Goal: Task Accomplishment & Management: Manage account settings

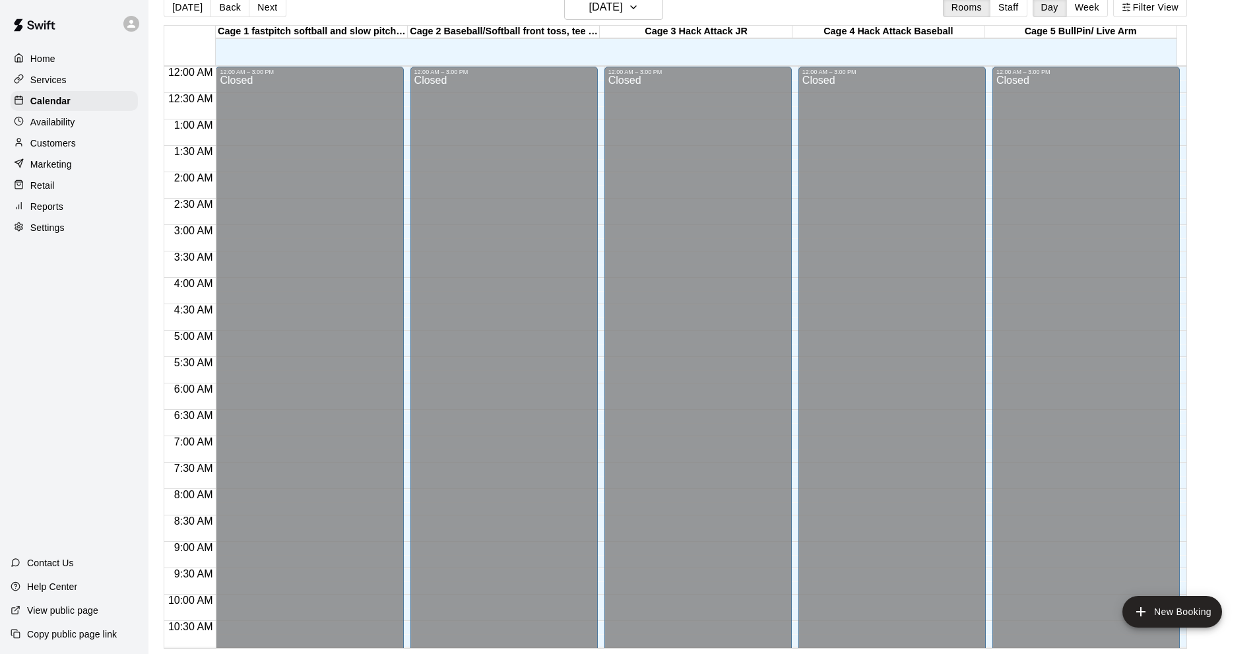
scroll to position [646, 0]
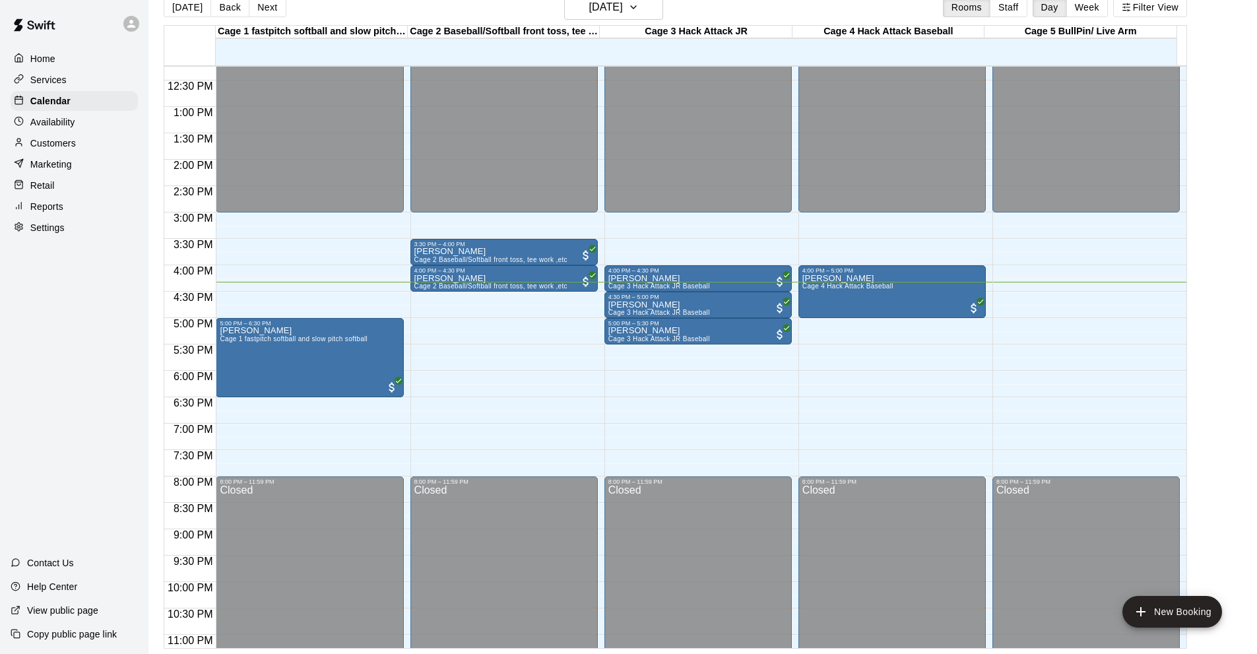
click at [47, 135] on div "Home Services Calendar Availability Customers Marketing Retail Reports Settings" at bounding box center [74, 142] width 148 height 191
click at [57, 145] on p "Customers" at bounding box center [53, 143] width 46 height 13
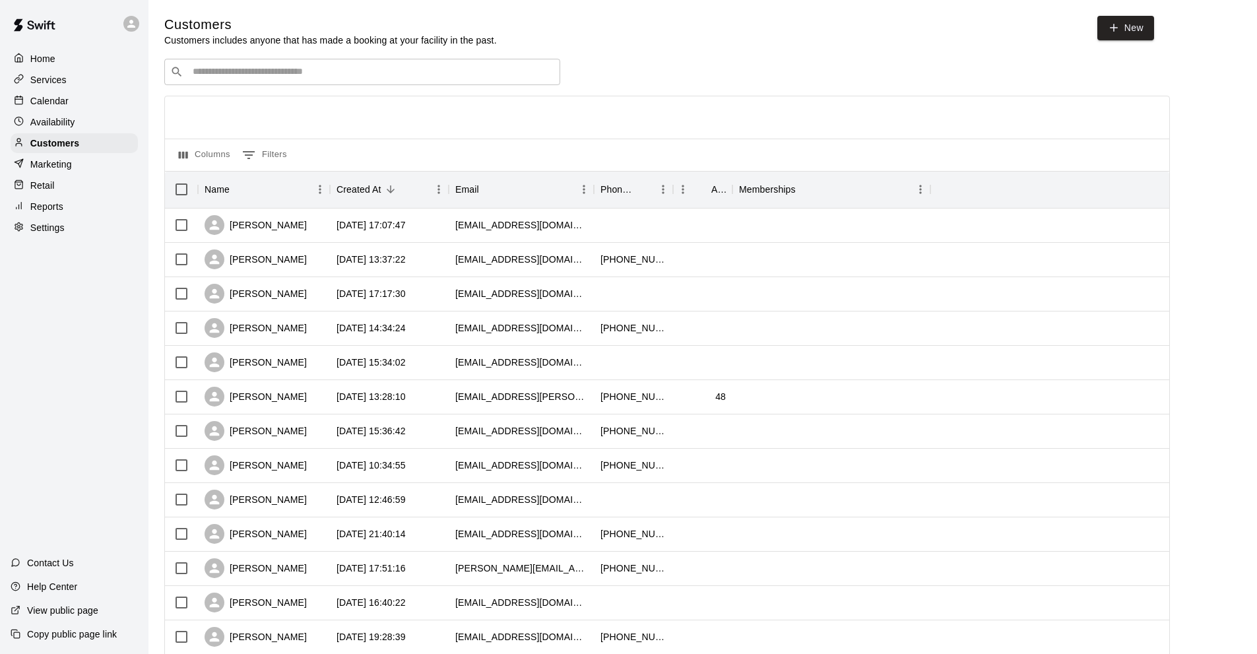
click at [201, 72] on input "Search customers by name or email" at bounding box center [371, 71] width 365 height 13
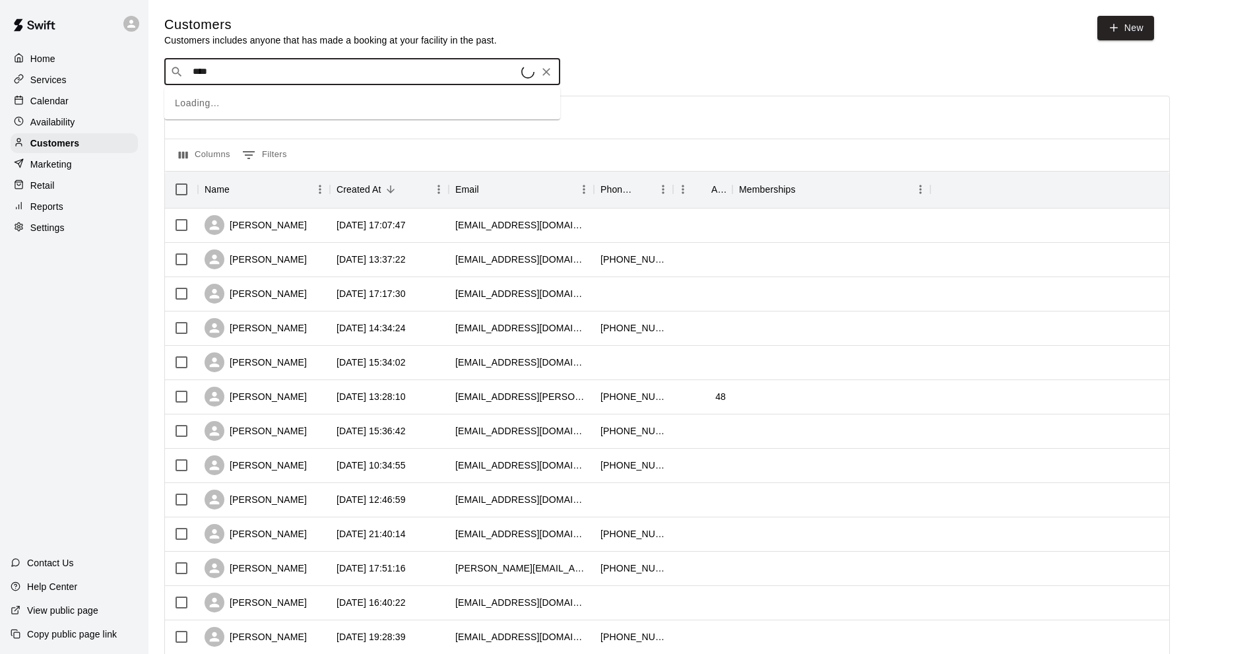
type input "*****"
drag, startPoint x: 309, startPoint y: 95, endPoint x: 304, endPoint y: 108, distance: 13.4
click at [305, 106] on span "Major League" at bounding box center [315, 100] width 59 height 11
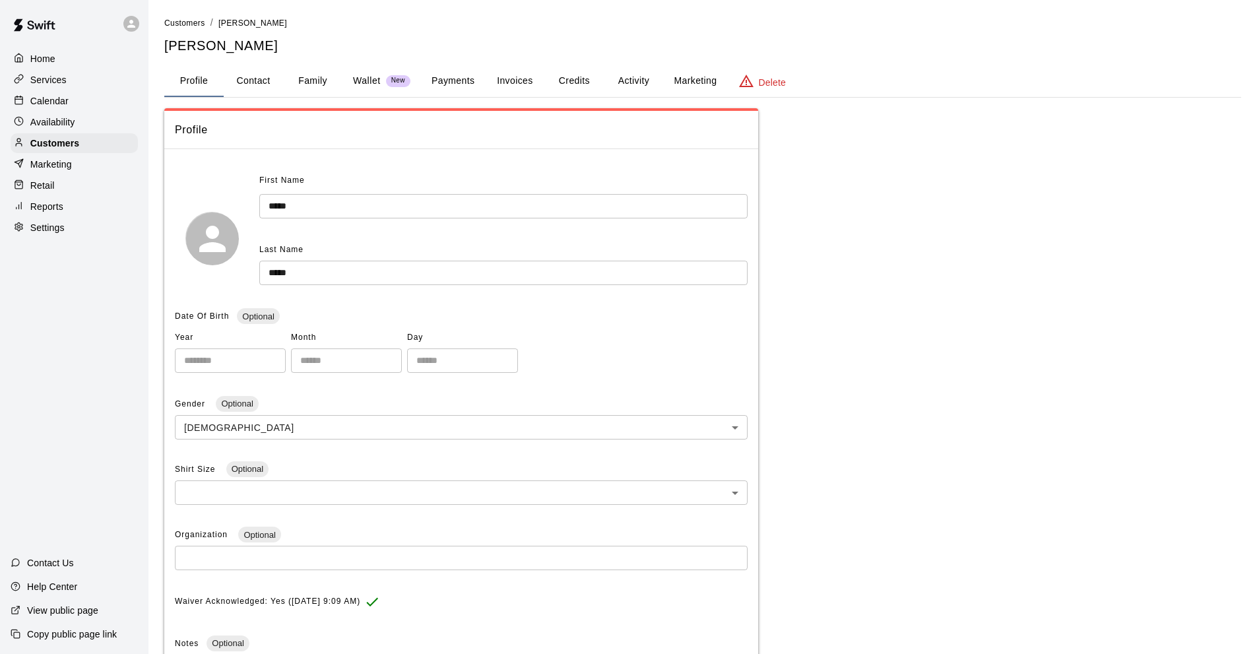
click at [239, 46] on h5 "[PERSON_NAME]" at bounding box center [702, 46] width 1077 height 18
click at [257, 81] on button "Contact" at bounding box center [253, 81] width 59 height 32
select select "**"
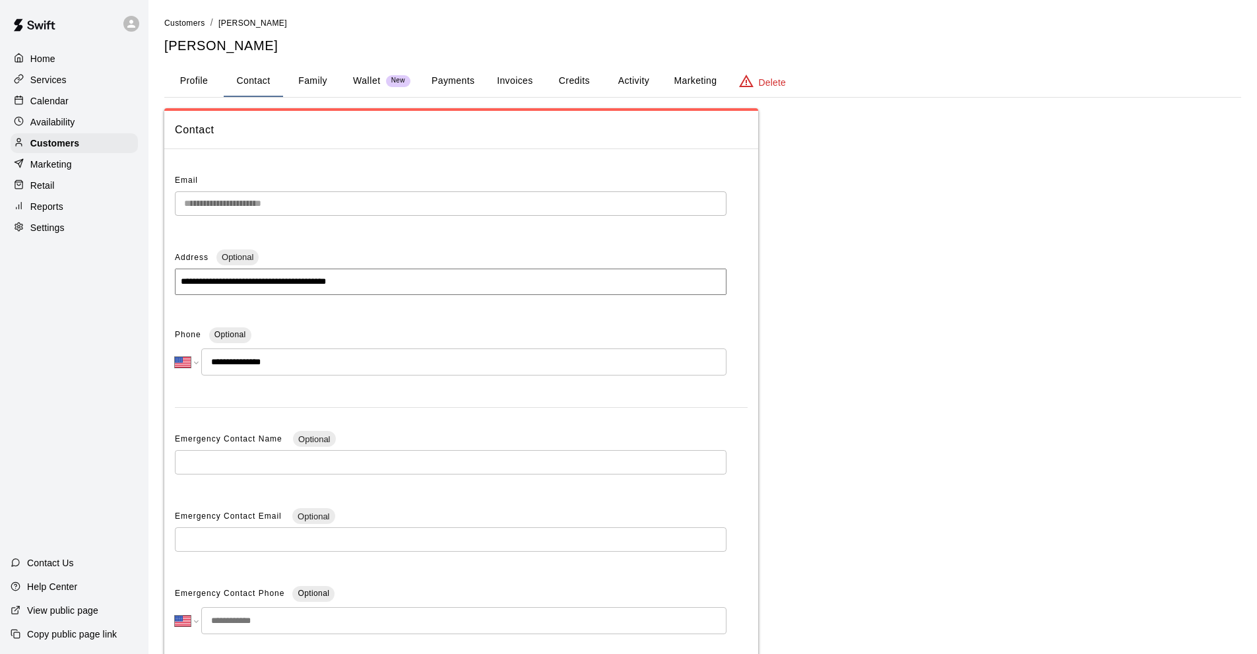
click at [319, 84] on button "Family" at bounding box center [312, 81] width 59 height 32
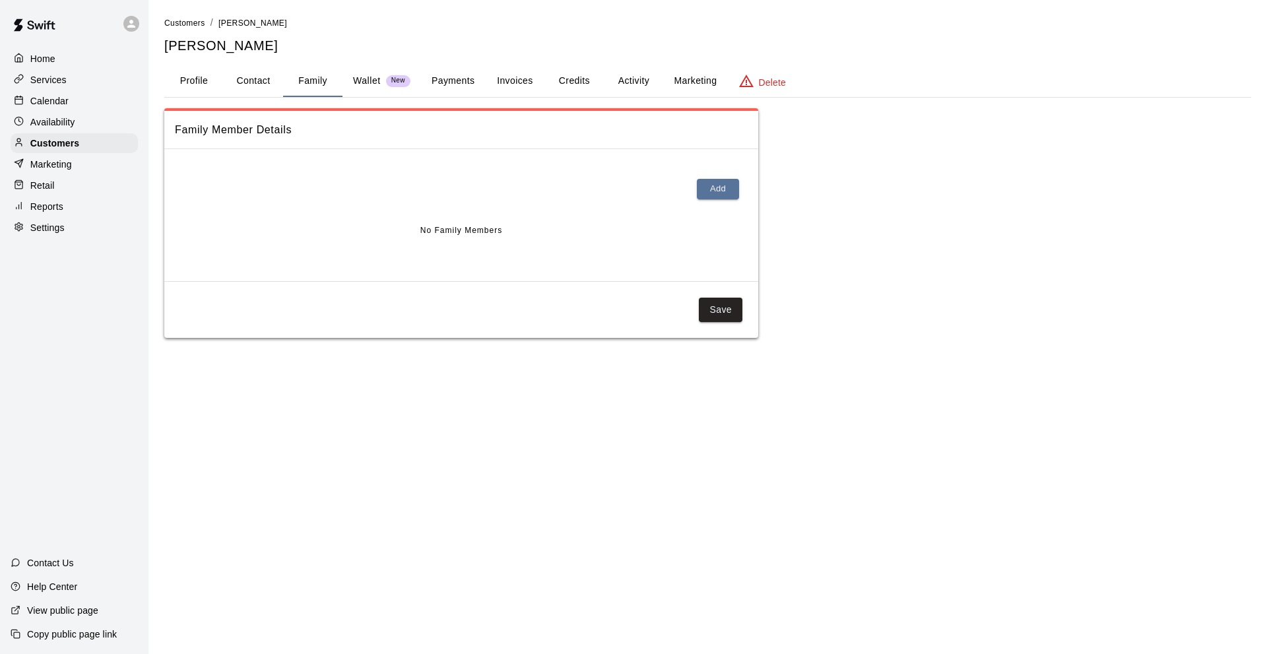
click at [621, 81] on button "Activity" at bounding box center [633, 81] width 59 height 32
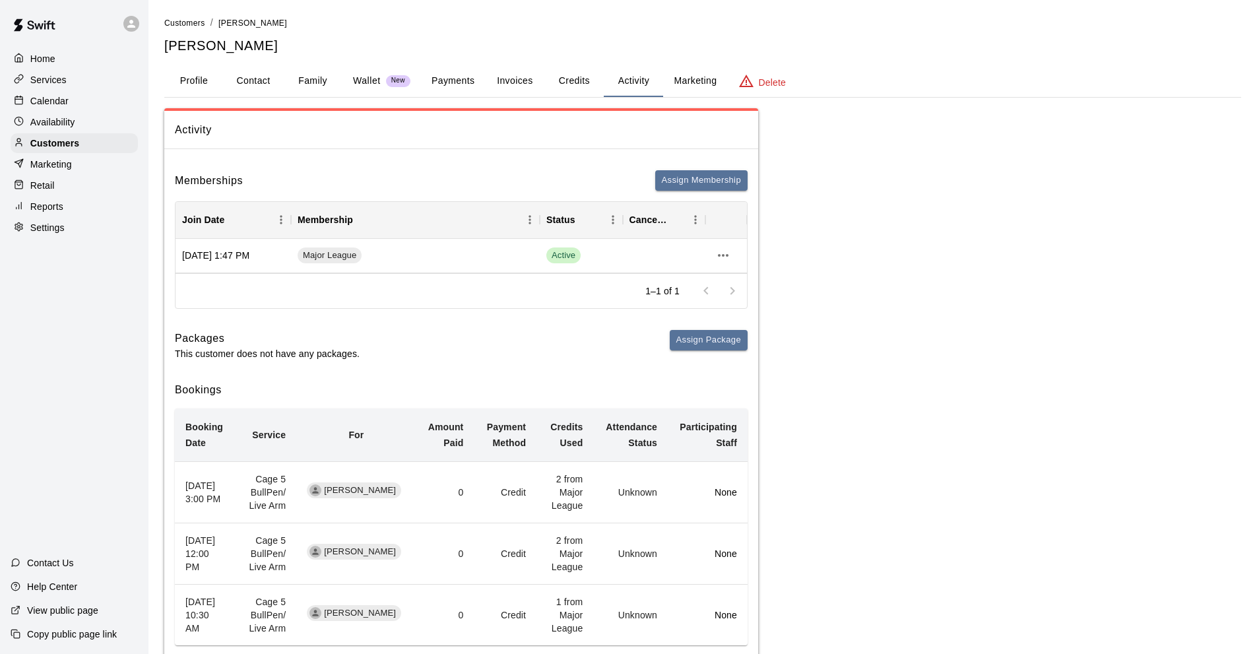
click at [464, 81] on button "Payments" at bounding box center [453, 81] width 64 height 32
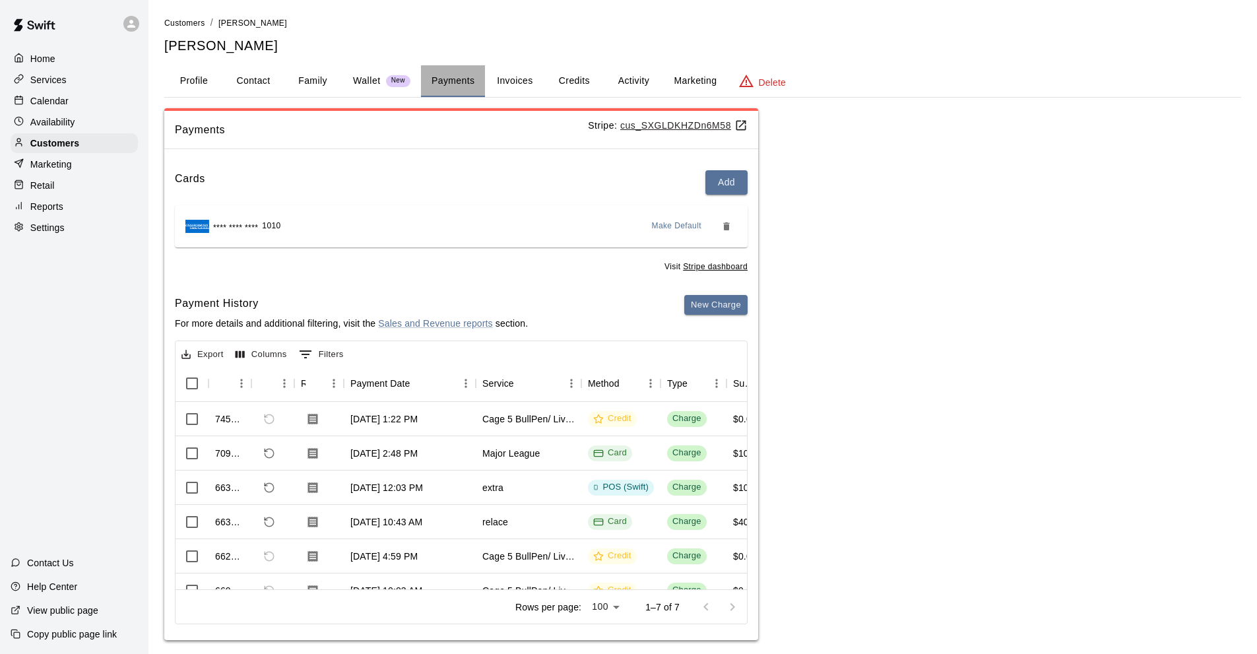
drag, startPoint x: 455, startPoint y: 67, endPoint x: 468, endPoint y: 71, distance: 13.6
click at [457, 68] on button "Payments" at bounding box center [453, 81] width 64 height 32
click at [553, 87] on button "Credits" at bounding box center [573, 81] width 59 height 32
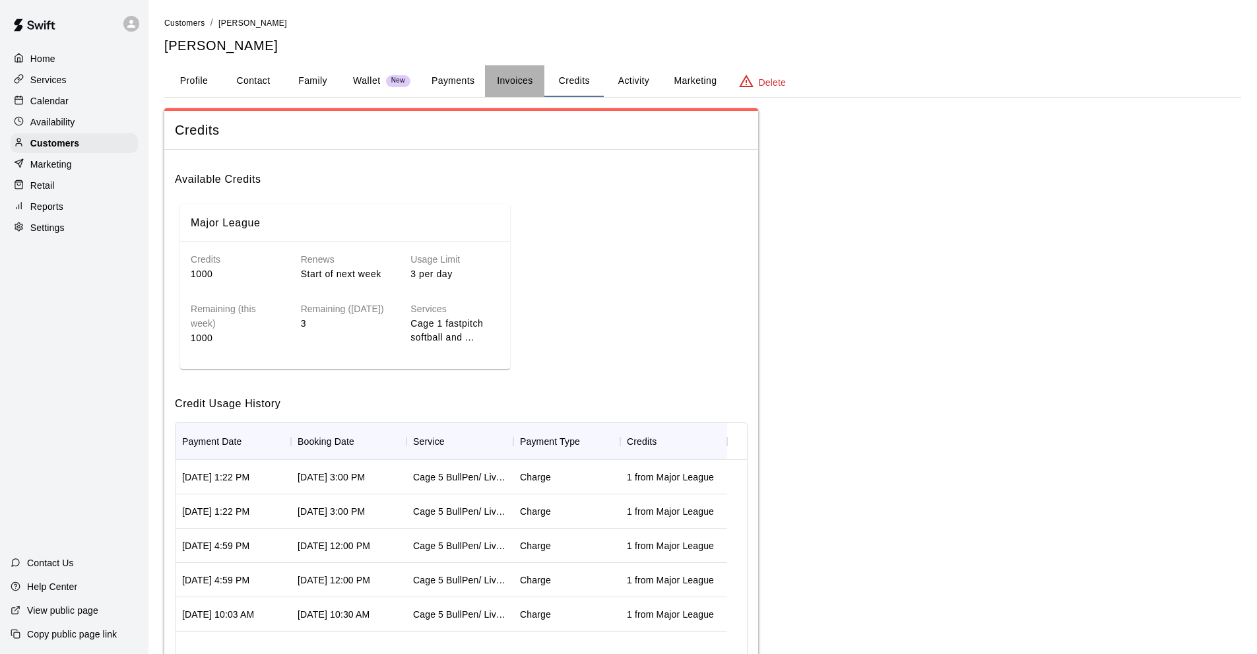
click at [520, 82] on button "Invoices" at bounding box center [514, 81] width 59 height 32
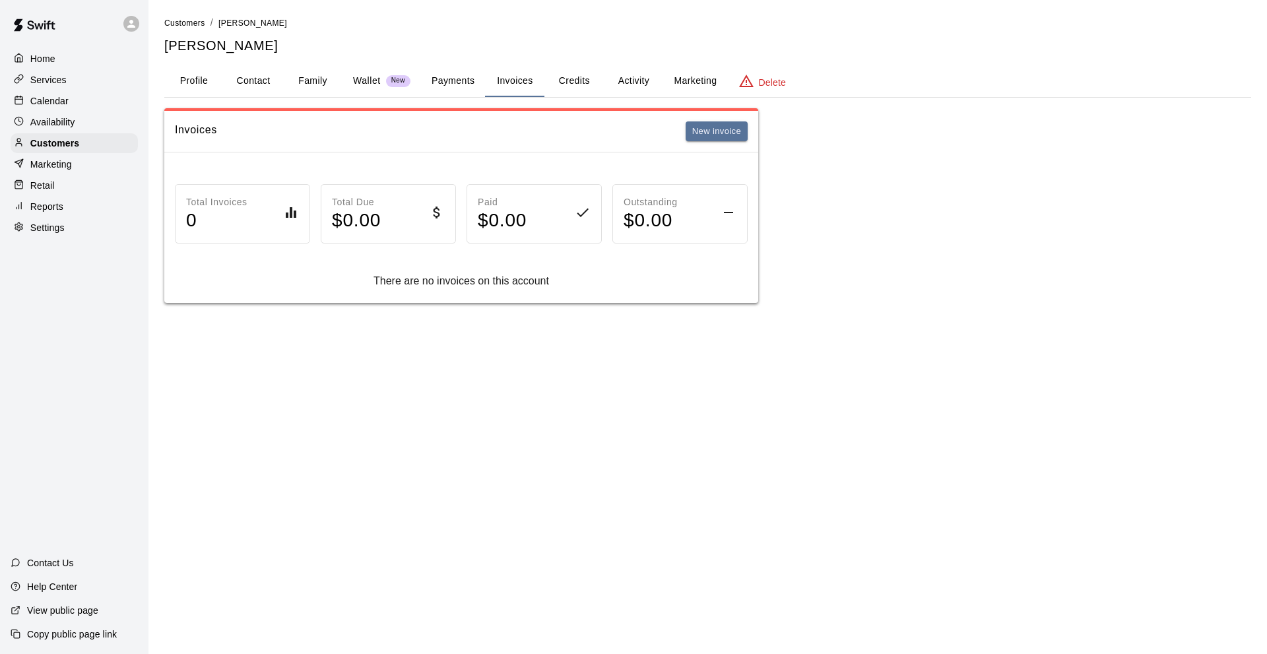
click at [621, 82] on button "Activity" at bounding box center [633, 81] width 59 height 32
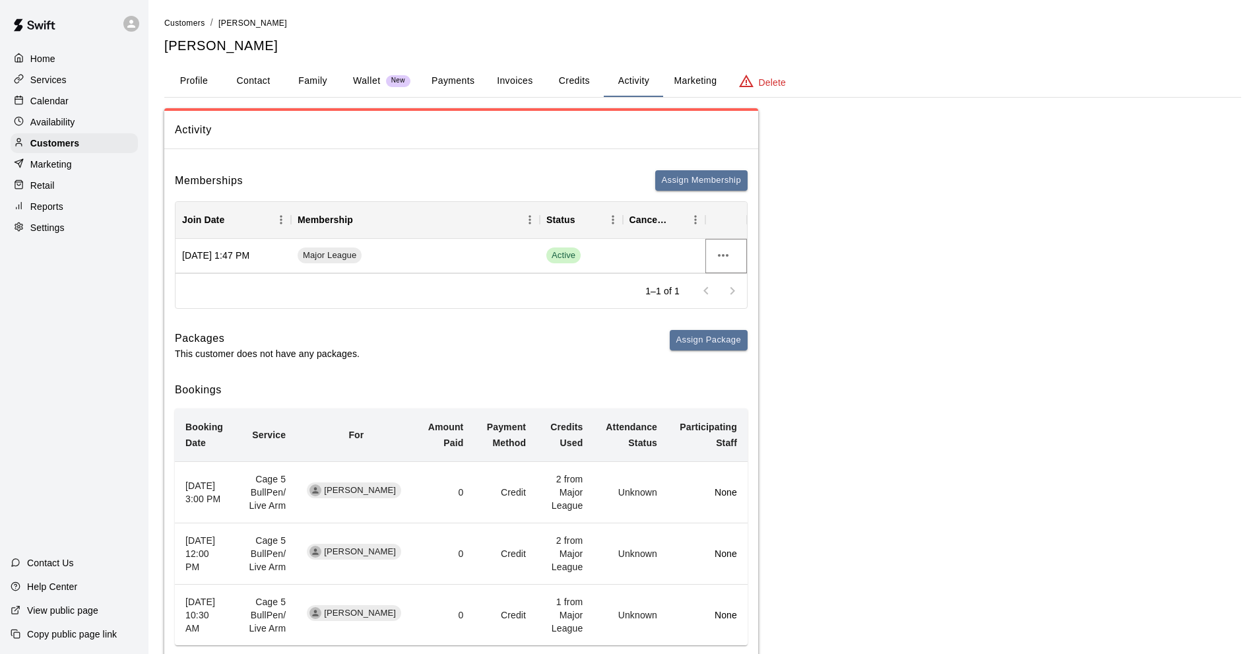
click at [713, 252] on button "more actions" at bounding box center [723, 255] width 22 height 22
click at [741, 303] on li "Cancel" at bounding box center [749, 305] width 75 height 22
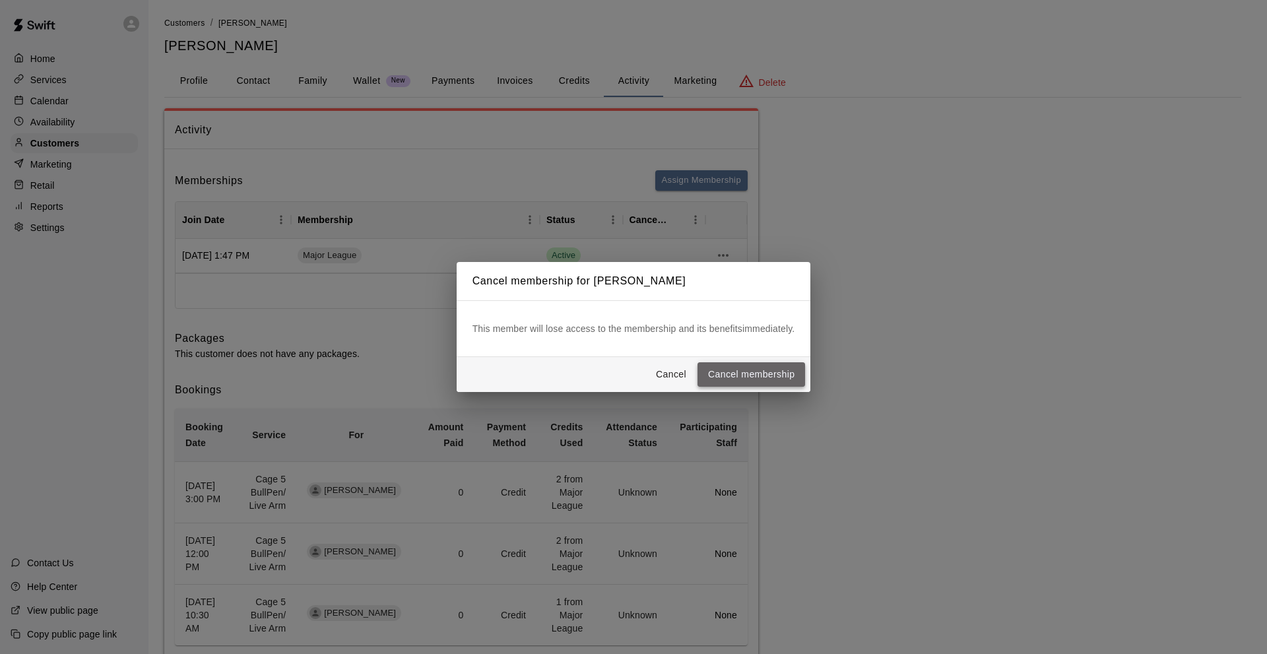
click at [752, 372] on button "Cancel membership" at bounding box center [751, 374] width 108 height 24
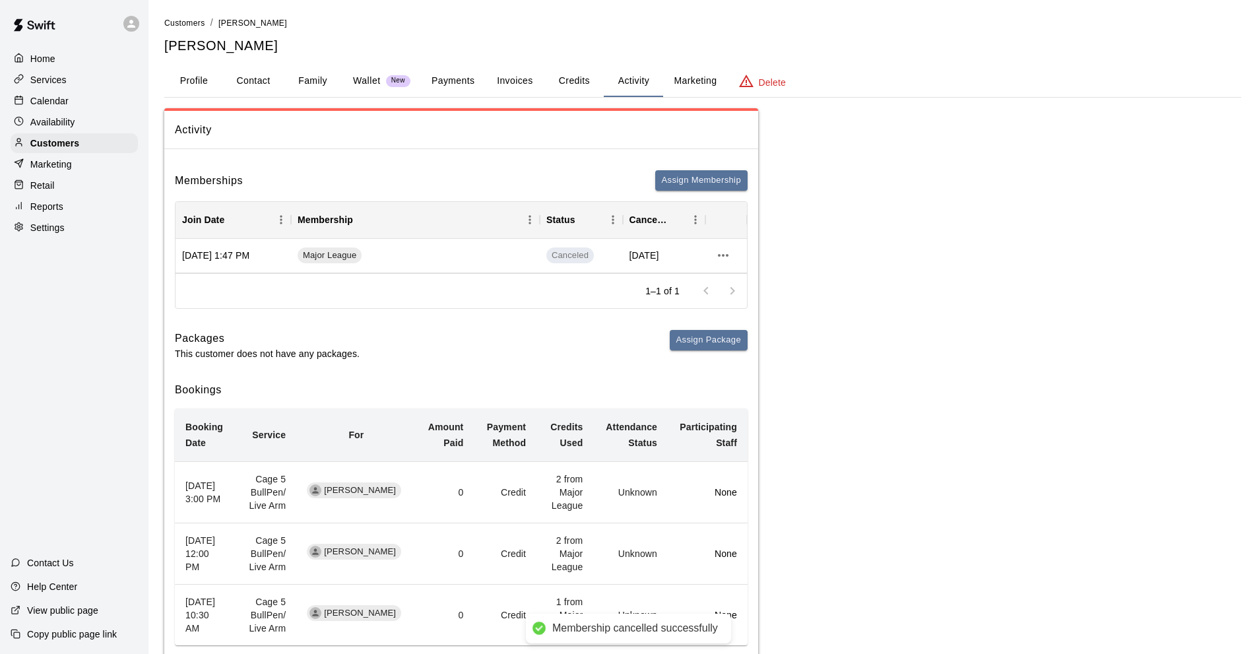
click at [489, 343] on div "Packages This customer does not have any packages. Assign Package" at bounding box center [461, 345] width 573 height 30
click at [111, 106] on div "Calendar" at bounding box center [74, 101] width 127 height 20
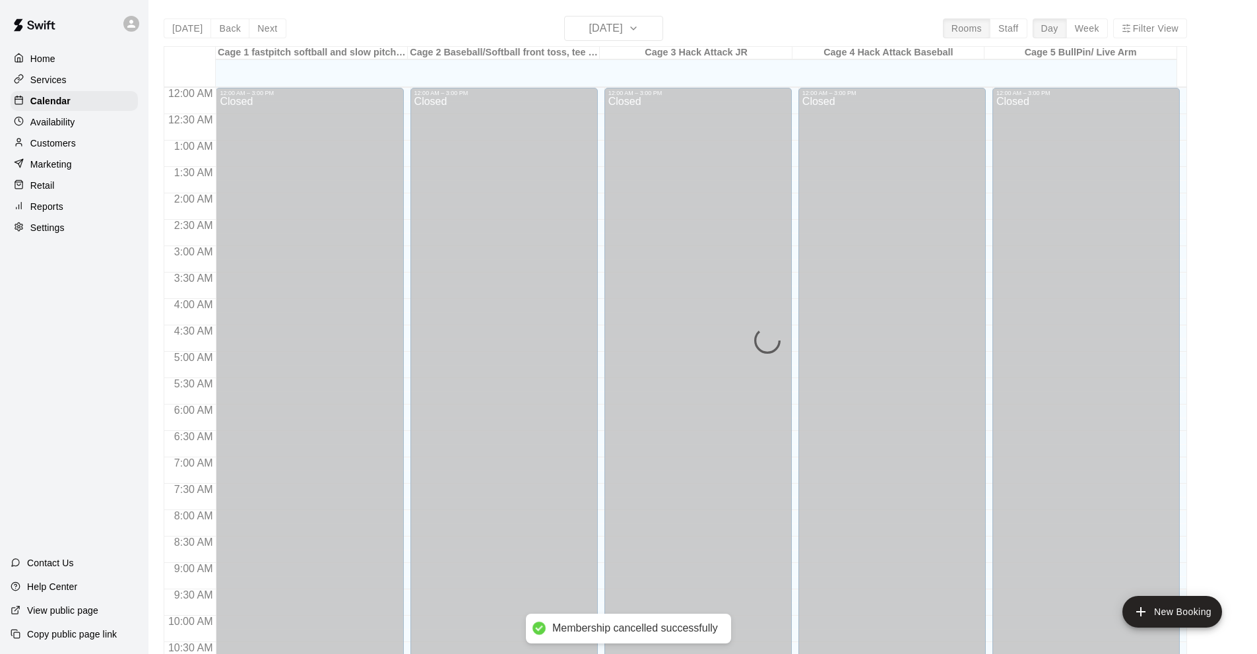
scroll to position [646, 0]
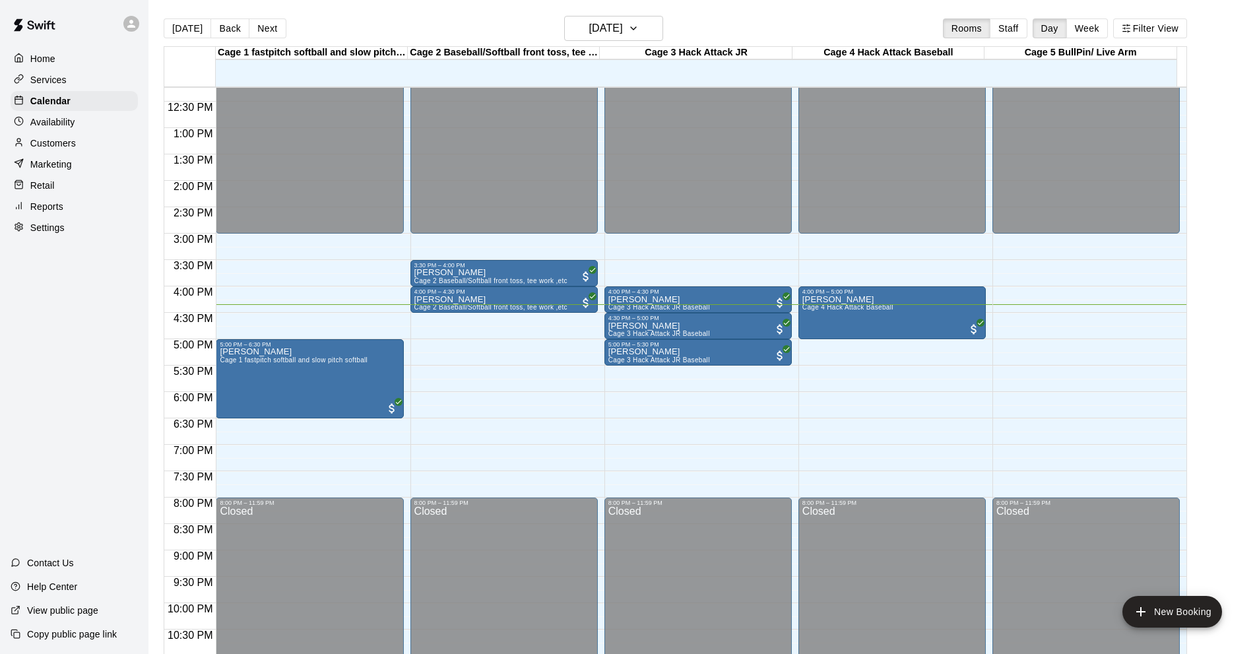
click at [75, 300] on div "Home Services Calendar Availability Customers Marketing Retail Reports Settings…" at bounding box center [74, 327] width 148 height 654
click at [104, 365] on div "Home Services Calendar Availability Customers Marketing Retail Reports Settings…" at bounding box center [74, 327] width 148 height 654
click at [47, 344] on div "Home Services Calendar Availability Customers Marketing Retail Reports Settings…" at bounding box center [74, 327] width 148 height 654
drag, startPoint x: 59, startPoint y: 369, endPoint x: 74, endPoint y: 388, distance: 24.0
click at [62, 376] on div "Home Services Calendar Availability Customers Marketing Retail Reports Settings…" at bounding box center [74, 327] width 148 height 654
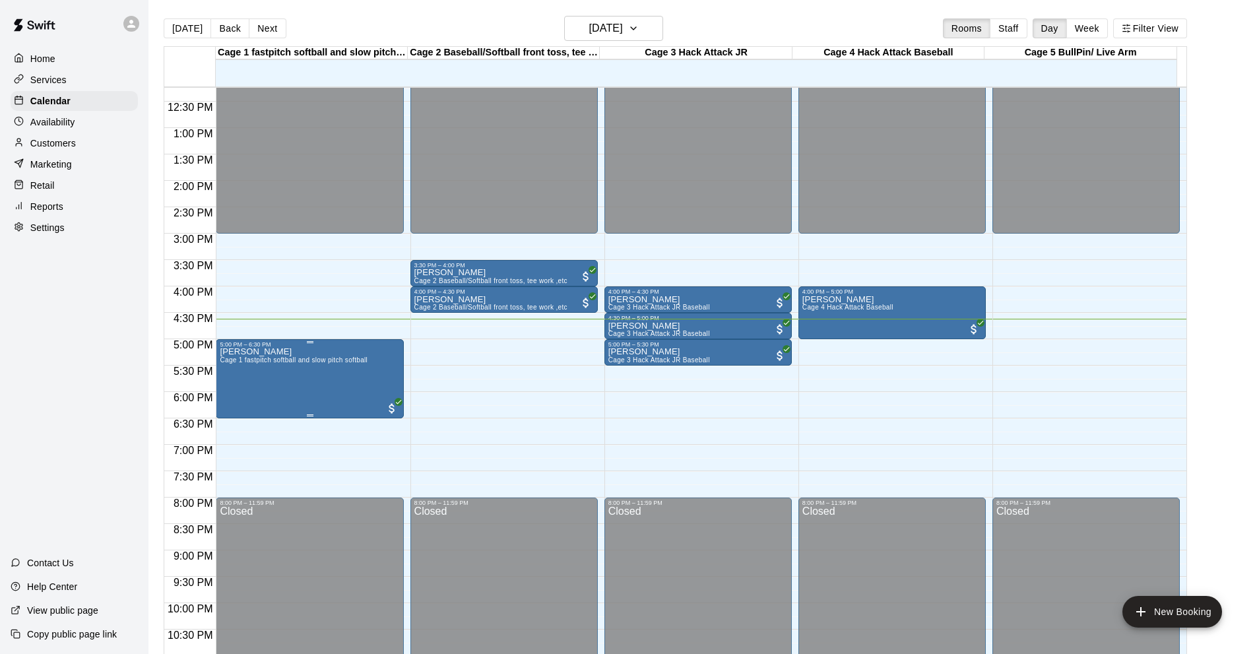
scroll to position [580, 0]
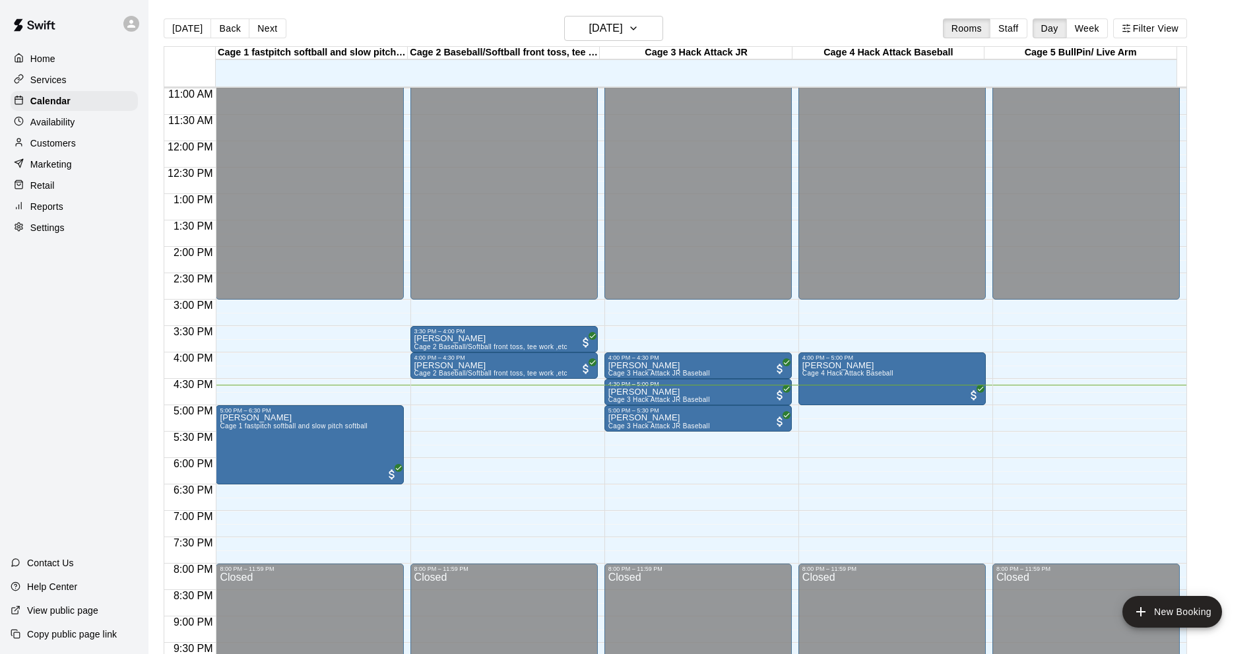
click at [57, 352] on div "Home Services Calendar Availability Customers Marketing Retail Reports Settings…" at bounding box center [74, 327] width 148 height 654
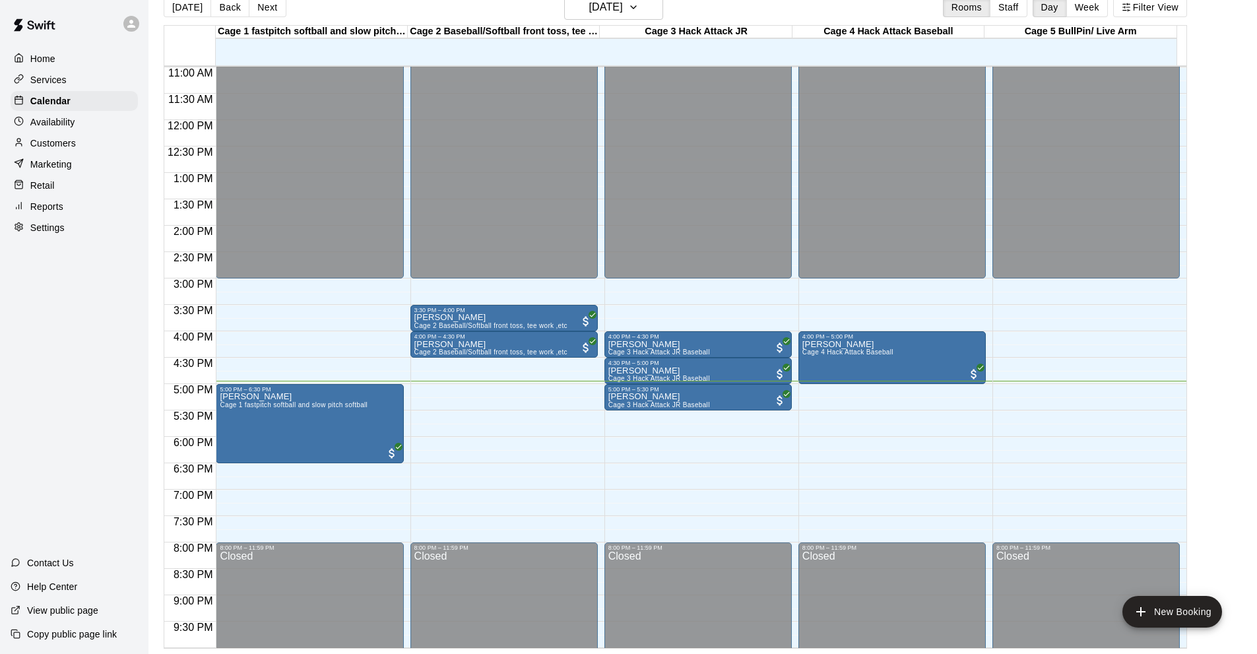
click at [0, 351] on div "Home Services Calendar Availability Customers Marketing Retail Reports Settings…" at bounding box center [74, 327] width 148 height 654
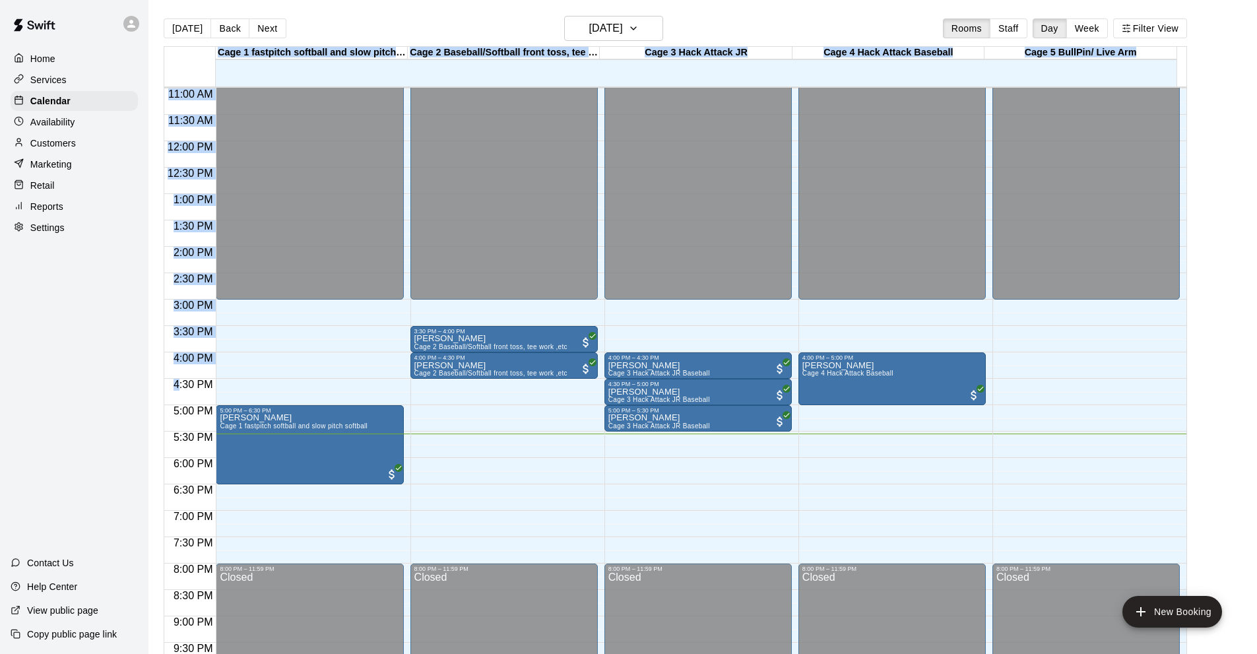
drag, startPoint x: 187, startPoint y: 386, endPoint x: 183, endPoint y: 394, distance: 9.7
click at [180, 394] on div "Home Services Calendar Availability Customers Marketing Retail Reports Settings…" at bounding box center [628, 337] width 1257 height 675
click at [82, 147] on div "Customers" at bounding box center [74, 143] width 127 height 20
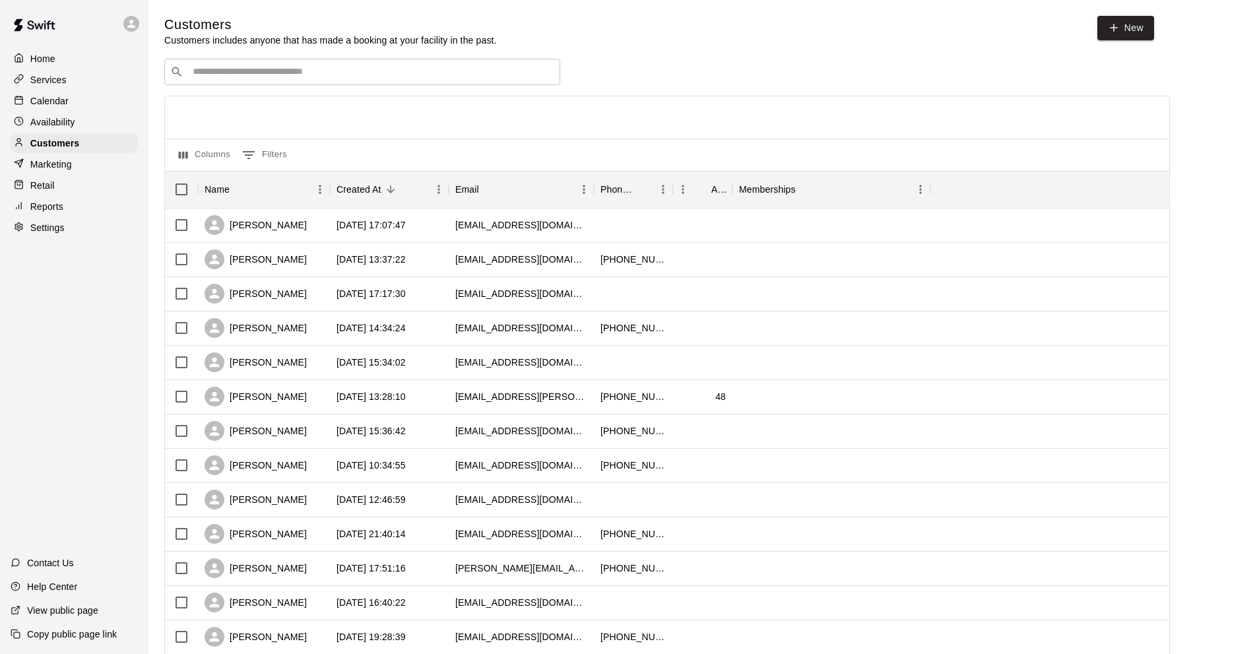
click at [264, 75] on input "Search customers by name or email" at bounding box center [371, 71] width 365 height 13
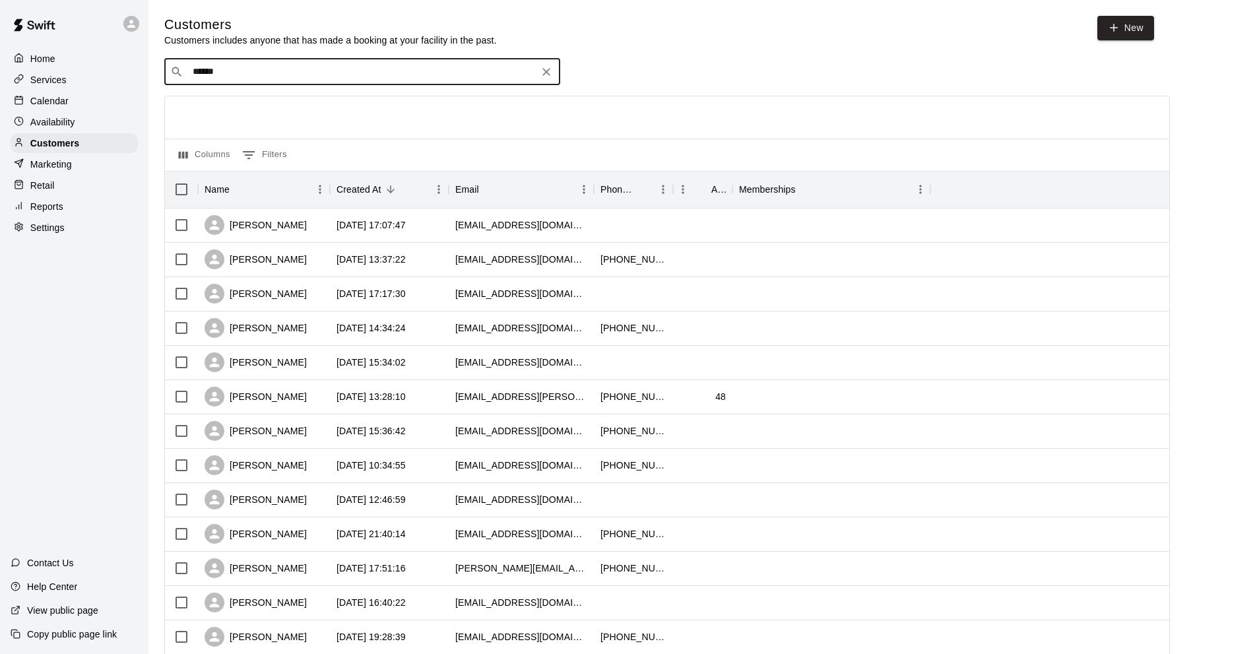
type input "*******"
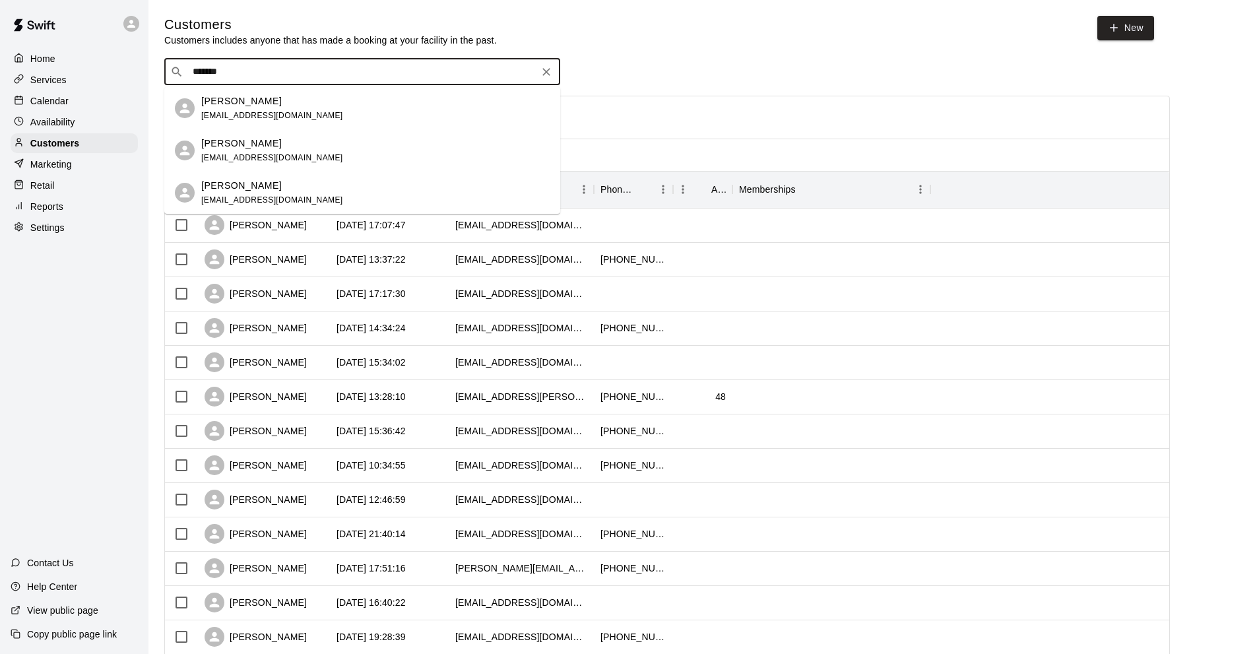
click at [241, 98] on p "[PERSON_NAME]" at bounding box center [241, 101] width 80 height 14
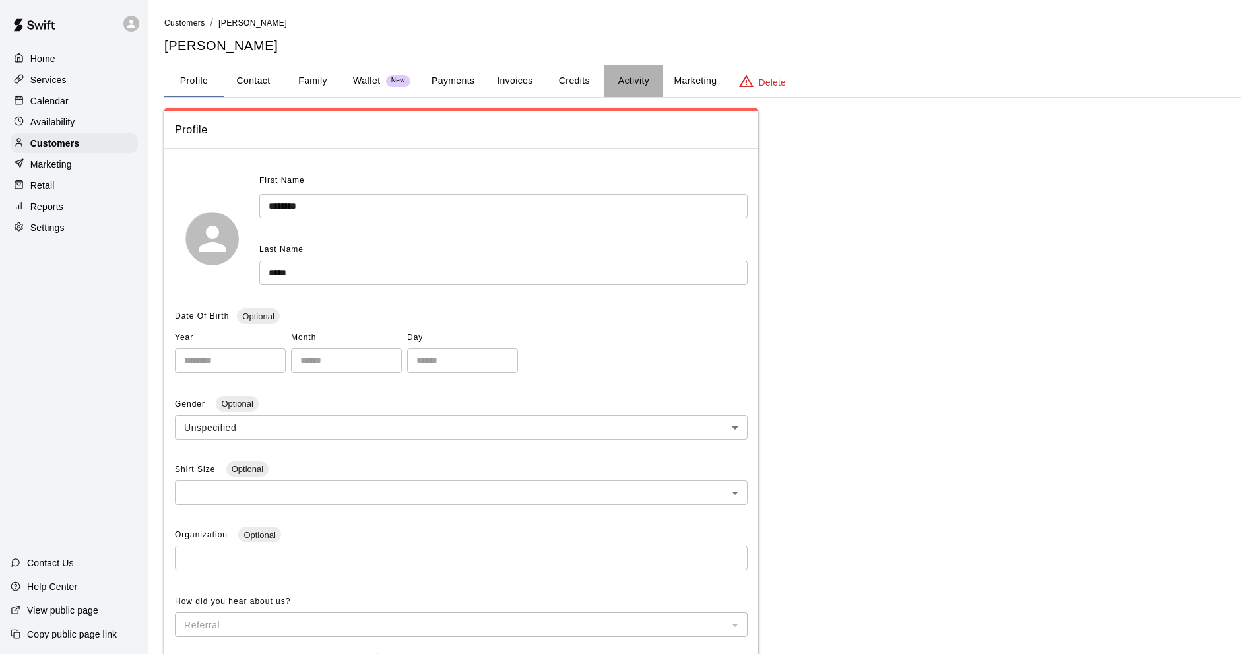
click at [633, 82] on button "Activity" at bounding box center [633, 81] width 59 height 32
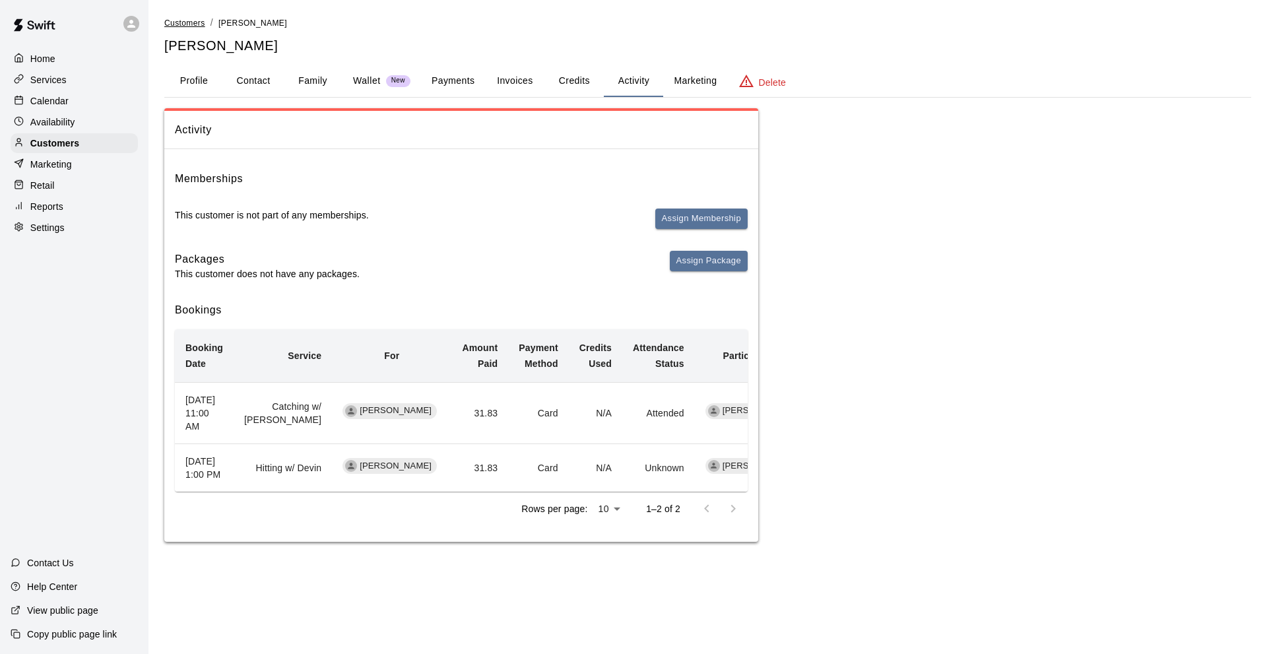
click at [185, 26] on span "Customers" at bounding box center [184, 22] width 41 height 9
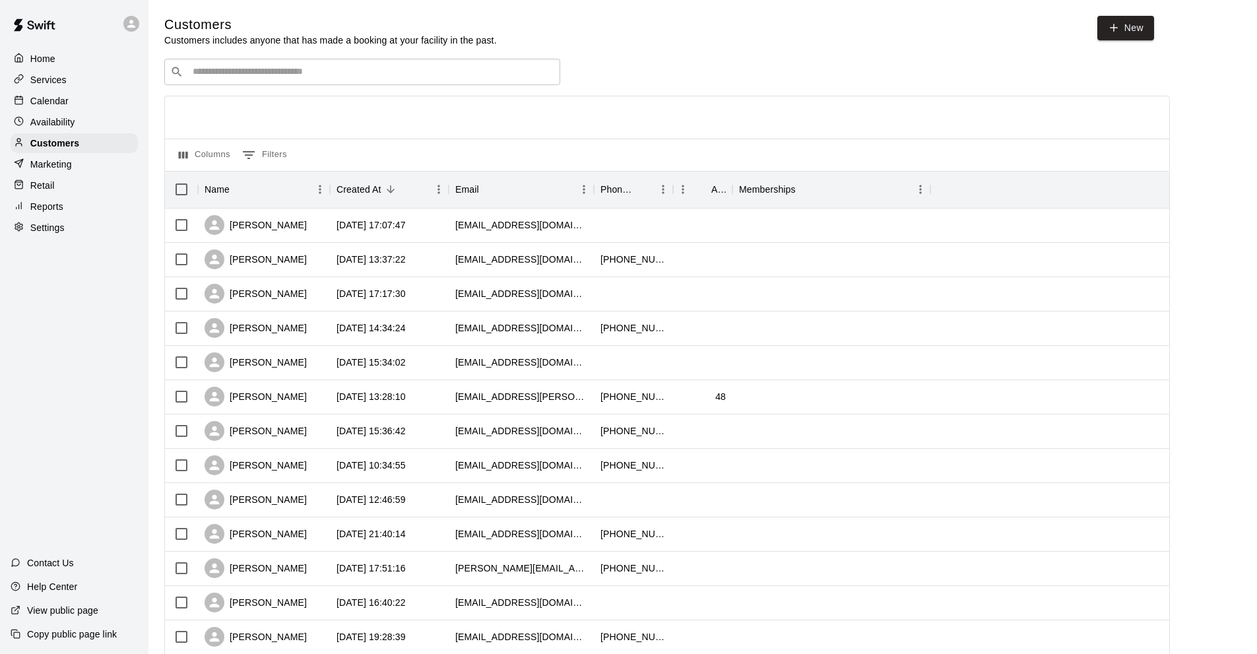
click at [233, 68] on input "Search customers by name or email" at bounding box center [371, 71] width 365 height 13
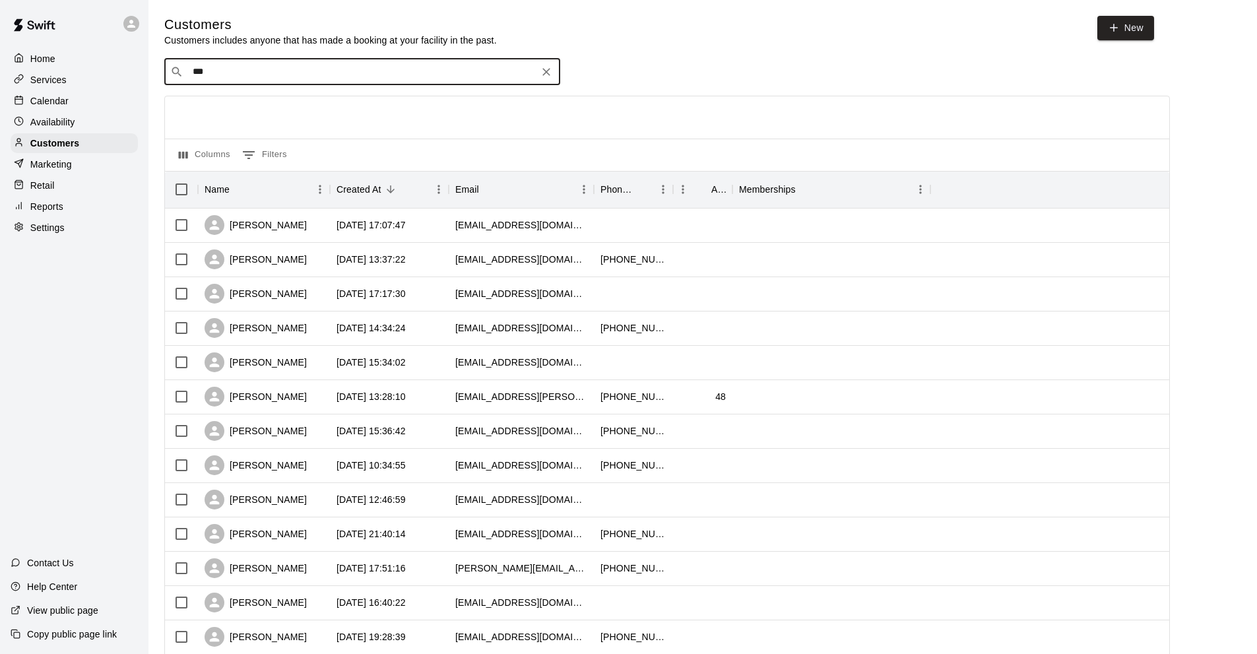
type input "**"
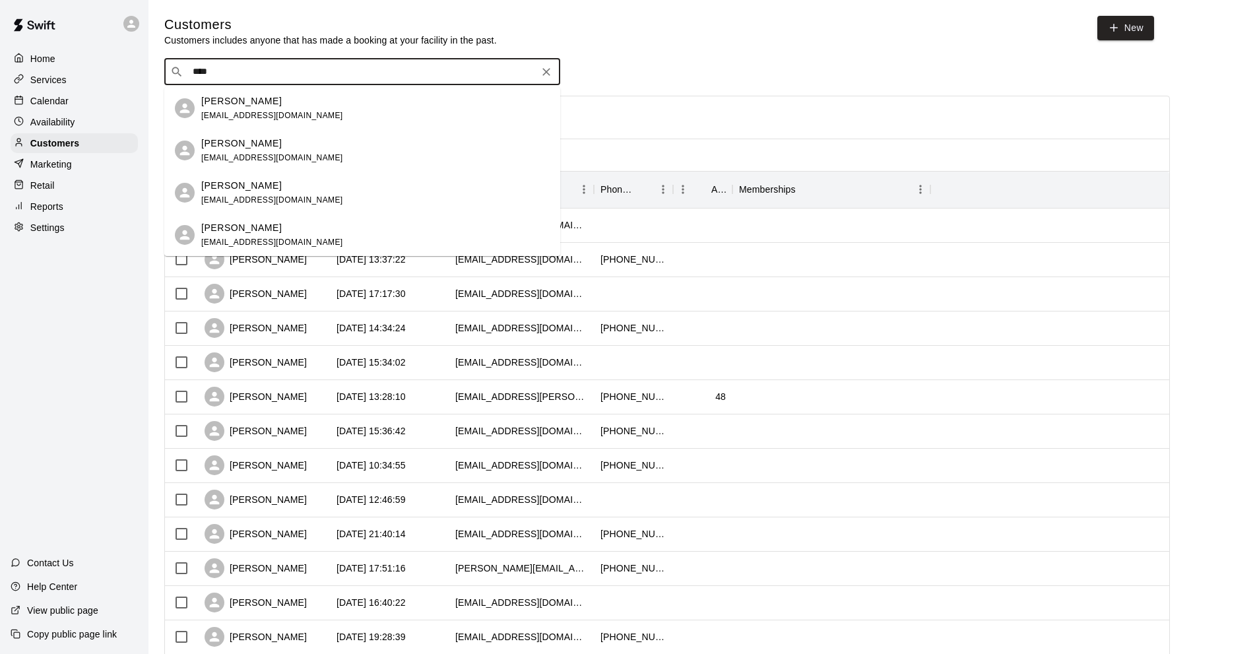
click at [218, 104] on p "[PERSON_NAME]" at bounding box center [241, 101] width 80 height 14
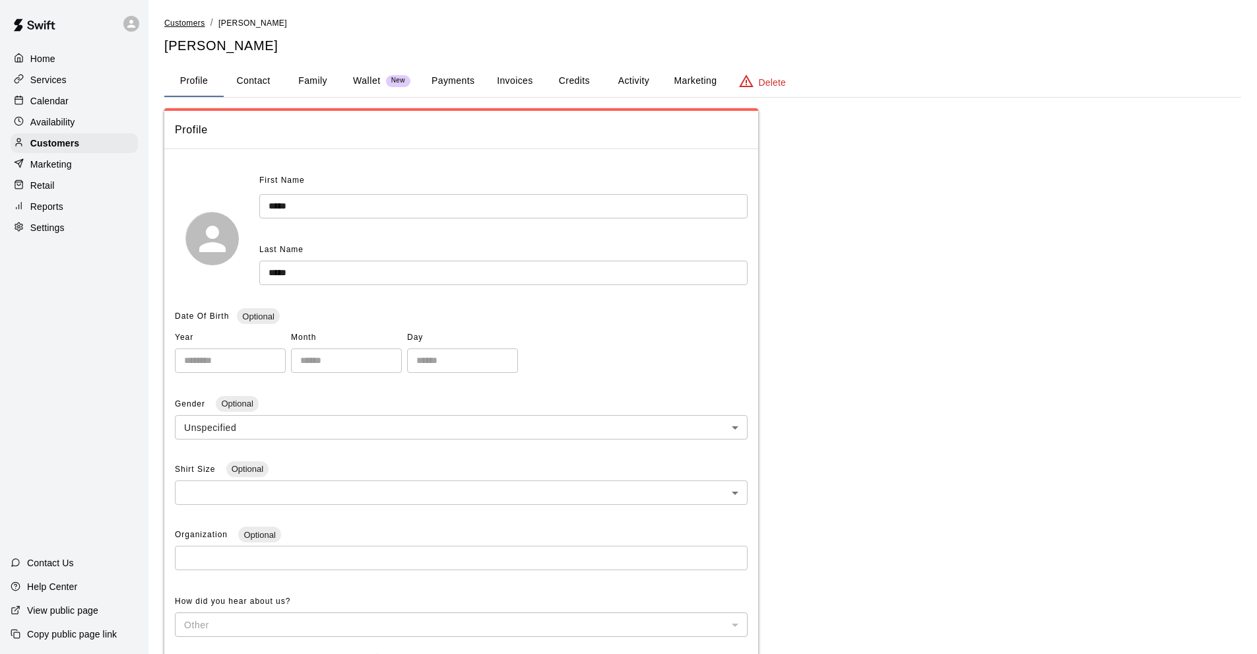
click at [177, 20] on span "Customers" at bounding box center [184, 22] width 41 height 9
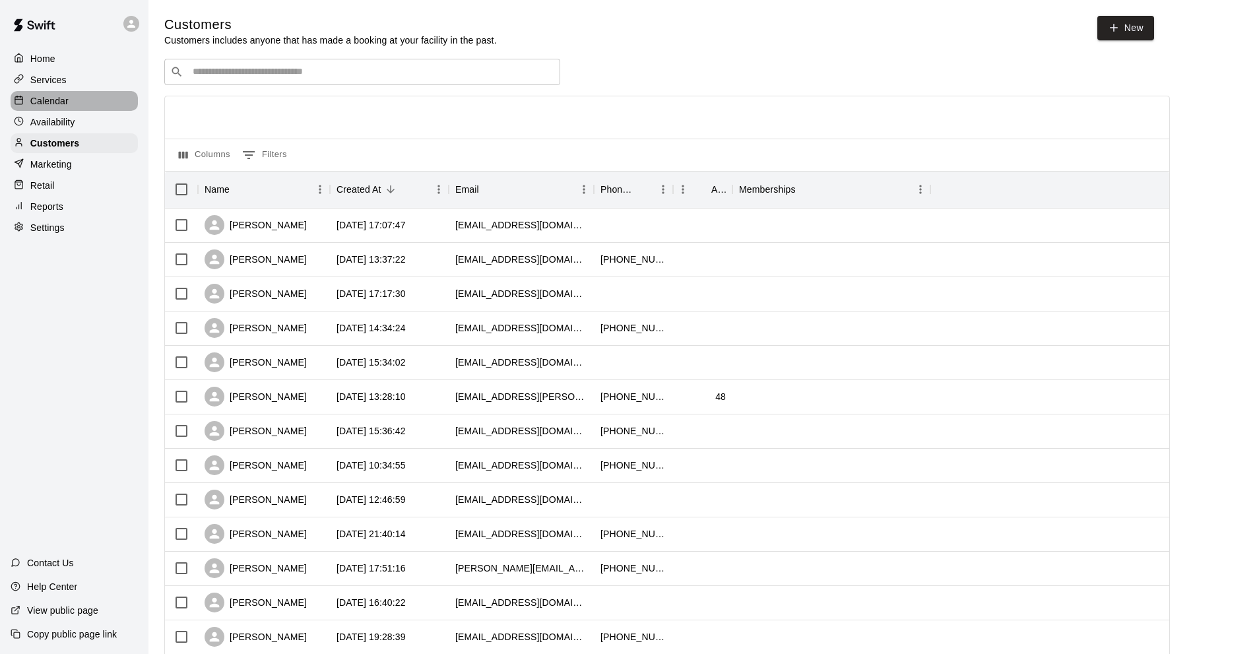
click at [40, 95] on div "Calendar" at bounding box center [74, 101] width 127 height 20
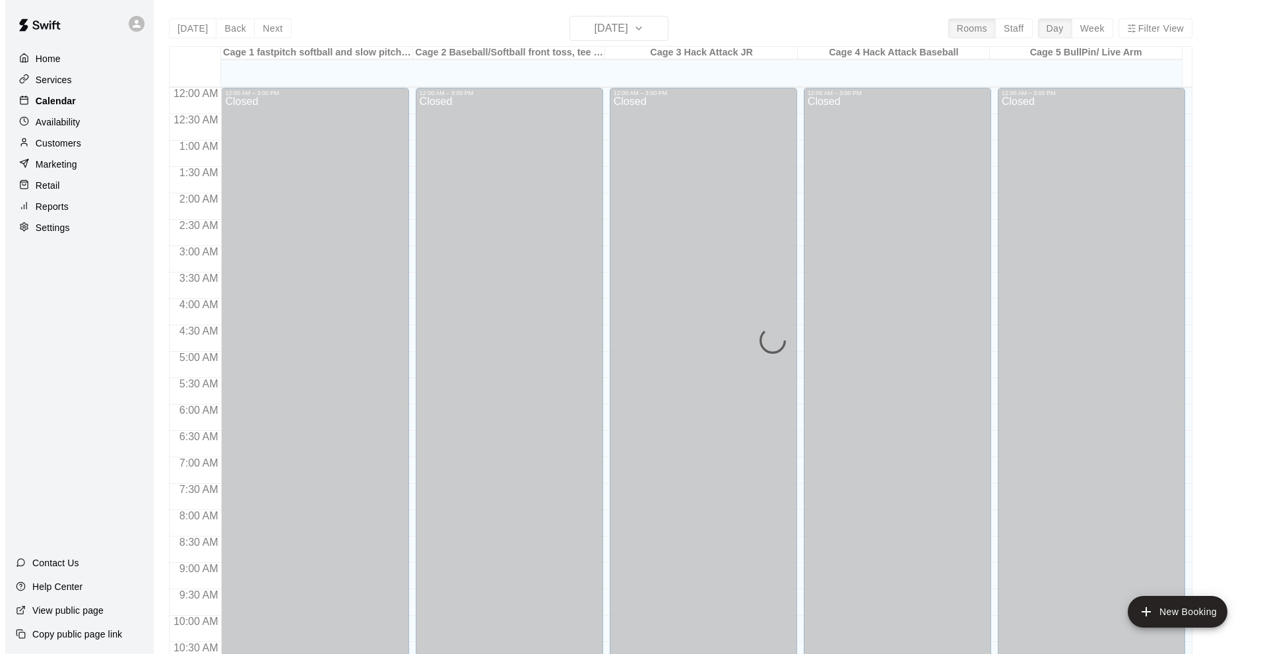
scroll to position [646, 0]
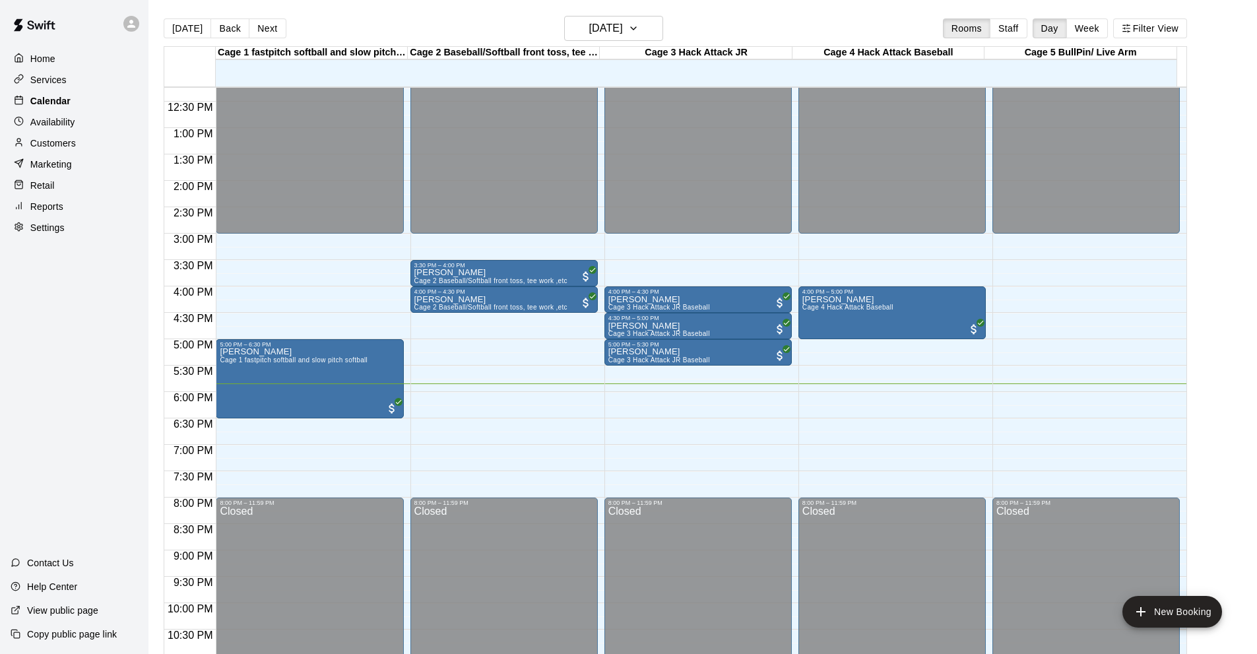
click at [69, 104] on p "Calendar" at bounding box center [50, 100] width 40 height 13
click at [639, 27] on icon "button" at bounding box center [633, 28] width 11 height 16
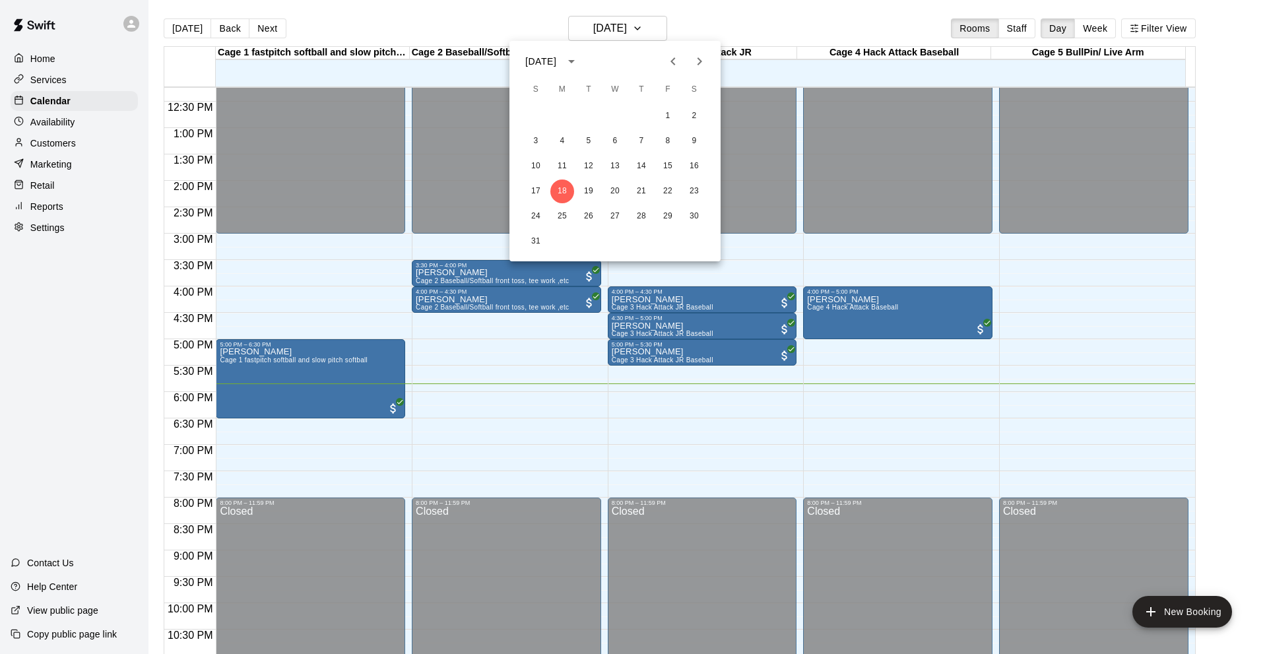
click at [698, 58] on icon "Next month" at bounding box center [699, 61] width 5 height 8
click at [668, 164] on button "19" at bounding box center [668, 166] width 24 height 24
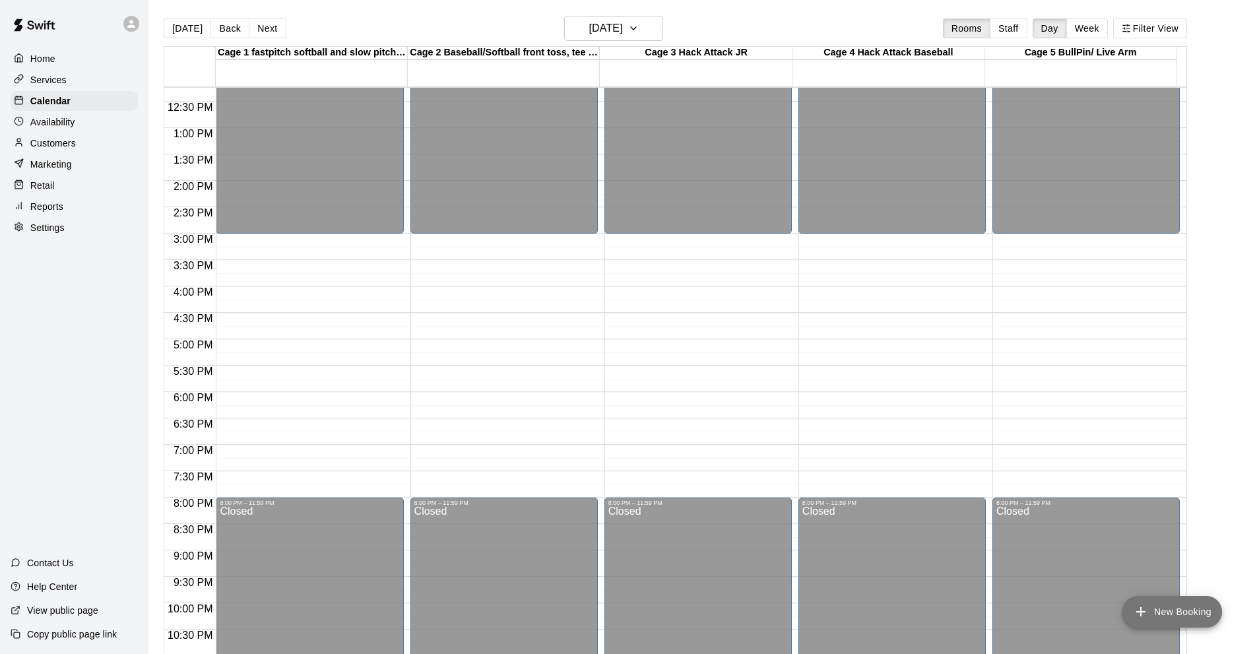
click at [1150, 613] on button "New Booking" at bounding box center [1172, 612] width 100 height 32
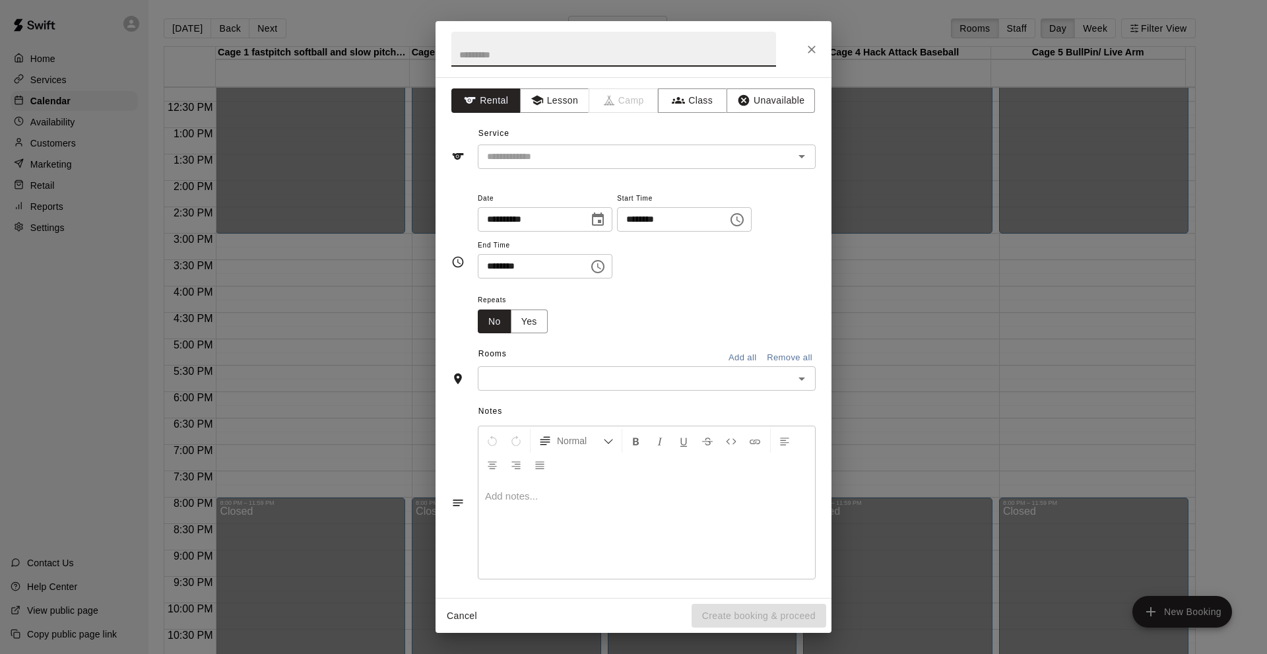
click at [645, 221] on input "********" at bounding box center [668, 219] width 102 height 24
click at [673, 218] on input "********" at bounding box center [668, 219] width 102 height 24
click at [661, 222] on input "********" at bounding box center [668, 219] width 102 height 24
click at [674, 219] on input "********" at bounding box center [668, 219] width 102 height 24
type input "********"
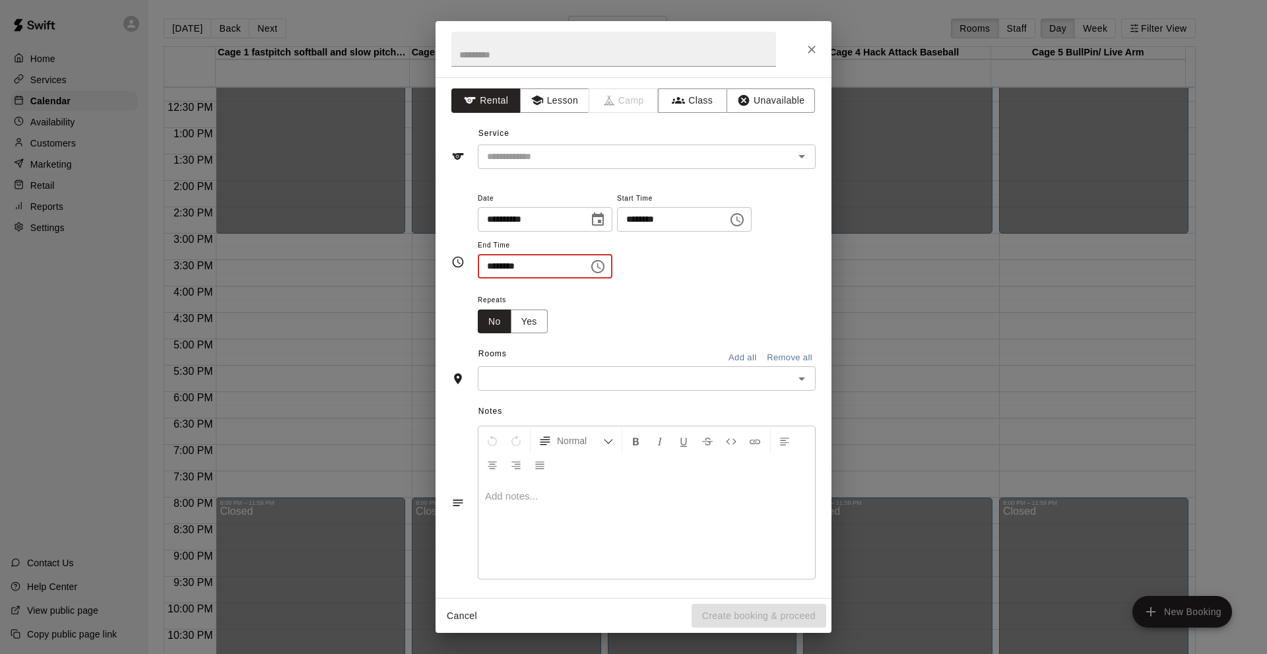
click at [490, 267] on input "********" at bounding box center [529, 266] width 102 height 24
type input "********"
click at [670, 222] on input "********" at bounding box center [668, 219] width 102 height 24
type input "********"
click at [662, 272] on div "**********" at bounding box center [647, 234] width 338 height 89
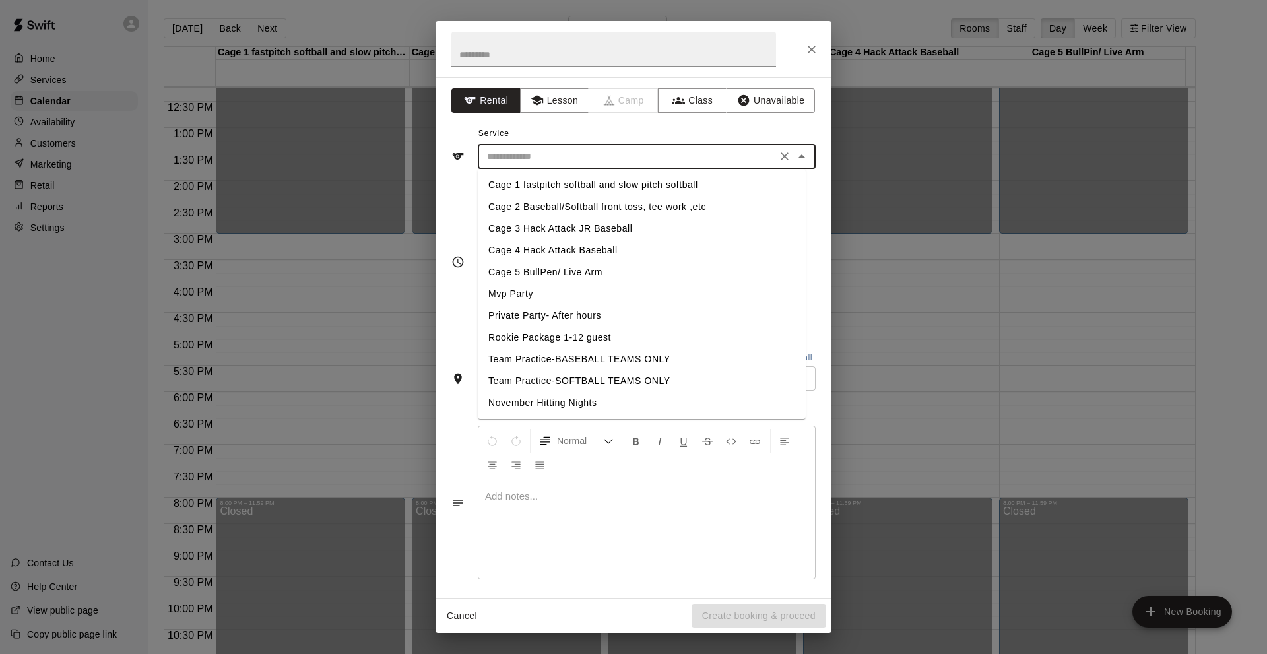
click at [503, 160] on input "text" at bounding box center [627, 156] width 291 height 16
click at [697, 102] on button "Class" at bounding box center [692, 100] width 69 height 24
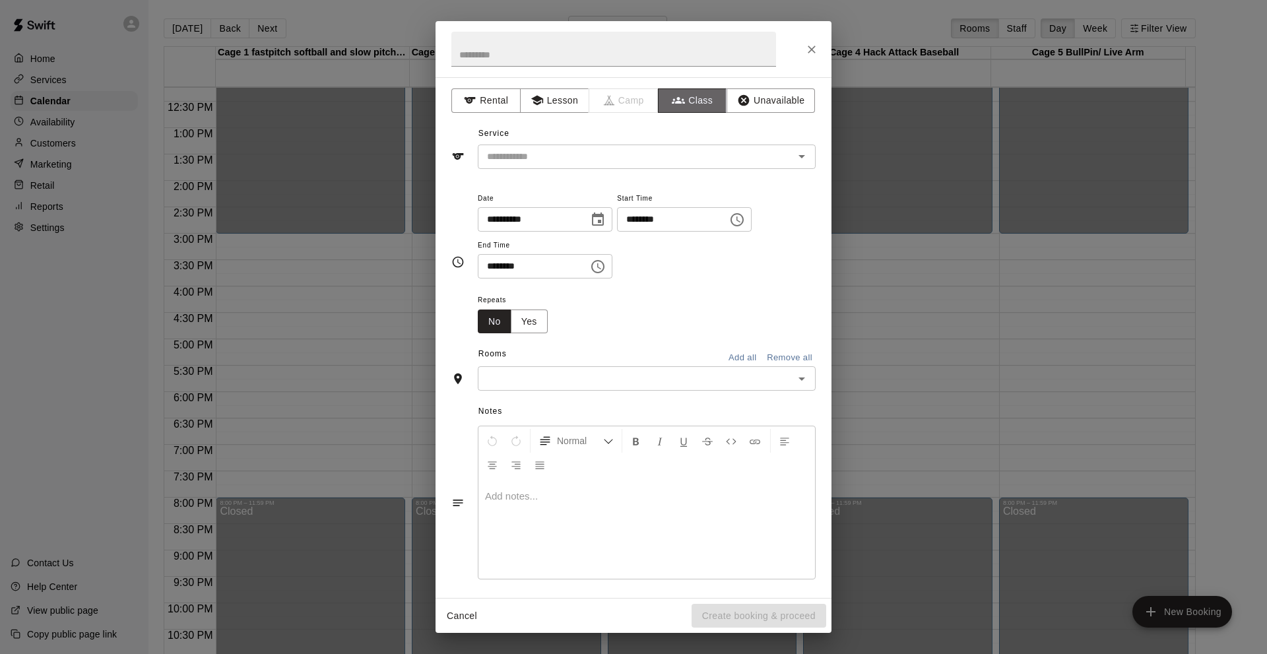
click at [697, 102] on button "Class" at bounding box center [692, 100] width 69 height 24
click at [697, 152] on input "text" at bounding box center [636, 156] width 308 height 16
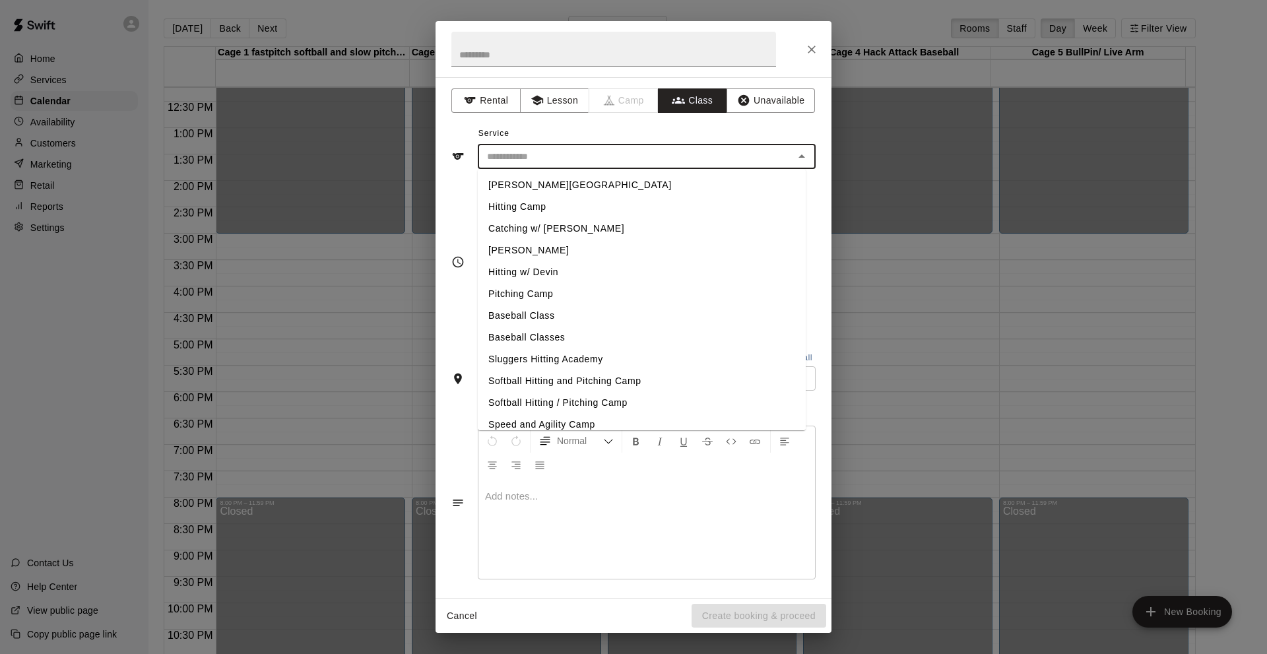
click at [562, 187] on li "[PERSON_NAME][GEOGRAPHIC_DATA]" at bounding box center [642, 185] width 328 height 22
type input "**********"
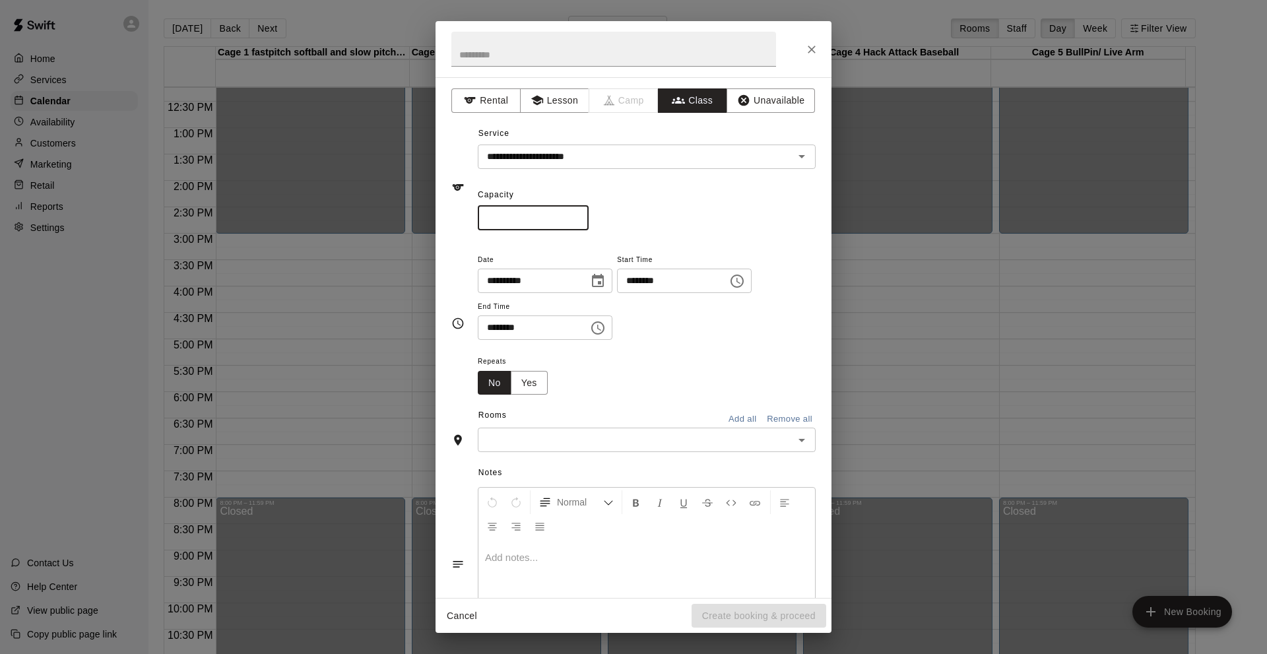
click at [495, 216] on input "*" at bounding box center [533, 218] width 111 height 24
type input "**"
click at [736, 416] on button "Add all" at bounding box center [742, 419] width 42 height 20
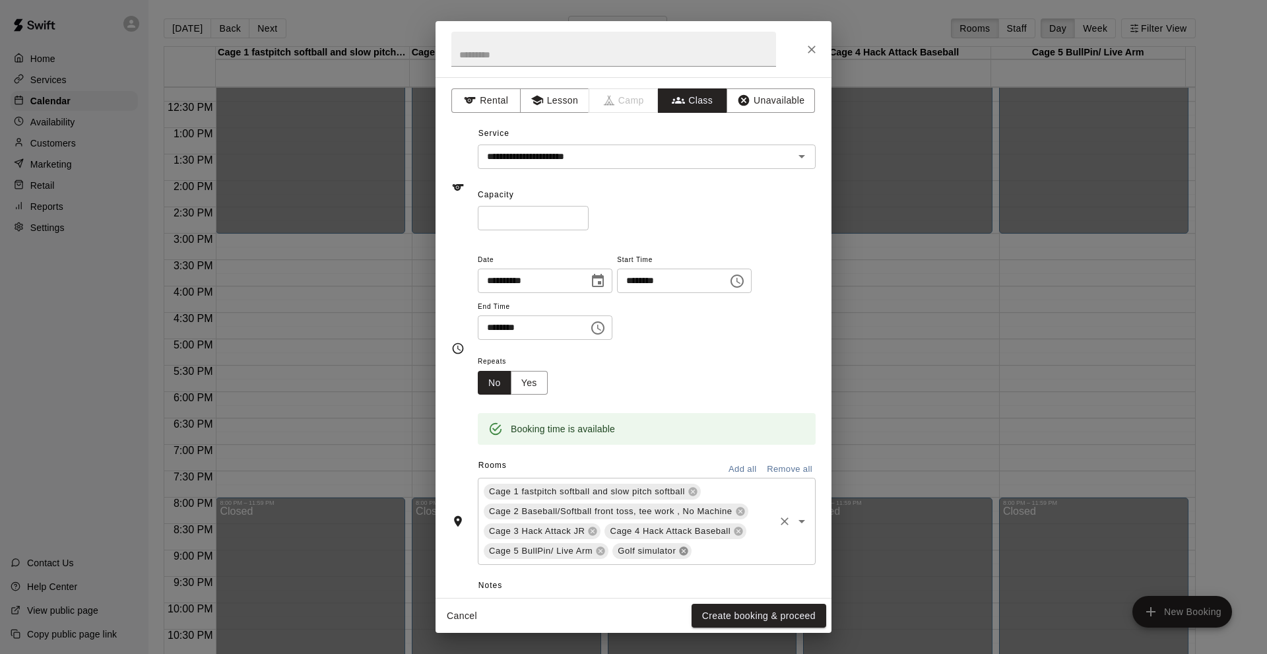
click at [683, 546] on icon at bounding box center [683, 551] width 11 height 11
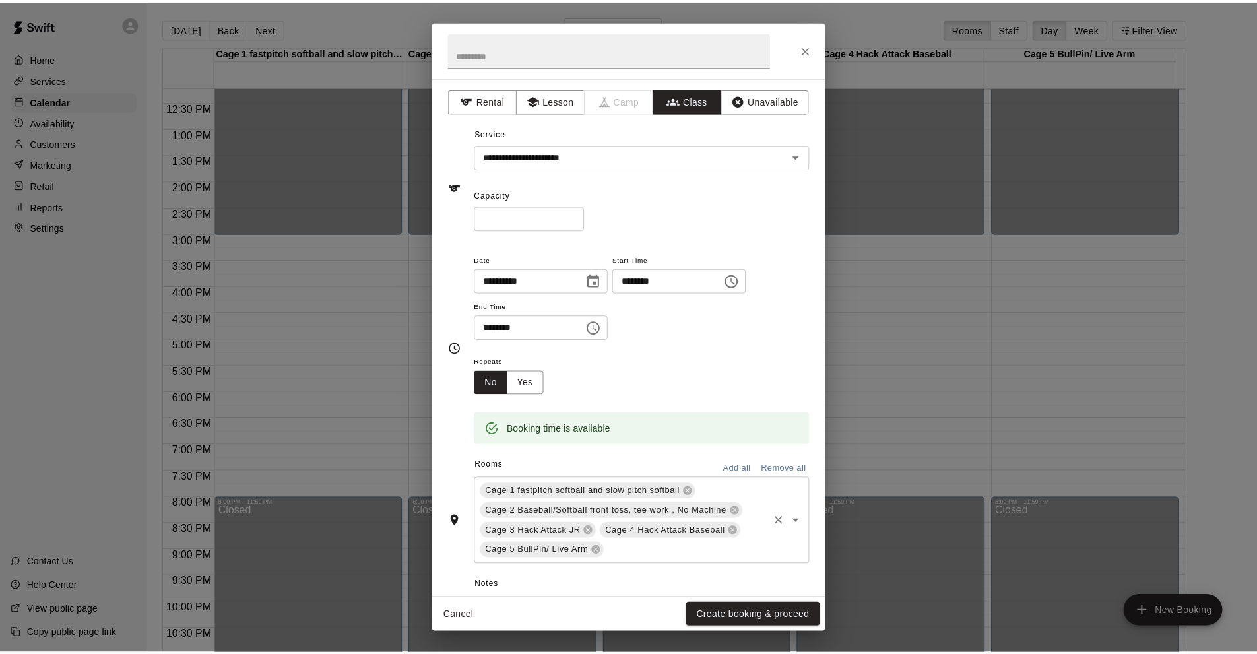
scroll to position [180, 0]
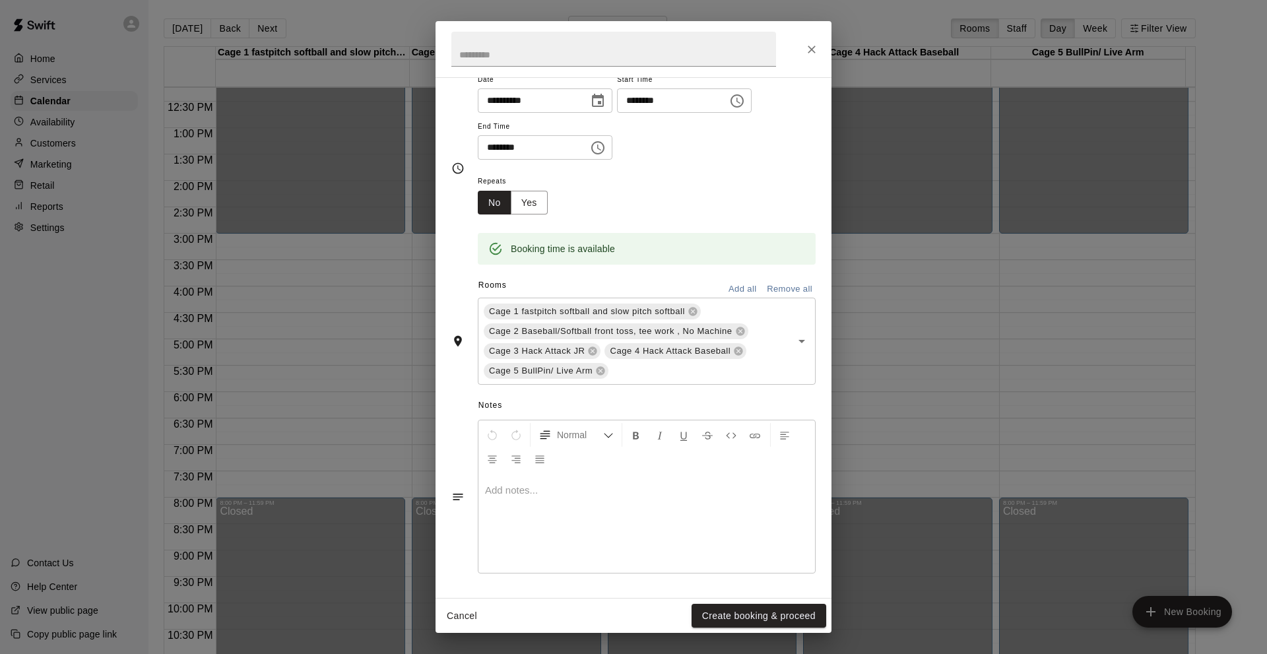
click at [486, 490] on p at bounding box center [646, 490] width 323 height 13
click at [702, 615] on button "Create booking & proceed" at bounding box center [758, 616] width 135 height 24
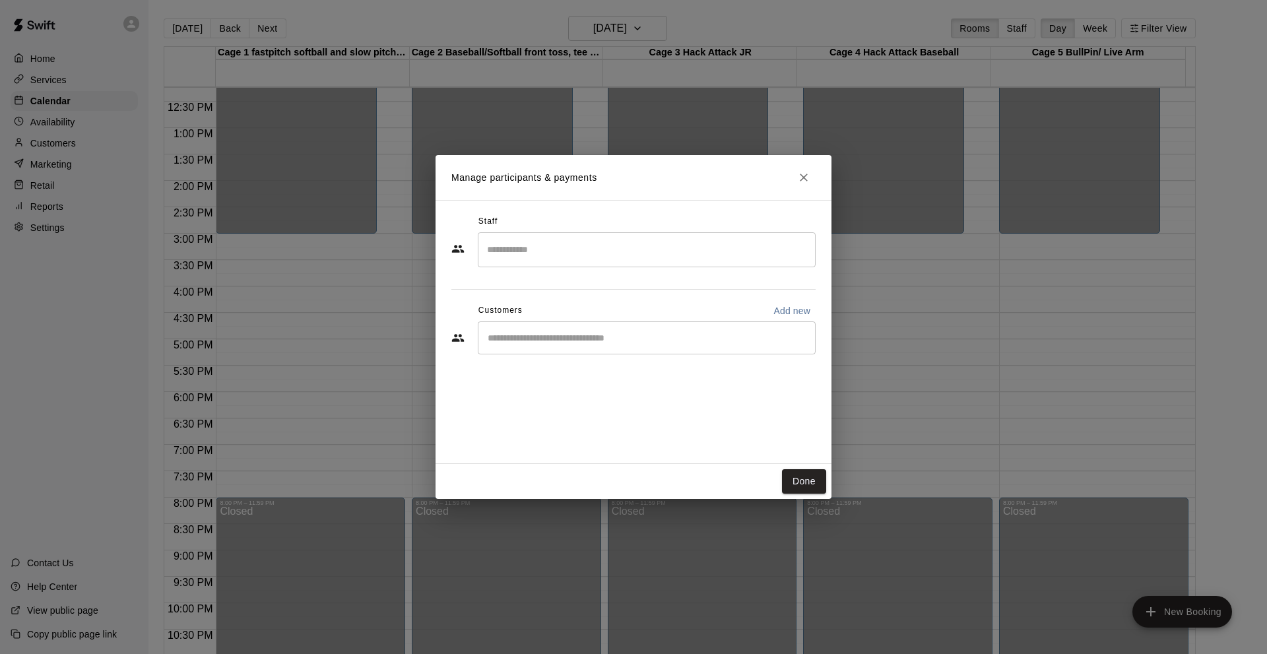
click at [792, 307] on p "Add new" at bounding box center [791, 310] width 37 height 13
select select "**"
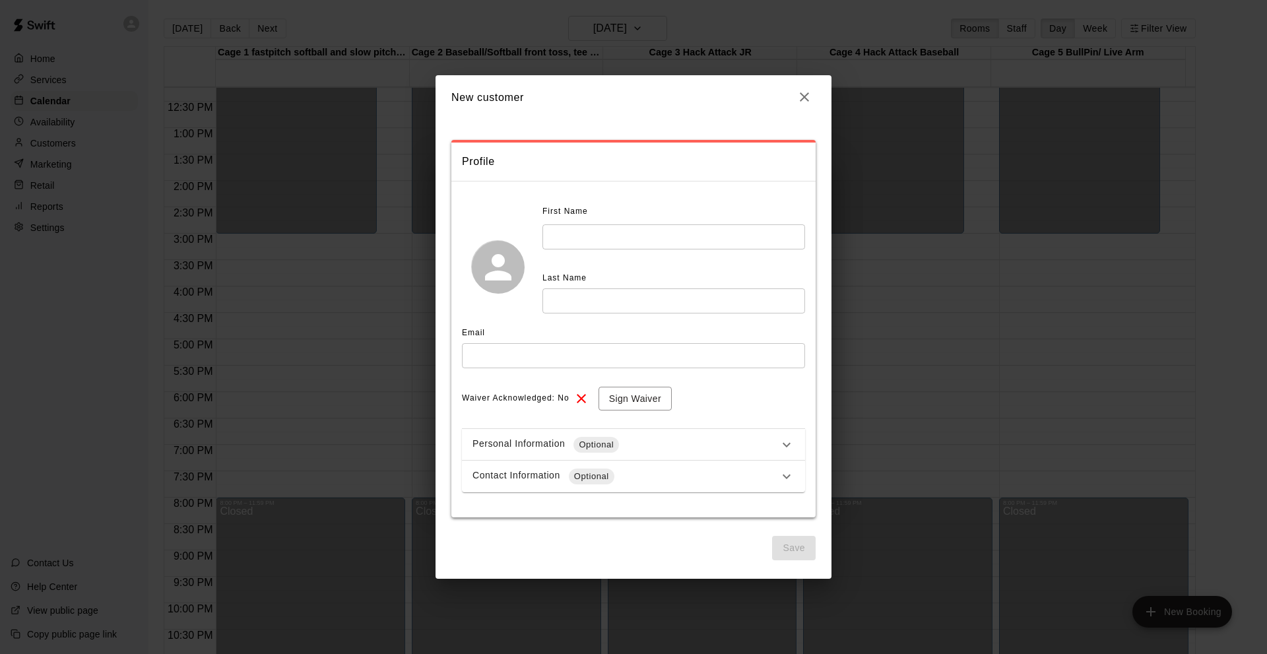
click at [808, 95] on icon "button" at bounding box center [804, 97] width 16 height 16
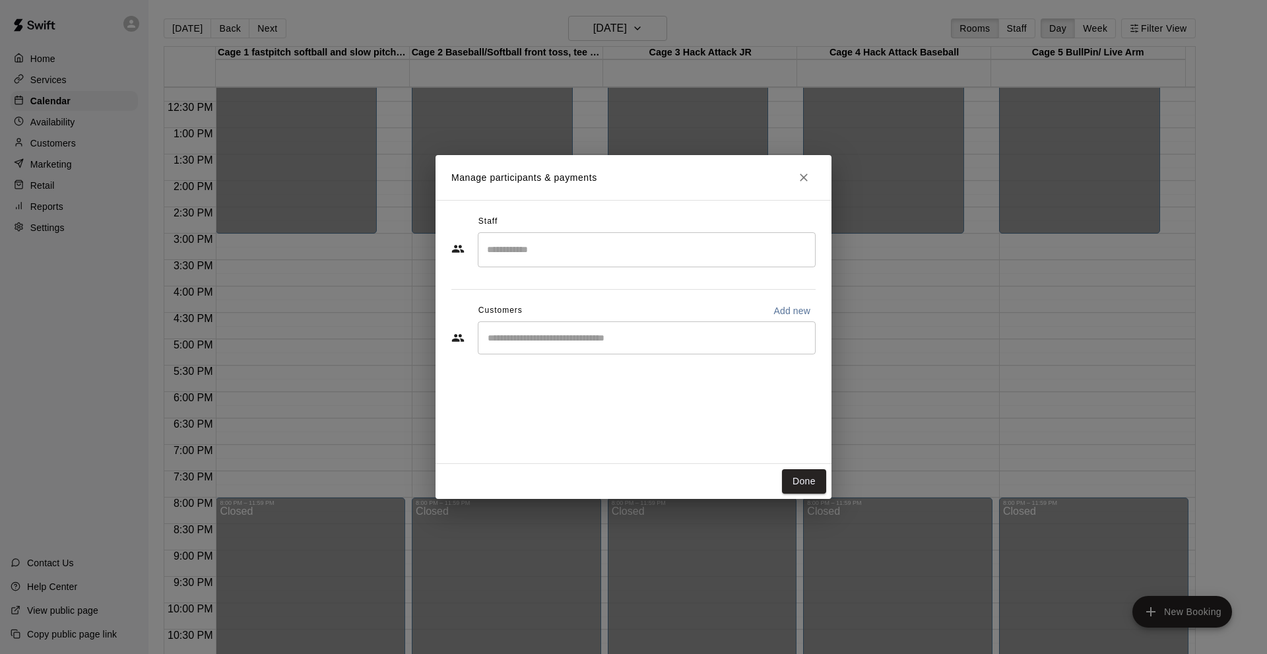
click at [503, 338] on input "Start typing to search customers..." at bounding box center [647, 337] width 326 height 13
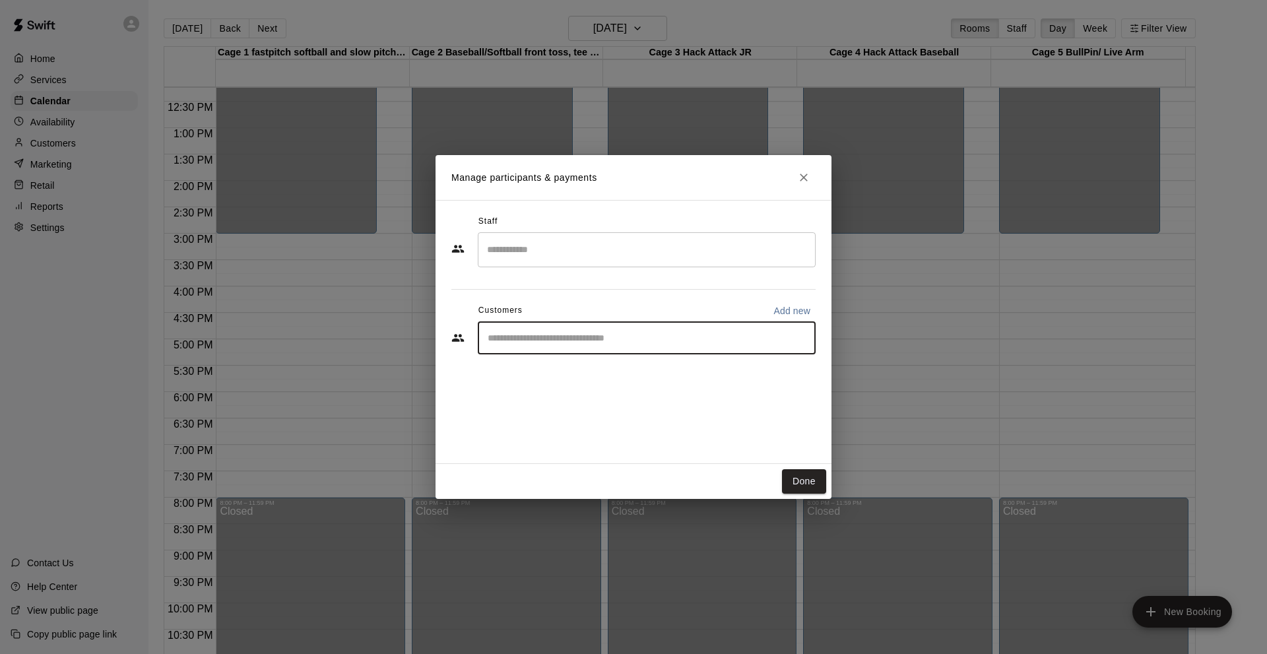
click at [519, 253] on input "Search staff" at bounding box center [647, 249] width 326 height 23
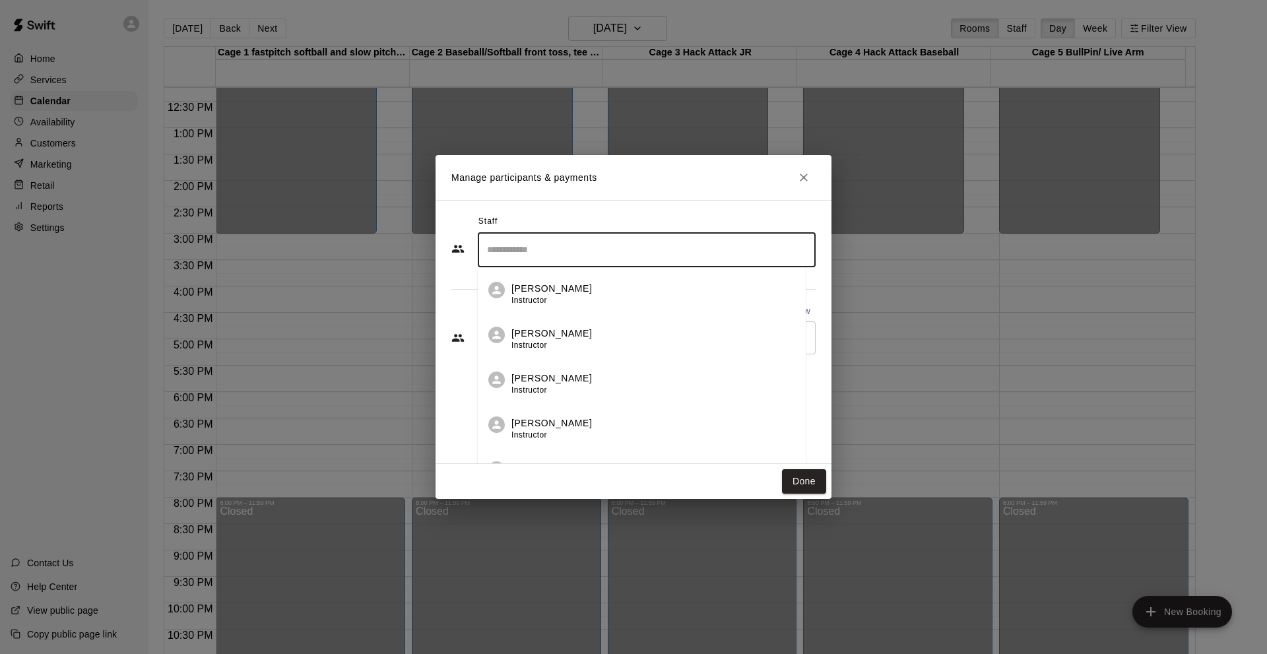
click at [540, 344] on span "Instructor" at bounding box center [529, 344] width 36 height 9
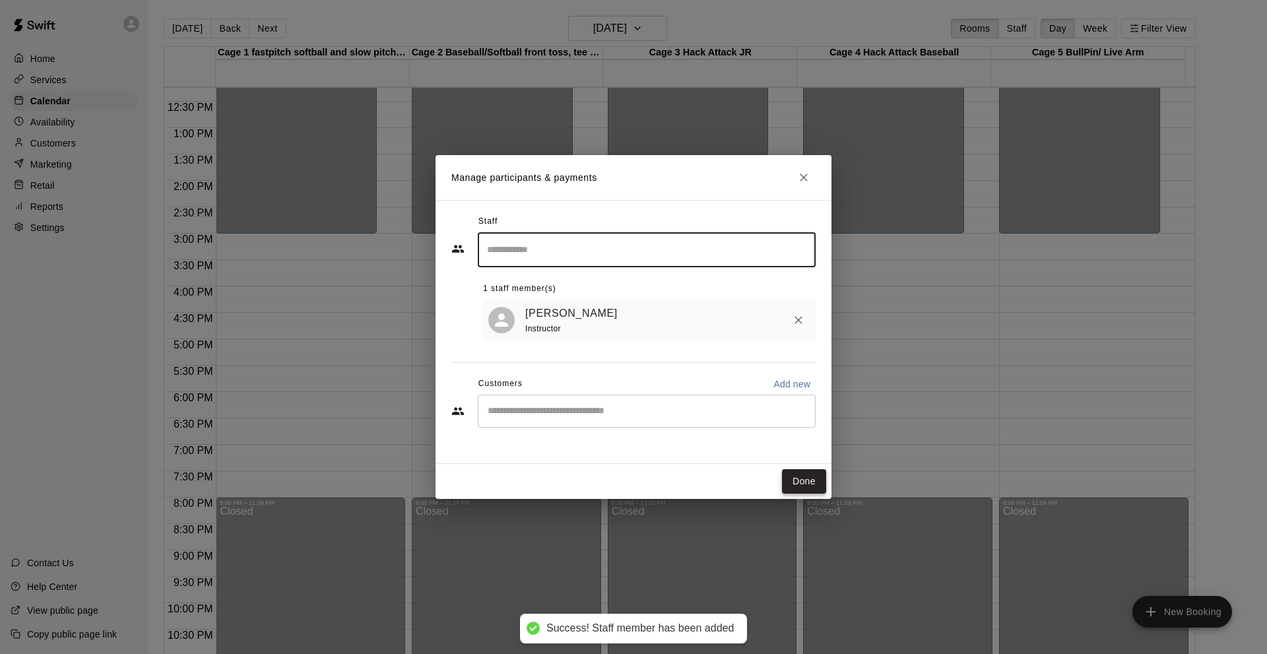
click at [812, 473] on button "Done" at bounding box center [804, 481] width 44 height 24
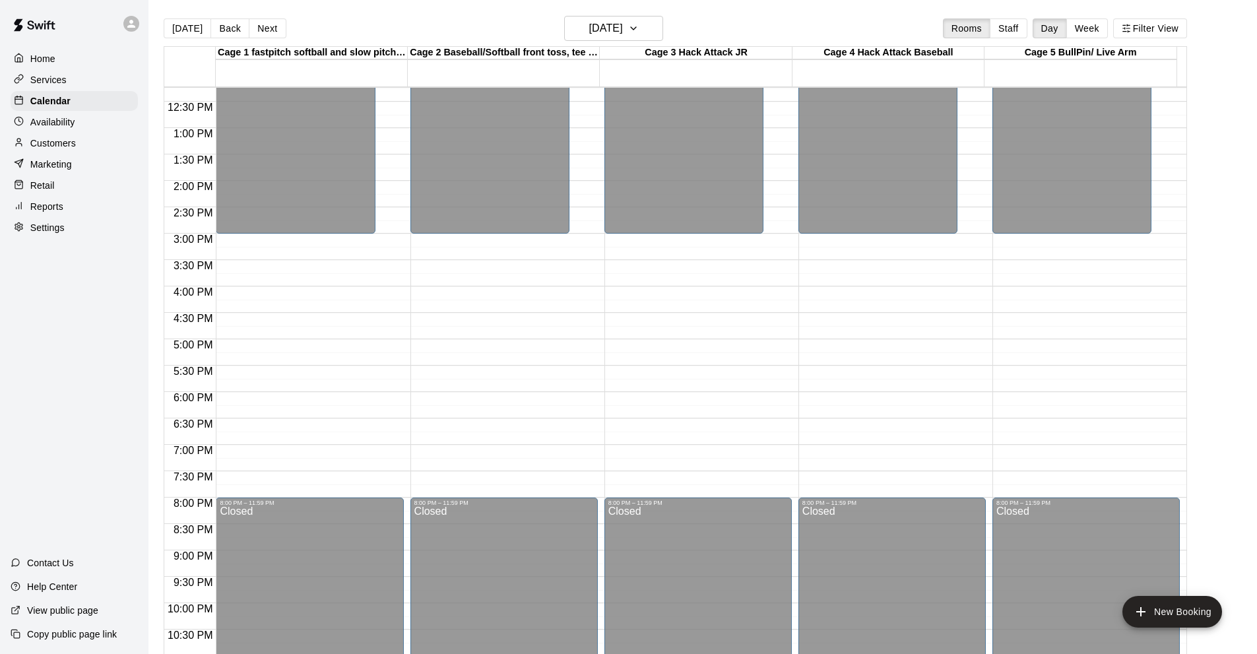
scroll to position [382, 0]
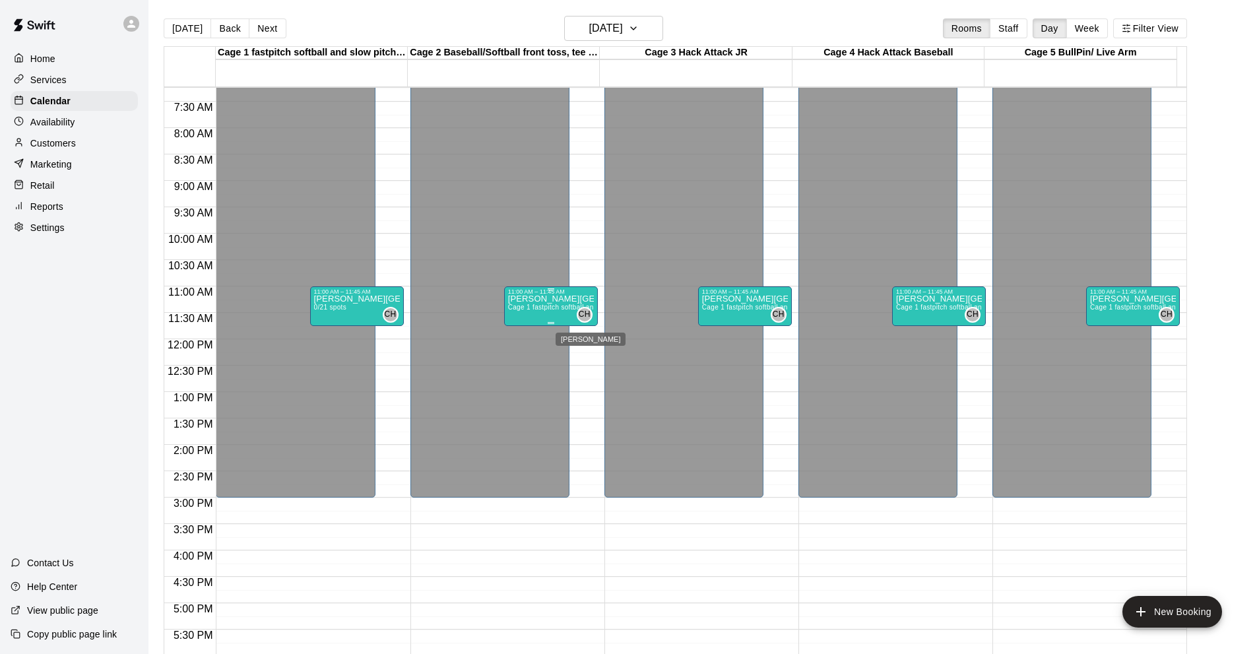
click at [583, 313] on span "CH" at bounding box center [585, 314] width 12 height 13
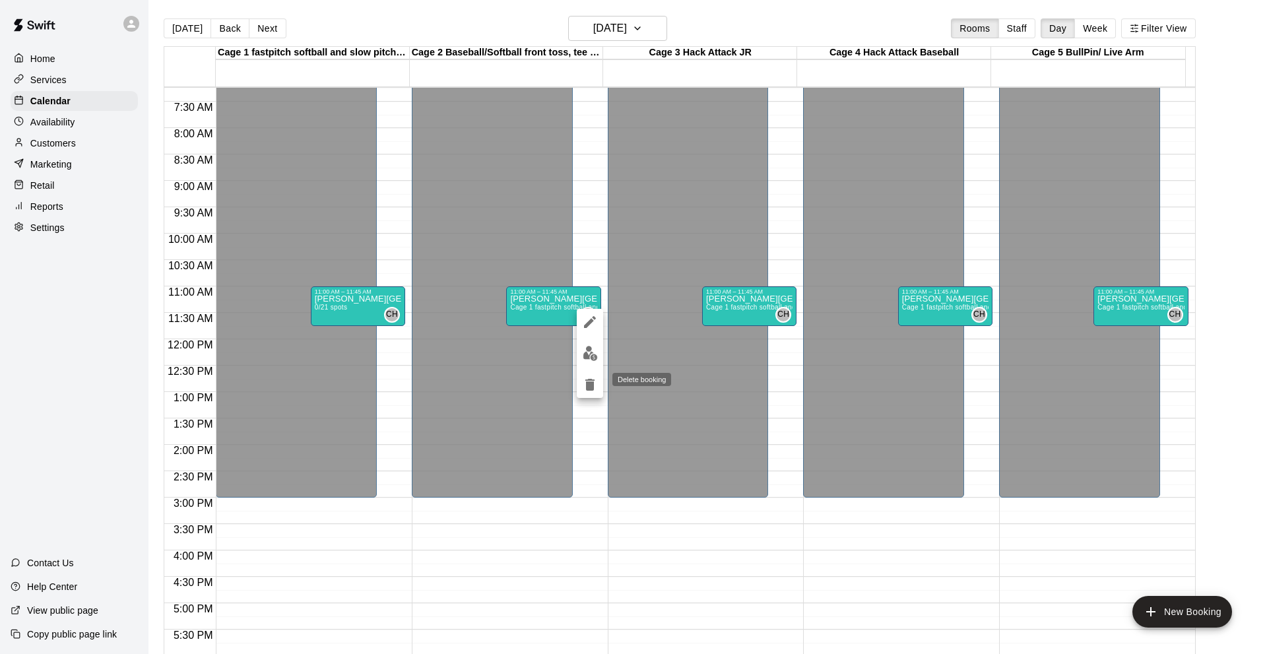
click at [595, 383] on icon "delete" at bounding box center [590, 385] width 16 height 16
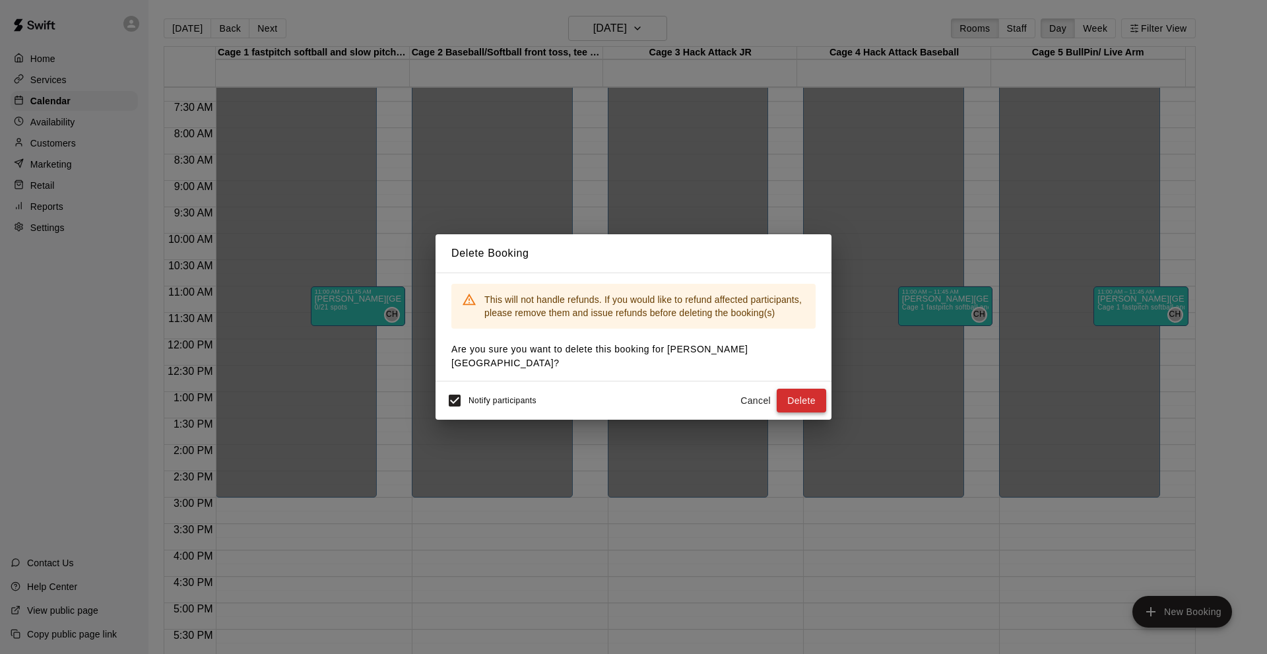
click at [809, 402] on button "Delete" at bounding box center [800, 401] width 49 height 24
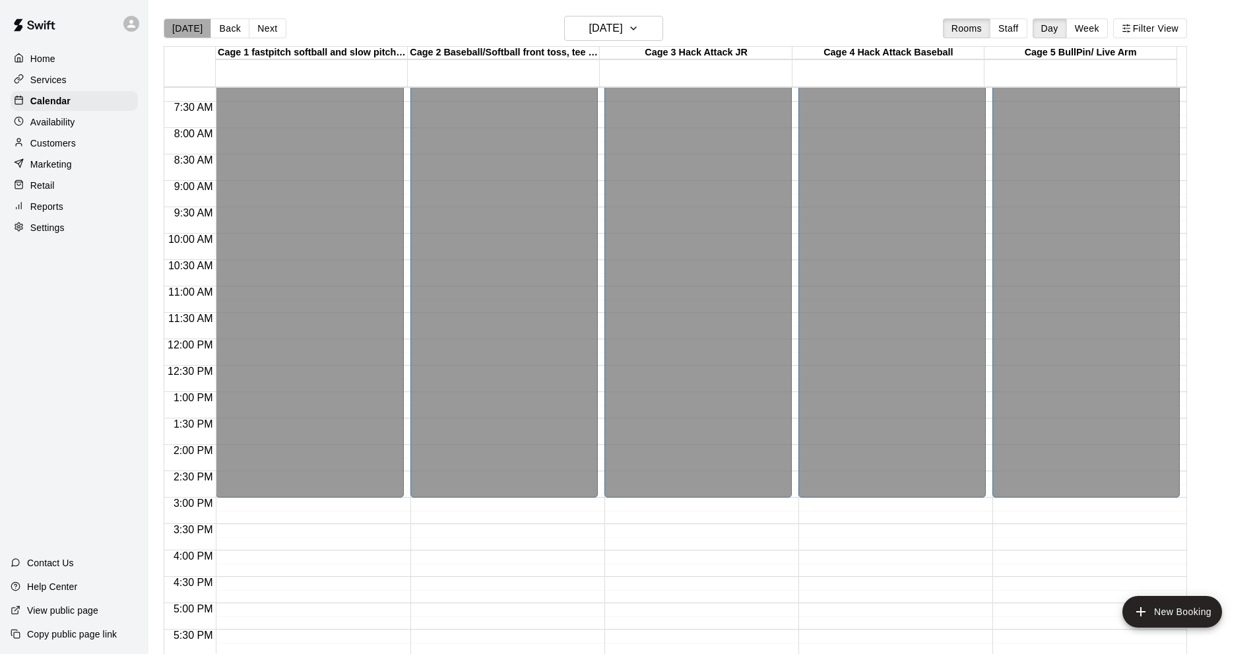
click at [199, 30] on button "[DATE]" at bounding box center [187, 28] width 47 height 20
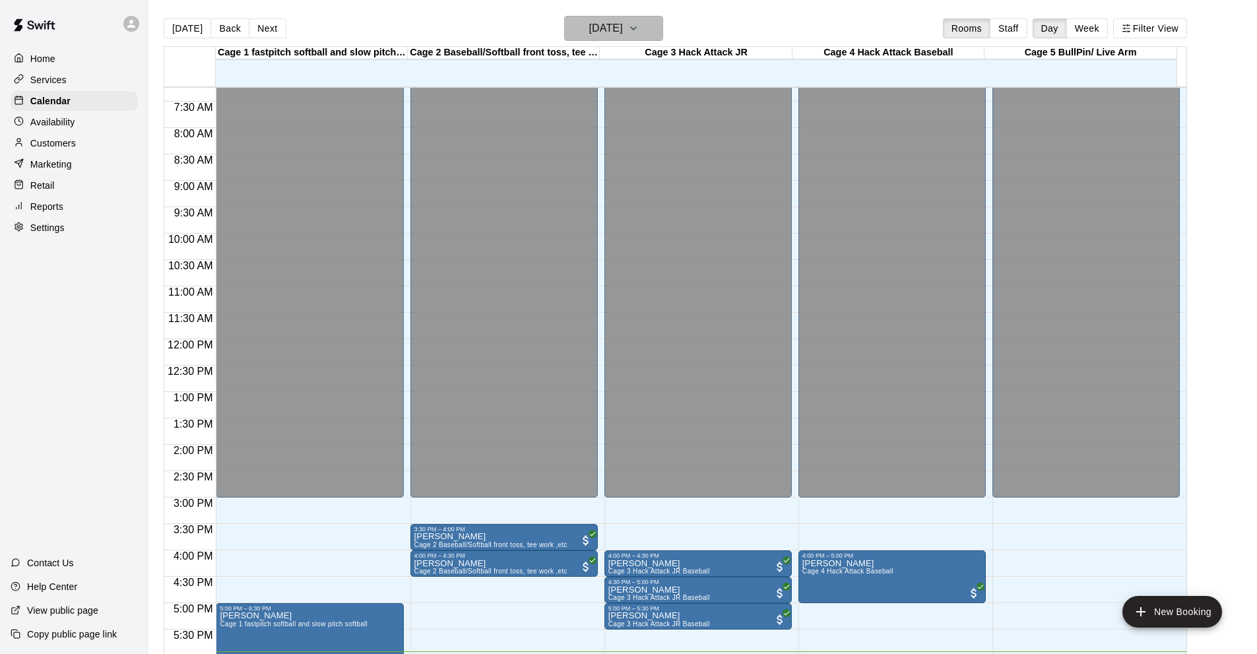
click at [639, 26] on icon "button" at bounding box center [633, 28] width 11 height 16
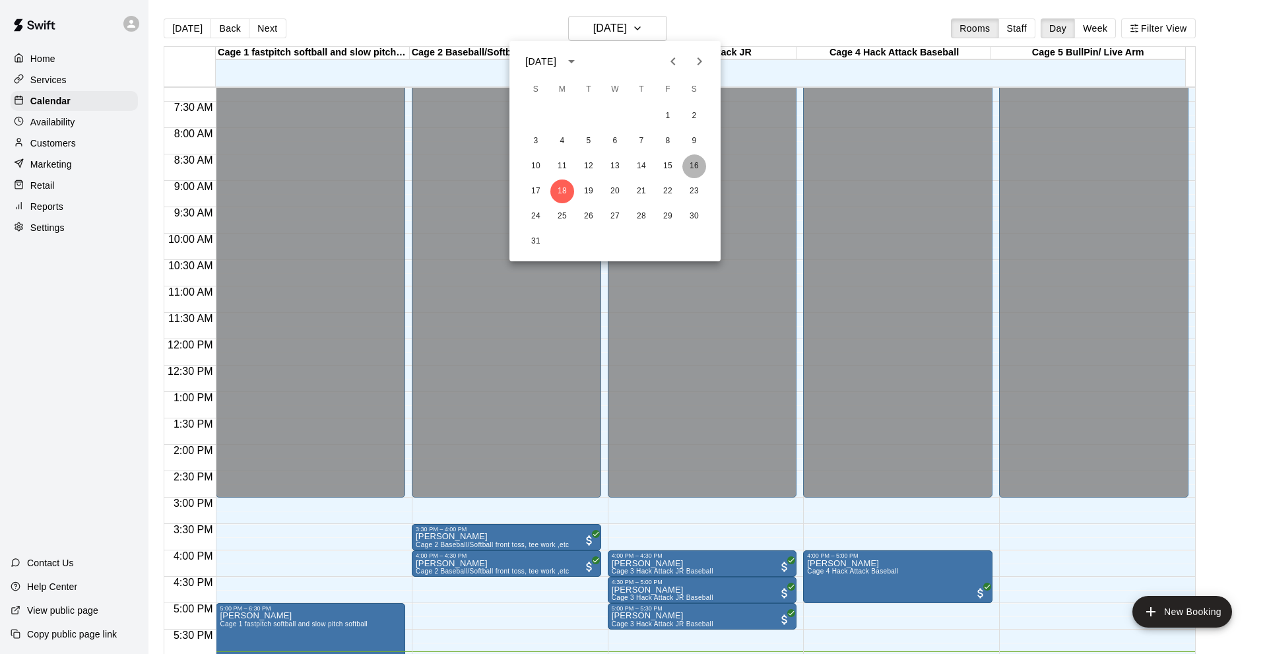
click at [695, 164] on button "16" at bounding box center [694, 166] width 24 height 24
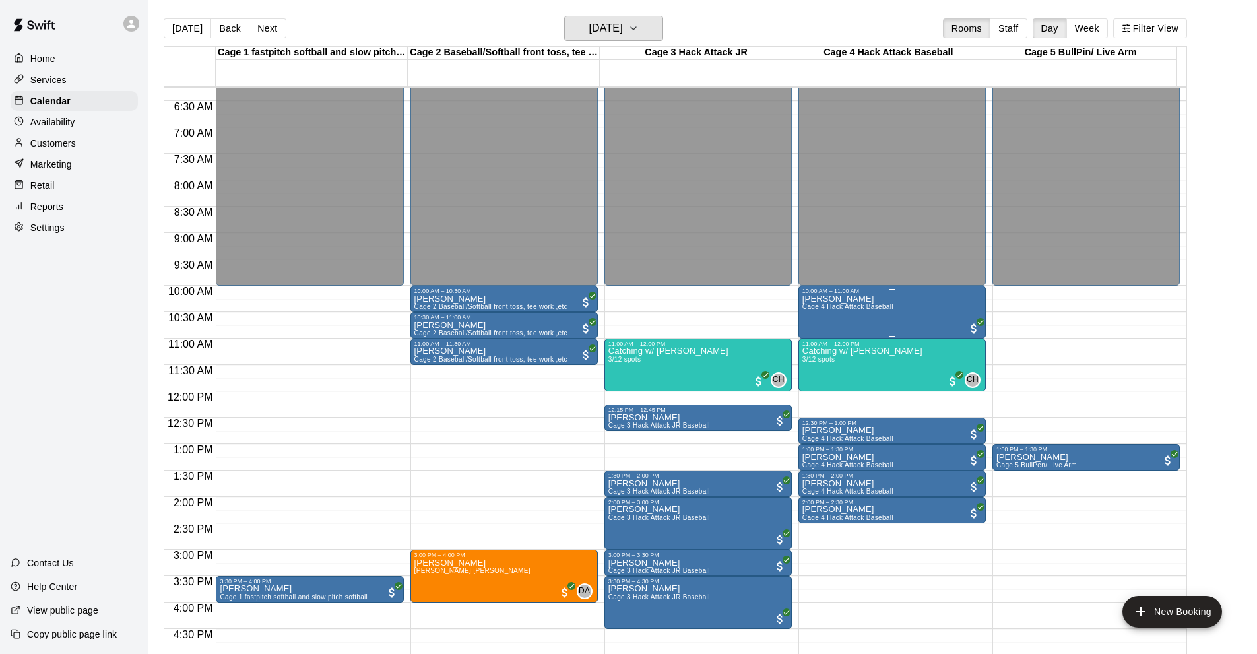
scroll to position [0, 0]
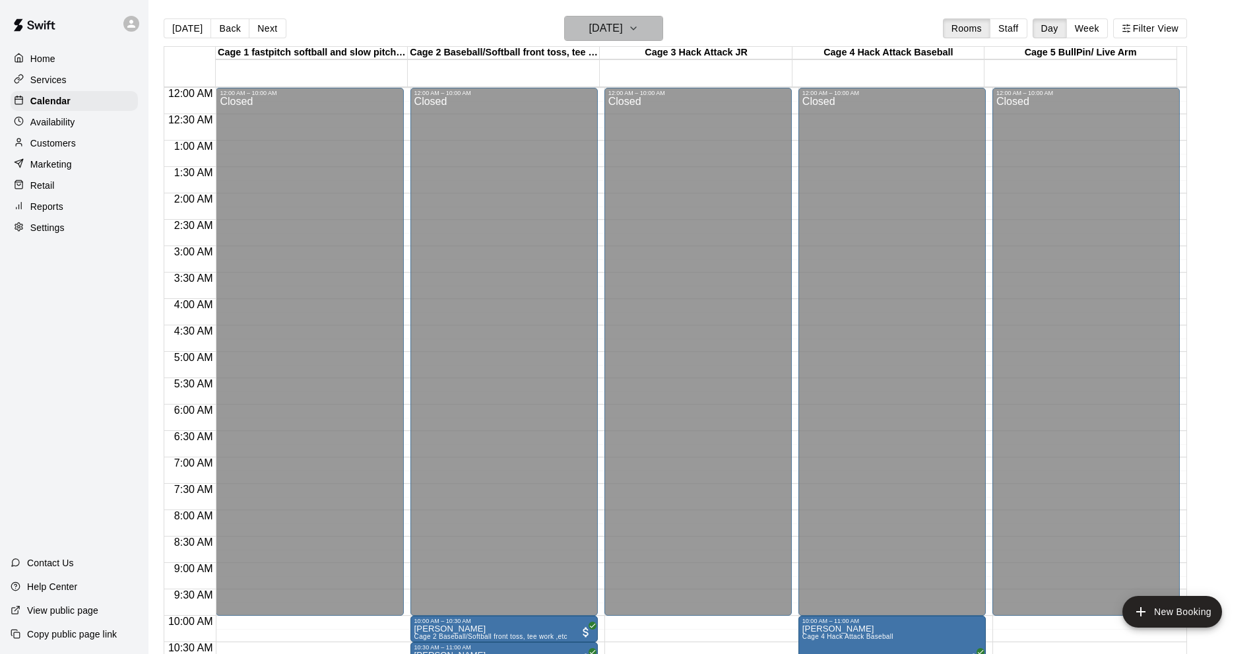
click at [639, 25] on icon "button" at bounding box center [633, 28] width 11 height 16
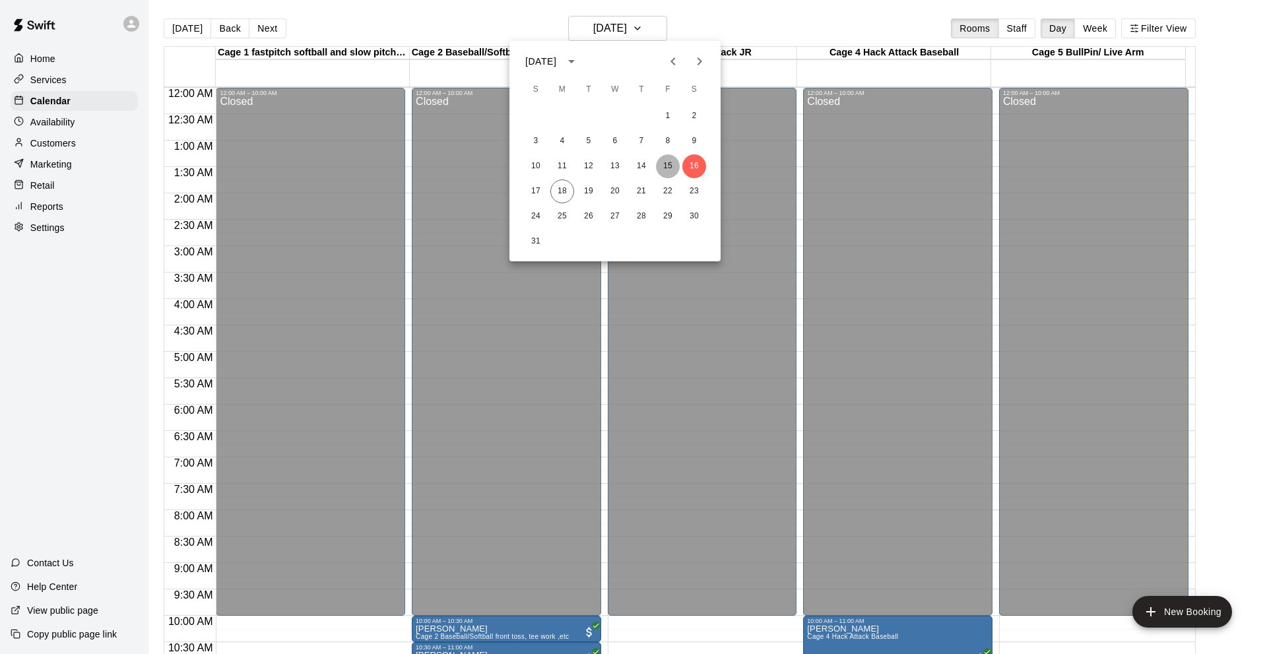
click at [666, 160] on button "15" at bounding box center [668, 166] width 24 height 24
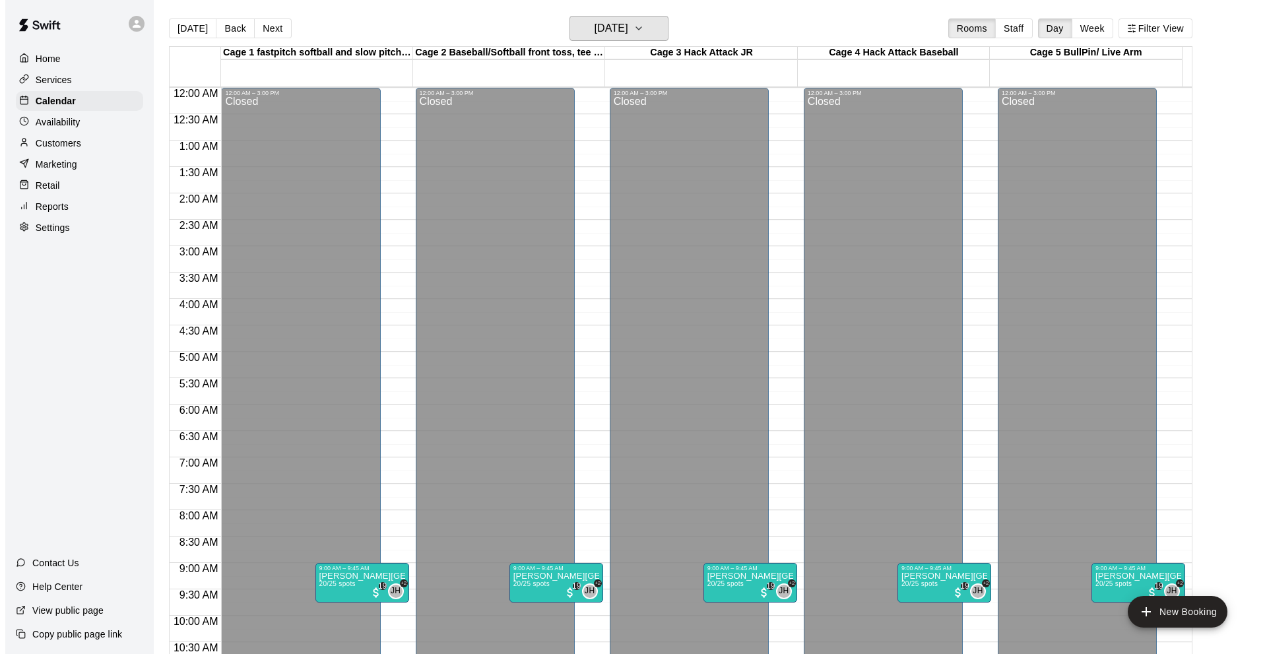
scroll to position [396, 0]
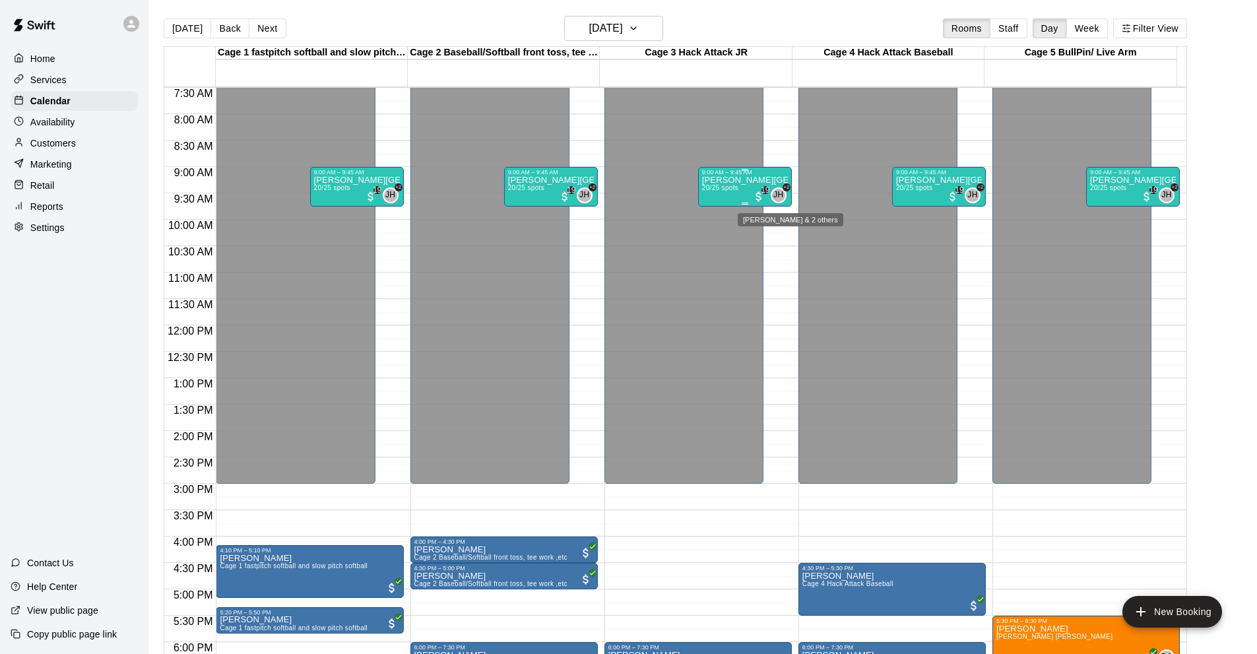
click at [778, 195] on span "JH" at bounding box center [778, 195] width 10 height 13
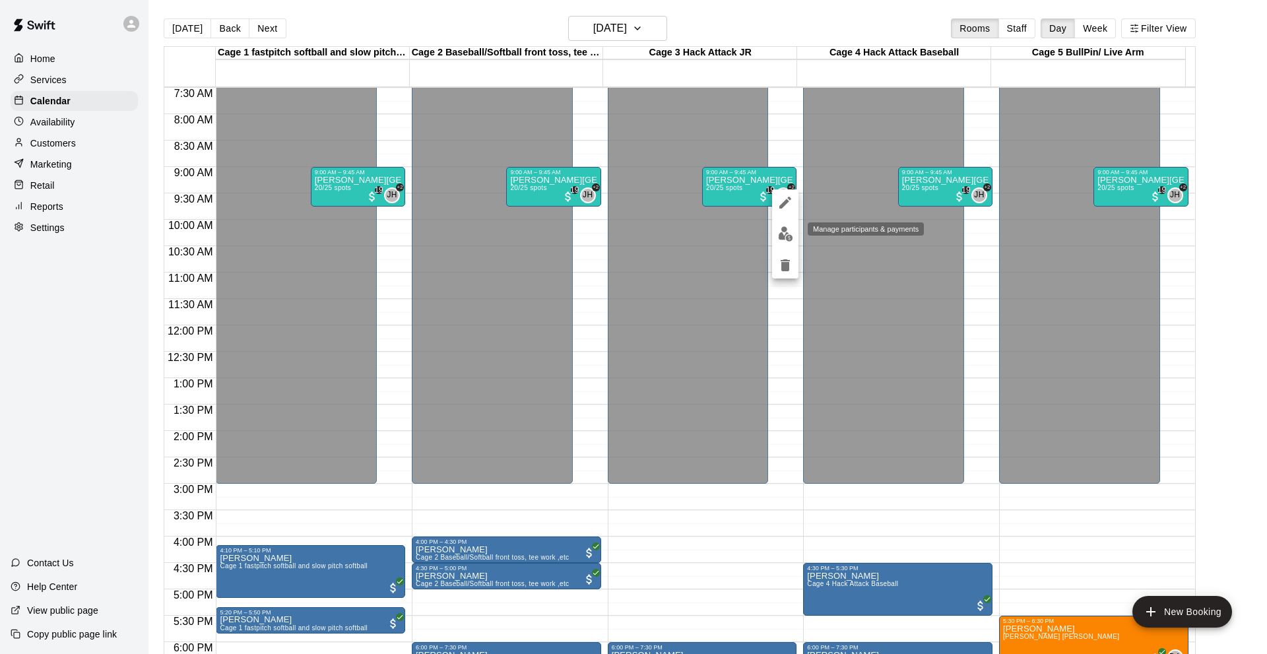
click at [780, 231] on img "edit" at bounding box center [785, 233] width 15 height 15
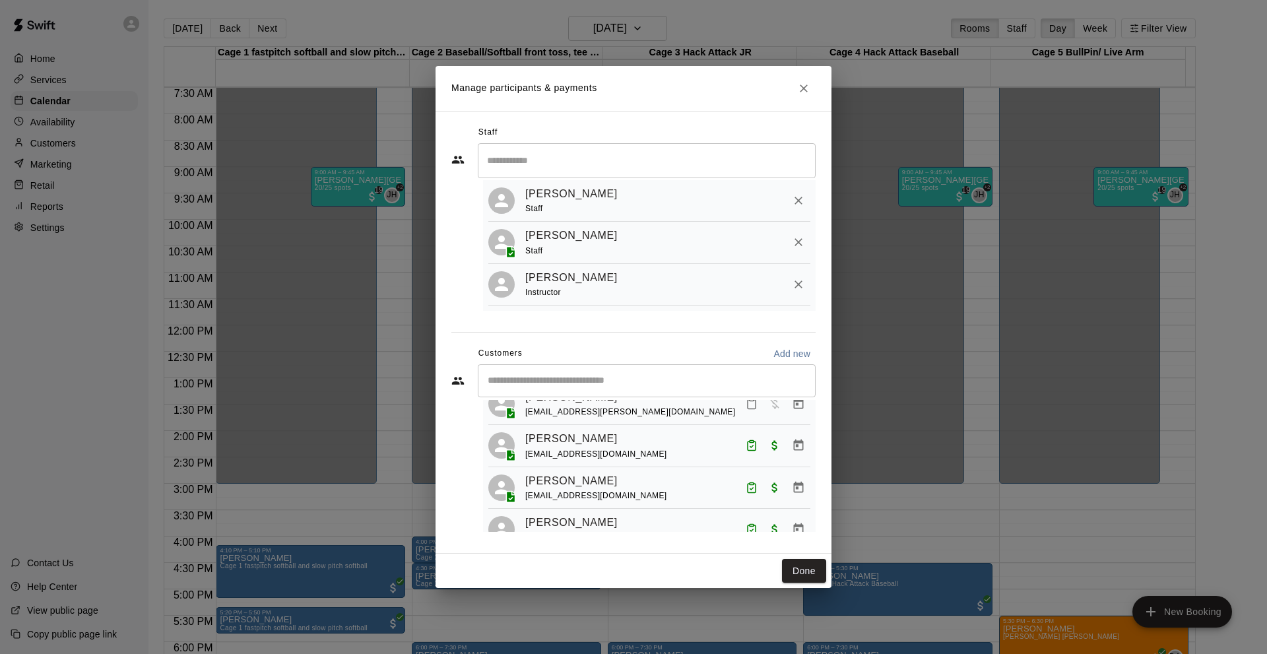
scroll to position [66, 0]
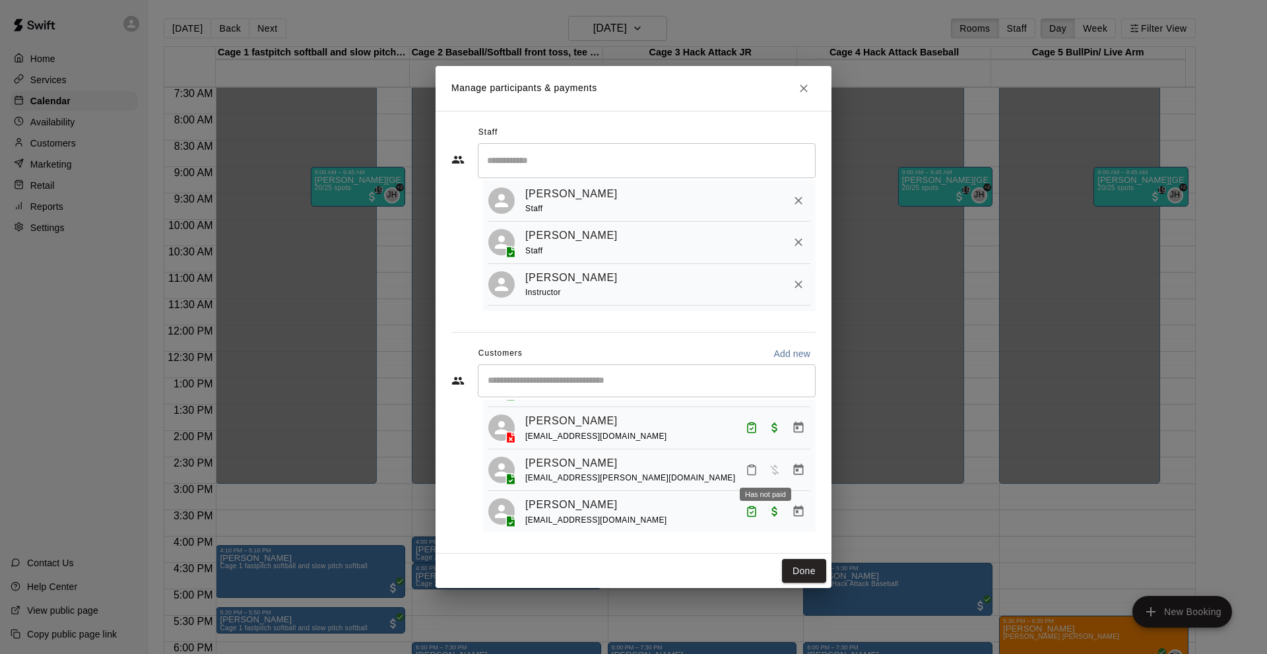
click at [763, 468] on span "Has not paid" at bounding box center [775, 468] width 24 height 11
click at [792, 468] on icon "Manage bookings & payment" at bounding box center [798, 469] width 13 height 13
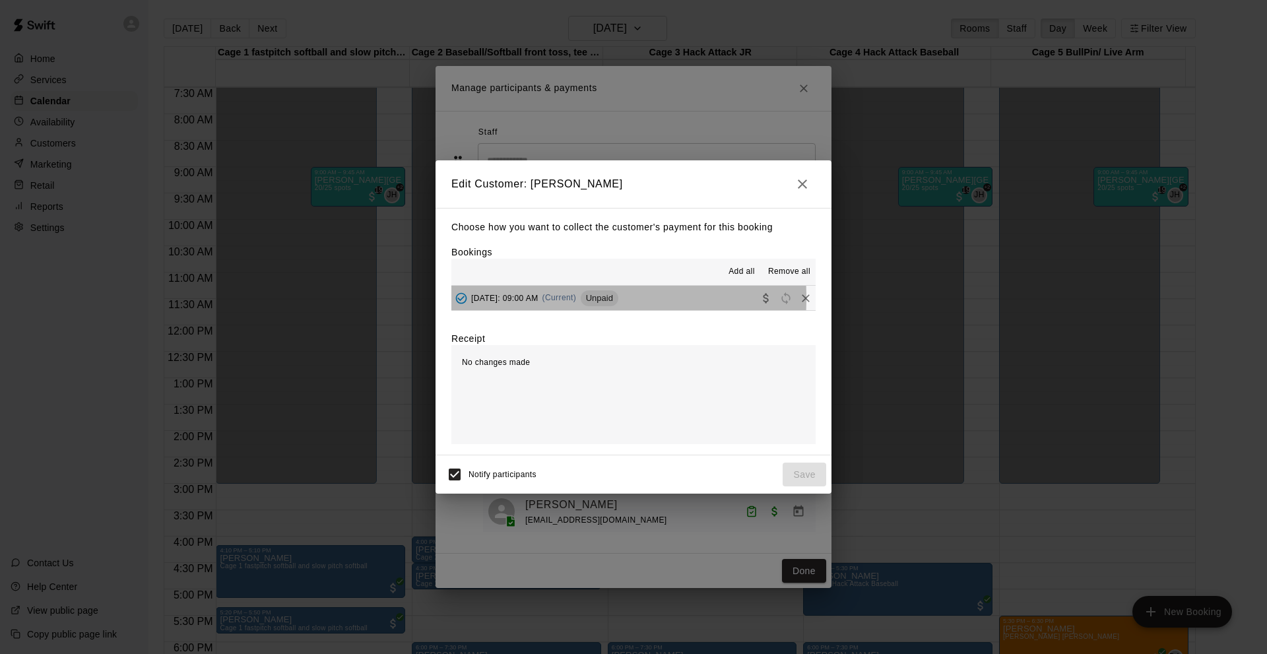
click at [515, 298] on span "[DATE]: 09:00 AM" at bounding box center [504, 297] width 67 height 9
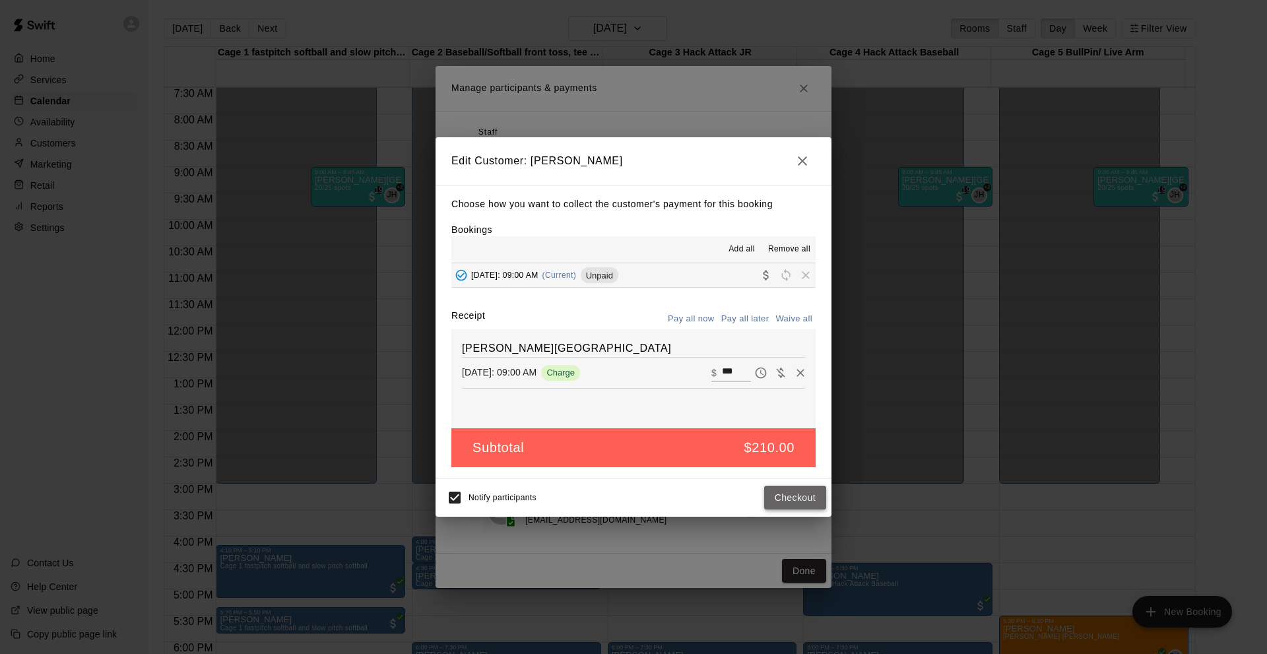
click at [793, 497] on button "Checkout" at bounding box center [795, 498] width 62 height 24
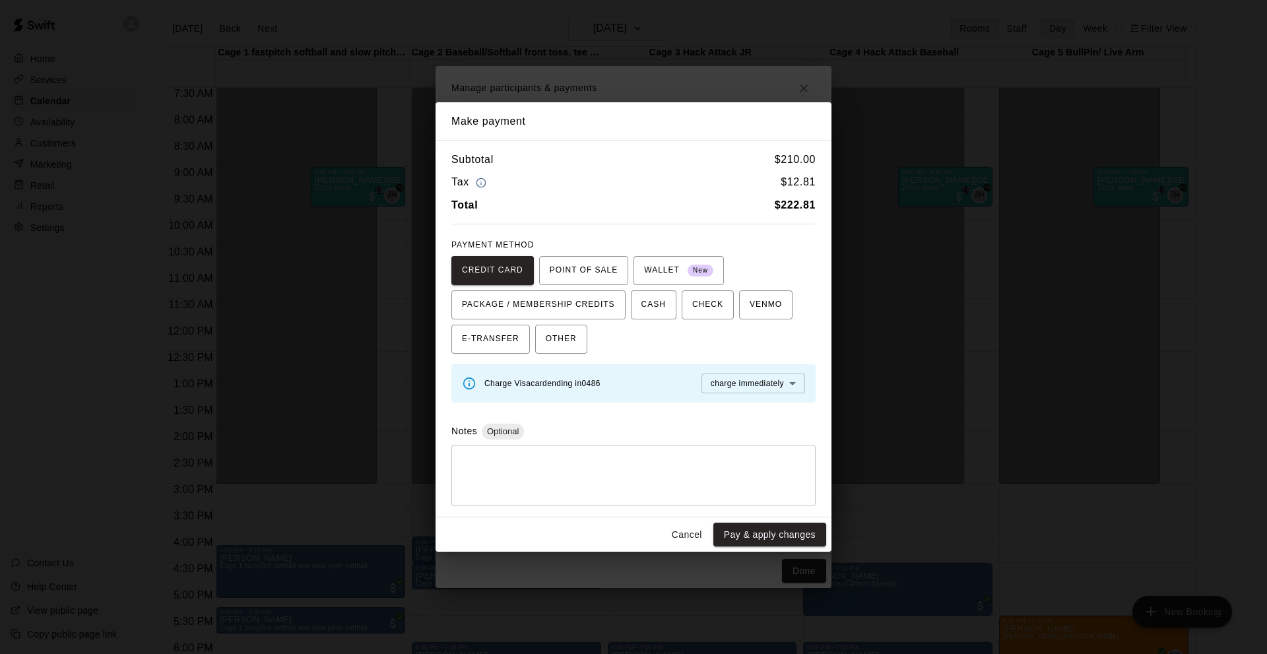
click at [537, 461] on textarea at bounding box center [633, 475] width 346 height 40
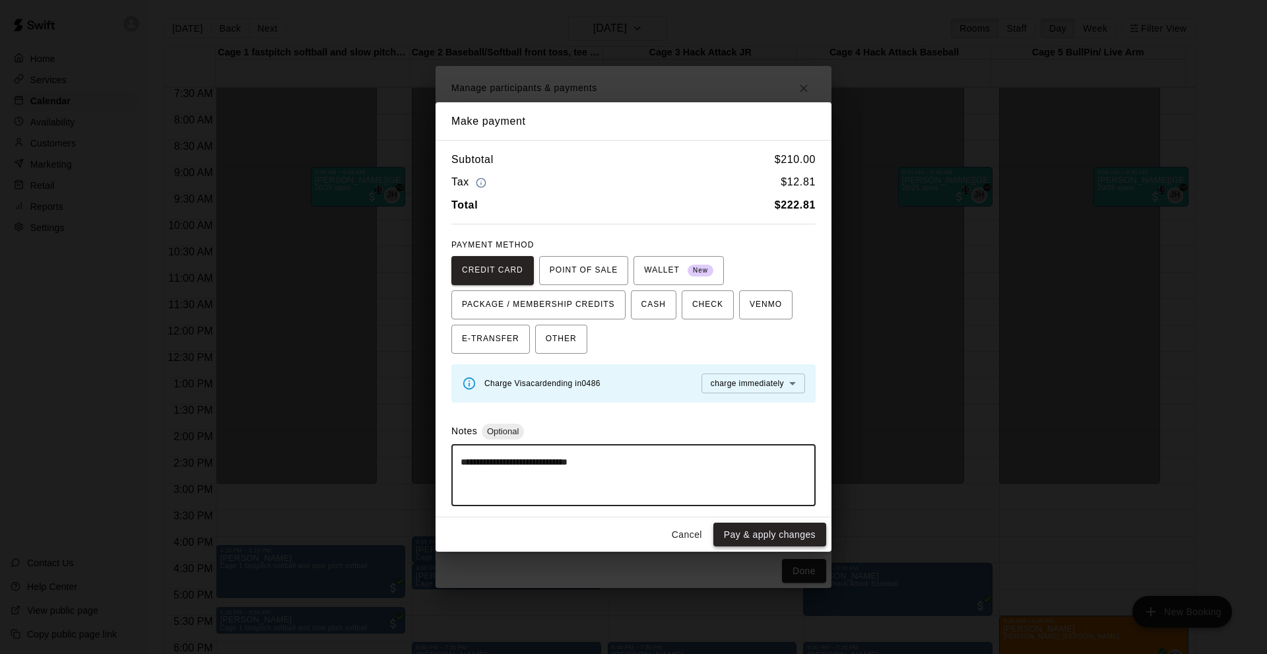
type textarea "**********"
click at [768, 529] on button "Pay & apply changes" at bounding box center [769, 534] width 113 height 24
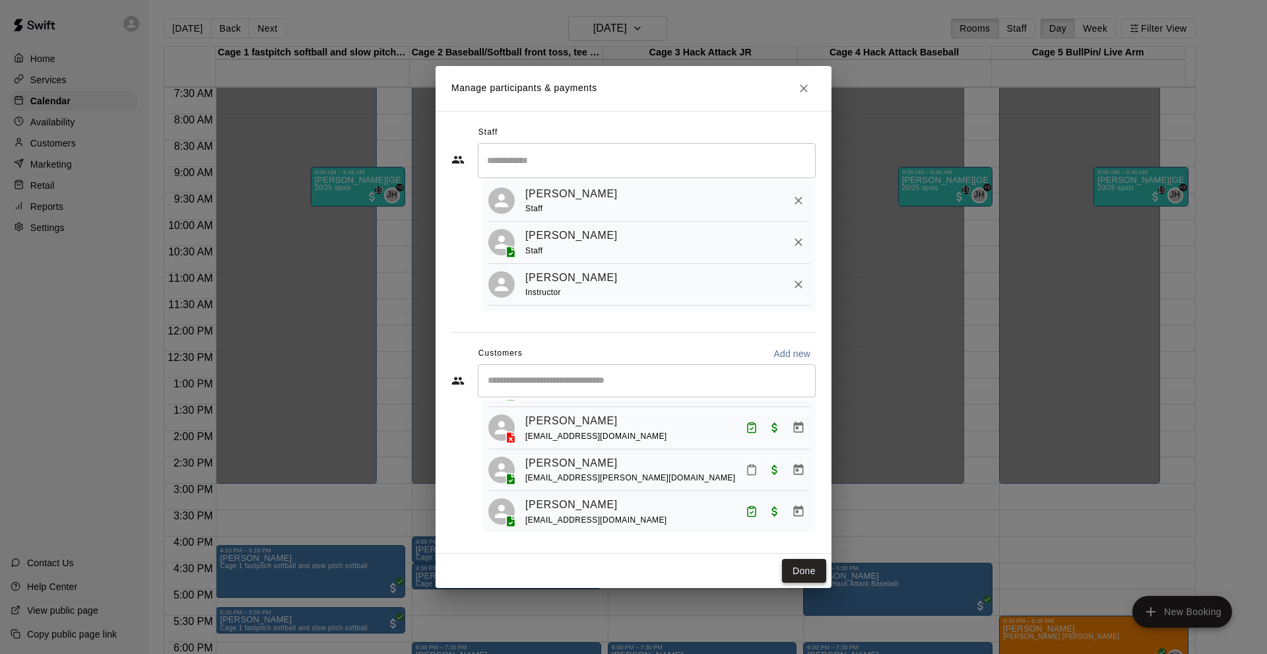
click at [803, 572] on button "Done" at bounding box center [804, 571] width 44 height 24
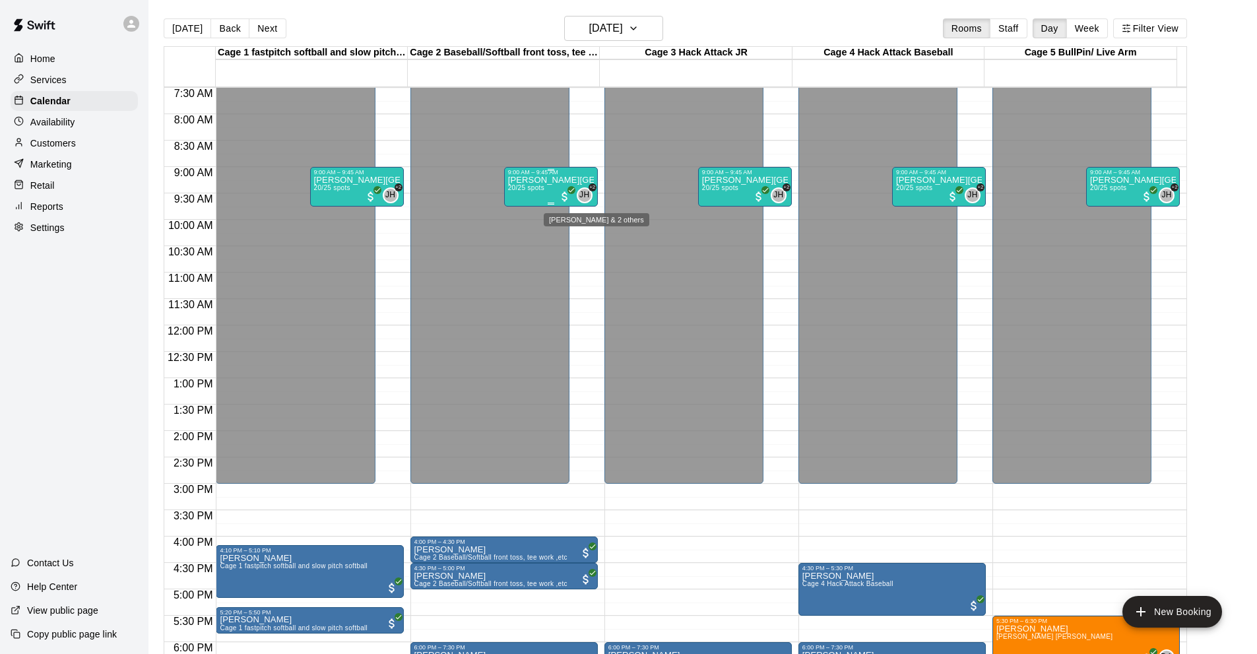
click at [581, 195] on span "JH" at bounding box center [584, 195] width 10 height 13
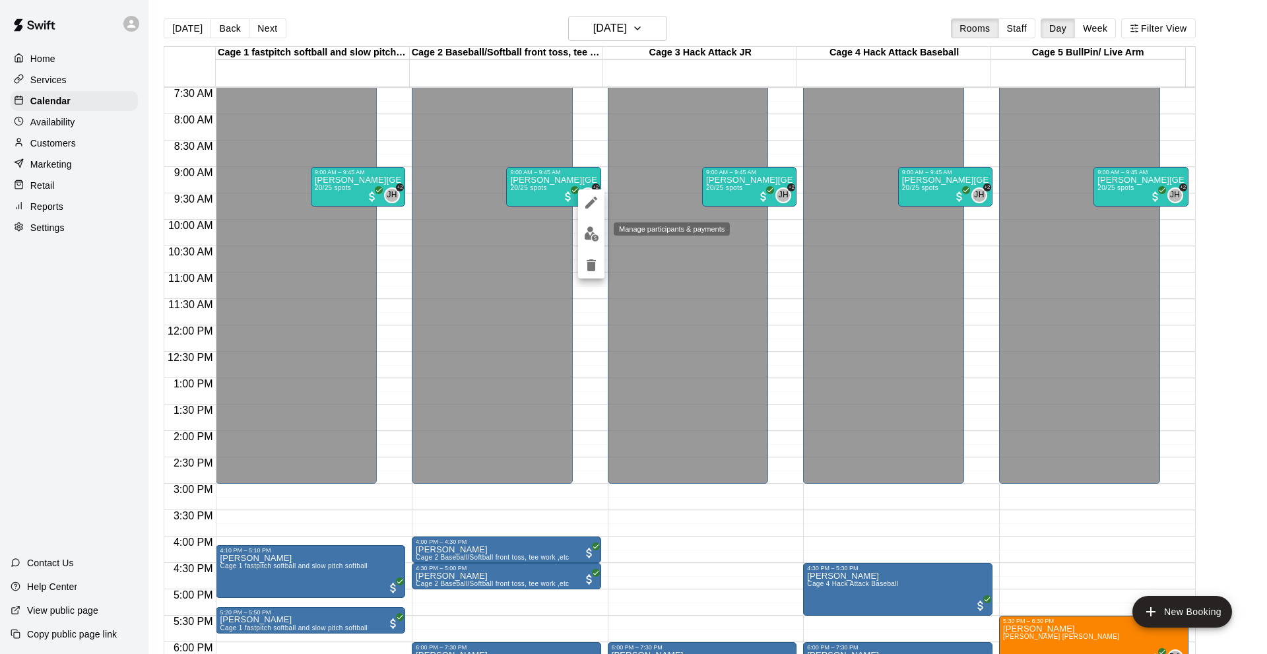
click at [586, 232] on img "edit" at bounding box center [591, 233] width 15 height 15
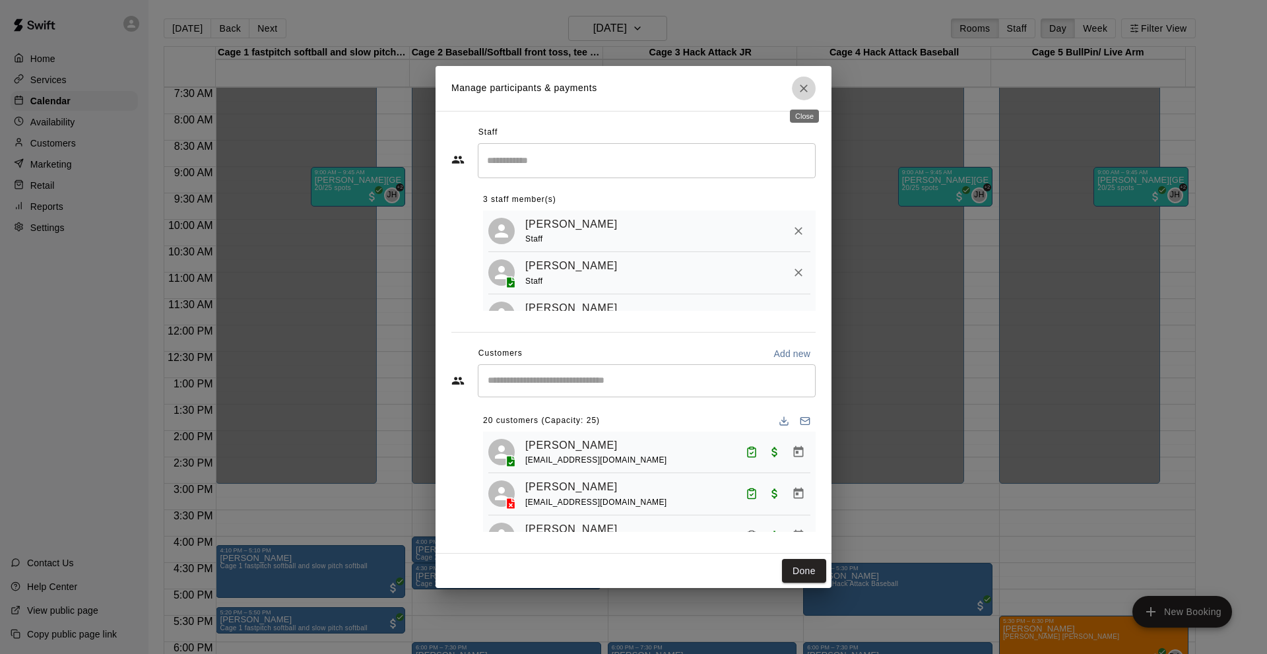
click at [810, 85] on button "Close" at bounding box center [804, 89] width 24 height 24
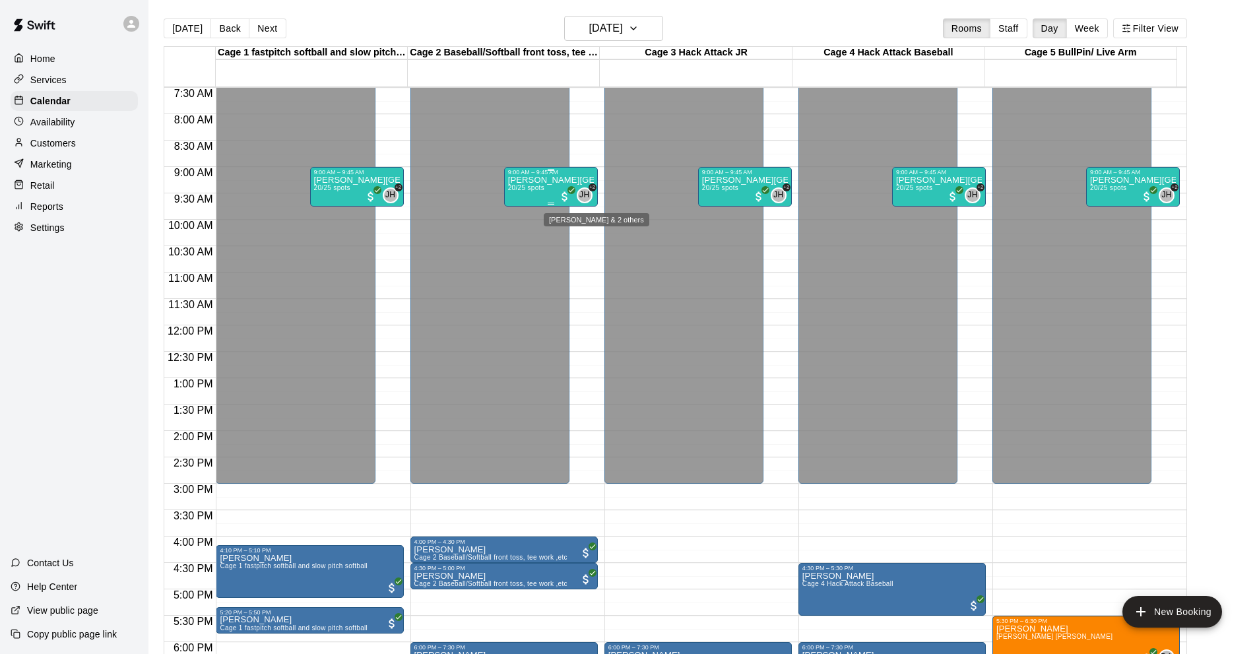
click at [584, 195] on span "JH" at bounding box center [584, 195] width 10 height 13
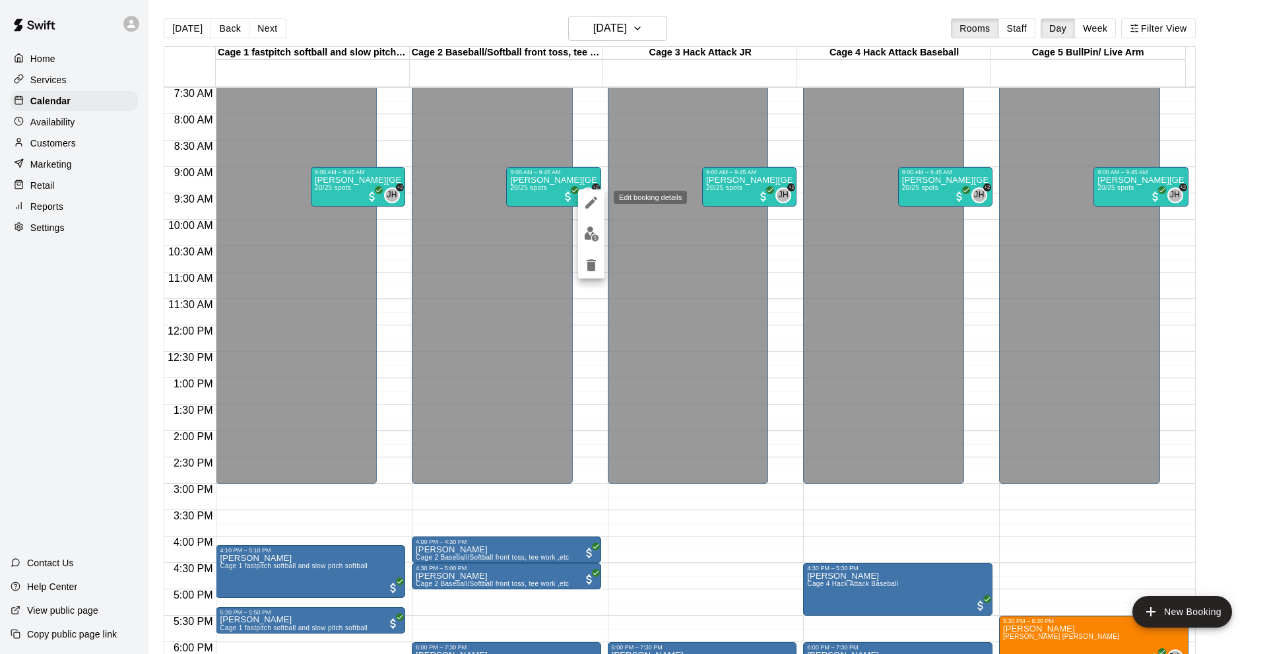
click at [591, 201] on icon "edit" at bounding box center [591, 203] width 12 height 12
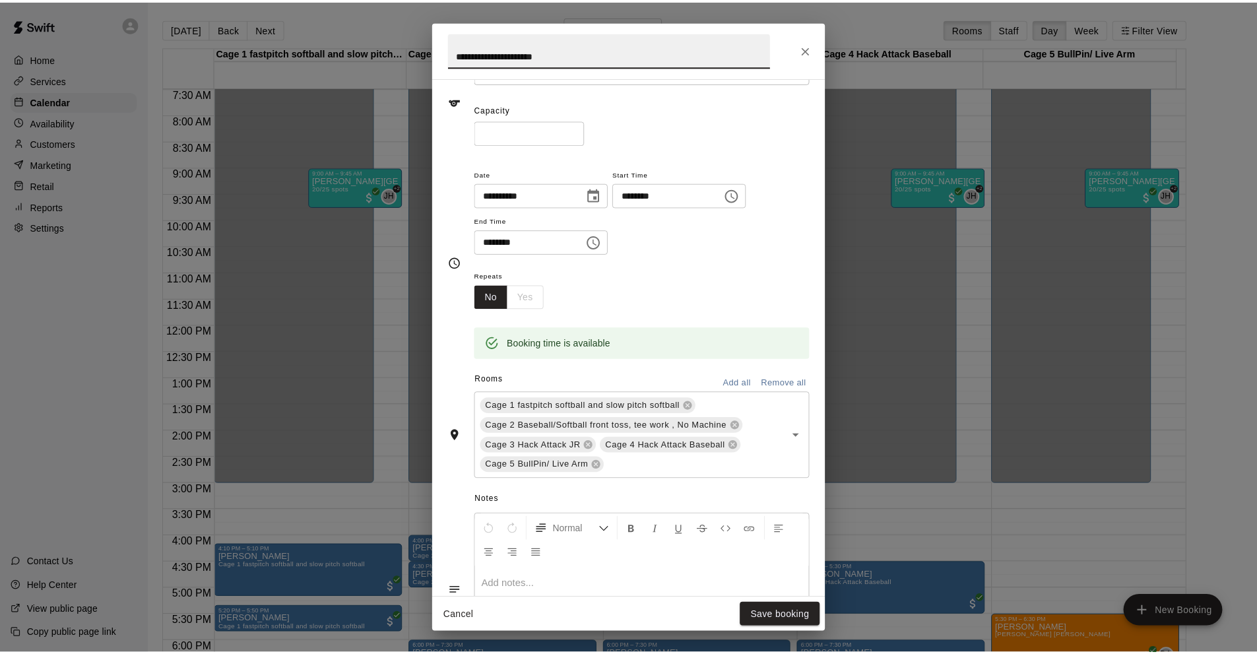
scroll to position [0, 0]
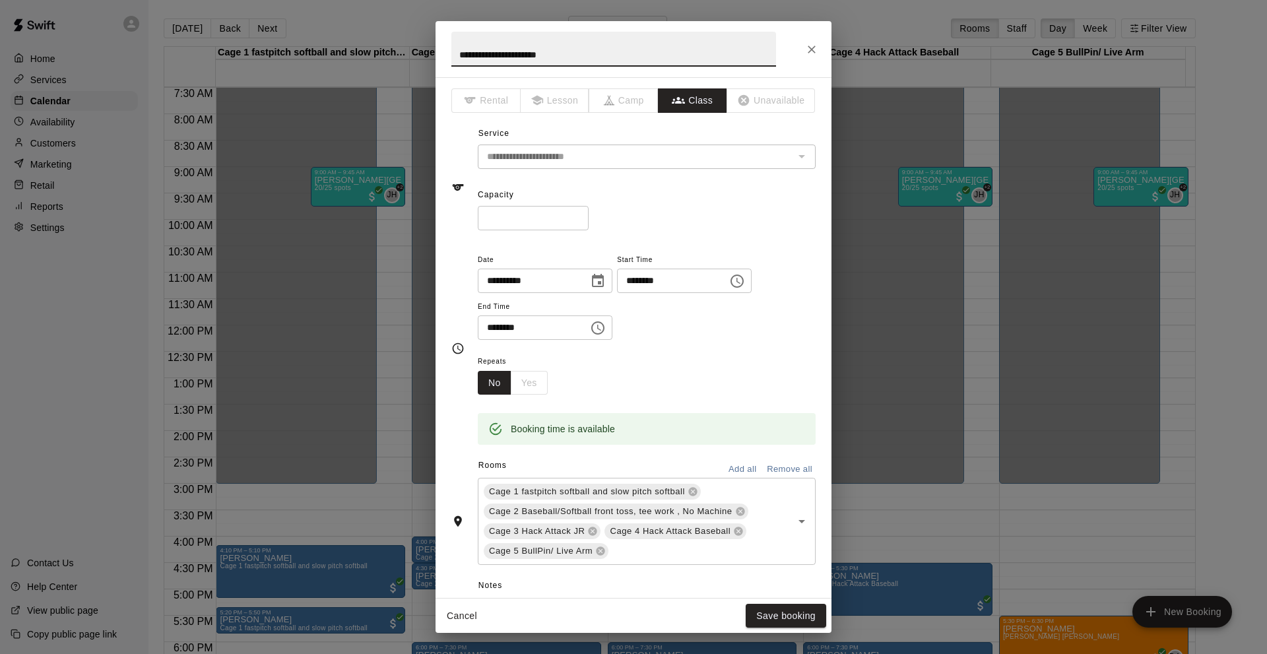
click at [605, 278] on icon "Choose date, selected date is Aug 15, 2025" at bounding box center [598, 281] width 16 height 16
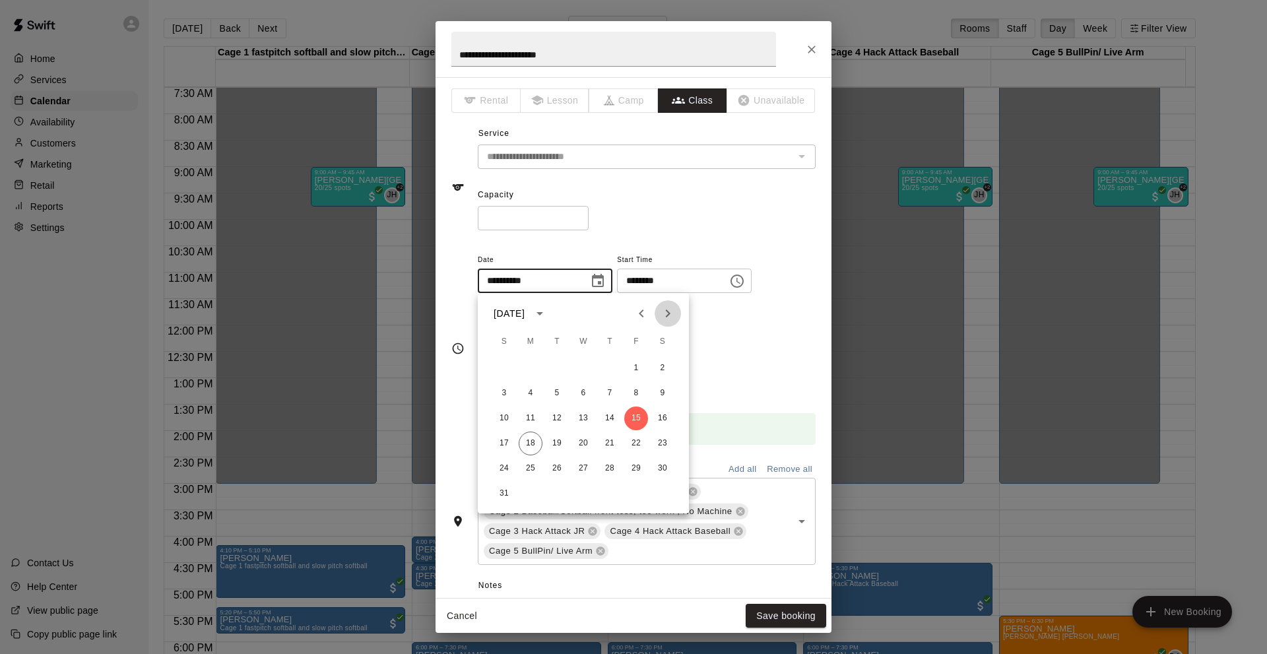
click at [669, 315] on icon "Next month" at bounding box center [668, 313] width 16 height 16
click at [636, 416] on button "19" at bounding box center [636, 418] width 24 height 24
type input "**********"
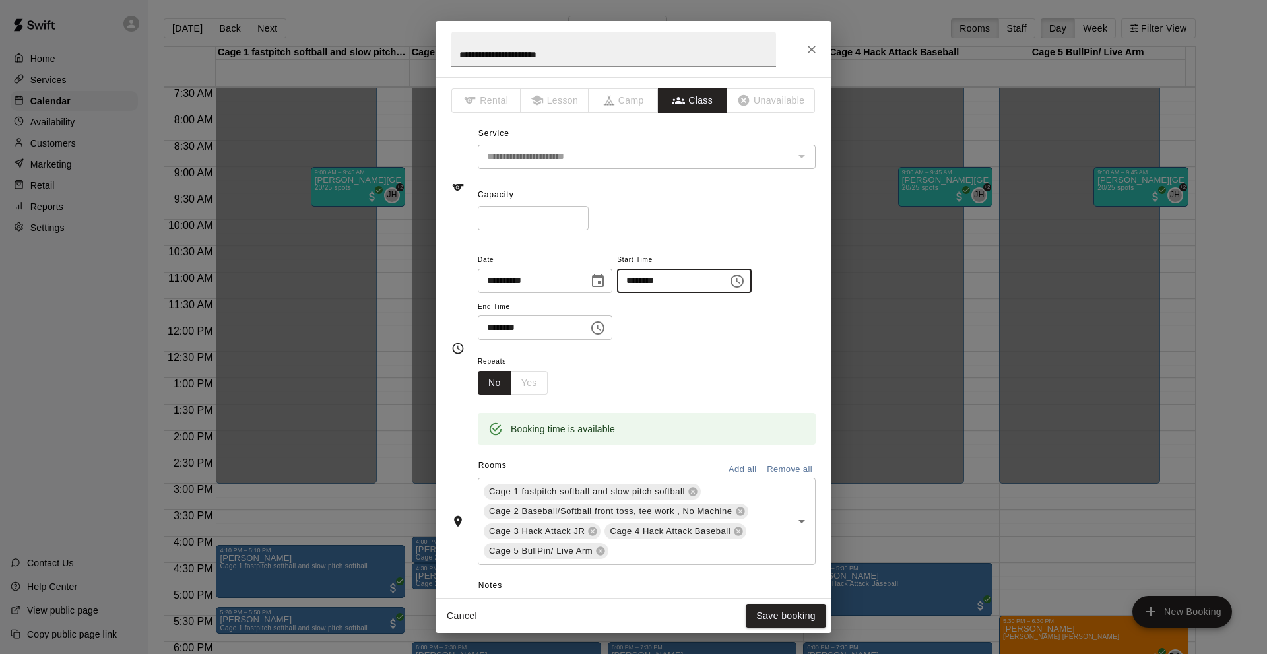
click at [637, 276] on input "********" at bounding box center [668, 280] width 102 height 24
type input "********"
click at [493, 334] on input "********" at bounding box center [529, 327] width 102 height 24
type input "********"
click at [729, 325] on div "**********" at bounding box center [647, 295] width 338 height 89
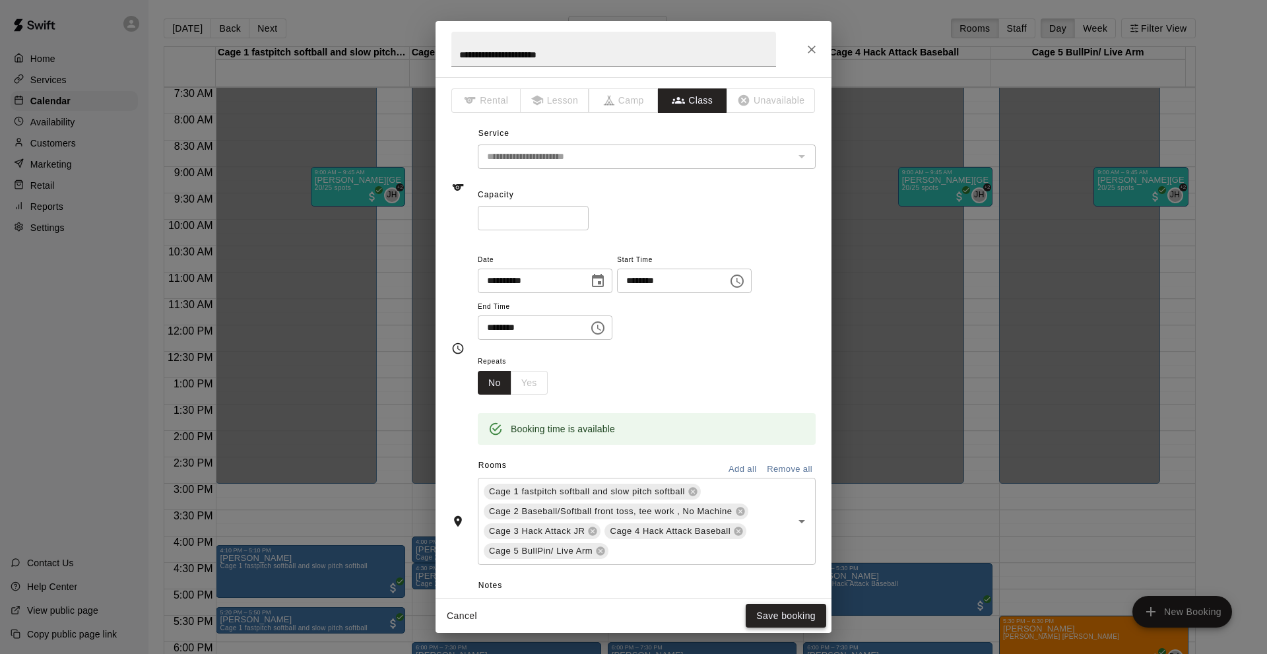
click at [760, 615] on button "Save booking" at bounding box center [785, 616] width 80 height 24
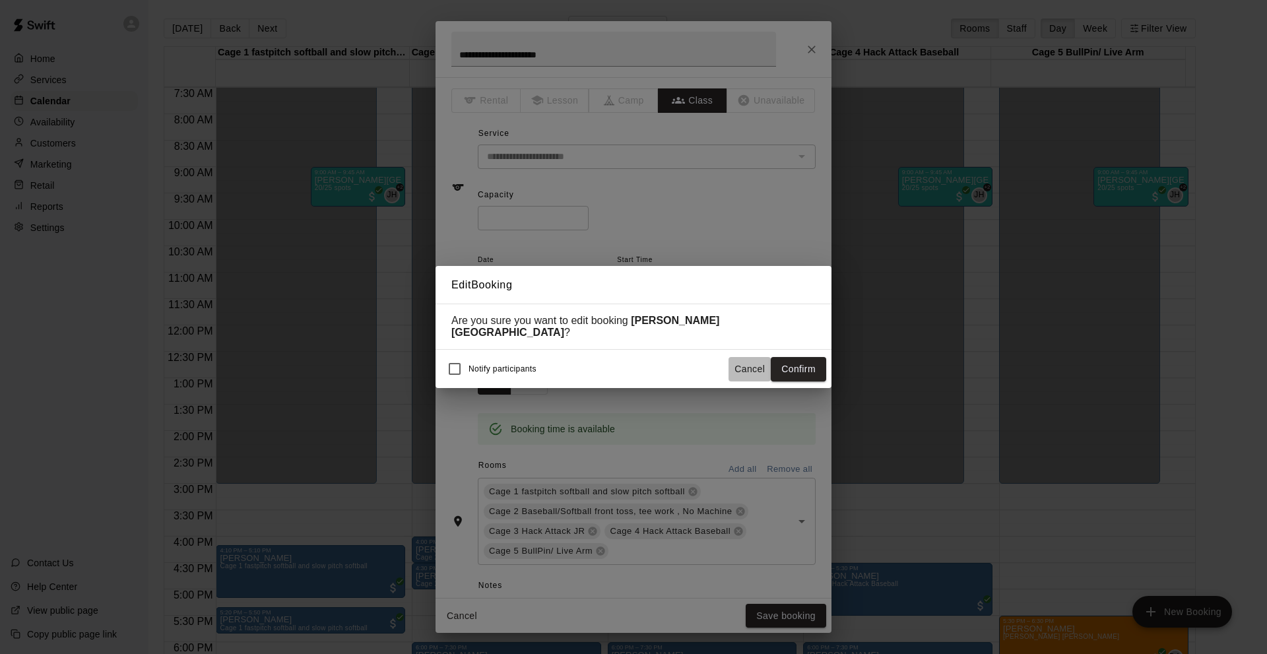
click at [755, 366] on button "Cancel" at bounding box center [749, 369] width 42 height 24
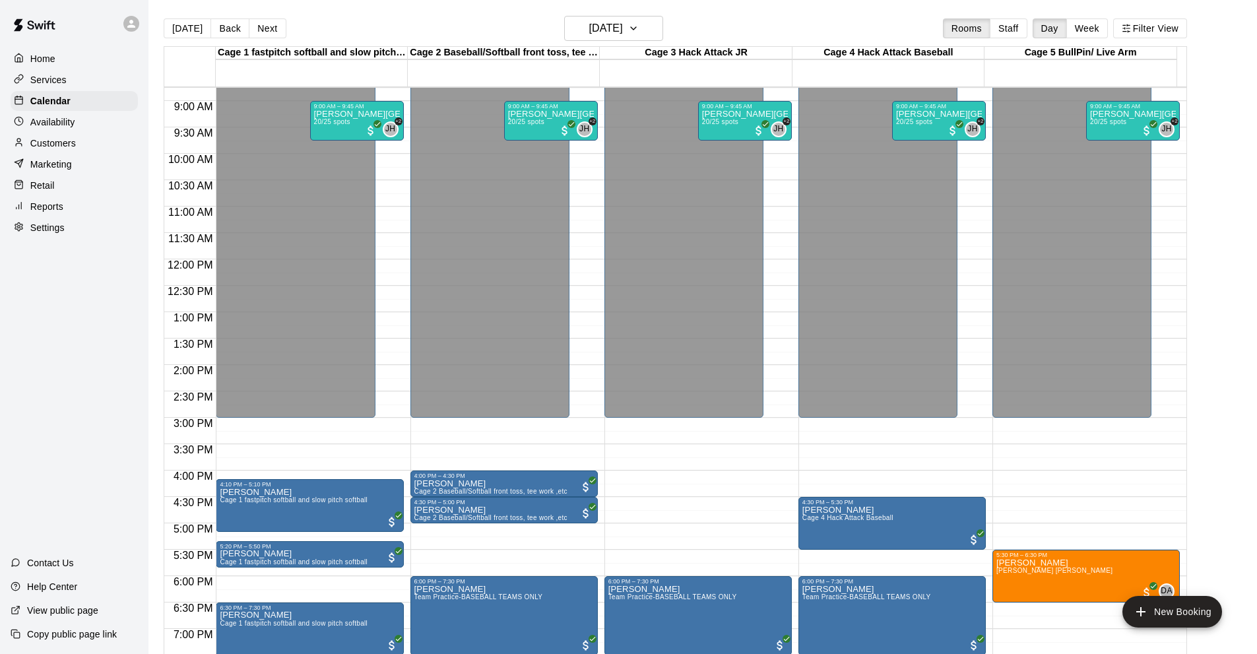
scroll to position [396, 0]
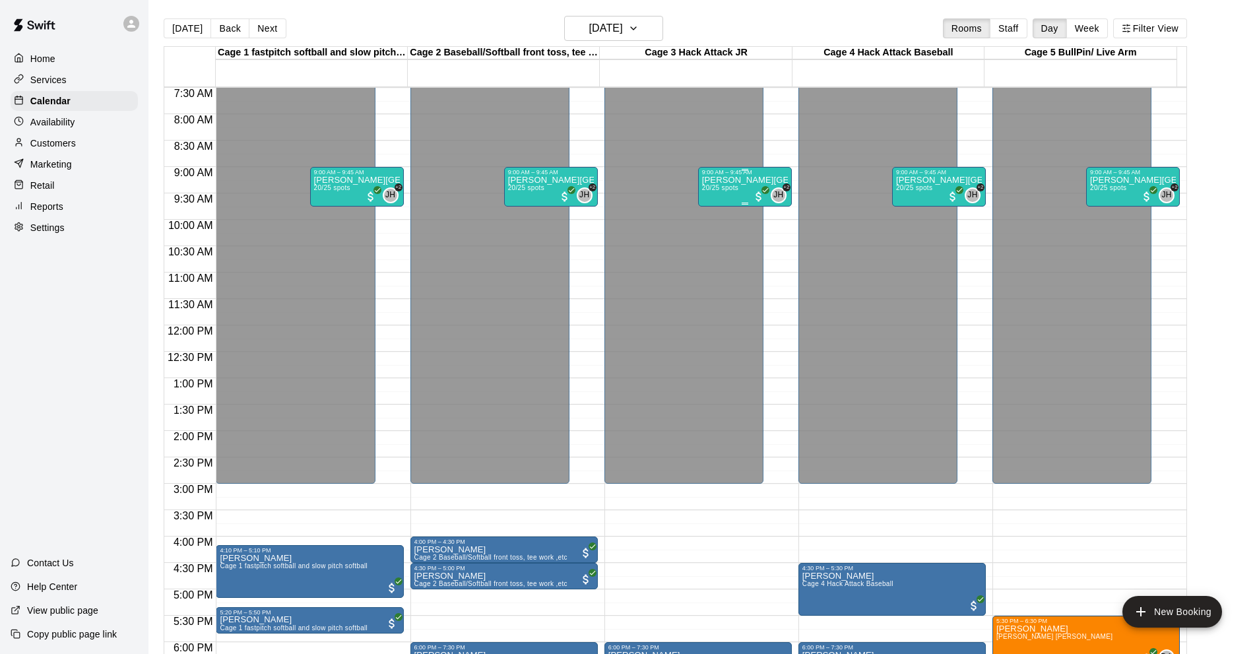
click at [778, 188] on div "[PERSON_NAME] Learning Center 20/25 spots JH +2" at bounding box center [745, 502] width 86 height 654
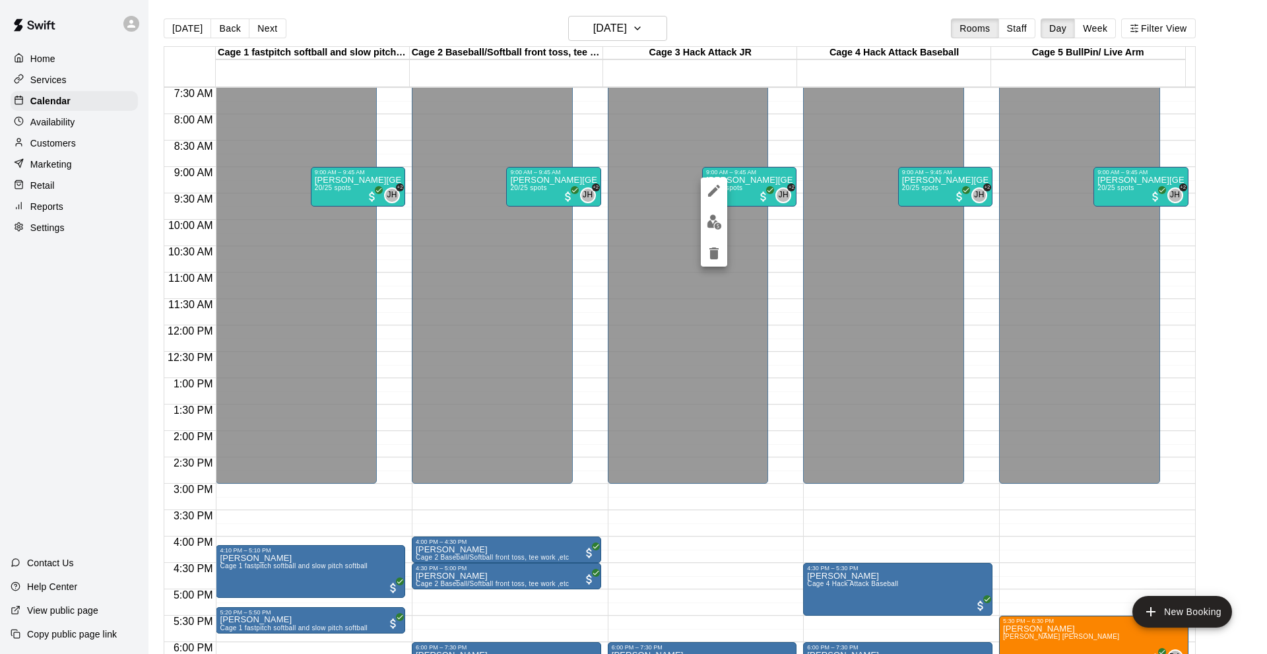
click at [772, 271] on div at bounding box center [633, 327] width 1267 height 654
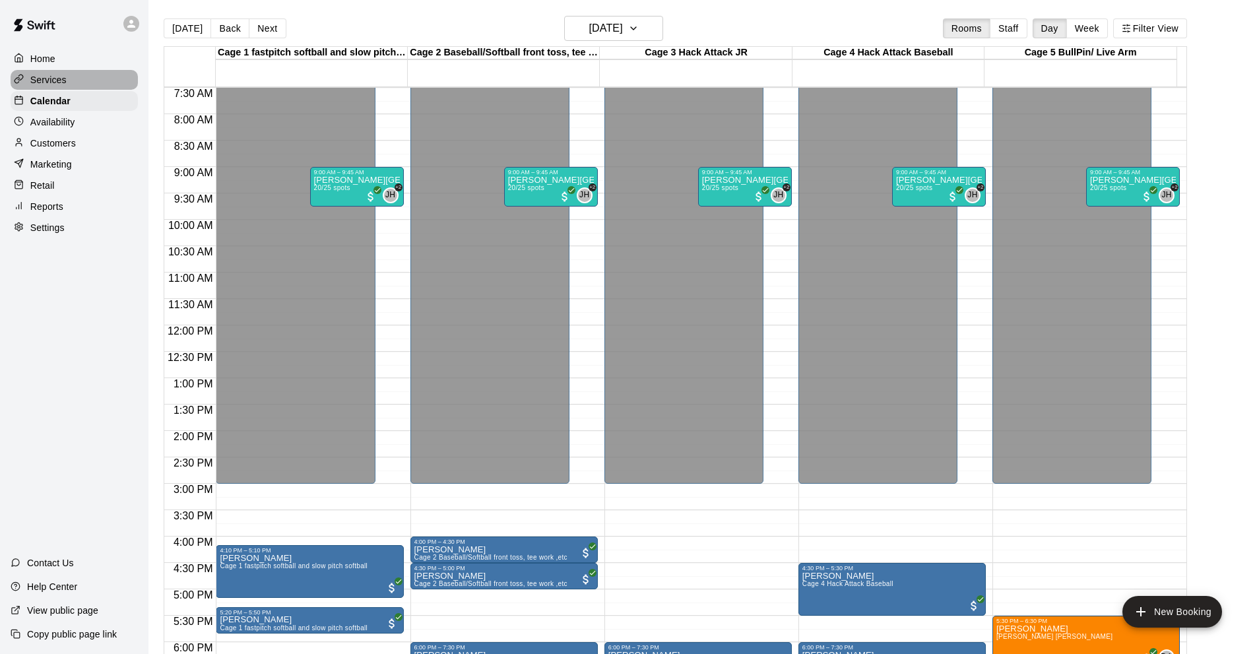
click at [59, 83] on p "Services" at bounding box center [48, 79] width 36 height 13
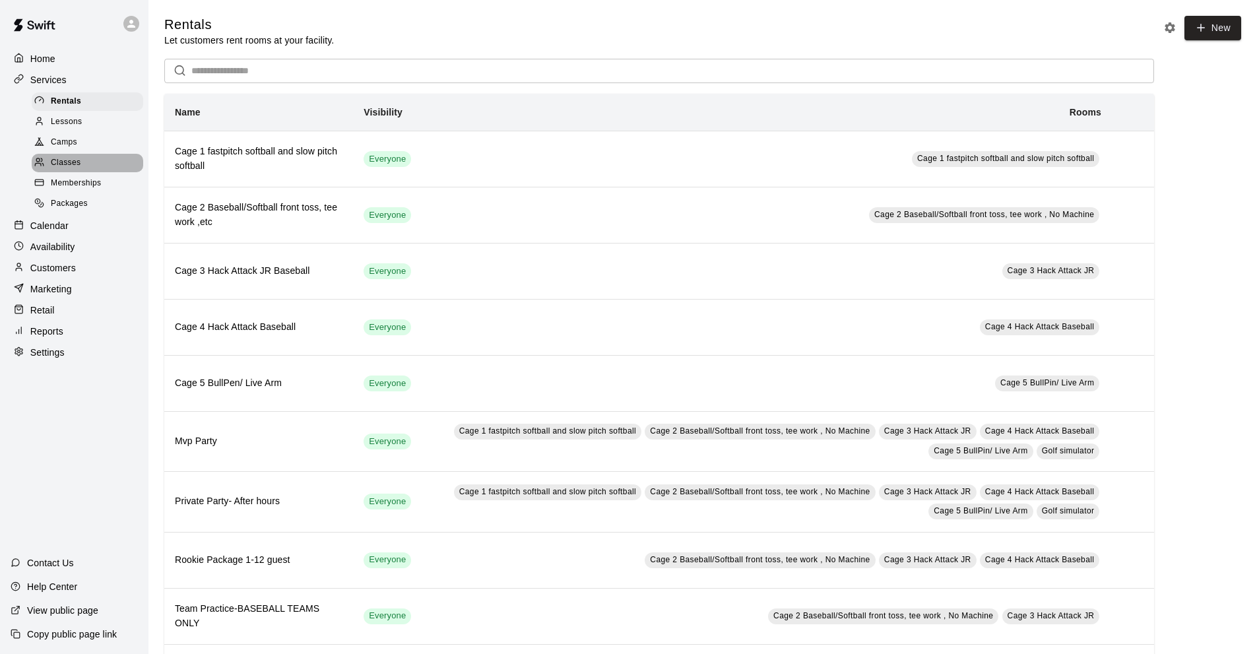
click at [59, 167] on span "Classes" at bounding box center [66, 162] width 30 height 13
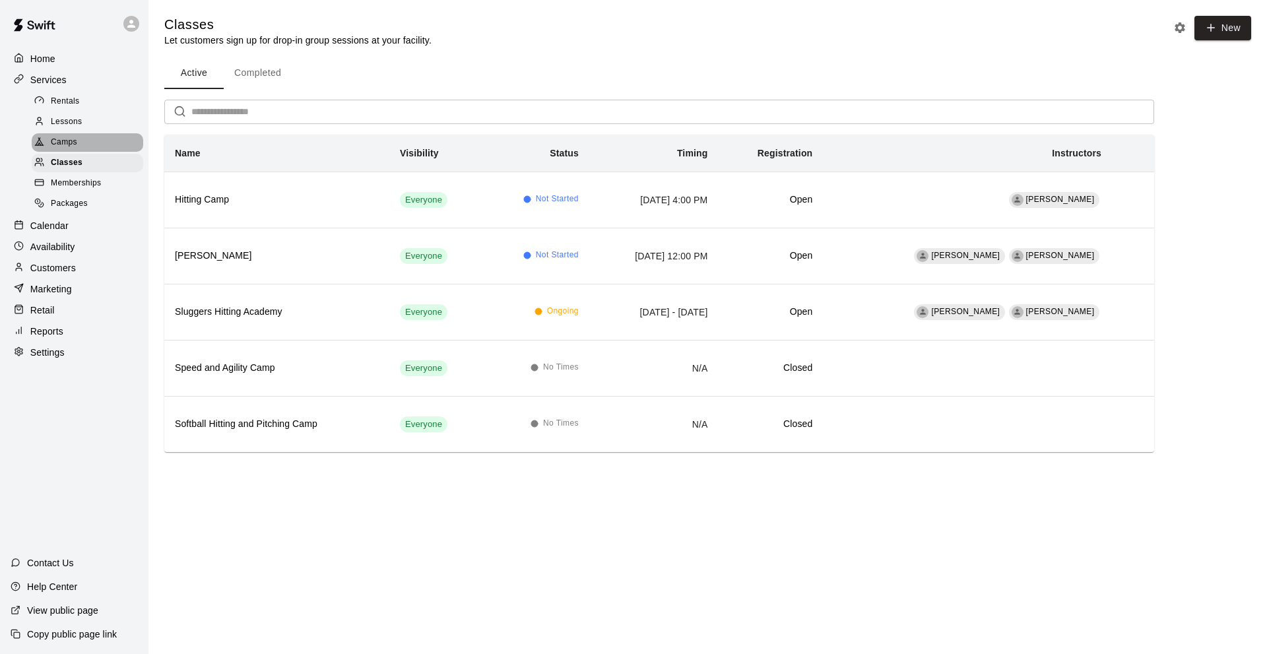
click at [67, 138] on div "Camps" at bounding box center [87, 142] width 111 height 18
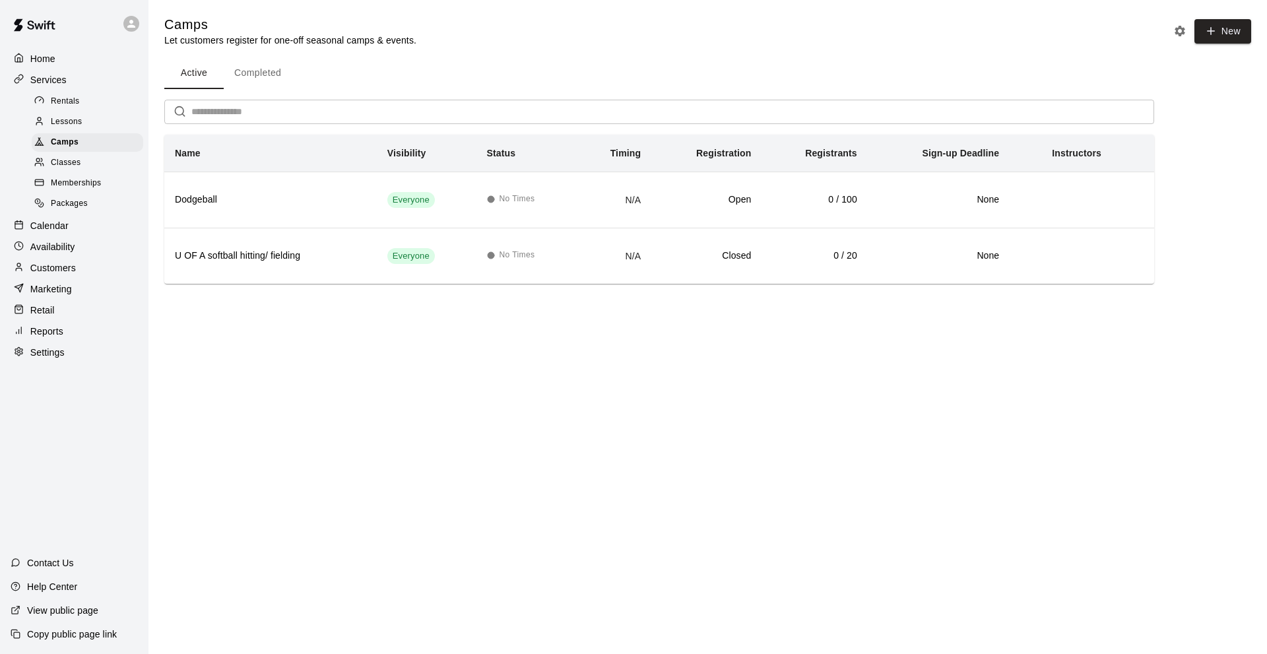
click at [70, 163] on span "Classes" at bounding box center [66, 162] width 30 height 13
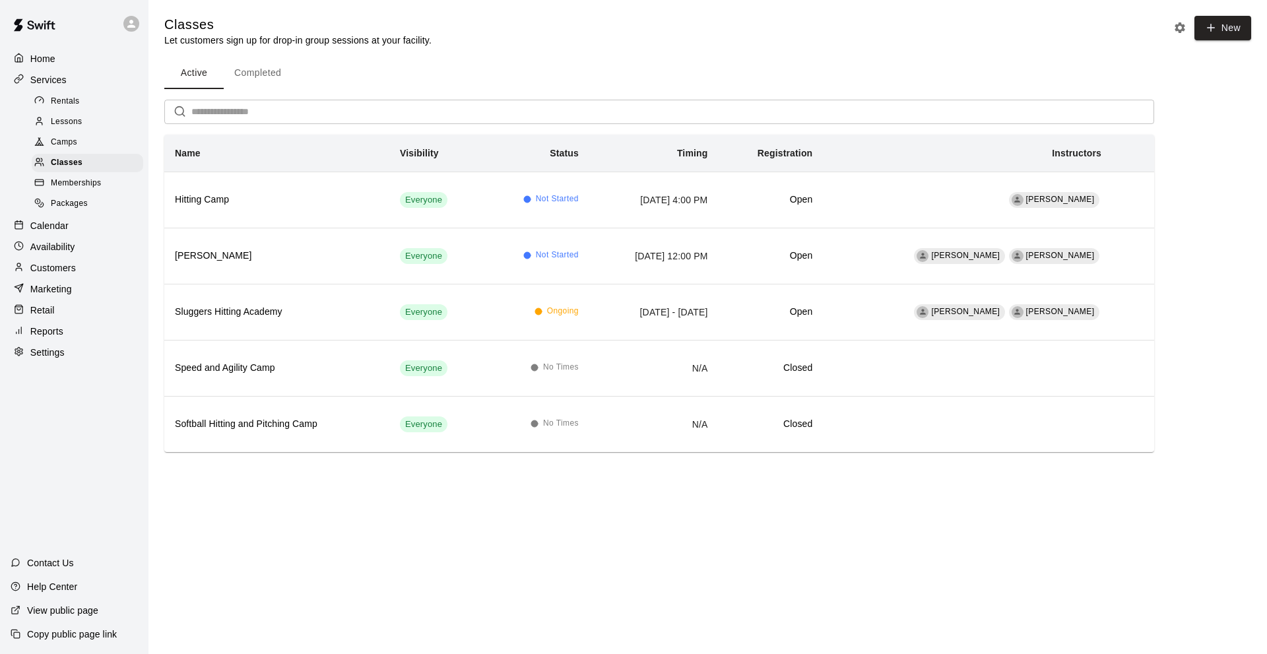
click at [272, 76] on button "Completed" at bounding box center [258, 73] width 68 height 32
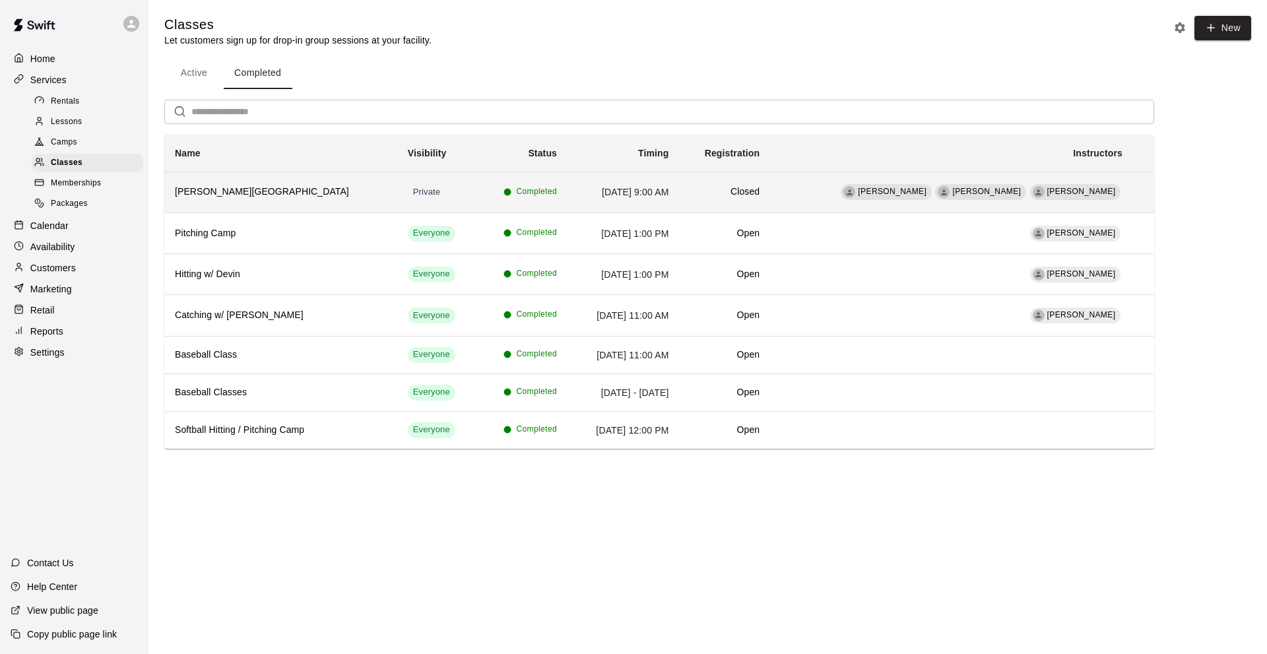
click at [241, 193] on h6 "[PERSON_NAME][GEOGRAPHIC_DATA]" at bounding box center [281, 192] width 212 height 15
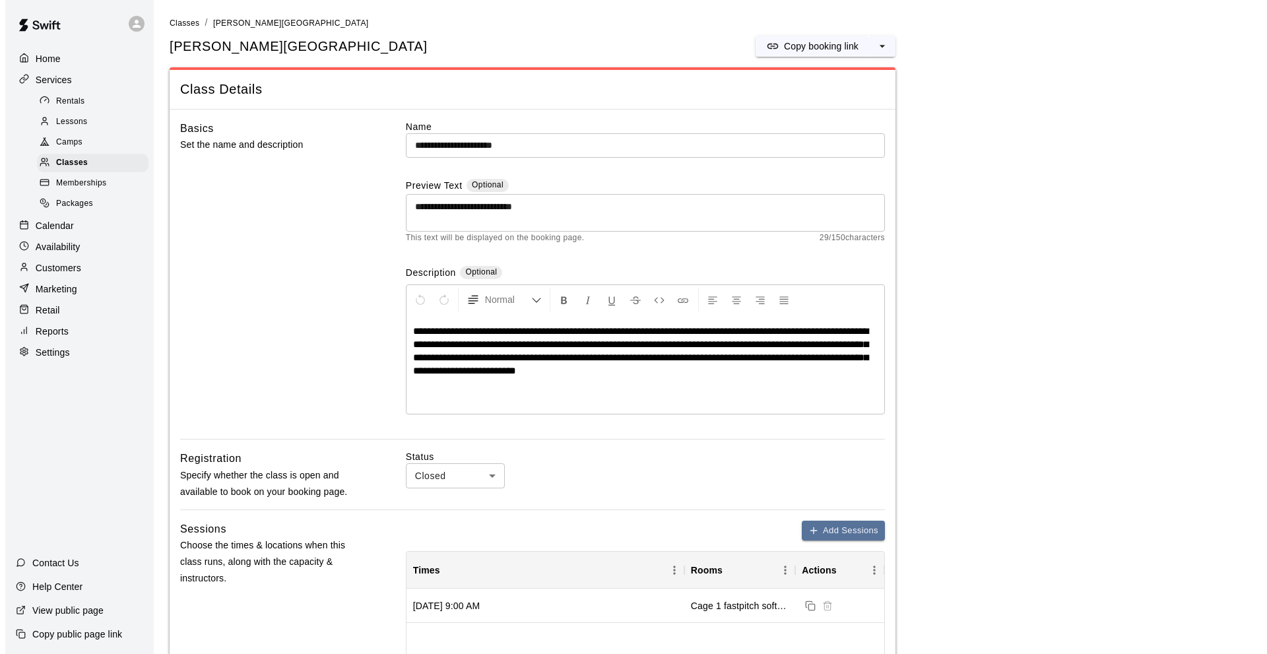
scroll to position [264, 0]
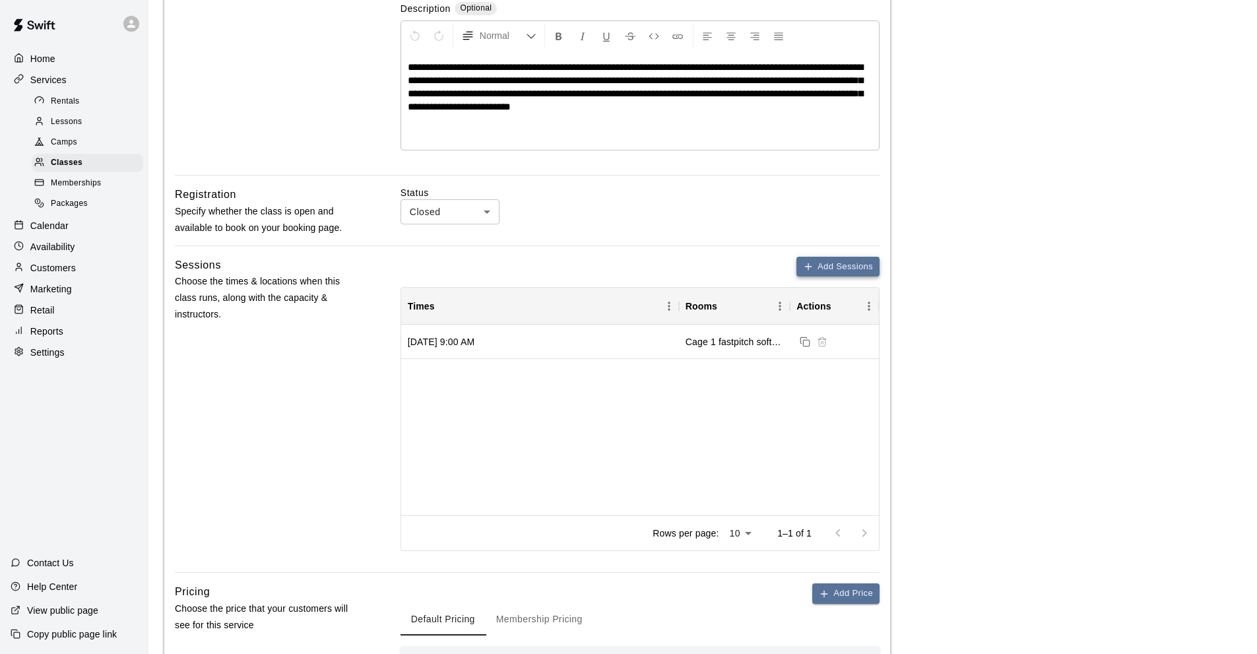
click at [817, 262] on button "Add Sessions" at bounding box center [837, 267] width 83 height 20
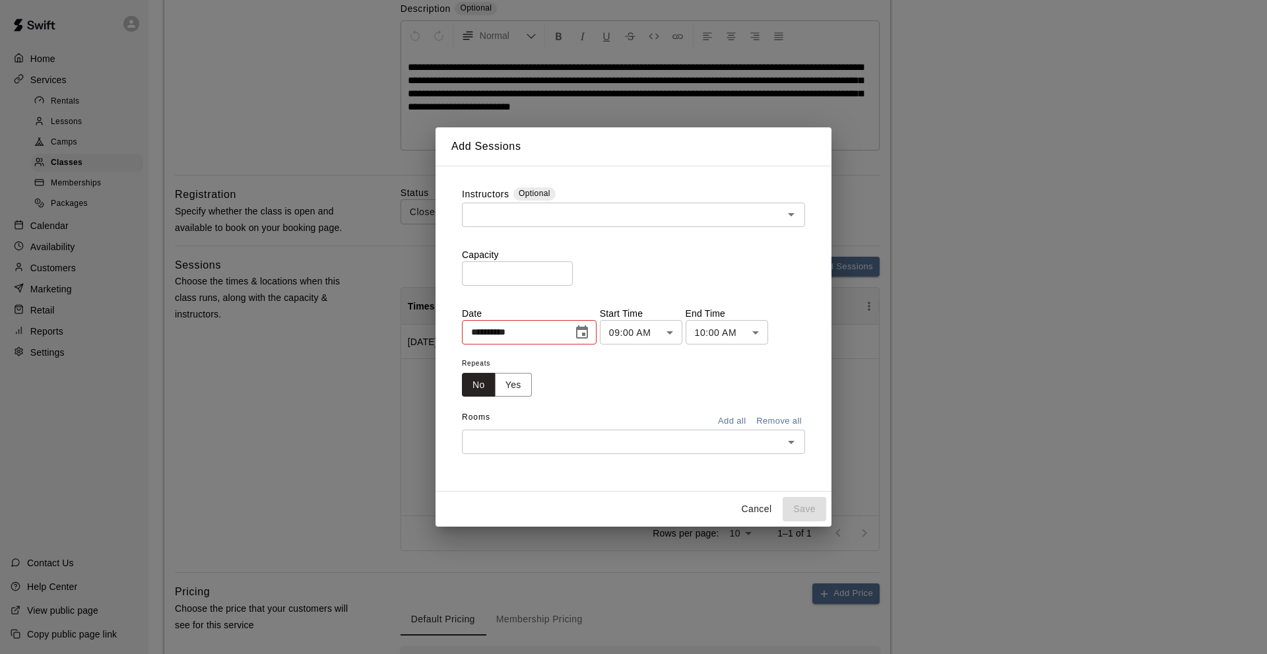
click at [514, 218] on input "text" at bounding box center [622, 214] width 313 height 16
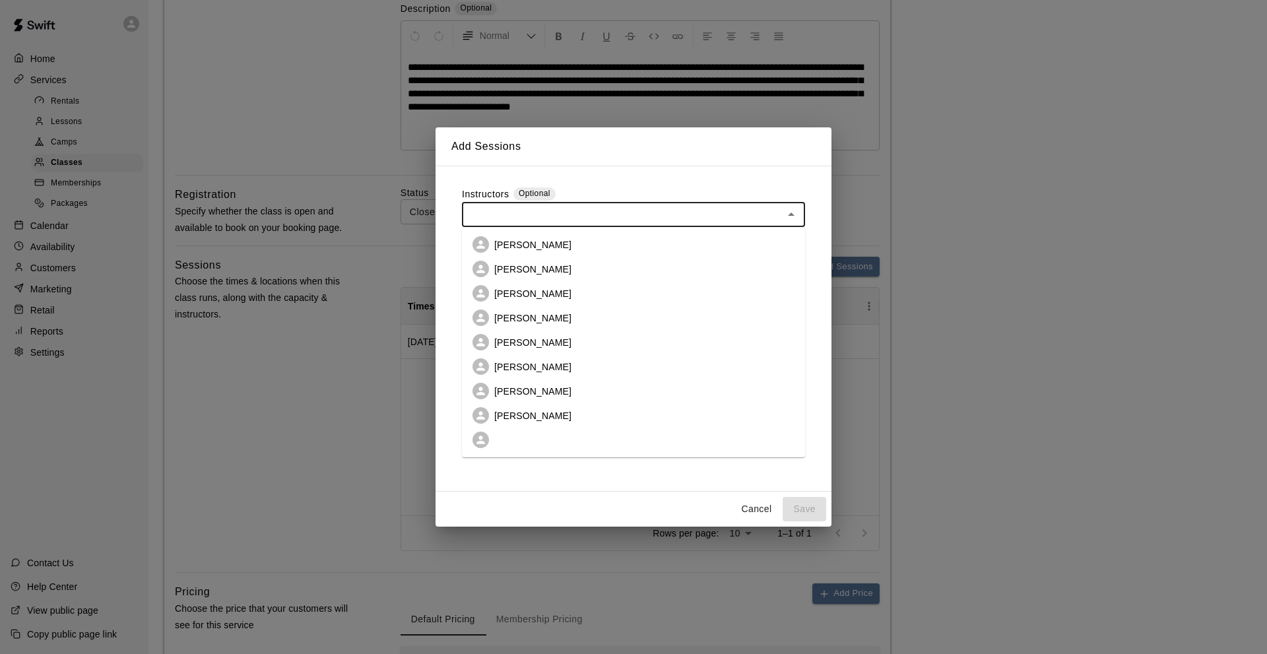
click at [520, 269] on p "[PERSON_NAME]" at bounding box center [532, 269] width 77 height 13
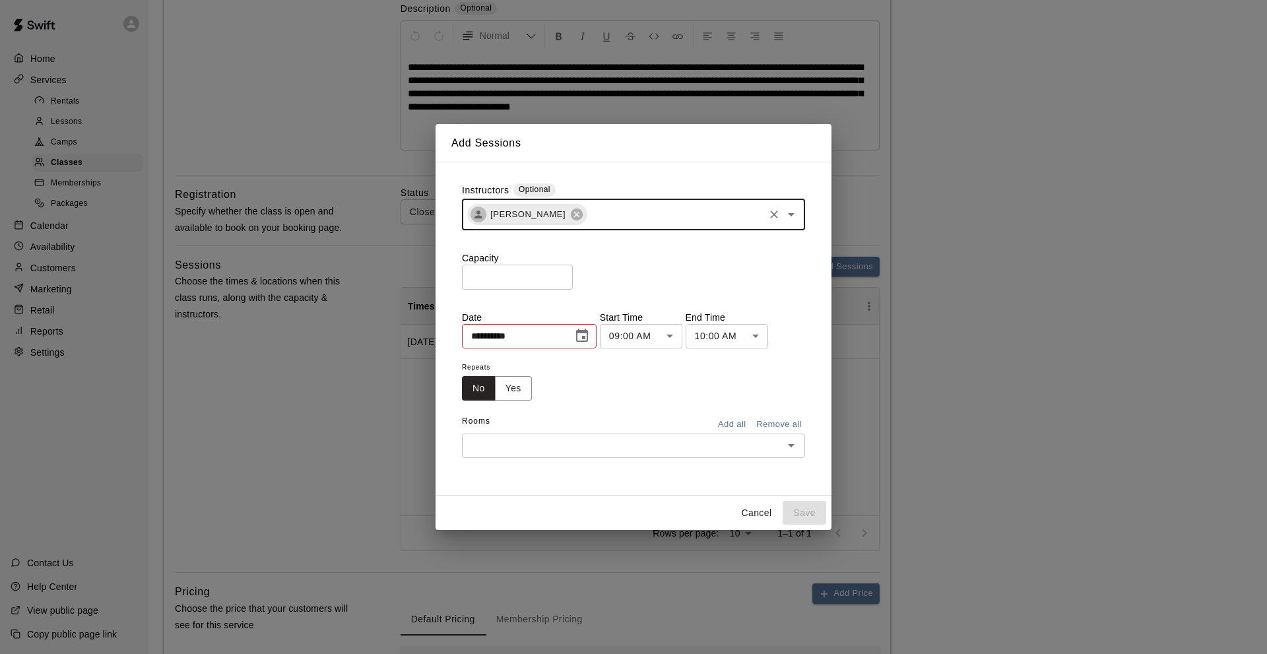
click at [470, 278] on input "*" at bounding box center [517, 277] width 111 height 24
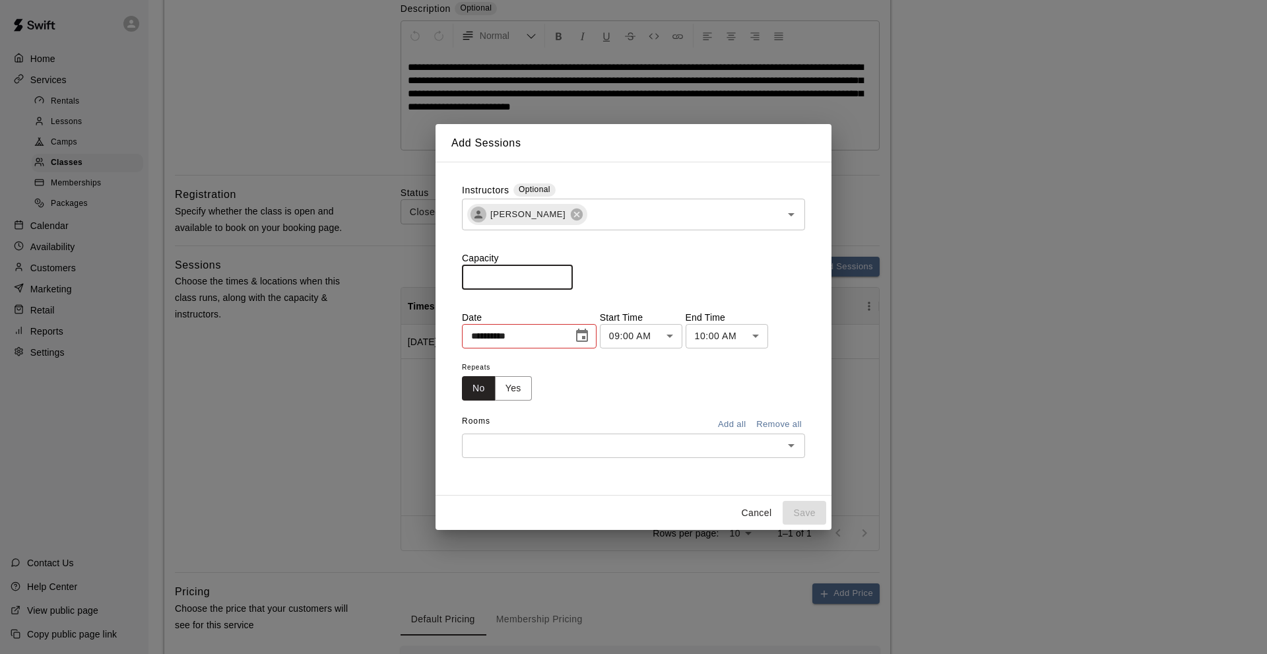
type input "**"
click at [584, 338] on icon "Choose date, selected date is Aug 16, 2025" at bounding box center [582, 335] width 12 height 13
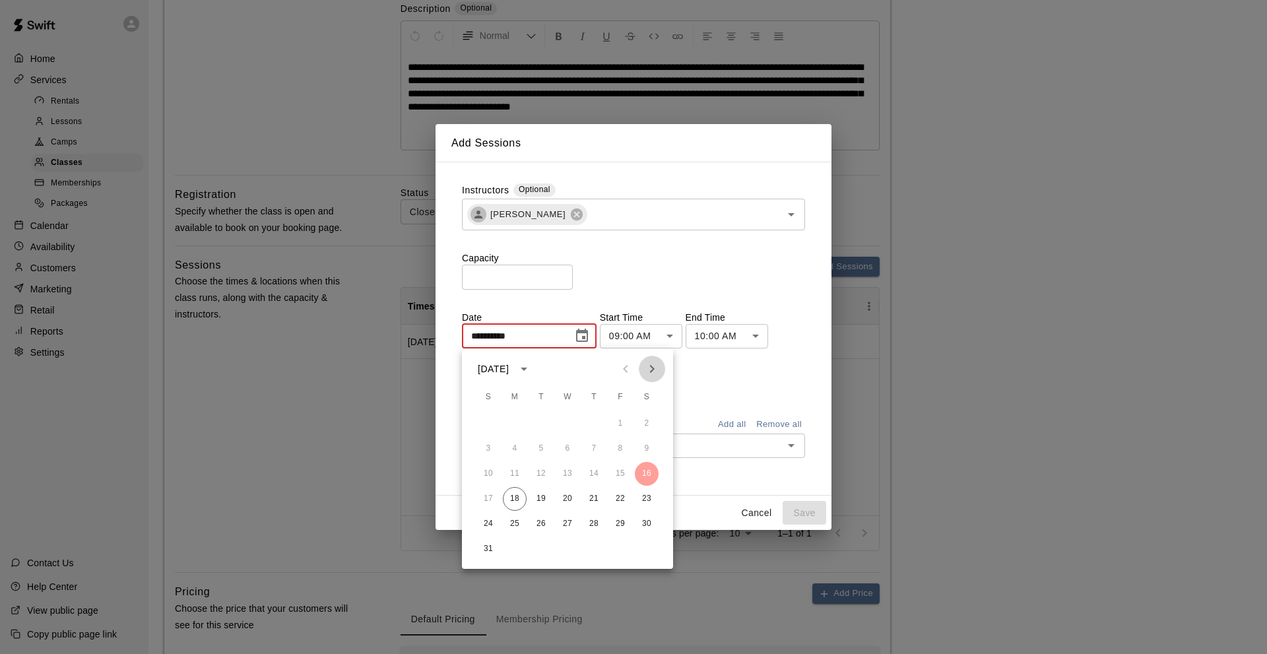
click at [648, 363] on icon "Next month" at bounding box center [652, 369] width 16 height 16
click at [615, 474] on button "19" at bounding box center [620, 474] width 24 height 24
type input "**********"
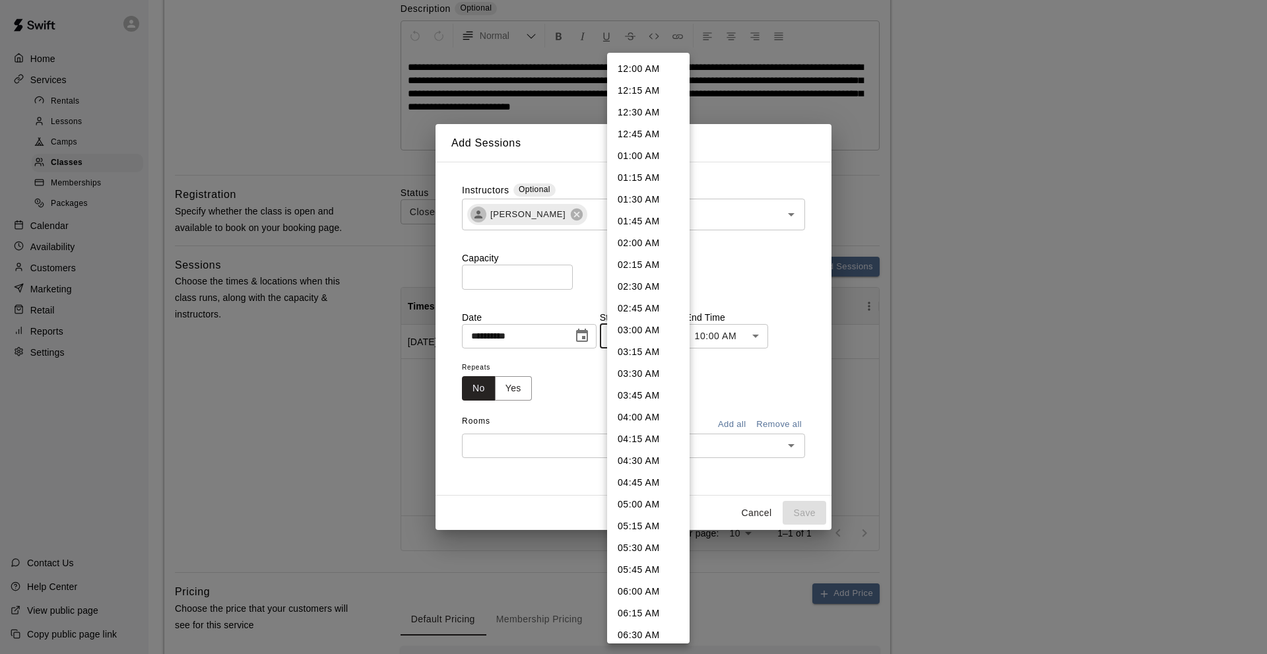
scroll to position [505, 0]
click at [629, 520] on li "11:00 AM" at bounding box center [648, 522] width 82 height 22
type input "********"
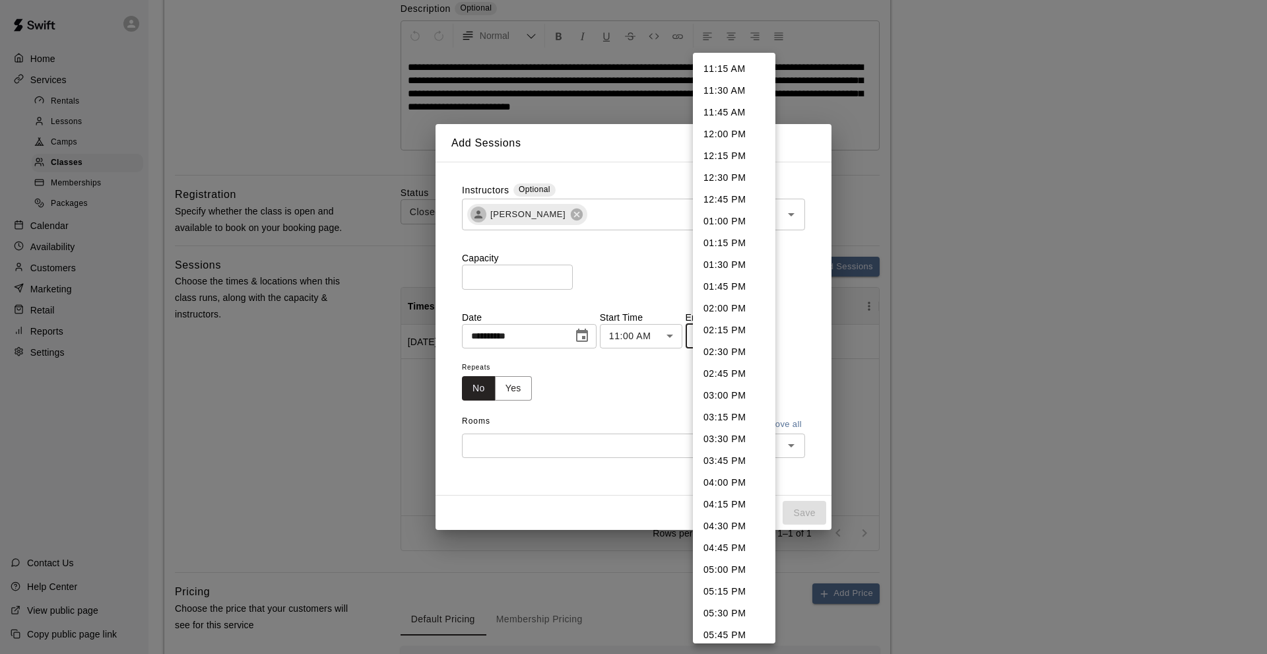
click at [710, 115] on li "11:45 AM" at bounding box center [734, 113] width 82 height 22
type input "********"
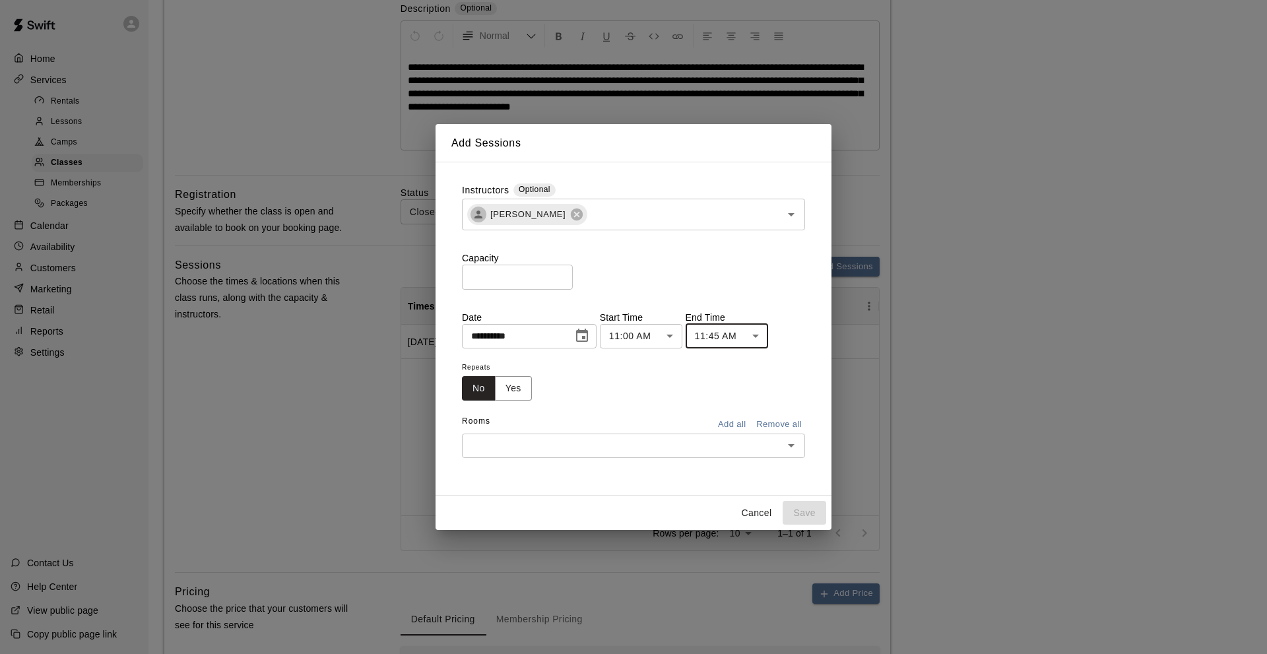
click at [732, 426] on button "Add all" at bounding box center [731, 424] width 42 height 20
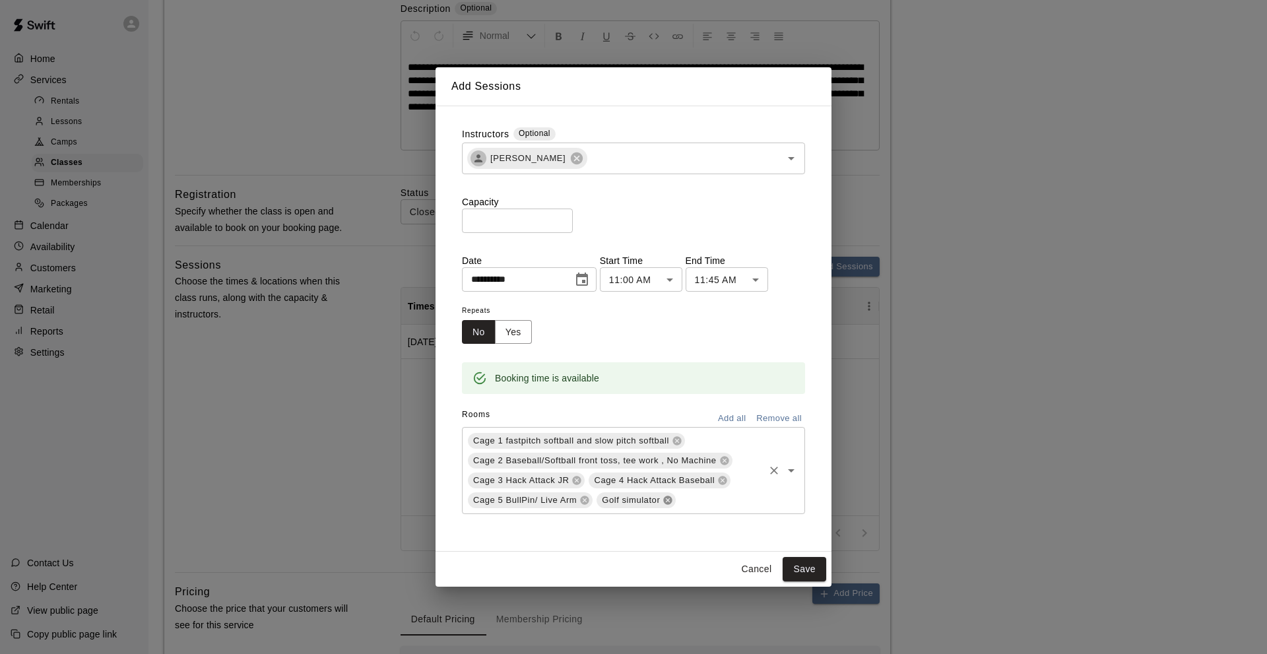
click at [668, 496] on icon at bounding box center [668, 500] width 9 height 9
click at [794, 565] on button "Save" at bounding box center [804, 569] width 44 height 24
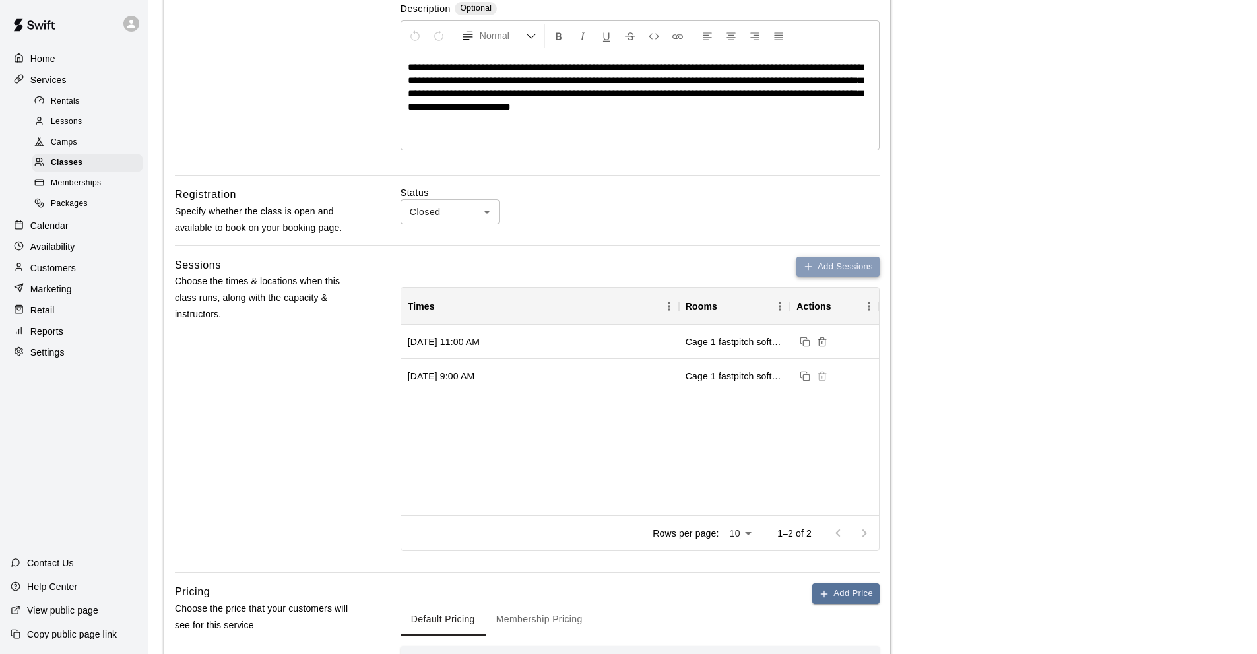
click at [815, 267] on button "Add Sessions" at bounding box center [837, 267] width 83 height 20
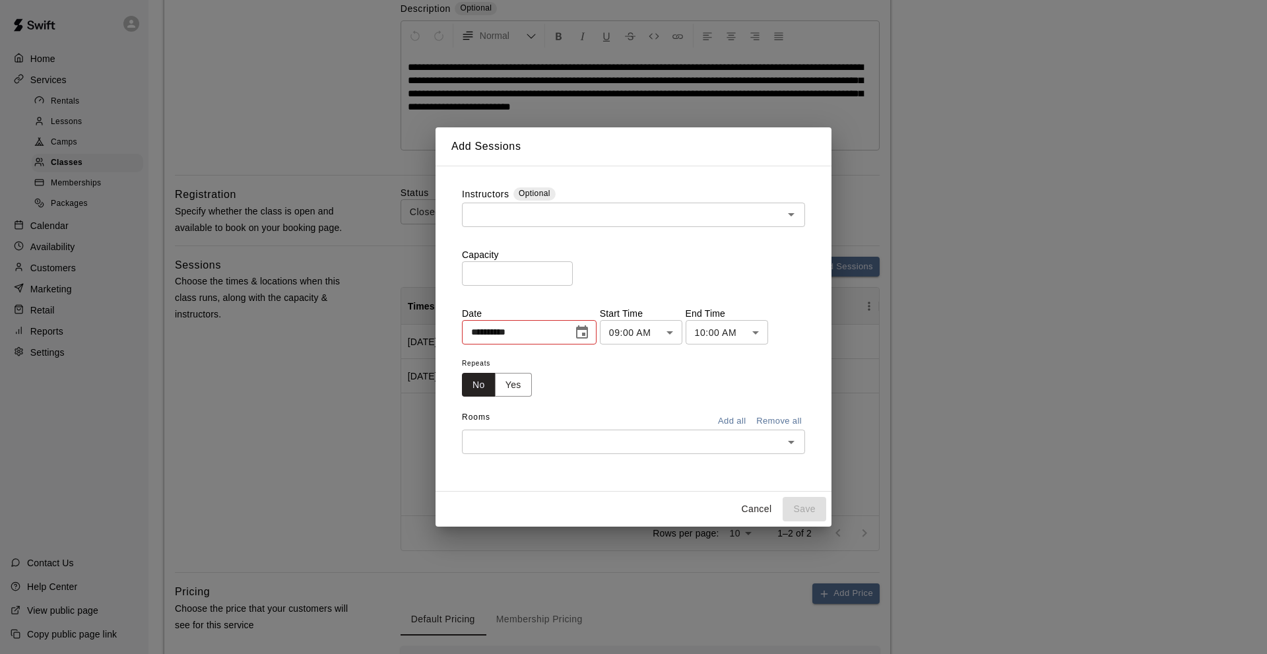
click at [742, 506] on button "Cancel" at bounding box center [756, 509] width 42 height 24
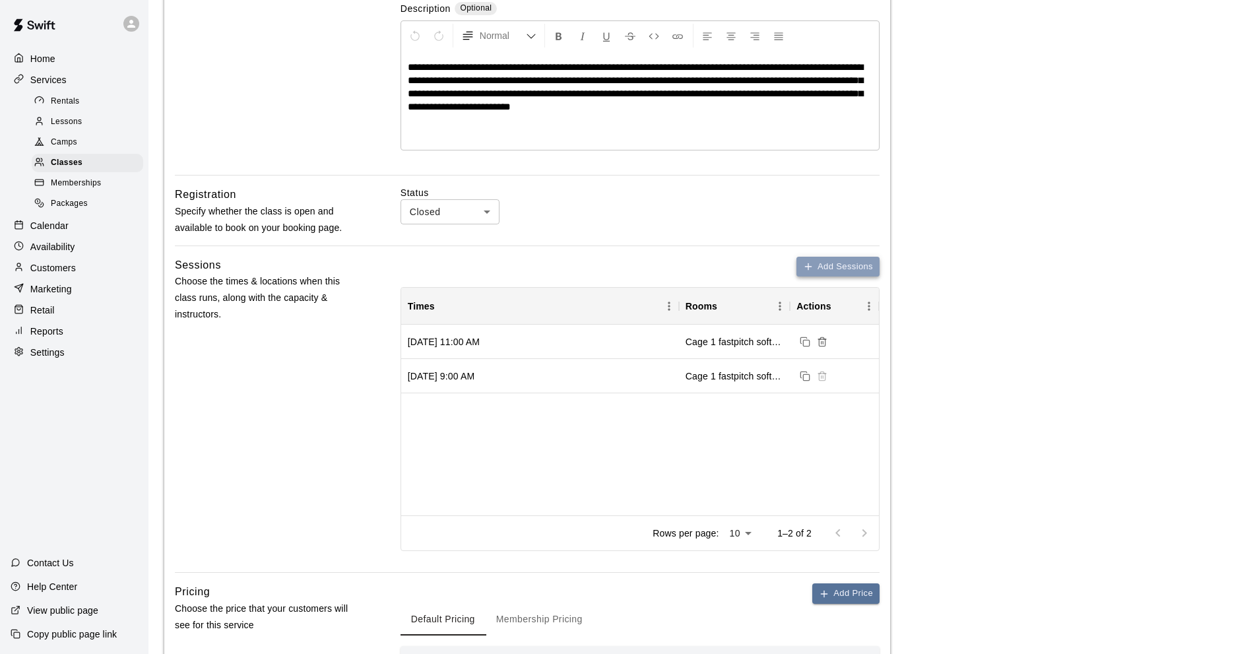
click at [836, 267] on button "Add Sessions" at bounding box center [837, 267] width 83 height 20
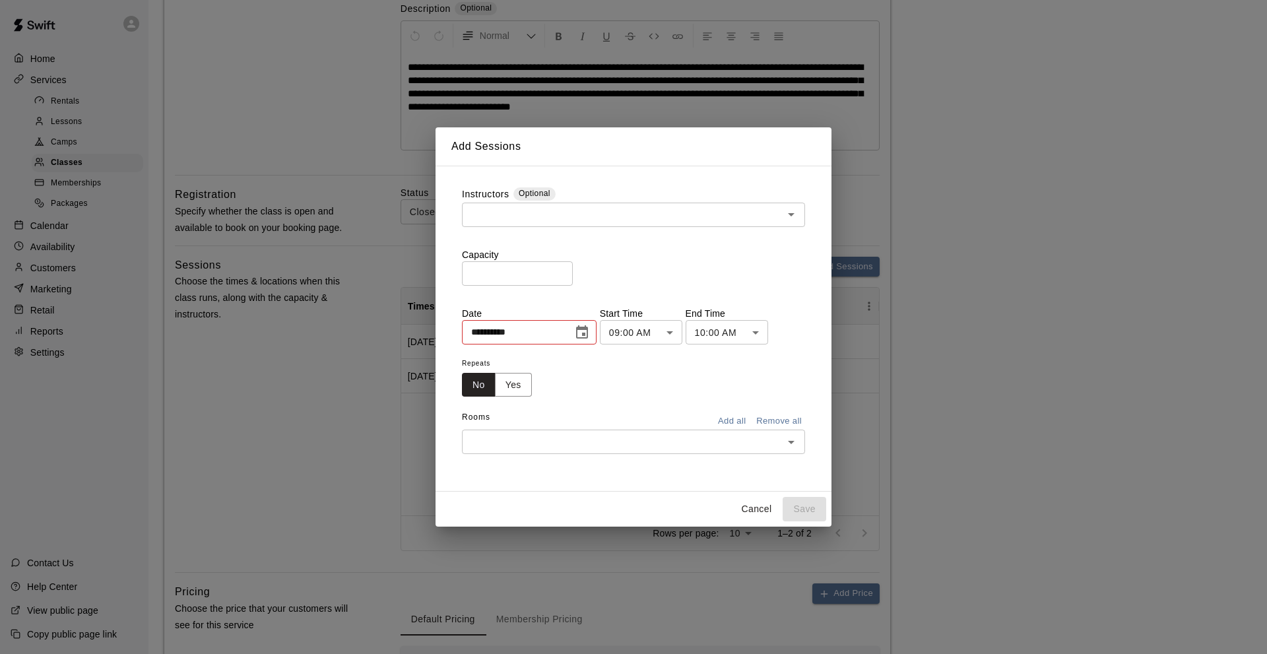
click at [509, 218] on input "text" at bounding box center [622, 214] width 313 height 16
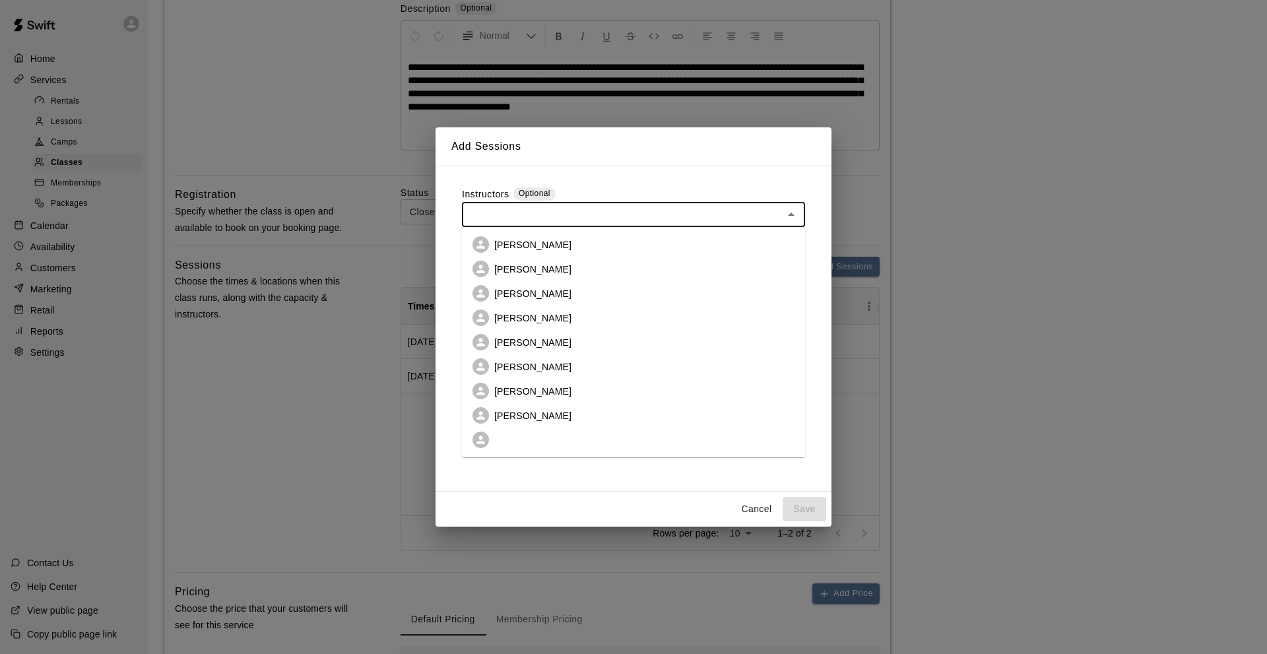
click at [511, 261] on li "[PERSON_NAME]" at bounding box center [633, 269] width 343 height 24
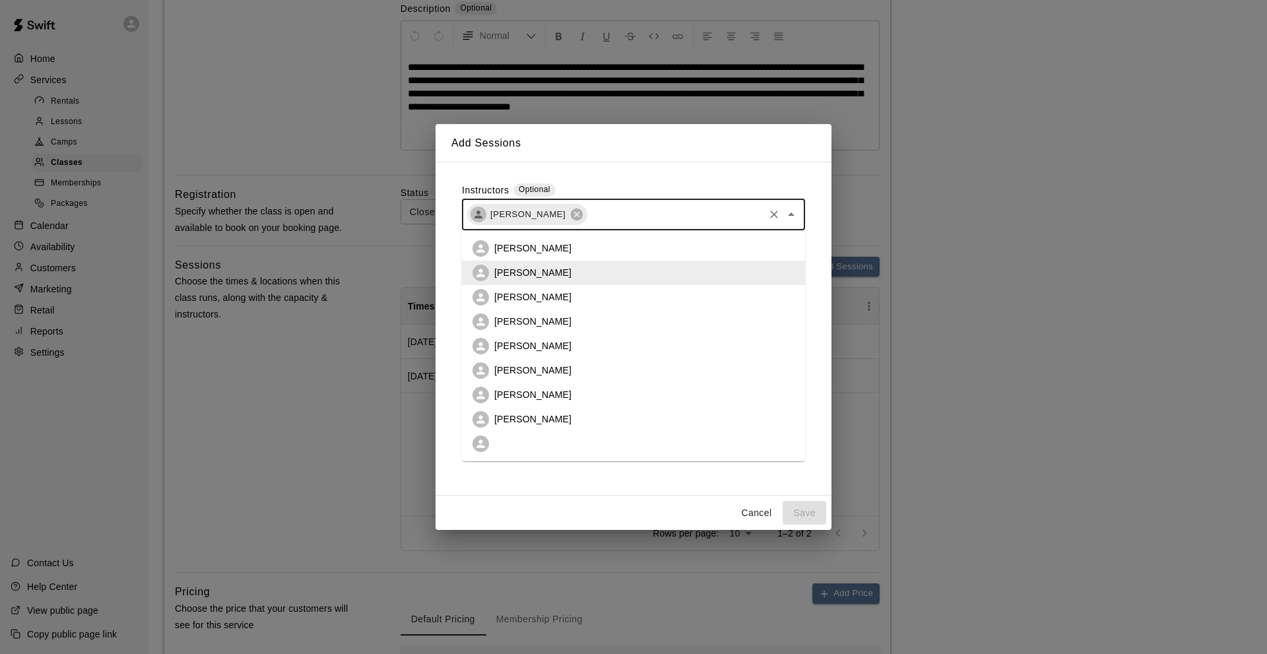
click at [603, 218] on input "text" at bounding box center [674, 214] width 173 height 16
click at [534, 418] on p "[PERSON_NAME]" at bounding box center [532, 418] width 77 height 13
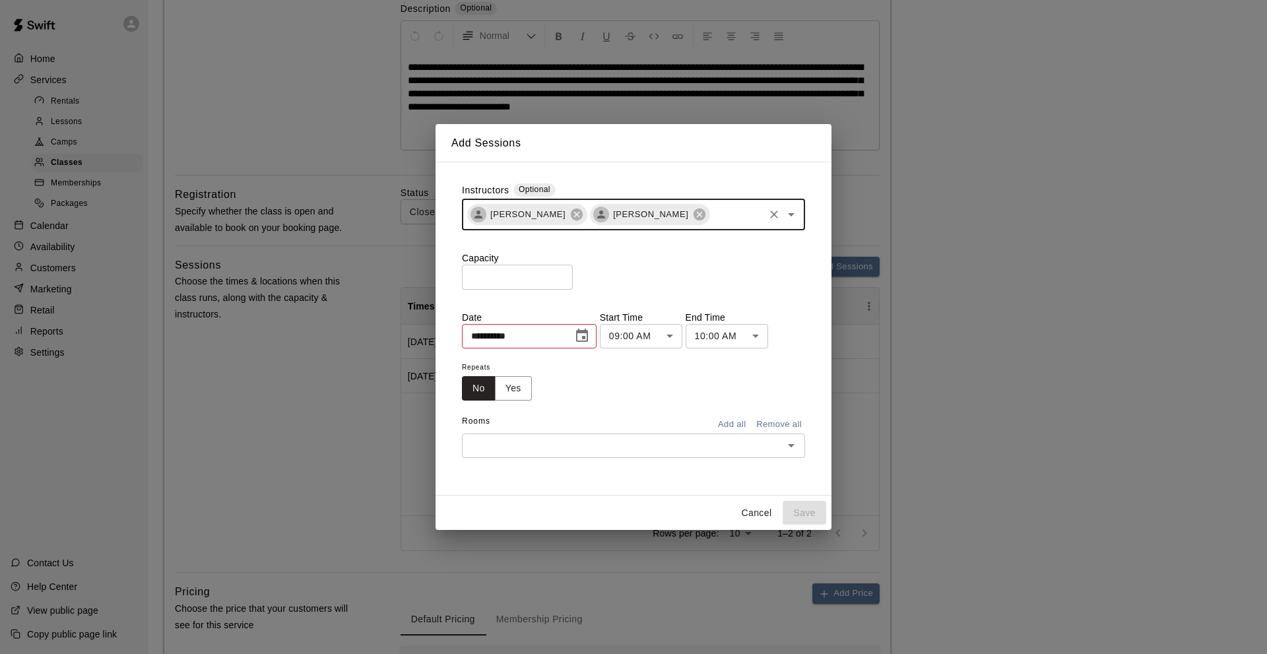
click at [468, 276] on input "*" at bounding box center [517, 277] width 111 height 24
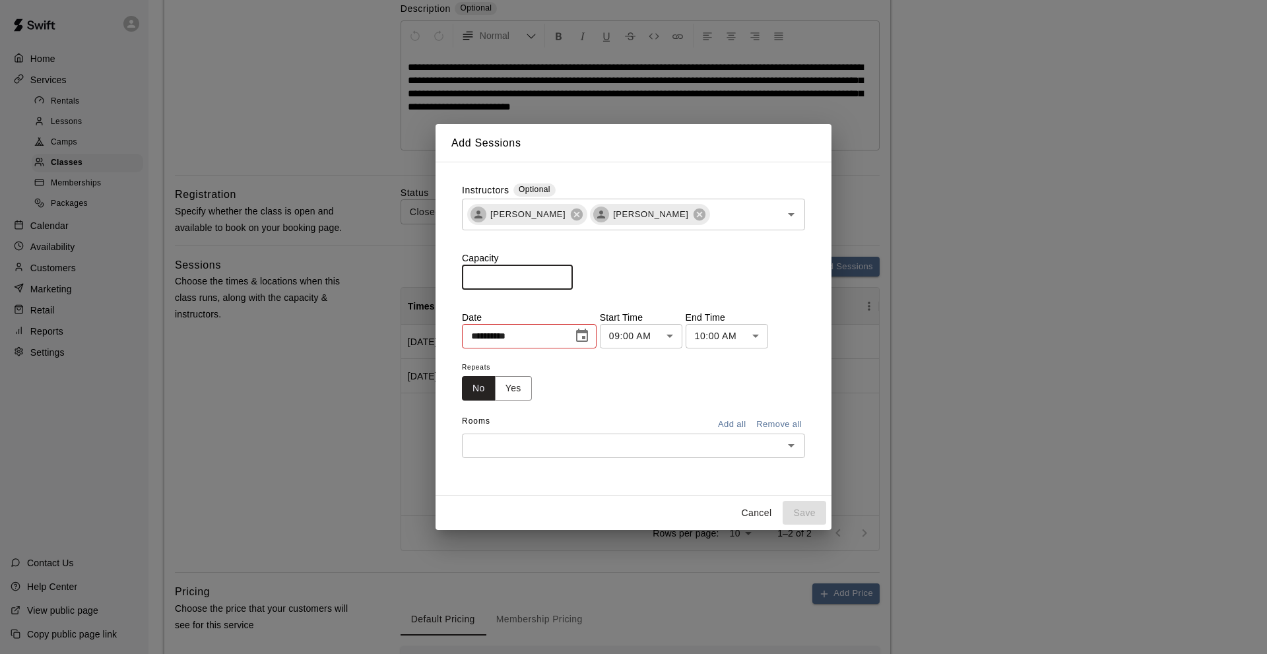
type input "**"
click at [589, 334] on icon "Choose date, selected date is Aug 16, 2025" at bounding box center [582, 336] width 16 height 16
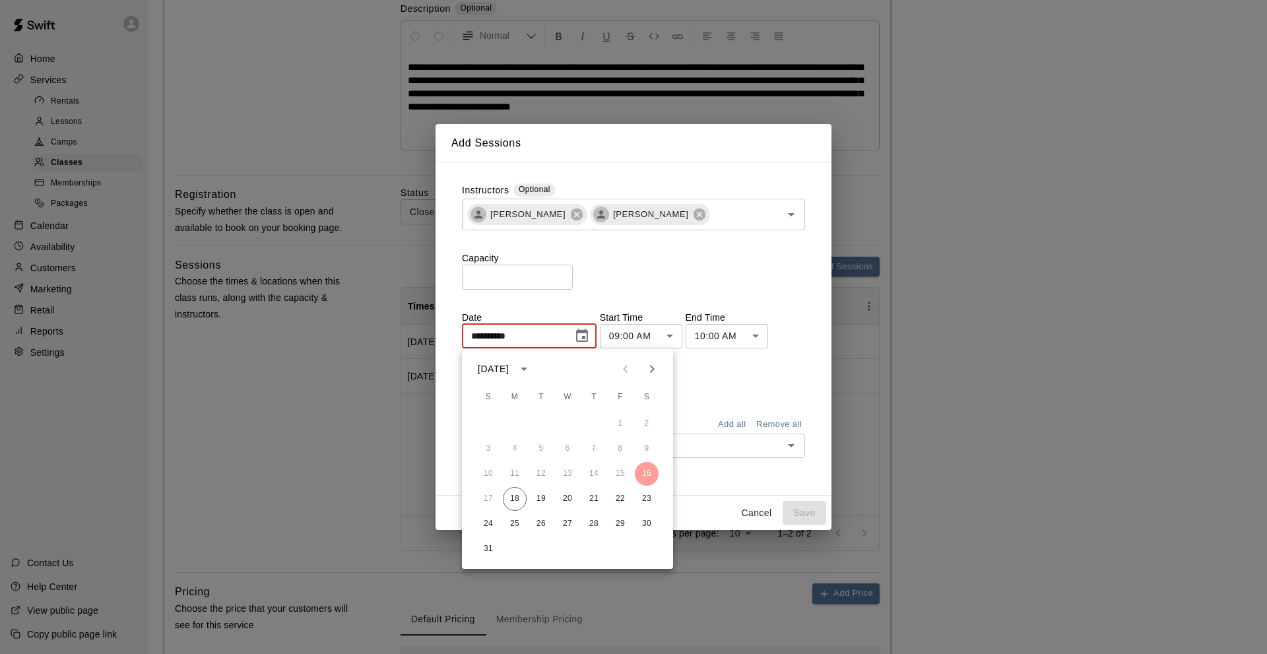
click at [654, 362] on icon "Next month" at bounding box center [652, 369] width 16 height 16
click at [618, 496] on button "24" at bounding box center [620, 499] width 24 height 24
type input "**********"
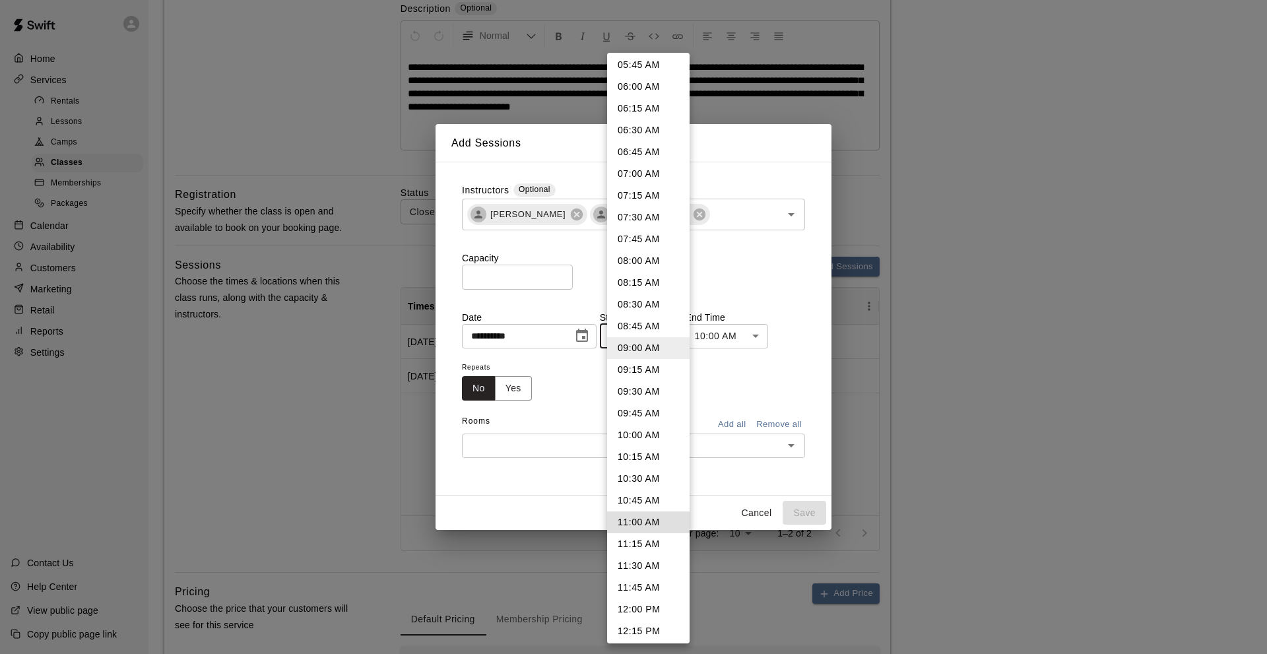
drag, startPoint x: 640, startPoint y: 514, endPoint x: 639, endPoint y: 484, distance: 29.7
click at [638, 511] on li "11:00 AM" at bounding box center [648, 522] width 82 height 22
type input "********"
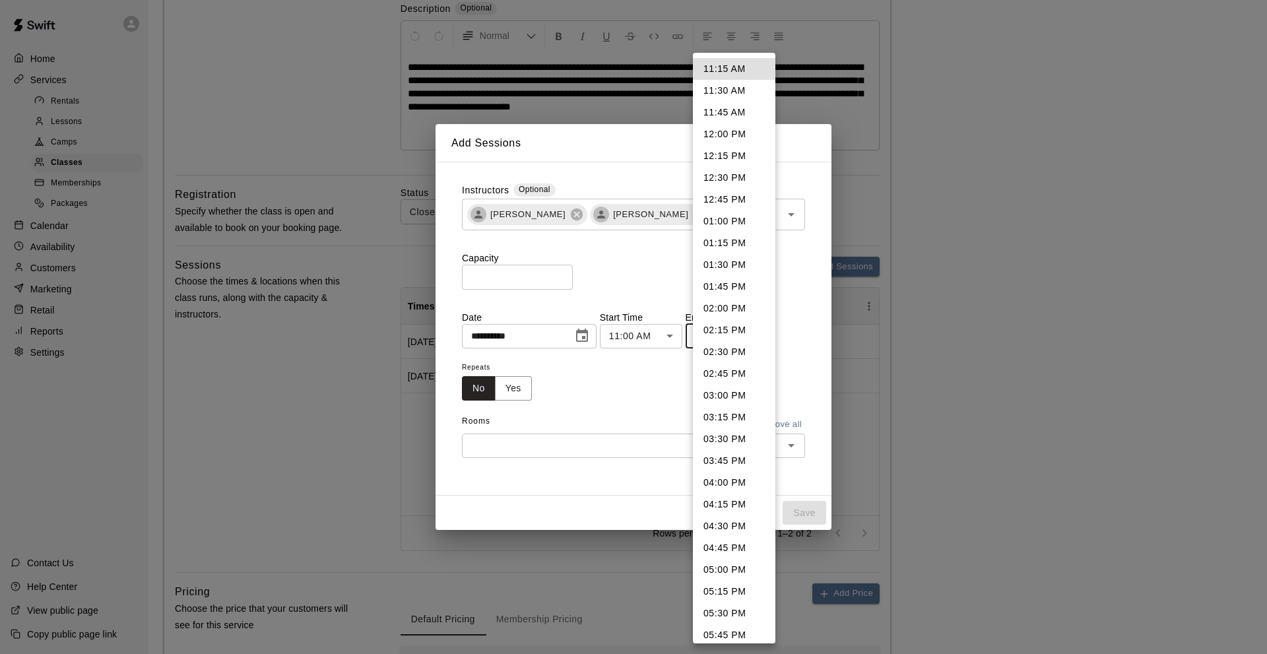
click at [718, 112] on li "11:45 AM" at bounding box center [734, 113] width 82 height 22
type input "********"
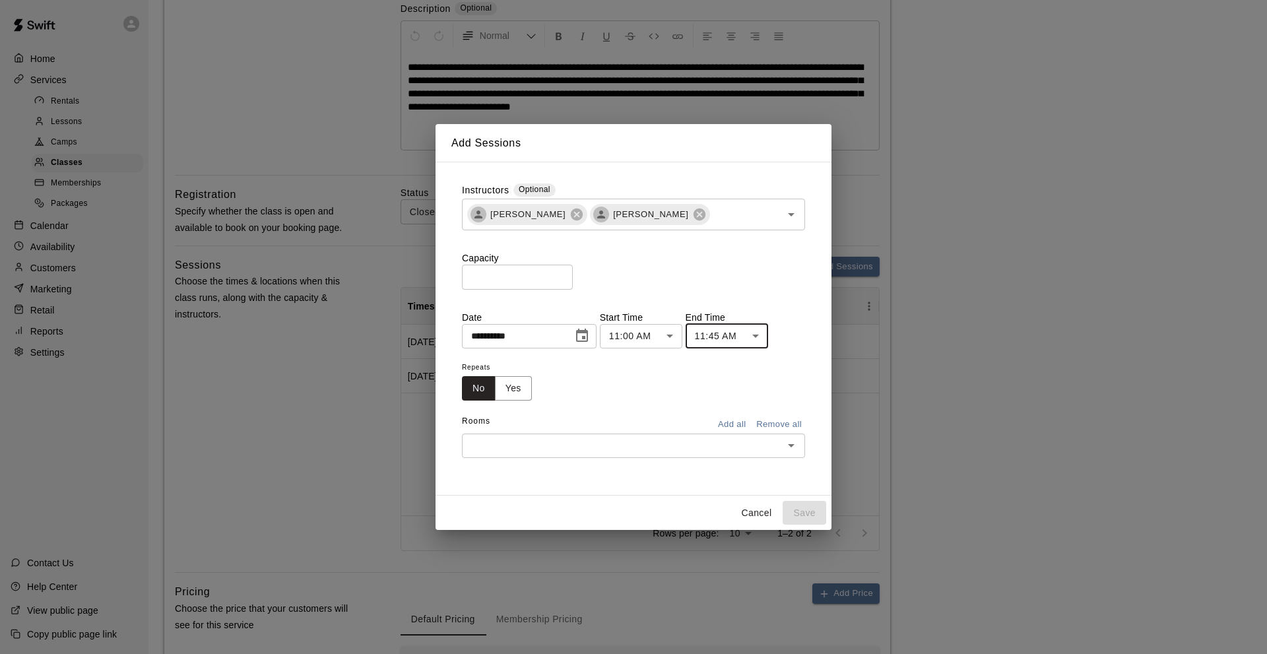
click at [732, 420] on button "Add all" at bounding box center [731, 424] width 42 height 20
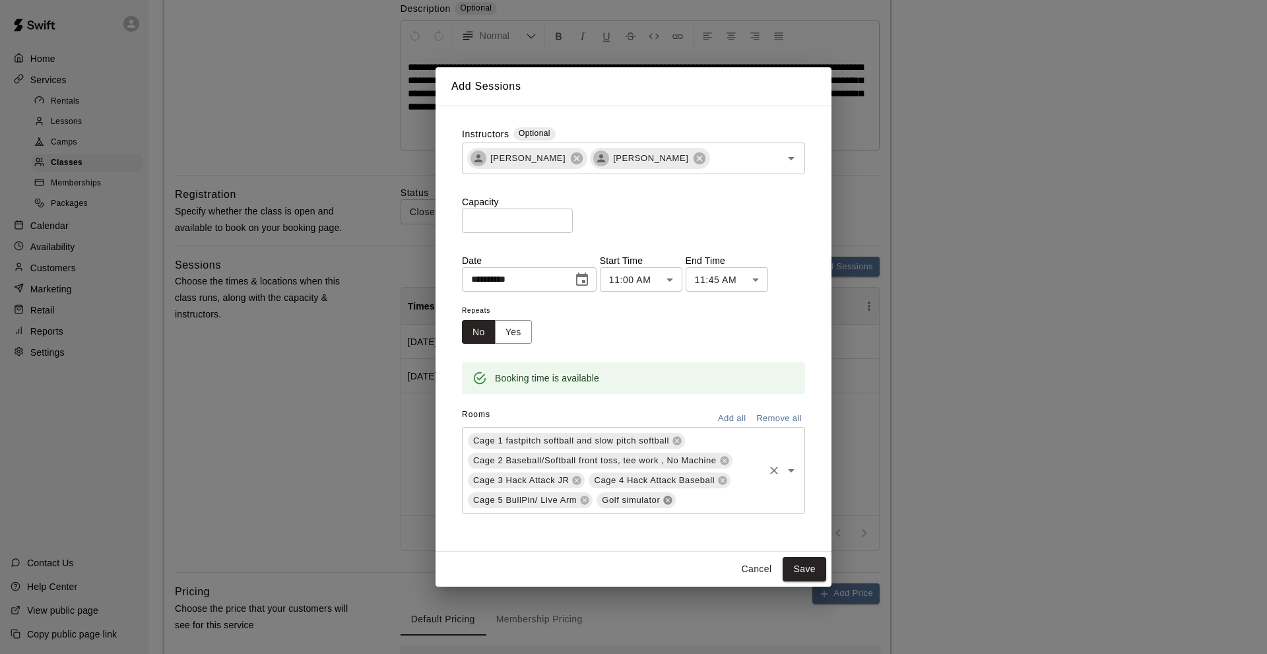
click at [668, 501] on icon at bounding box center [668, 500] width 9 height 9
click at [793, 569] on button "Save" at bounding box center [804, 569] width 44 height 24
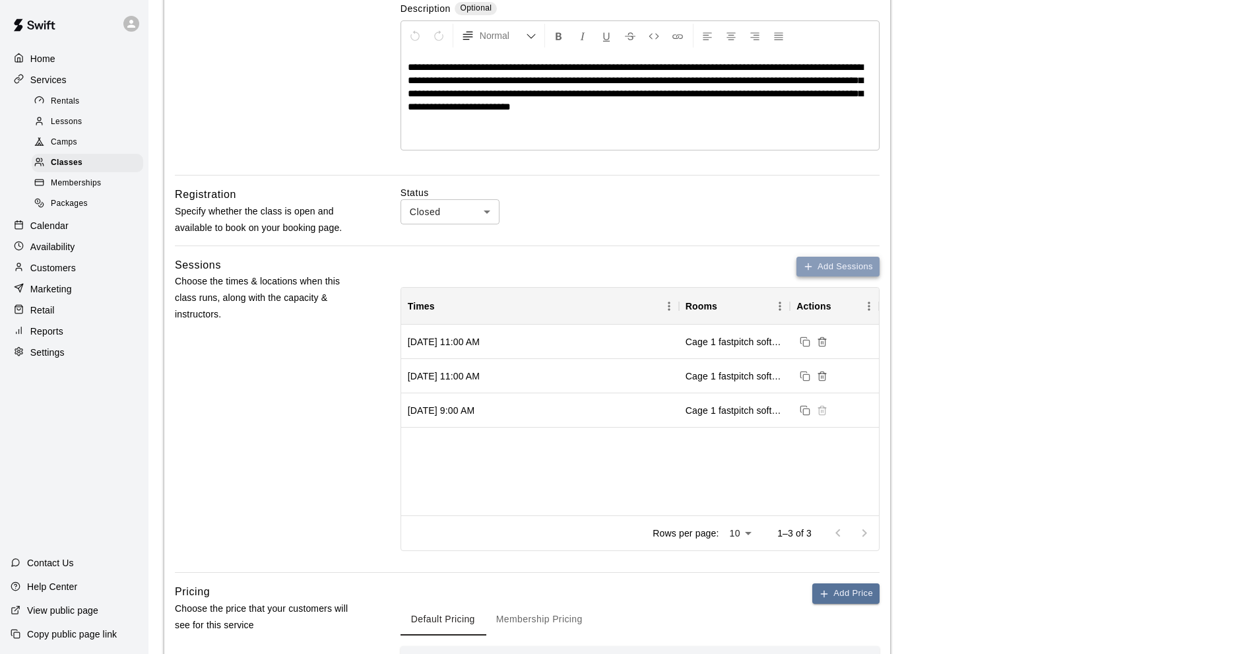
click at [815, 263] on button "Add Sessions" at bounding box center [837, 267] width 83 height 20
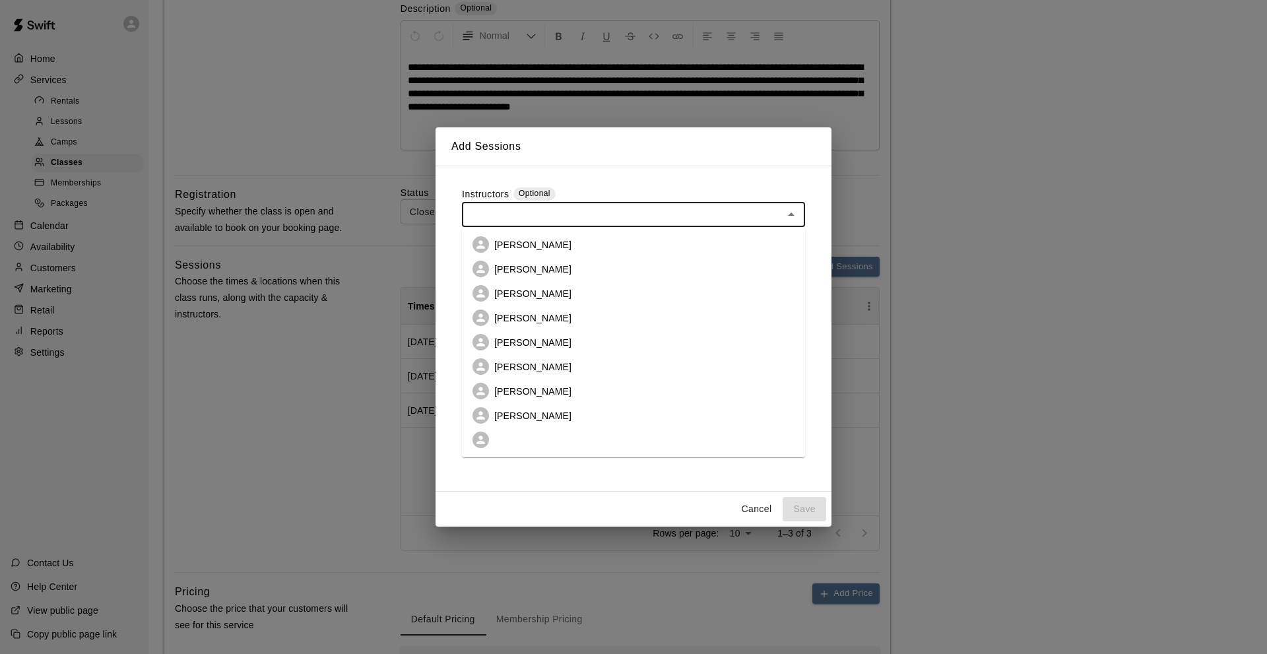
click at [489, 214] on input "text" at bounding box center [622, 214] width 313 height 16
click at [503, 261] on li "[PERSON_NAME]" at bounding box center [633, 269] width 343 height 24
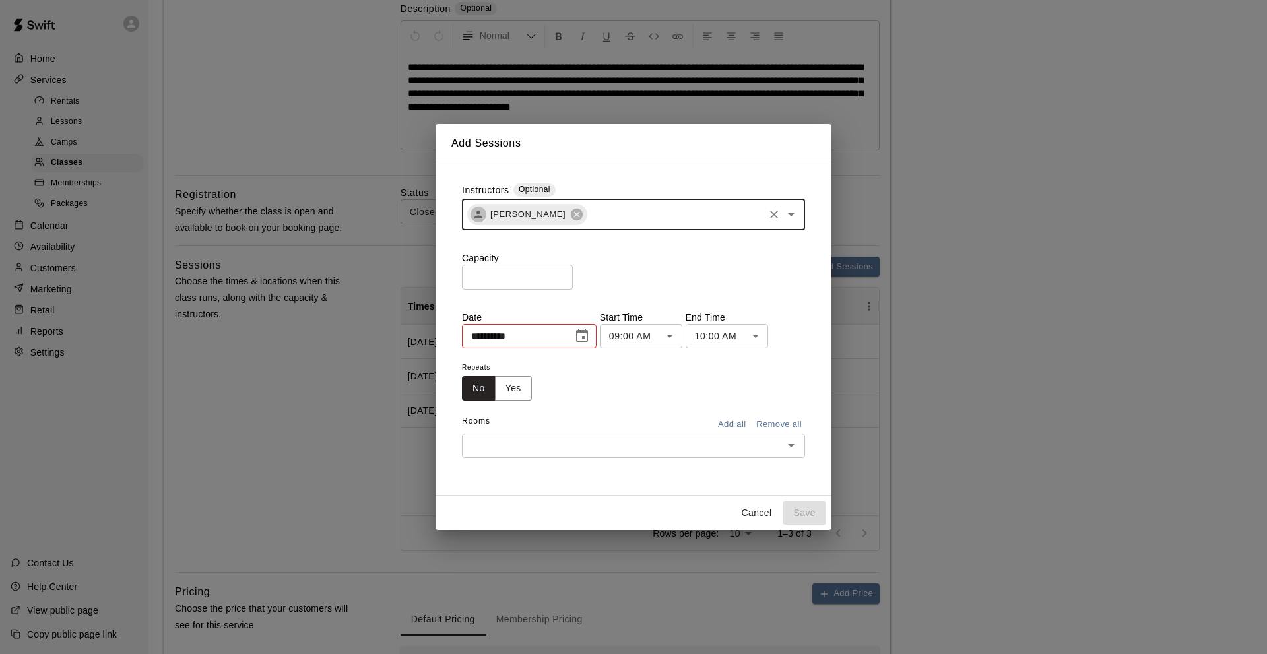
click at [617, 216] on input "text" at bounding box center [674, 214] width 173 height 16
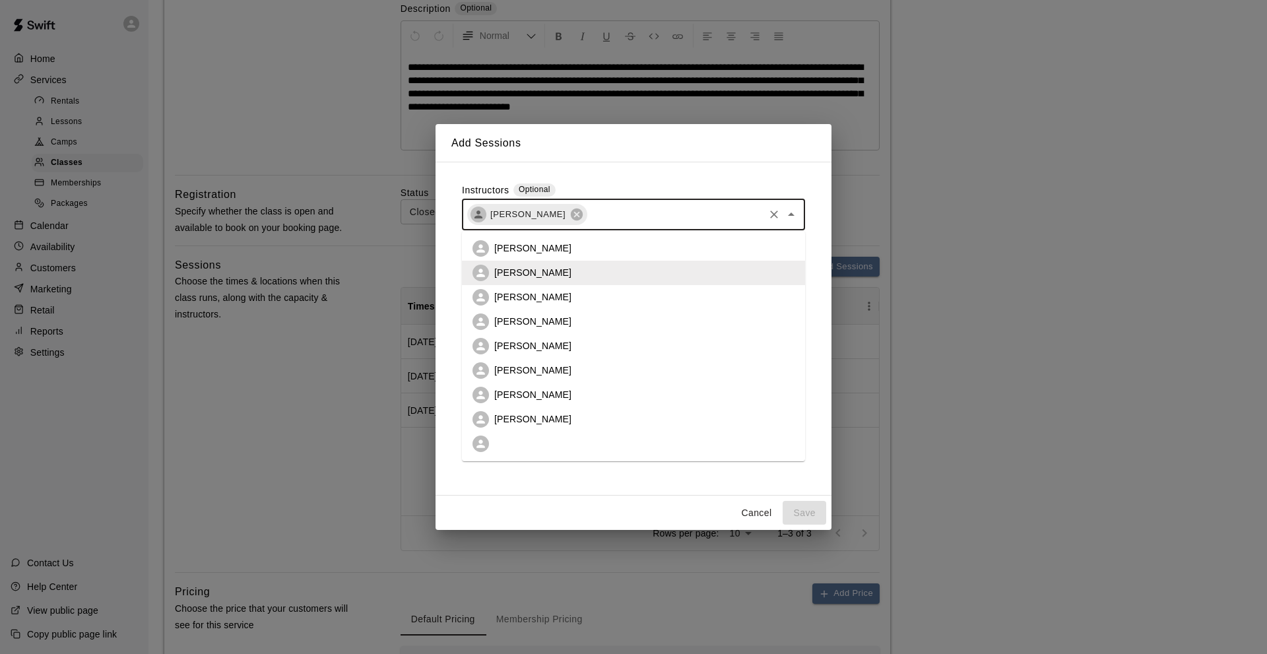
click at [528, 414] on p "[PERSON_NAME]" at bounding box center [532, 418] width 77 height 13
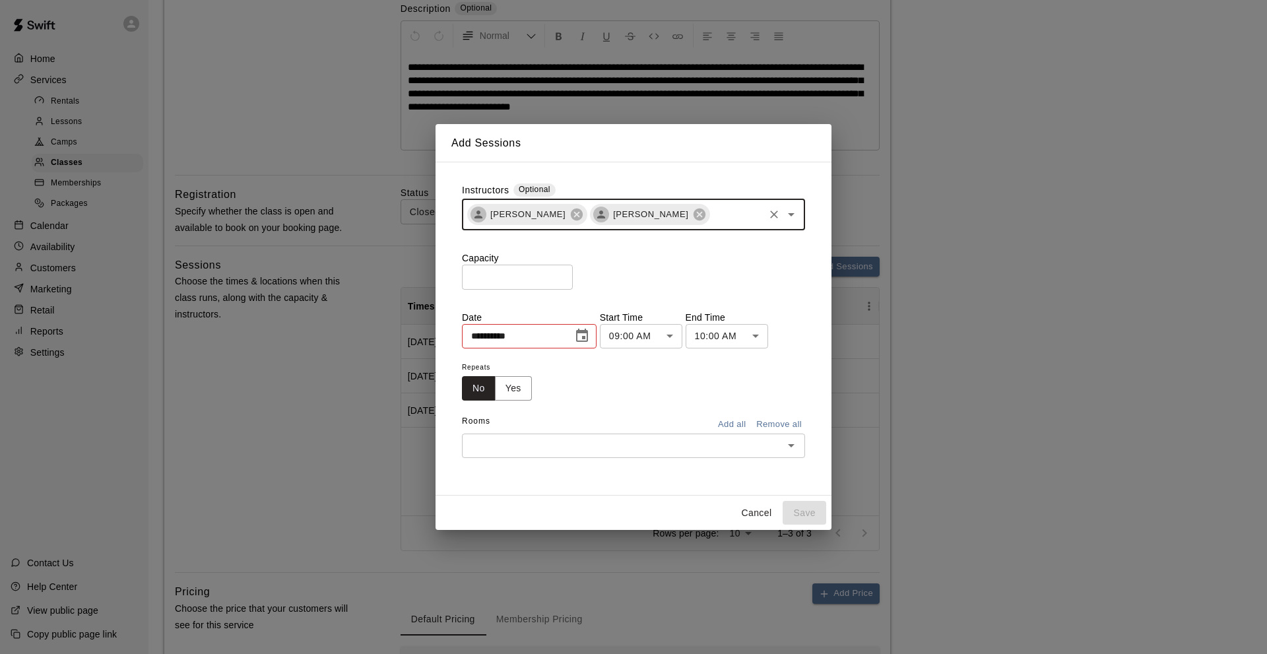
click at [472, 274] on input "*" at bounding box center [517, 277] width 111 height 24
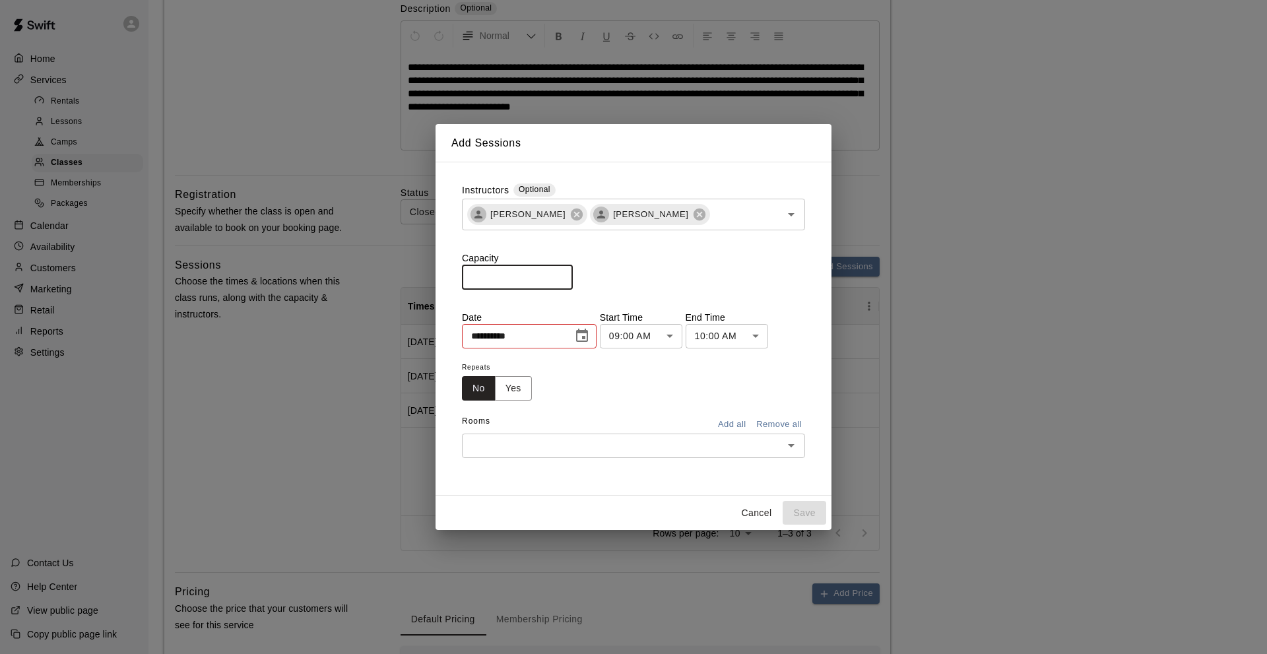
type input "**"
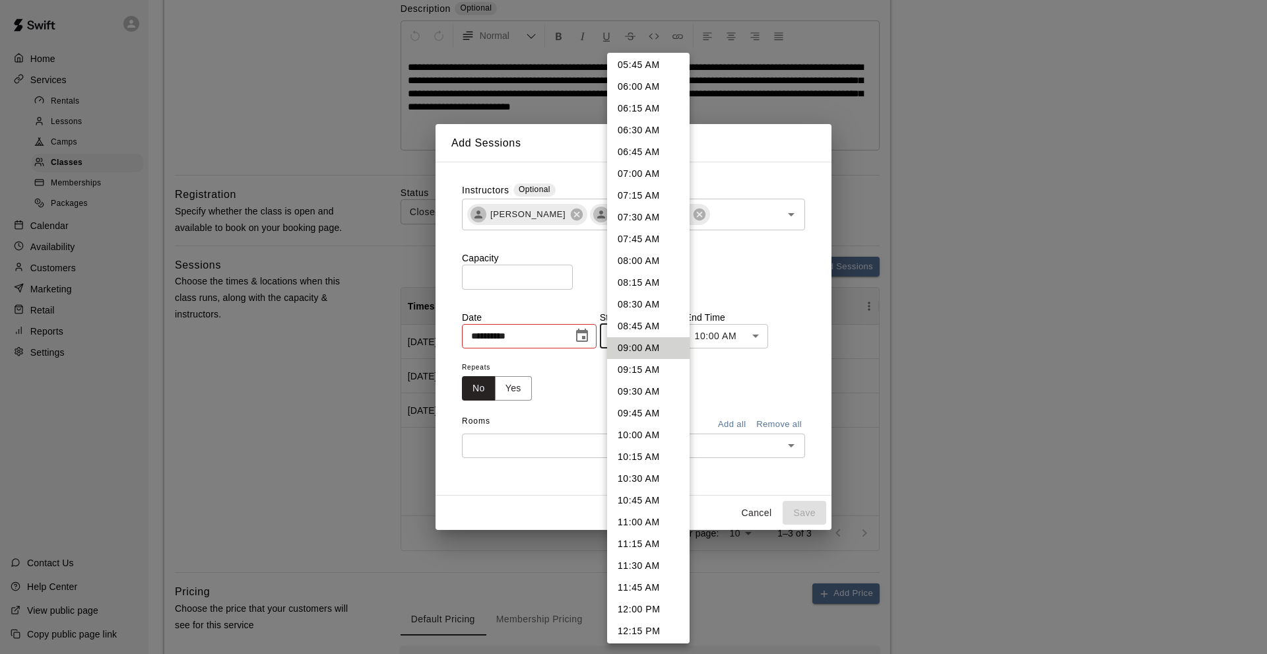
drag, startPoint x: 645, startPoint y: 519, endPoint x: 647, endPoint y: 504, distance: 15.4
click at [645, 519] on li "11:00 AM" at bounding box center [648, 522] width 82 height 22
type input "********"
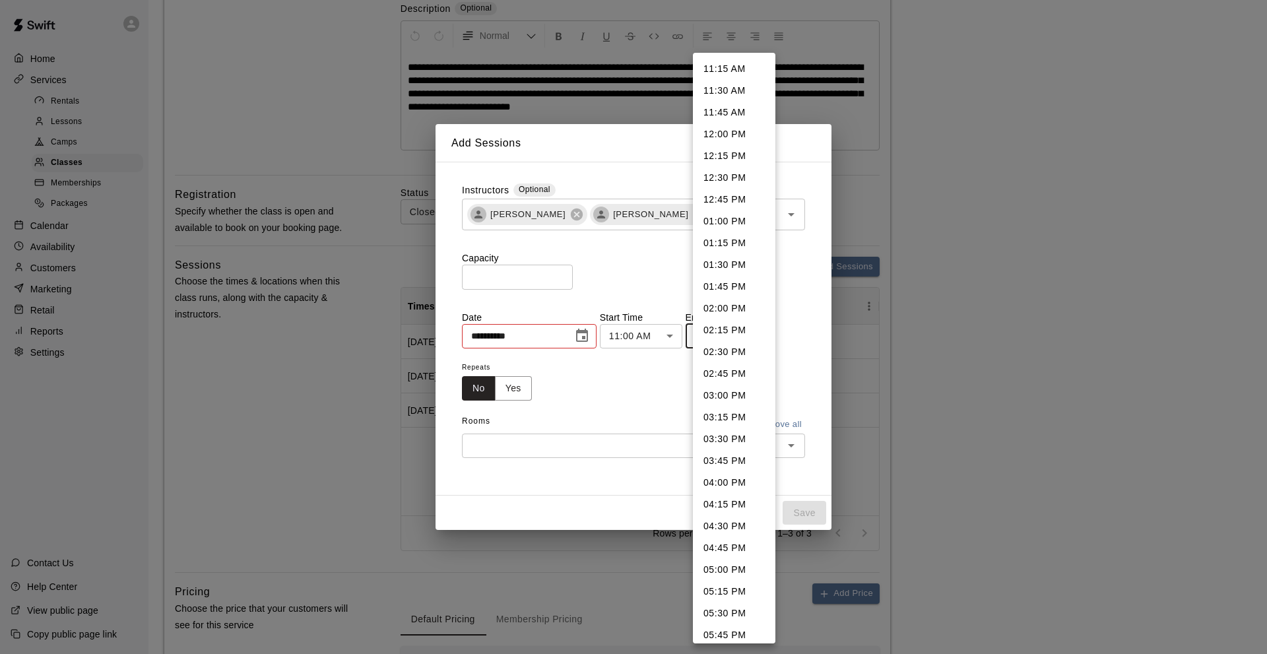
click at [724, 119] on li "11:45 AM" at bounding box center [734, 113] width 82 height 22
type input "********"
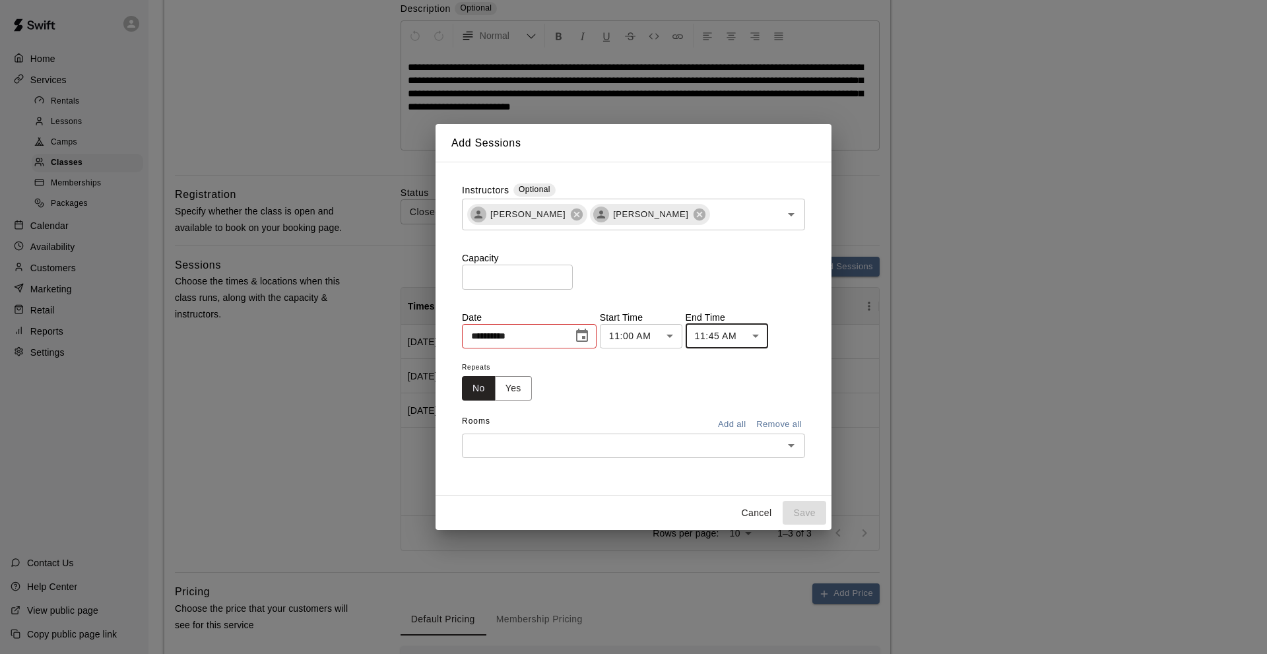
click at [584, 332] on icon "Choose date, selected date is Aug 16, 2025" at bounding box center [582, 335] width 12 height 13
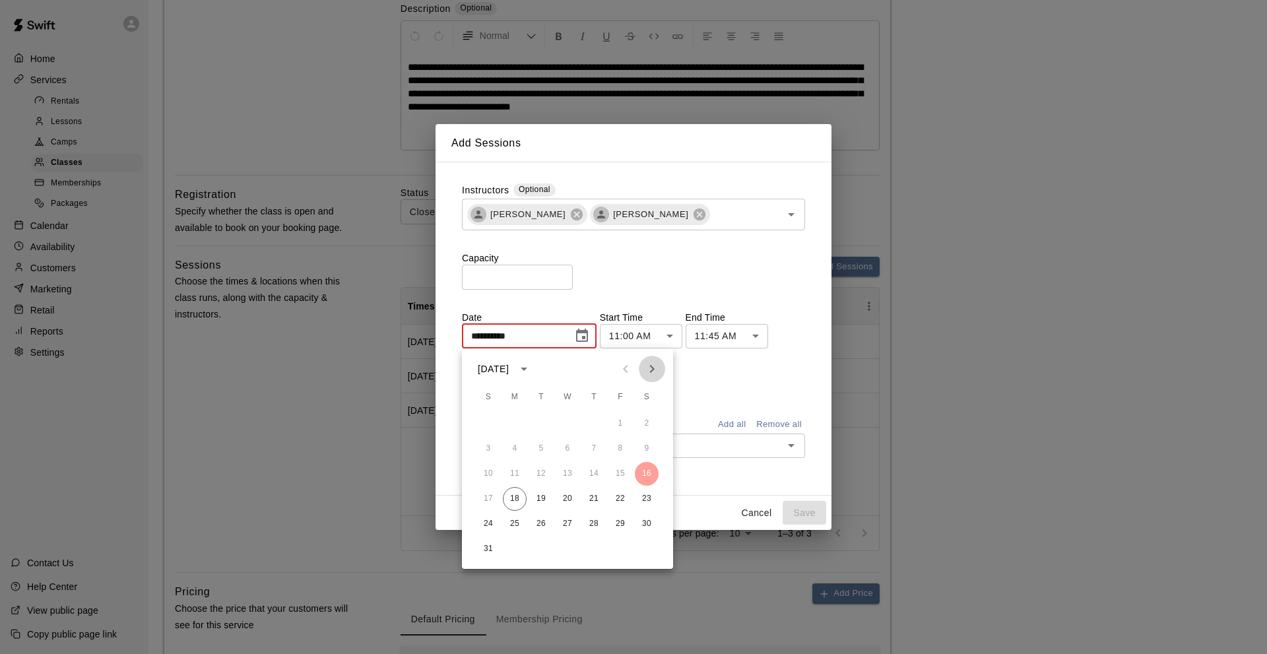
click at [648, 367] on icon "Next month" at bounding box center [652, 369] width 16 height 16
click at [621, 472] on button "14" at bounding box center [620, 474] width 24 height 24
type input "**********"
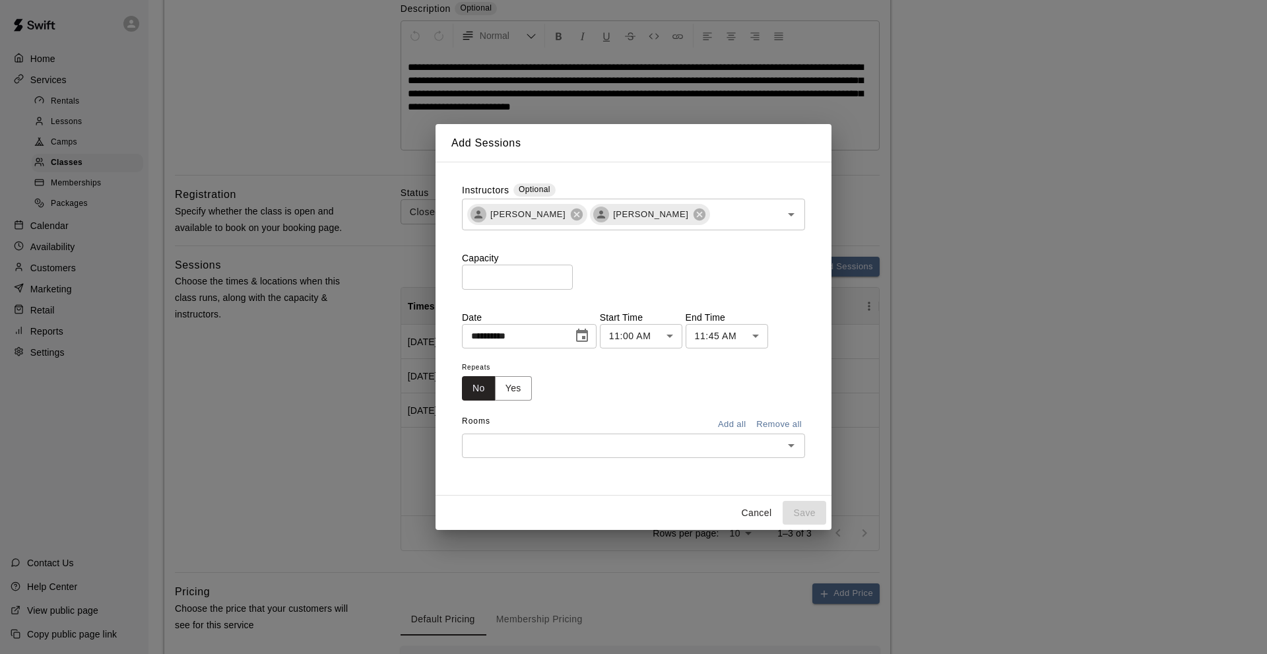
click at [737, 422] on button "Add all" at bounding box center [731, 424] width 42 height 20
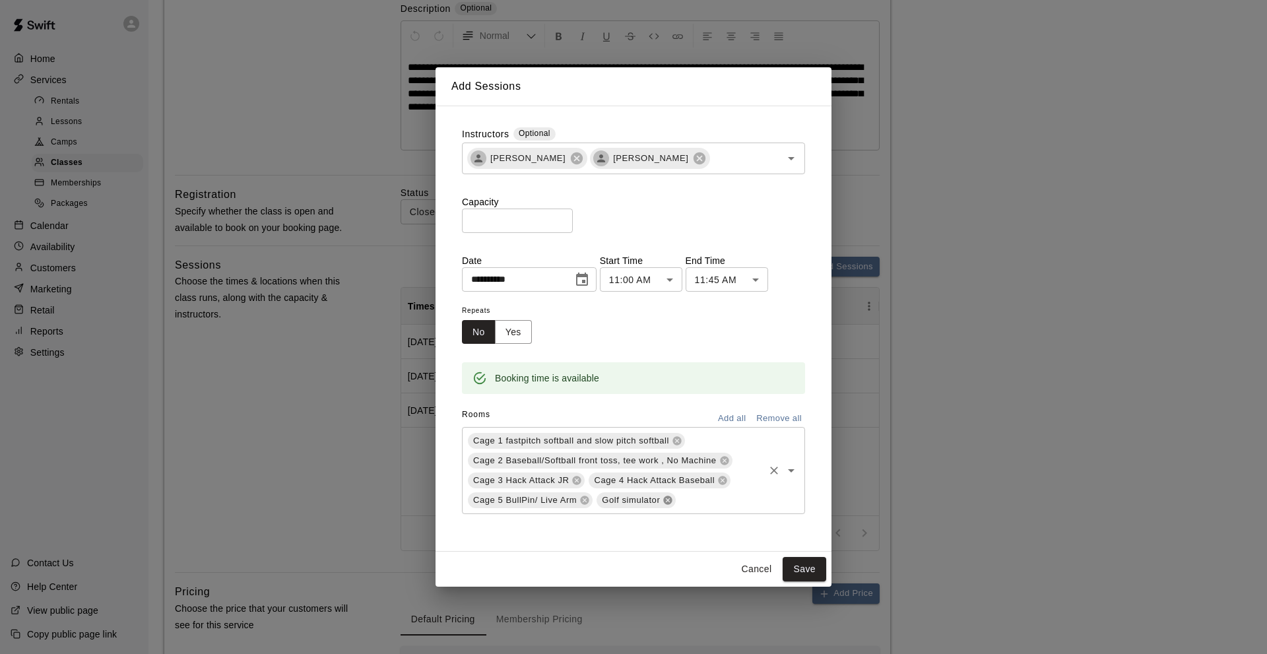
click at [666, 498] on icon at bounding box center [668, 500] width 9 height 9
click at [800, 571] on button "Save" at bounding box center [804, 569] width 44 height 24
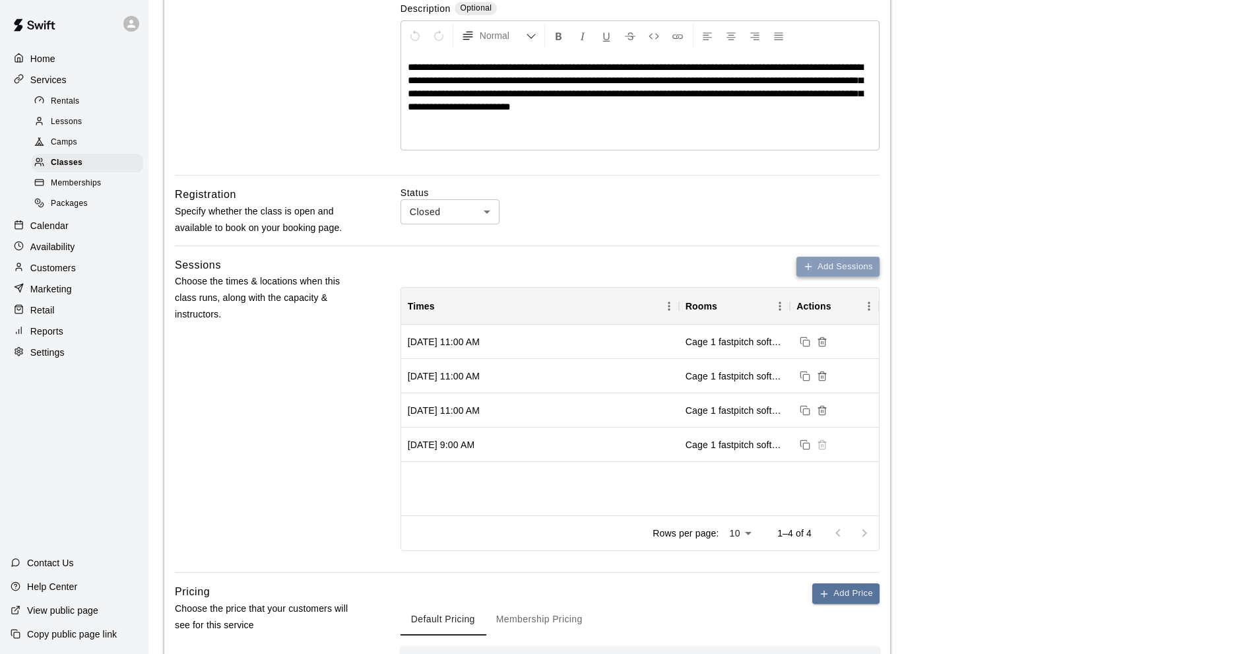
click at [813, 264] on button "Add Sessions" at bounding box center [837, 267] width 83 height 20
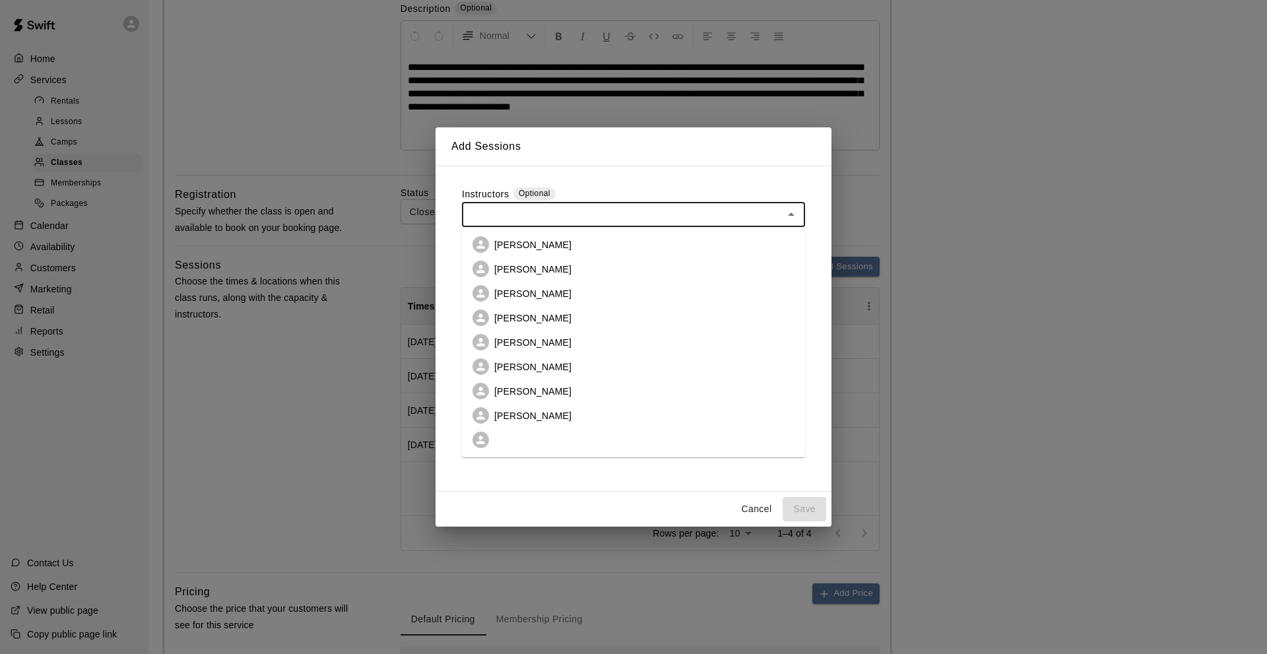
click at [497, 210] on input "text" at bounding box center [622, 214] width 313 height 16
click at [503, 263] on p "[PERSON_NAME]" at bounding box center [532, 269] width 77 height 13
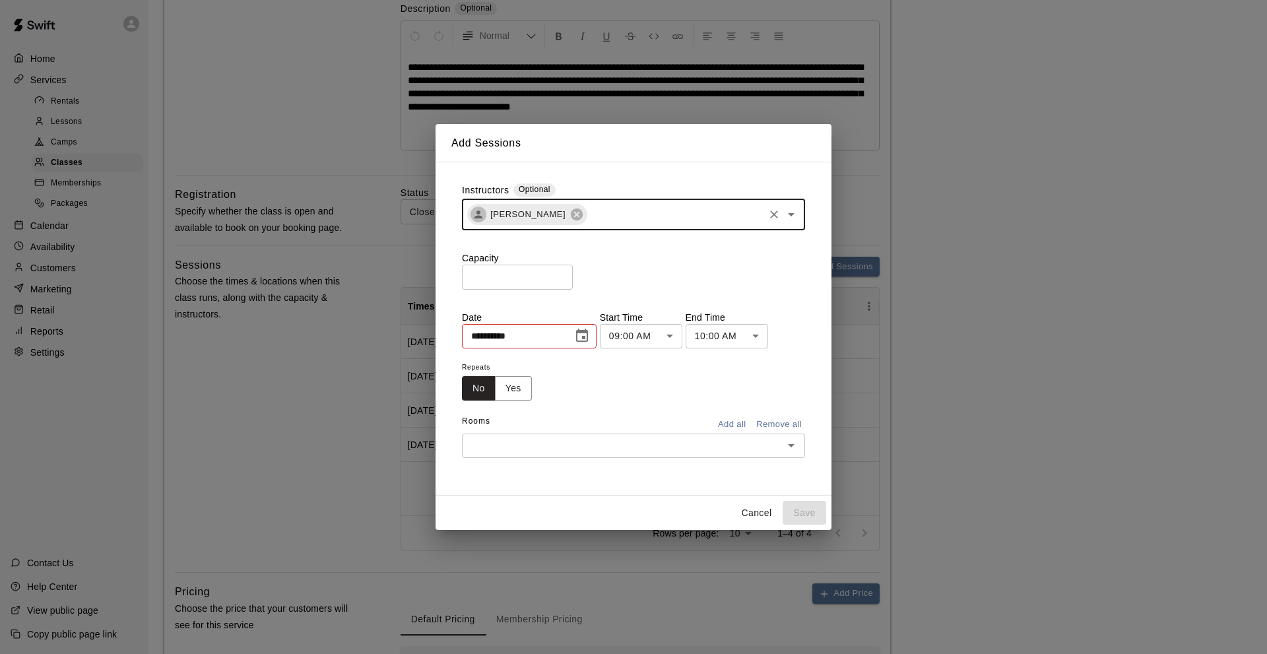
click at [607, 218] on input "text" at bounding box center [674, 214] width 173 height 16
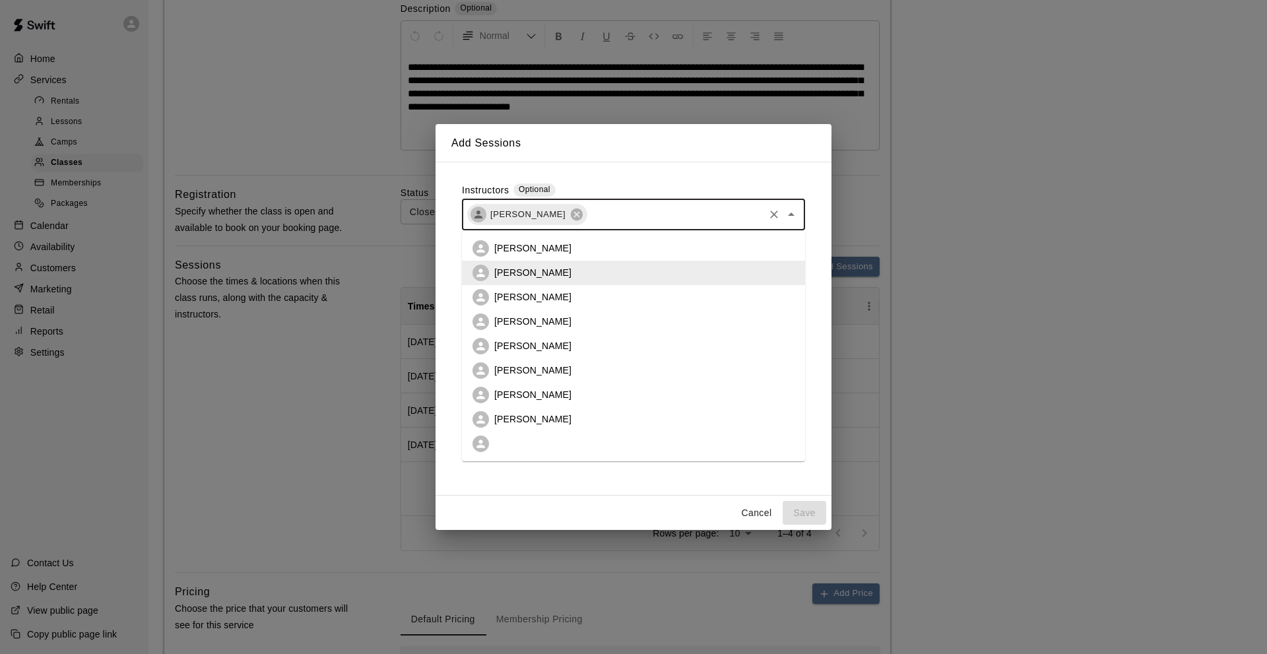
drag, startPoint x: 532, startPoint y: 417, endPoint x: 536, endPoint y: 412, distance: 7.0
click at [532, 414] on p "[PERSON_NAME]" at bounding box center [532, 418] width 77 height 13
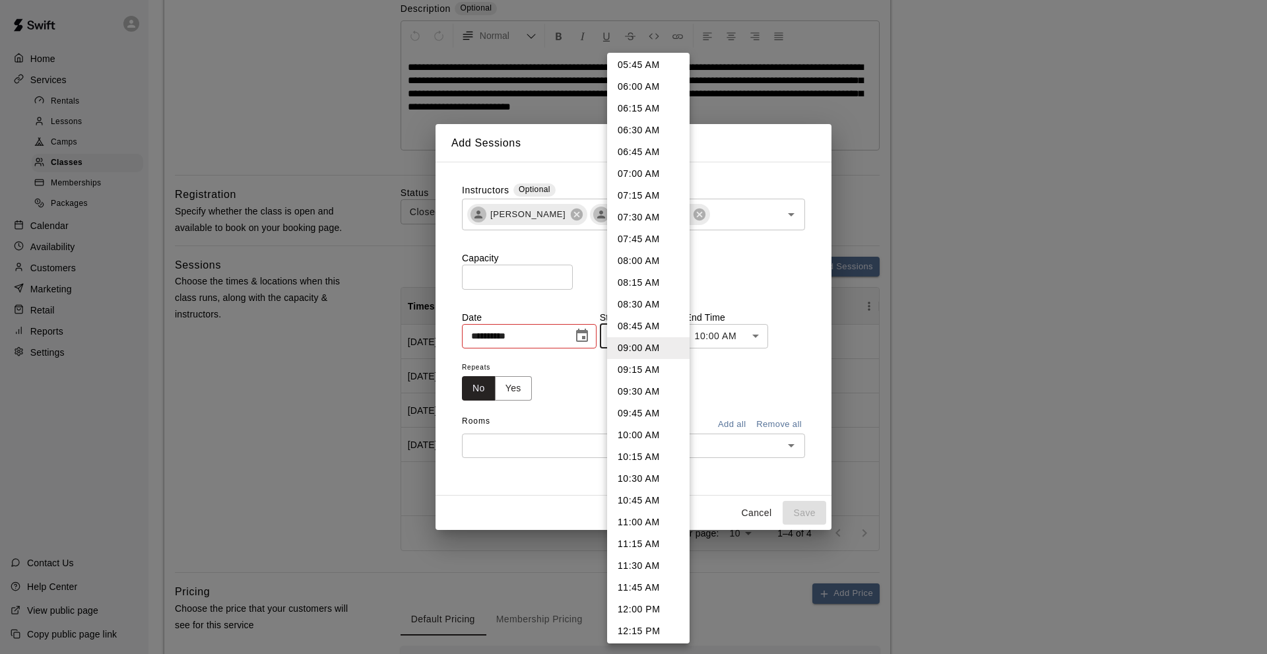
click at [630, 522] on li "11:00 AM" at bounding box center [648, 522] width 82 height 22
type input "********"
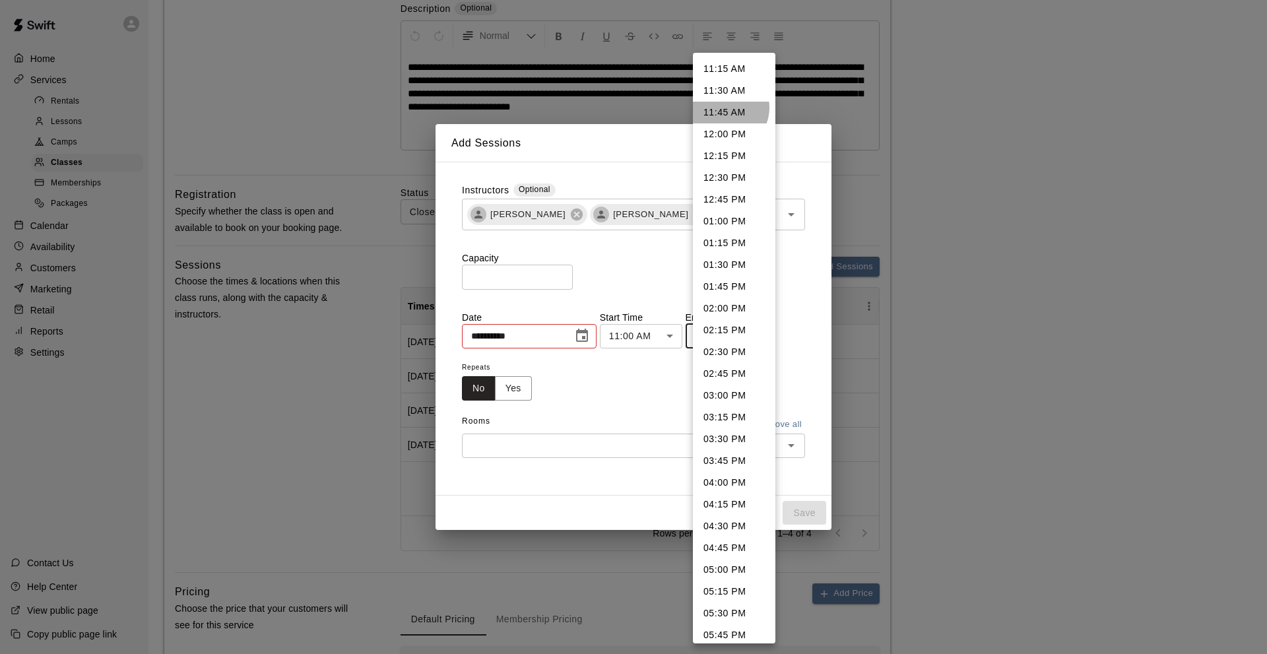
click at [724, 108] on li "11:45 AM" at bounding box center [734, 113] width 82 height 22
type input "********"
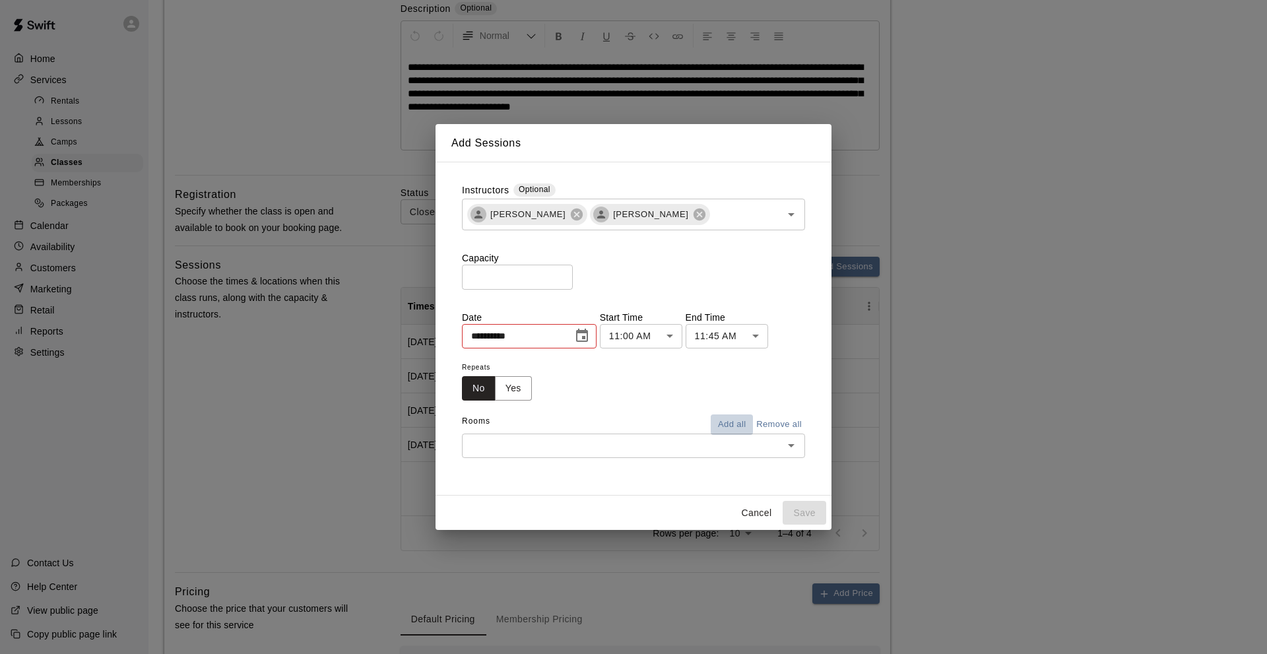
click at [728, 420] on button "Add all" at bounding box center [731, 424] width 42 height 20
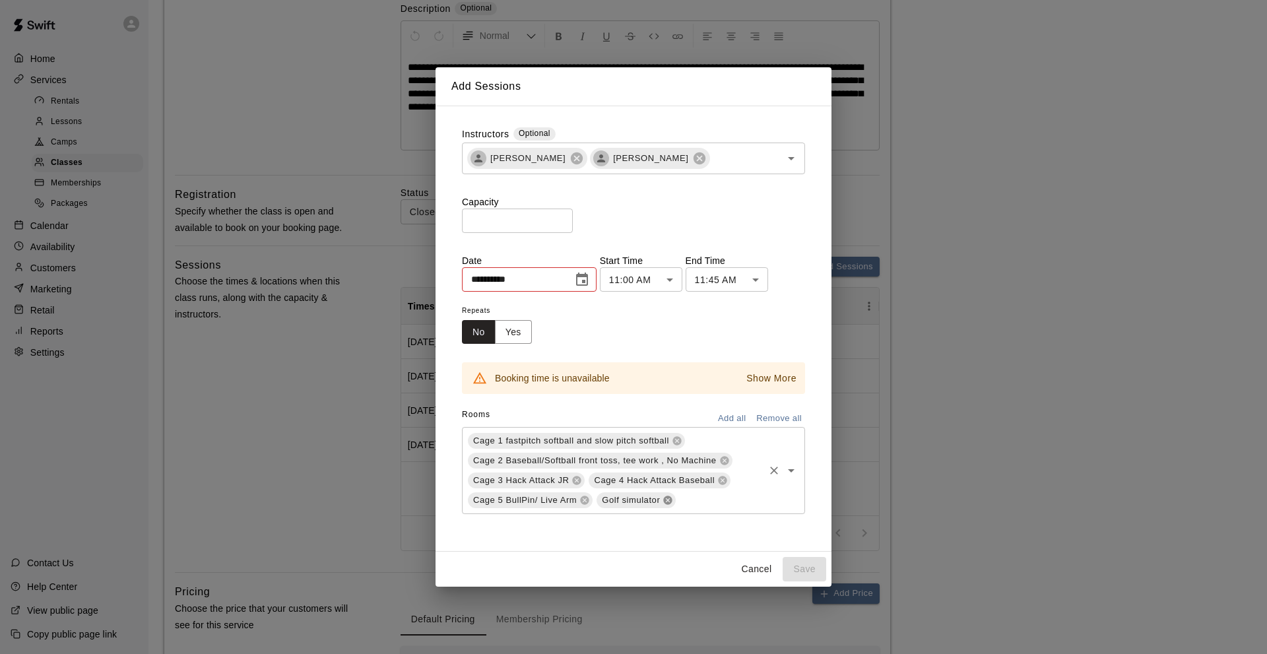
click at [667, 501] on icon at bounding box center [668, 500] width 9 height 9
click at [590, 279] on icon "Choose date, selected date is Aug 16, 2025" at bounding box center [582, 280] width 16 height 16
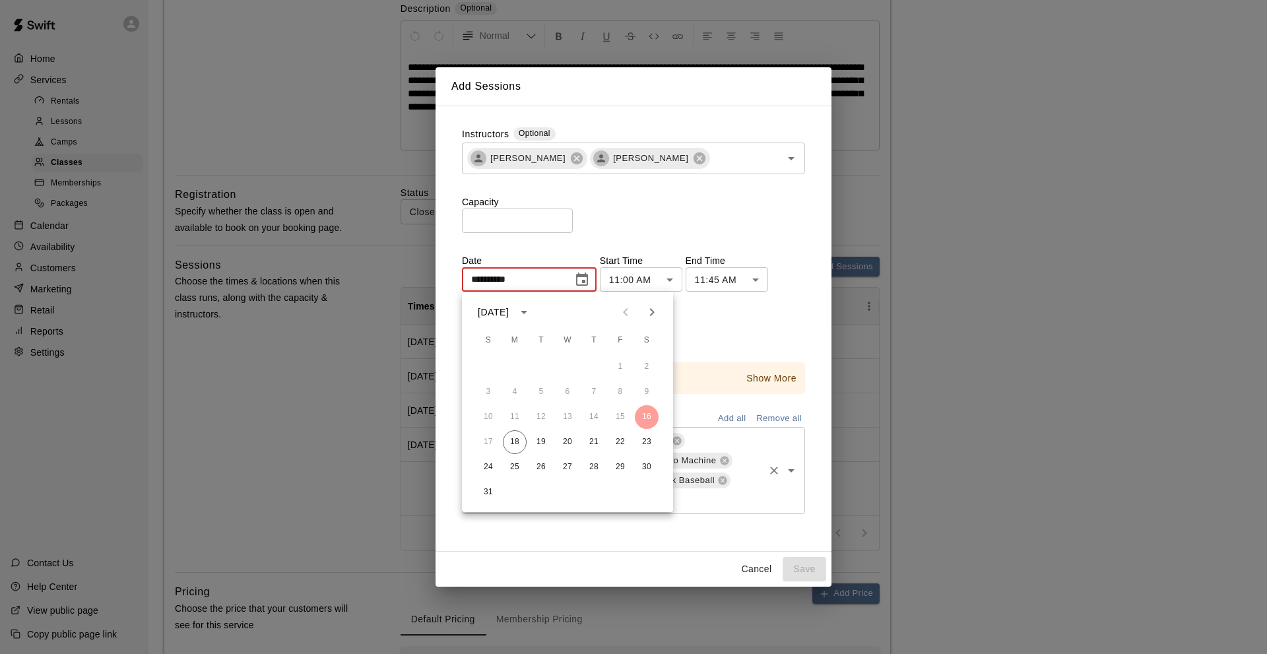
click at [652, 311] on icon "Next month" at bounding box center [652, 312] width 5 height 8
click at [515, 393] on button "8" at bounding box center [515, 392] width 24 height 24
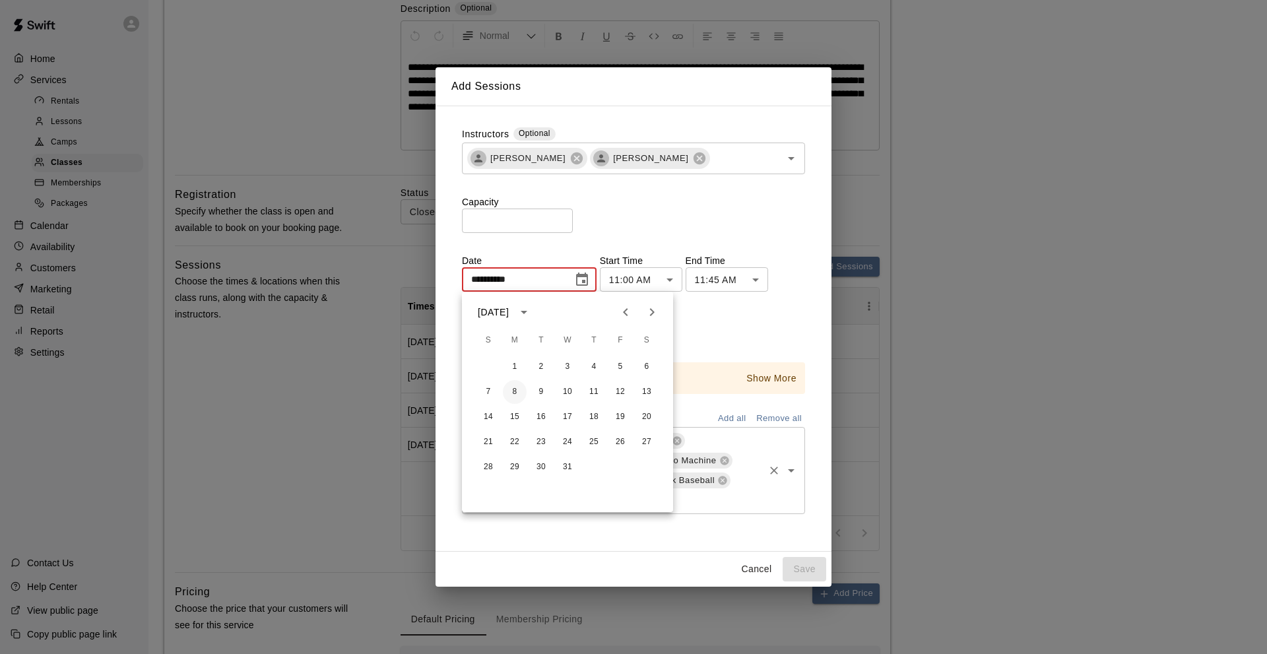
type input "**********"
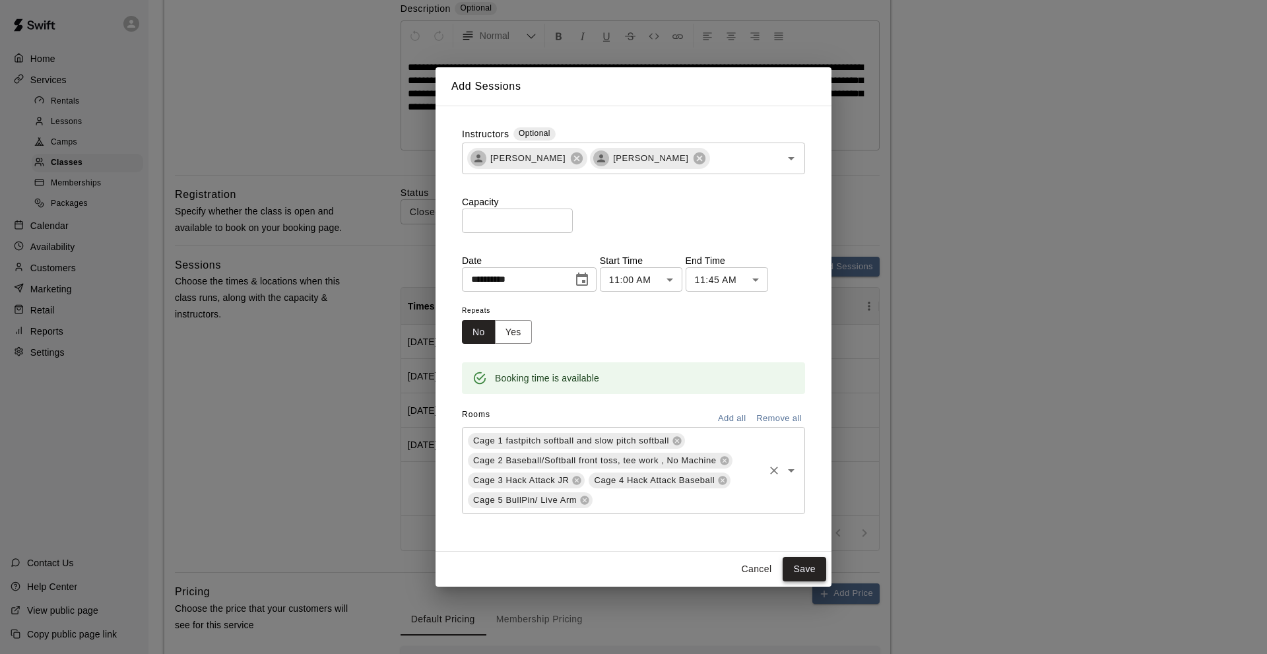
click at [798, 565] on button "Save" at bounding box center [804, 569] width 44 height 24
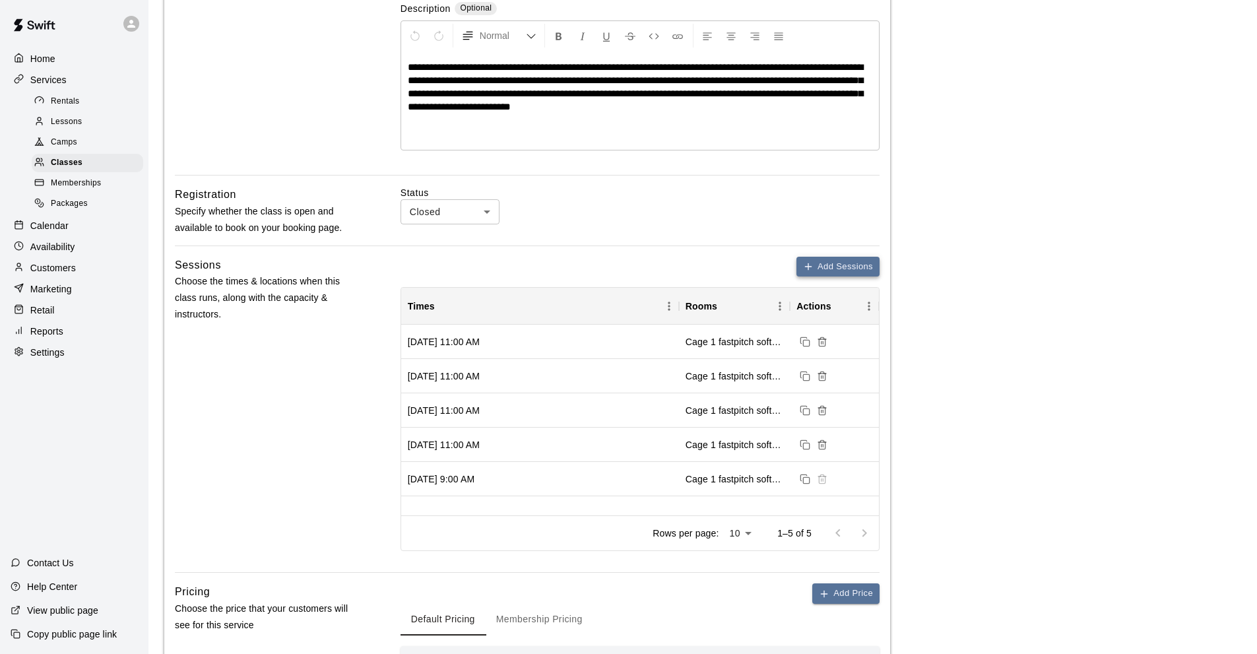
click at [811, 269] on icon "button" at bounding box center [808, 266] width 11 height 11
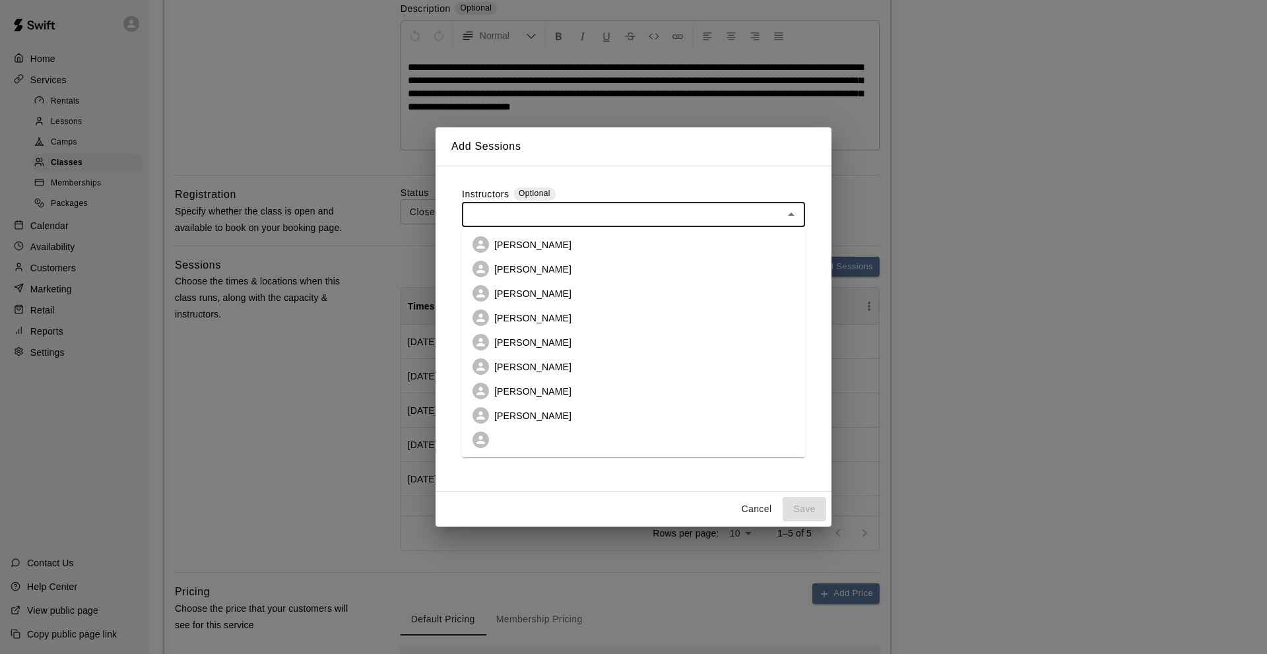
click at [483, 220] on input "text" at bounding box center [622, 214] width 313 height 16
click at [501, 270] on p "[PERSON_NAME]" at bounding box center [532, 269] width 77 height 13
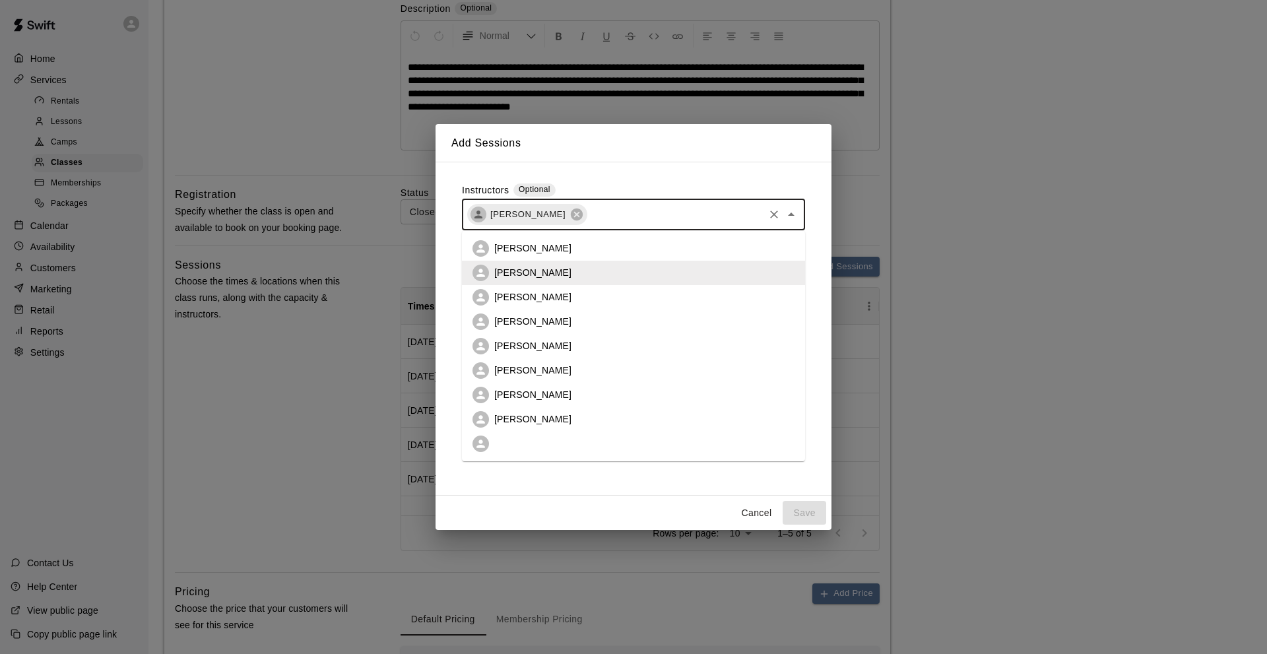
click at [626, 210] on input "text" at bounding box center [674, 214] width 173 height 16
click at [525, 420] on p "[PERSON_NAME]" at bounding box center [532, 418] width 77 height 13
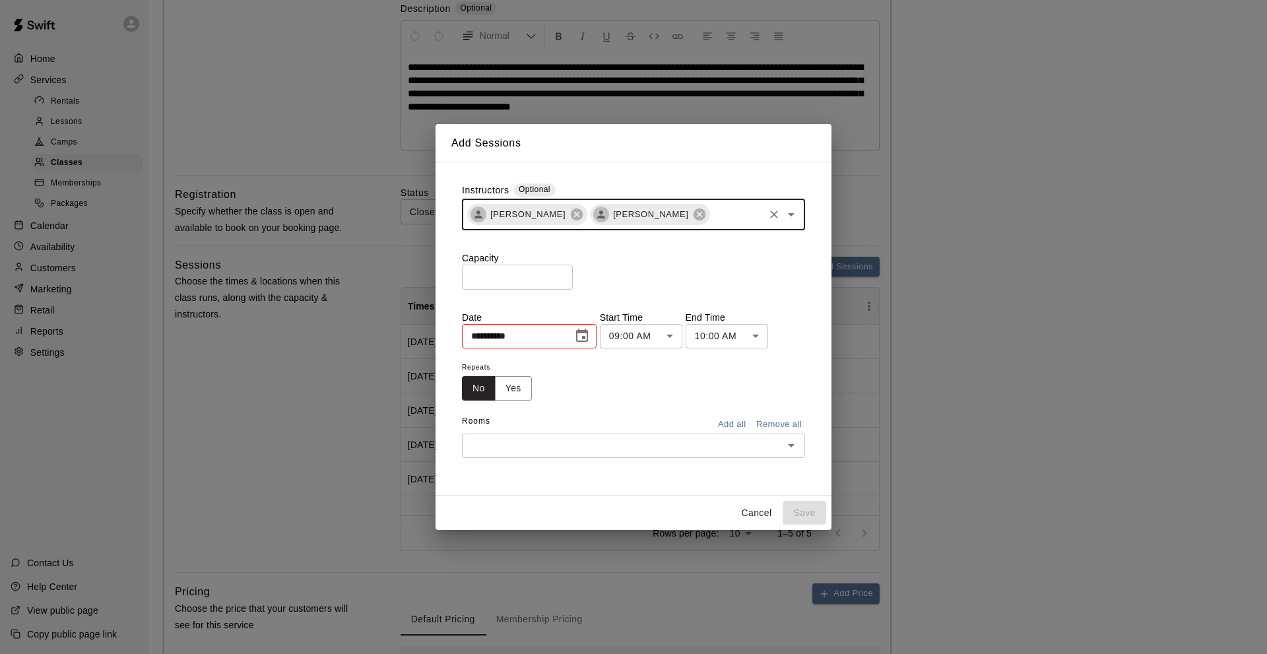
click at [588, 332] on icon "Choose date, selected date is Aug 16, 2025" at bounding box center [582, 335] width 12 height 13
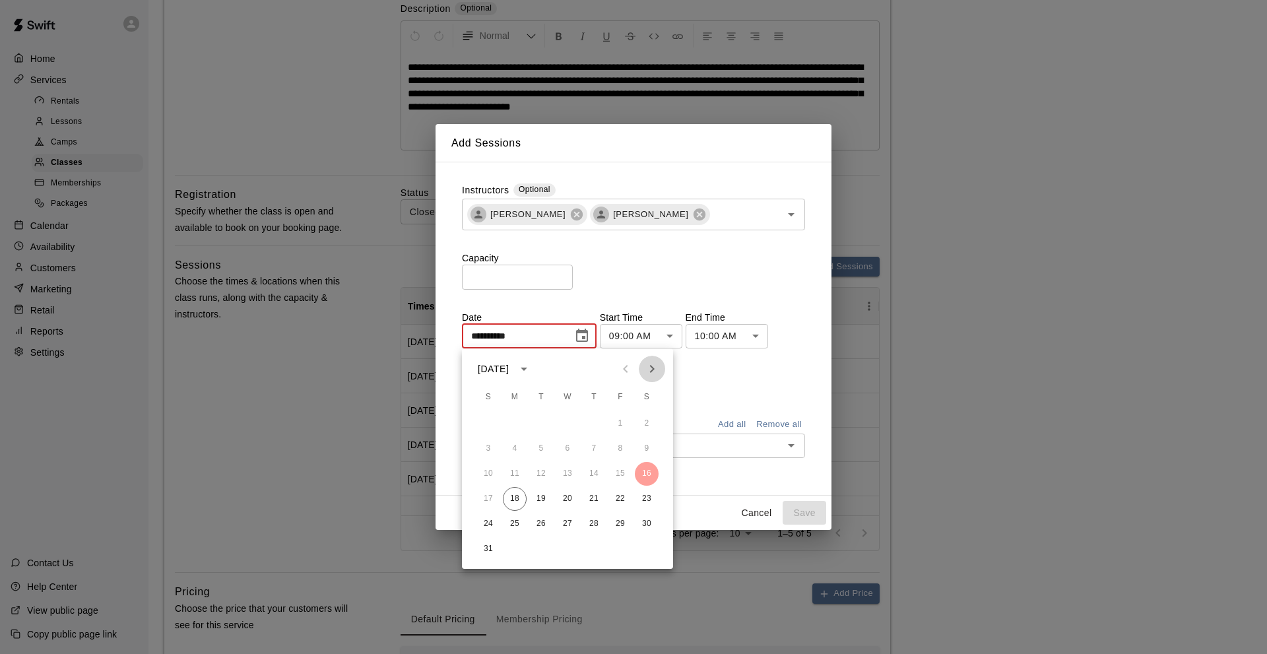
click at [645, 365] on icon "Next month" at bounding box center [652, 369] width 16 height 16
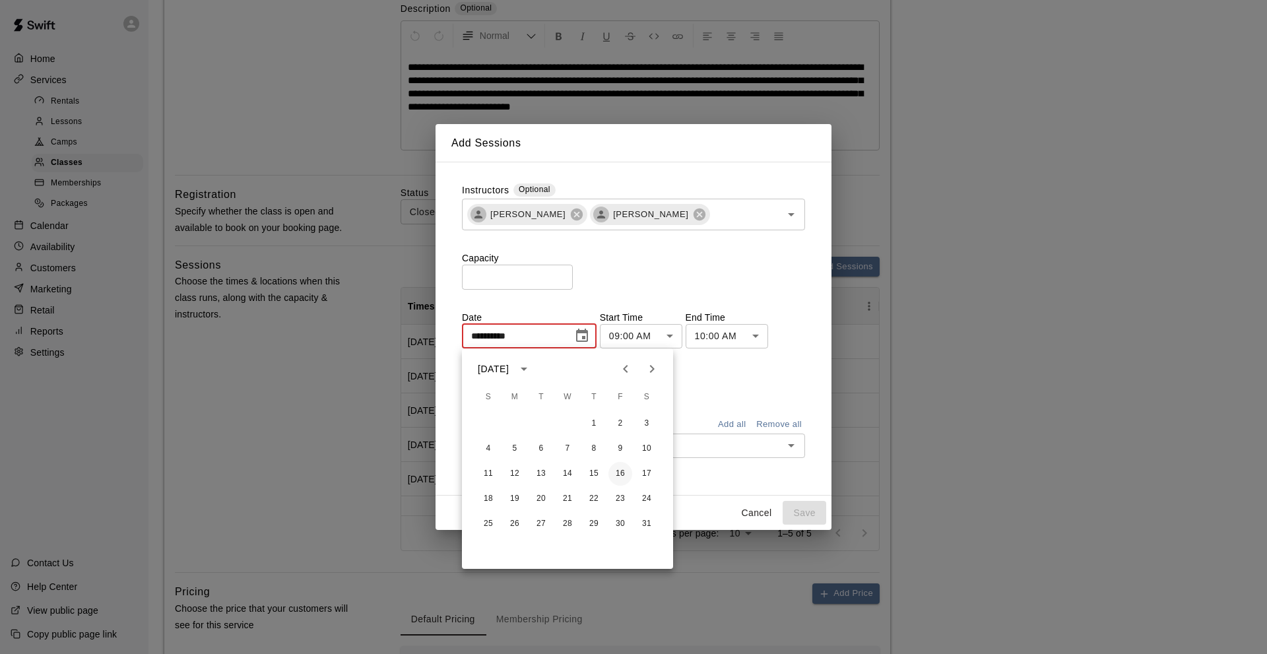
click at [621, 472] on button "16" at bounding box center [620, 474] width 24 height 24
type input "**********"
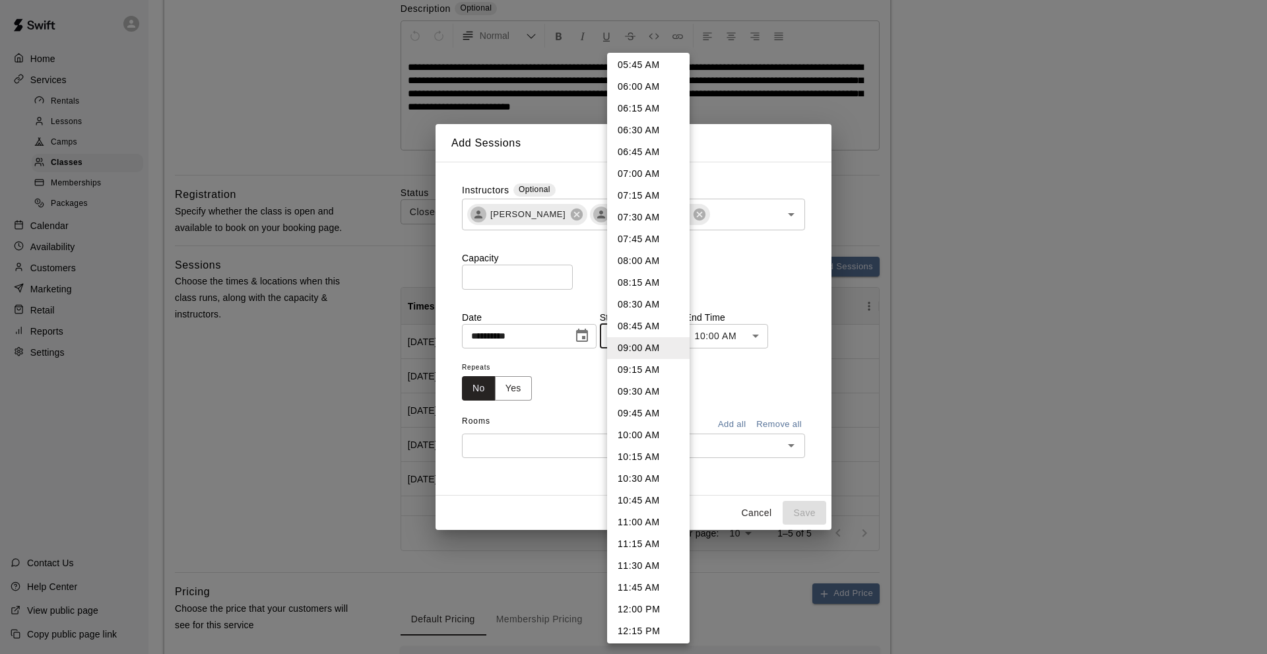
drag, startPoint x: 629, startPoint y: 520, endPoint x: 678, endPoint y: 453, distance: 83.1
click at [629, 520] on li "11:00 AM" at bounding box center [648, 522] width 82 height 22
type input "********"
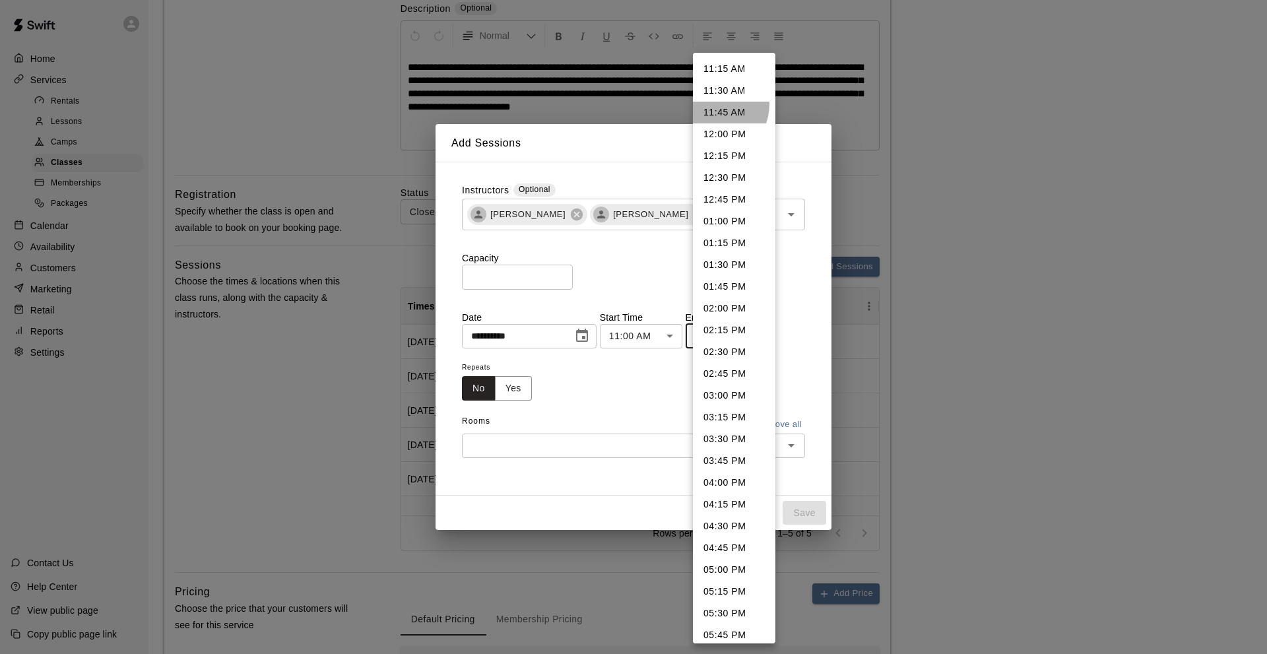
click at [712, 104] on li "11:45 AM" at bounding box center [734, 113] width 82 height 22
type input "********"
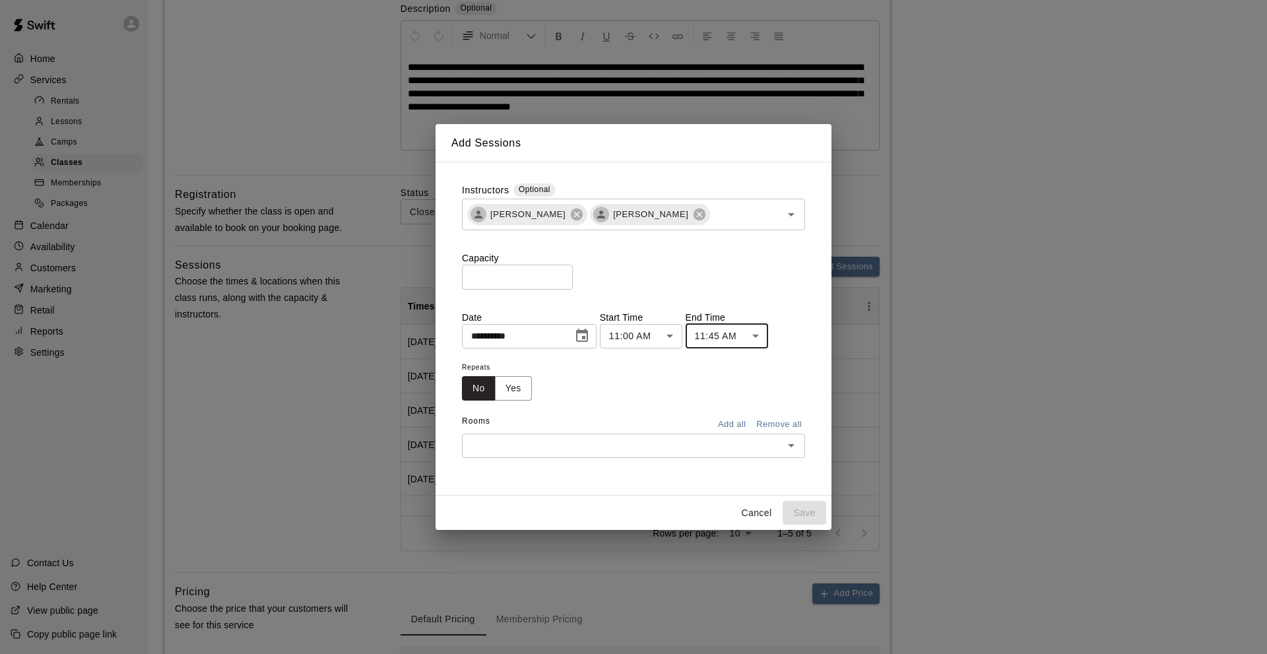
click at [724, 427] on button "Add all" at bounding box center [731, 424] width 42 height 20
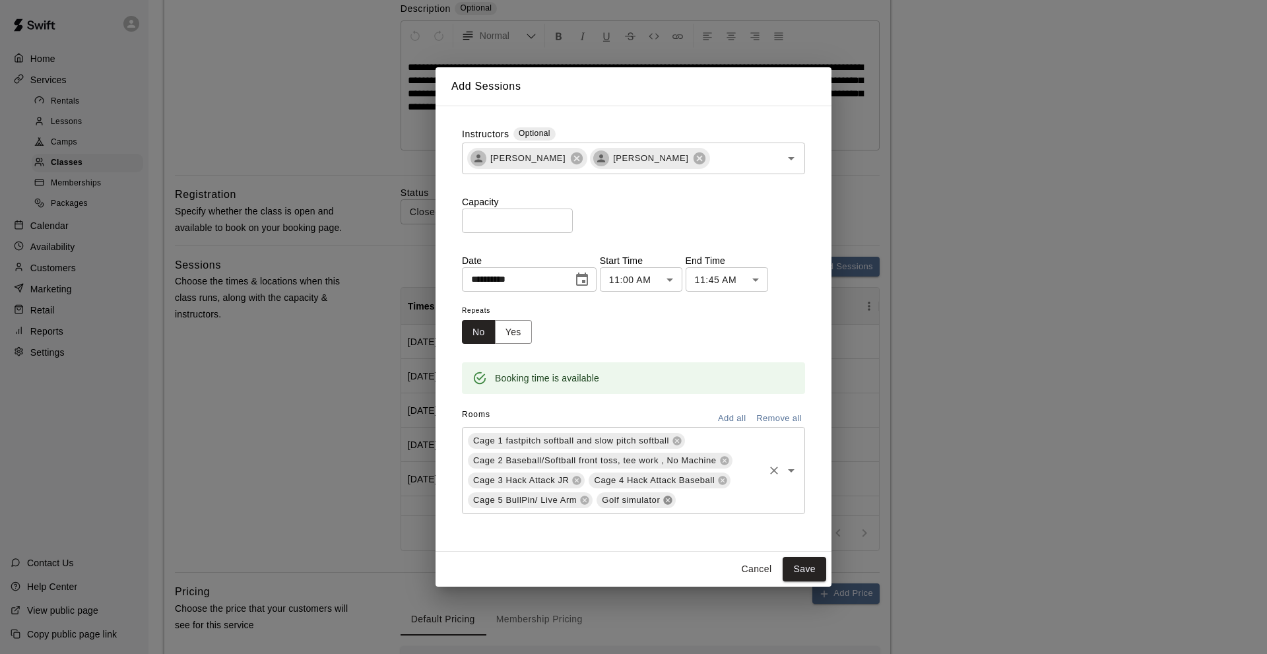
click at [668, 504] on icon at bounding box center [668, 500] width 9 height 9
click at [797, 567] on button "Save" at bounding box center [804, 569] width 44 height 24
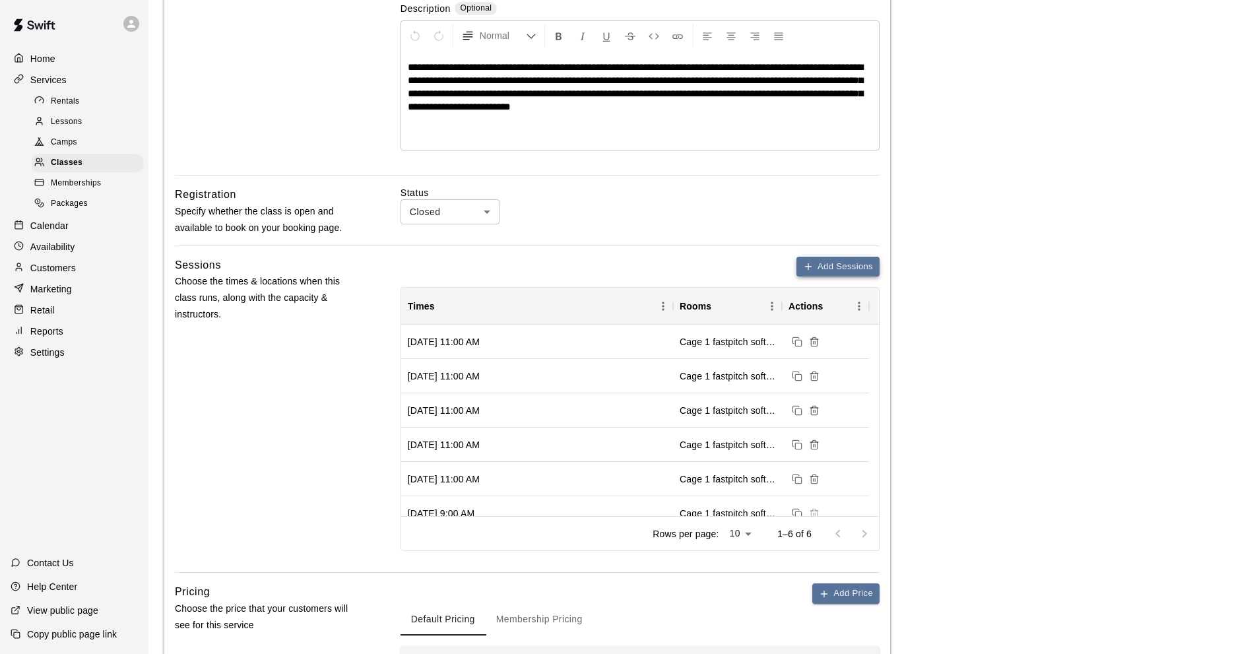
click at [807, 267] on icon "button" at bounding box center [808, 266] width 11 height 11
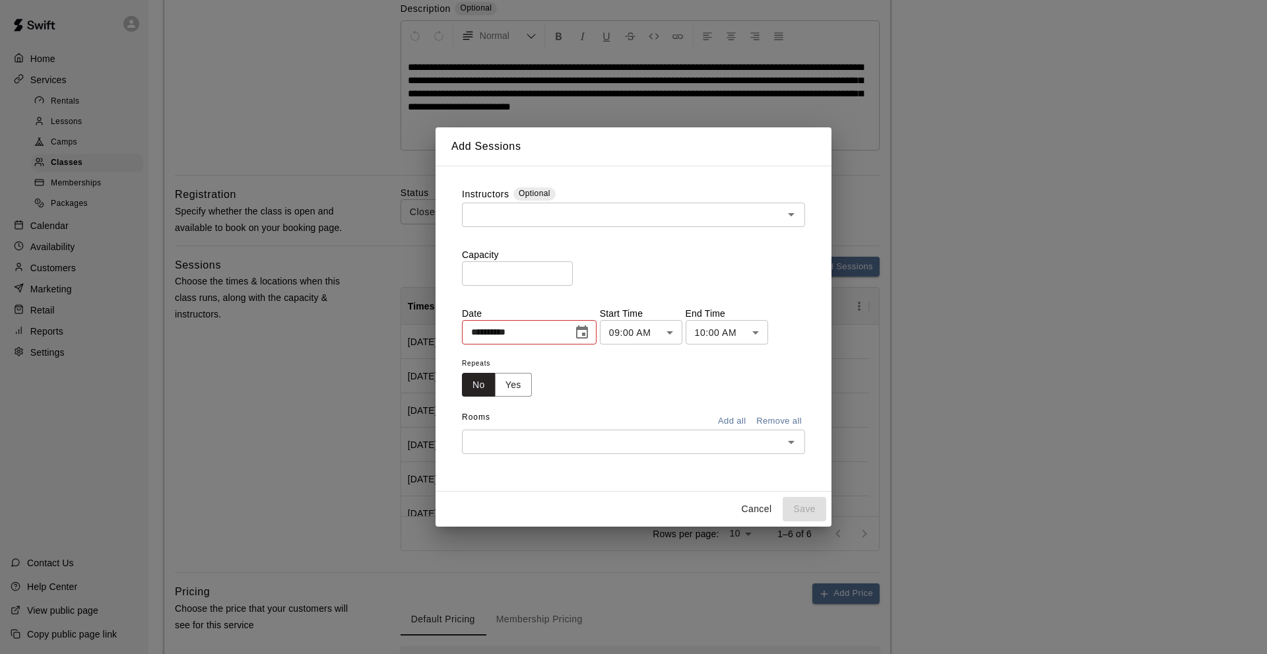
click at [488, 212] on input "text" at bounding box center [622, 214] width 313 height 16
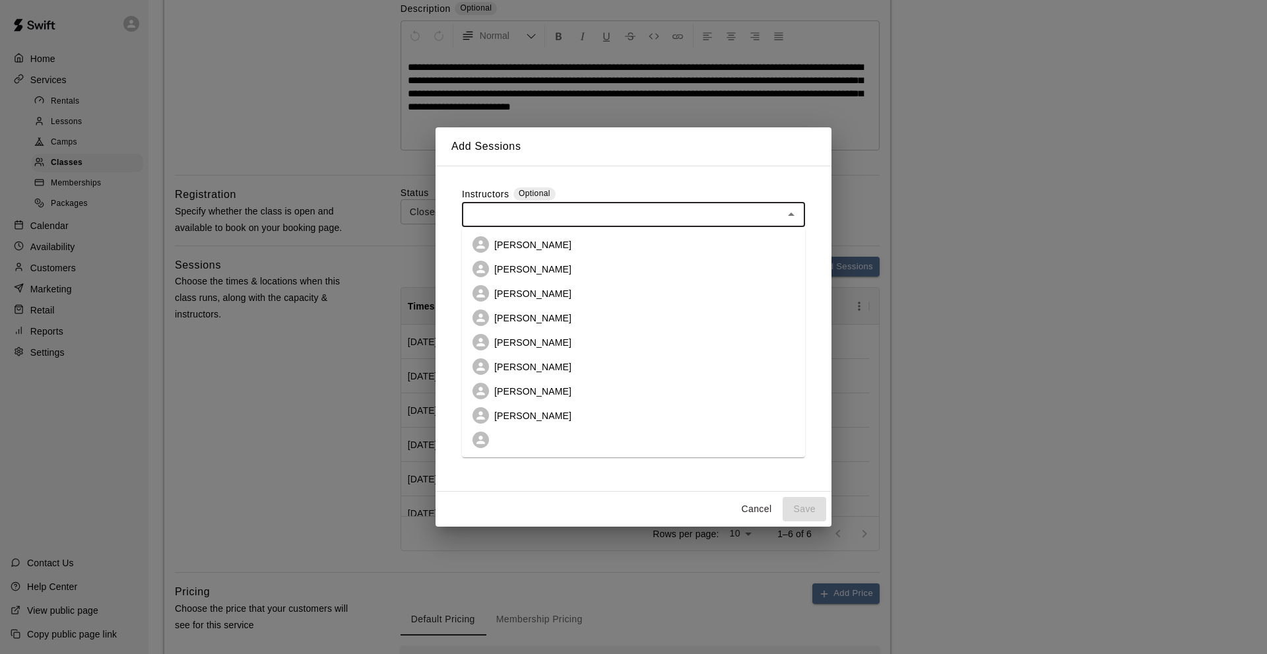
click at [510, 273] on p "[PERSON_NAME]" at bounding box center [532, 269] width 77 height 13
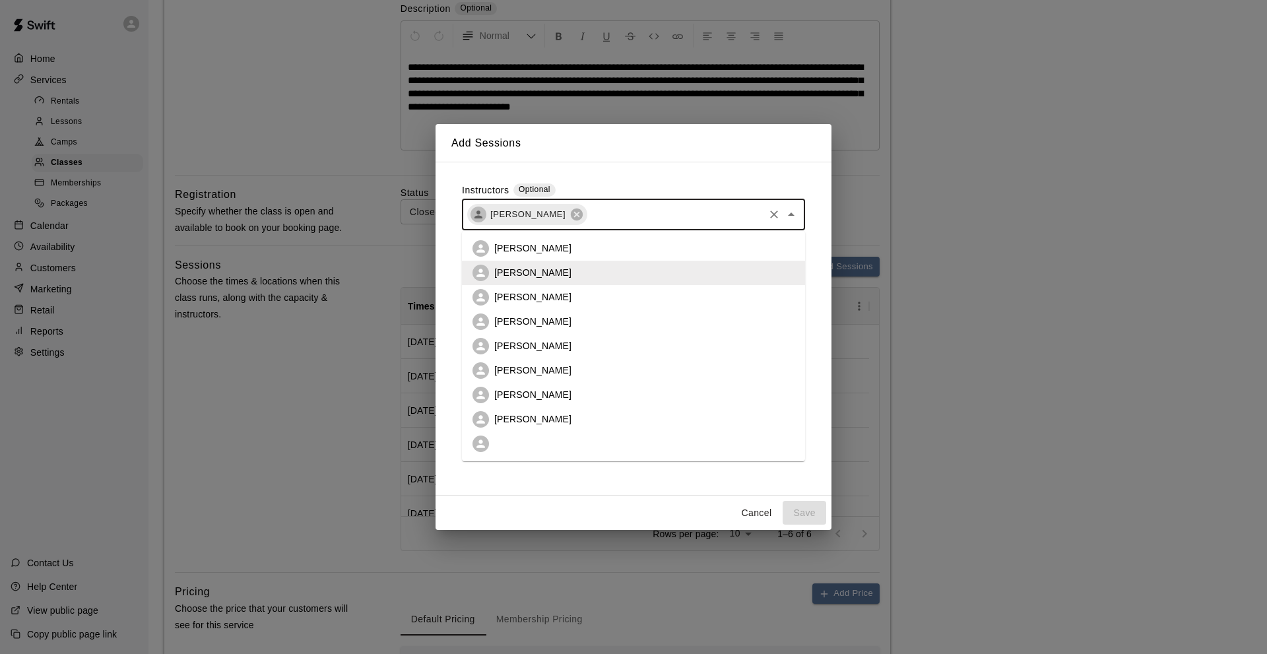
click at [605, 214] on input "text" at bounding box center [674, 214] width 173 height 16
click at [538, 419] on p "[PERSON_NAME]" at bounding box center [532, 418] width 77 height 13
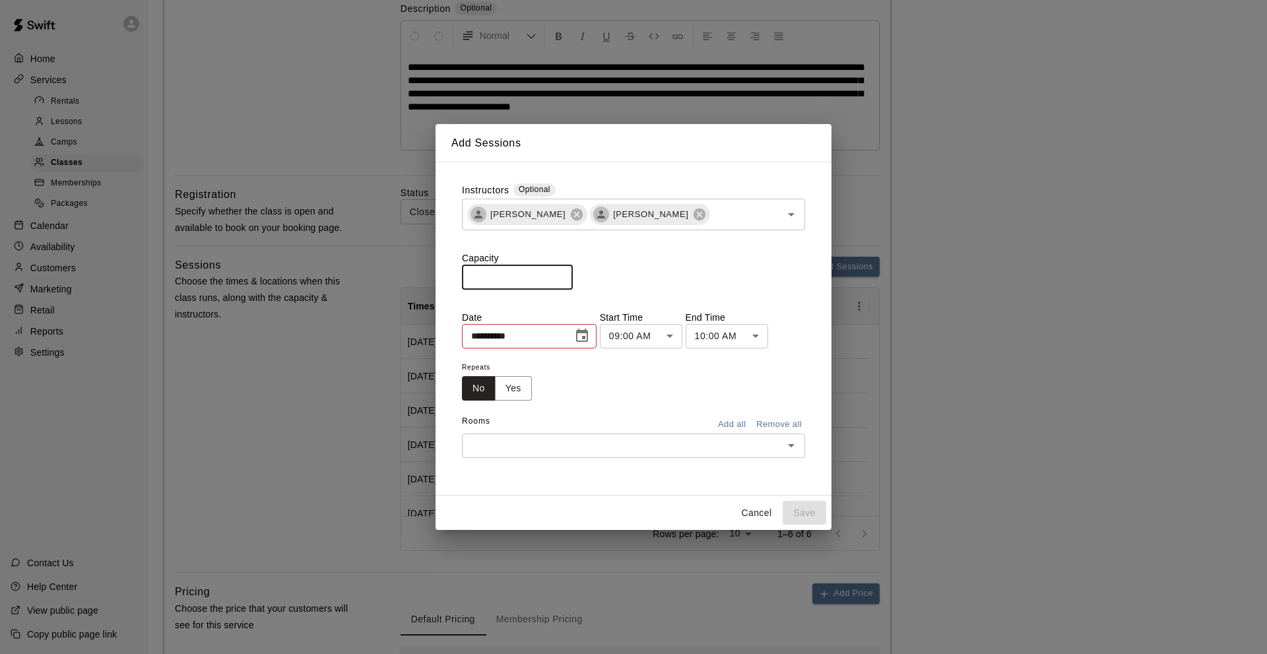
click at [470, 274] on input "*" at bounding box center [517, 277] width 111 height 24
type input "**"
click at [584, 334] on icon "Choose date, selected date is Aug 16, 2025" at bounding box center [582, 335] width 12 height 13
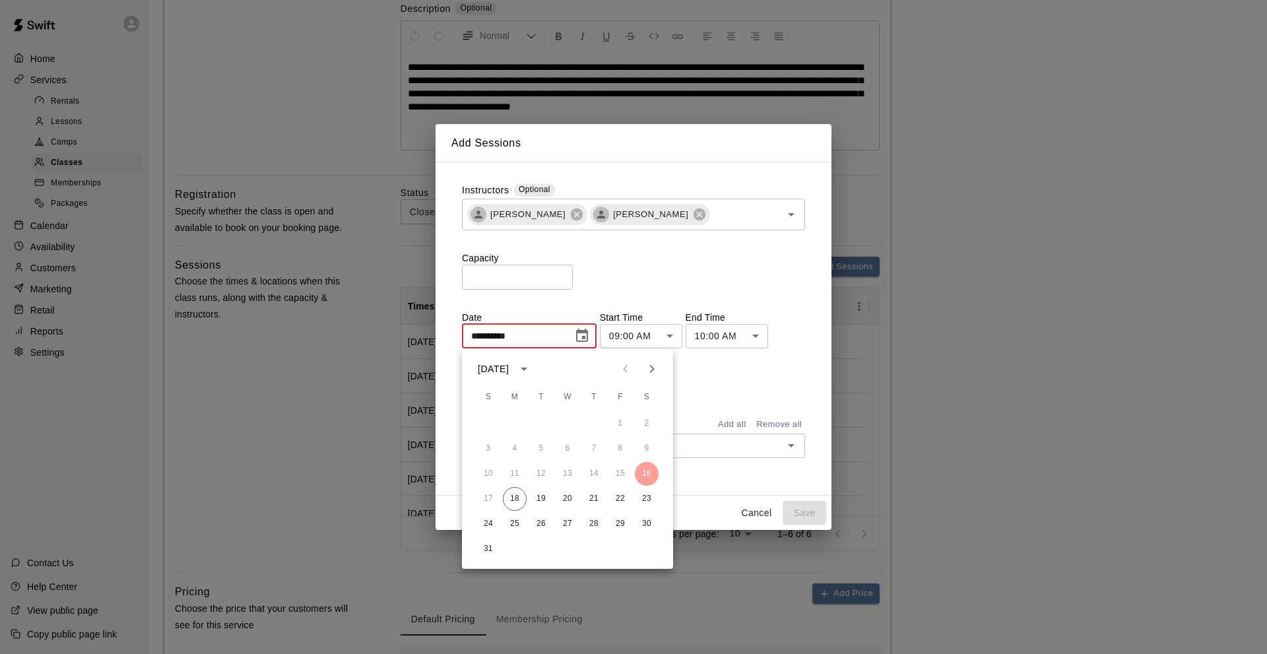
click at [650, 366] on icon "Next month" at bounding box center [652, 369] width 5 height 8
click at [650, 365] on icon "Next month" at bounding box center [652, 369] width 5 height 8
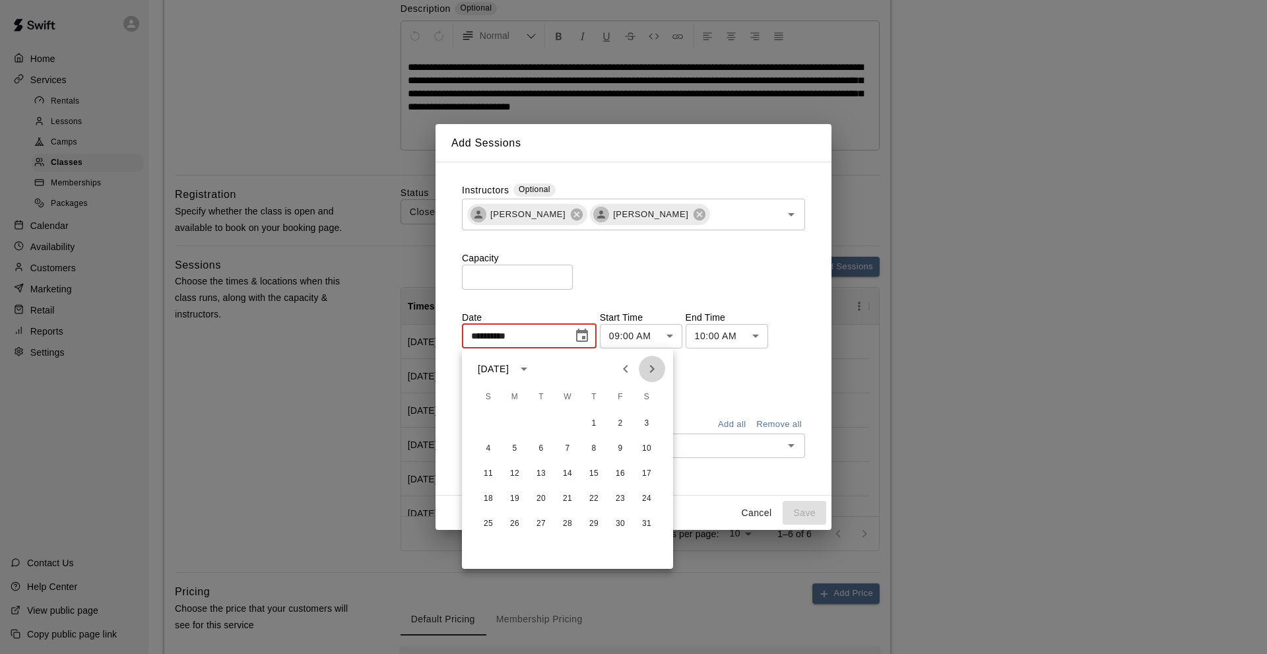
click at [650, 365] on icon "Next month" at bounding box center [652, 369] width 5 height 8
click at [513, 500] on button "23" at bounding box center [515, 499] width 24 height 24
type input "**********"
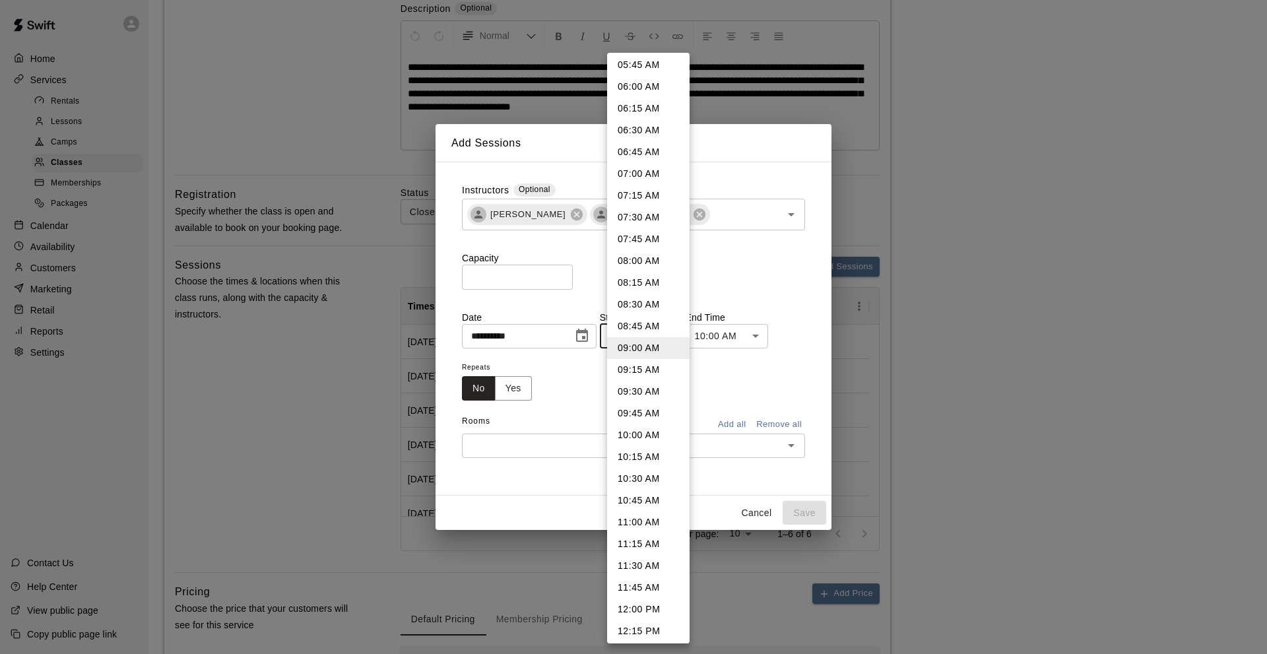
click at [632, 526] on li "11:00 AM" at bounding box center [648, 522] width 82 height 22
type input "********"
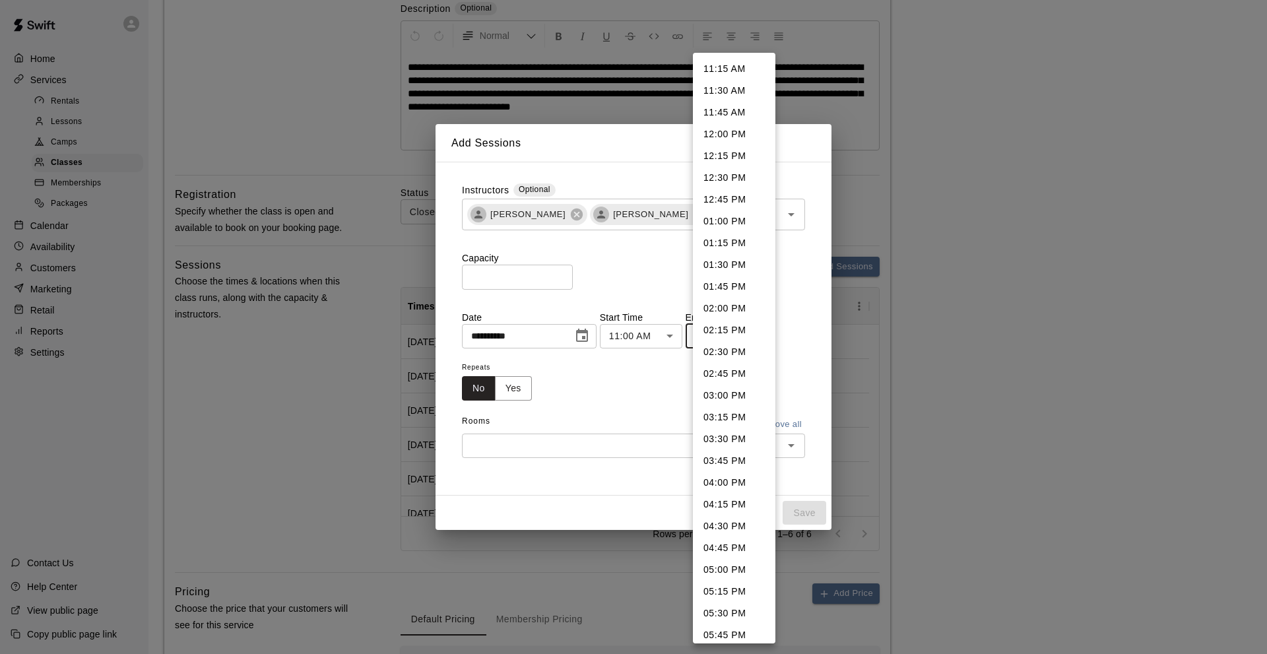
click at [723, 107] on li "11:45 AM" at bounding box center [734, 113] width 82 height 22
type input "********"
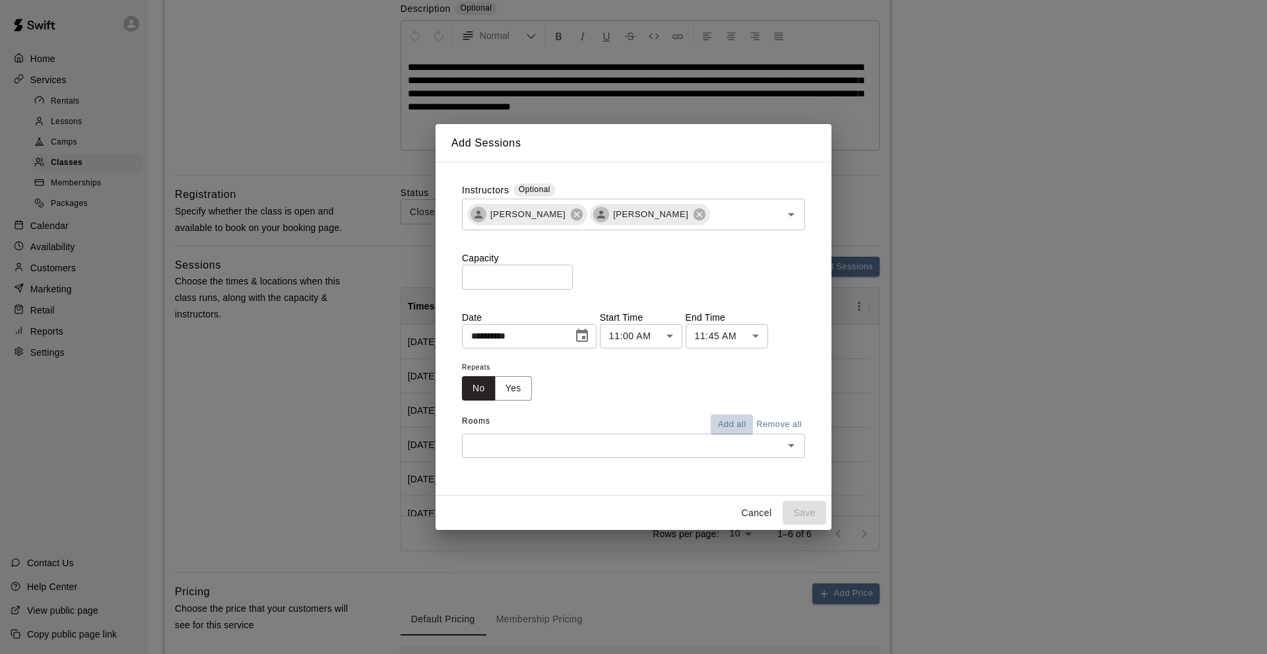
click at [728, 426] on button "Add all" at bounding box center [731, 424] width 42 height 20
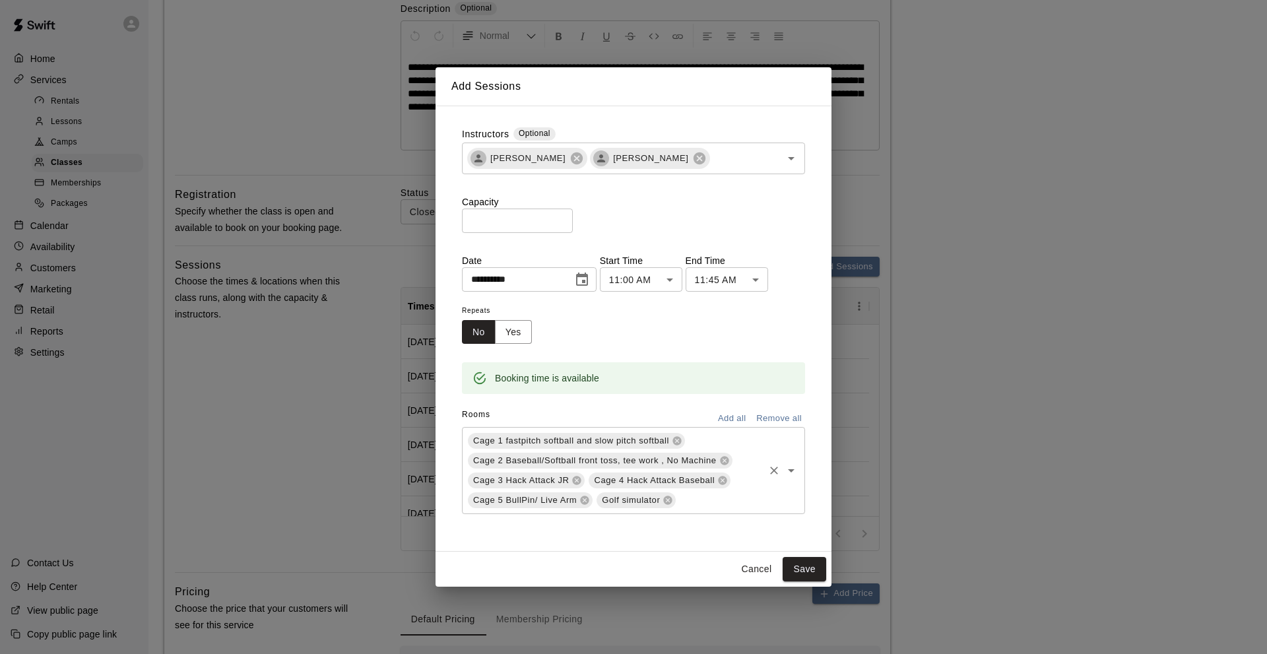
click at [664, 500] on icon at bounding box center [668, 500] width 9 height 9
click at [798, 569] on button "Save" at bounding box center [804, 569] width 44 height 24
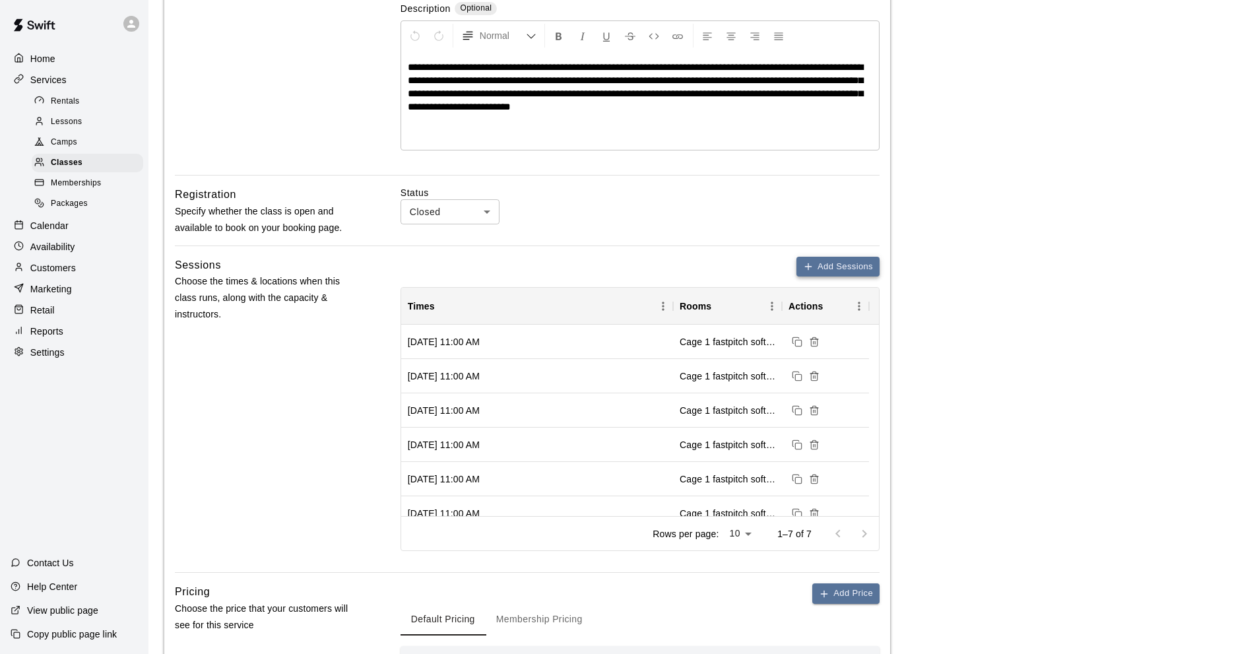
click at [821, 266] on button "Add Sessions" at bounding box center [837, 267] width 83 height 20
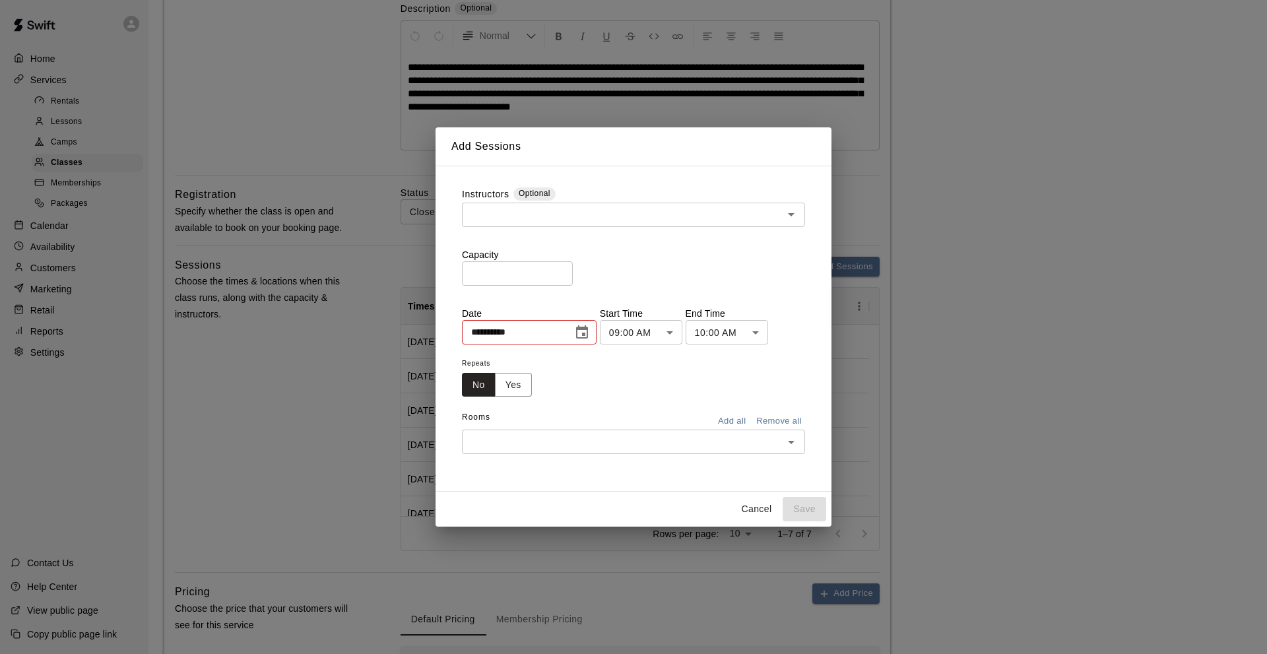
click at [588, 334] on icon "Choose date, selected date is Aug 16, 2025" at bounding box center [582, 331] width 12 height 13
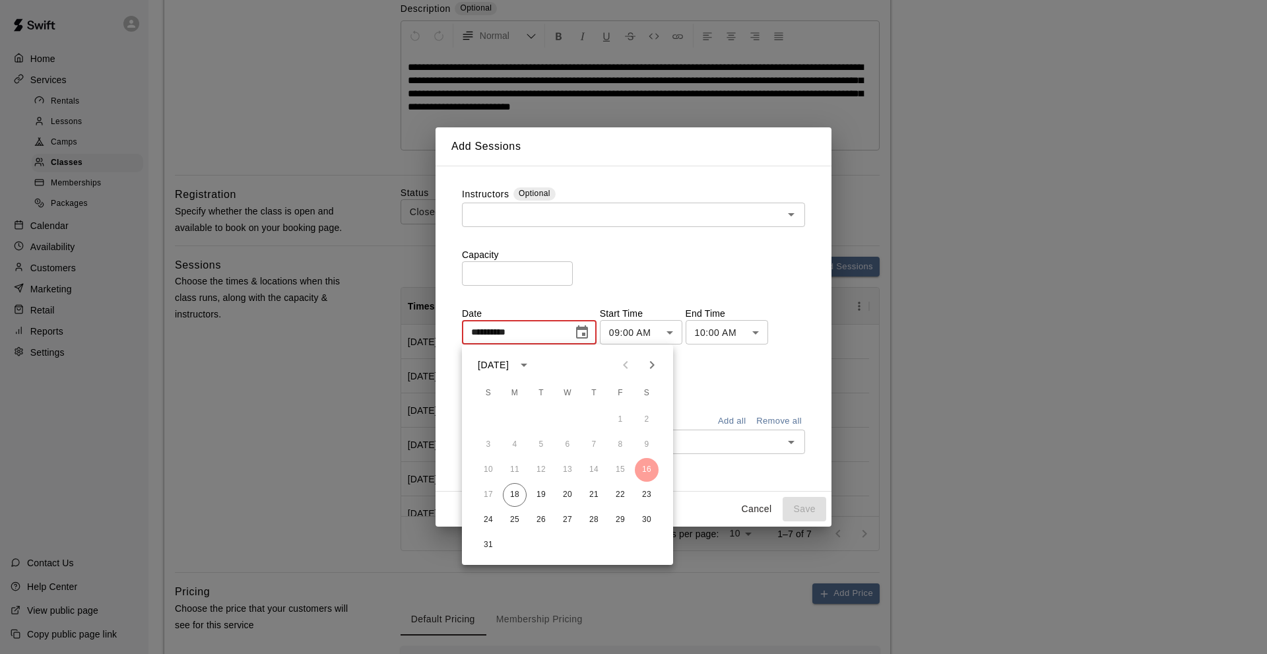
click at [648, 365] on icon "Next month" at bounding box center [652, 365] width 16 height 16
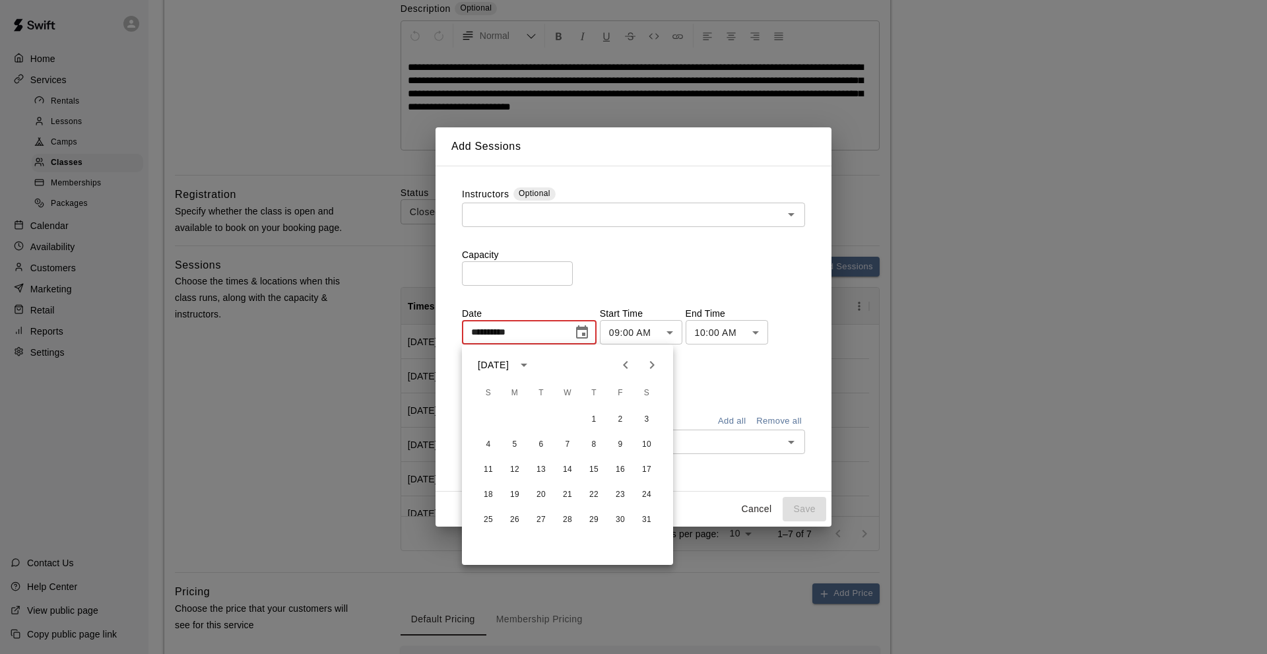
click at [648, 365] on icon "Next month" at bounding box center [652, 365] width 16 height 16
click at [621, 495] on button "27" at bounding box center [620, 495] width 24 height 24
type input "**********"
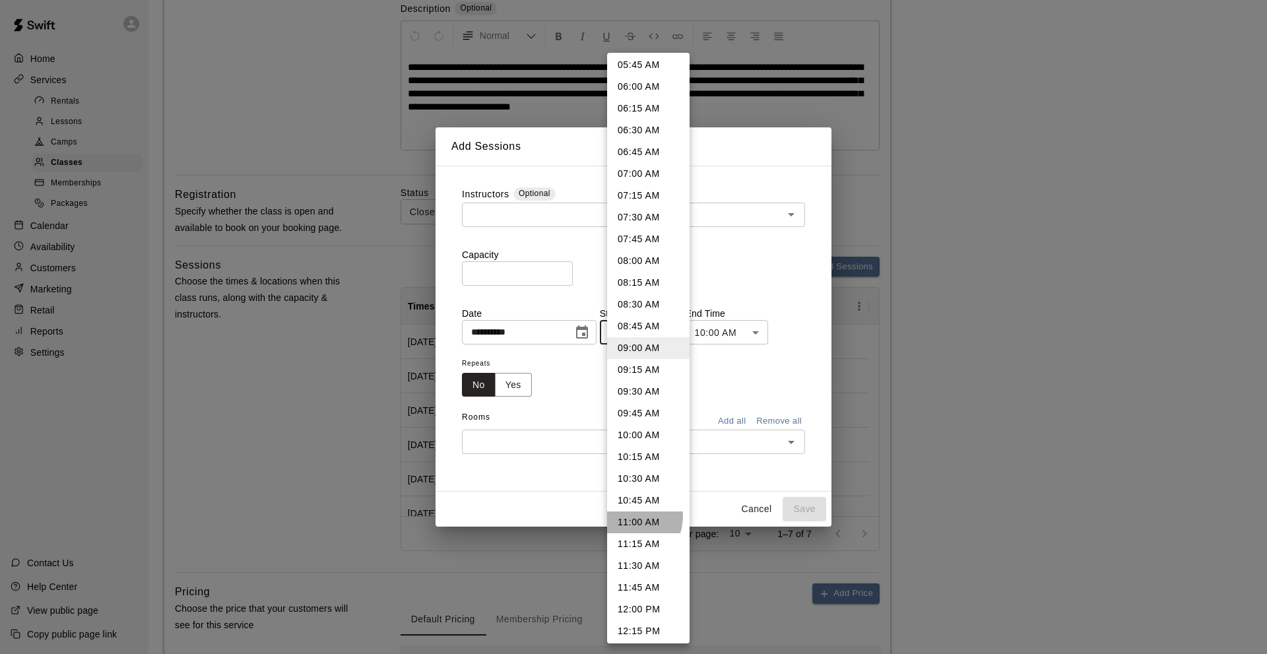
click at [627, 516] on li "11:00 AM" at bounding box center [648, 522] width 82 height 22
type input "********"
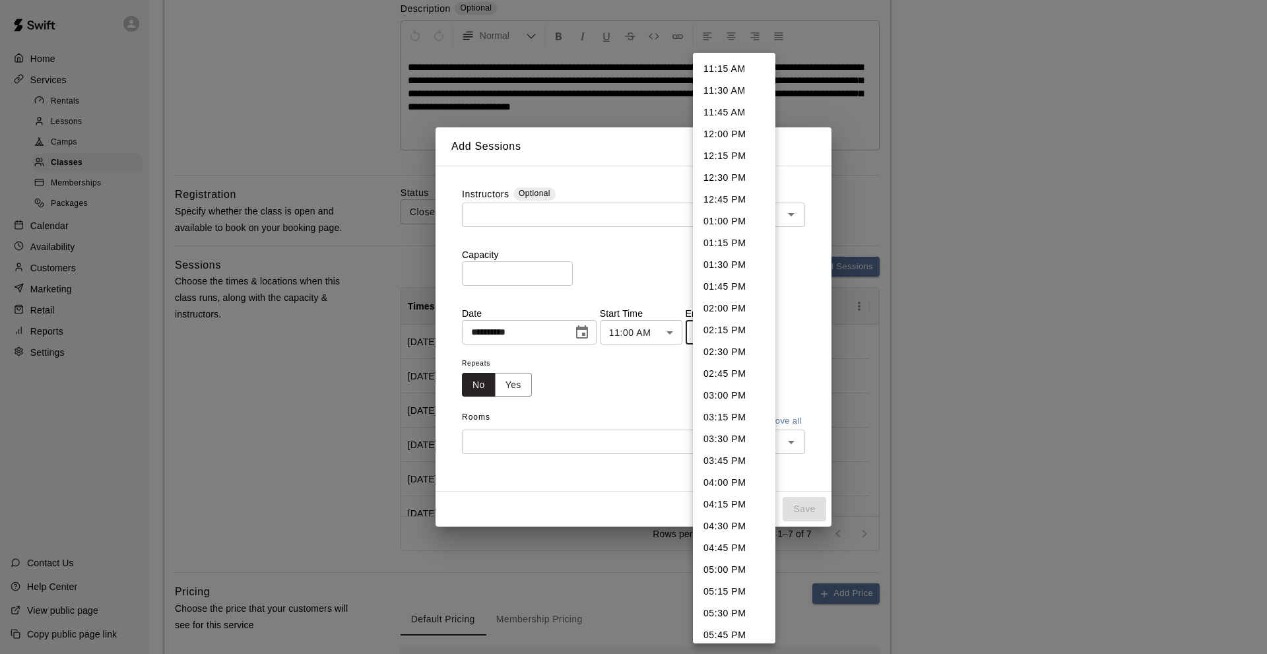
click at [718, 111] on li "11:45 AM" at bounding box center [734, 113] width 82 height 22
type input "********"
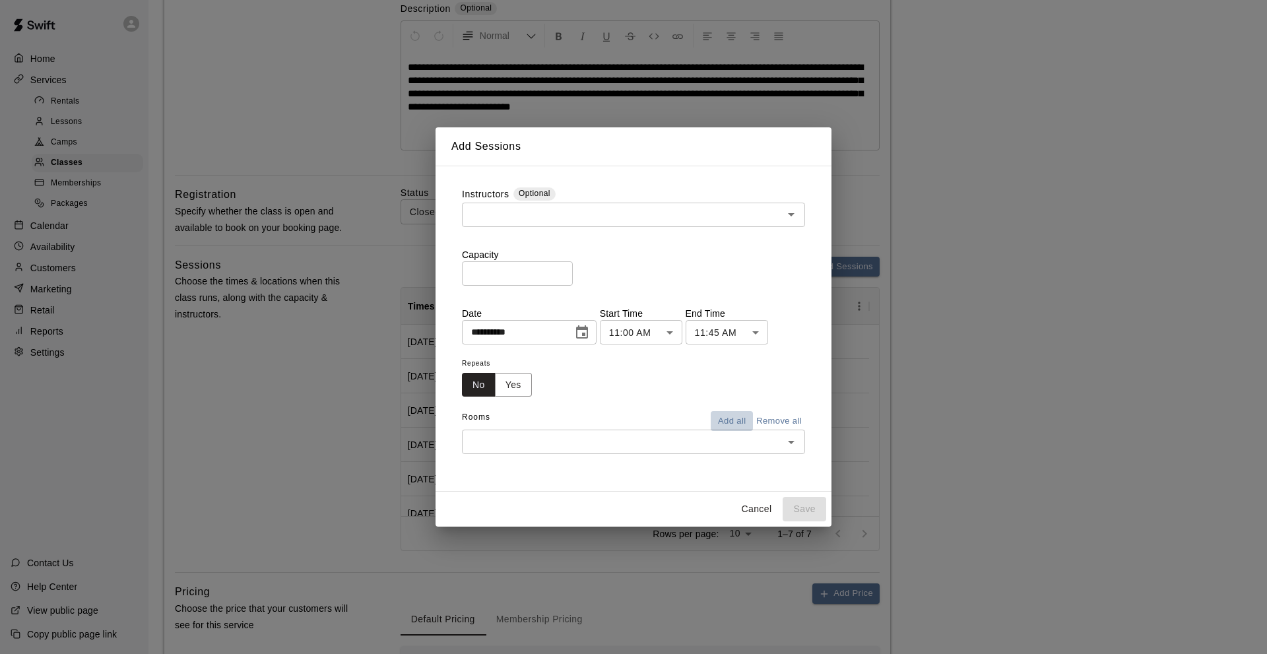
click at [733, 421] on button "Add all" at bounding box center [731, 421] width 42 height 20
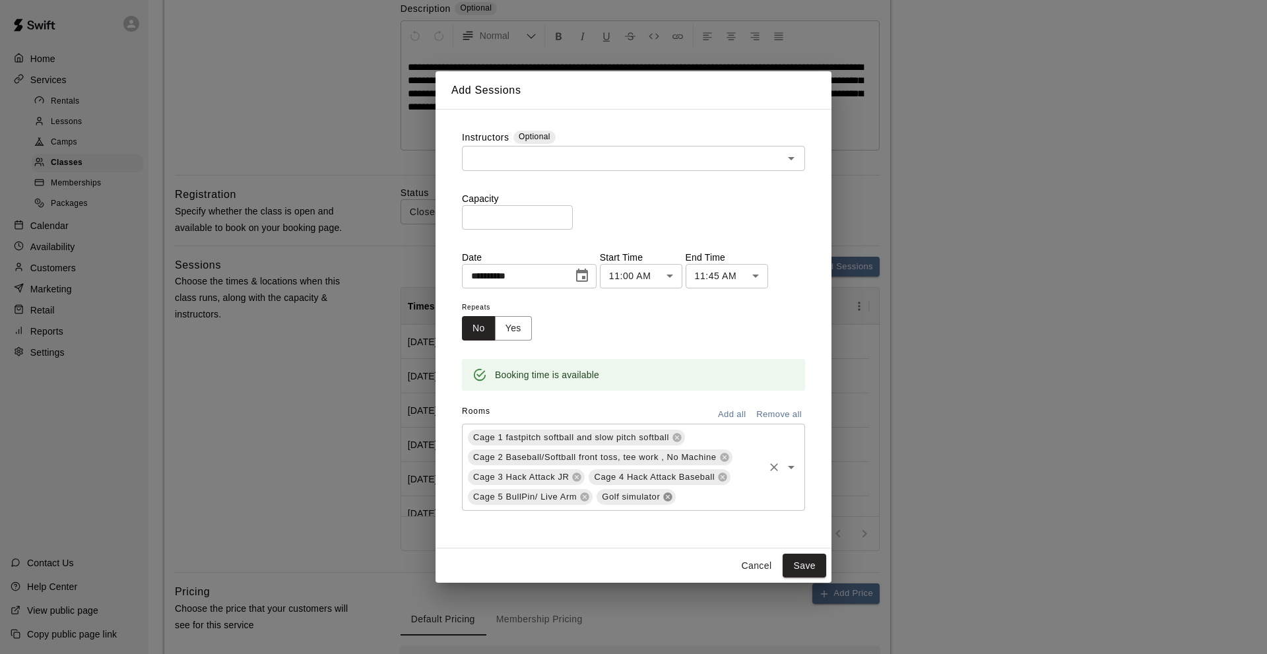
click at [668, 497] on icon at bounding box center [667, 496] width 11 height 11
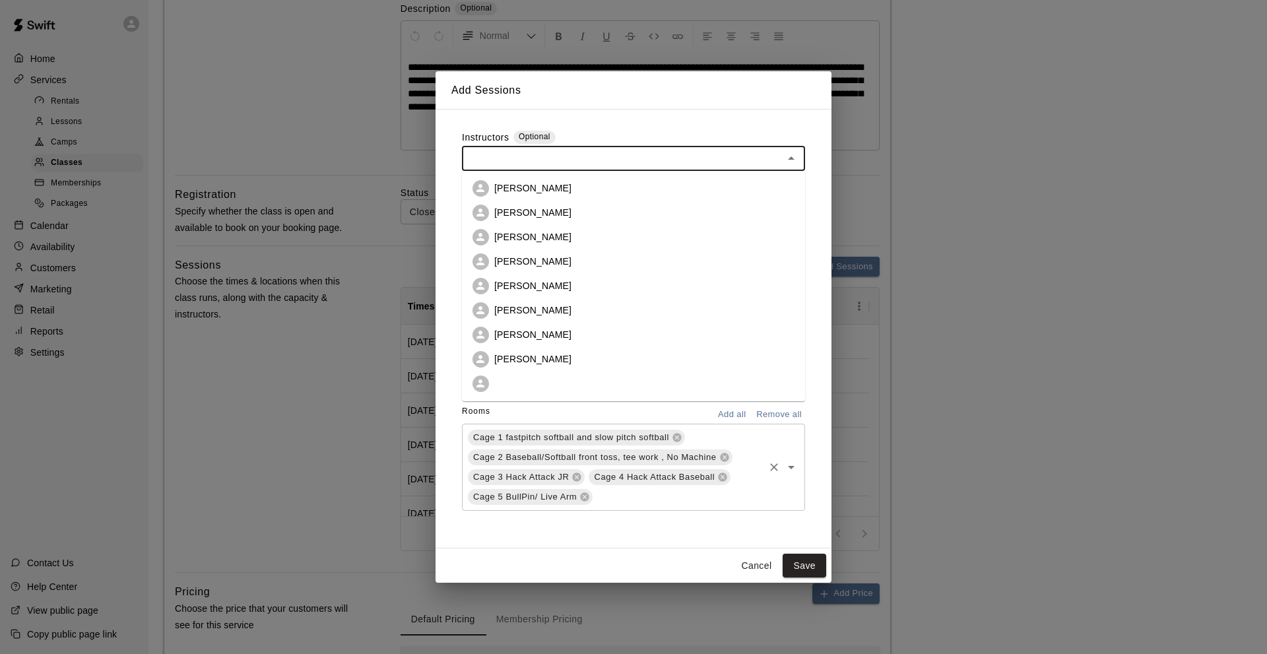
drag, startPoint x: 565, startPoint y: 154, endPoint x: 573, endPoint y: 179, distance: 25.7
click at [566, 154] on input "text" at bounding box center [622, 158] width 313 height 16
drag, startPoint x: 529, startPoint y: 212, endPoint x: 645, endPoint y: 149, distance: 131.9
click at [529, 211] on p "[PERSON_NAME]" at bounding box center [532, 212] width 77 height 13
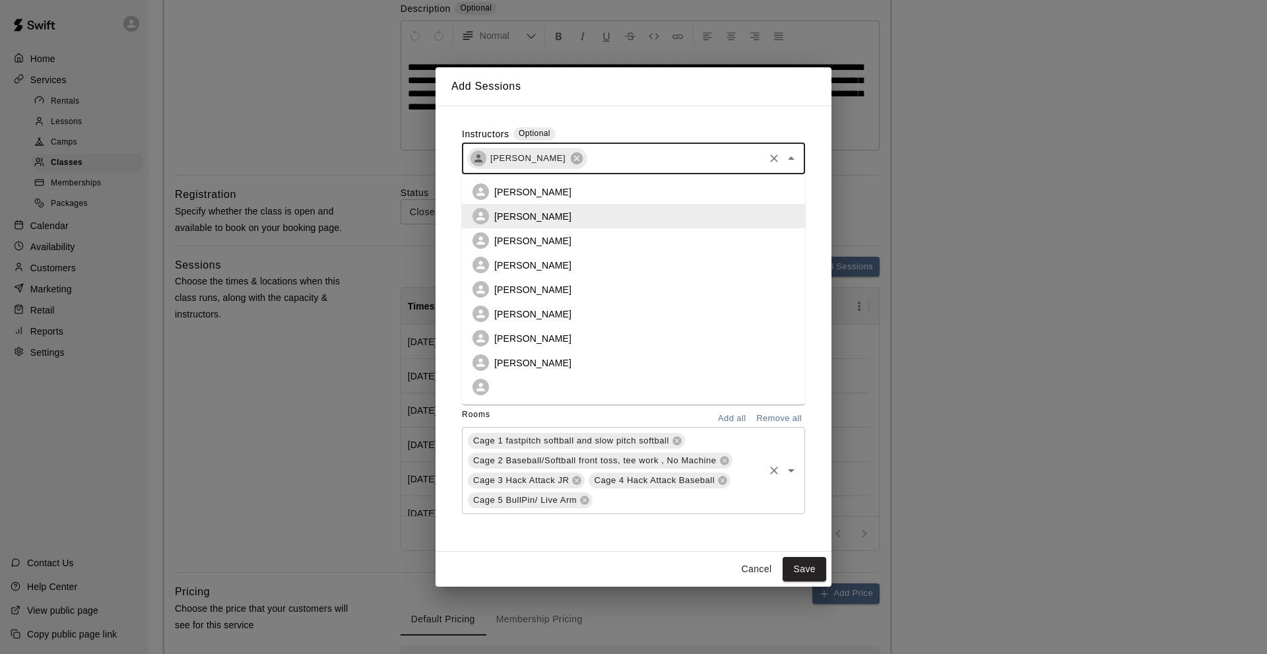
click at [645, 155] on input "text" at bounding box center [674, 158] width 173 height 16
click at [534, 361] on p "[PERSON_NAME]" at bounding box center [532, 362] width 77 height 13
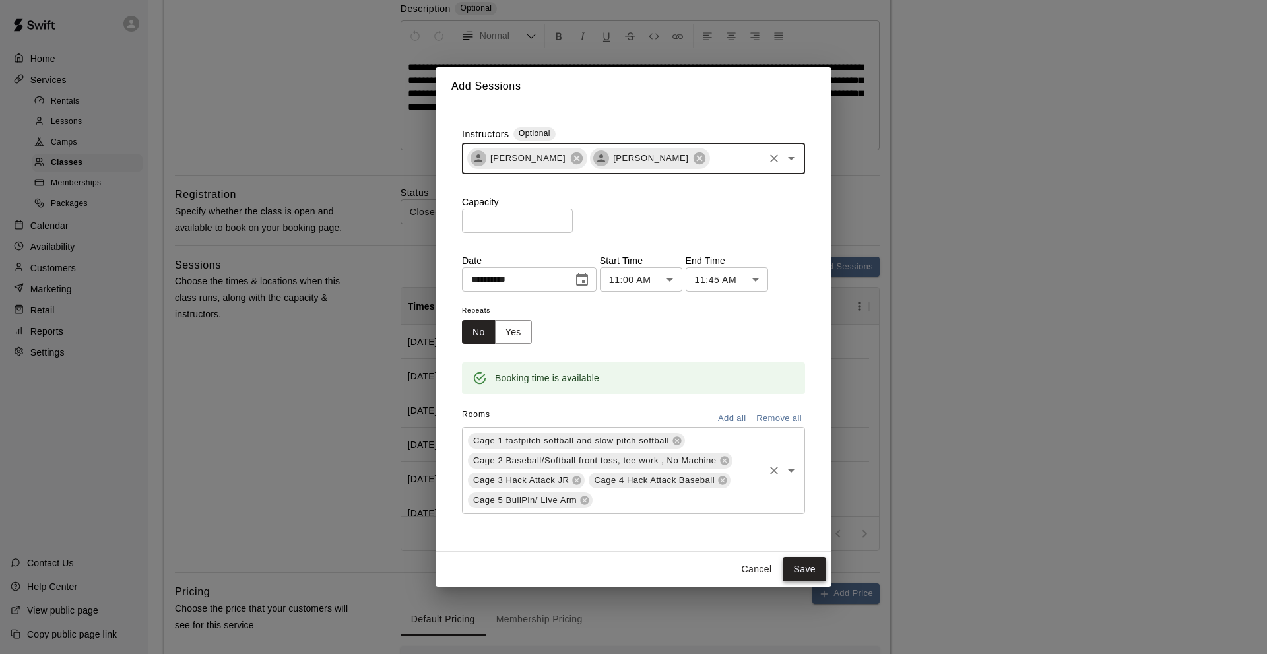
click at [797, 569] on button "Save" at bounding box center [804, 569] width 44 height 24
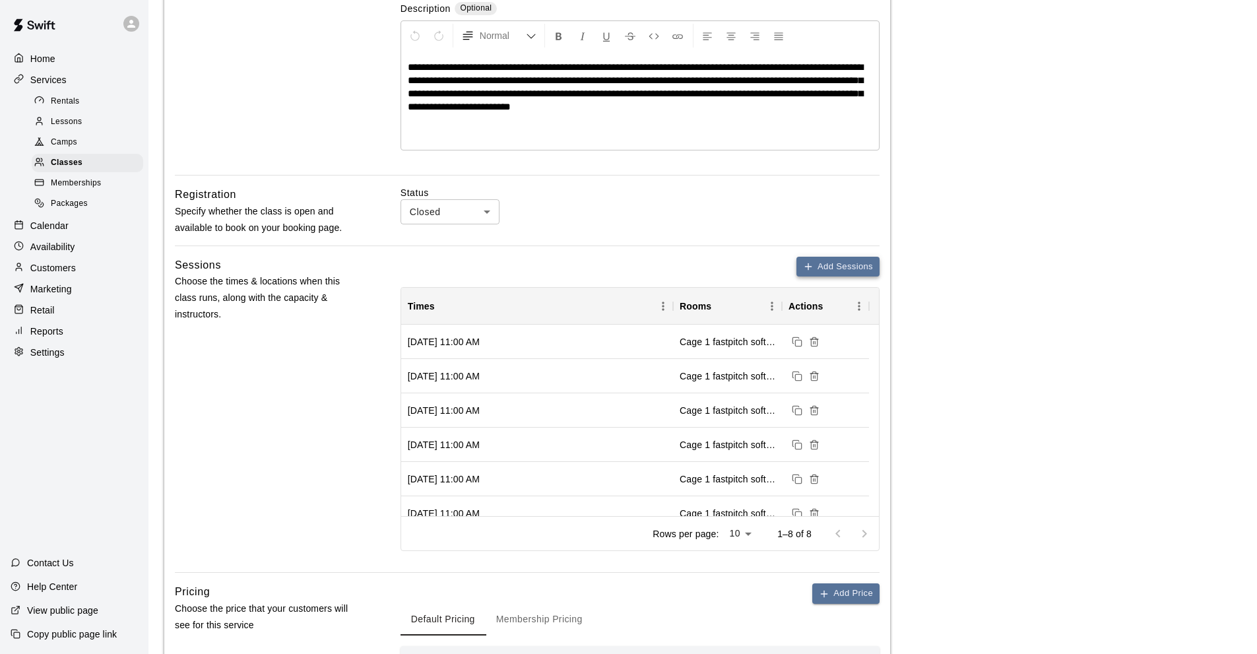
click at [822, 263] on button "Add Sessions" at bounding box center [837, 267] width 83 height 20
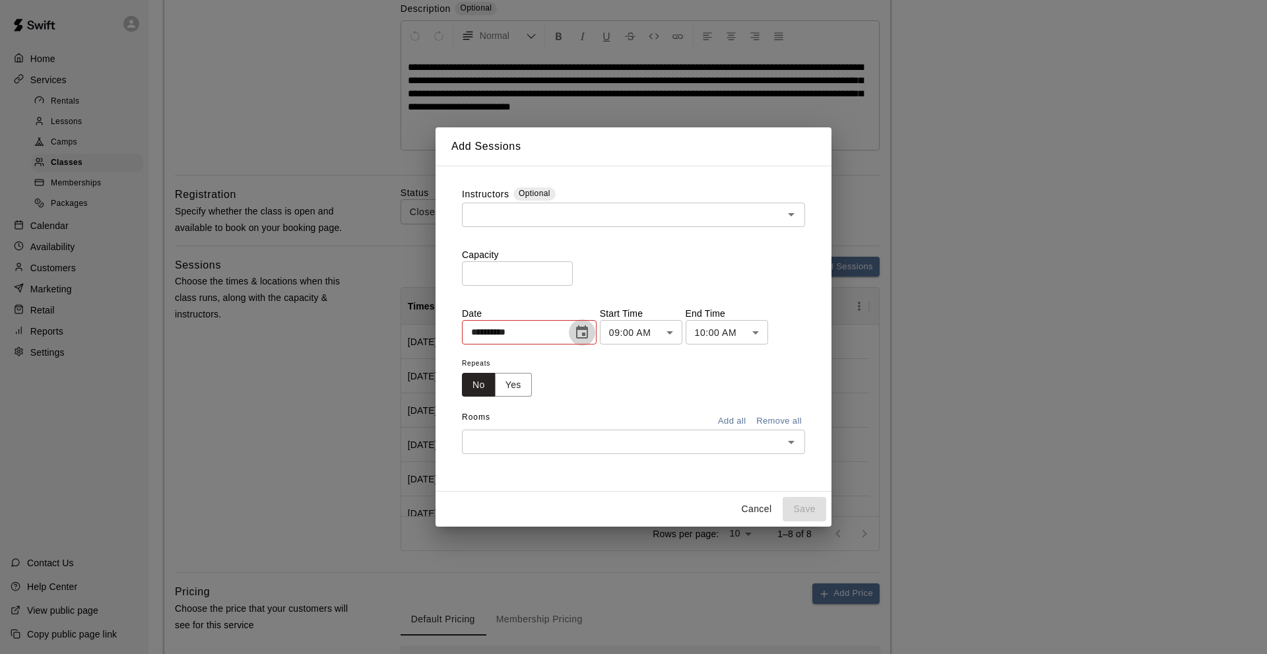
click at [588, 329] on icon "Choose date, selected date is Aug 16, 2025" at bounding box center [582, 331] width 12 height 13
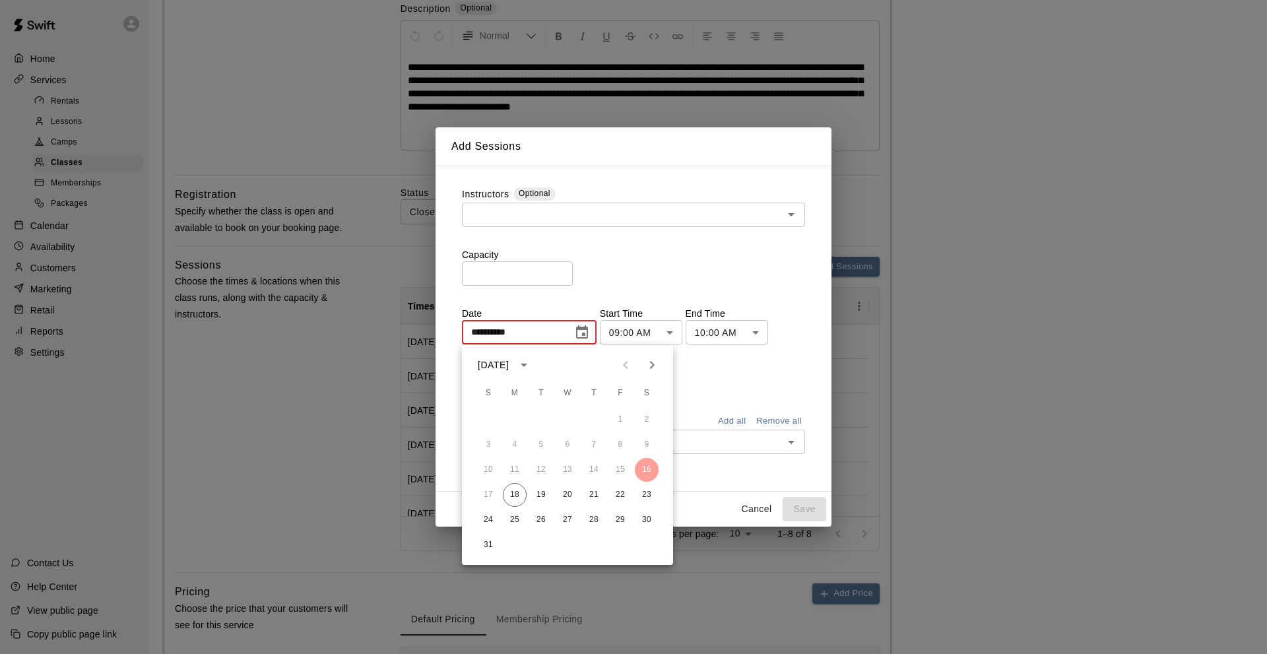
click at [651, 362] on icon "Next month" at bounding box center [652, 365] width 5 height 8
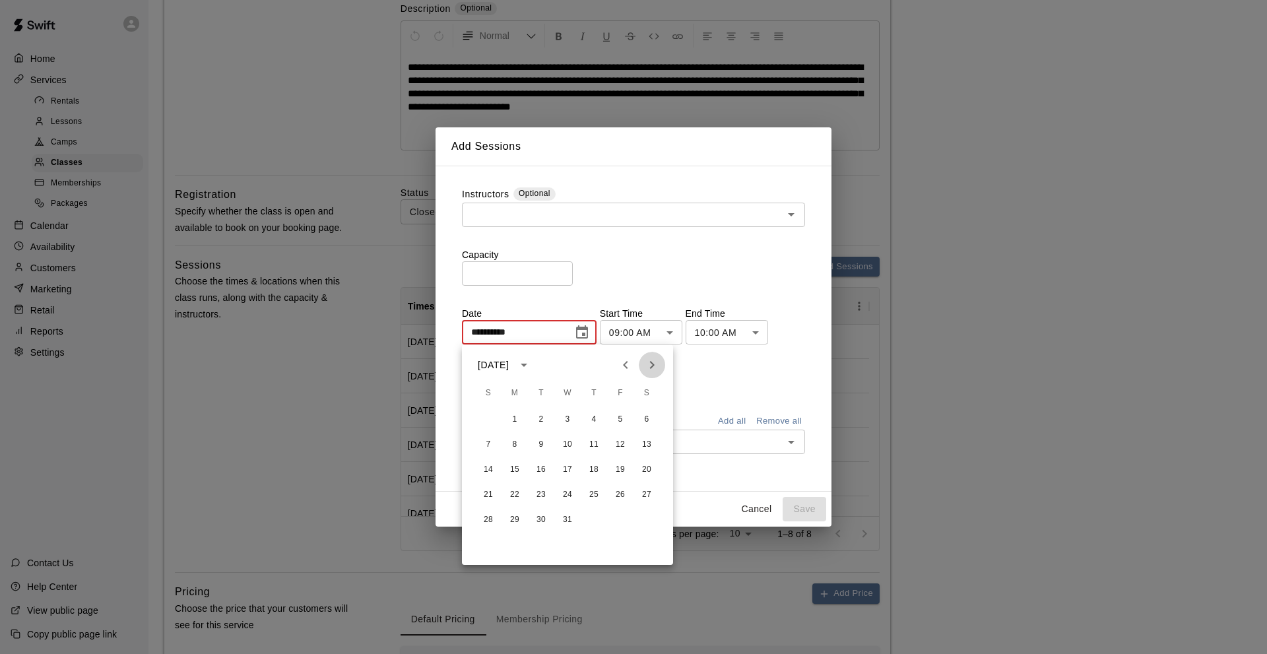
click at [651, 362] on icon "Next month" at bounding box center [652, 365] width 5 height 8
click at [615, 495] on button "24" at bounding box center [620, 495] width 24 height 24
type input "**********"
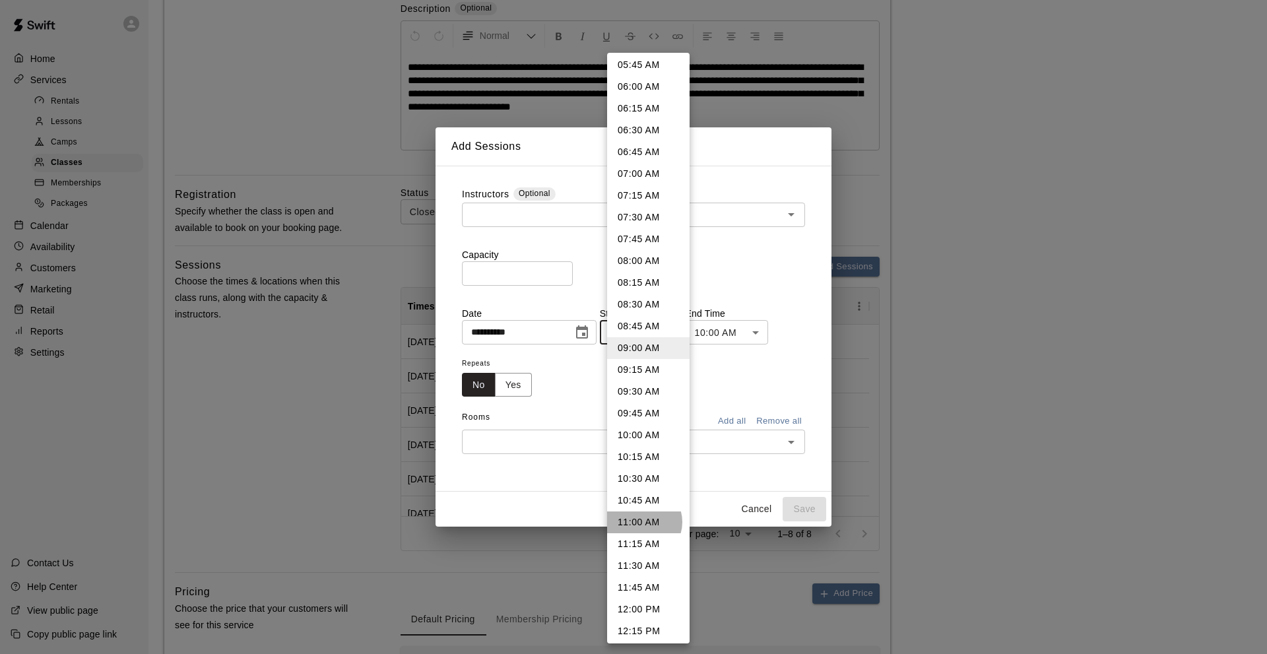
click at [643, 522] on li "11:00 AM" at bounding box center [648, 522] width 82 height 22
type input "********"
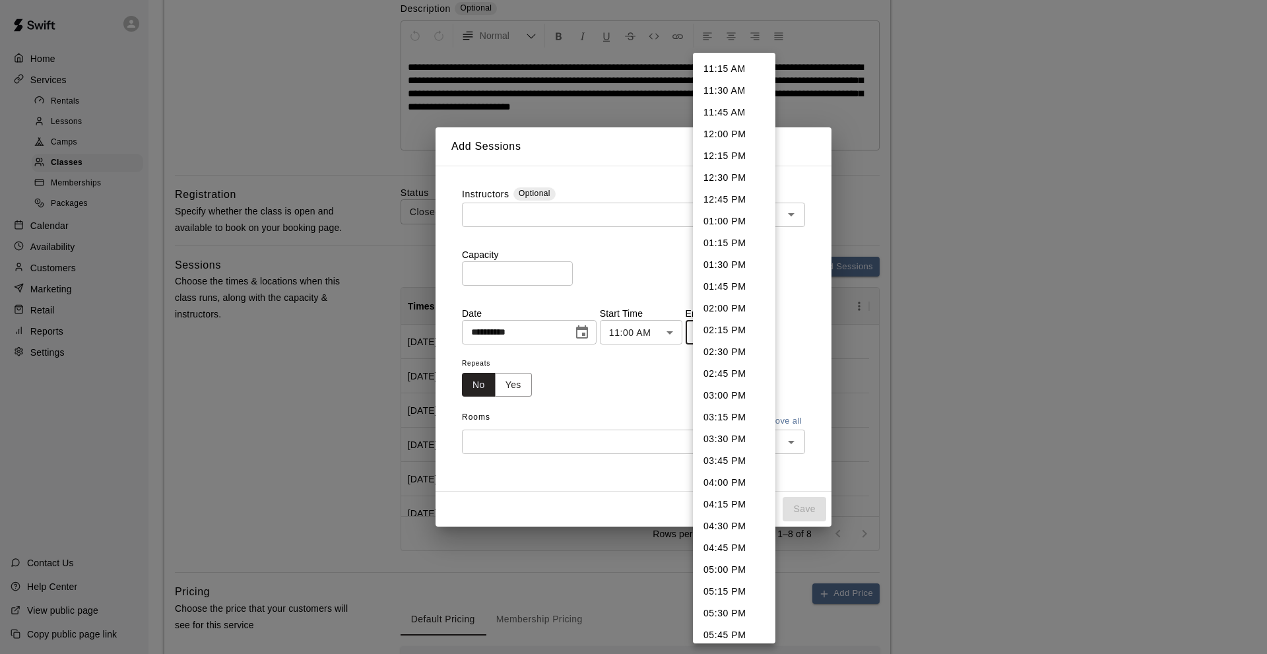
click at [723, 104] on li "11:45 AM" at bounding box center [734, 113] width 82 height 22
type input "********"
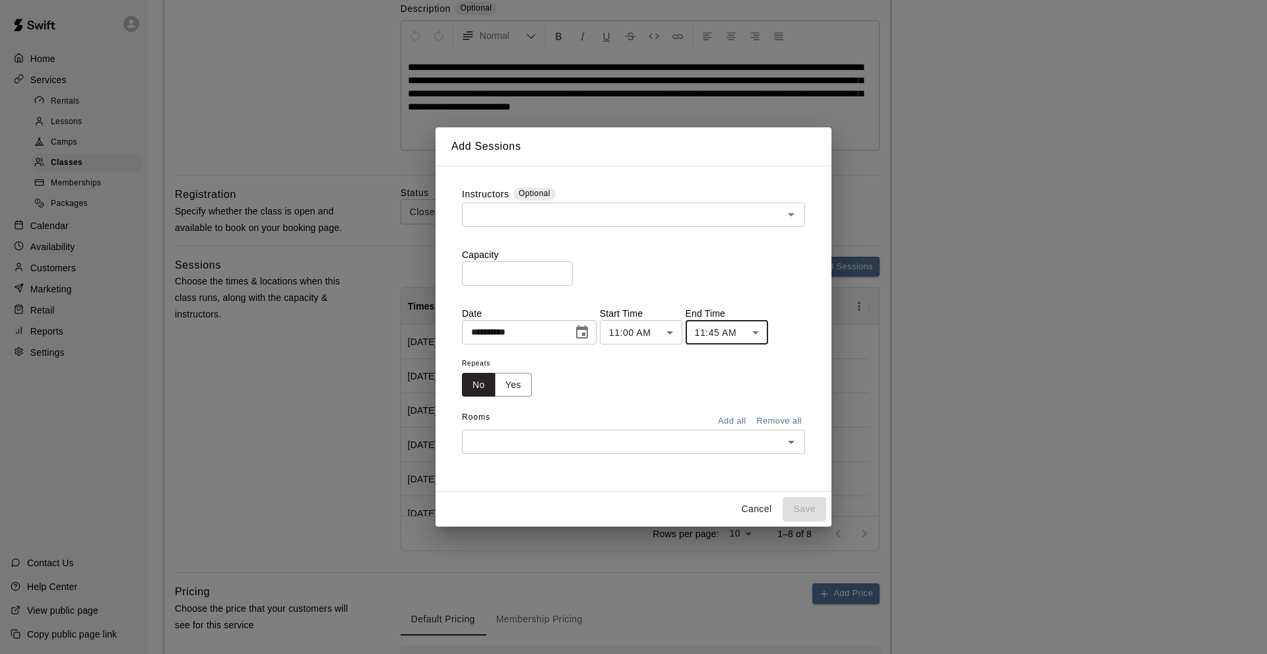
click at [491, 216] on input "text" at bounding box center [622, 214] width 313 height 16
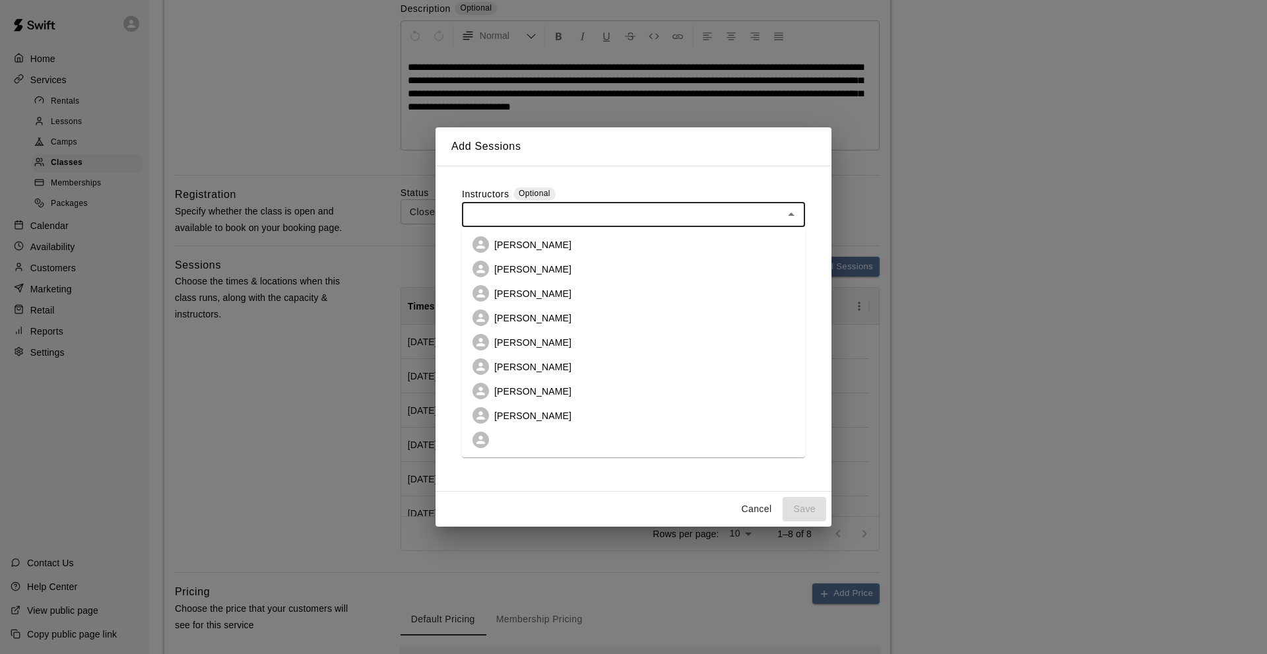
click at [507, 263] on p "[PERSON_NAME]" at bounding box center [532, 269] width 77 height 13
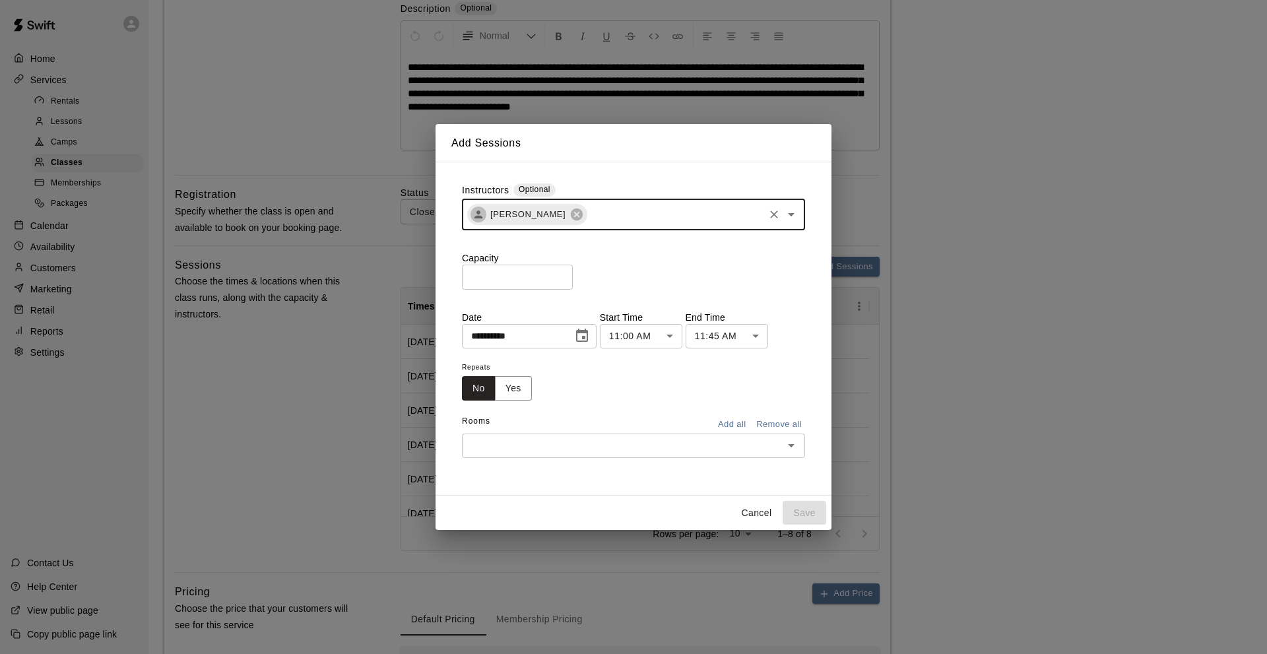
click at [590, 208] on input "text" at bounding box center [674, 214] width 173 height 16
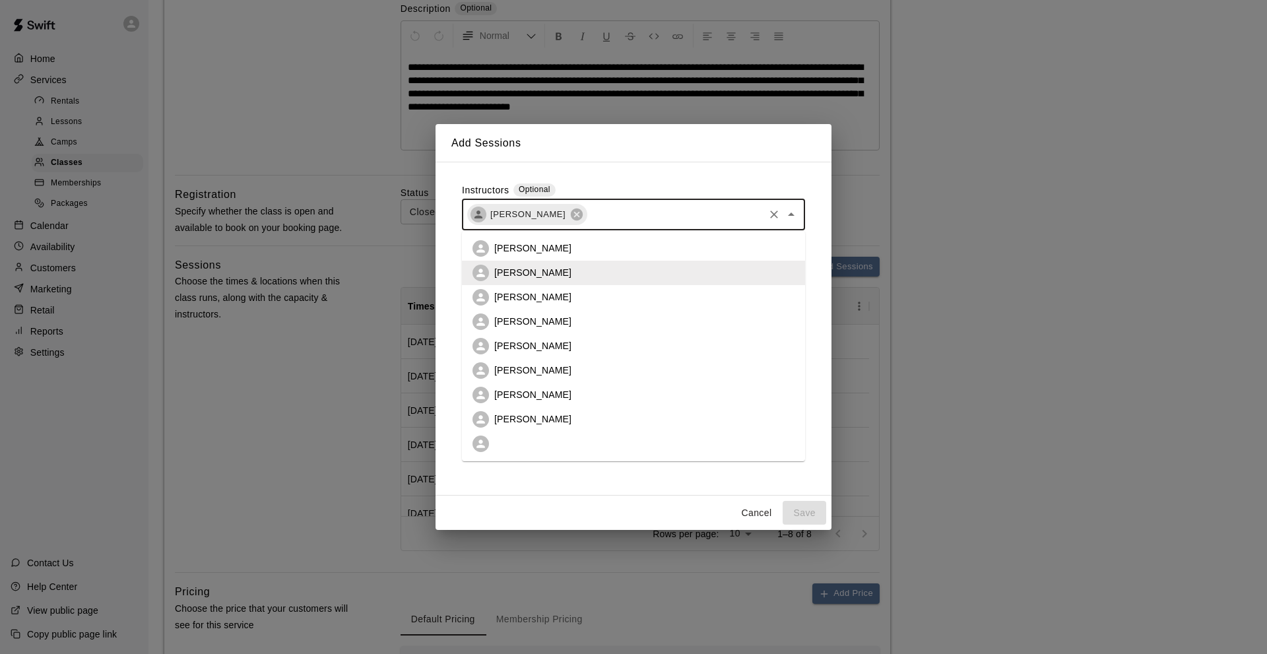
click at [518, 418] on p "[PERSON_NAME]" at bounding box center [532, 418] width 77 height 13
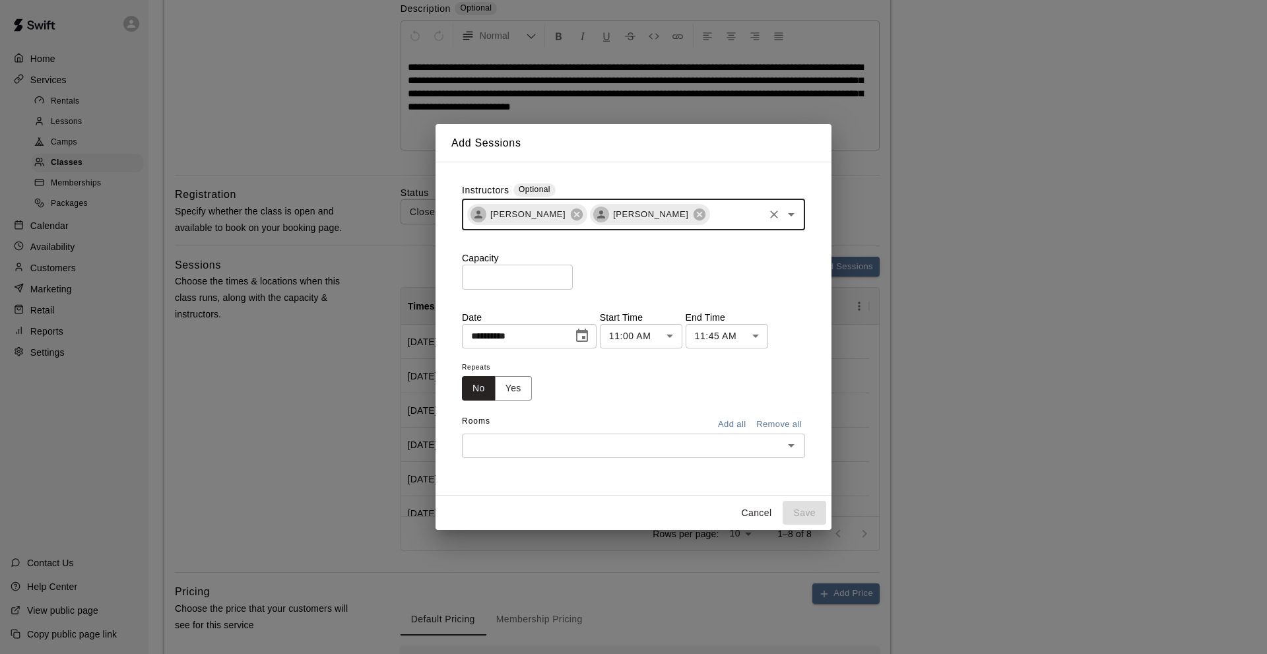
click at [467, 268] on input "*" at bounding box center [517, 277] width 111 height 24
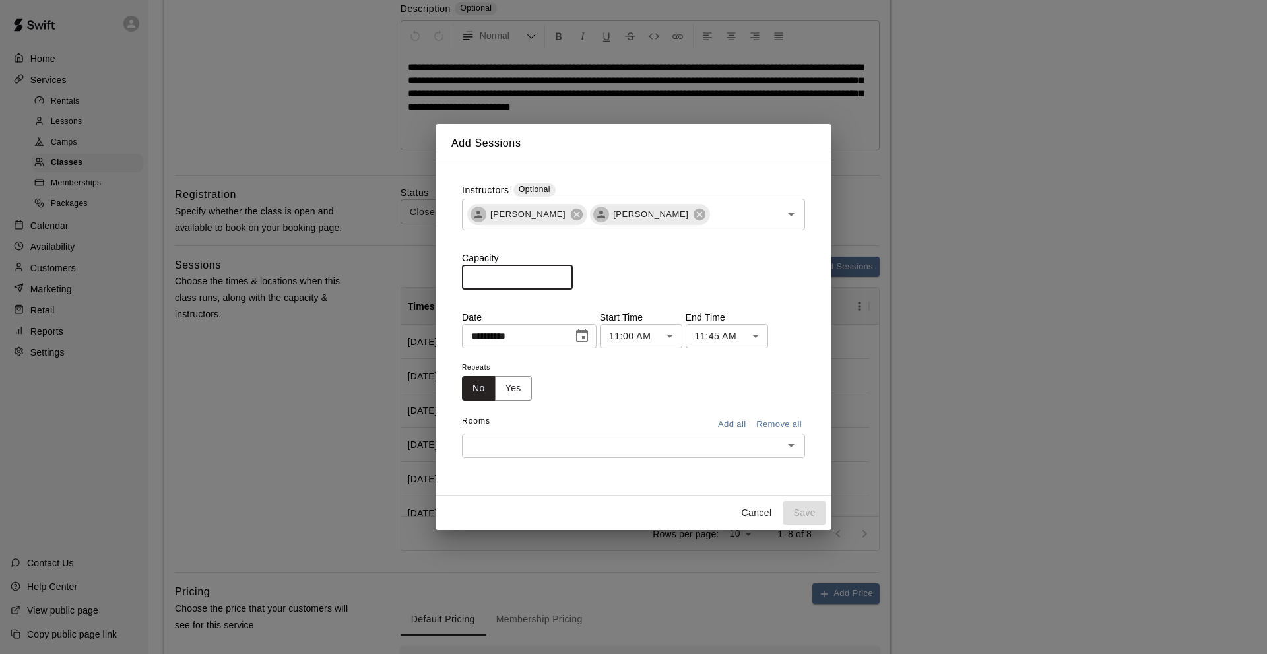
type input "**"
click at [722, 422] on button "Add all" at bounding box center [731, 424] width 42 height 20
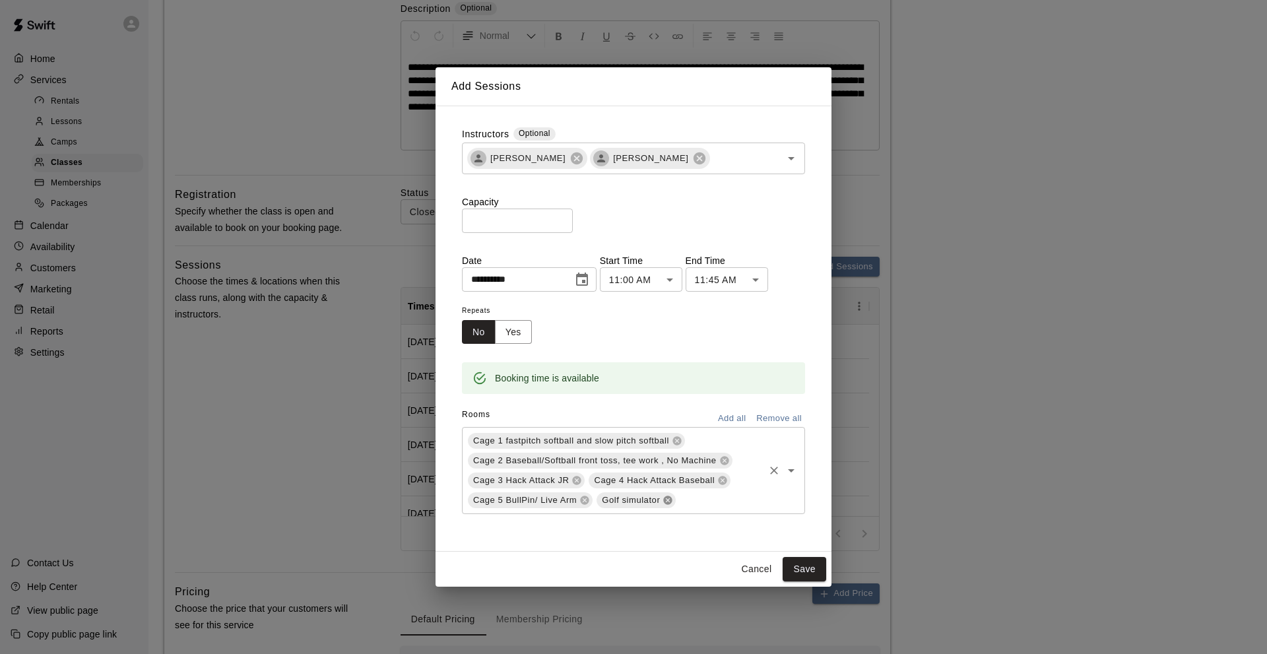
click at [665, 495] on icon at bounding box center [667, 500] width 11 height 11
click at [801, 574] on button "Save" at bounding box center [804, 569] width 44 height 24
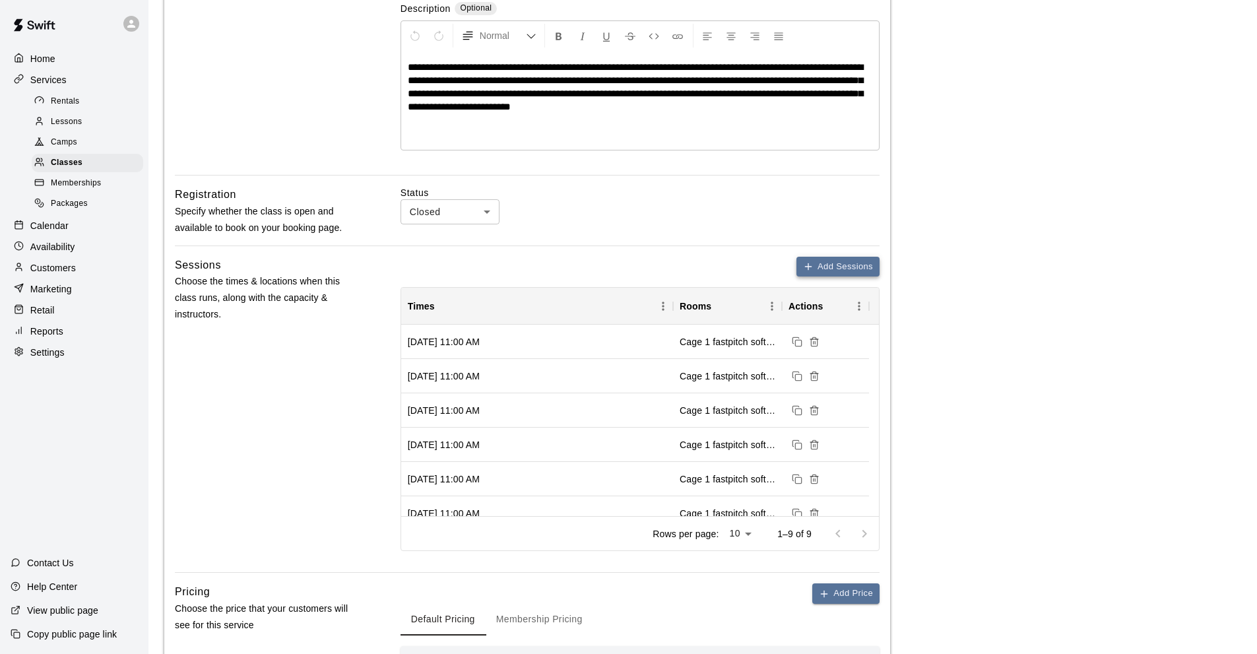
click at [826, 265] on button "Add Sessions" at bounding box center [837, 267] width 83 height 20
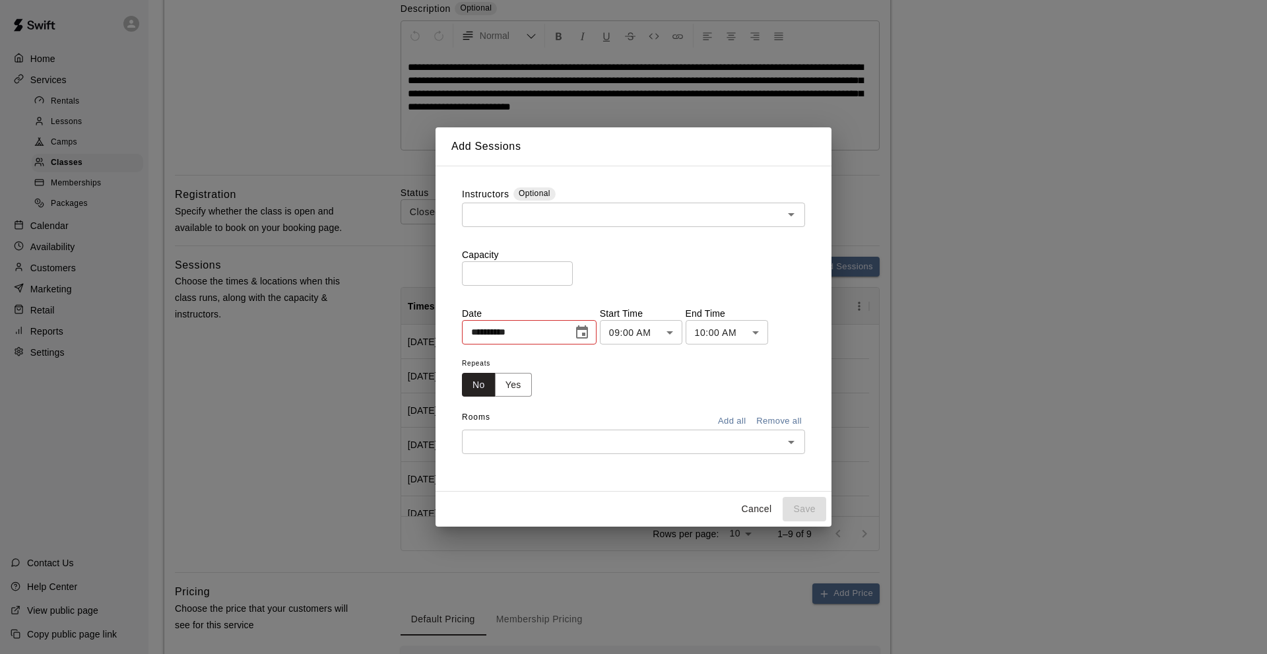
click at [493, 205] on div "​" at bounding box center [633, 215] width 343 height 24
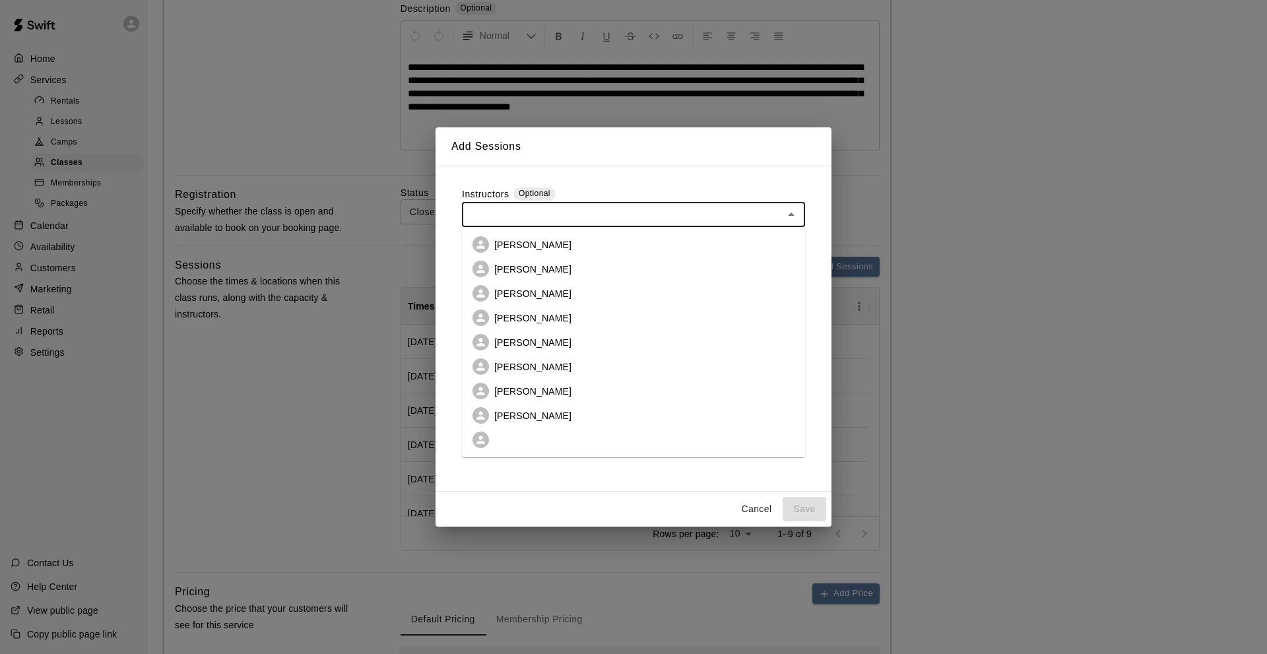
click at [509, 266] on p "[PERSON_NAME]" at bounding box center [532, 269] width 77 height 13
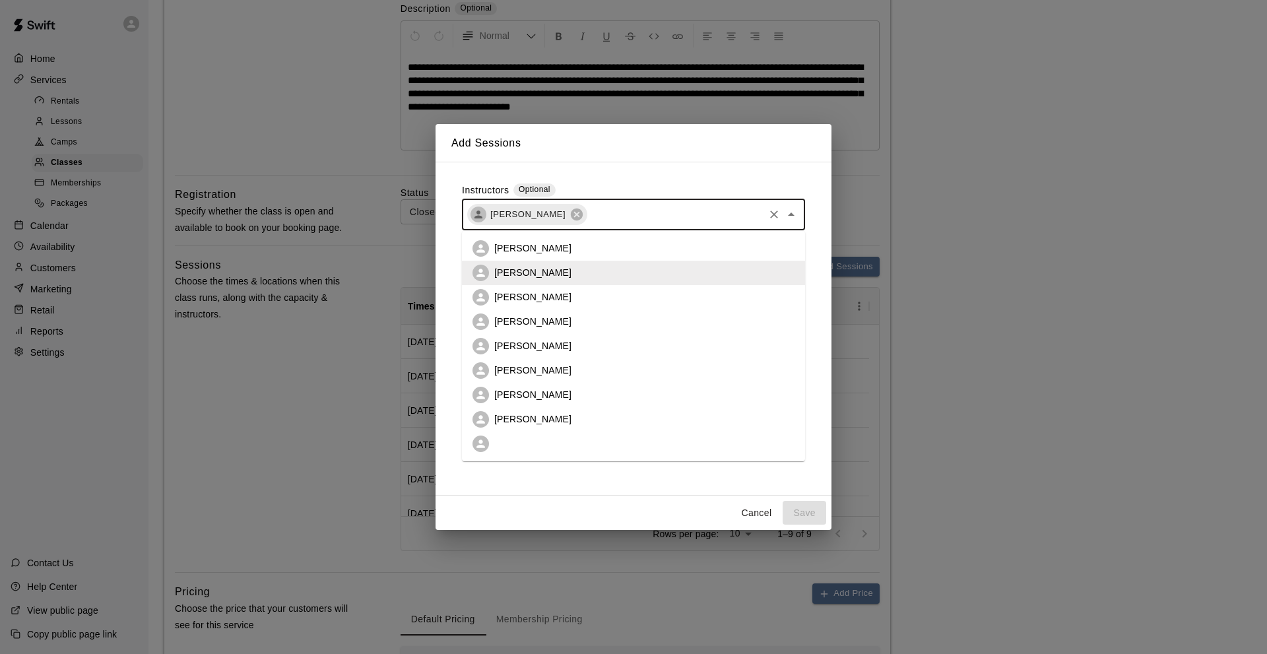
click at [621, 217] on input "text" at bounding box center [674, 214] width 173 height 16
click at [522, 422] on p "[PERSON_NAME]" at bounding box center [532, 418] width 77 height 13
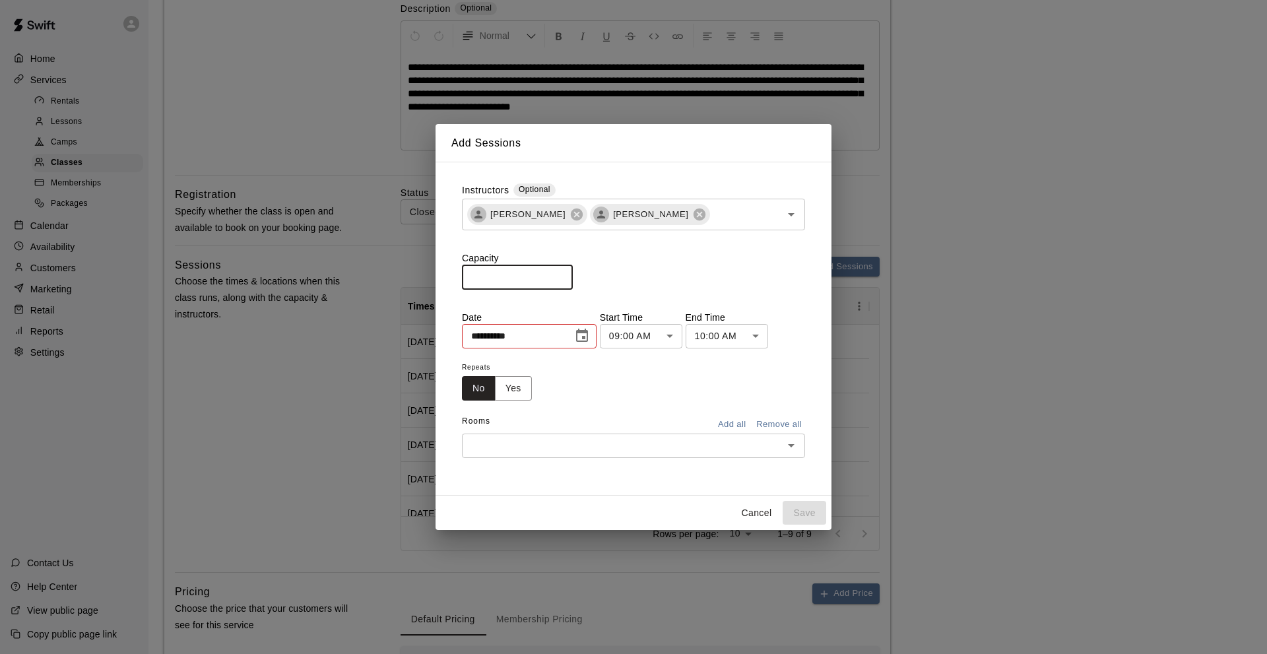
click at [468, 281] on input "*" at bounding box center [517, 277] width 111 height 24
type input "**"
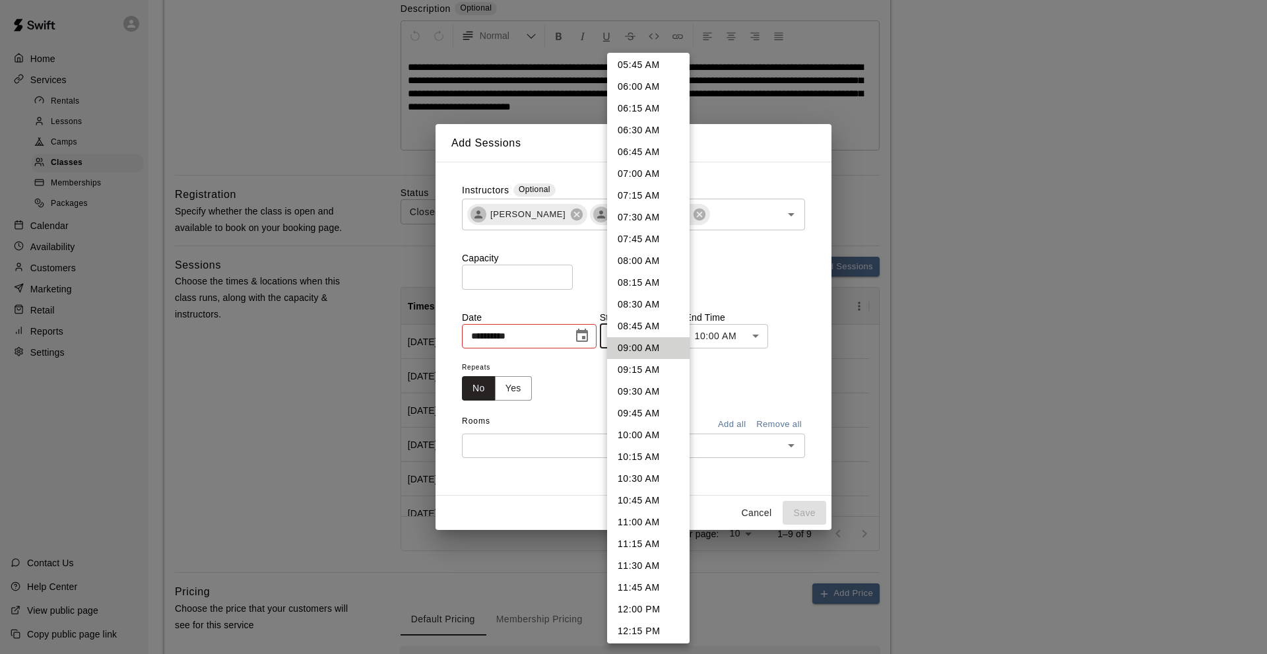
drag, startPoint x: 639, startPoint y: 519, endPoint x: 650, endPoint y: 491, distance: 30.8
click at [639, 519] on li "11:00 AM" at bounding box center [648, 522] width 82 height 22
type input "********"
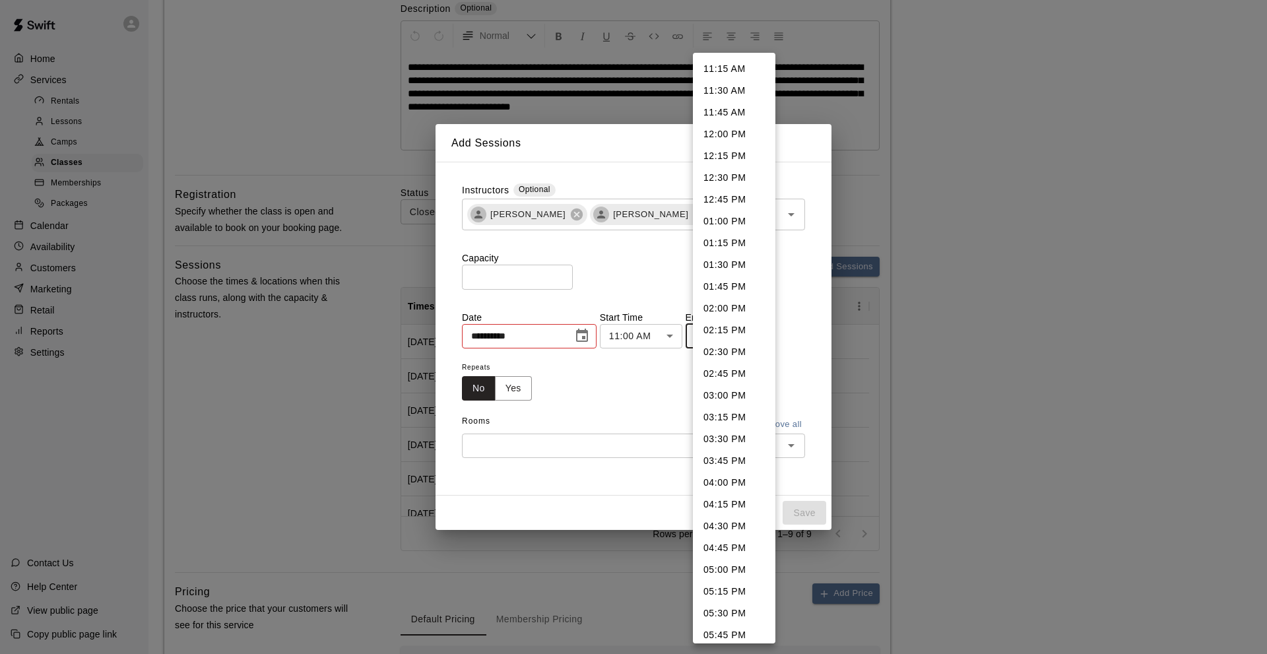
click at [726, 109] on li "11:45 AM" at bounding box center [734, 113] width 82 height 22
type input "********"
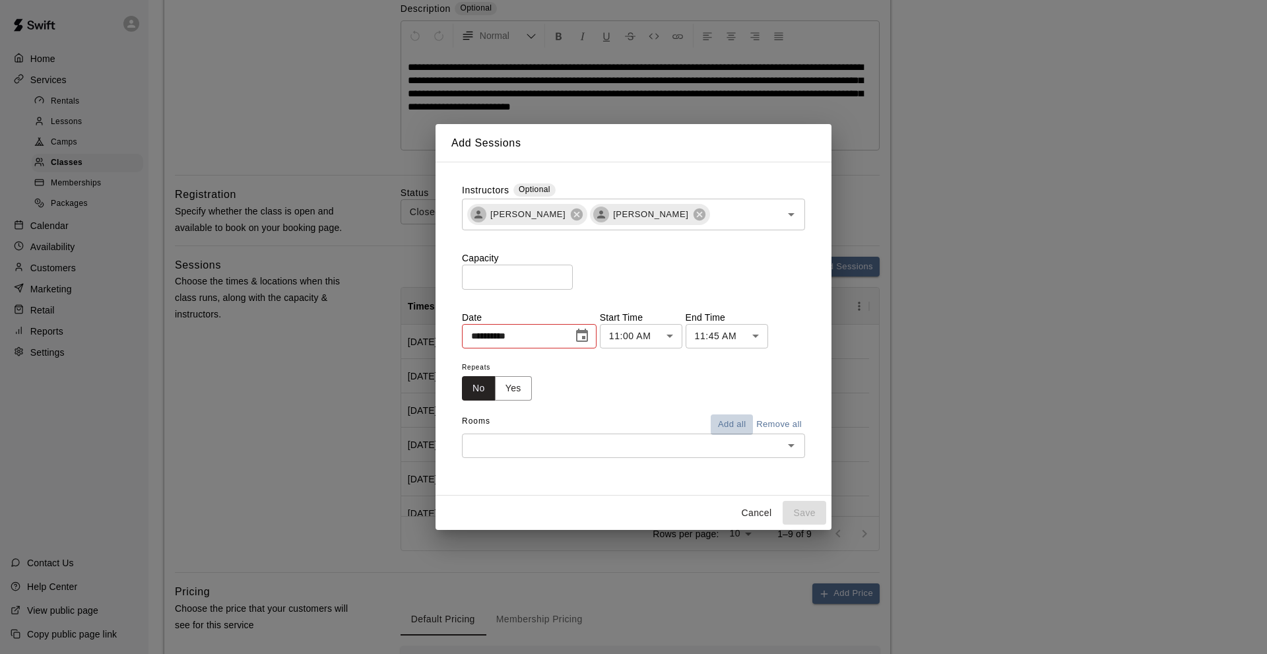
click at [736, 420] on button "Add all" at bounding box center [731, 424] width 42 height 20
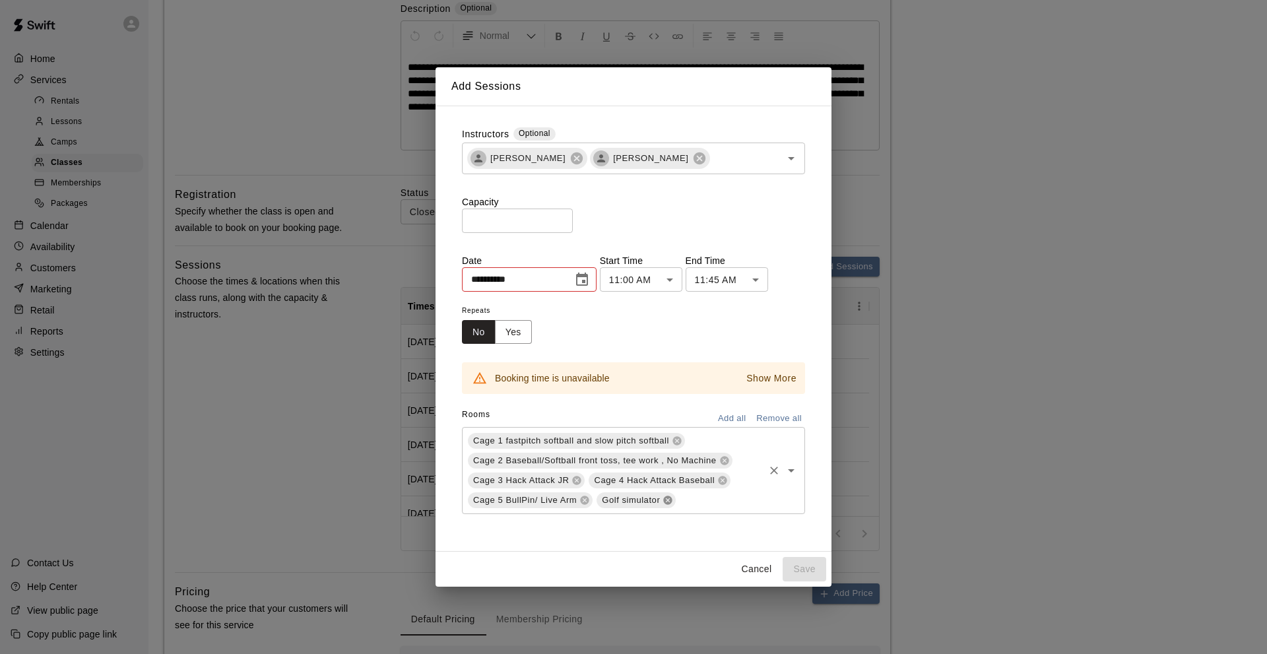
click at [666, 500] on icon at bounding box center [668, 500] width 9 height 9
click at [588, 276] on icon "Choose date, selected date is Aug 16, 2025" at bounding box center [582, 278] width 12 height 13
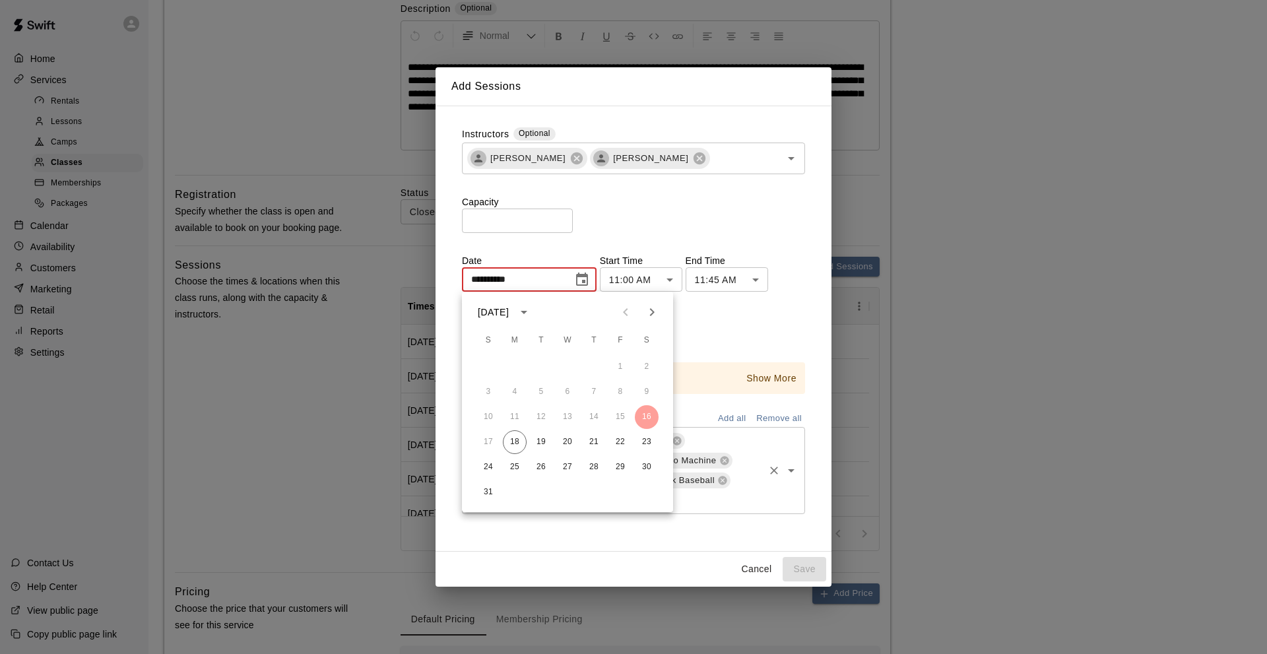
click at [648, 311] on icon "Next month" at bounding box center [652, 312] width 16 height 16
click at [646, 311] on icon "Next month" at bounding box center [652, 312] width 16 height 16
click at [643, 306] on button "Next month" at bounding box center [652, 312] width 26 height 26
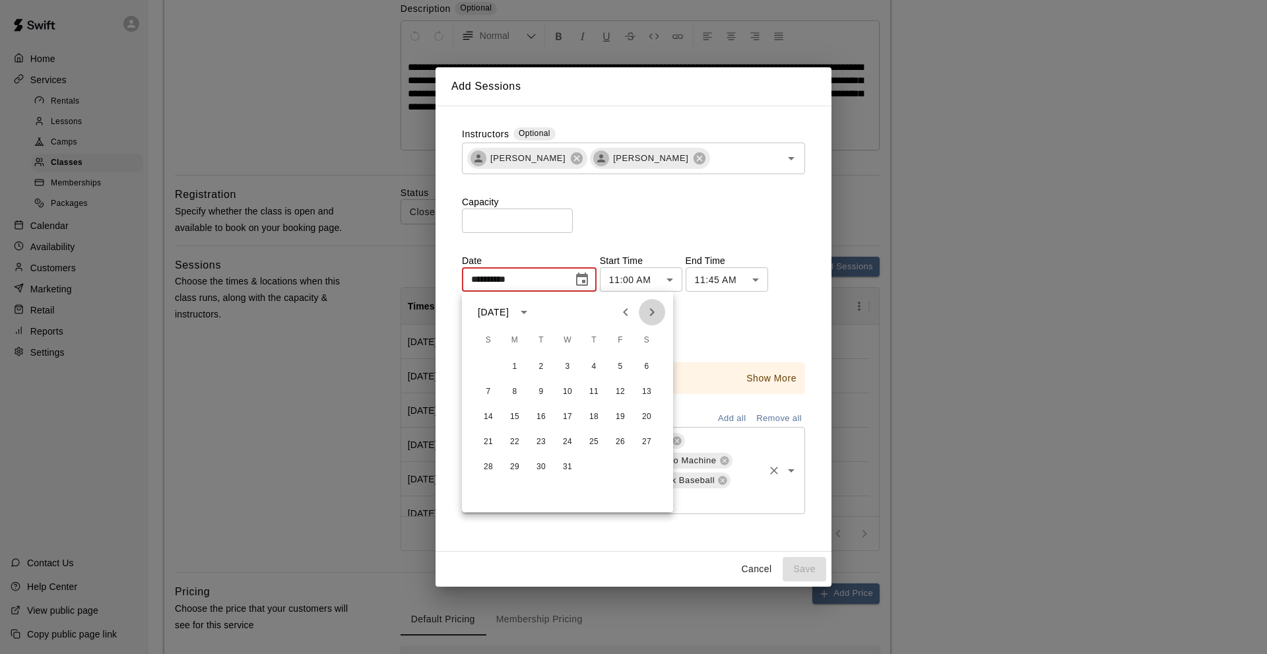
click at [643, 307] on button "Next month" at bounding box center [652, 312] width 26 height 26
click at [642, 308] on button "Next month" at bounding box center [652, 312] width 26 height 26
click at [619, 387] on button "8" at bounding box center [620, 392] width 24 height 24
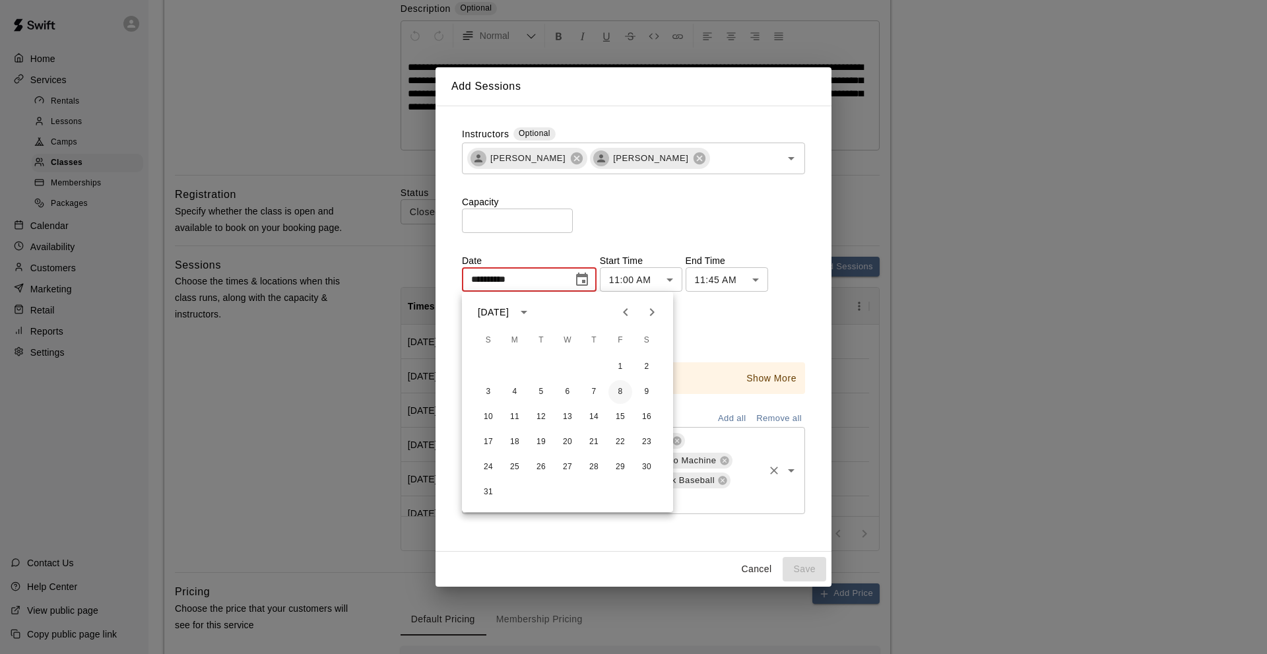
type input "**********"
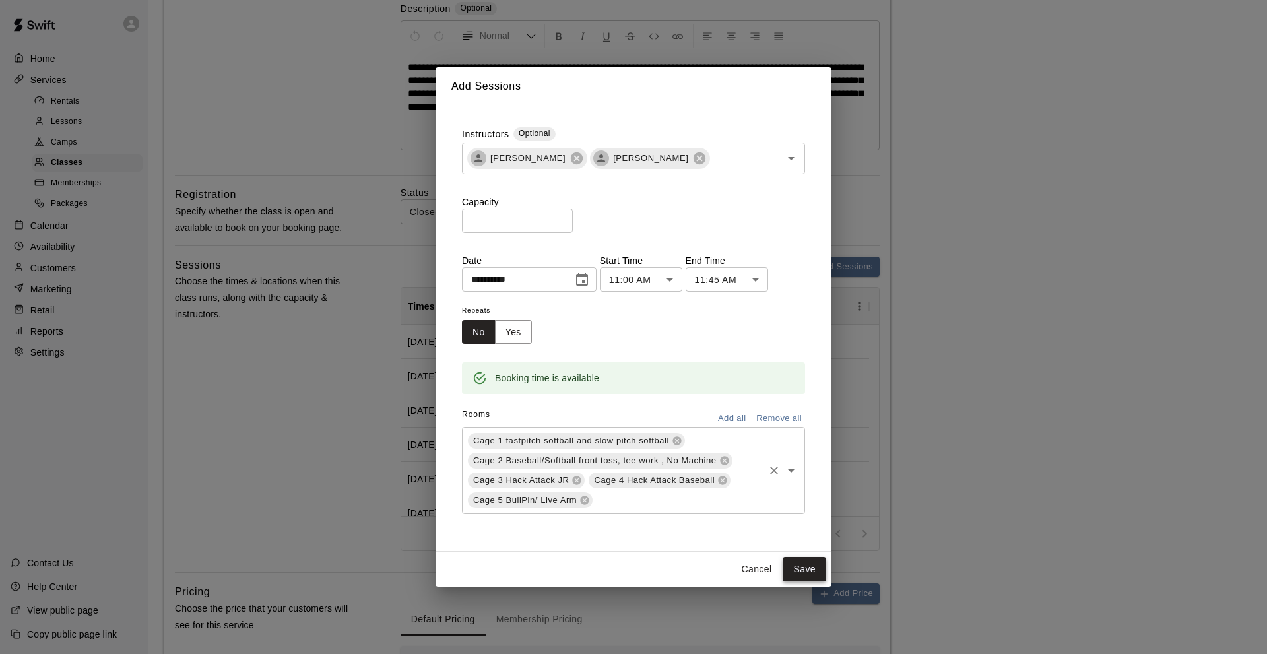
click at [797, 563] on button "Save" at bounding box center [804, 569] width 44 height 24
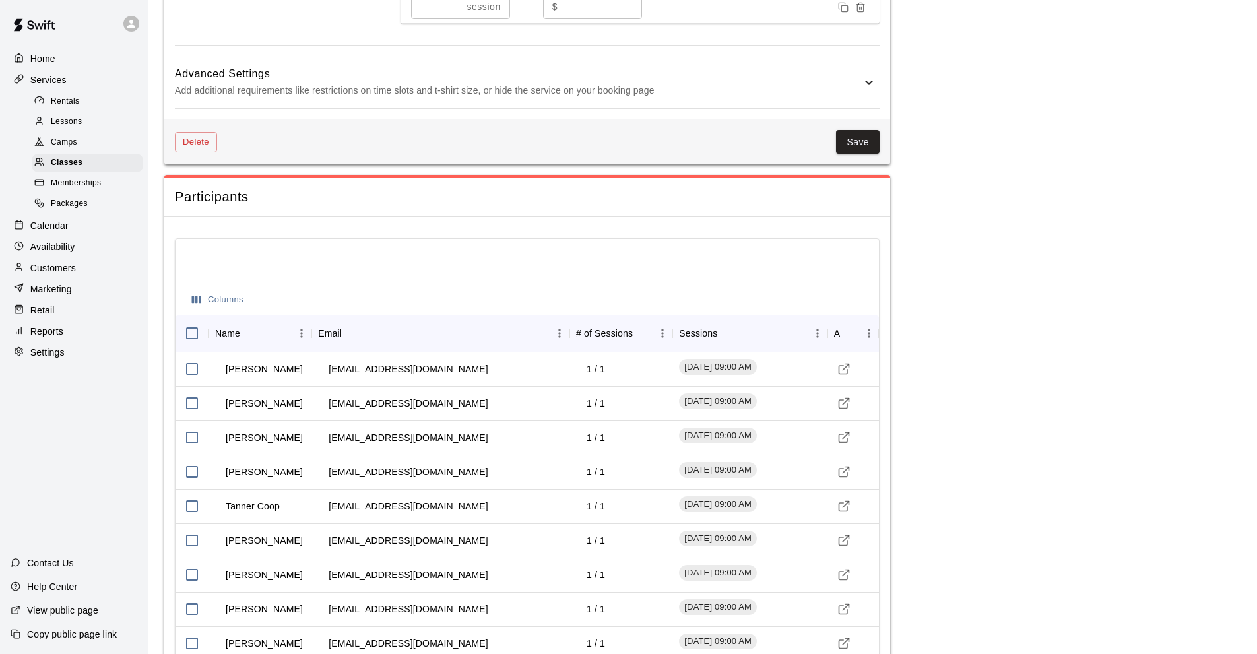
scroll to position [811, 0]
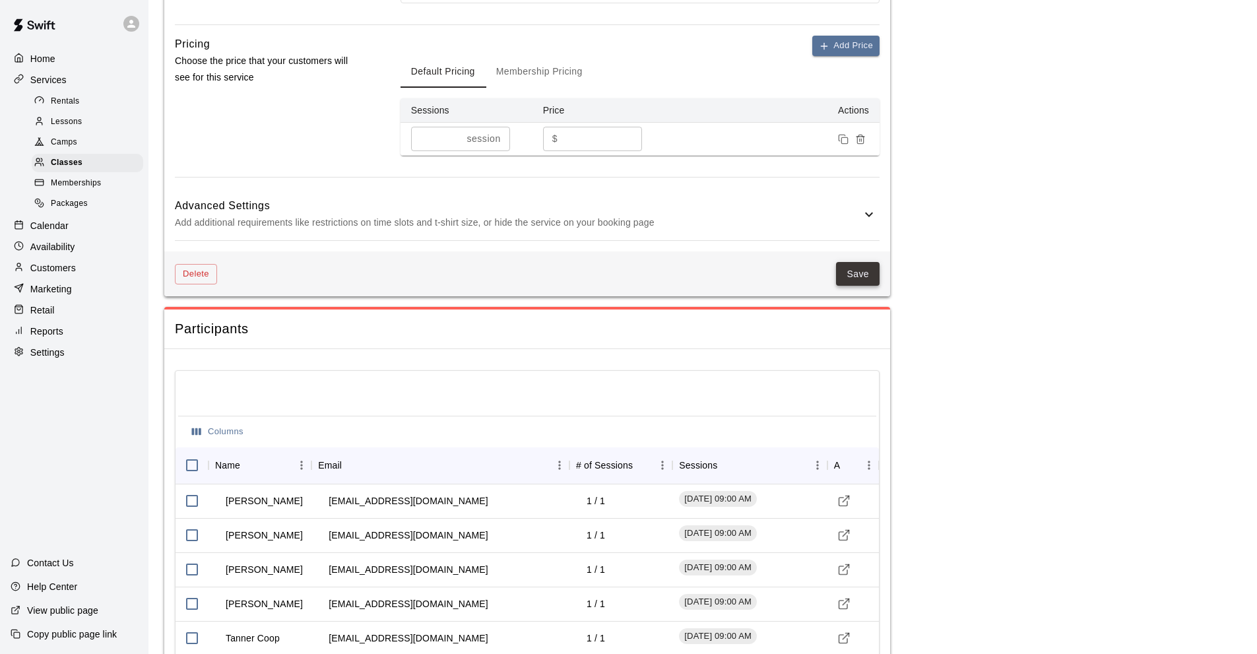
click at [848, 265] on button "Save" at bounding box center [858, 274] width 44 height 24
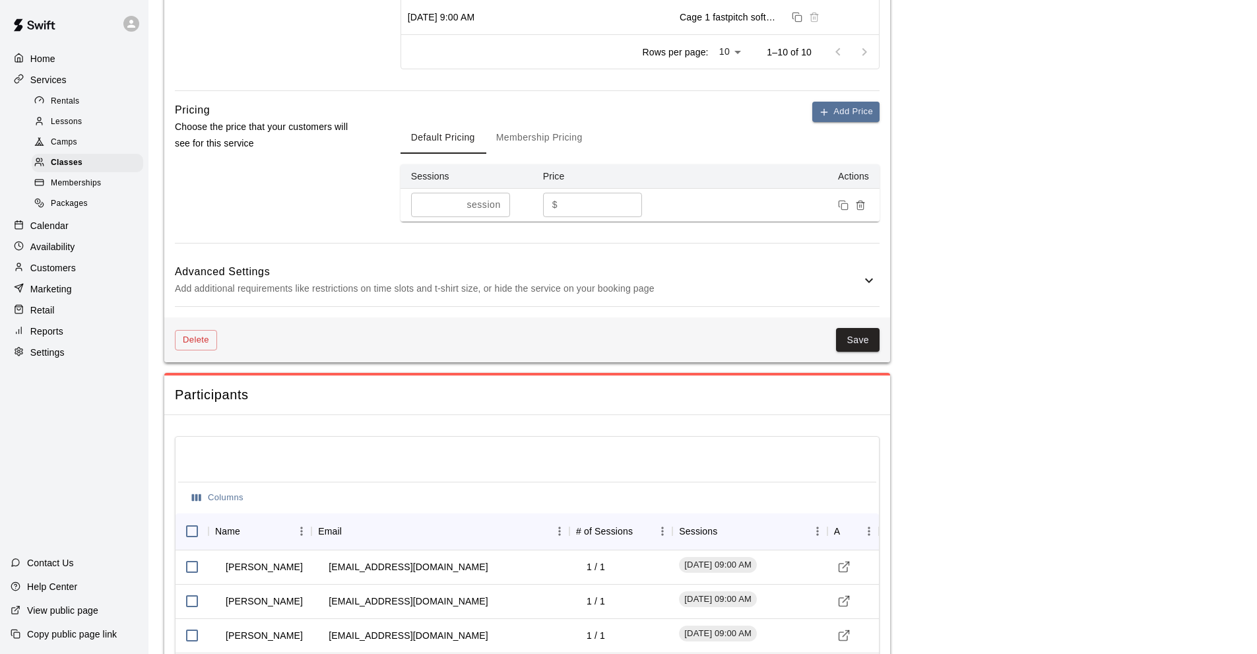
scroll to position [548, 0]
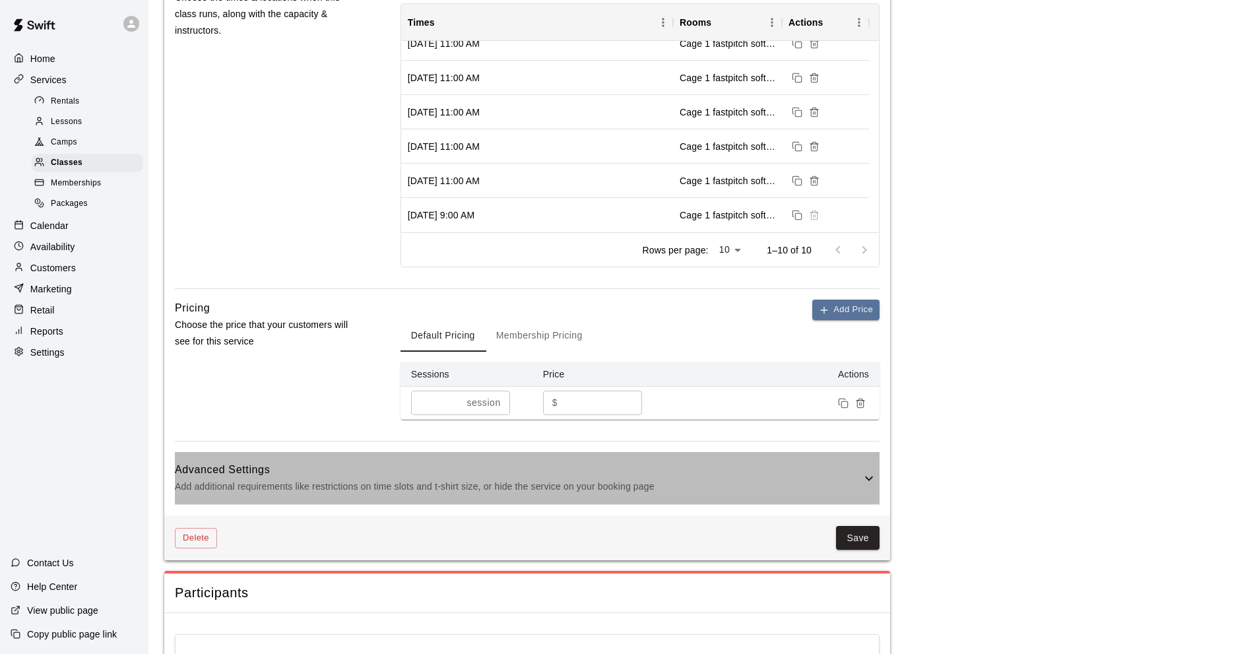
click at [862, 472] on icon at bounding box center [869, 478] width 16 height 16
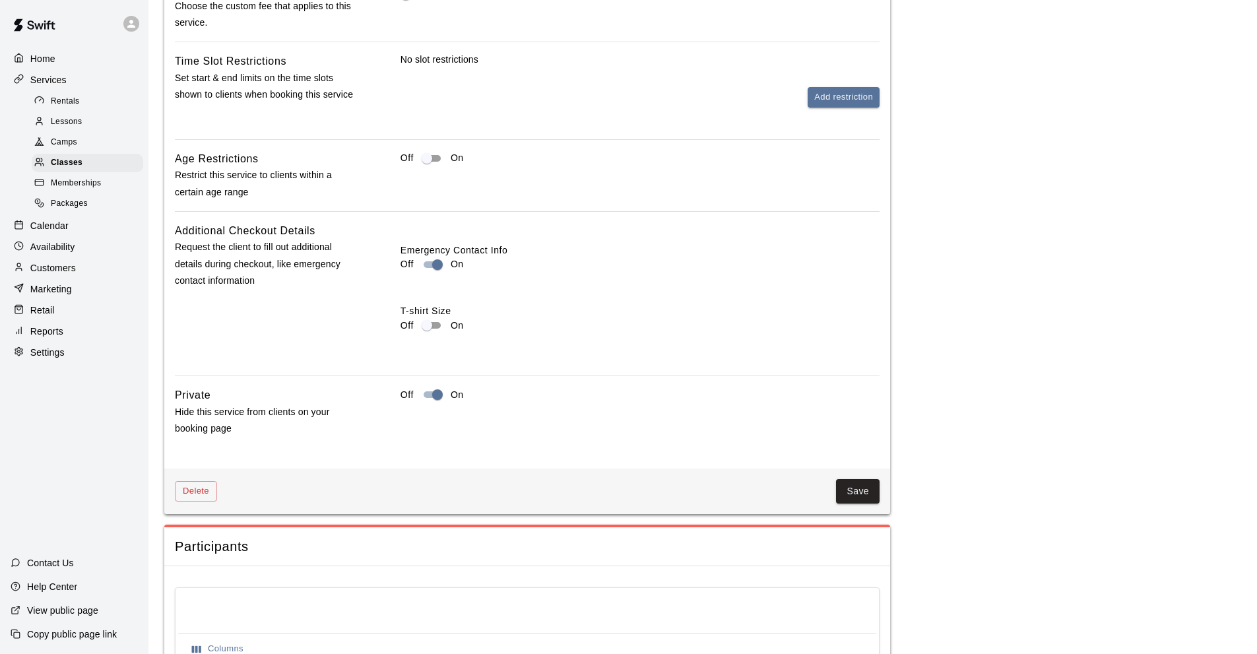
scroll to position [1253, 0]
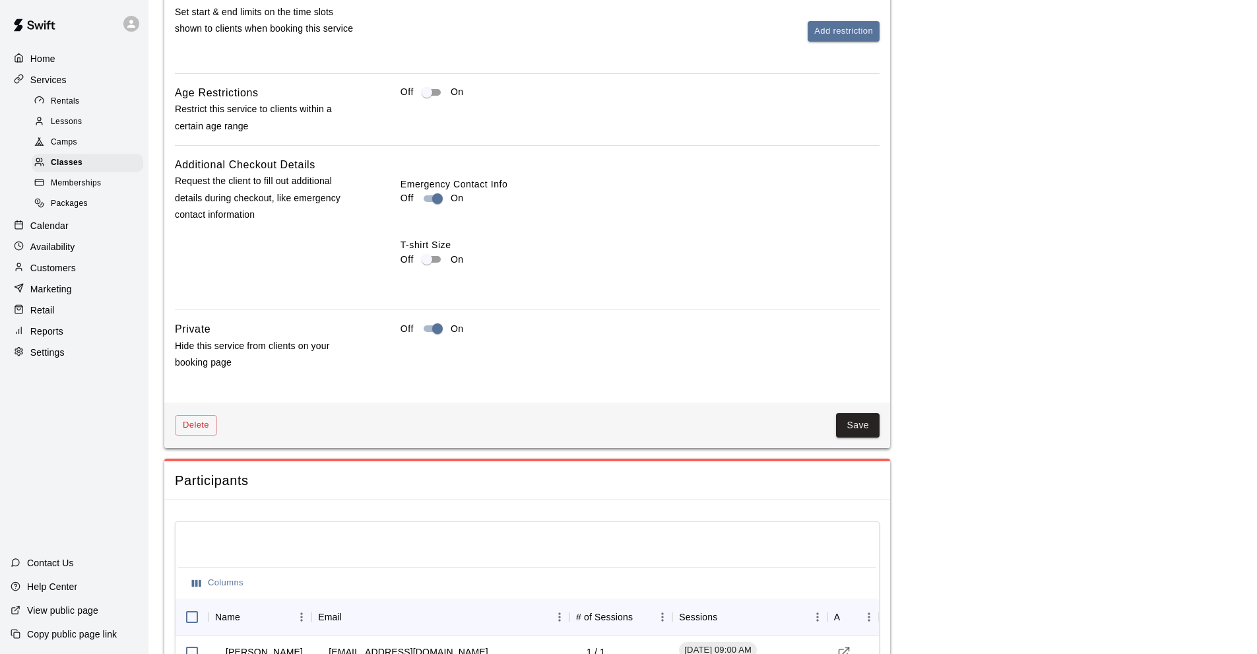
click at [856, 424] on button "Save" at bounding box center [858, 425] width 44 height 24
click at [559, 631] on div at bounding box center [552, 628] width 18 height 18
click at [562, 617] on div "An unexpected error occurred" at bounding box center [628, 629] width 179 height 30
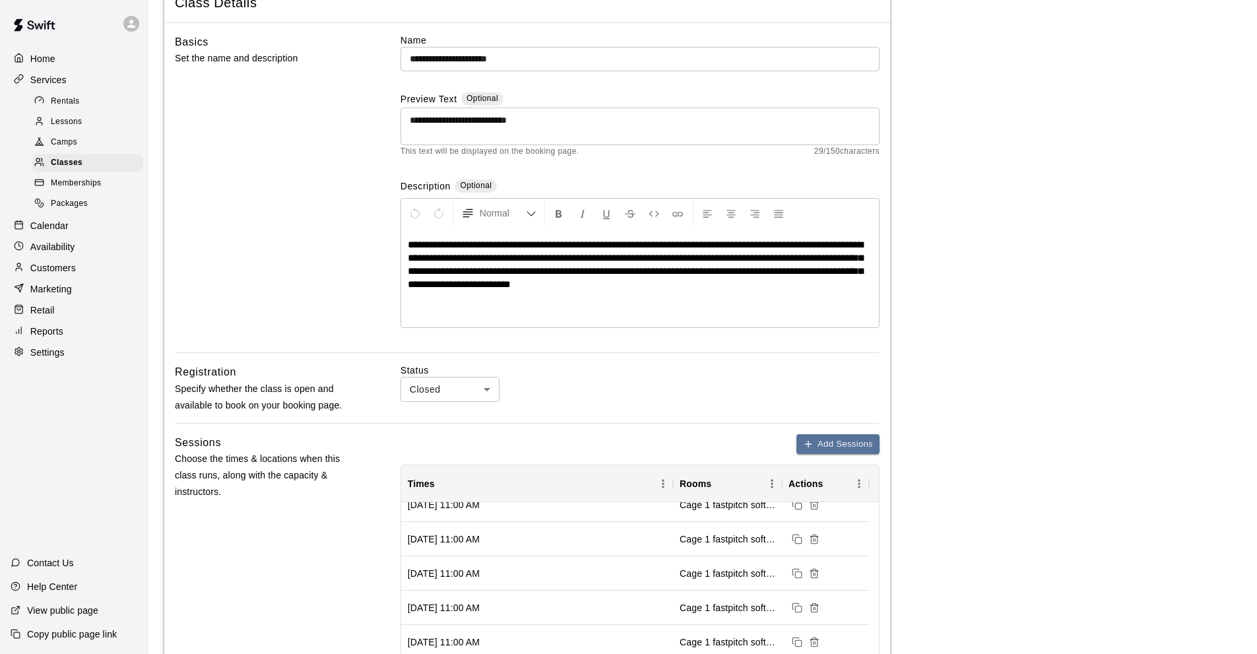
scroll to position [0, 0]
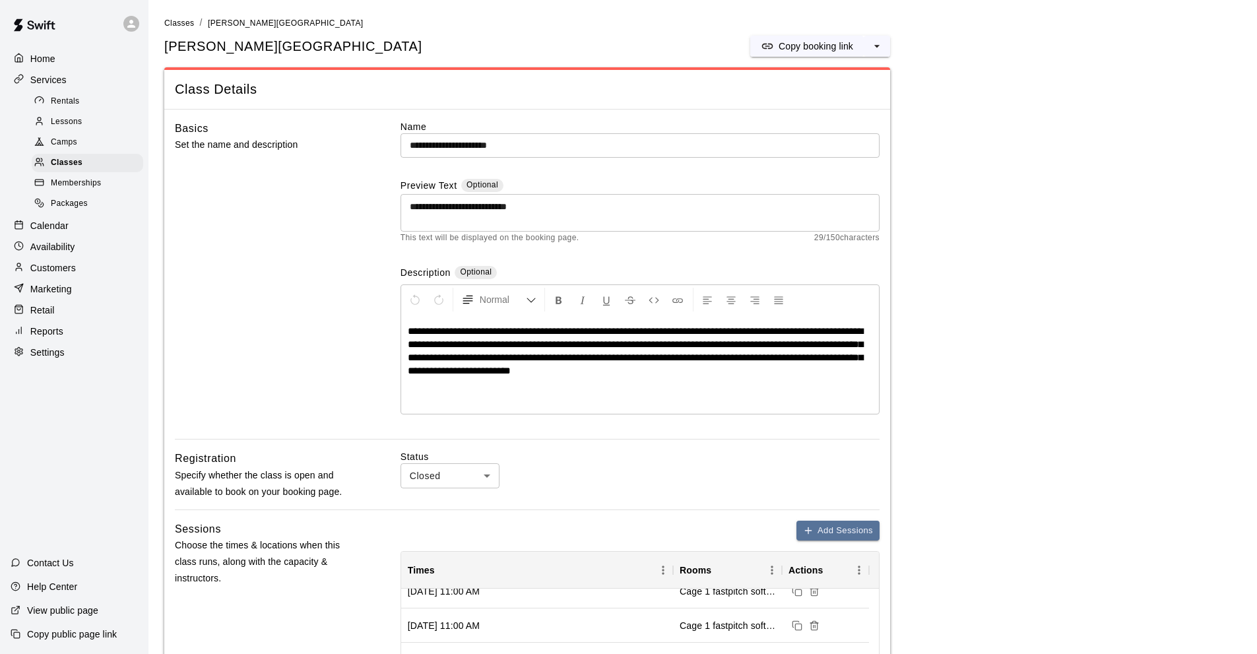
click at [55, 232] on p "Calendar" at bounding box center [49, 225] width 38 height 13
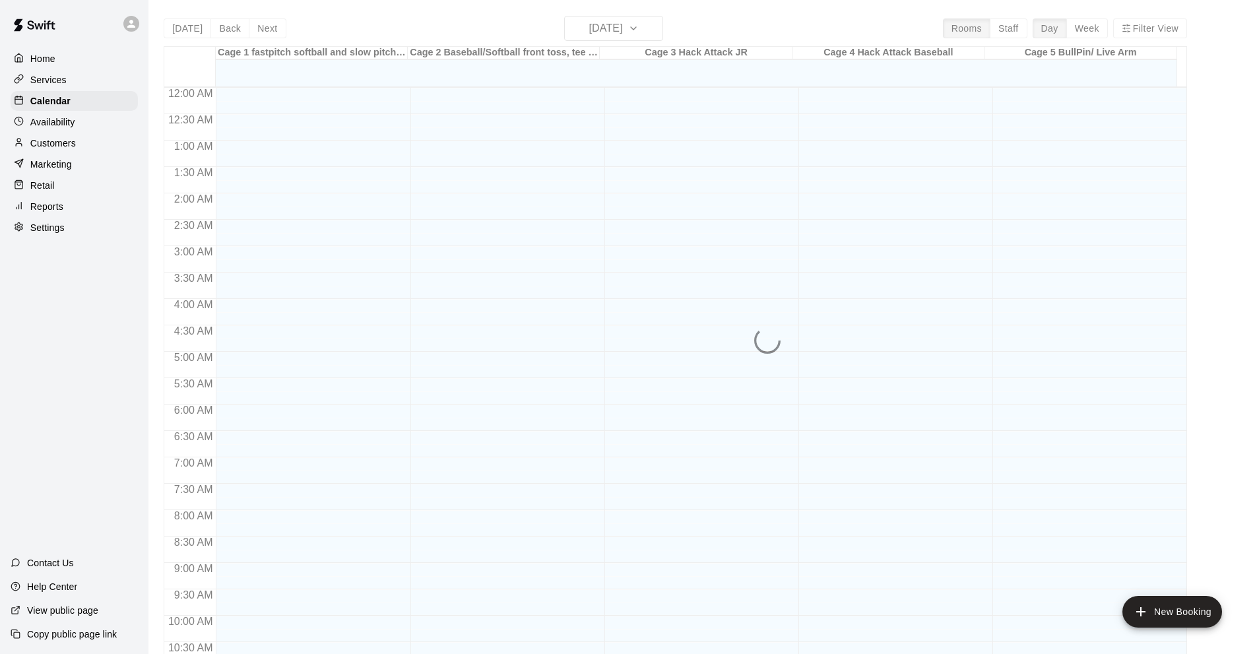
scroll to position [646, 0]
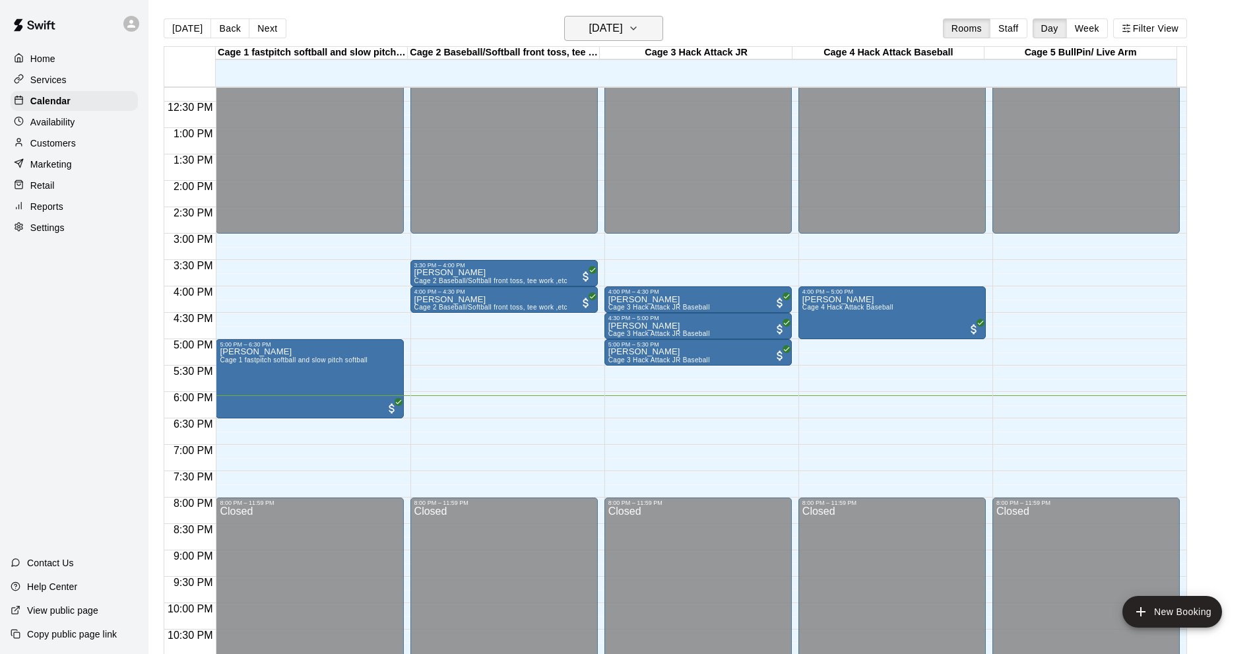
click at [639, 29] on icon "button" at bounding box center [633, 28] width 11 height 16
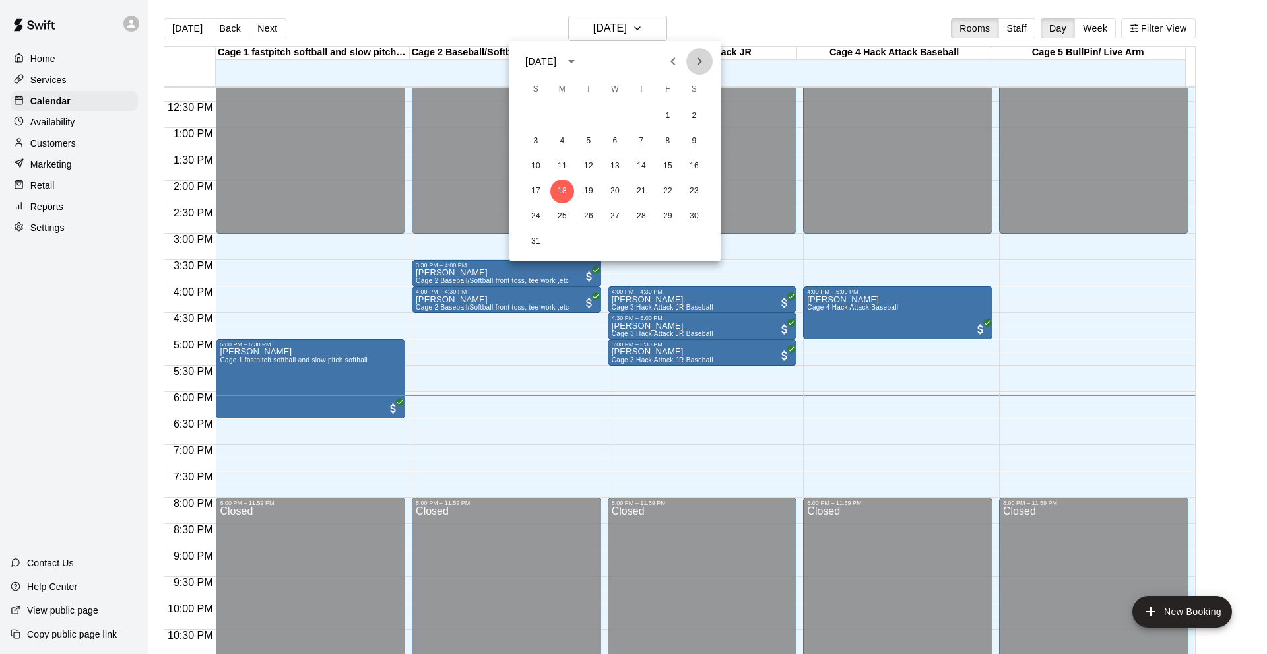
click at [703, 56] on icon "Next month" at bounding box center [699, 61] width 16 height 16
click at [664, 168] on button "19" at bounding box center [668, 166] width 24 height 24
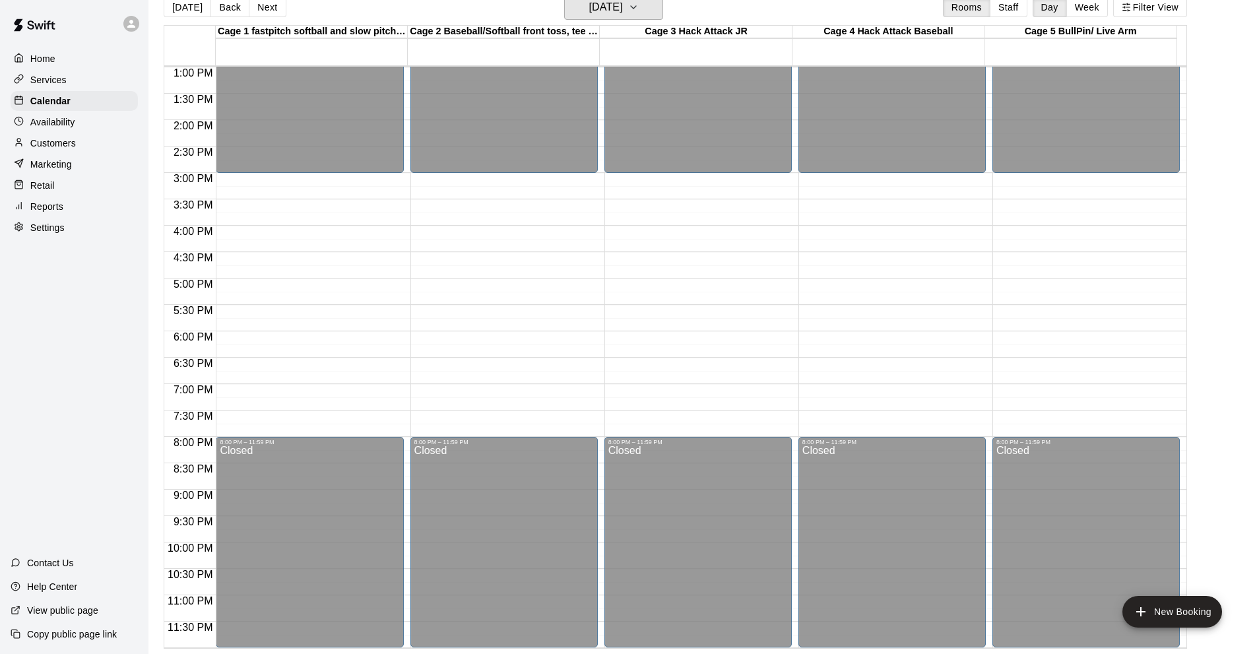
scroll to position [0, 0]
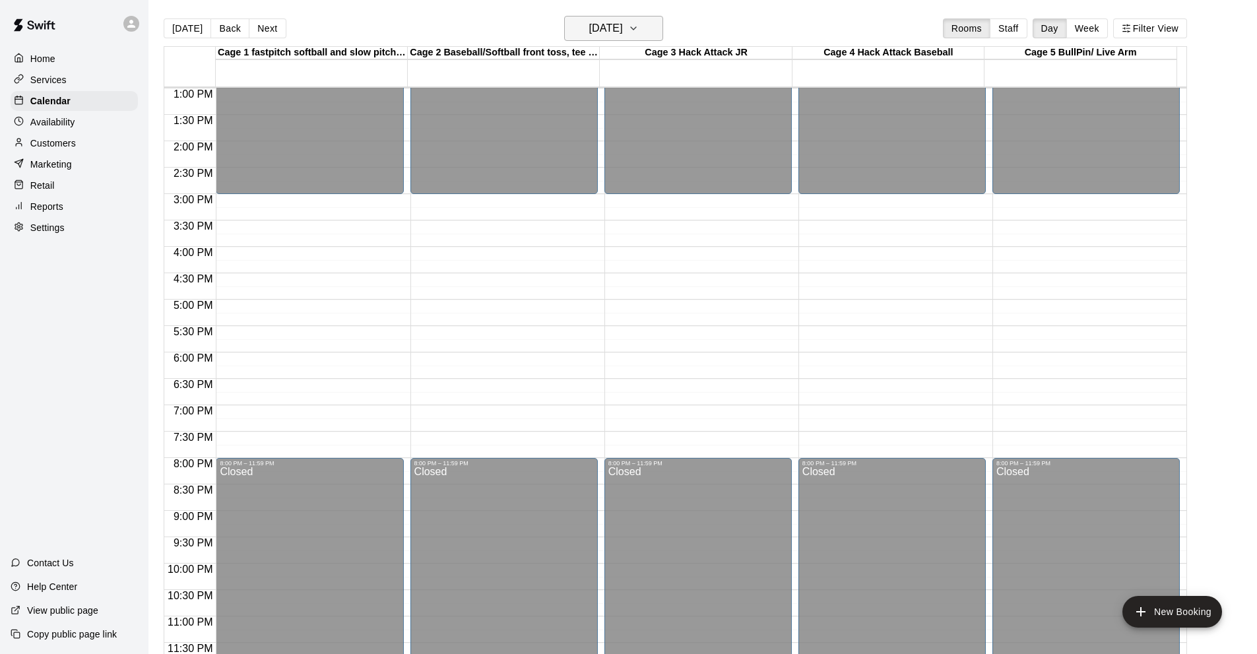
click at [656, 29] on button "[DATE]" at bounding box center [613, 28] width 99 height 25
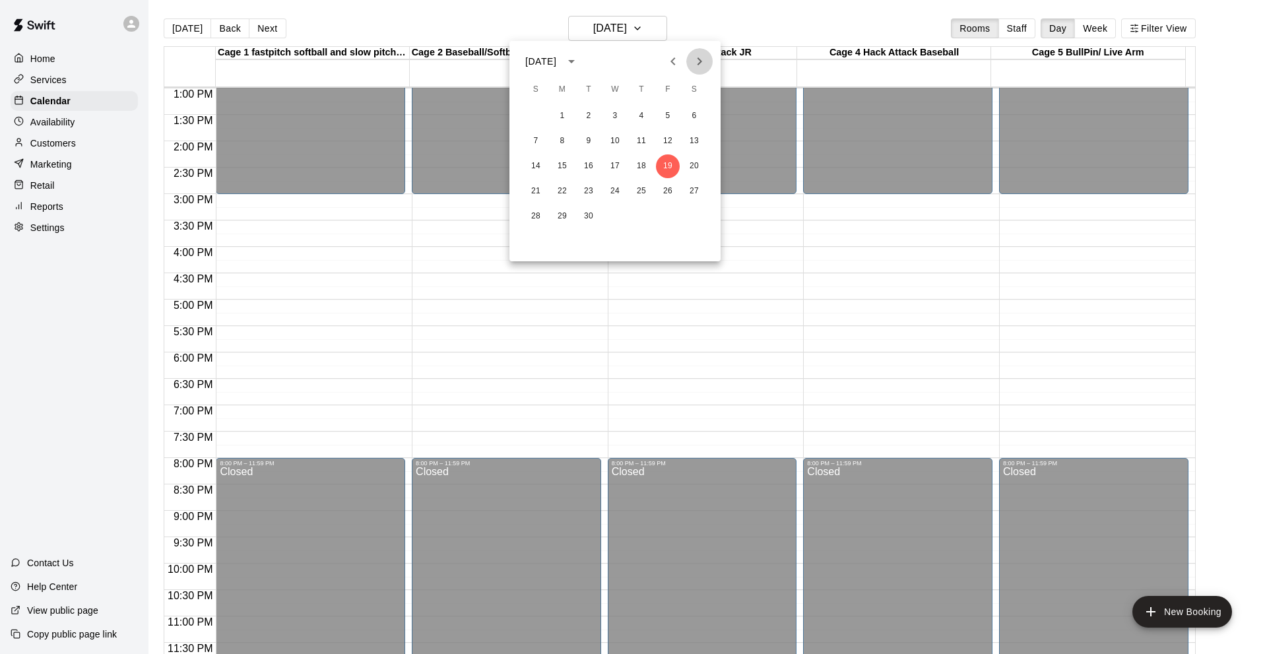
click at [702, 61] on icon "Next month" at bounding box center [699, 61] width 5 height 8
click at [665, 185] on button "24" at bounding box center [668, 191] width 24 height 24
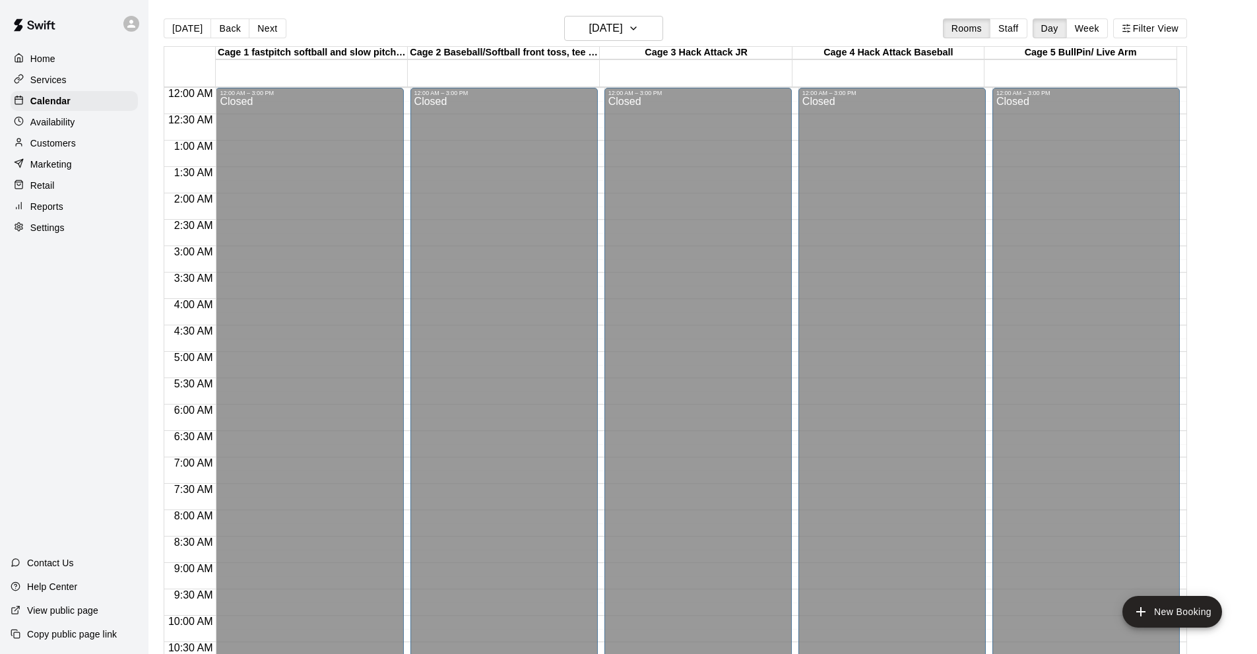
click at [41, 79] on p "Services" at bounding box center [48, 79] width 36 height 13
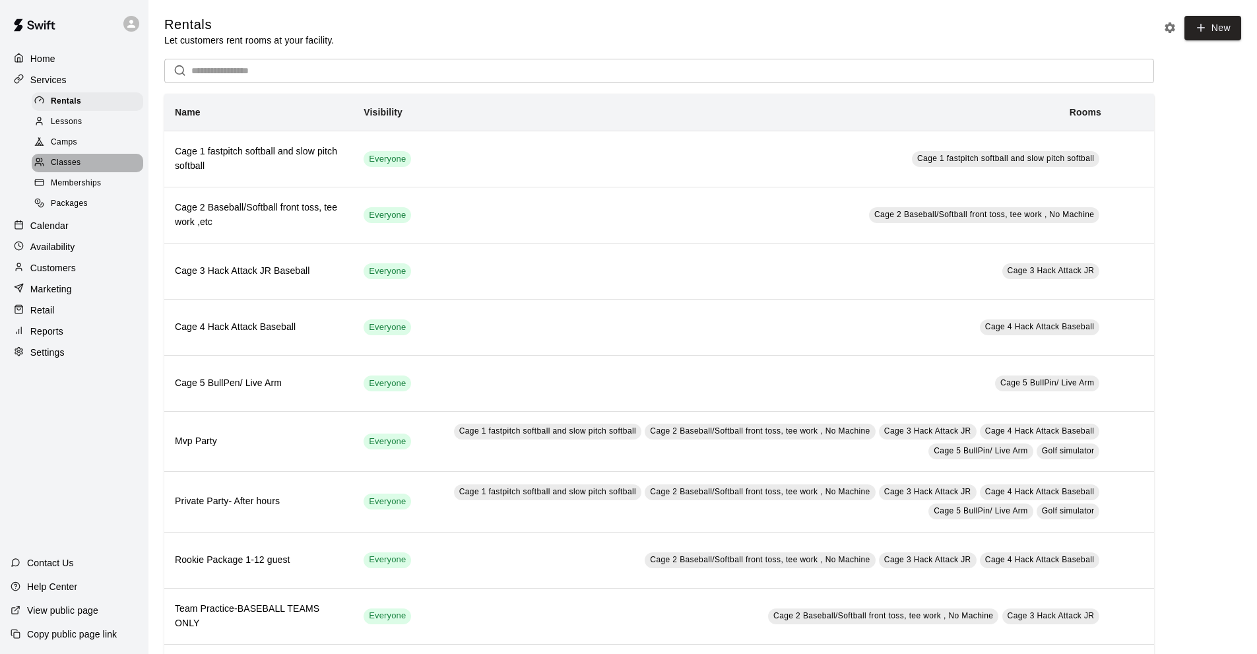
click at [80, 161] on span "Classes" at bounding box center [66, 162] width 30 height 13
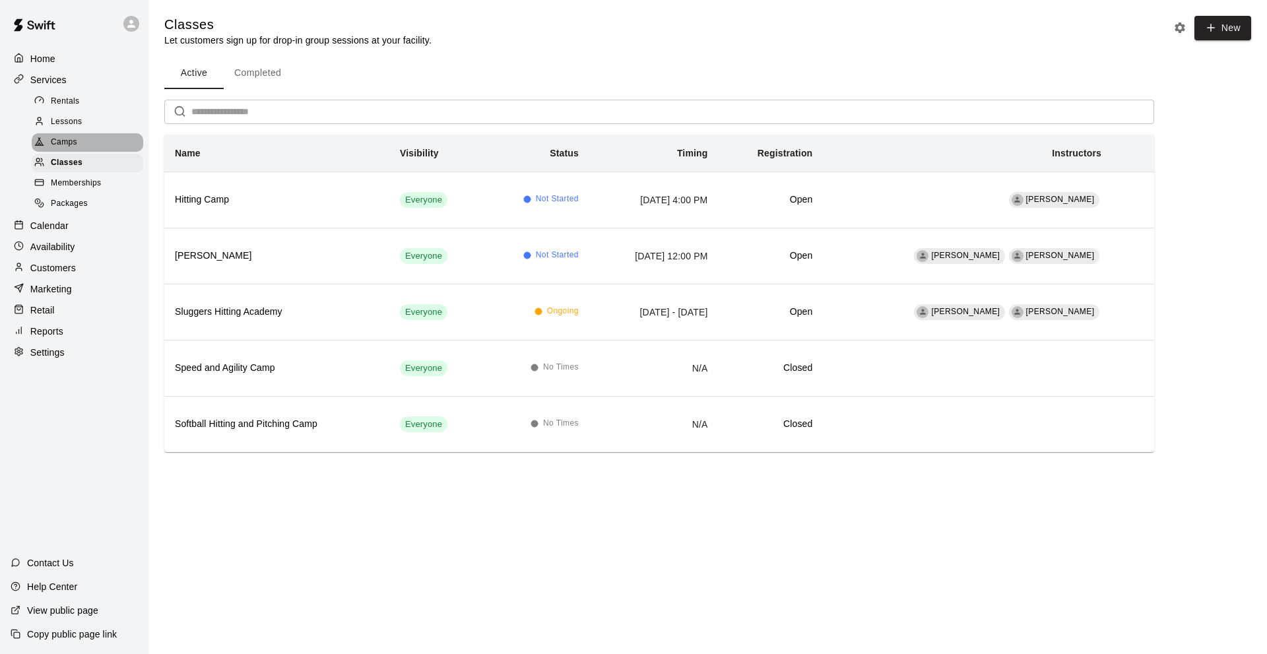
click at [68, 148] on span "Camps" at bounding box center [64, 142] width 26 height 13
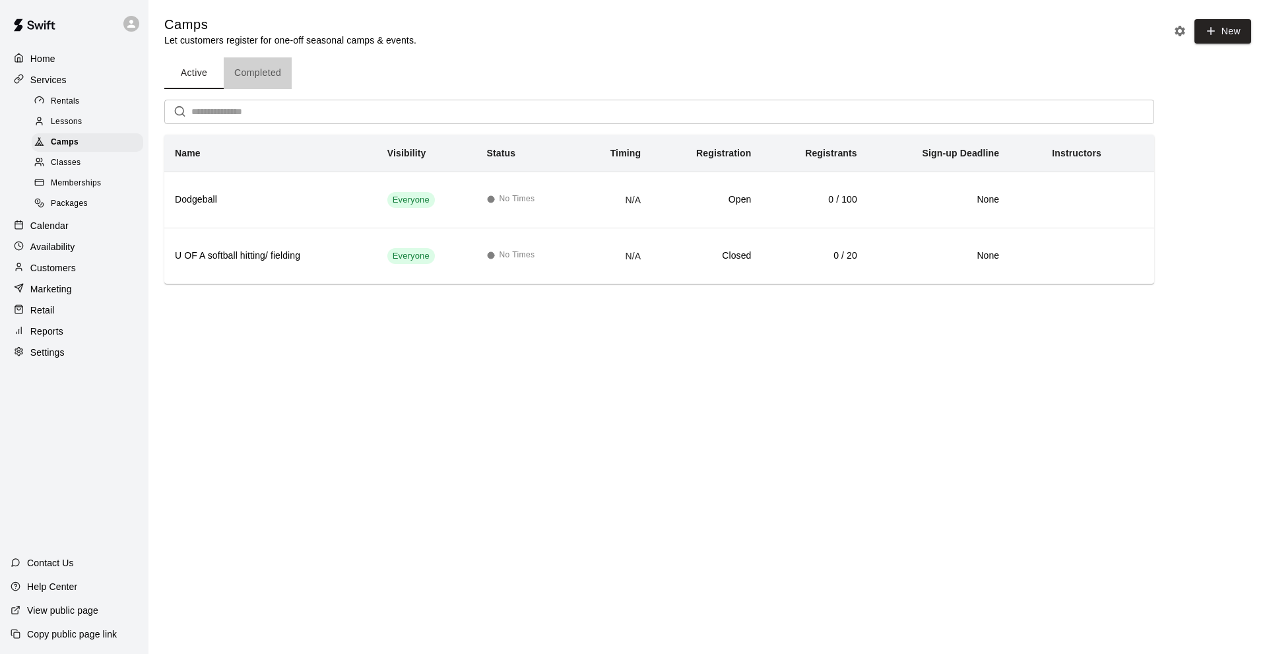
click at [268, 65] on button "Completed" at bounding box center [258, 73] width 68 height 32
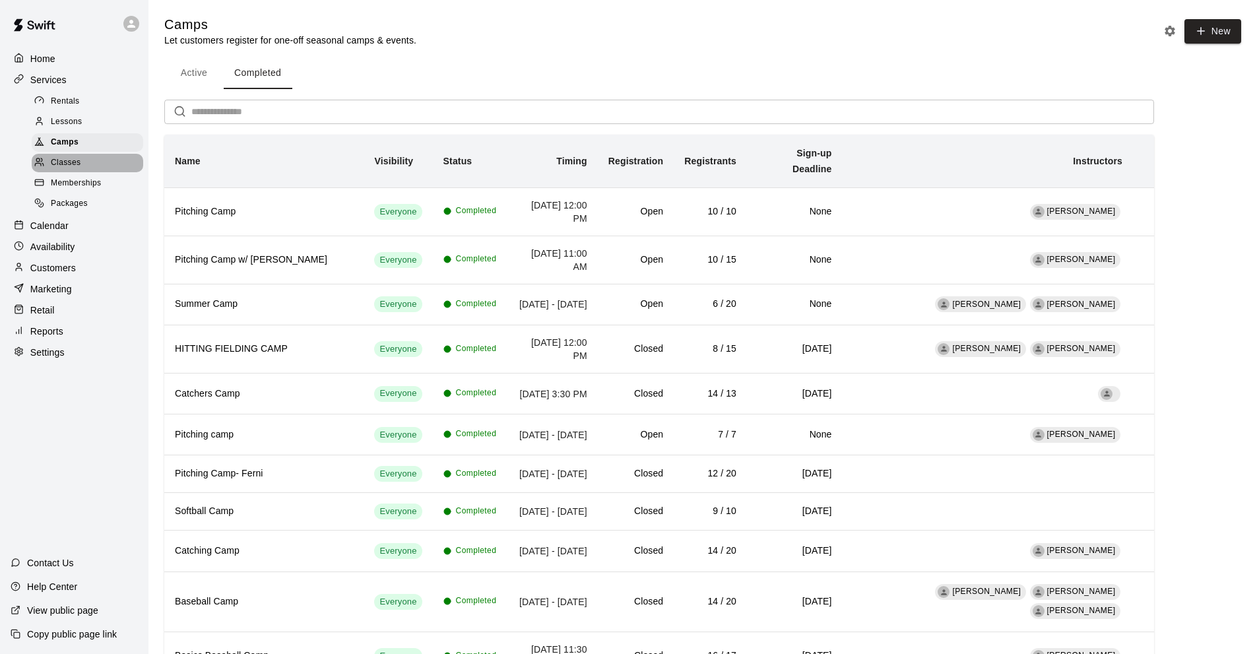
click at [72, 162] on span "Classes" at bounding box center [66, 162] width 30 height 13
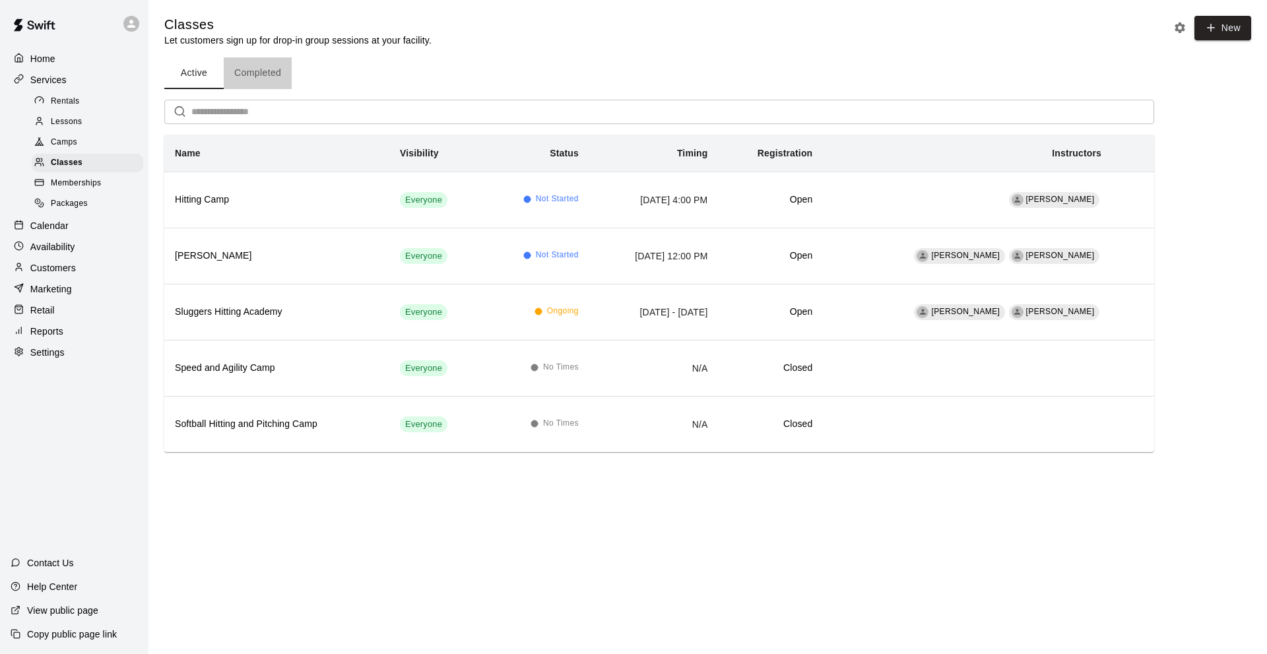
click at [265, 75] on button "Completed" at bounding box center [258, 73] width 68 height 32
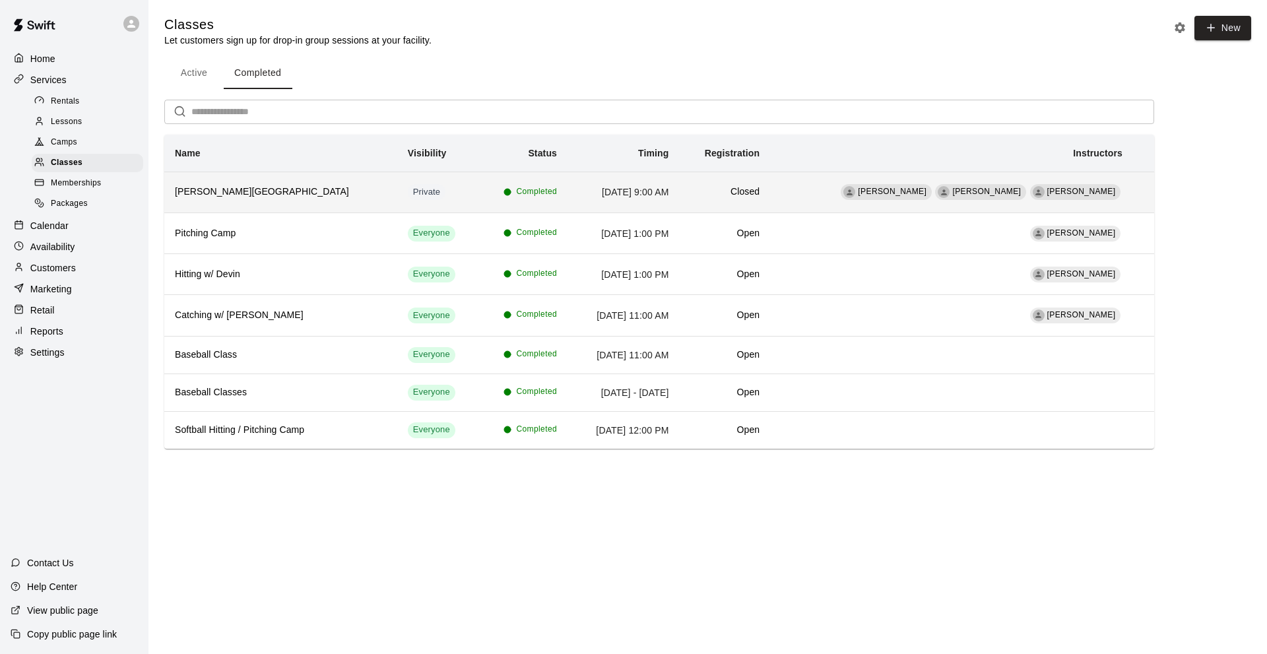
click at [276, 187] on h6 "[PERSON_NAME][GEOGRAPHIC_DATA]" at bounding box center [281, 192] width 212 height 15
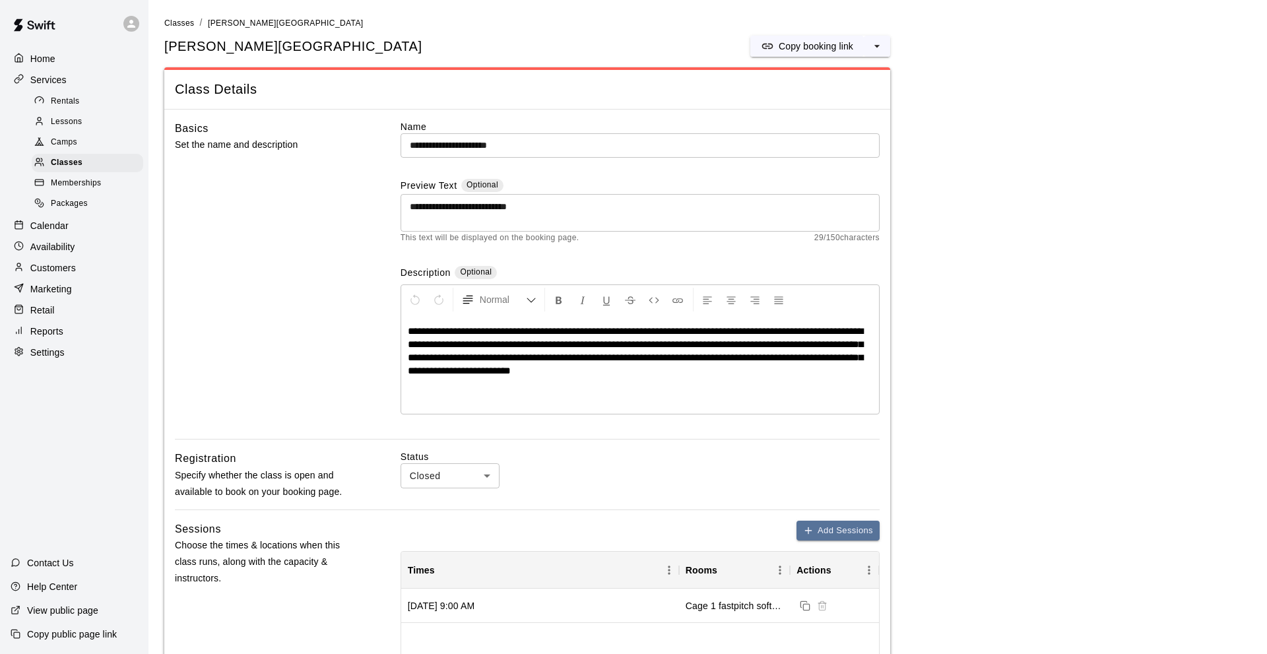
click at [457, 524] on li "Open" at bounding box center [449, 526] width 99 height 22
type input "****"
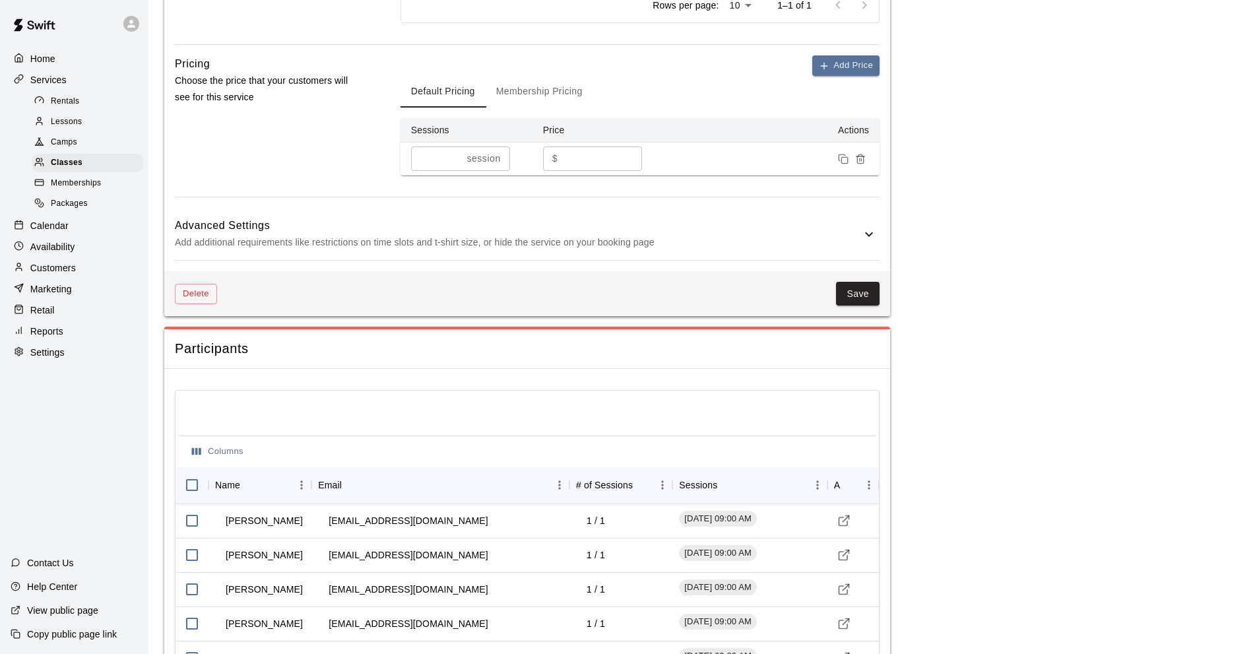
scroll to position [726, 0]
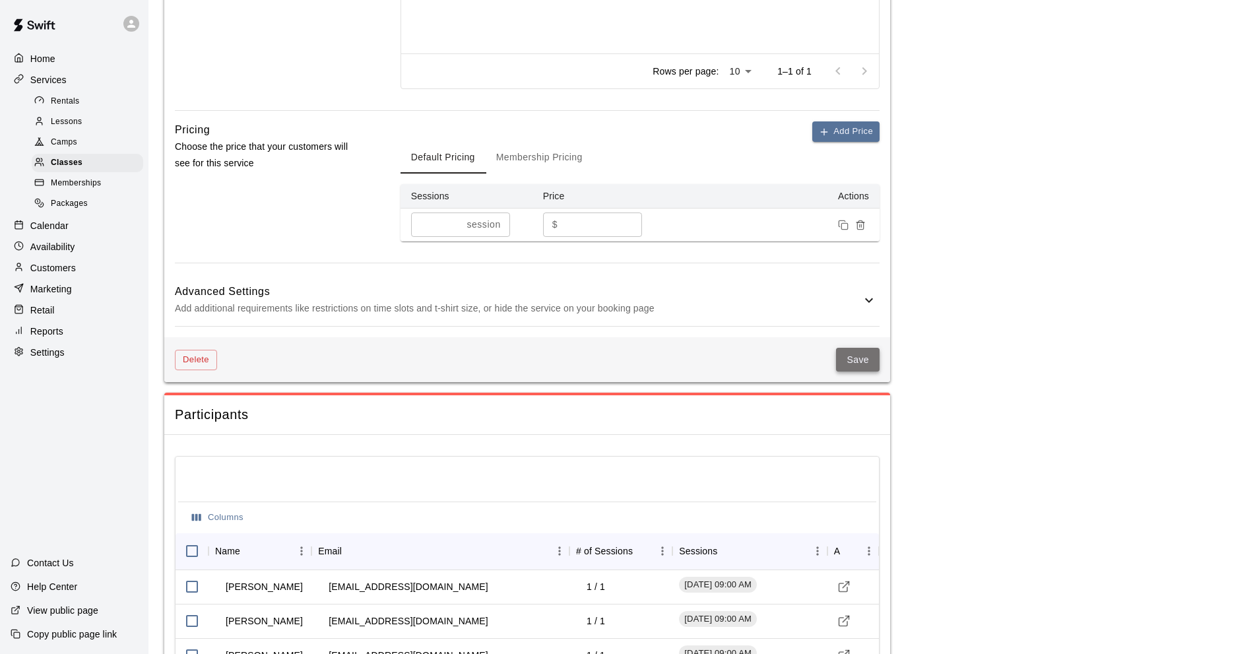
click at [859, 358] on button "Save" at bounding box center [858, 360] width 44 height 24
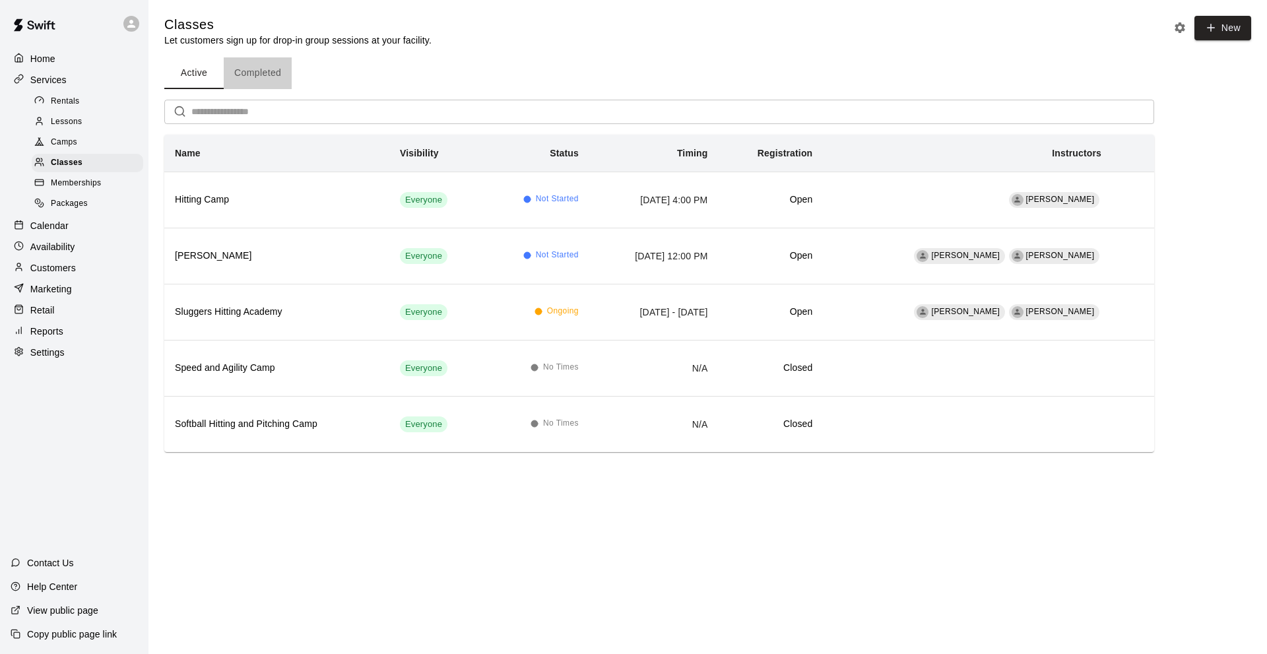
click at [268, 76] on button "Completed" at bounding box center [258, 73] width 68 height 32
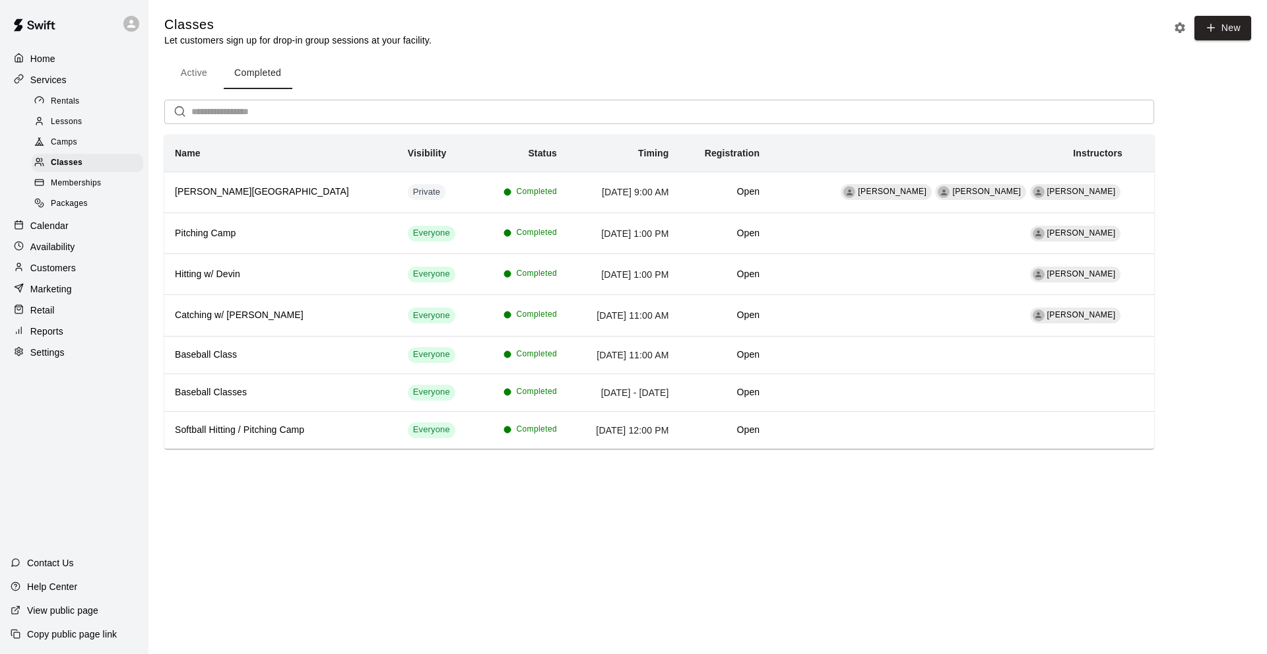
click at [63, 228] on p "Calendar" at bounding box center [49, 225] width 38 height 13
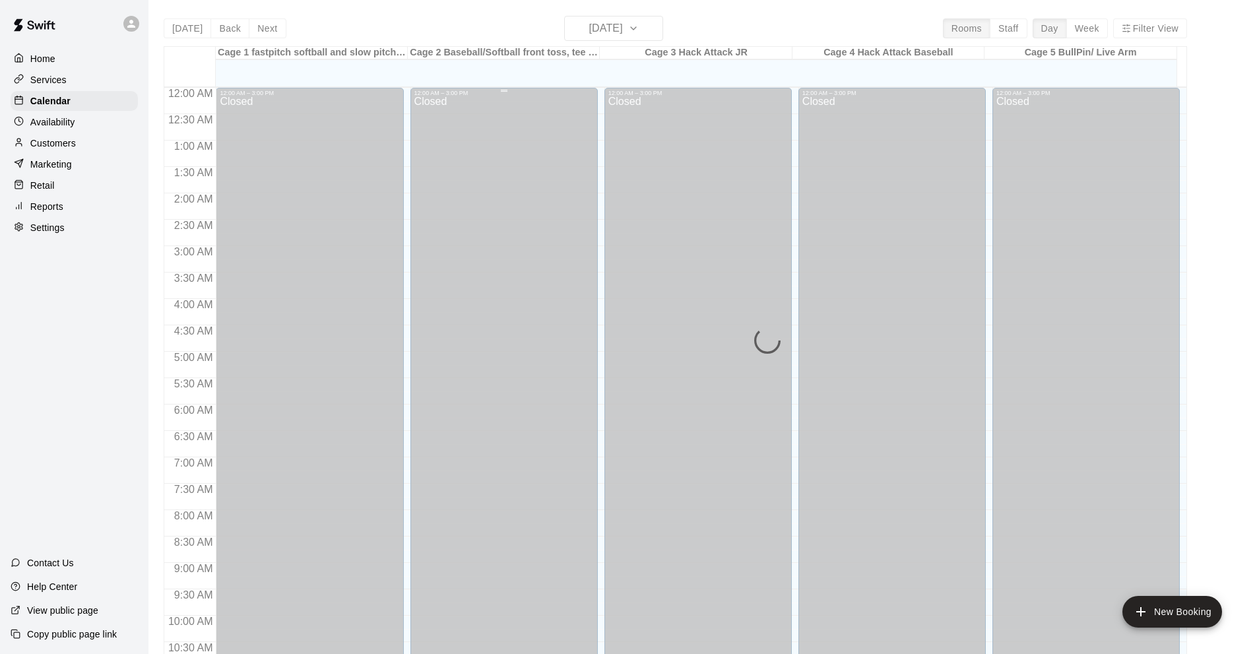
scroll to position [646, 0]
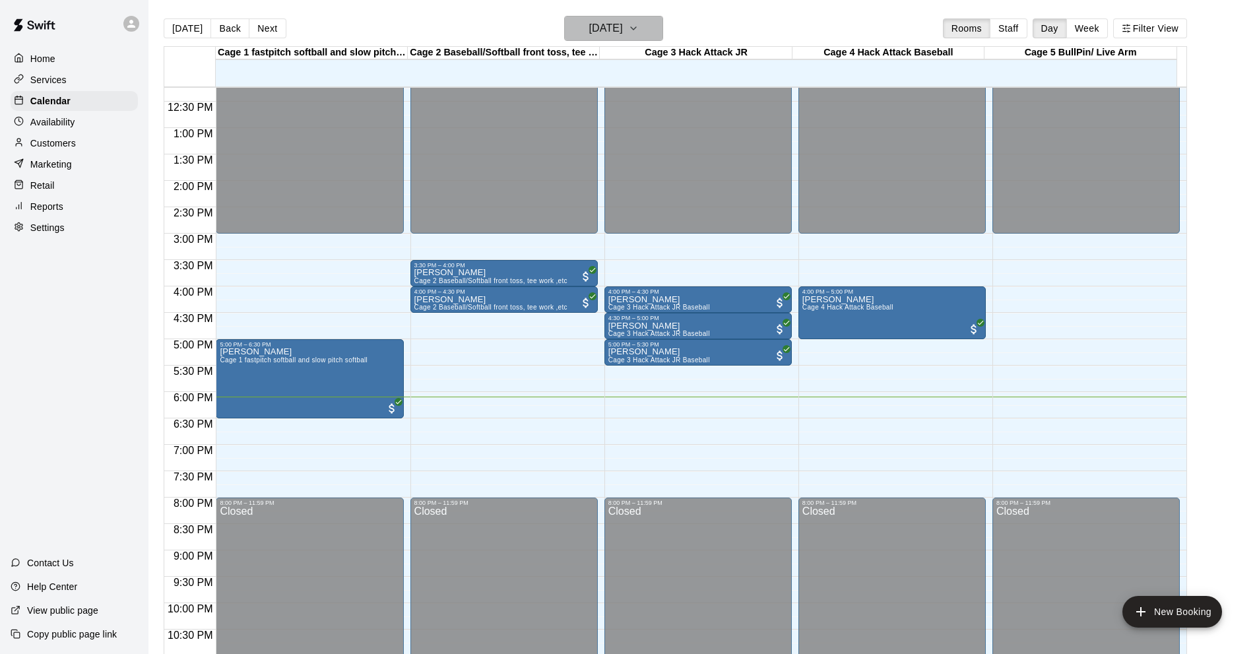
click at [639, 26] on icon "button" at bounding box center [633, 28] width 11 height 16
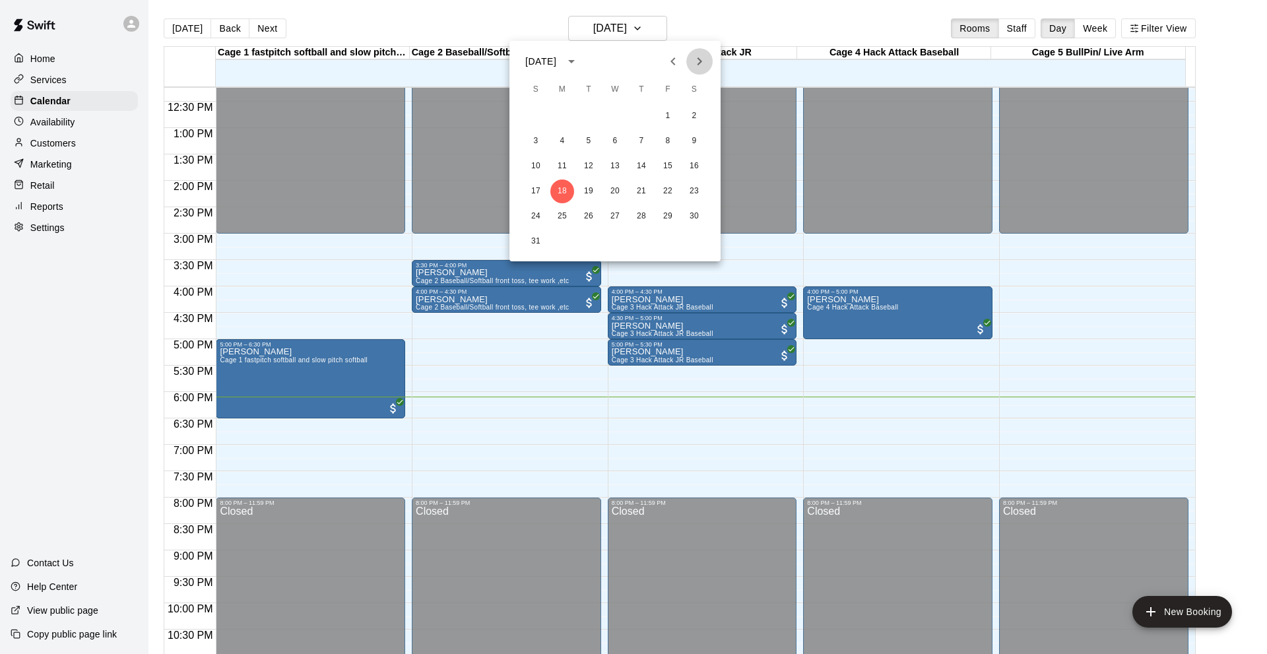
click at [701, 60] on icon "Next month" at bounding box center [699, 61] width 16 height 16
click at [667, 162] on button "19" at bounding box center [668, 166] width 24 height 24
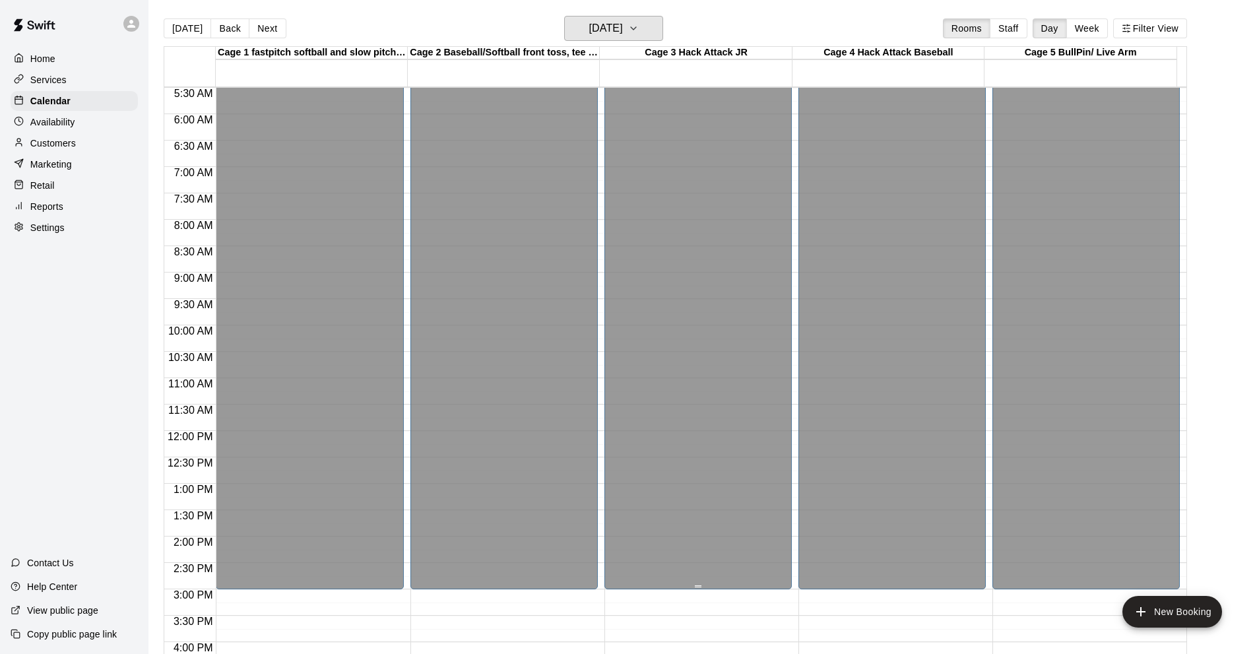
scroll to position [0, 0]
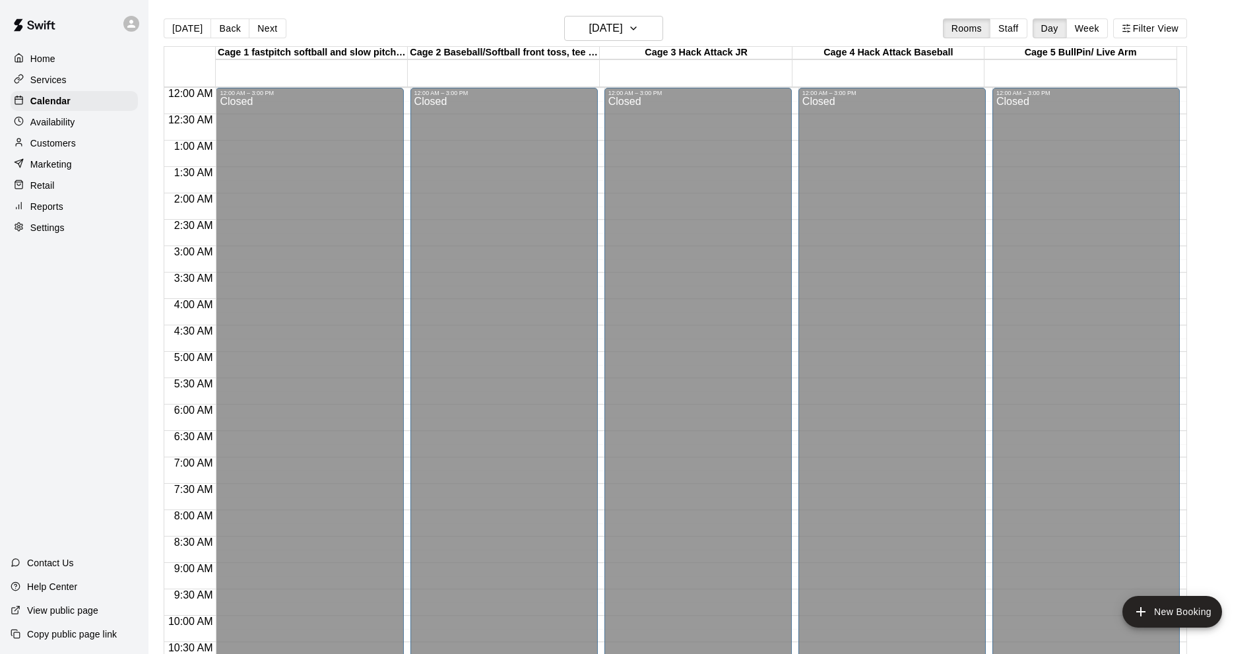
click at [53, 80] on p "Services" at bounding box center [48, 79] width 36 height 13
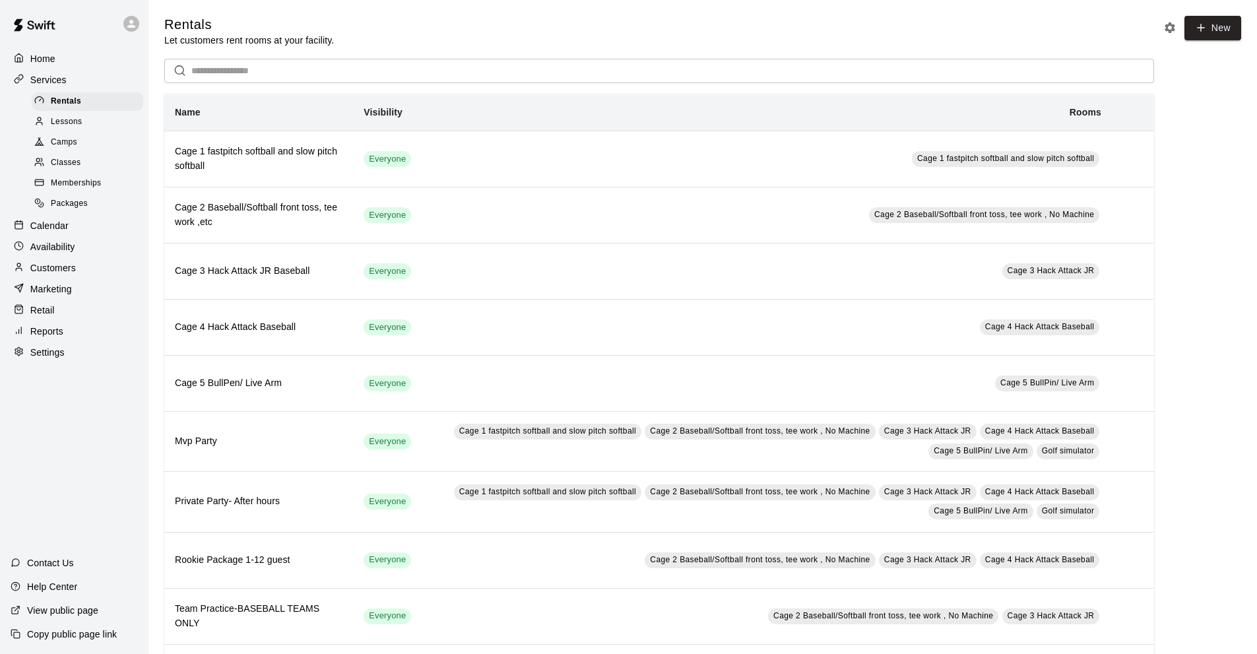
click at [65, 161] on span "Classes" at bounding box center [66, 162] width 30 height 13
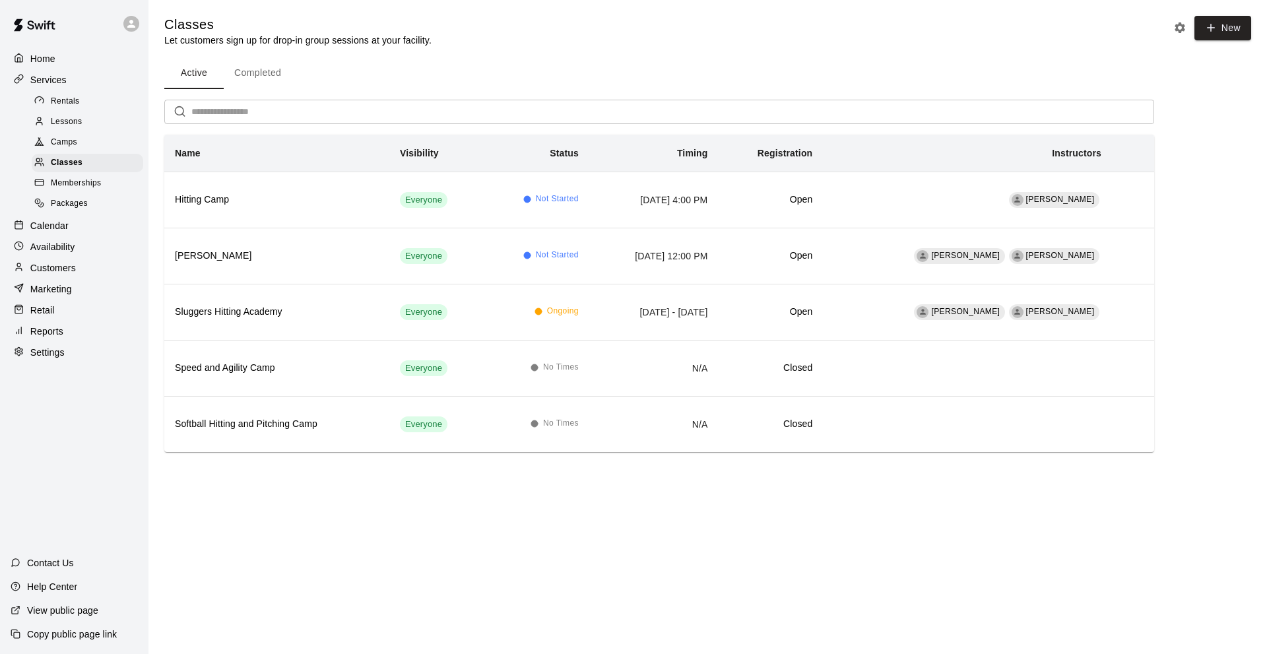
click at [253, 73] on button "Completed" at bounding box center [258, 73] width 68 height 32
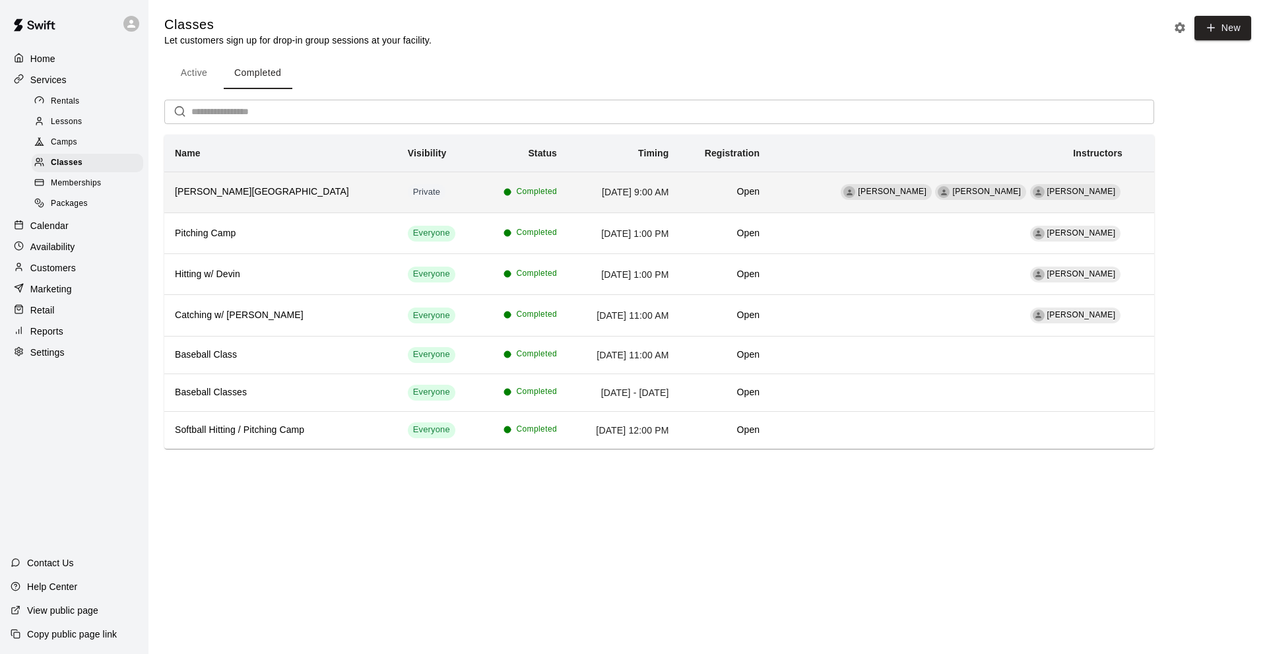
click at [294, 175] on th "[PERSON_NAME][GEOGRAPHIC_DATA]" at bounding box center [280, 192] width 233 height 41
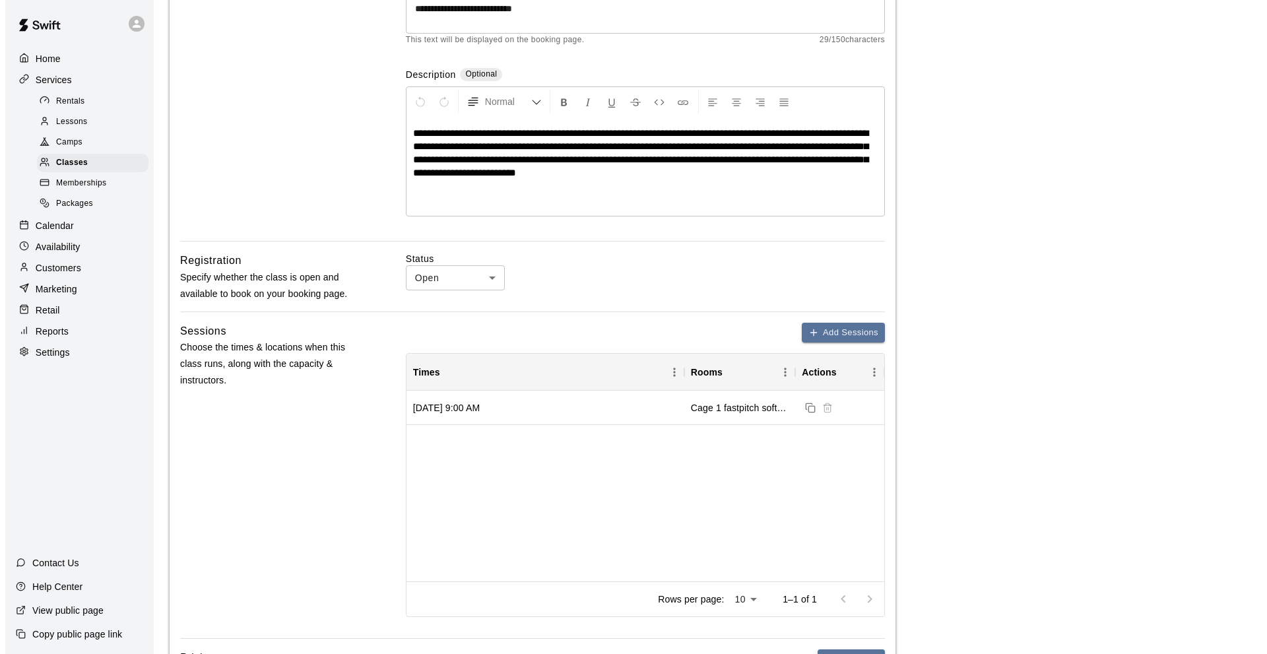
scroll to position [66, 0]
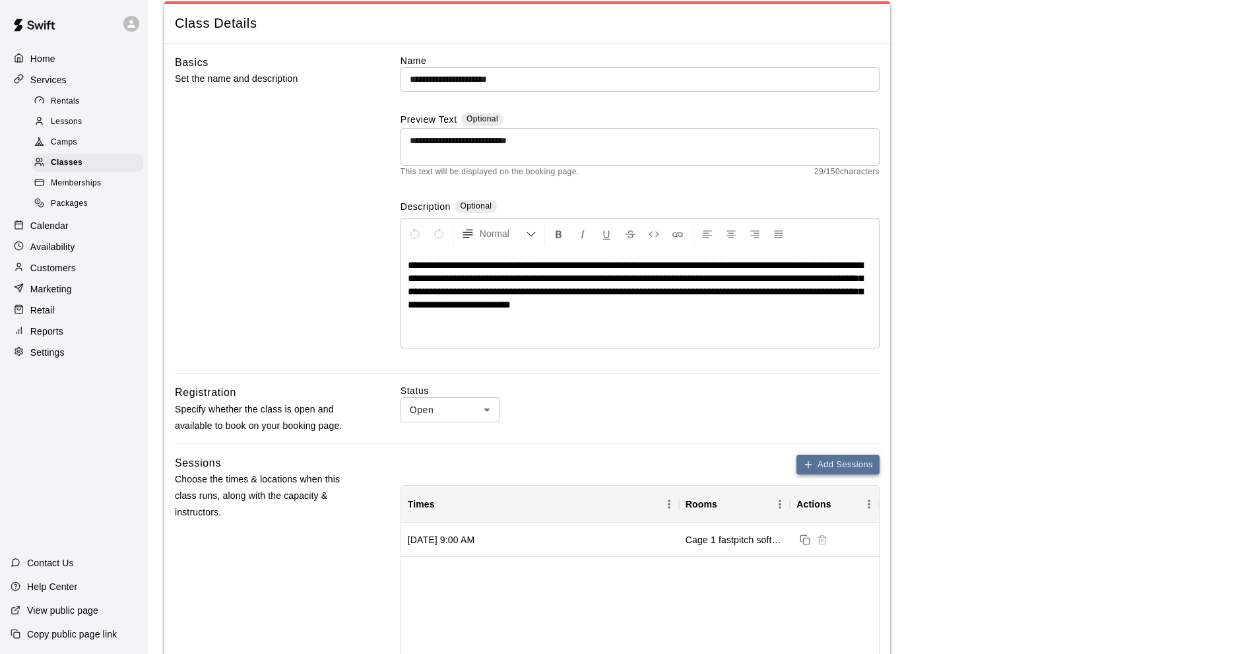
click at [806, 468] on icon "button" at bounding box center [808, 464] width 11 height 11
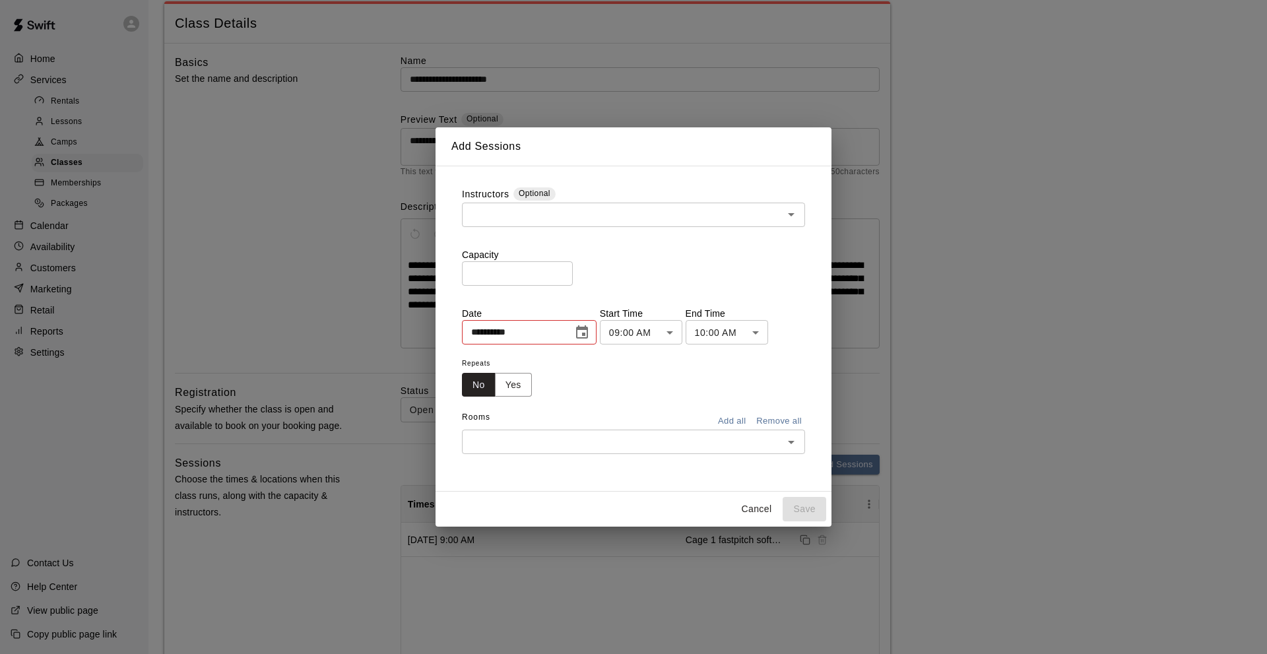
click at [493, 210] on input "text" at bounding box center [622, 214] width 313 height 16
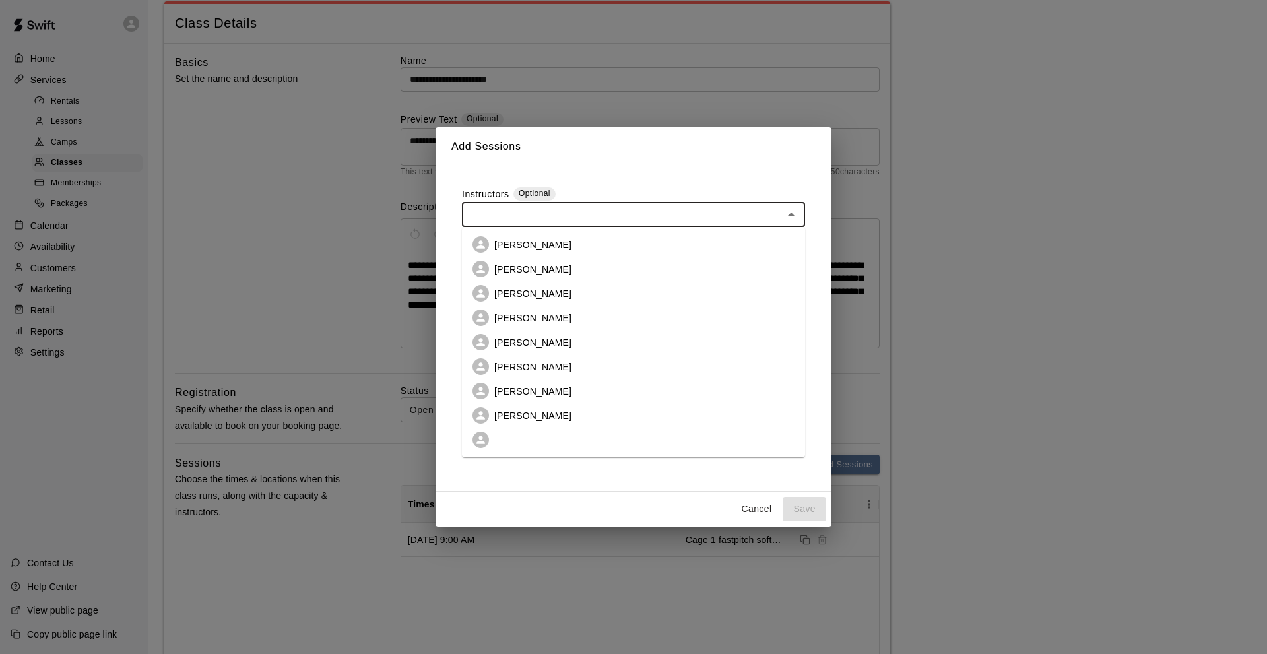
drag, startPoint x: 519, startPoint y: 269, endPoint x: 575, endPoint y: 235, distance: 65.7
click at [521, 267] on p "[PERSON_NAME]" at bounding box center [532, 269] width 77 height 13
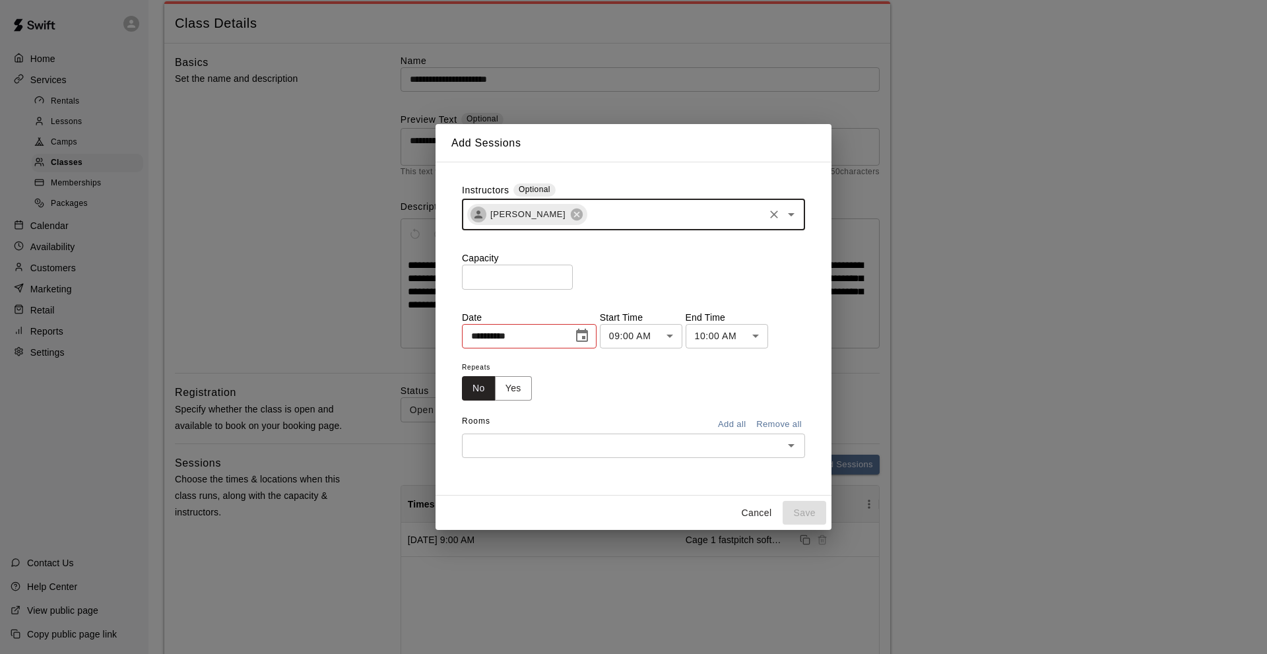
click at [603, 214] on input "text" at bounding box center [674, 214] width 173 height 16
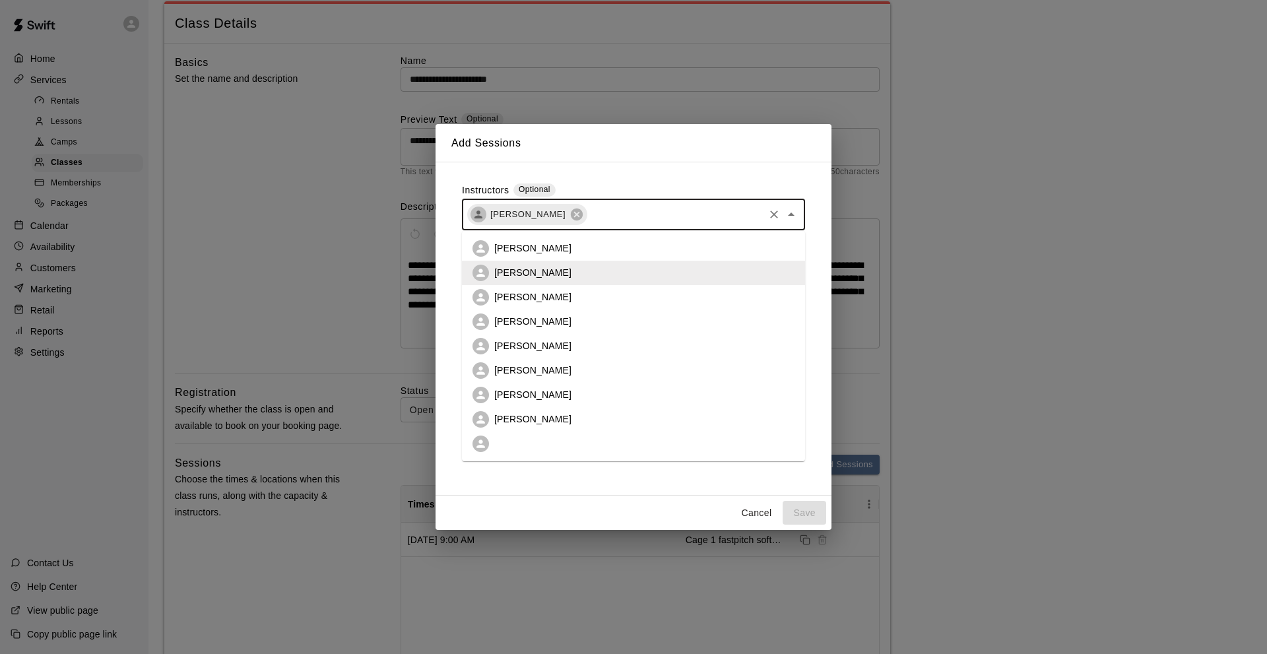
click at [534, 414] on p "[PERSON_NAME]" at bounding box center [532, 418] width 77 height 13
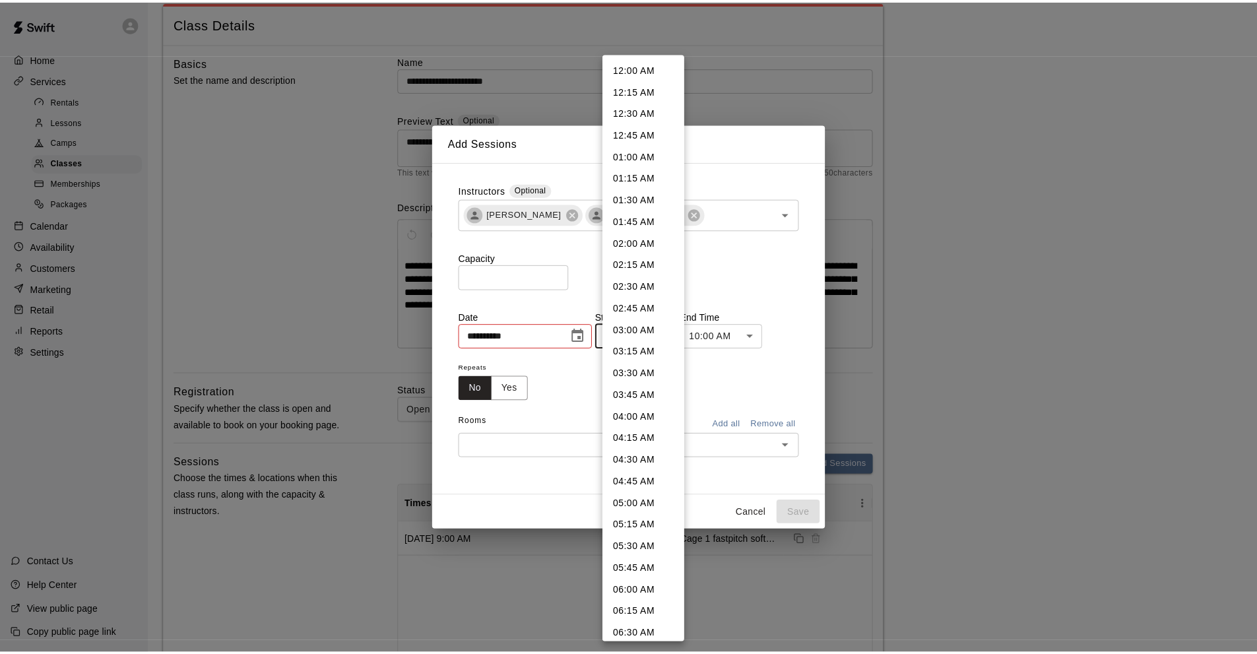
scroll to position [505, 0]
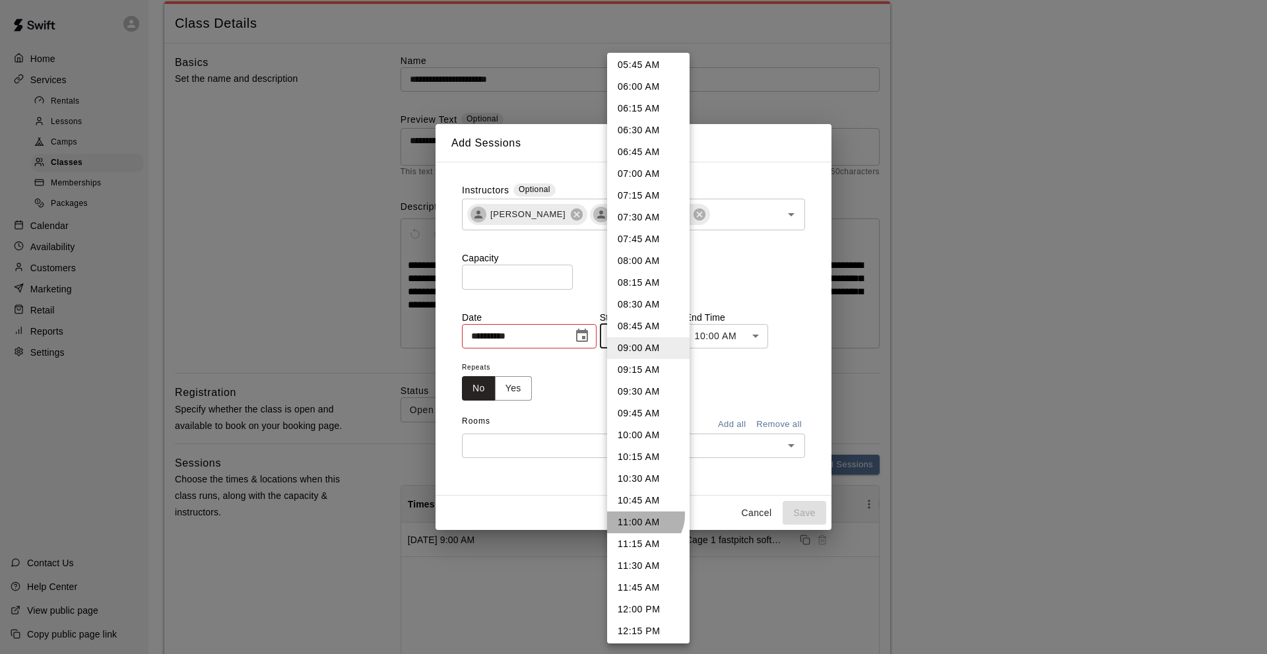
click at [640, 515] on li "11:00 AM" at bounding box center [648, 522] width 82 height 22
type input "********"
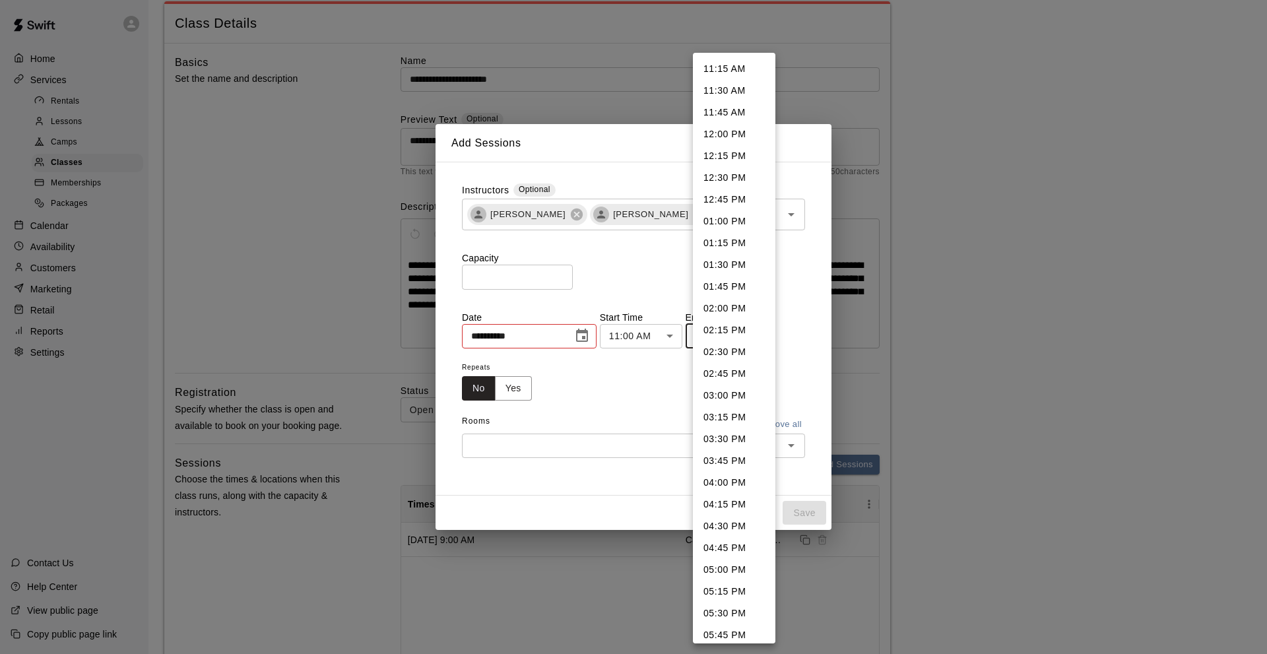
click at [736, 115] on li "11:45 AM" at bounding box center [734, 113] width 82 height 22
type input "********"
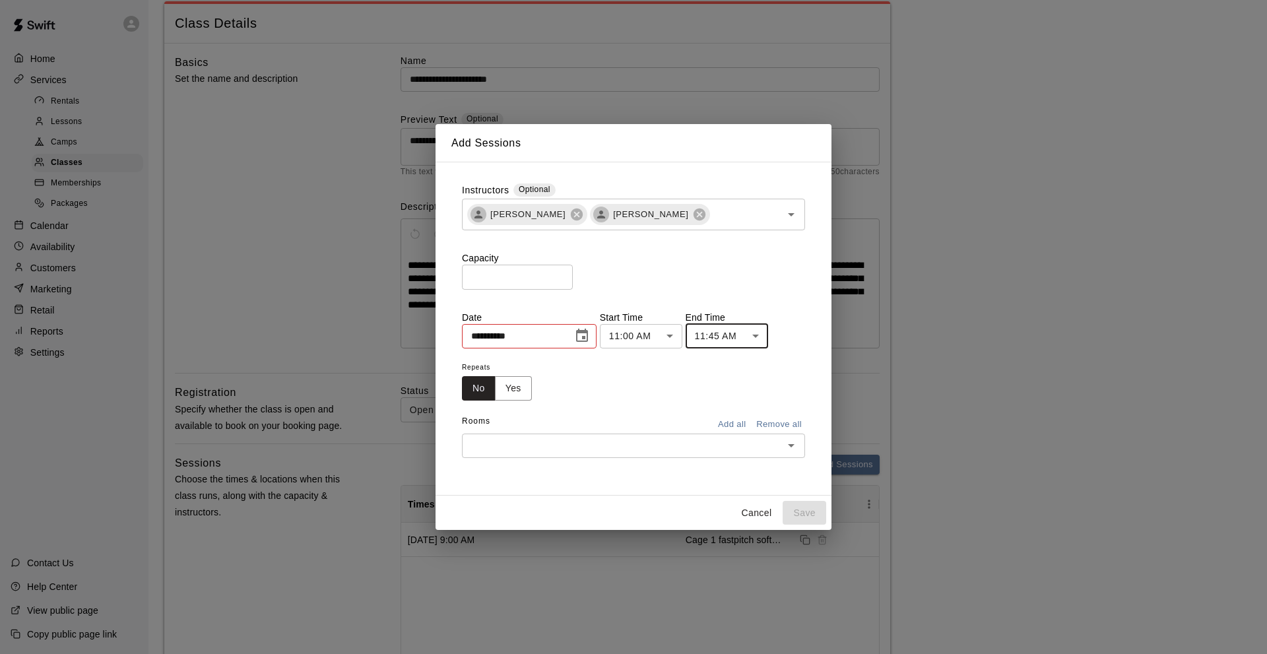
click at [588, 334] on icon "Choose date, selected date is Aug 16, 2025" at bounding box center [582, 336] width 16 height 16
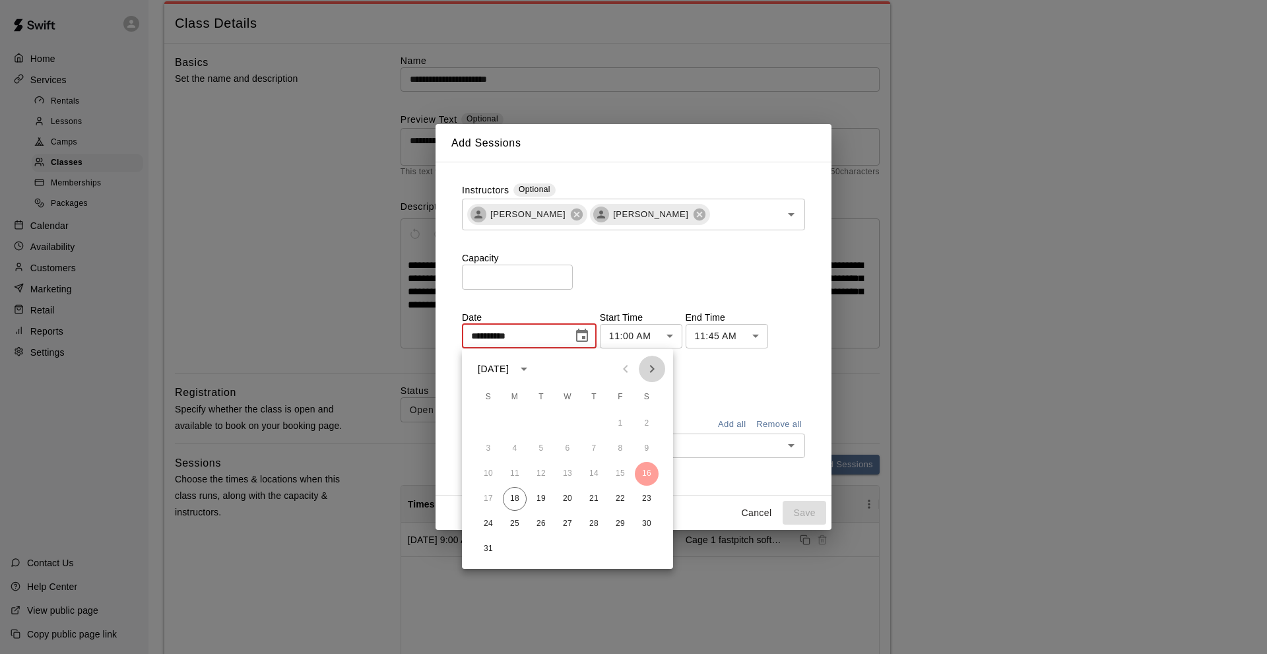
click at [652, 371] on icon "Next month" at bounding box center [652, 369] width 5 height 8
click at [623, 469] on button "19" at bounding box center [620, 474] width 24 height 24
type input "**********"
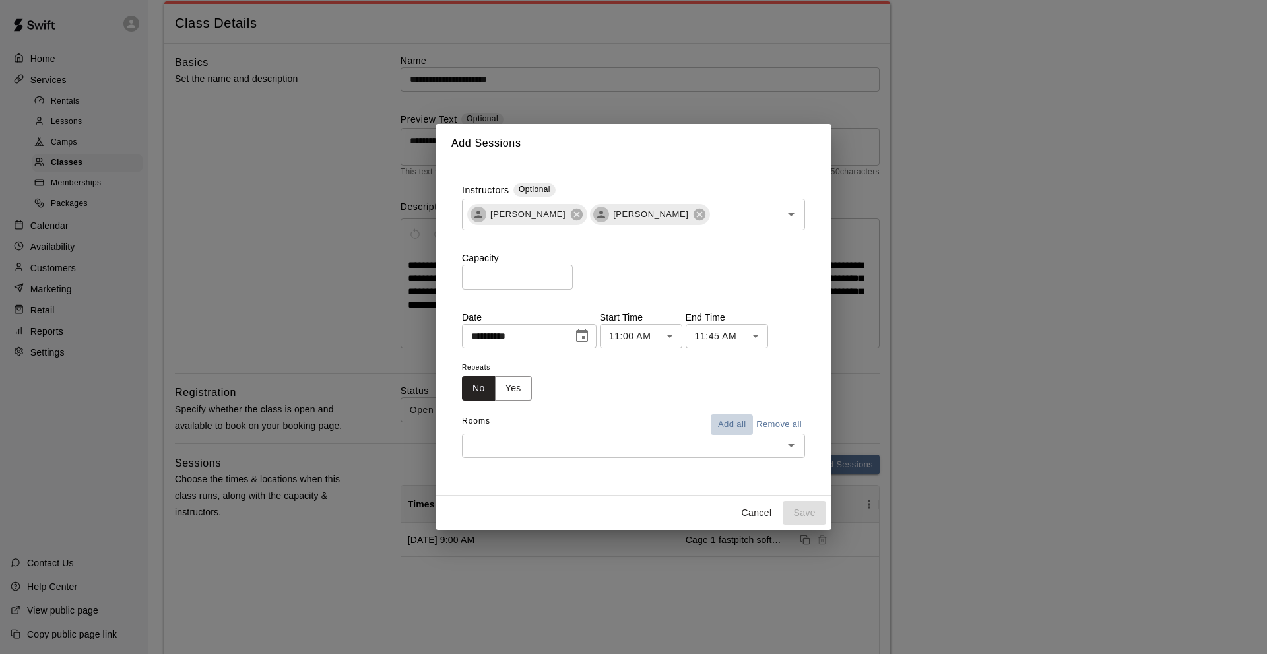
click at [729, 424] on button "Add all" at bounding box center [731, 424] width 42 height 20
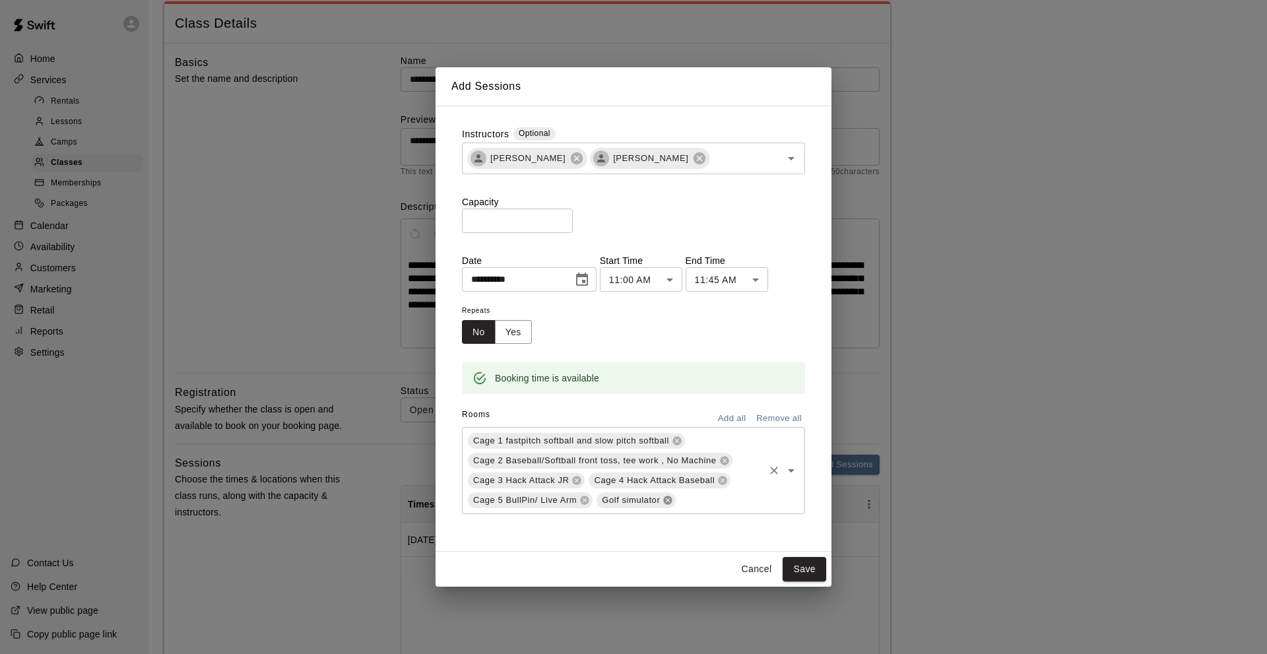
click at [668, 498] on icon at bounding box center [668, 500] width 9 height 9
click at [803, 569] on button "Save" at bounding box center [804, 569] width 44 height 24
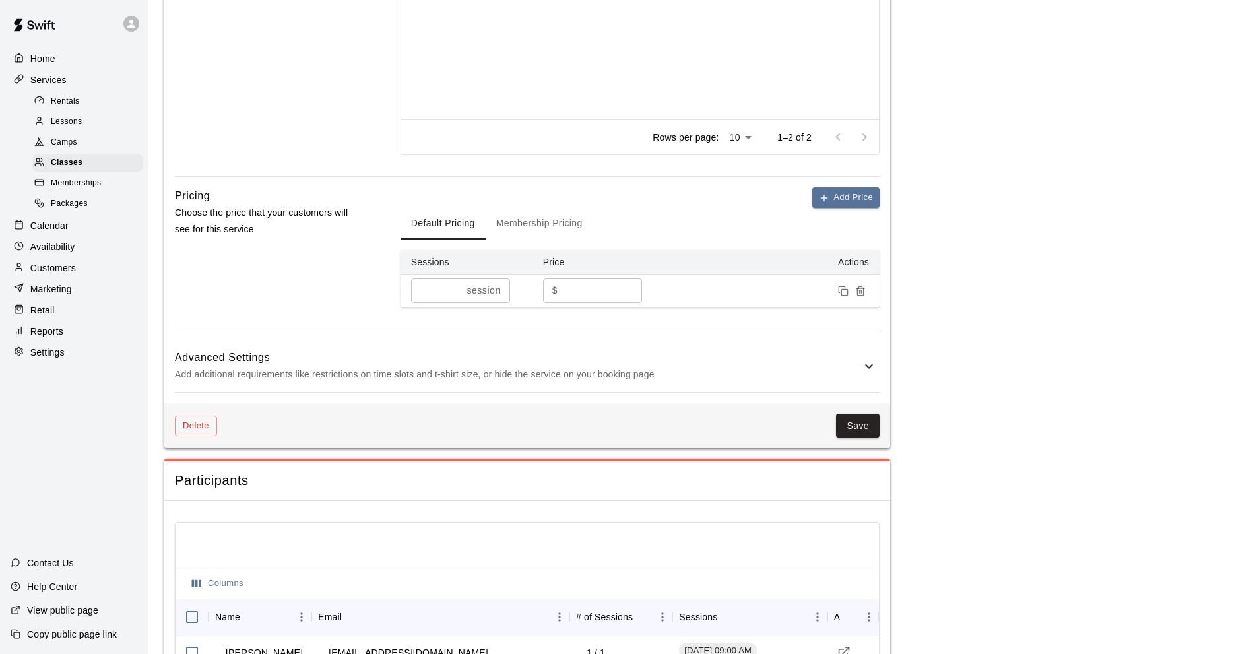
scroll to position [726, 0]
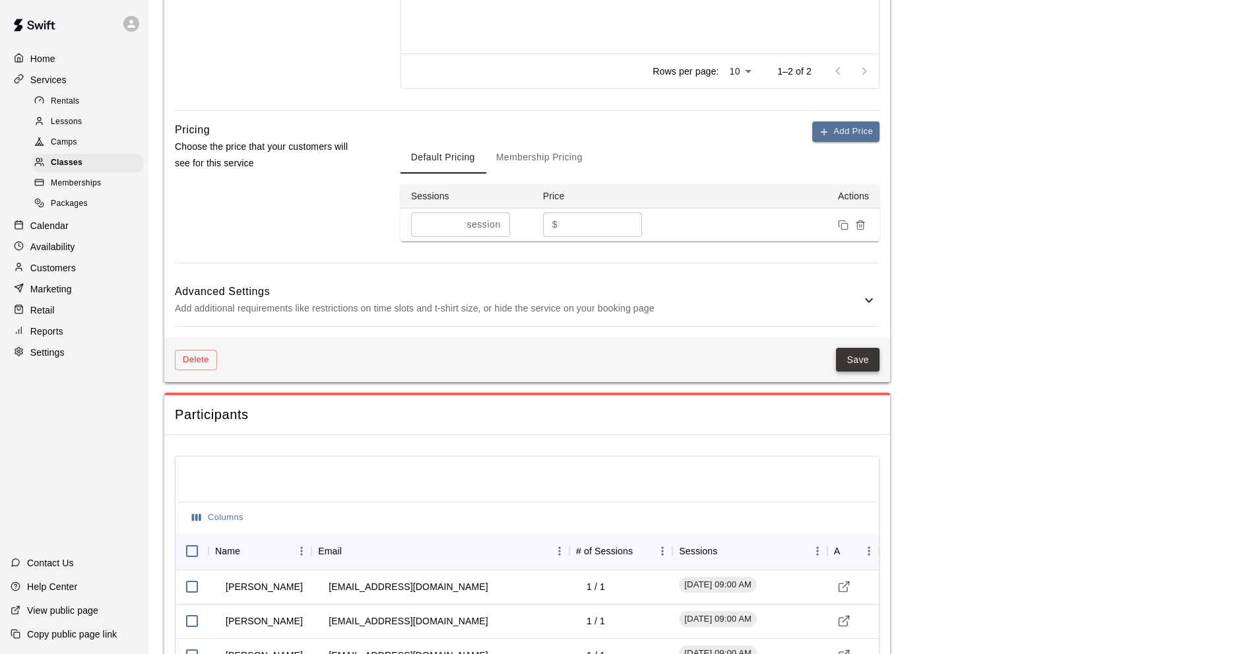
click at [851, 358] on button "Save" at bounding box center [858, 360] width 44 height 24
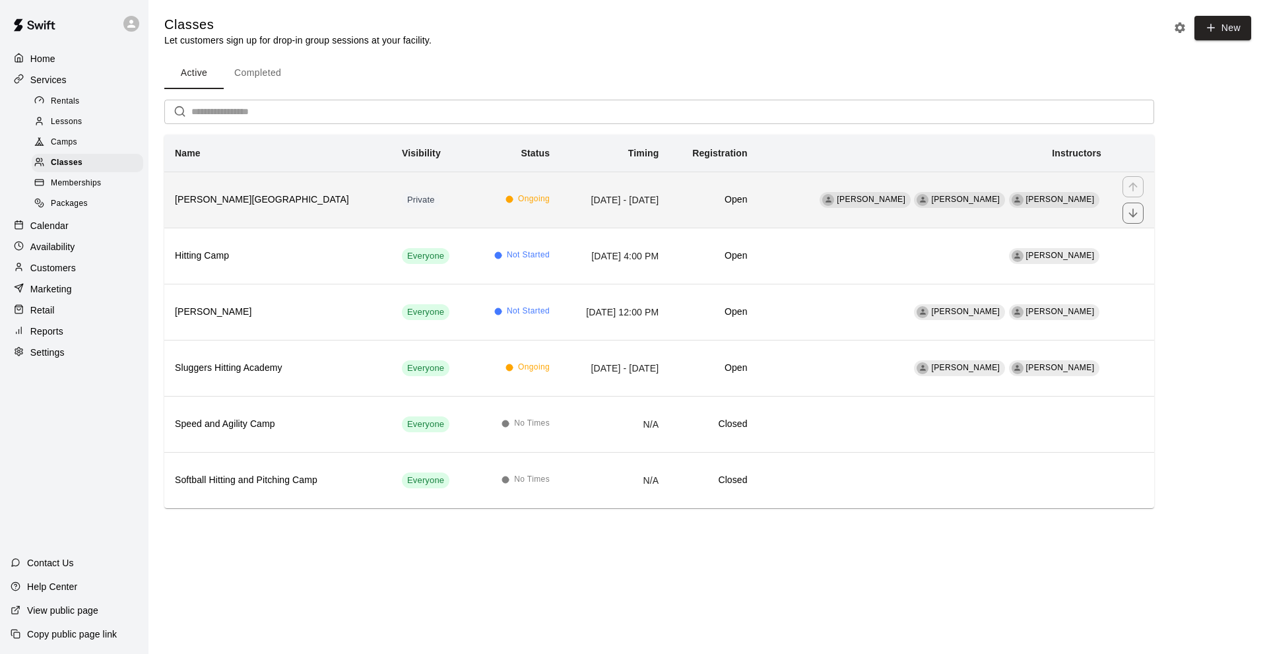
click at [262, 205] on h6 "[PERSON_NAME][GEOGRAPHIC_DATA]" at bounding box center [278, 200] width 206 height 15
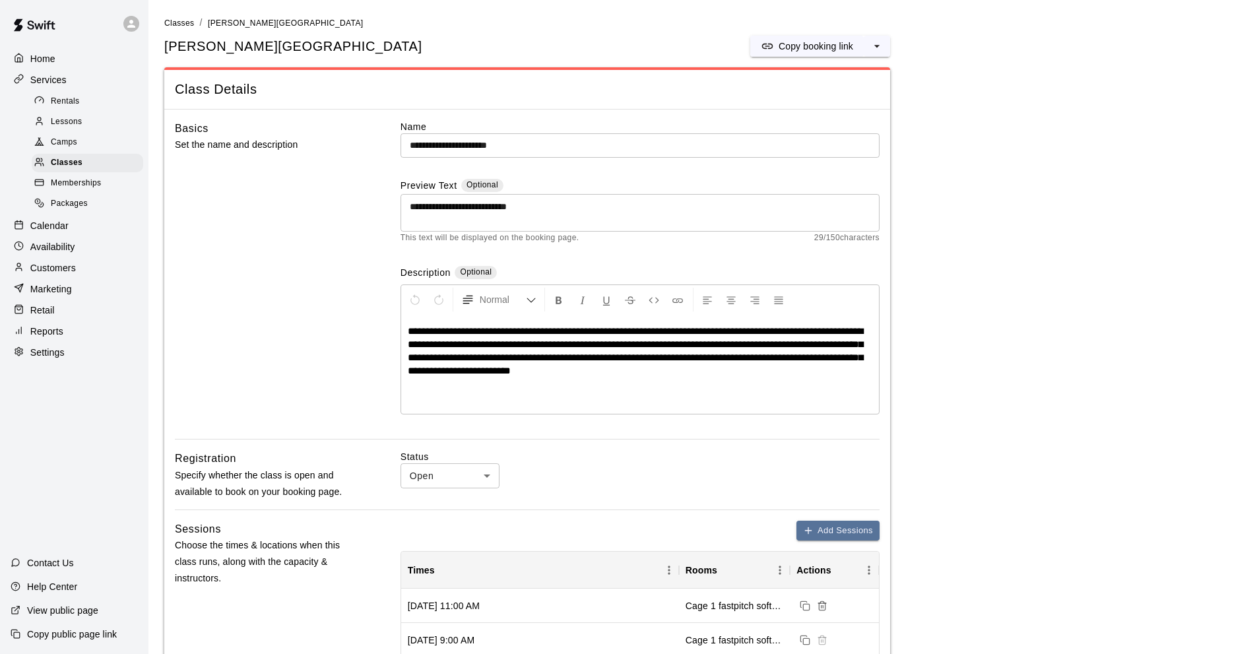
scroll to position [264, 0]
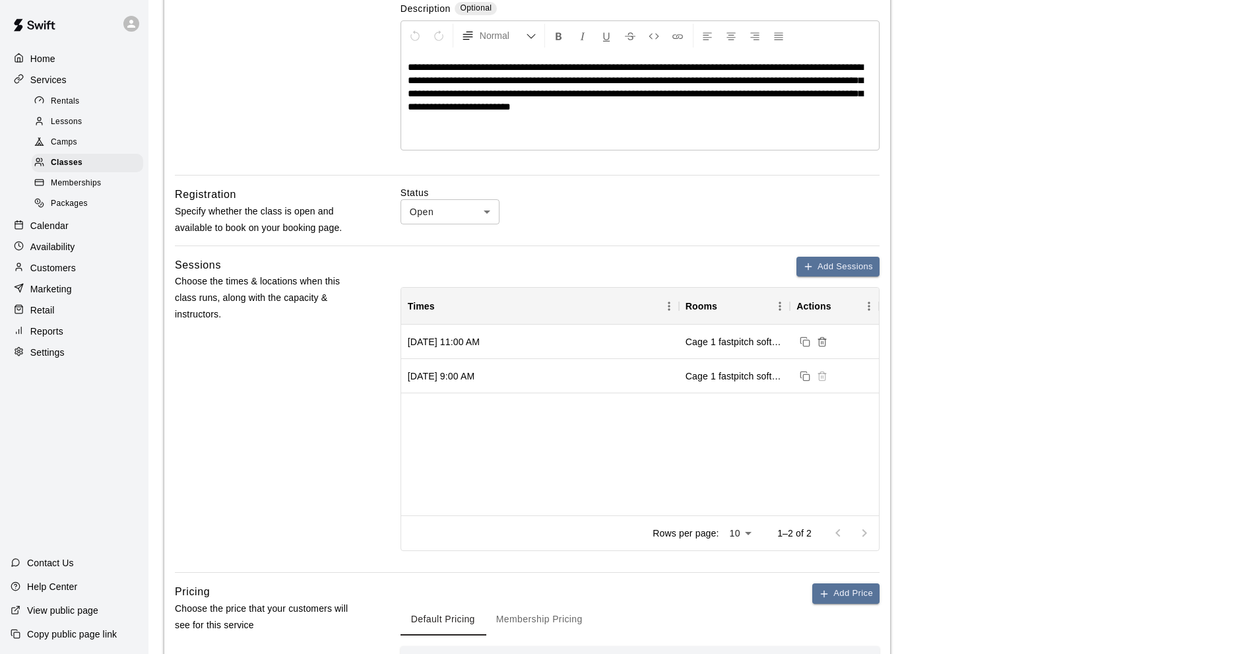
click at [55, 232] on p "Calendar" at bounding box center [49, 225] width 38 height 13
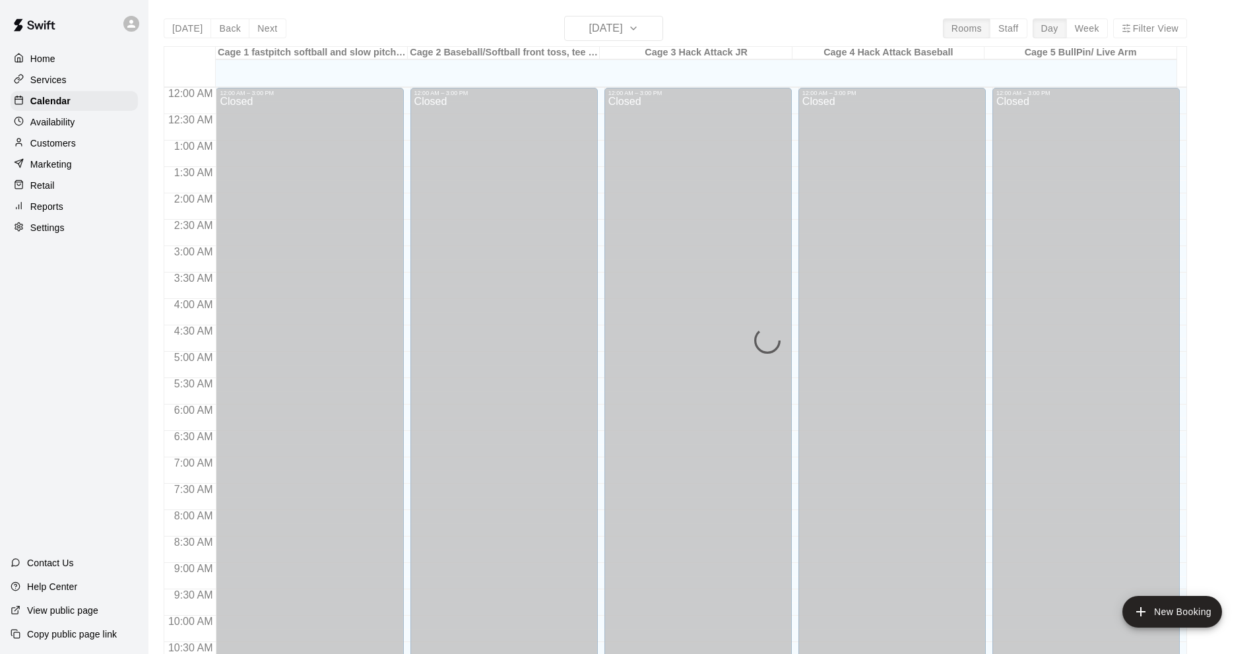
scroll to position [646, 0]
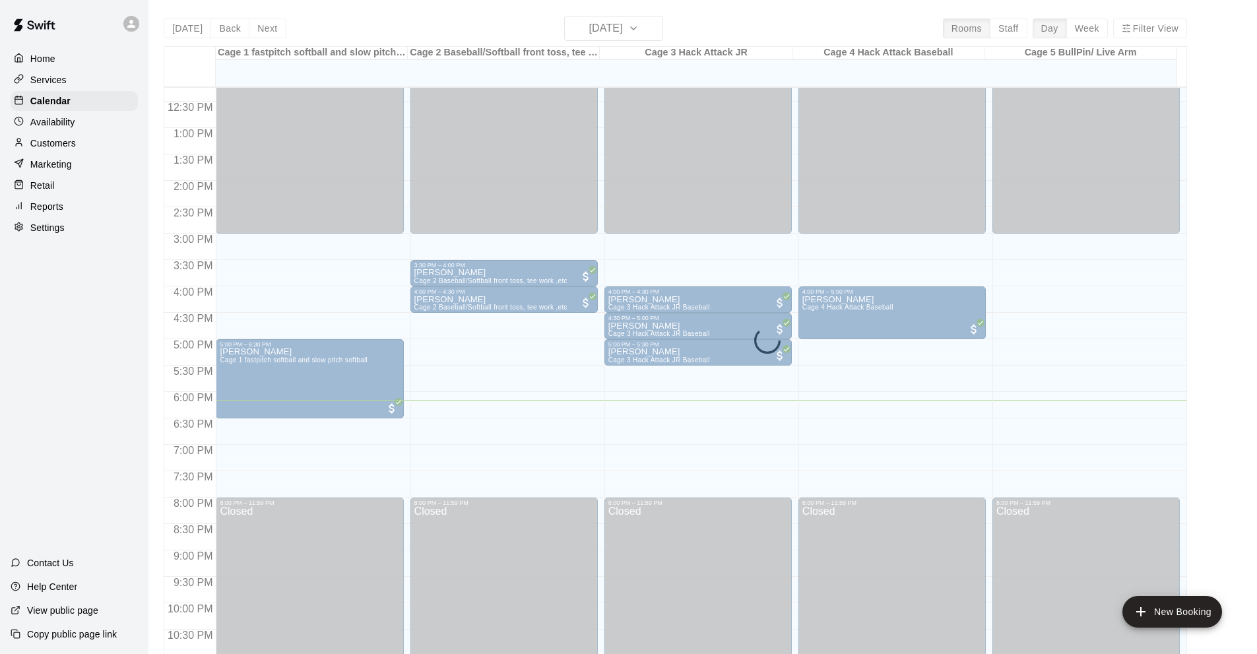
click at [645, 26] on div "[DATE] Back [DATE][DATE] Rooms Staff Day Week Filter View Cage 1 fastpitch soft…" at bounding box center [675, 343] width 1023 height 654
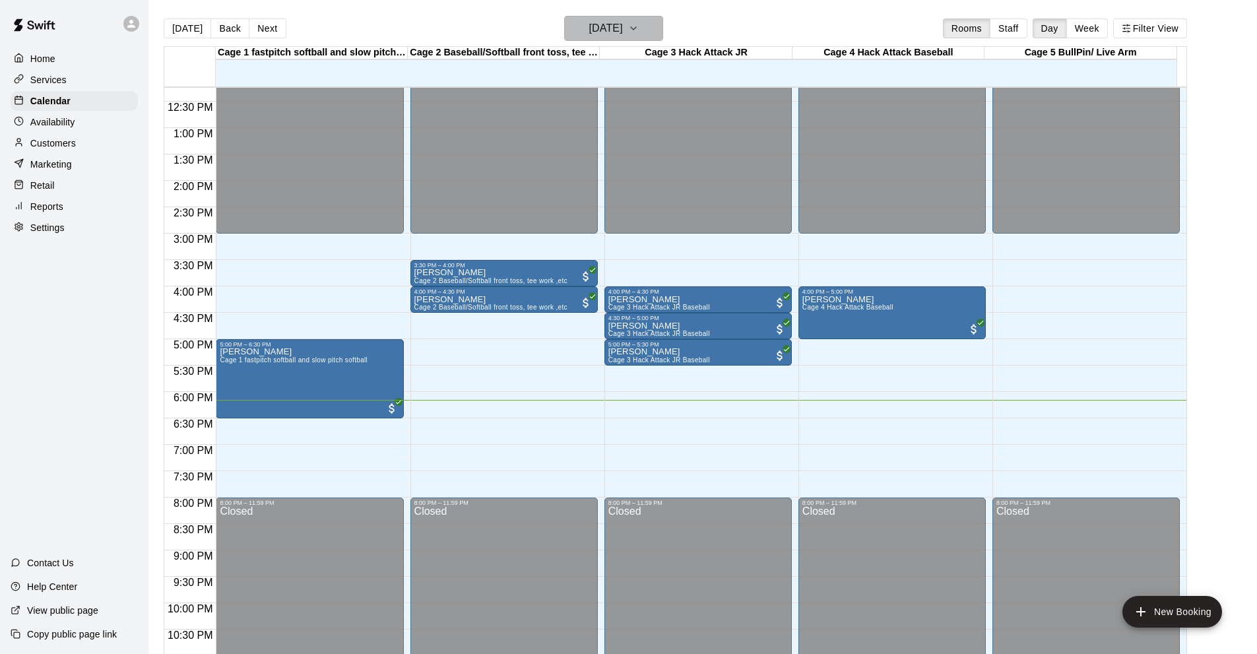
click at [639, 26] on icon "button" at bounding box center [633, 28] width 11 height 16
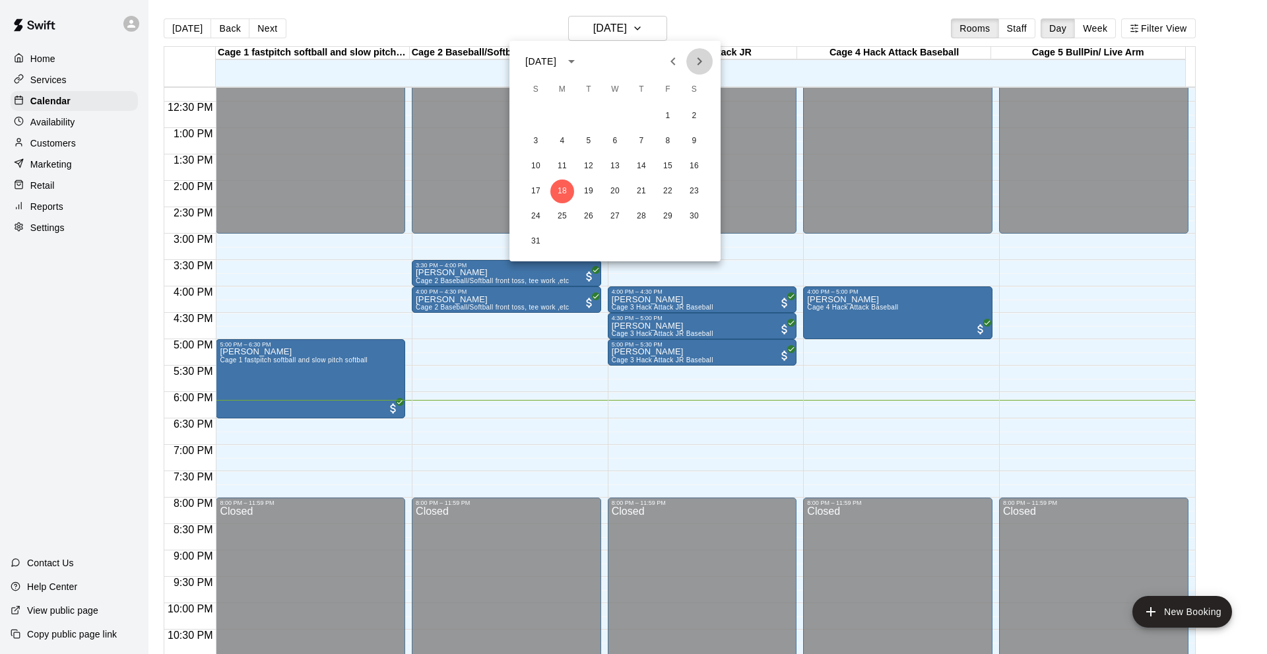
click at [700, 57] on icon "Next month" at bounding box center [699, 61] width 16 height 16
click at [668, 170] on button "19" at bounding box center [668, 166] width 24 height 24
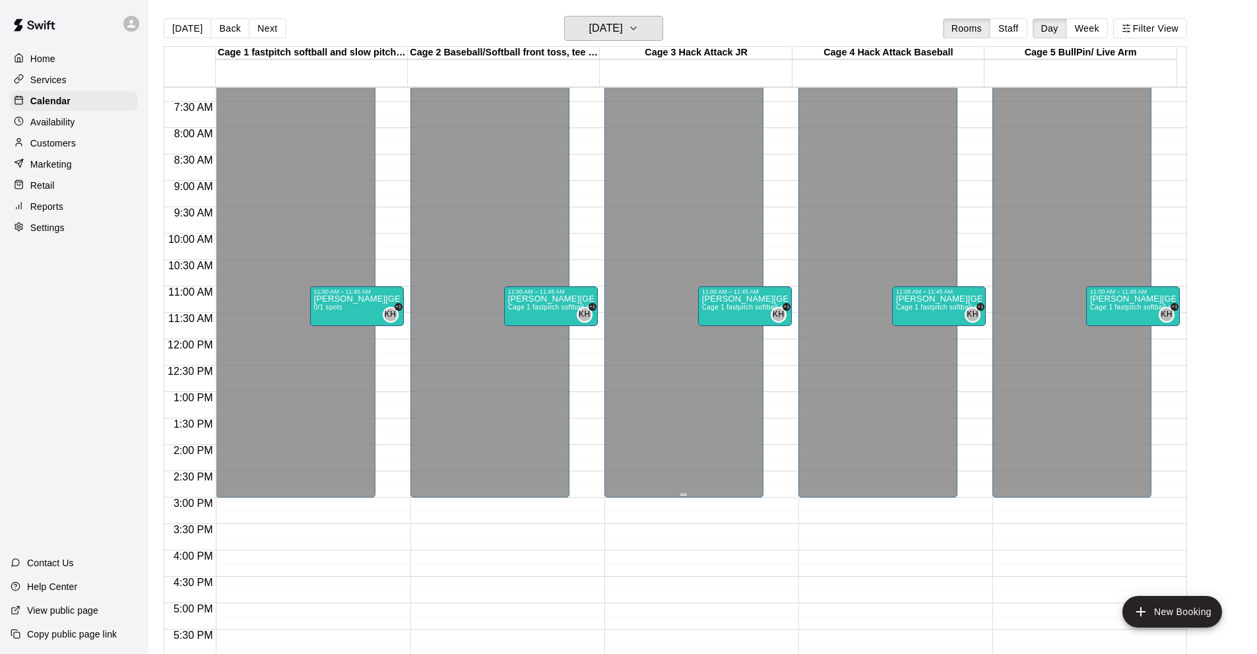
scroll to position [686, 0]
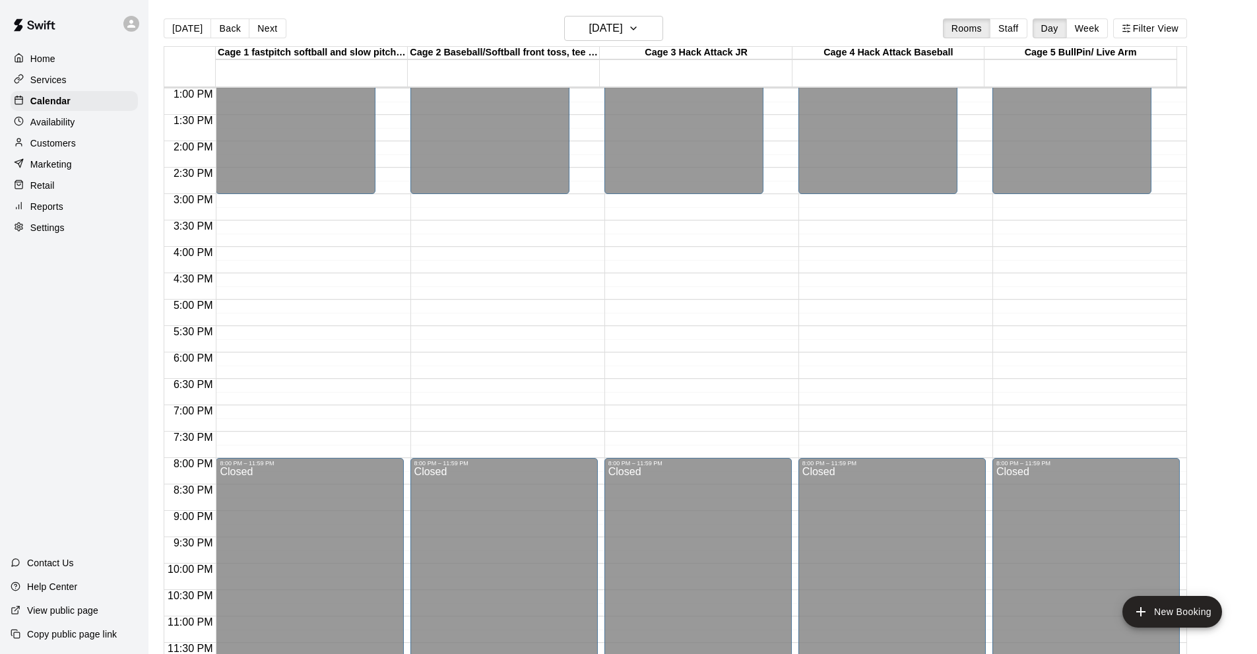
click at [45, 84] on p "Services" at bounding box center [48, 79] width 36 height 13
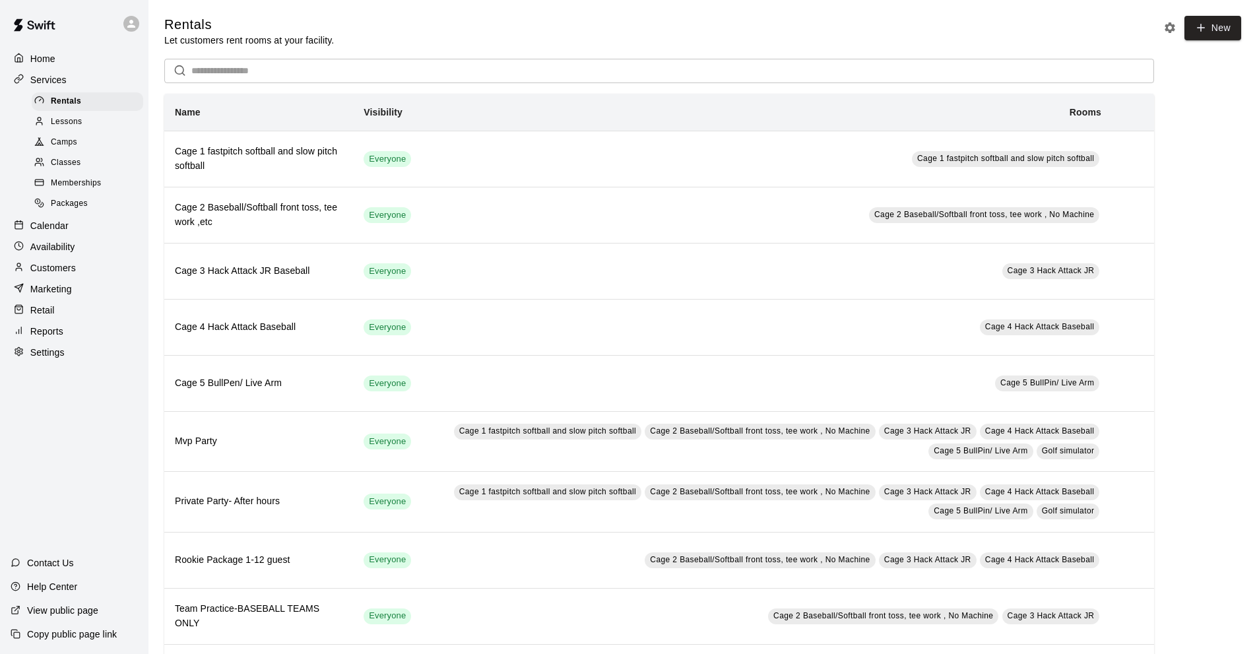
click at [69, 165] on span "Classes" at bounding box center [66, 162] width 30 height 13
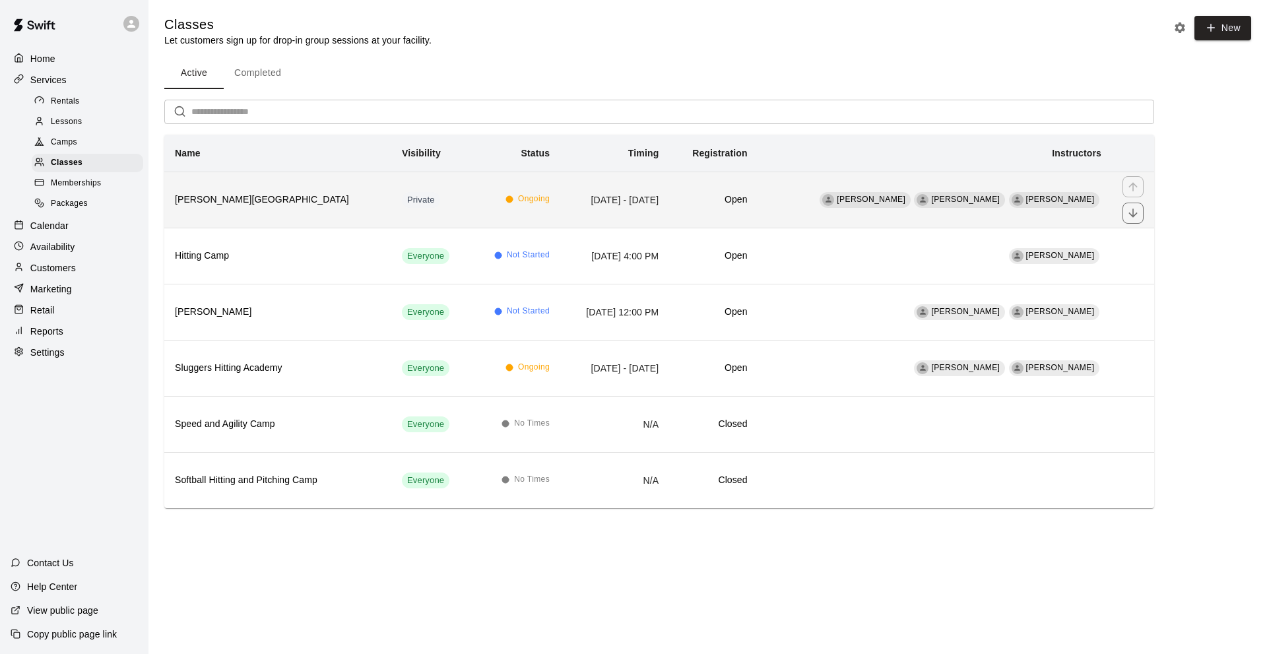
click at [245, 202] on h6 "[PERSON_NAME][GEOGRAPHIC_DATA]" at bounding box center [278, 200] width 206 height 15
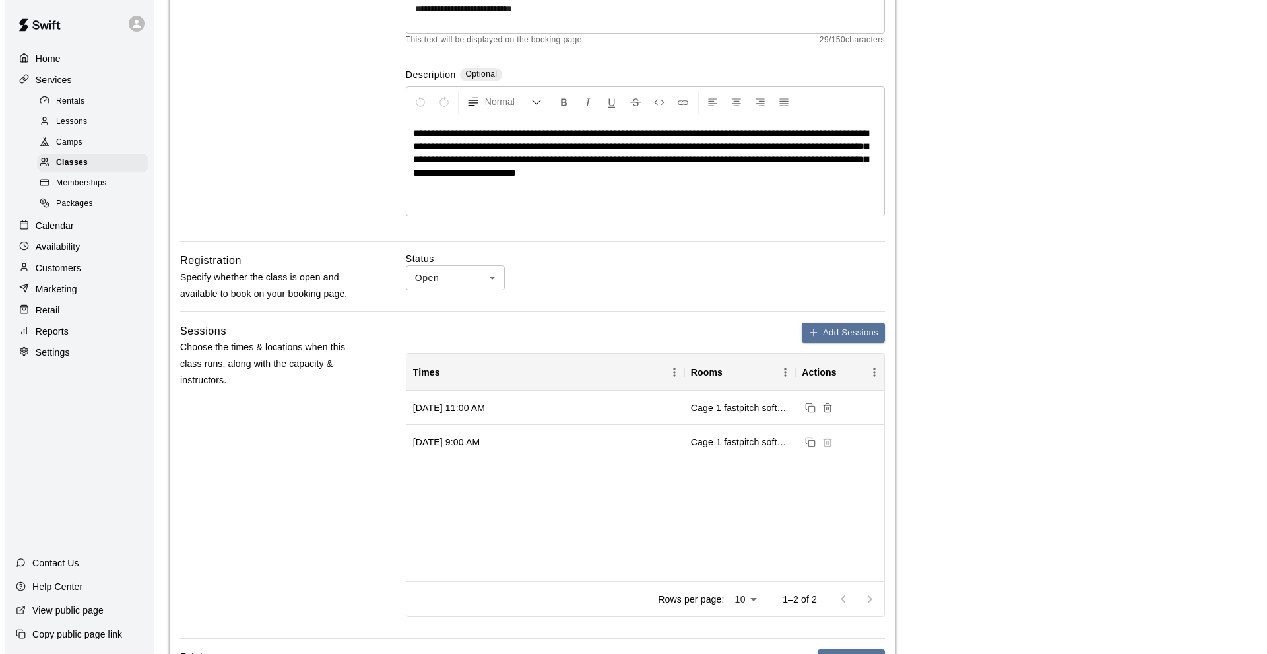
scroll to position [264, 0]
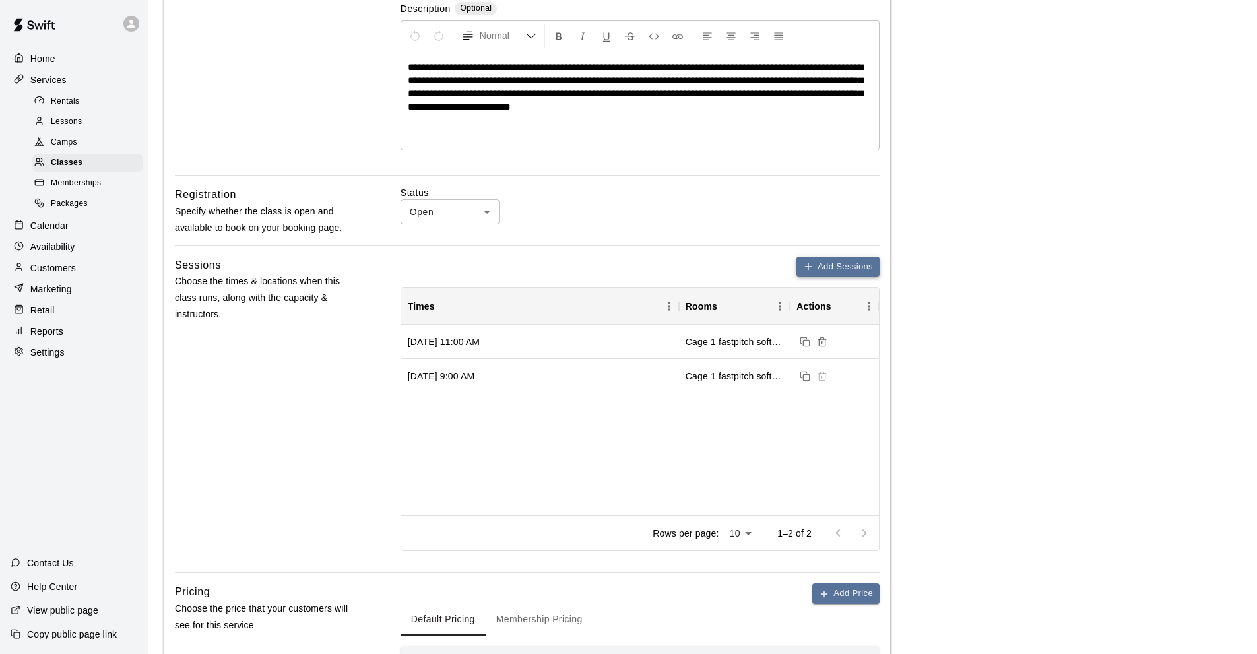
click at [821, 264] on button "Add Sessions" at bounding box center [837, 267] width 83 height 20
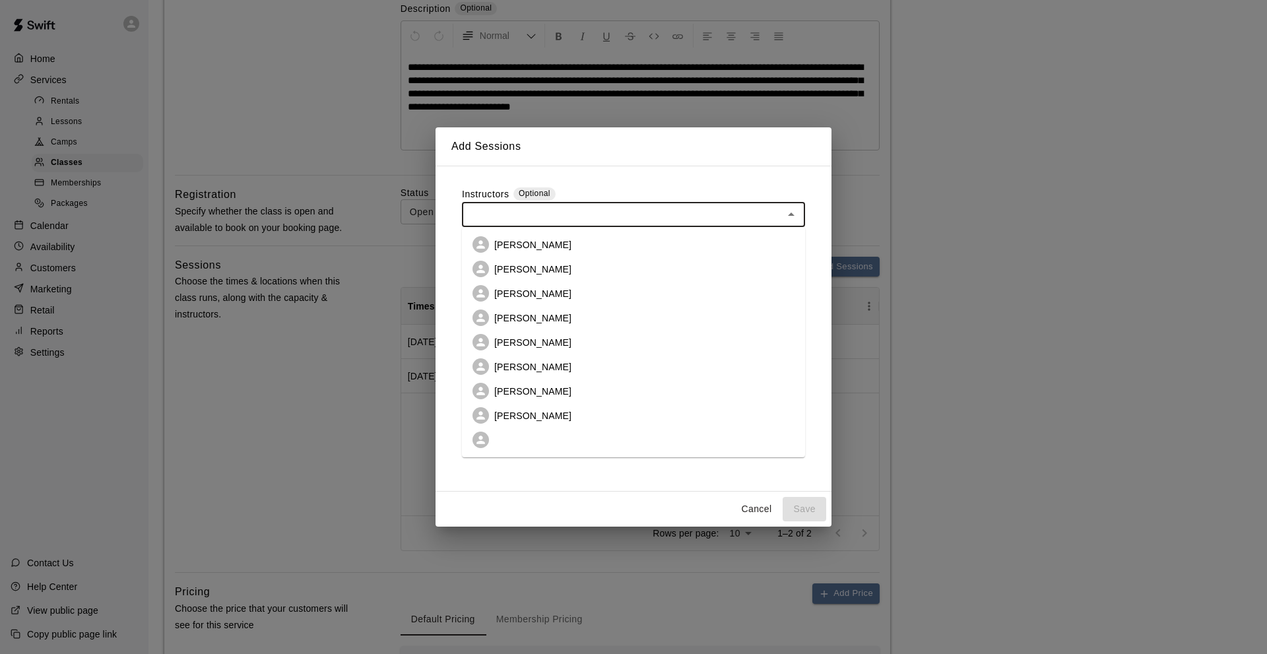
click at [518, 222] on input "text" at bounding box center [622, 214] width 313 height 16
click at [528, 269] on p "[PERSON_NAME]" at bounding box center [532, 269] width 77 height 13
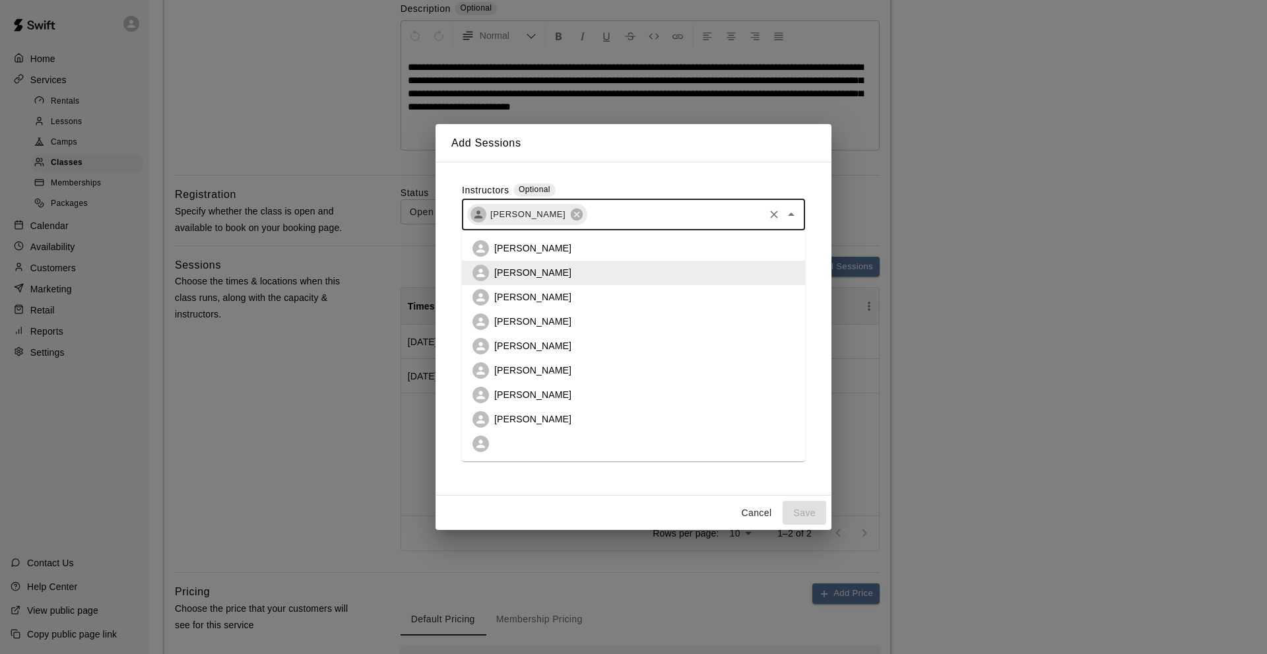
click at [610, 214] on input "text" at bounding box center [674, 214] width 173 height 16
click at [525, 416] on p "[PERSON_NAME]" at bounding box center [532, 418] width 77 height 13
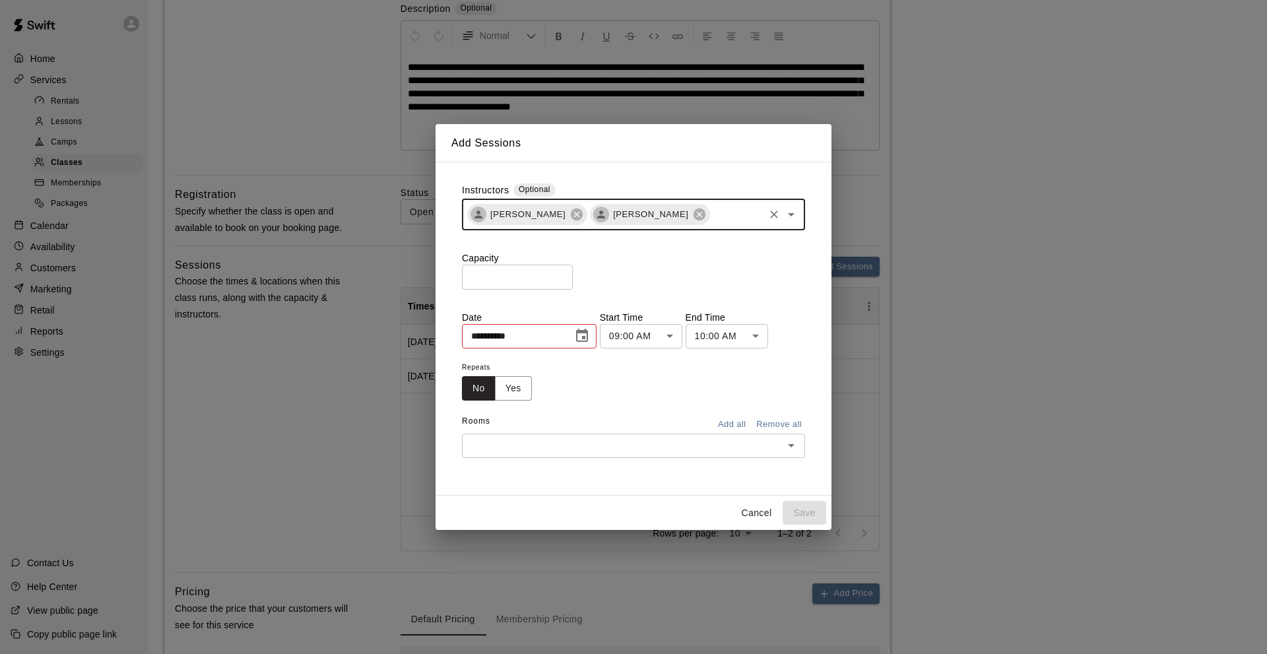
click at [588, 333] on icon "Choose date, selected date is Aug 16, 2025" at bounding box center [582, 335] width 12 height 13
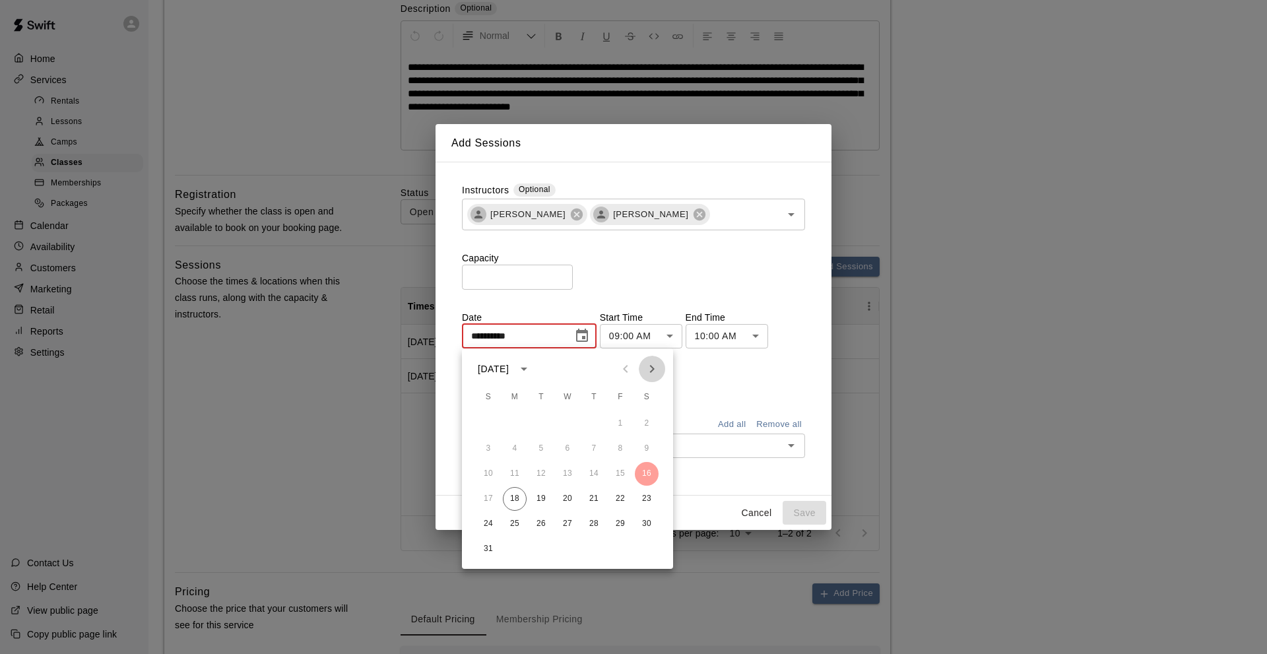
click at [646, 362] on icon "Next month" at bounding box center [652, 369] width 16 height 16
click at [621, 496] on button "24" at bounding box center [620, 499] width 24 height 24
type input "**********"
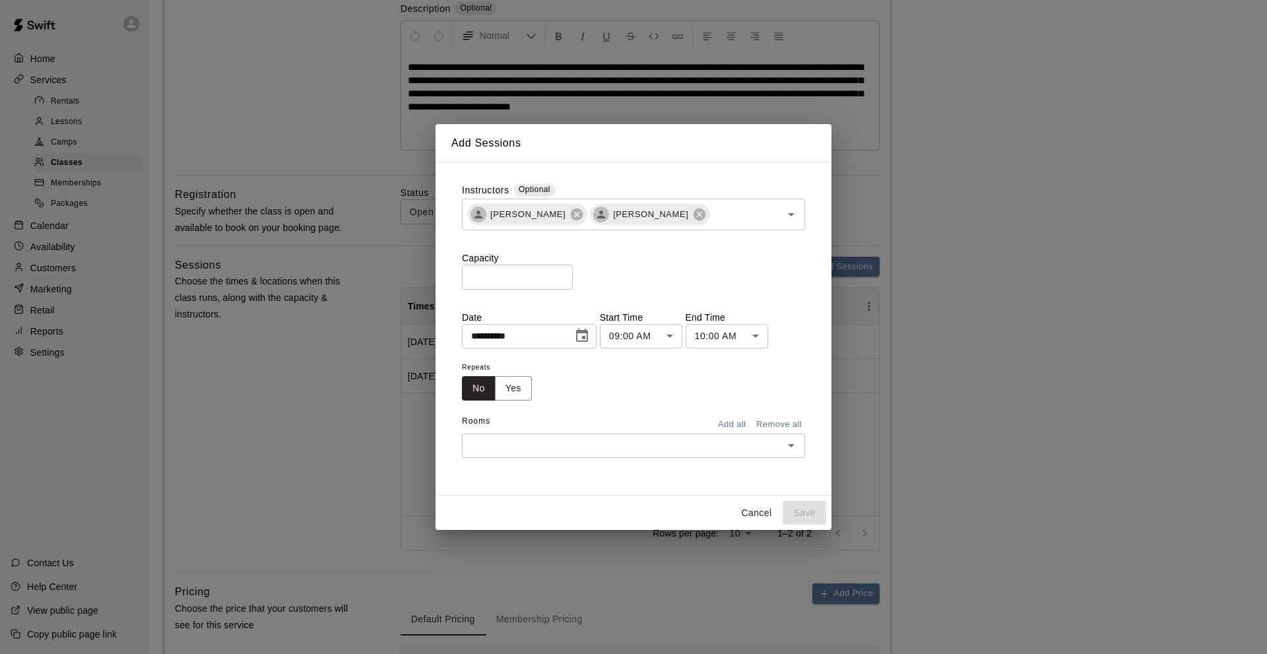
click at [470, 280] on input "*" at bounding box center [517, 277] width 111 height 24
type input "**"
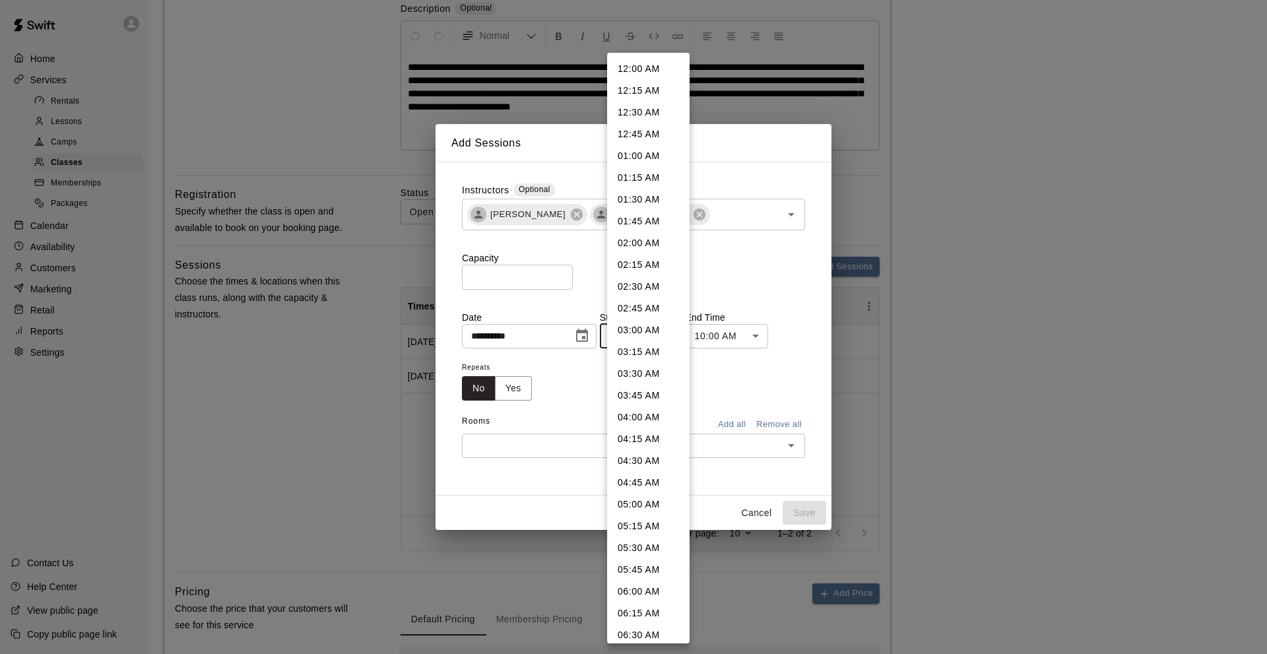
scroll to position [505, 0]
click at [637, 524] on li "11:00 AM" at bounding box center [648, 522] width 82 height 22
type input "********"
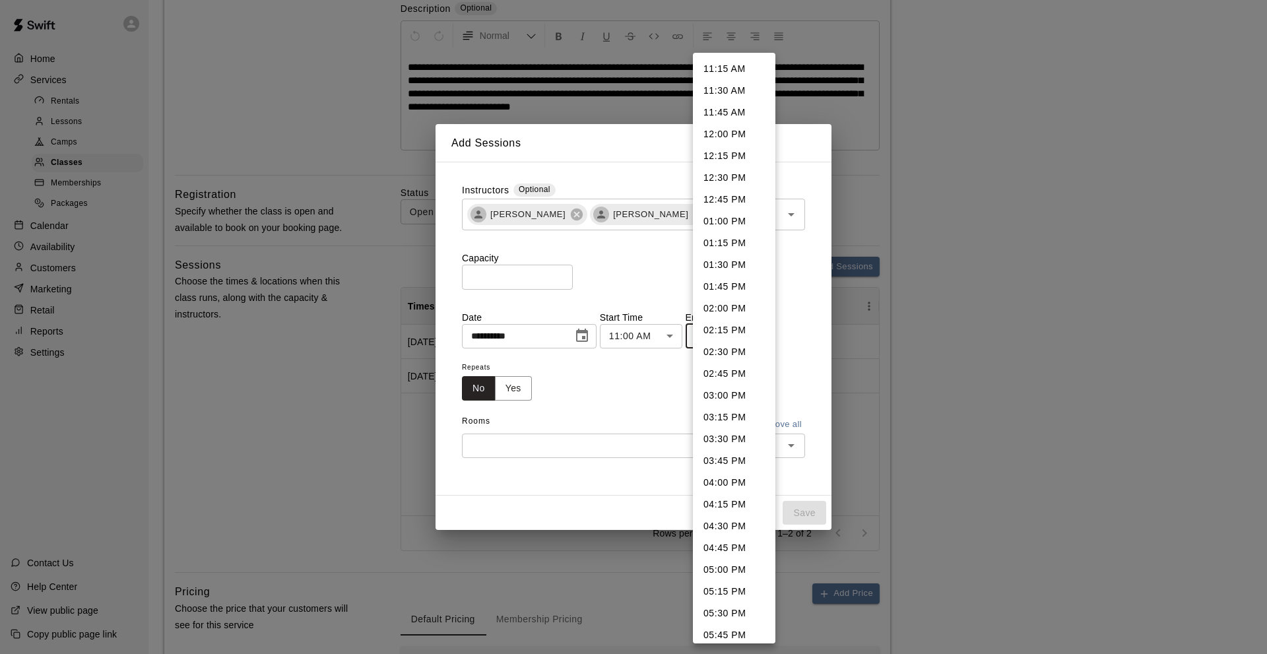
click at [715, 111] on li "11:45 AM" at bounding box center [734, 113] width 82 height 22
type input "********"
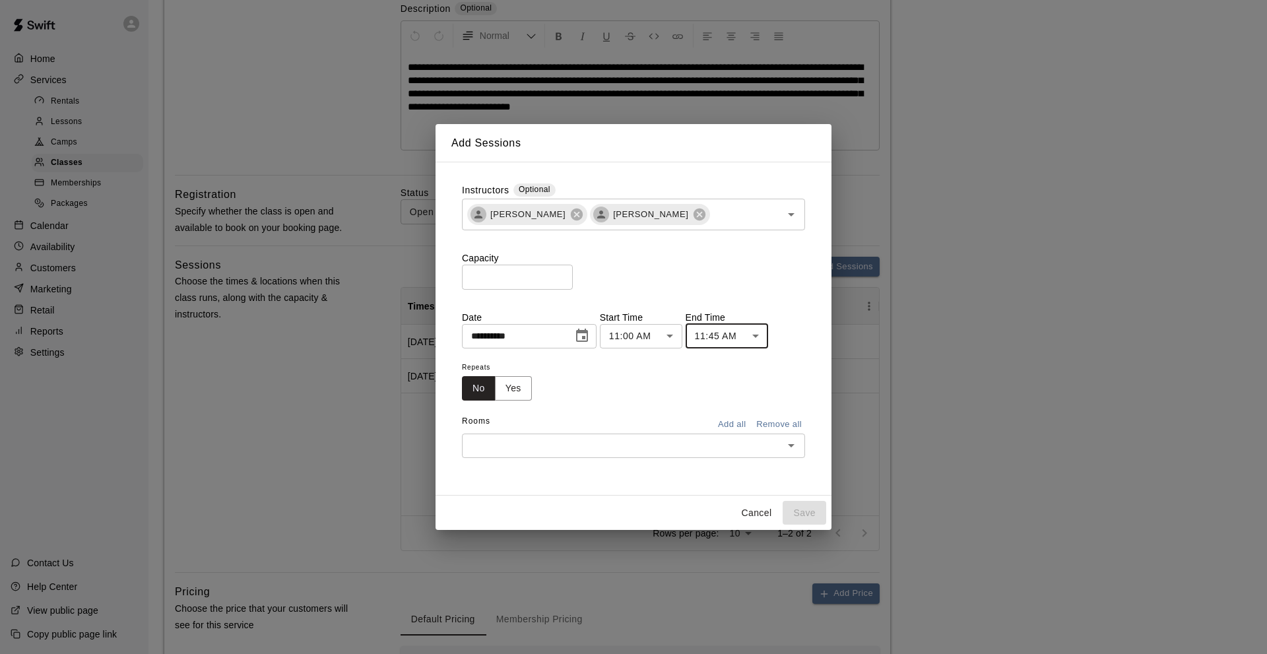
click at [741, 424] on button "Add all" at bounding box center [731, 424] width 42 height 20
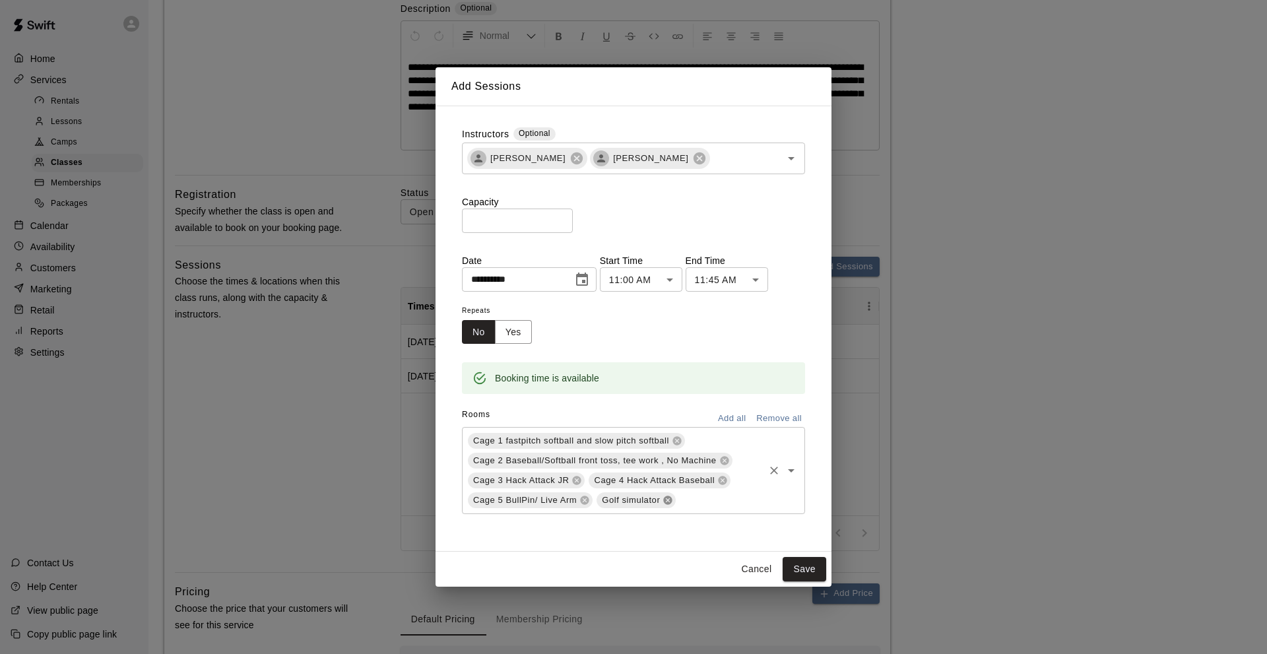
click at [664, 503] on icon at bounding box center [667, 500] width 11 height 11
click at [792, 565] on button "Save" at bounding box center [804, 569] width 44 height 24
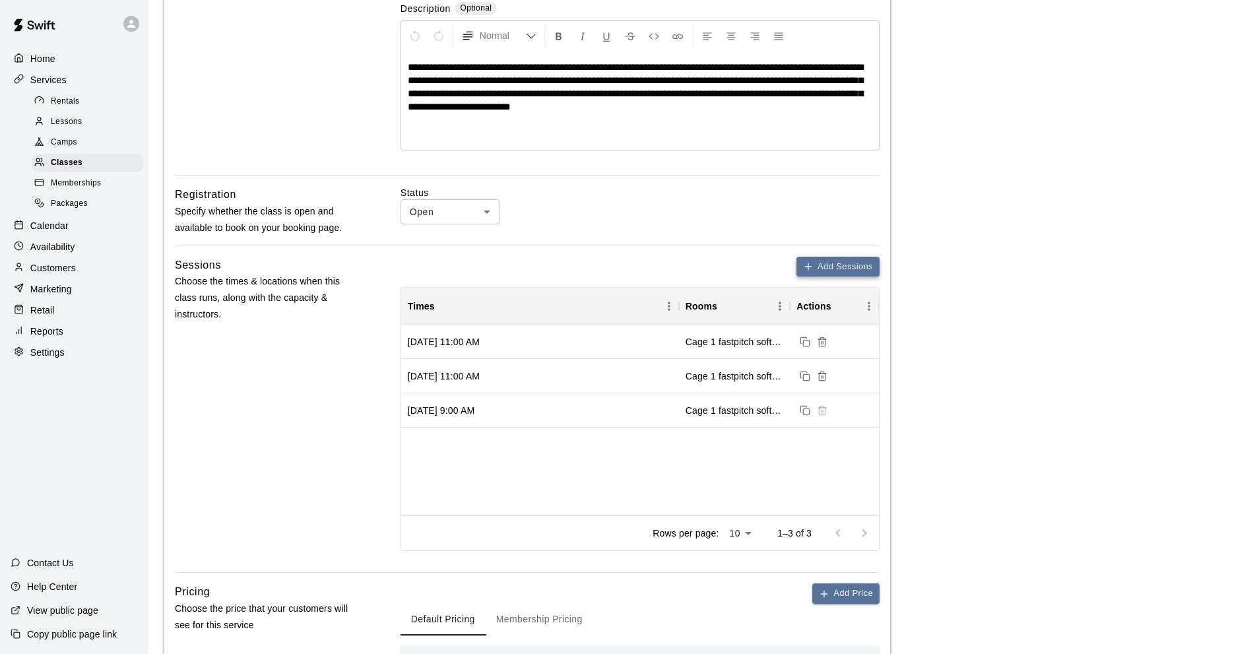
click at [809, 263] on icon "button" at bounding box center [808, 266] width 11 height 11
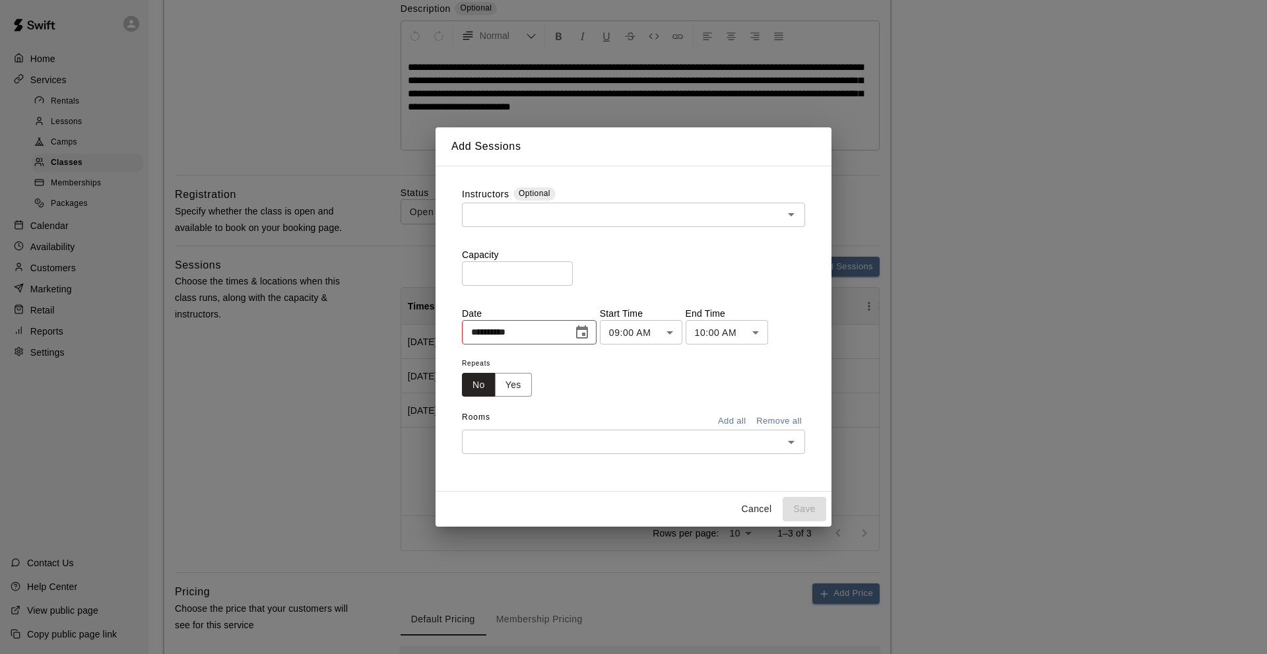
click at [495, 213] on input "text" at bounding box center [622, 214] width 313 height 16
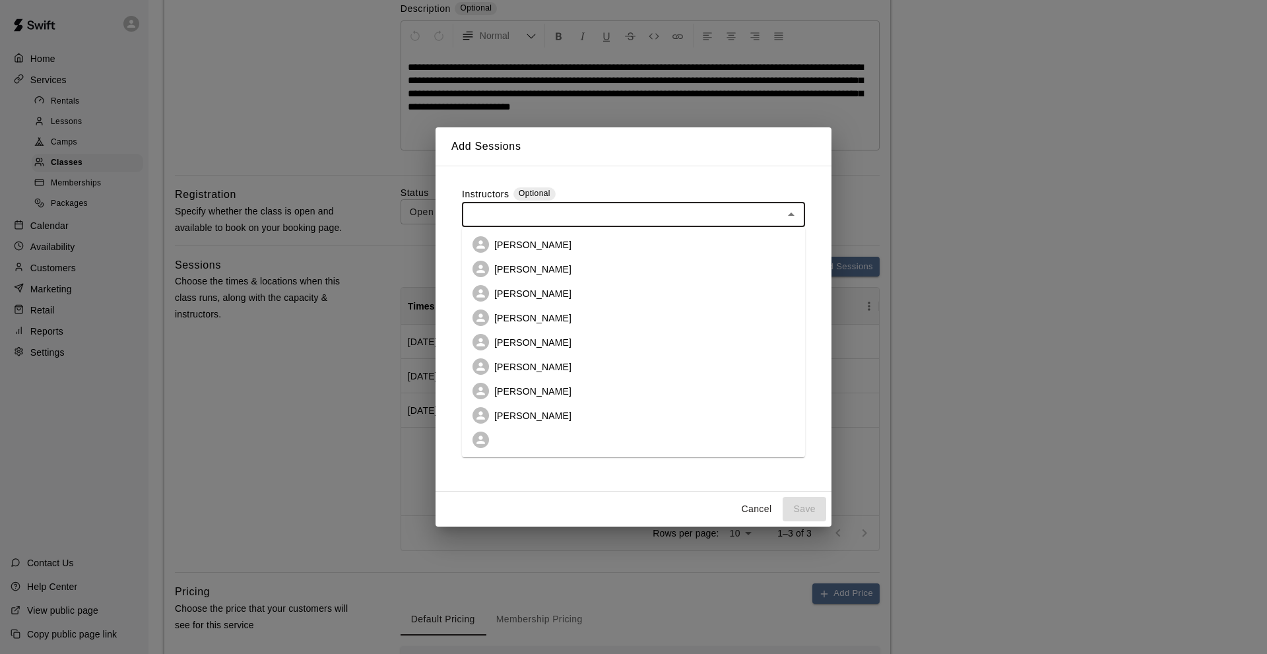
click at [510, 270] on p "[PERSON_NAME]" at bounding box center [532, 269] width 77 height 13
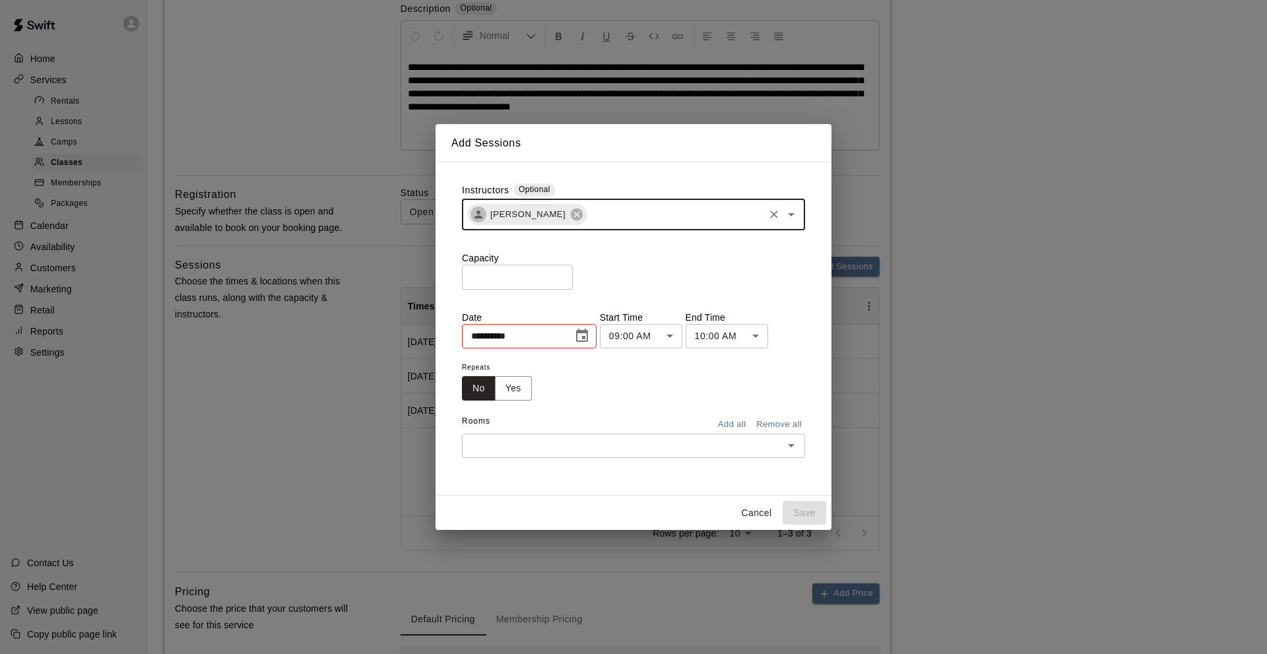
click at [591, 215] on input "text" at bounding box center [674, 214] width 173 height 16
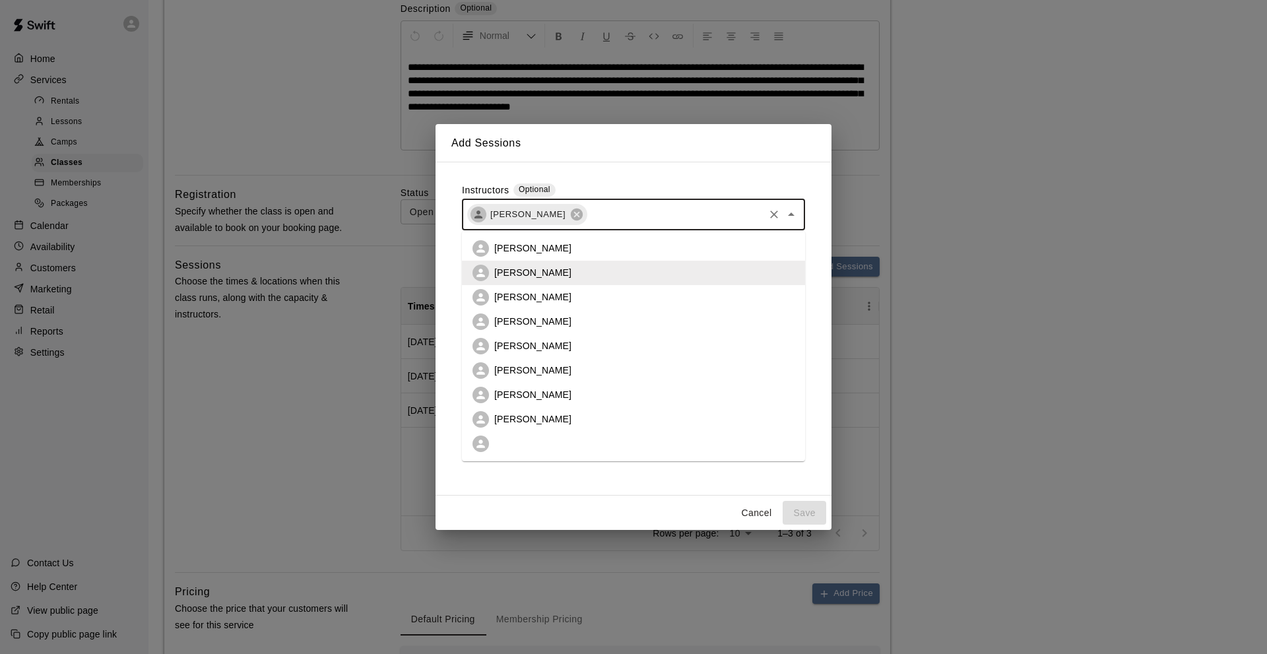
click at [522, 414] on p "[PERSON_NAME]" at bounding box center [532, 418] width 77 height 13
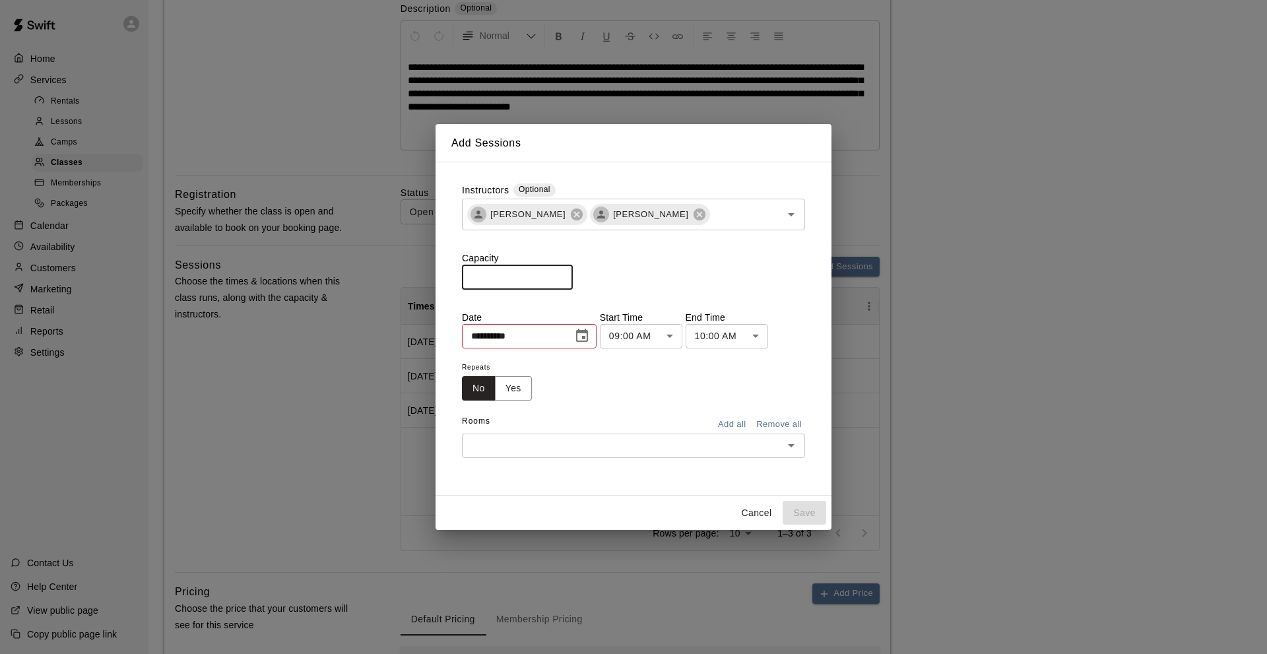
click at [472, 277] on input "*" at bounding box center [517, 277] width 111 height 24
type input "**"
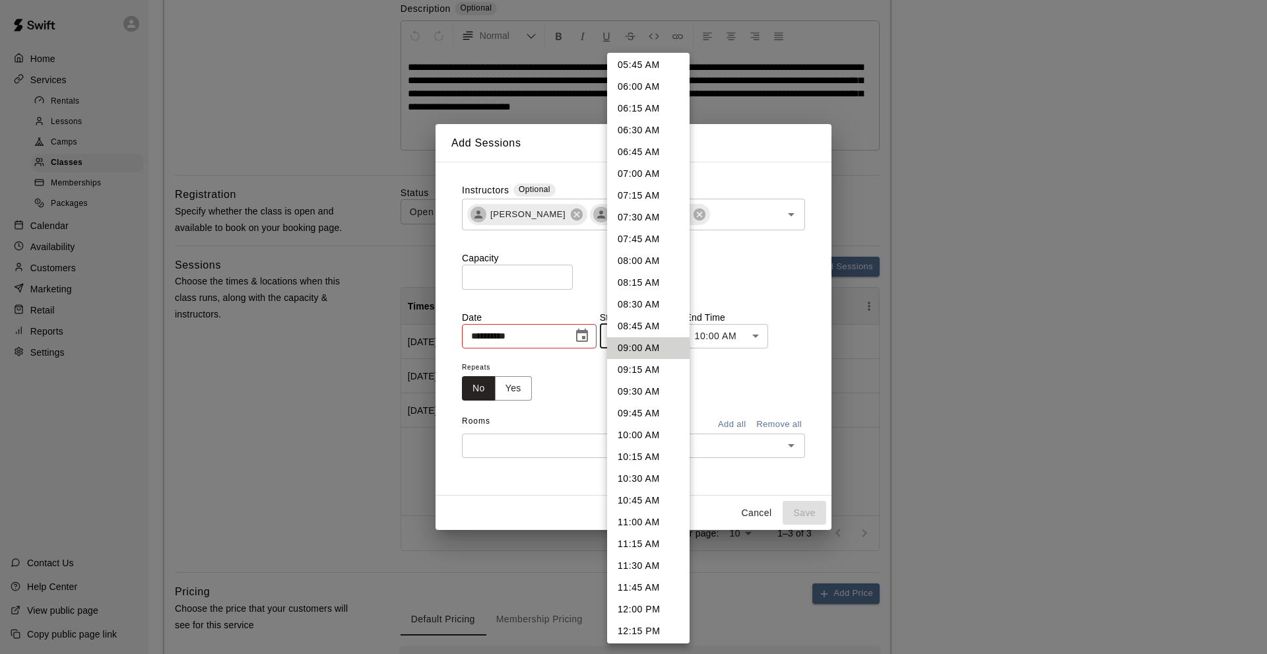
drag, startPoint x: 631, startPoint y: 522, endPoint x: 692, endPoint y: 422, distance: 116.6
click at [631, 520] on li "11:00 AM" at bounding box center [648, 522] width 82 height 22
type input "********"
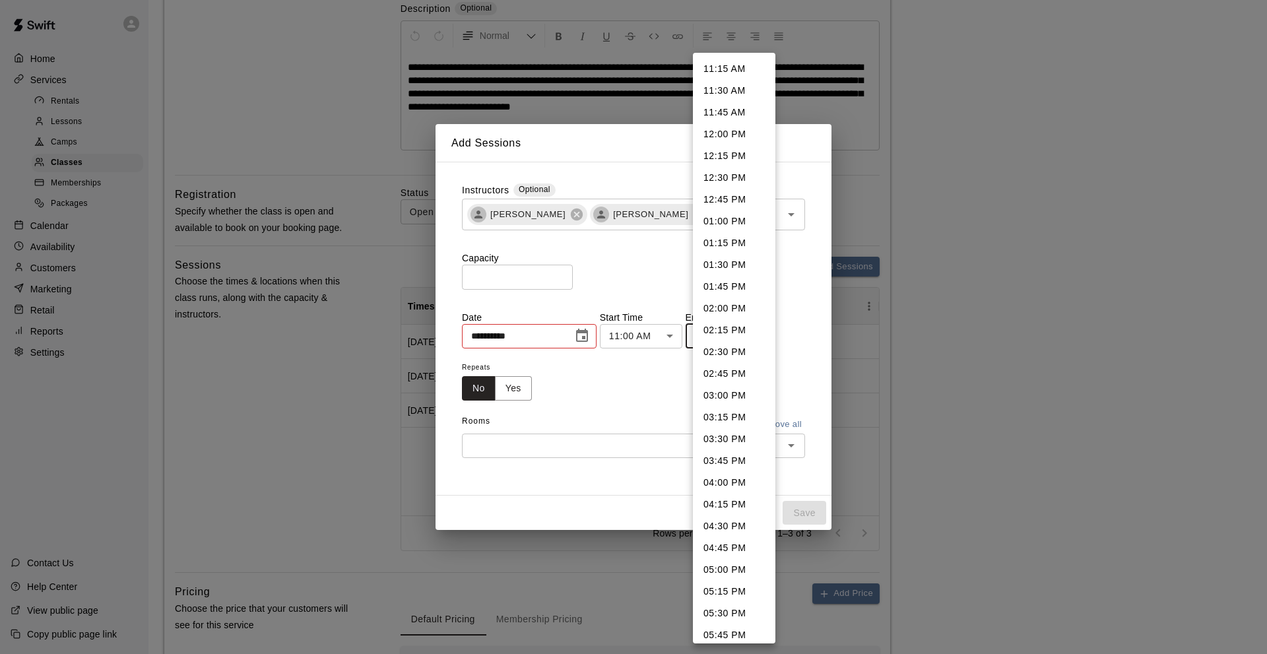
click at [717, 111] on li "11:45 AM" at bounding box center [734, 113] width 82 height 22
type input "********"
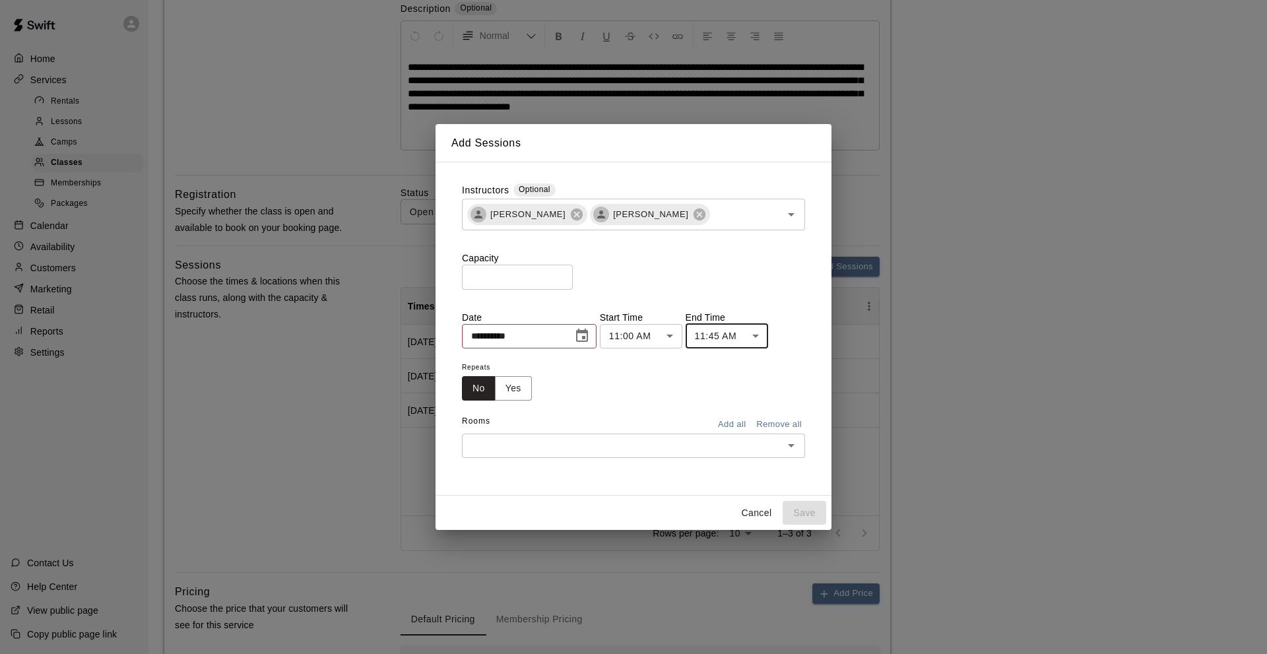
click at [736, 420] on button "Add all" at bounding box center [731, 424] width 42 height 20
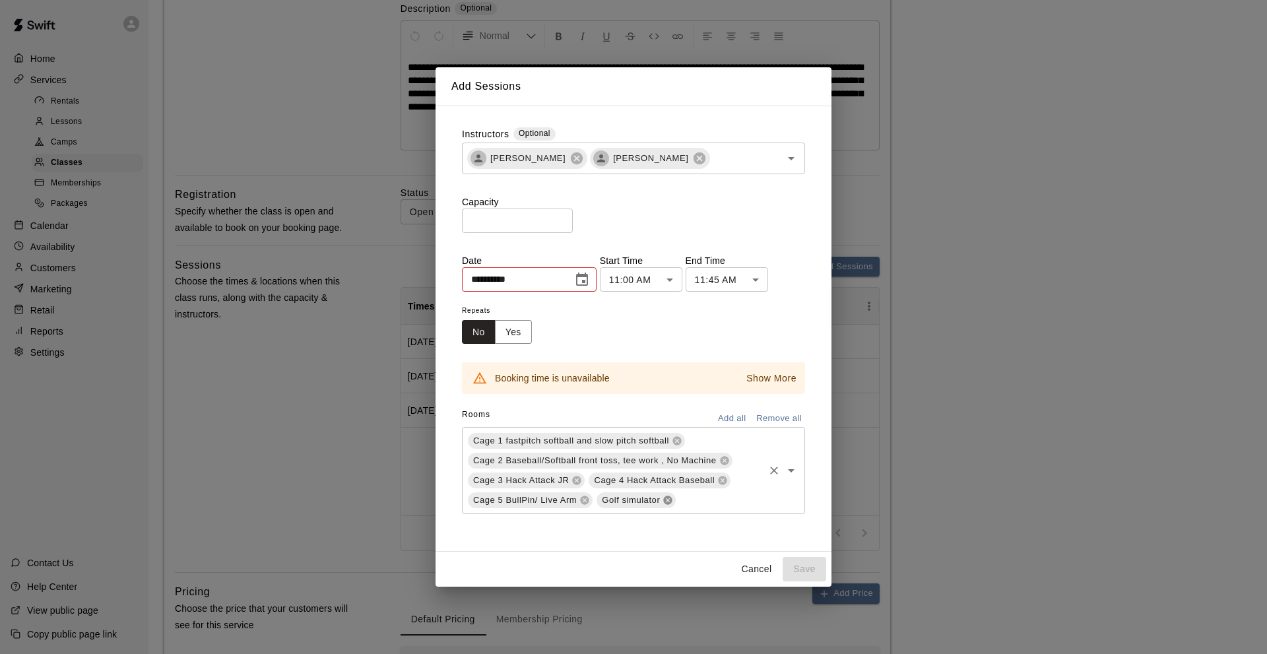
click at [664, 502] on icon at bounding box center [668, 500] width 9 height 9
click at [588, 275] on icon "Choose date, selected date is Aug 16, 2025" at bounding box center [582, 278] width 12 height 13
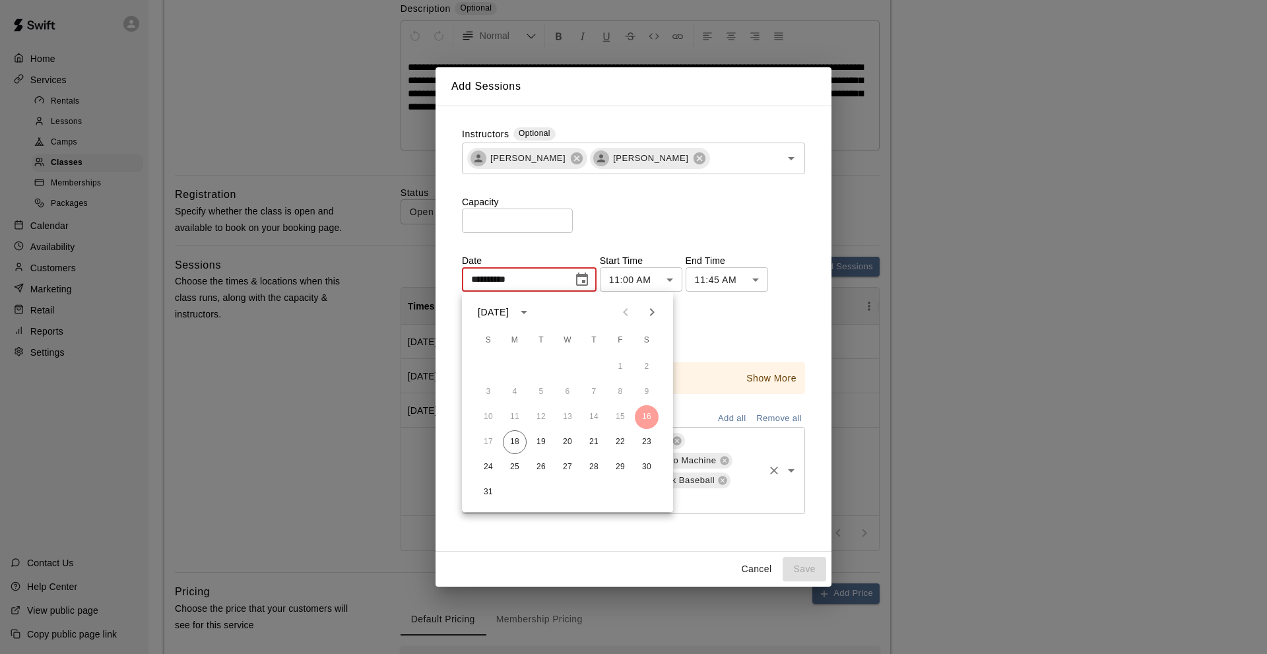
click at [649, 302] on button "Next month" at bounding box center [652, 312] width 26 height 26
click at [618, 447] on button "24" at bounding box center [620, 442] width 24 height 24
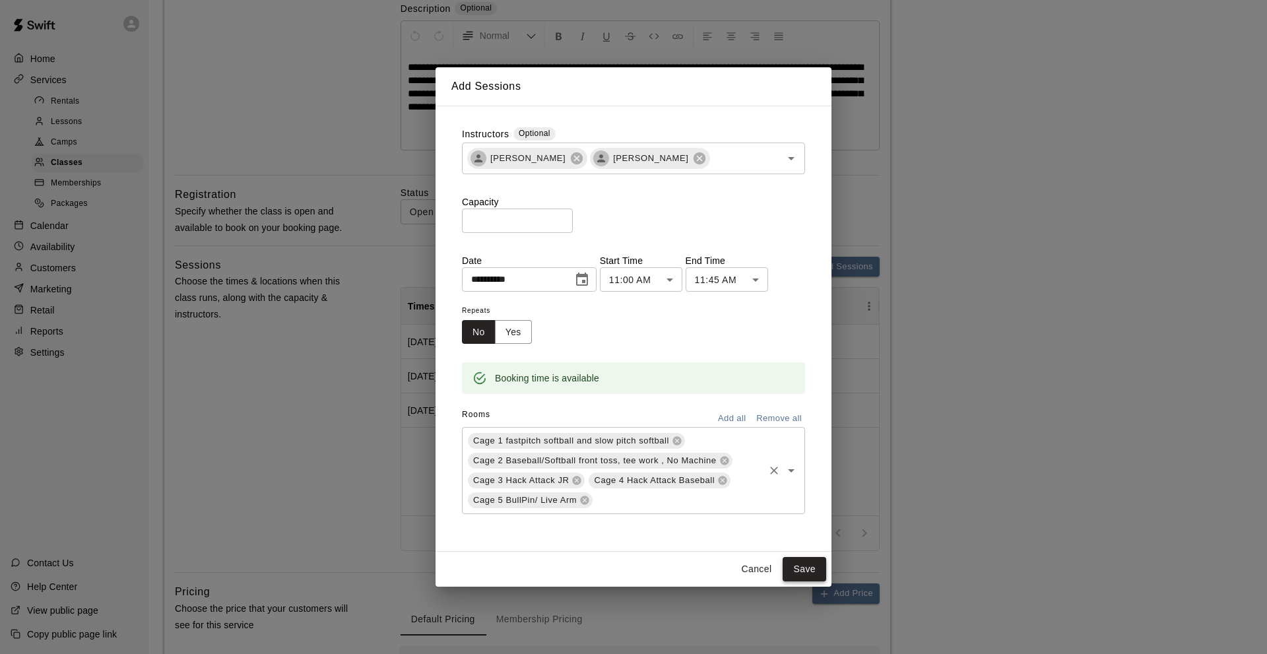
click at [804, 567] on button "Save" at bounding box center [804, 569] width 44 height 24
click at [590, 283] on icon "Choose date, selected date is Oct 24, 2025" at bounding box center [582, 280] width 16 height 16
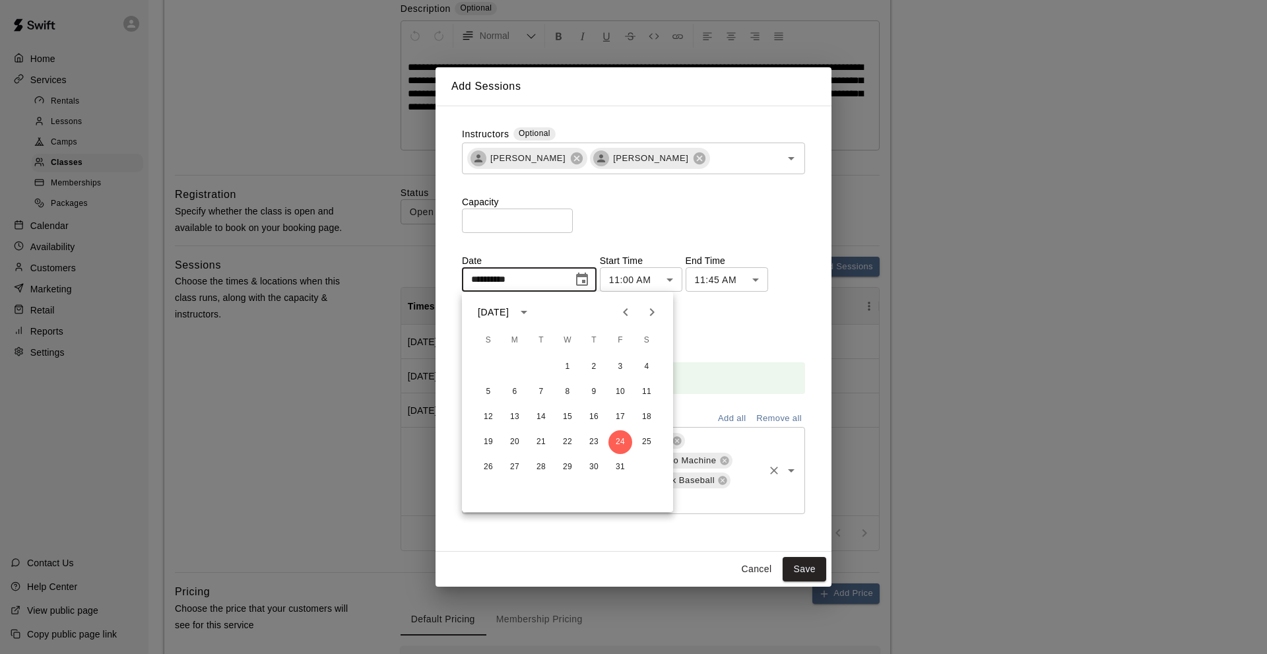
click at [655, 314] on icon "Next month" at bounding box center [652, 312] width 16 height 16
click at [624, 421] on button "14" at bounding box center [620, 417] width 24 height 24
type input "**********"
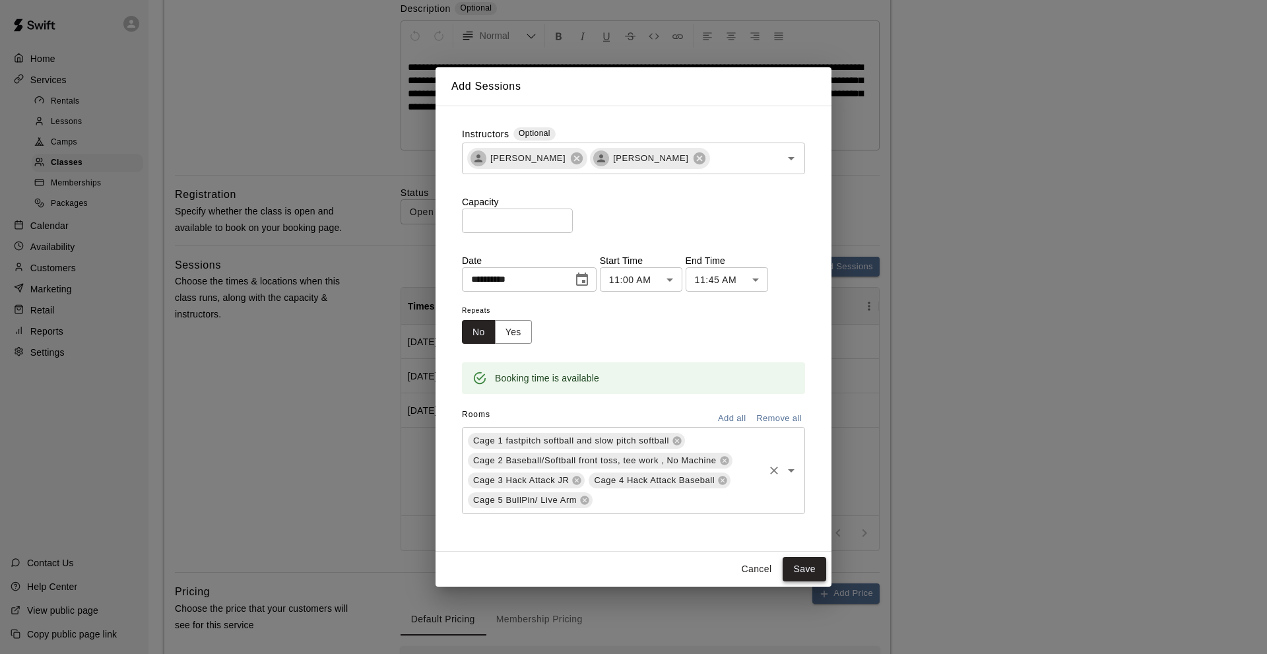
click at [800, 571] on button "Save" at bounding box center [804, 569] width 44 height 24
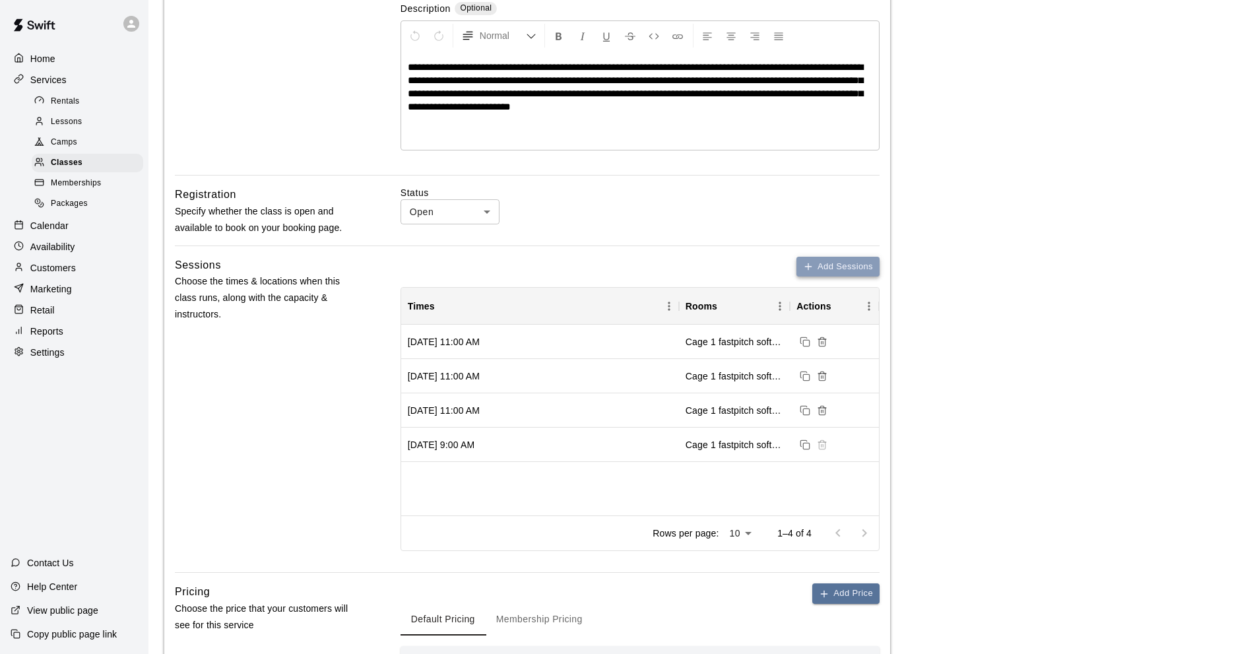
click at [809, 268] on icon "button" at bounding box center [808, 266] width 11 height 11
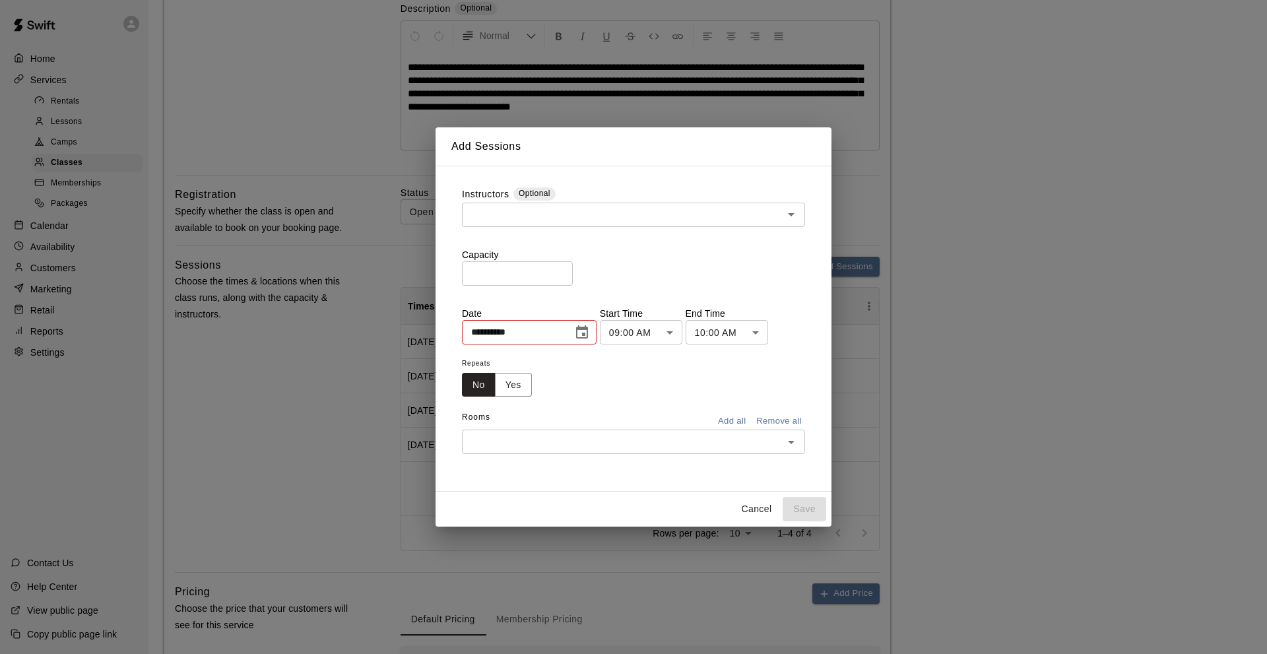
click at [504, 208] on input "text" at bounding box center [622, 214] width 313 height 16
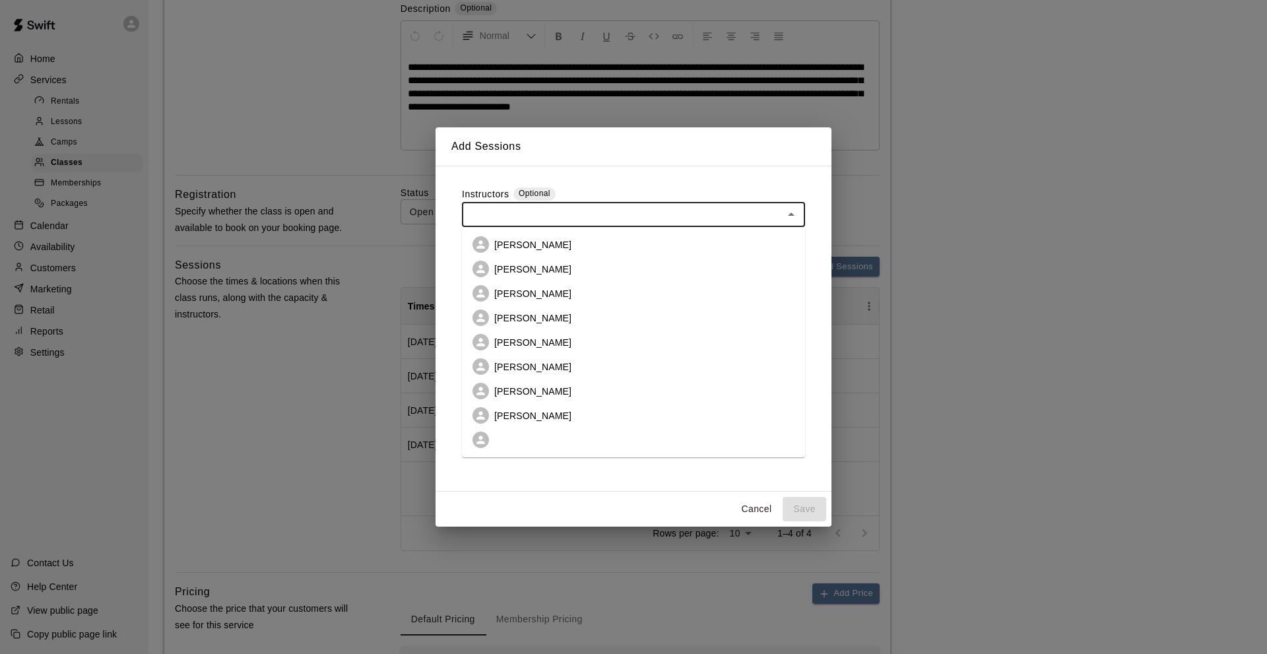
drag, startPoint x: 525, startPoint y: 267, endPoint x: 583, endPoint y: 228, distance: 69.7
click at [529, 265] on p "[PERSON_NAME]" at bounding box center [532, 269] width 77 height 13
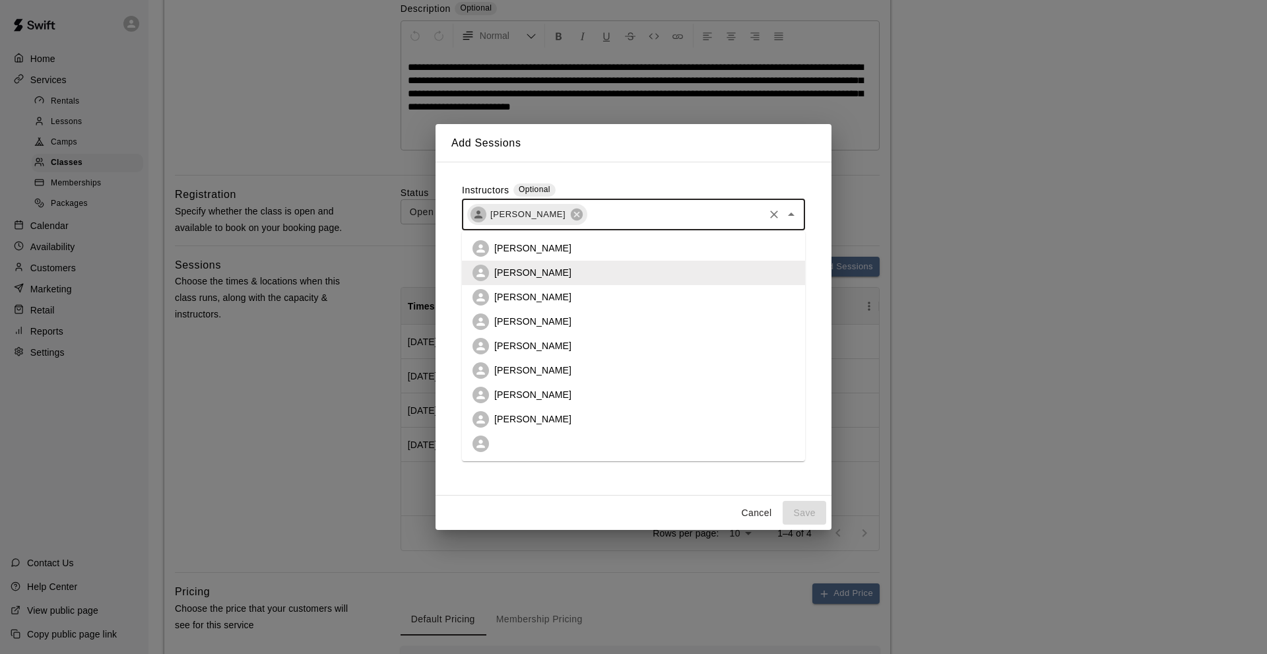
click at [588, 220] on input "text" at bounding box center [674, 214] width 173 height 16
drag, startPoint x: 532, startPoint y: 420, endPoint x: 522, endPoint y: 398, distance: 23.6
click at [531, 418] on p "[PERSON_NAME]" at bounding box center [532, 418] width 77 height 13
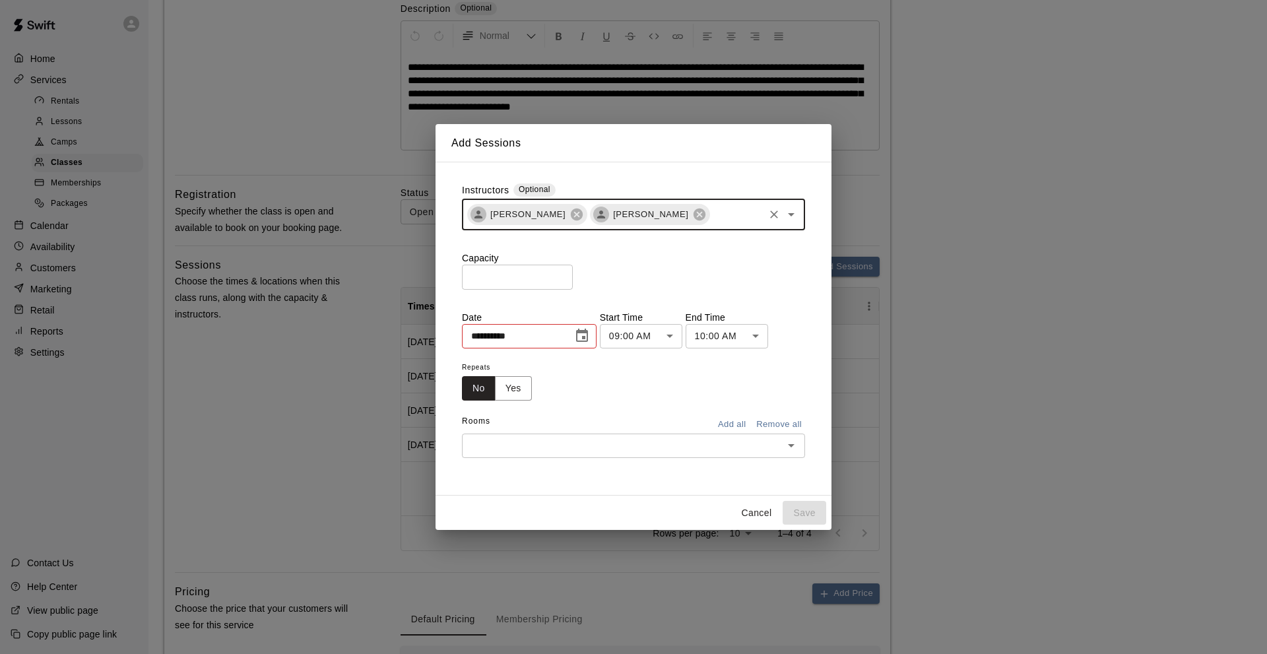
click at [472, 282] on input "*" at bounding box center [517, 277] width 111 height 24
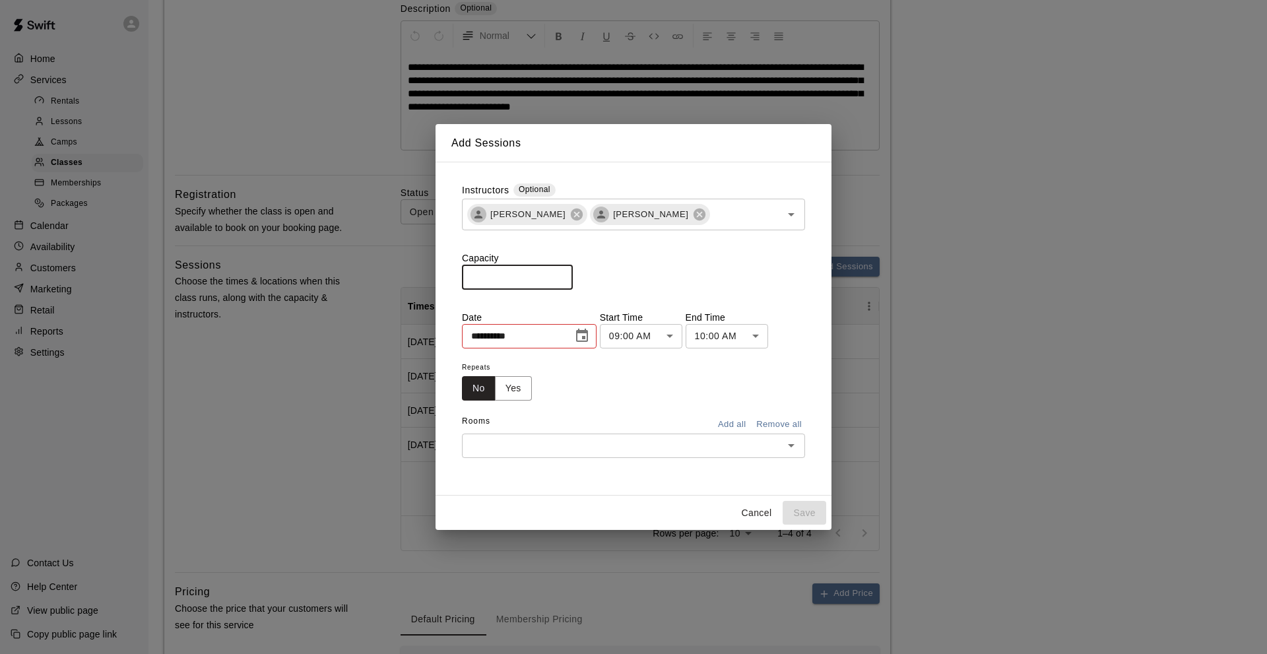
type input "**"
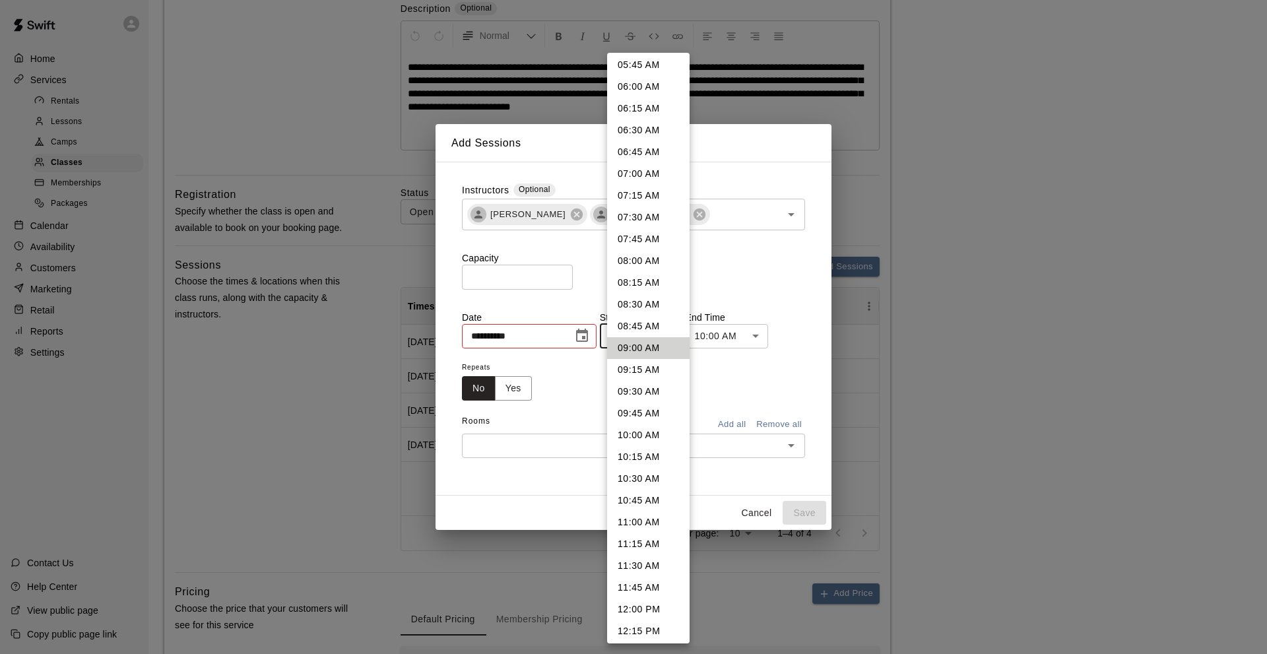
click at [627, 517] on li "11:00 AM" at bounding box center [648, 522] width 82 height 22
type input "********"
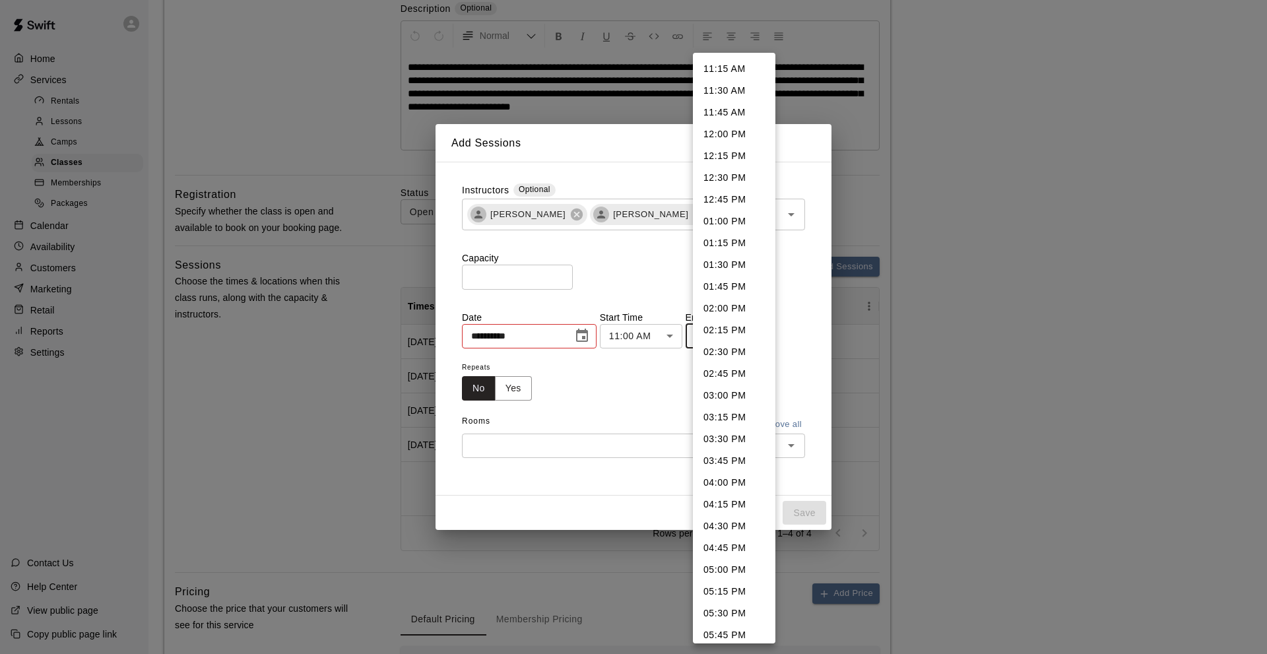
click at [728, 115] on li "11:45 AM" at bounding box center [734, 113] width 82 height 22
type input "********"
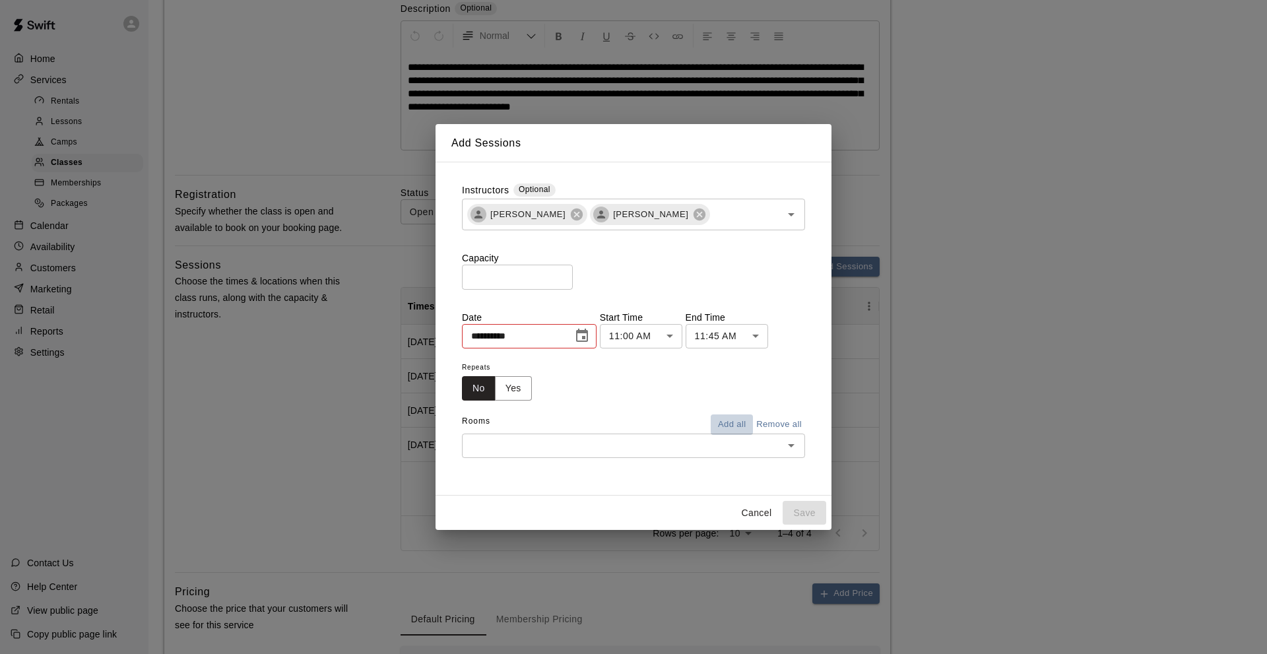
click at [739, 426] on button "Add all" at bounding box center [731, 424] width 42 height 20
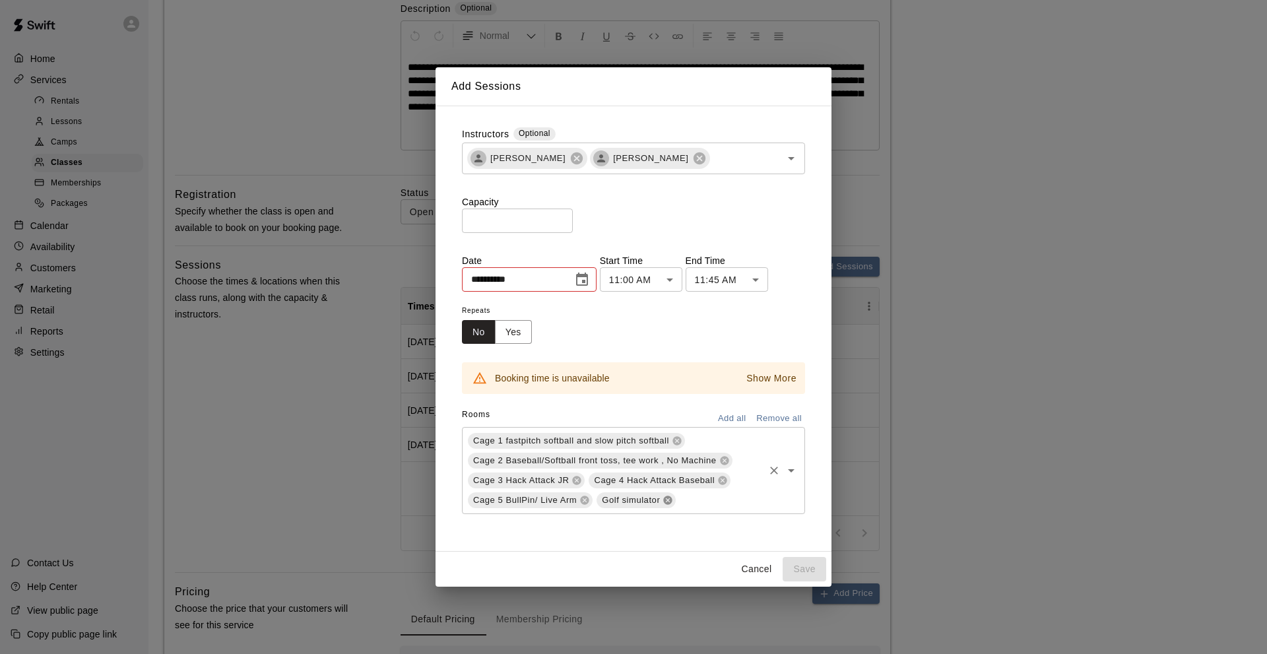
drag, startPoint x: 668, startPoint y: 501, endPoint x: 583, endPoint y: 399, distance: 132.5
click at [668, 499] on icon at bounding box center [667, 500] width 11 height 11
click at [593, 290] on button "Choose date, selected date is Aug 16, 2025" at bounding box center [582, 280] width 26 height 26
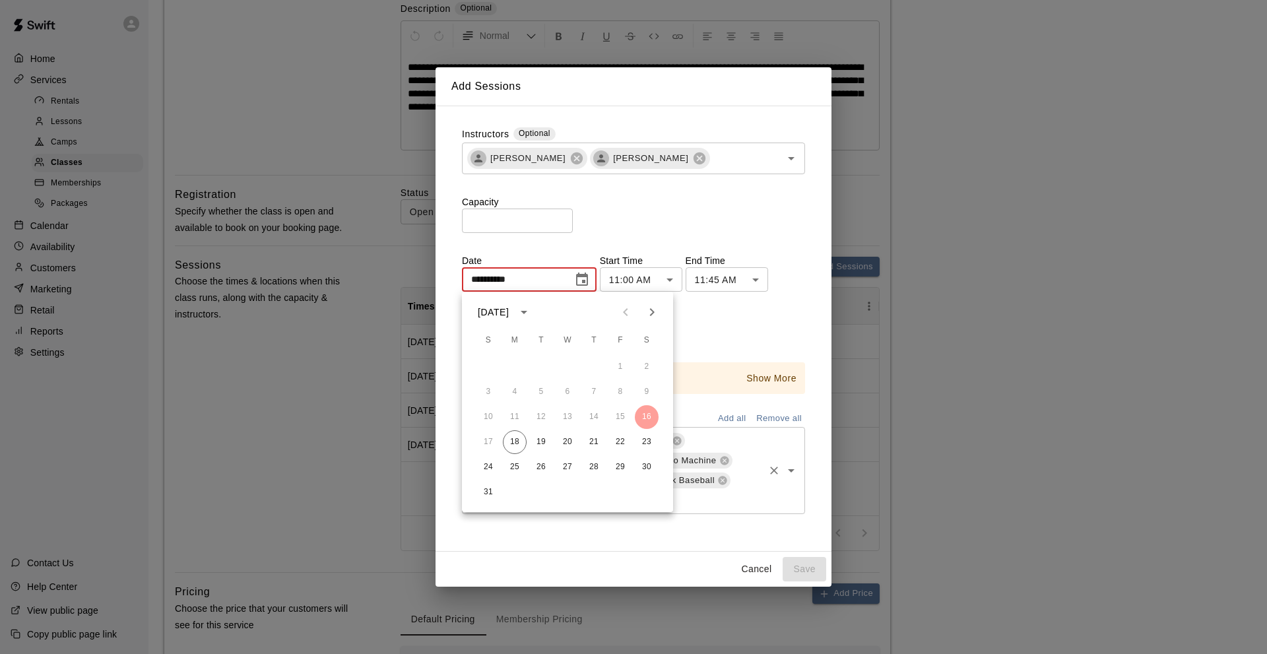
click at [648, 312] on icon "Next month" at bounding box center [652, 312] width 16 height 16
click at [517, 387] on button "8" at bounding box center [515, 392] width 24 height 24
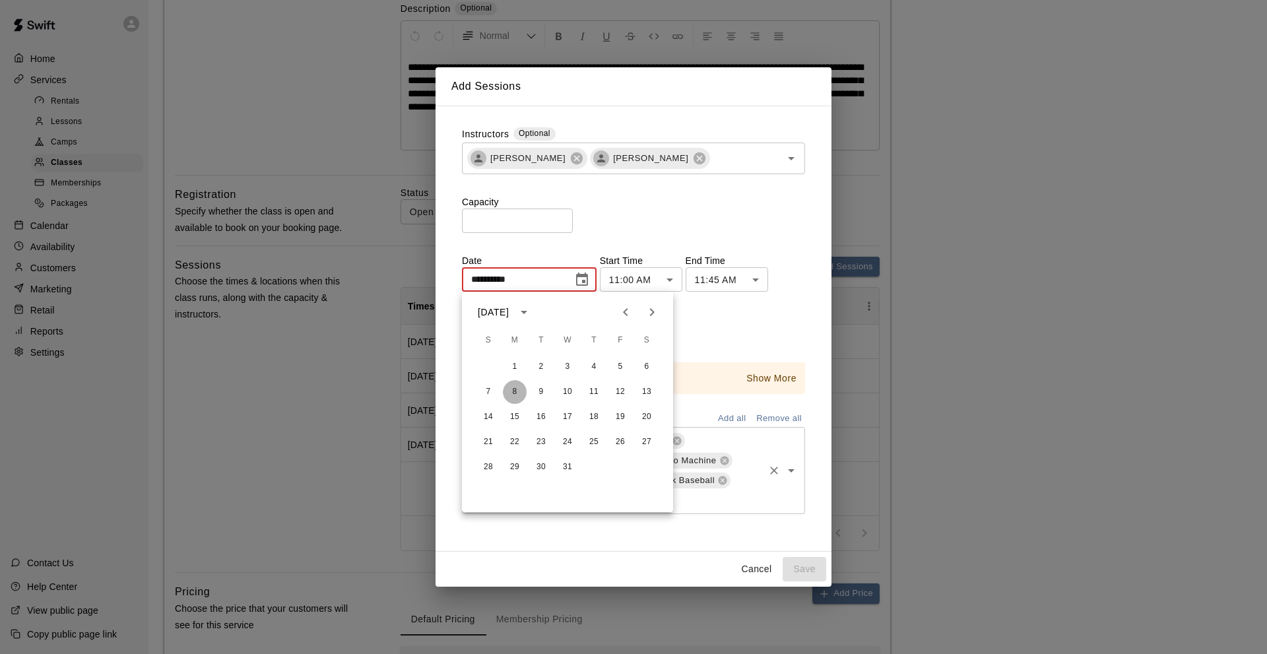
type input "**********"
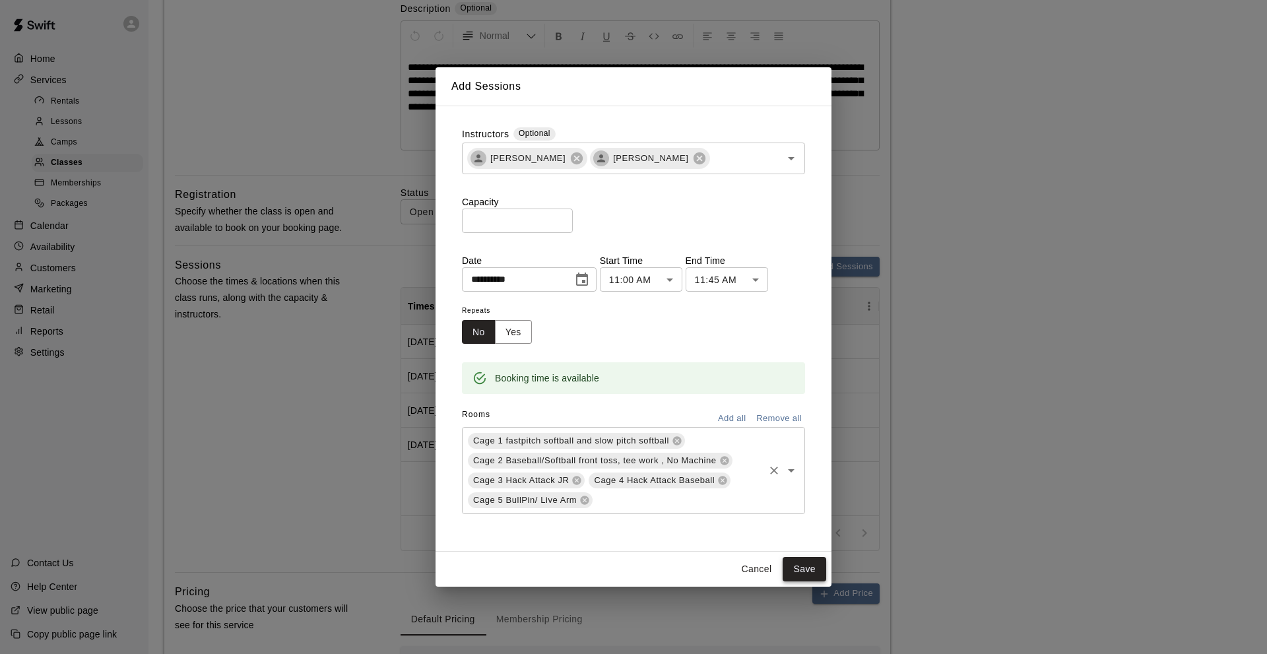
click at [792, 564] on button "Save" at bounding box center [804, 569] width 44 height 24
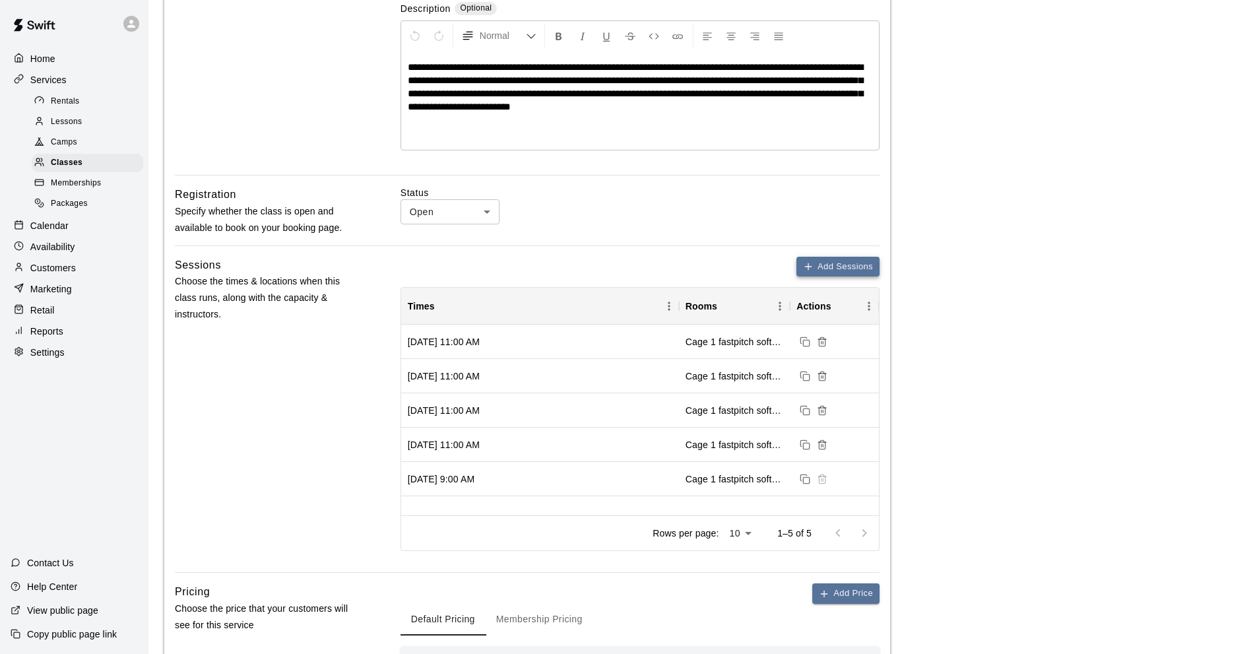
click at [804, 270] on icon "button" at bounding box center [808, 266] width 11 height 11
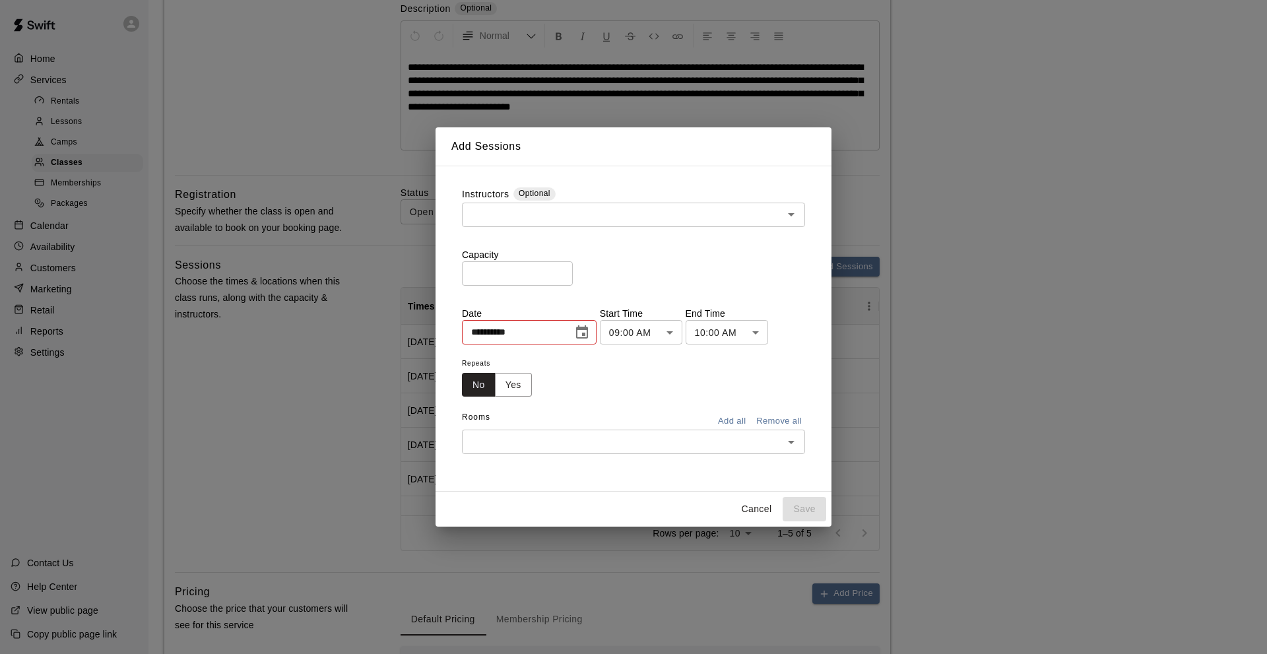
click at [561, 216] on input "text" at bounding box center [622, 214] width 313 height 16
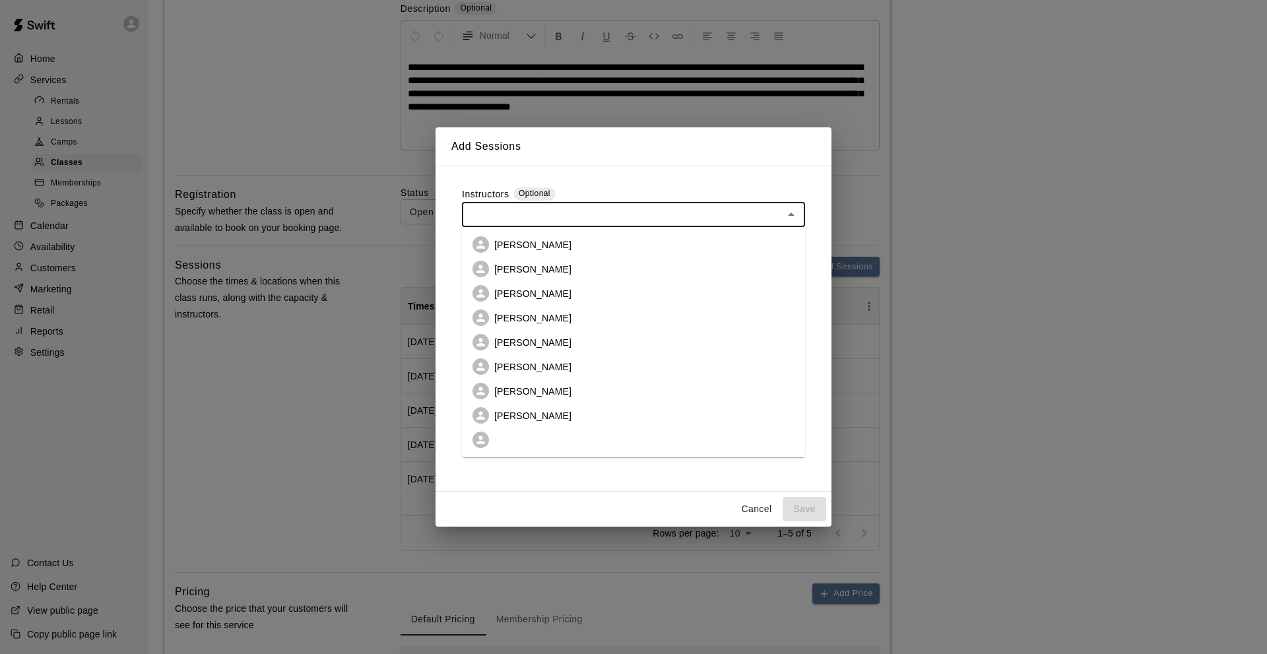
click at [552, 268] on p "[PERSON_NAME]" at bounding box center [532, 269] width 77 height 13
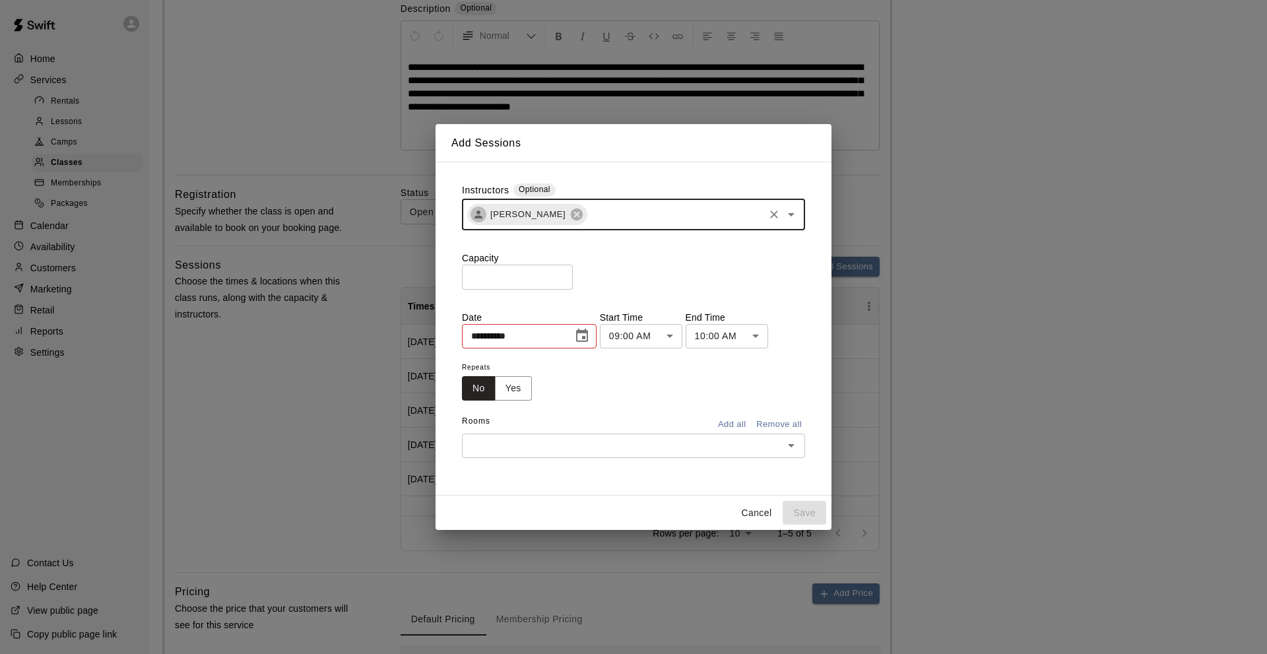
click at [615, 216] on input "text" at bounding box center [674, 214] width 173 height 16
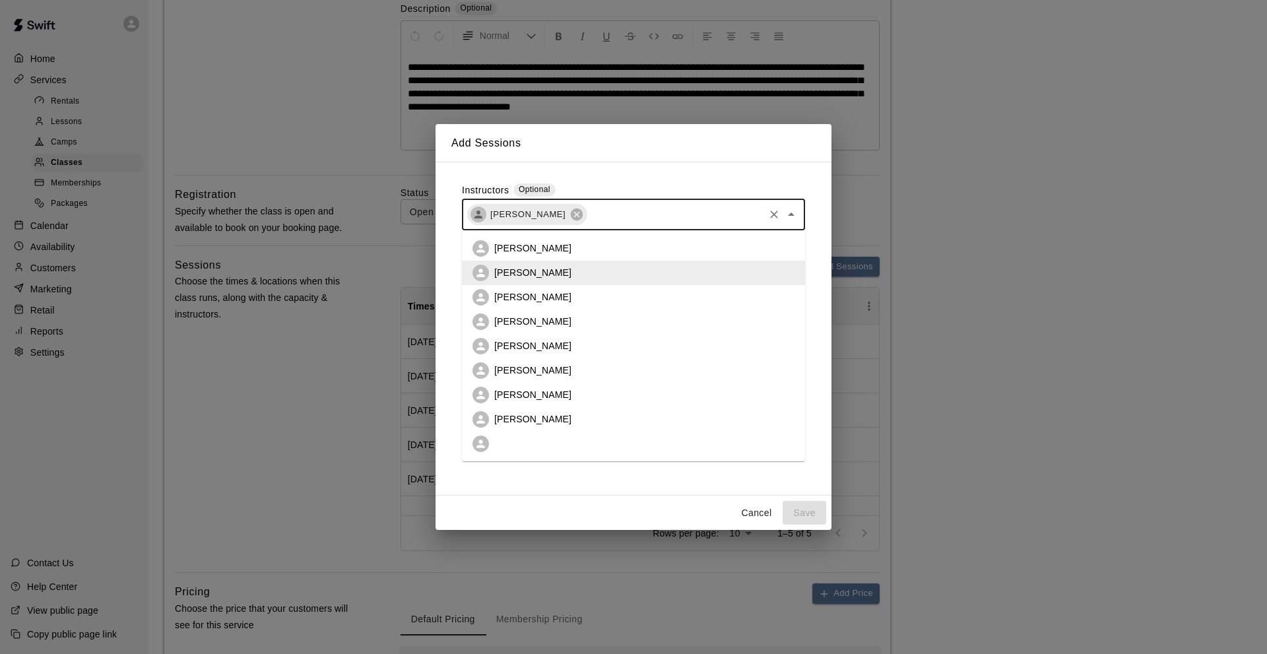
drag, startPoint x: 540, startPoint y: 422, endPoint x: 530, endPoint y: 387, distance: 36.5
click at [540, 420] on p "[PERSON_NAME]" at bounding box center [532, 418] width 77 height 13
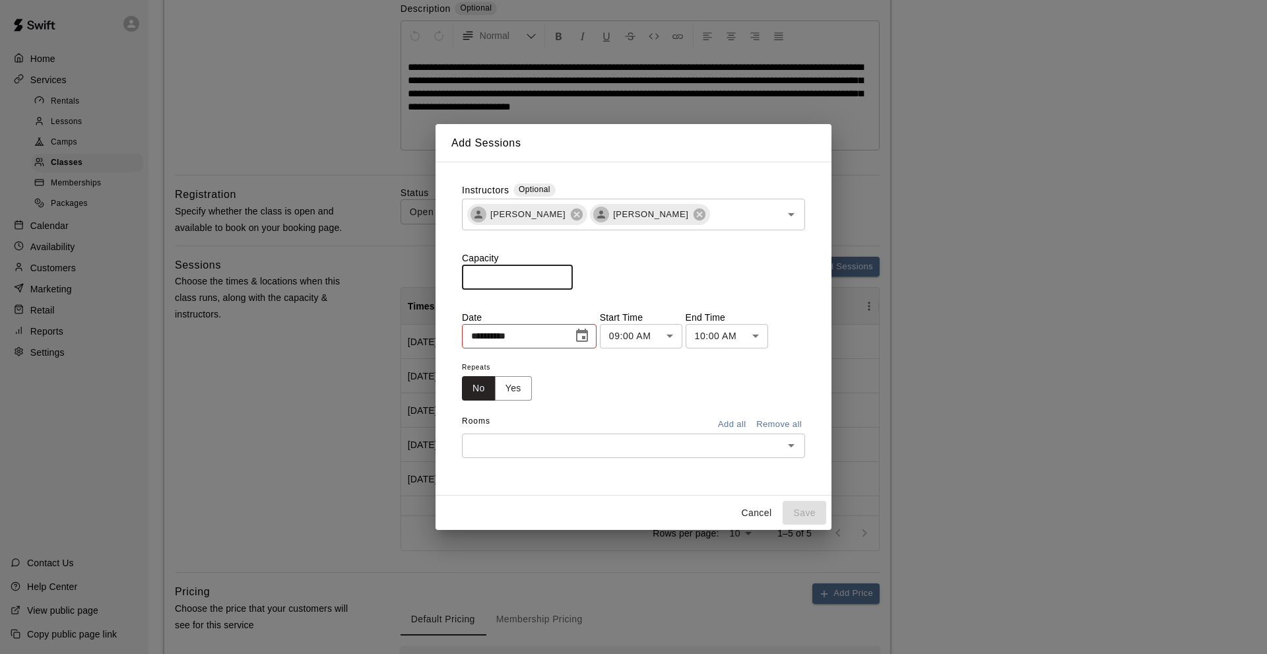
click at [470, 278] on input "*" at bounding box center [517, 277] width 111 height 24
type input "**"
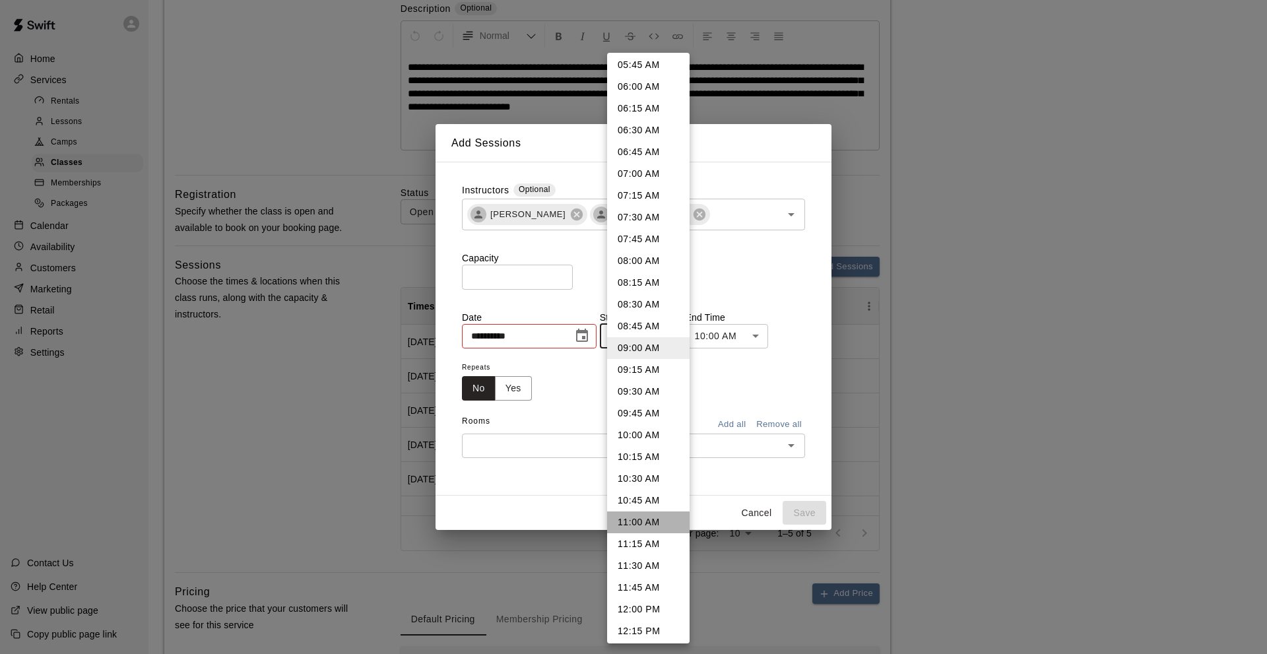
click at [652, 522] on li "11:00 AM" at bounding box center [648, 522] width 82 height 22
type input "********"
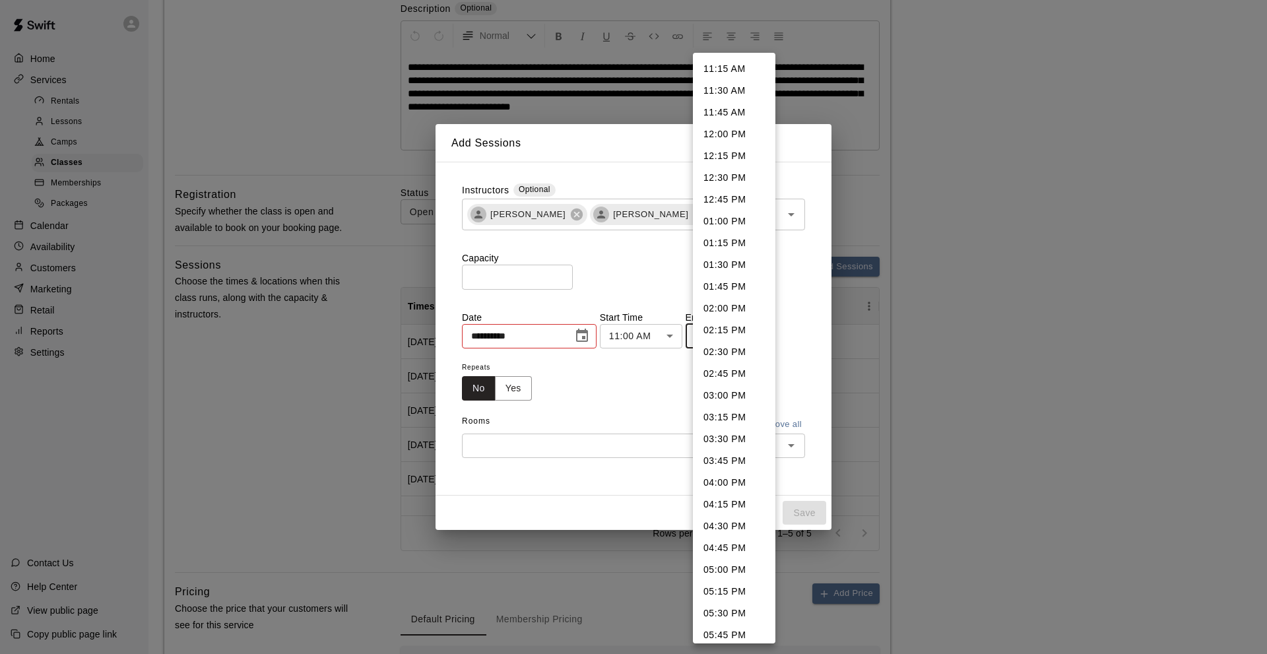
click at [724, 116] on li "11:45 AM" at bounding box center [734, 113] width 82 height 22
type input "********"
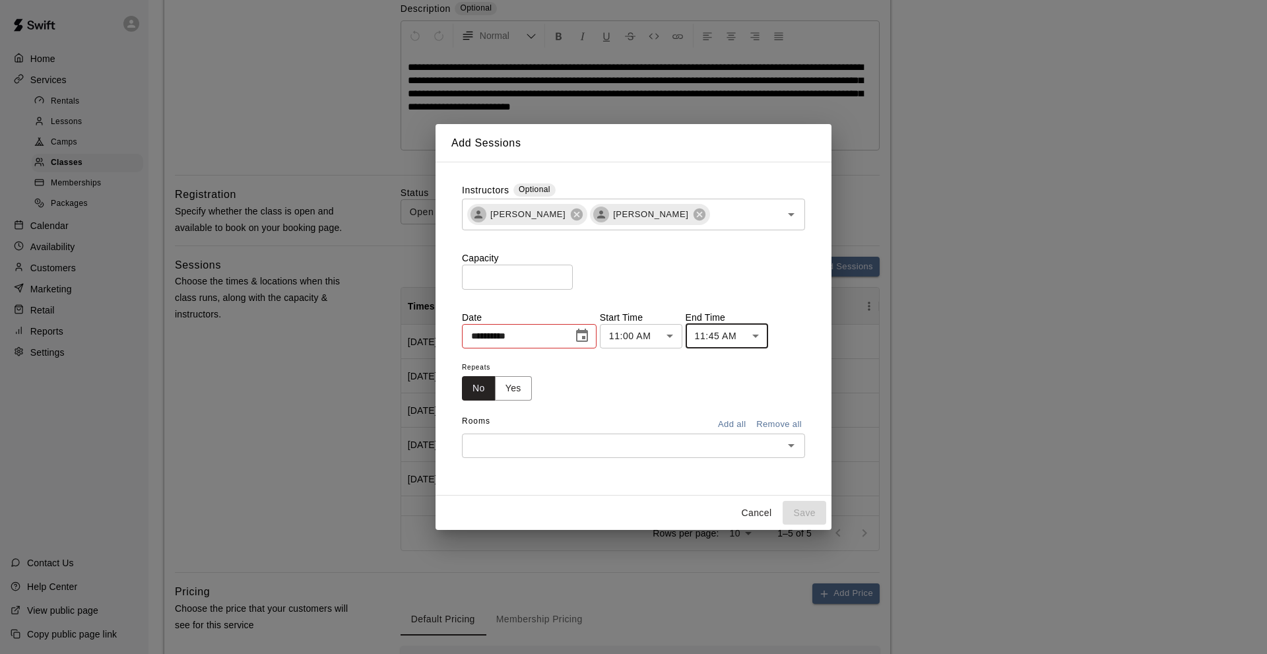
click at [587, 331] on icon "Choose date, selected date is Aug 16, 2025" at bounding box center [582, 335] width 12 height 13
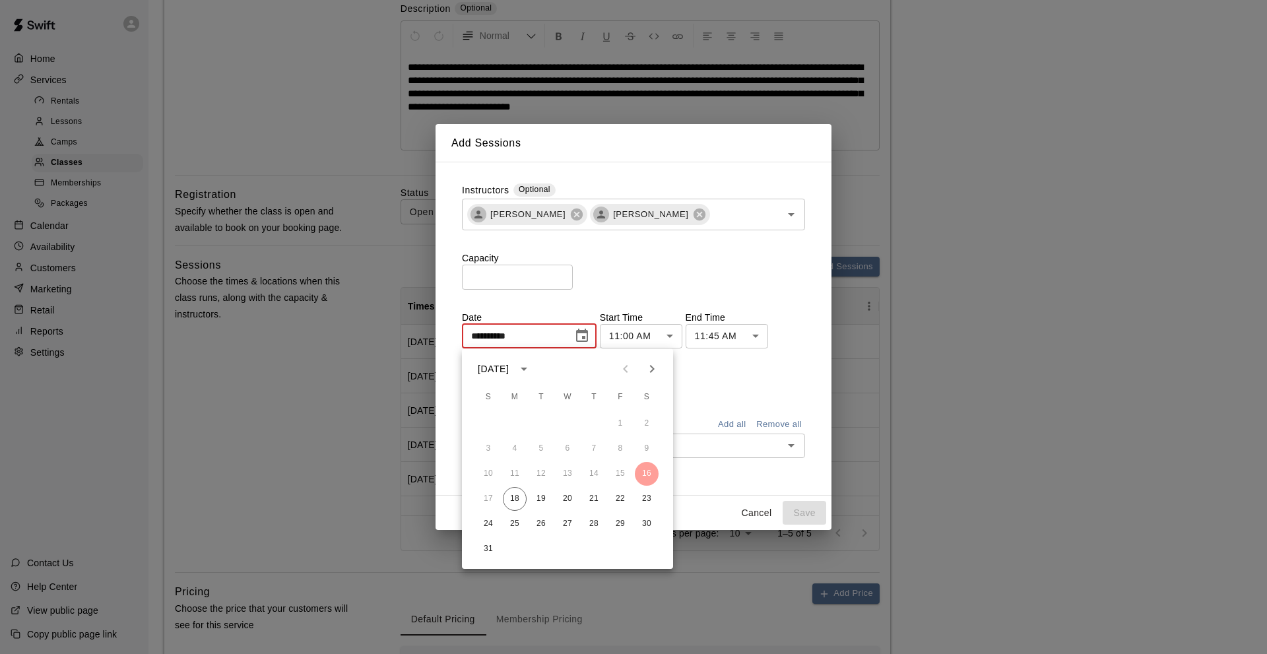
click at [647, 367] on icon "Next month" at bounding box center [652, 369] width 16 height 16
click at [648, 367] on icon "Next month" at bounding box center [652, 369] width 16 height 16
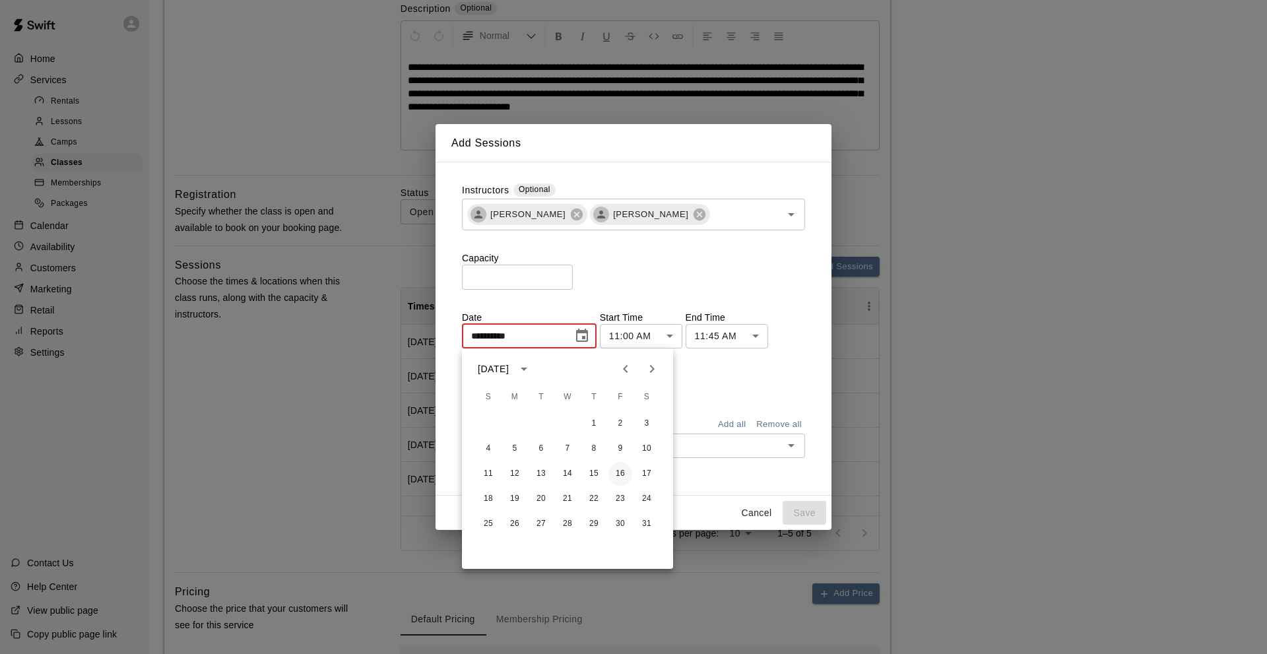
click at [621, 474] on button "16" at bounding box center [620, 474] width 24 height 24
type input "**********"
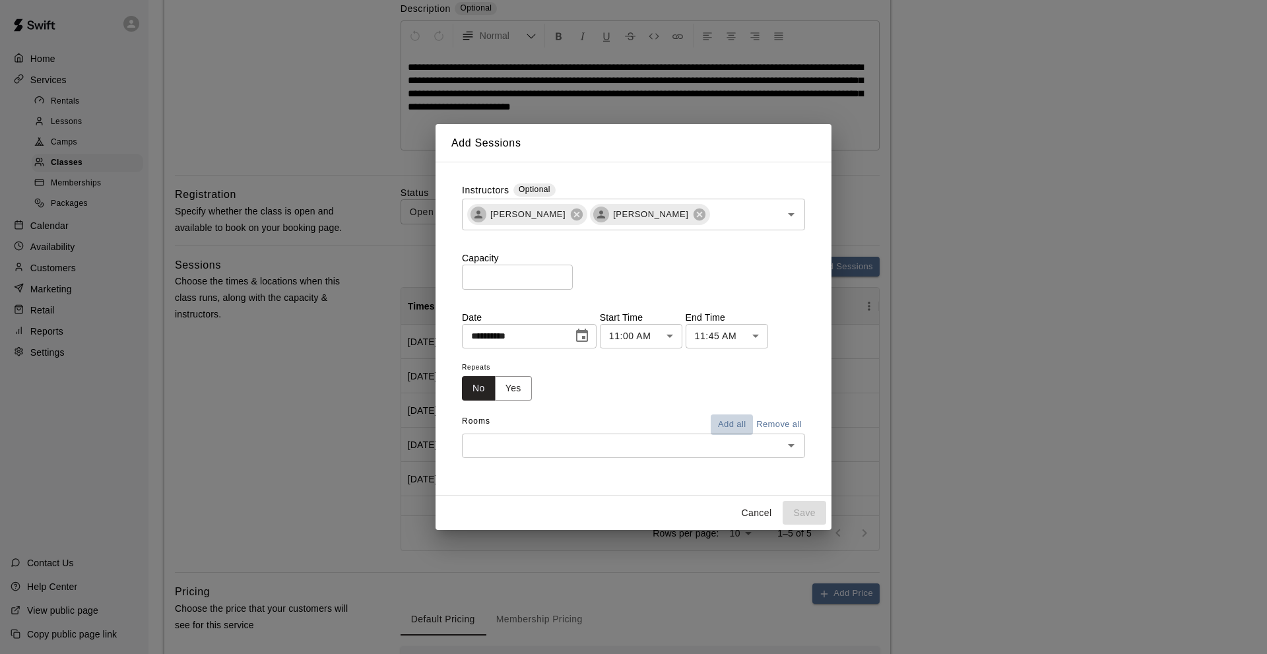
click at [727, 423] on button "Add all" at bounding box center [731, 424] width 42 height 20
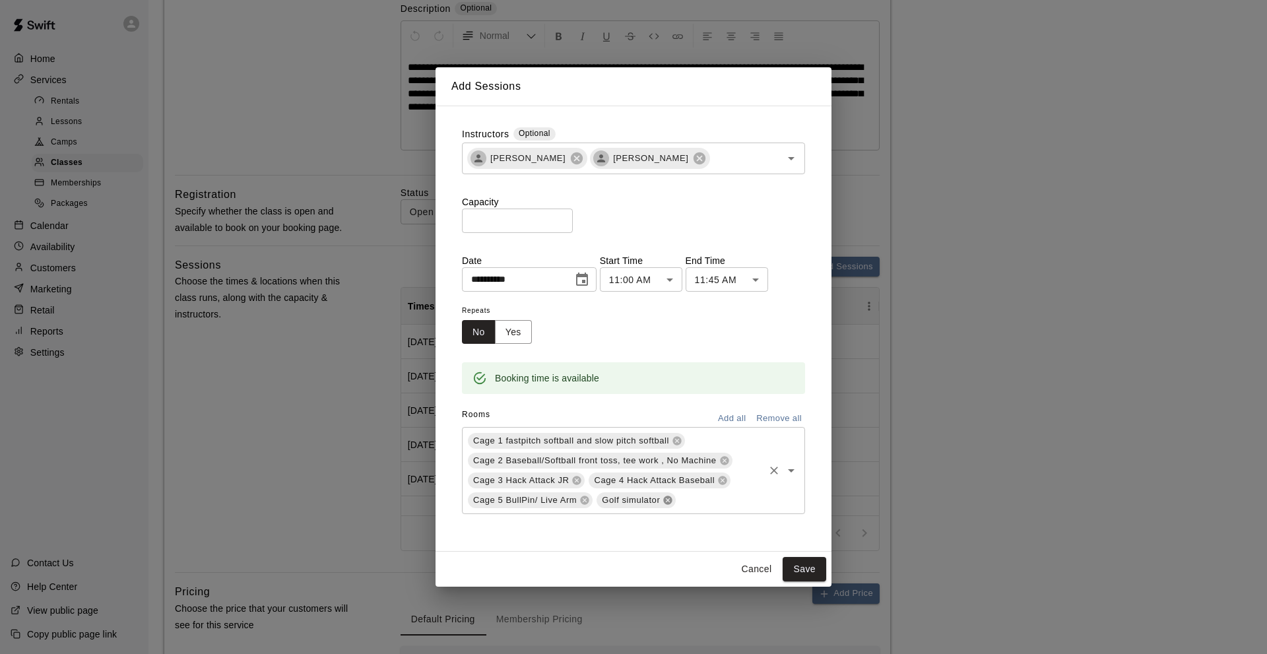
click at [666, 501] on icon at bounding box center [668, 500] width 9 height 9
click at [804, 570] on button "Save" at bounding box center [804, 569] width 44 height 24
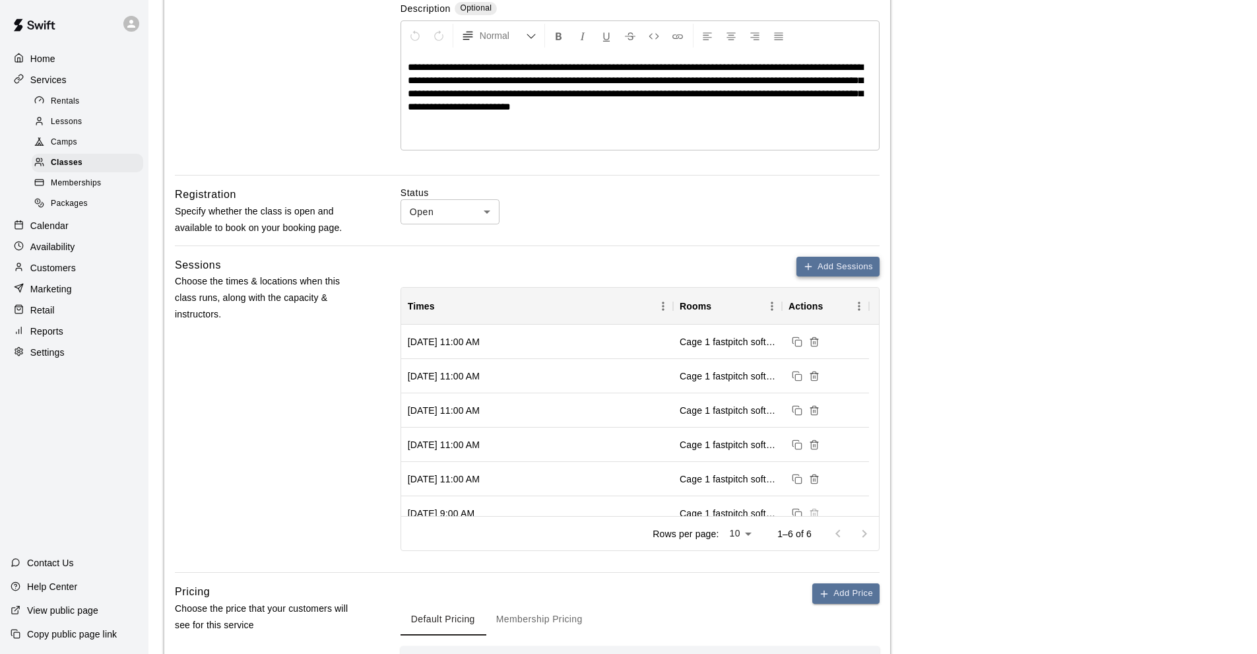
click at [807, 263] on icon "button" at bounding box center [808, 266] width 11 height 11
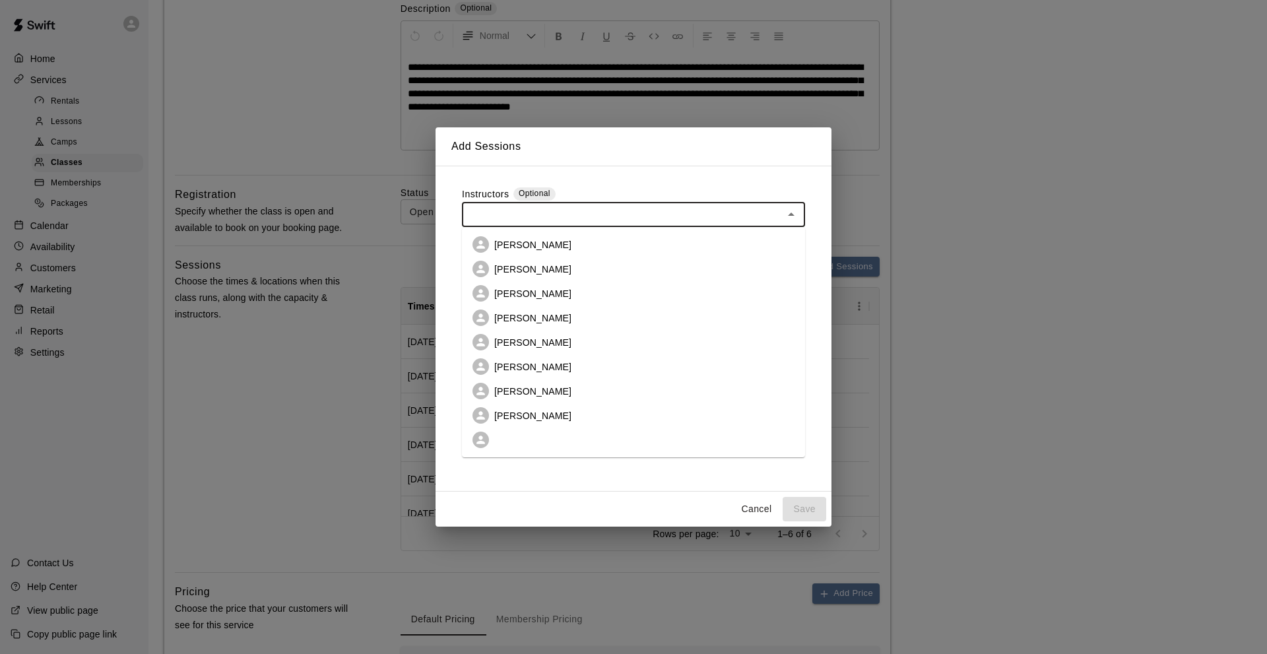
click at [571, 212] on input "text" at bounding box center [622, 214] width 313 height 16
click at [536, 263] on p "[PERSON_NAME]" at bounding box center [532, 269] width 77 height 13
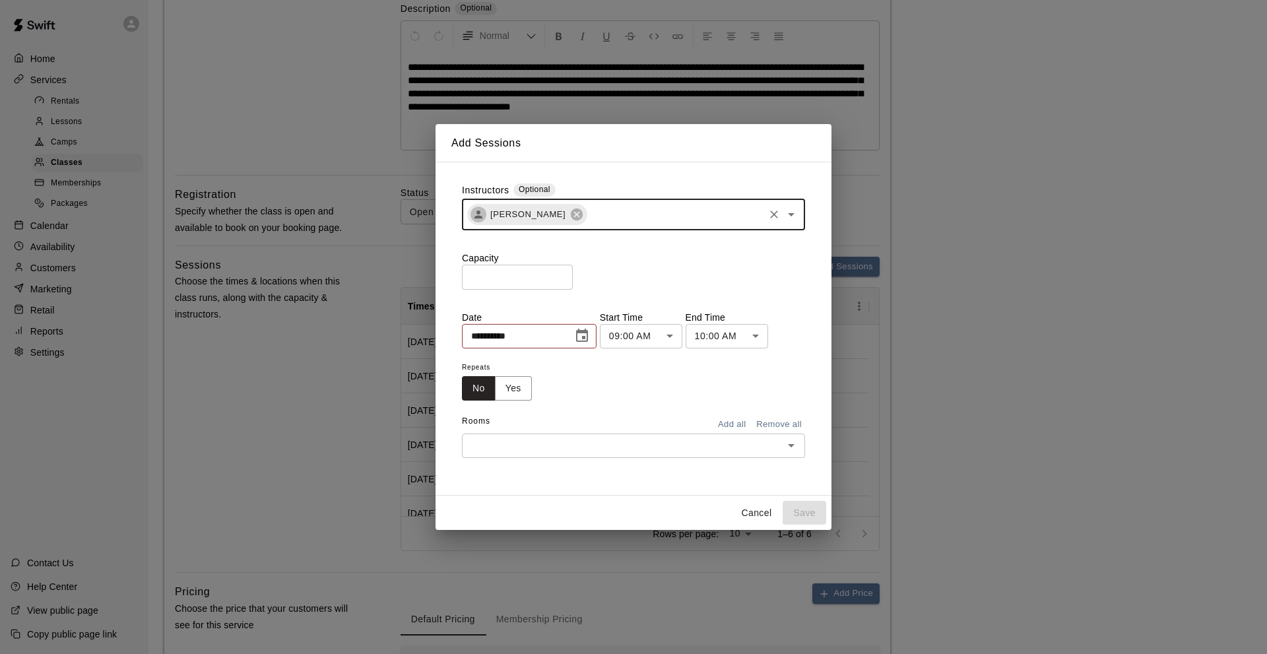
click at [635, 205] on div "[PERSON_NAME] ​" at bounding box center [633, 215] width 343 height 32
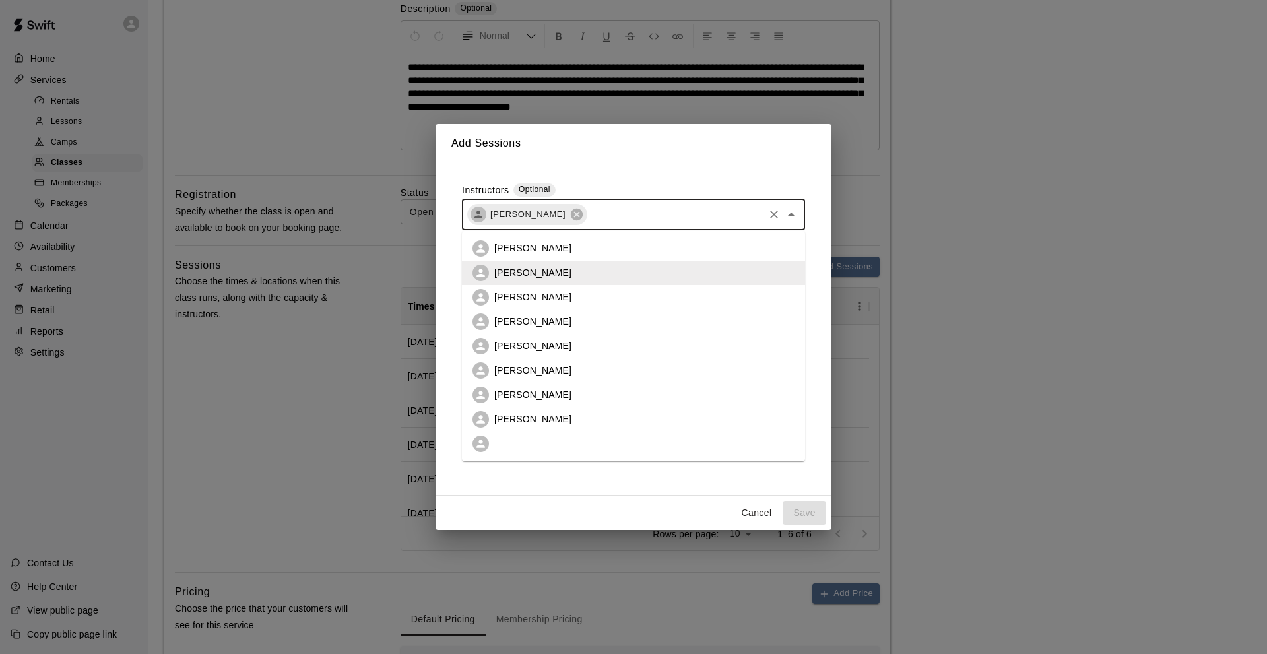
click at [538, 418] on p "[PERSON_NAME]" at bounding box center [532, 418] width 77 height 13
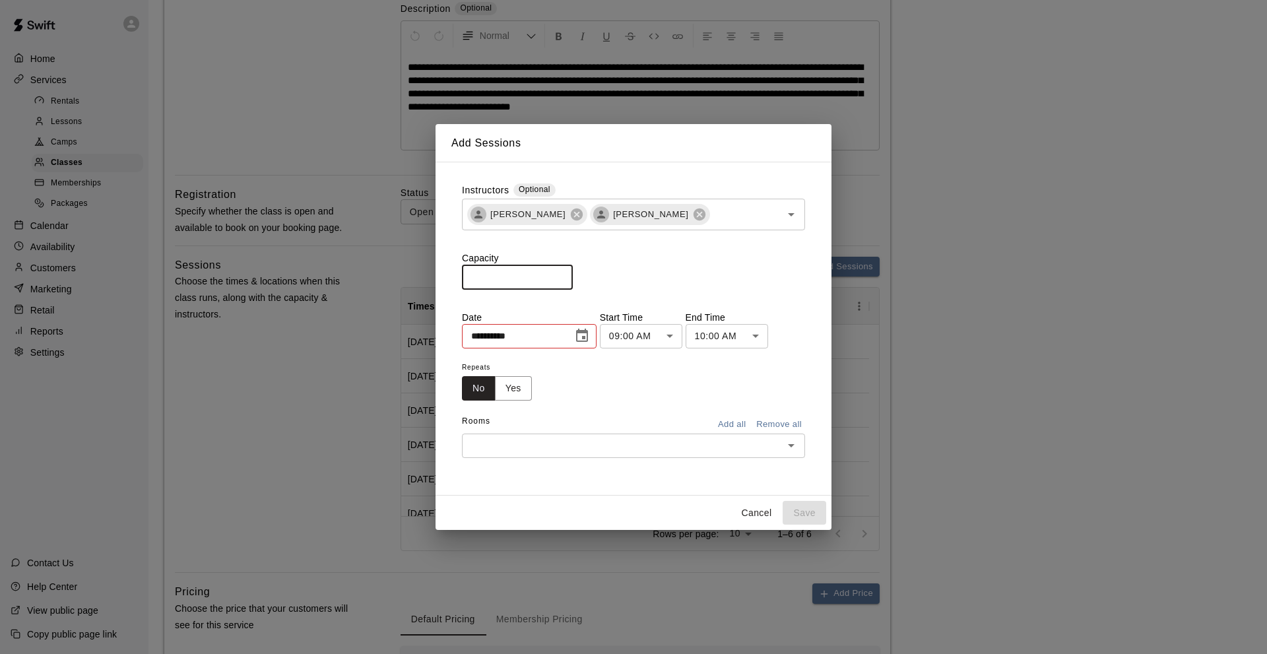
click at [471, 279] on input "*" at bounding box center [517, 277] width 111 height 24
type input "**"
click at [588, 334] on icon "Choose date, selected date is Aug 16, 2025" at bounding box center [582, 336] width 16 height 16
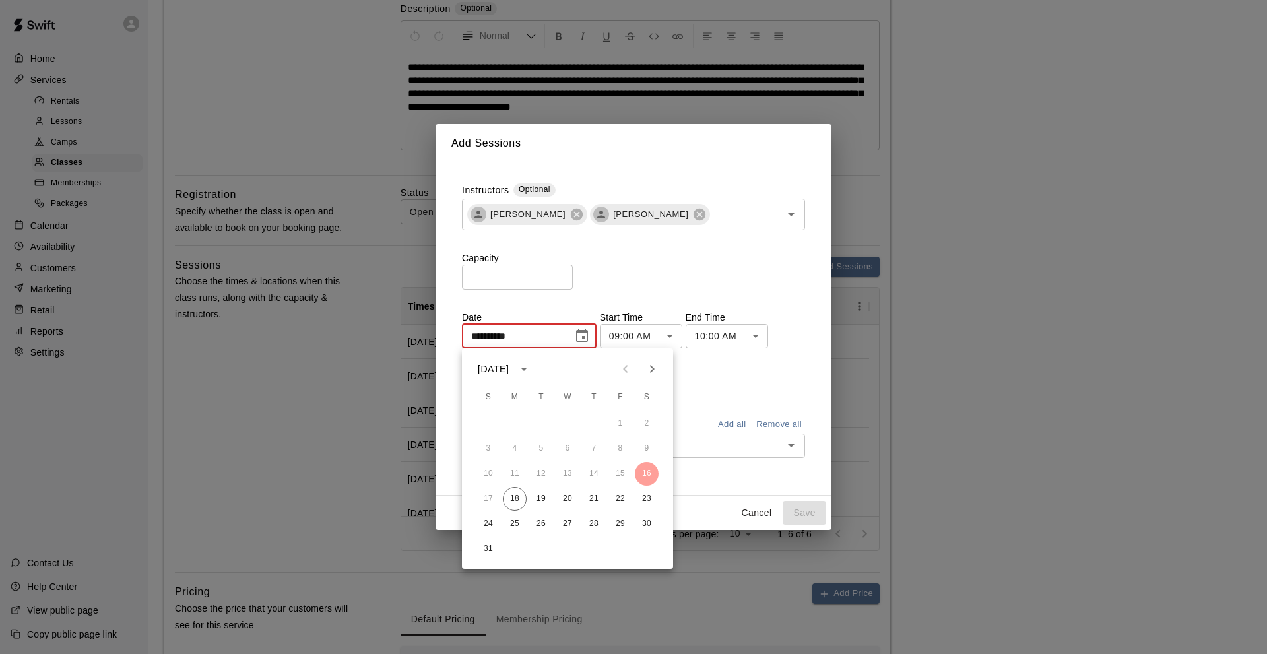
click at [654, 365] on icon "Next month" at bounding box center [652, 369] width 16 height 16
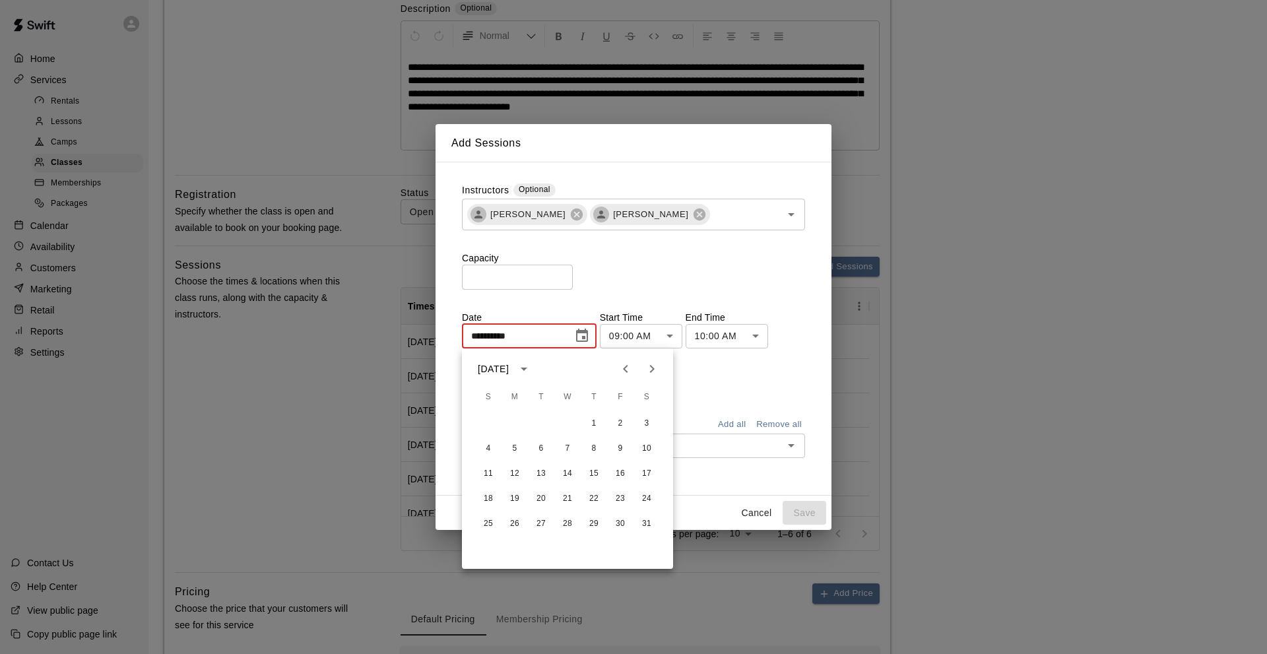
click at [654, 365] on icon "Next month" at bounding box center [652, 369] width 16 height 16
click at [515, 496] on button "23" at bounding box center [515, 499] width 24 height 24
type input "**********"
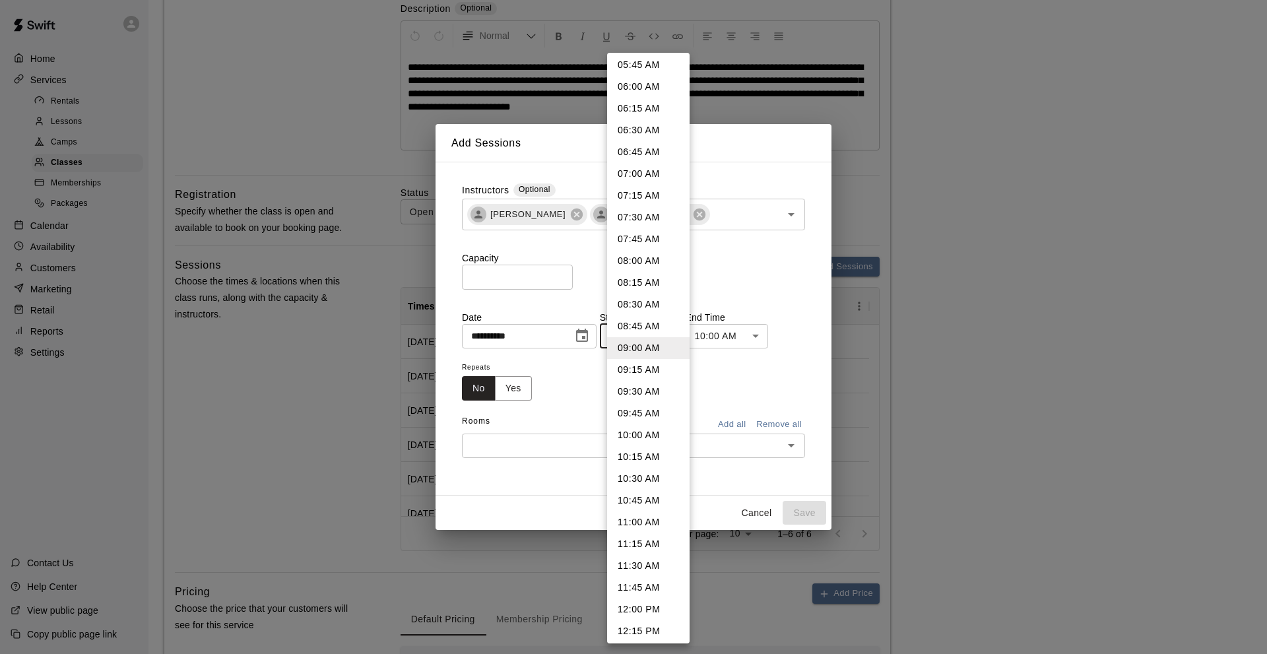
drag, startPoint x: 631, startPoint y: 520, endPoint x: 693, endPoint y: 410, distance: 127.0
click at [631, 519] on li "11:00 AM" at bounding box center [648, 522] width 82 height 22
type input "********"
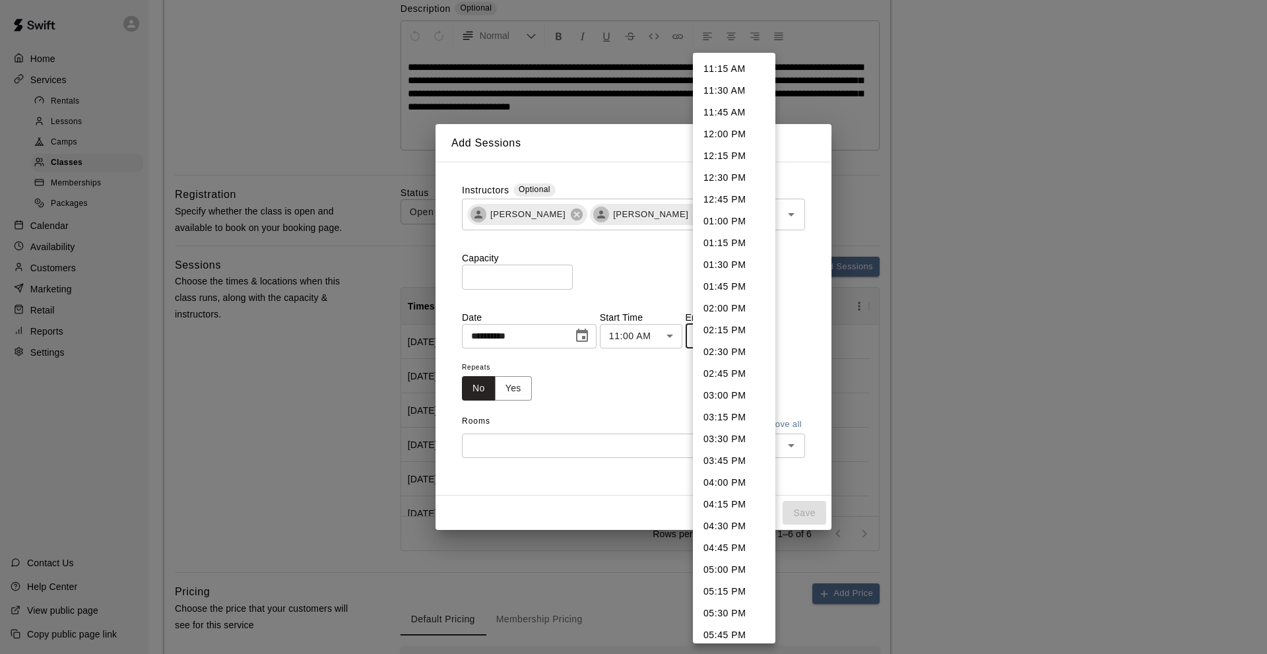
click at [720, 111] on li "11:45 AM" at bounding box center [734, 113] width 82 height 22
type input "********"
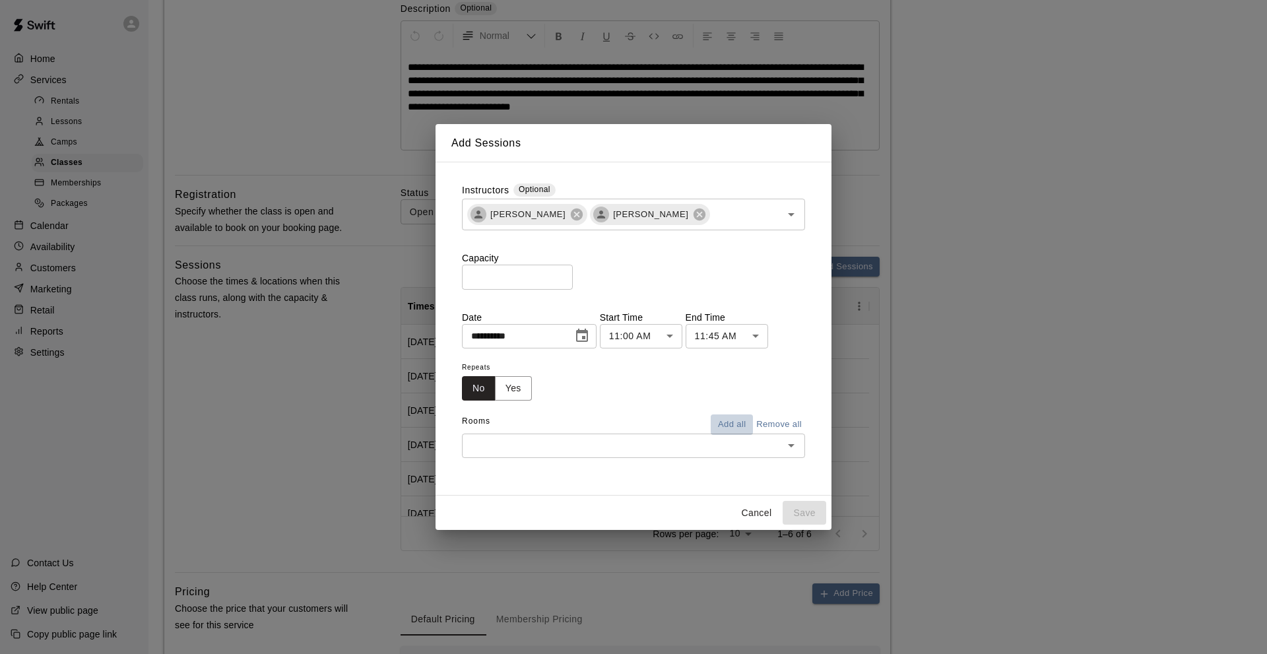
click at [725, 420] on button "Add all" at bounding box center [731, 424] width 42 height 20
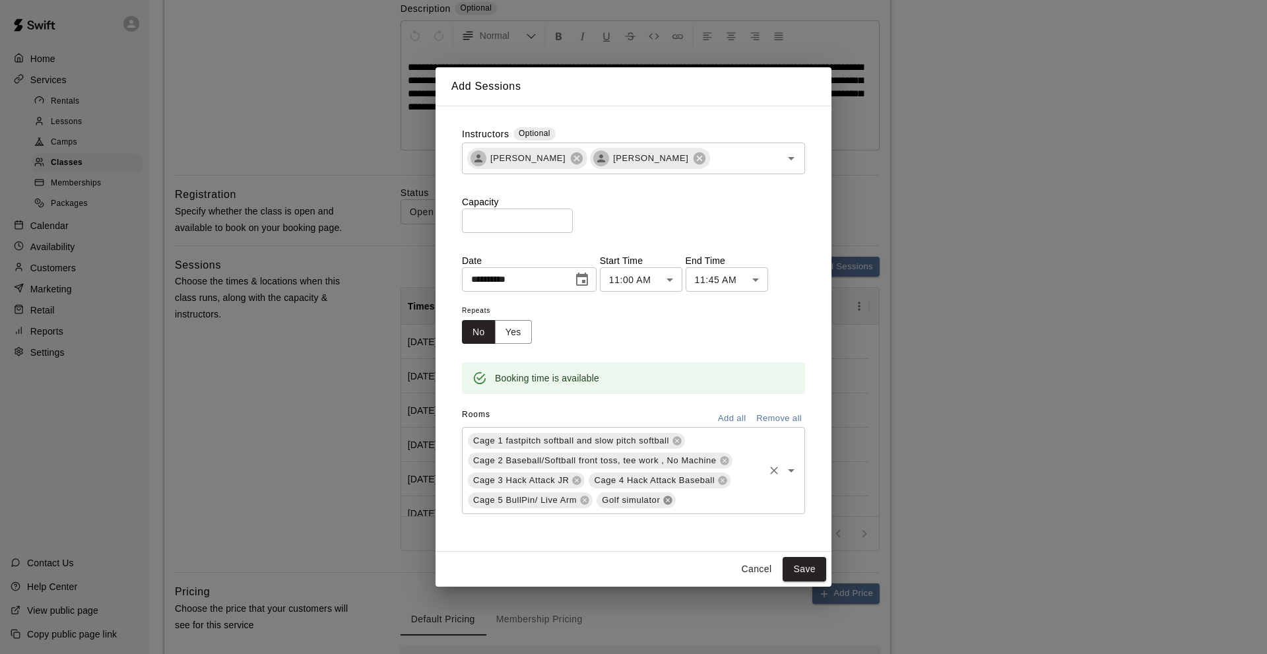
click at [664, 500] on icon at bounding box center [668, 500] width 9 height 9
click at [809, 561] on button "Save" at bounding box center [804, 569] width 44 height 24
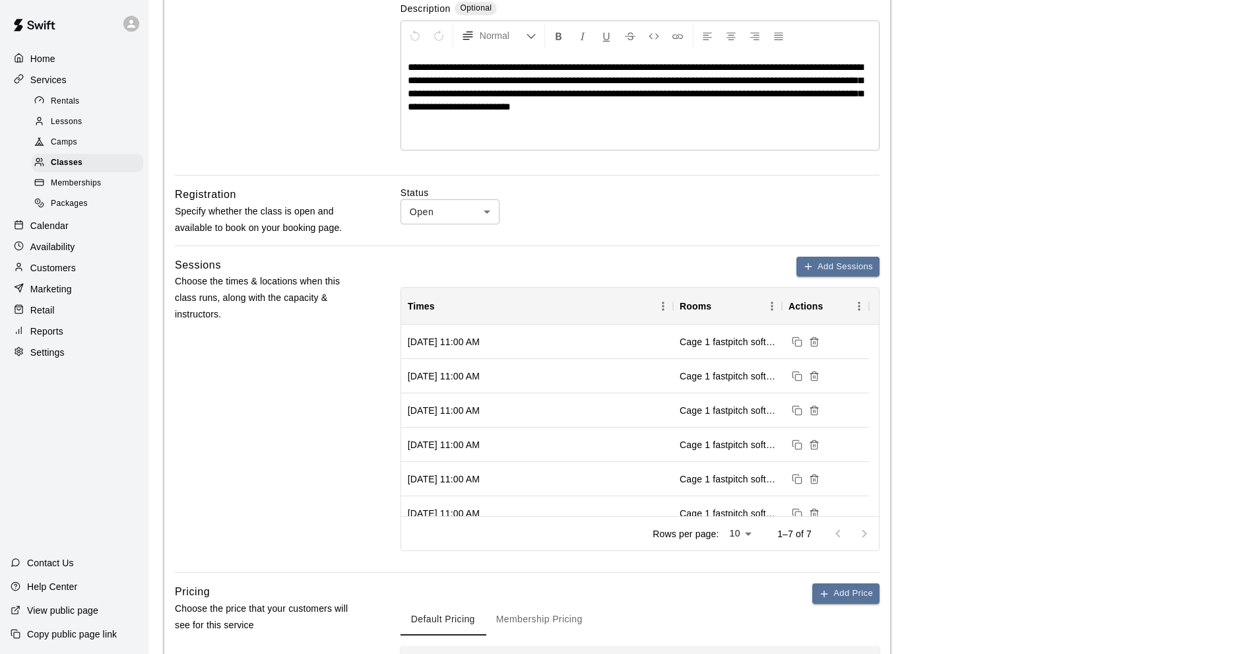
click at [825, 251] on div "**********" at bounding box center [527, 322] width 726 height 953
click at [821, 258] on button "Add Sessions" at bounding box center [837, 267] width 83 height 20
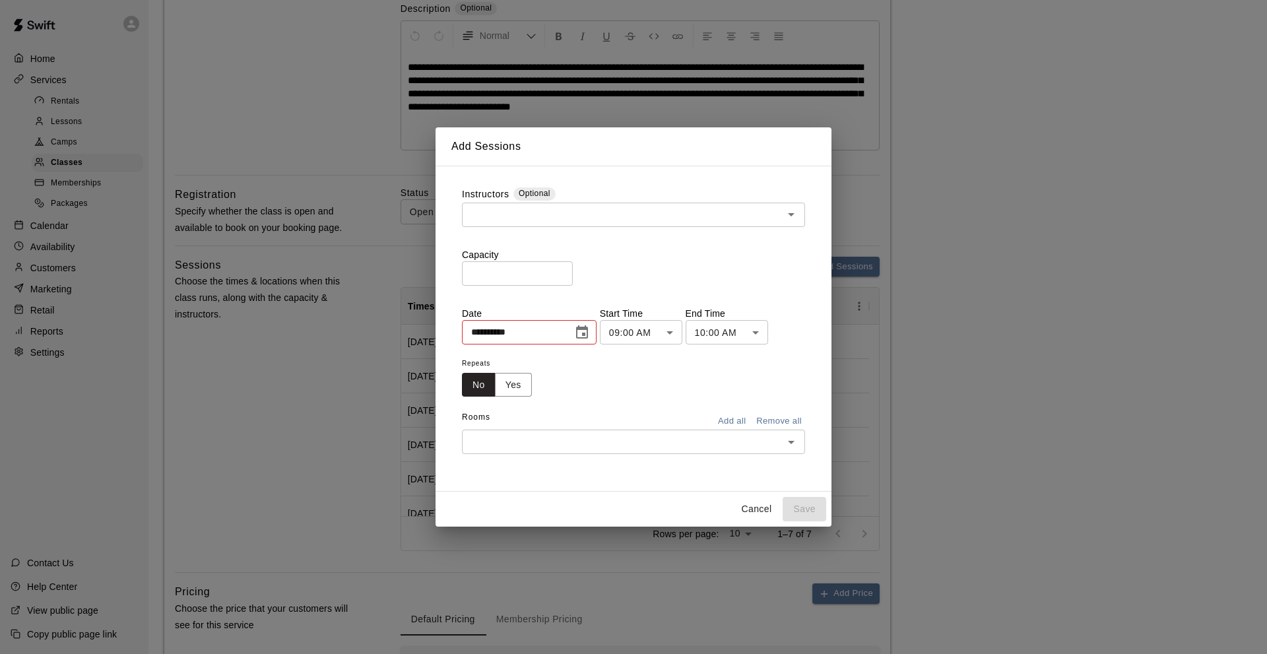
click at [588, 337] on icon "Choose date, selected date is Aug 16, 2025" at bounding box center [582, 331] width 12 height 13
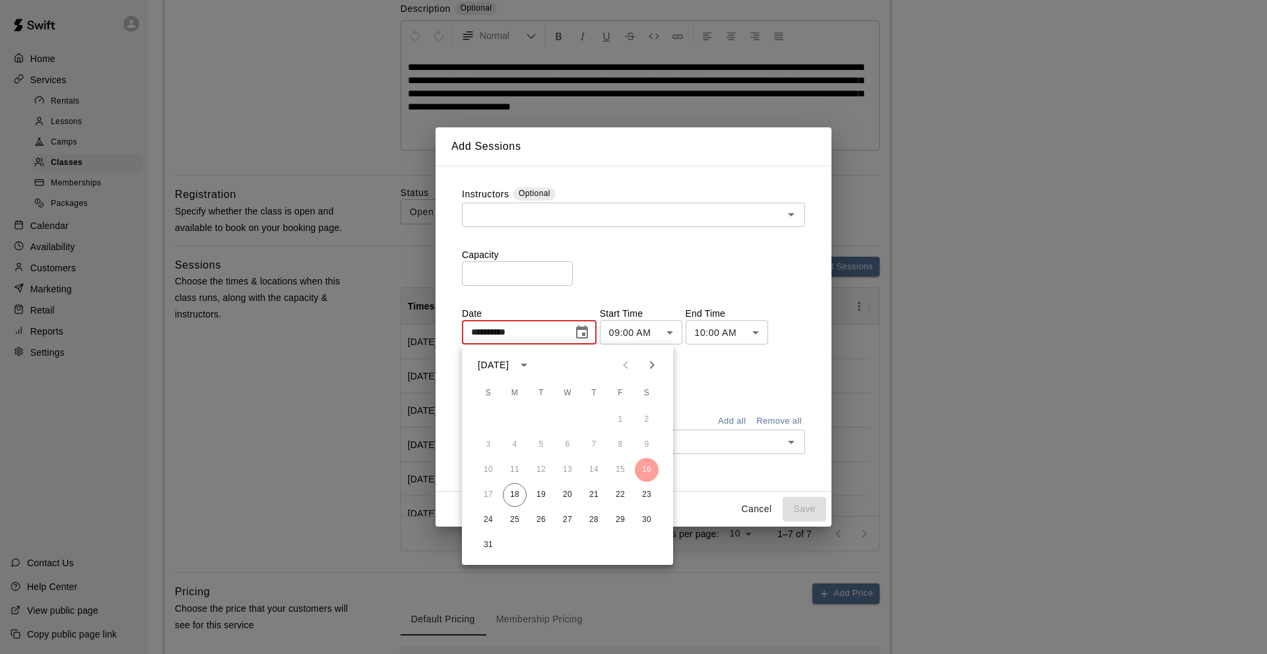
click at [655, 361] on icon "Next month" at bounding box center [652, 365] width 16 height 16
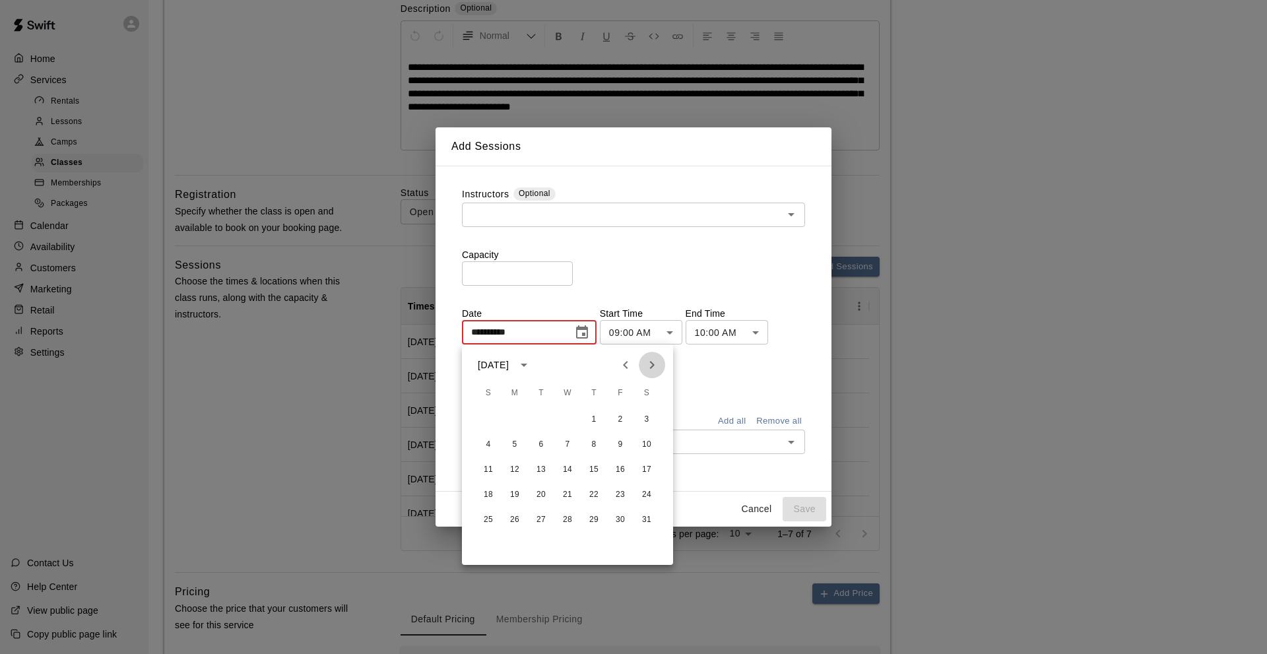
click at [655, 361] on icon "Next month" at bounding box center [652, 365] width 16 height 16
drag, startPoint x: 617, startPoint y: 495, endPoint x: 620, endPoint y: 417, distance: 77.9
click at [617, 494] on button "27" at bounding box center [620, 495] width 24 height 24
type input "**********"
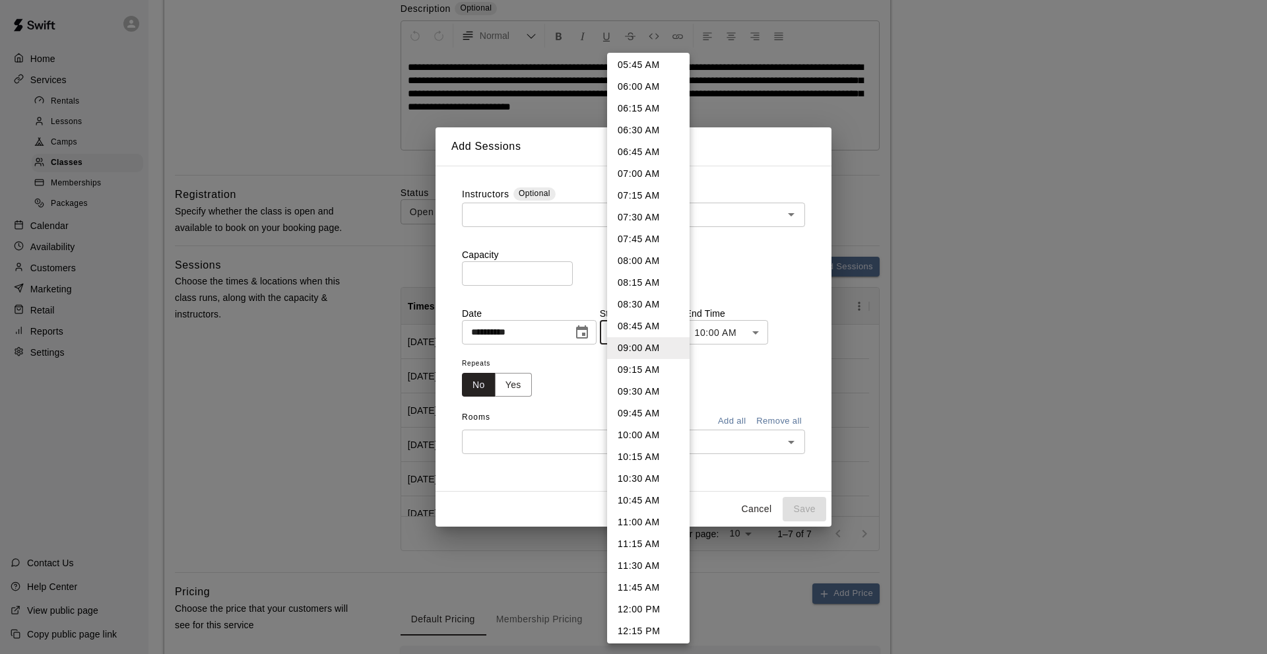
drag, startPoint x: 627, startPoint y: 524, endPoint x: 644, endPoint y: 473, distance: 53.4
click at [629, 521] on li "11:00 AM" at bounding box center [648, 522] width 82 height 22
type input "********"
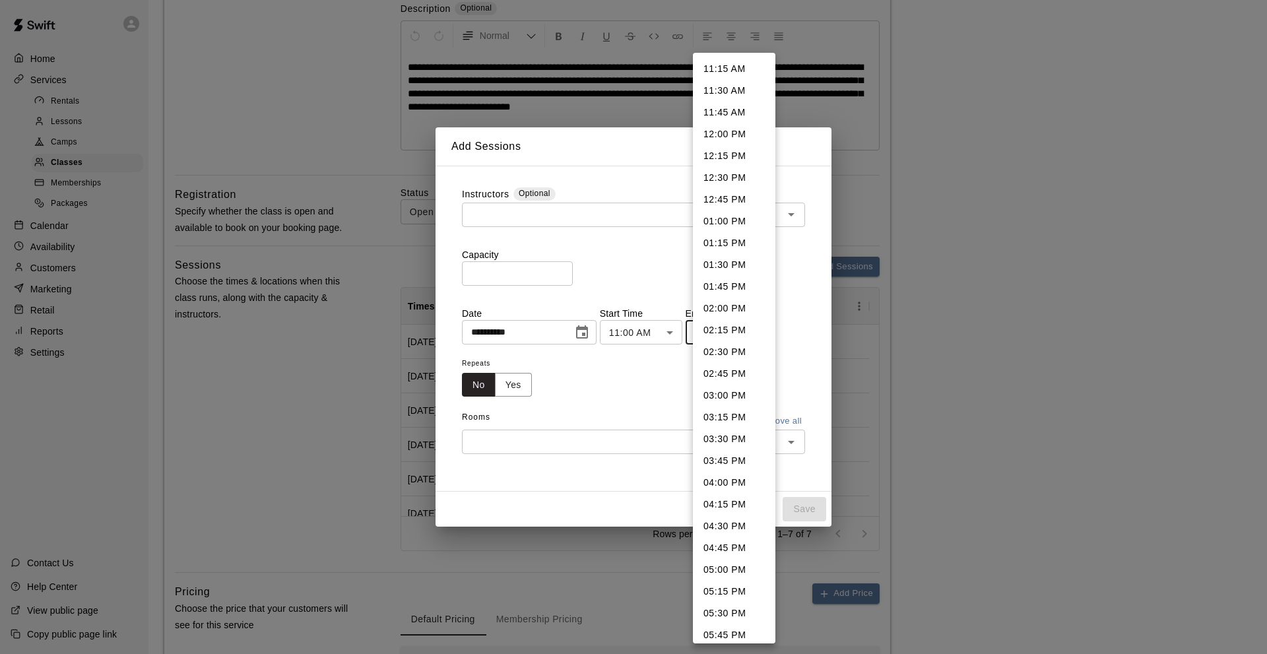
click at [710, 115] on li "11:45 AM" at bounding box center [734, 113] width 82 height 22
type input "********"
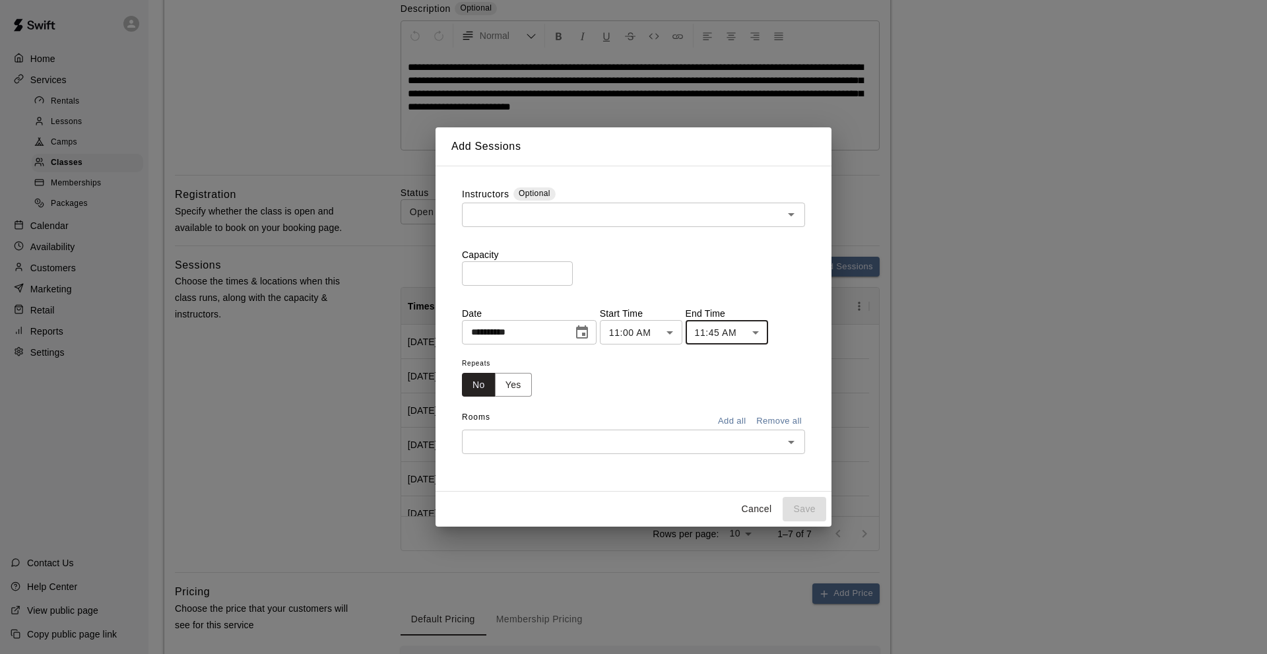
click at [508, 203] on div "​" at bounding box center [633, 215] width 343 height 24
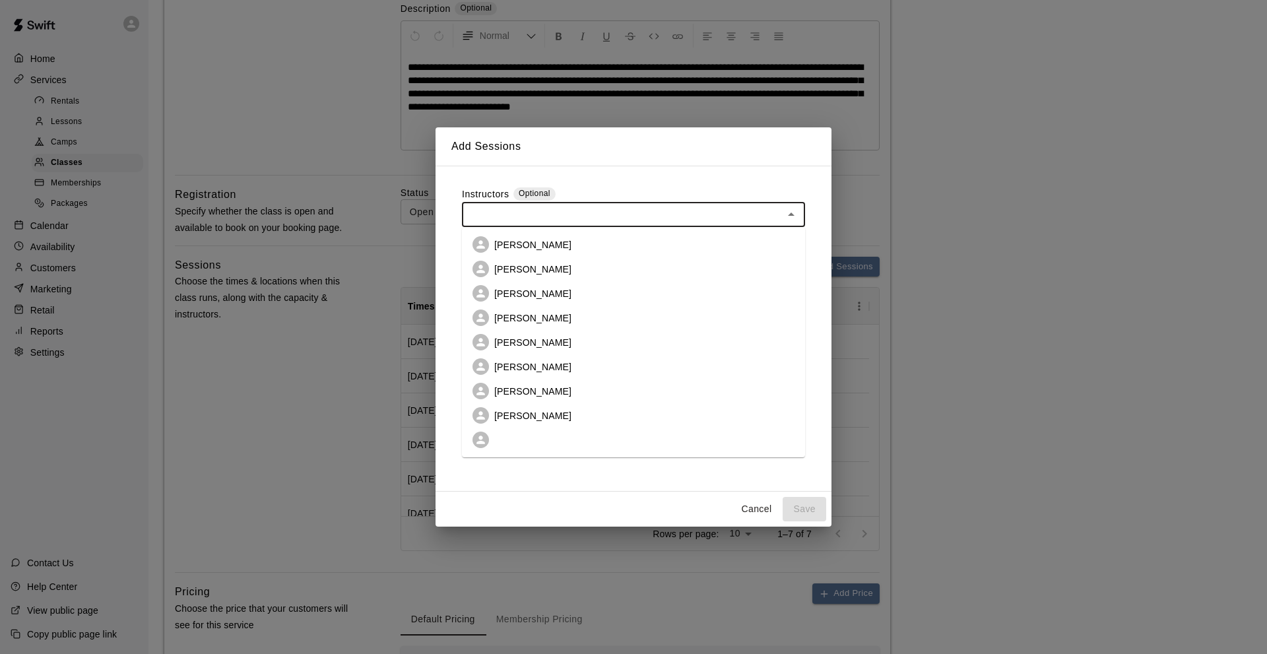
click at [503, 260] on li "[PERSON_NAME]" at bounding box center [633, 269] width 343 height 24
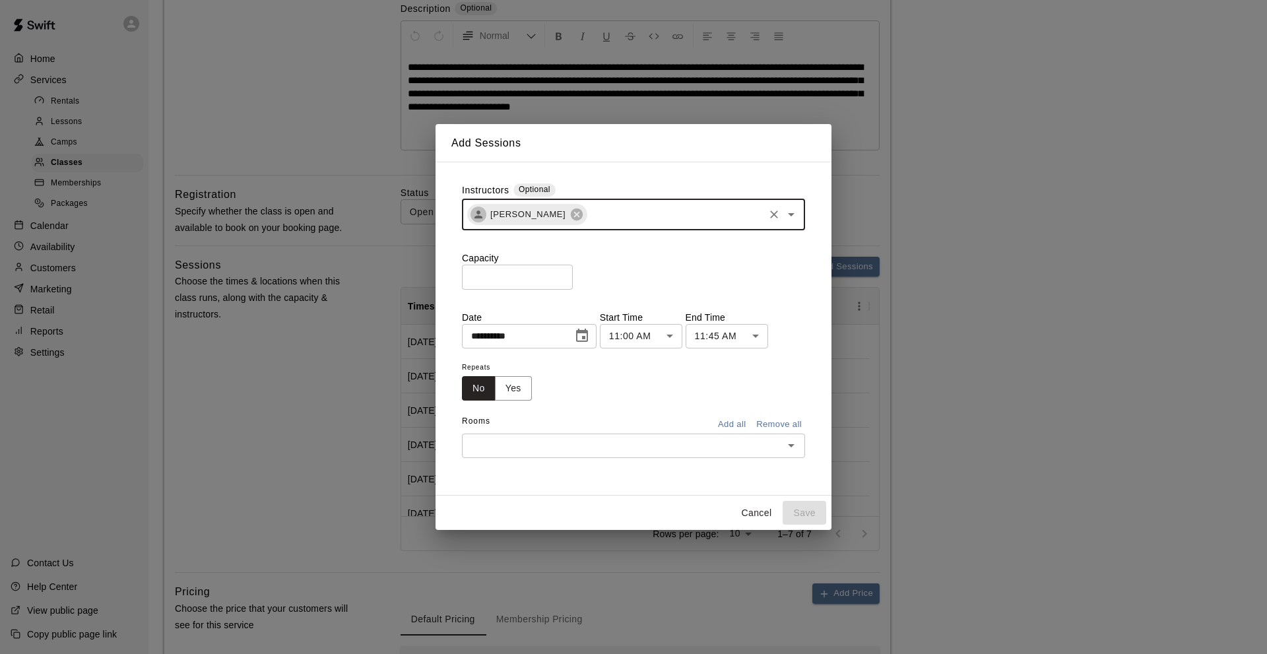
type input "*"
click at [506, 248] on p "[PERSON_NAME]" at bounding box center [532, 247] width 77 height 13
click at [473, 269] on input "*" at bounding box center [517, 277] width 111 height 24
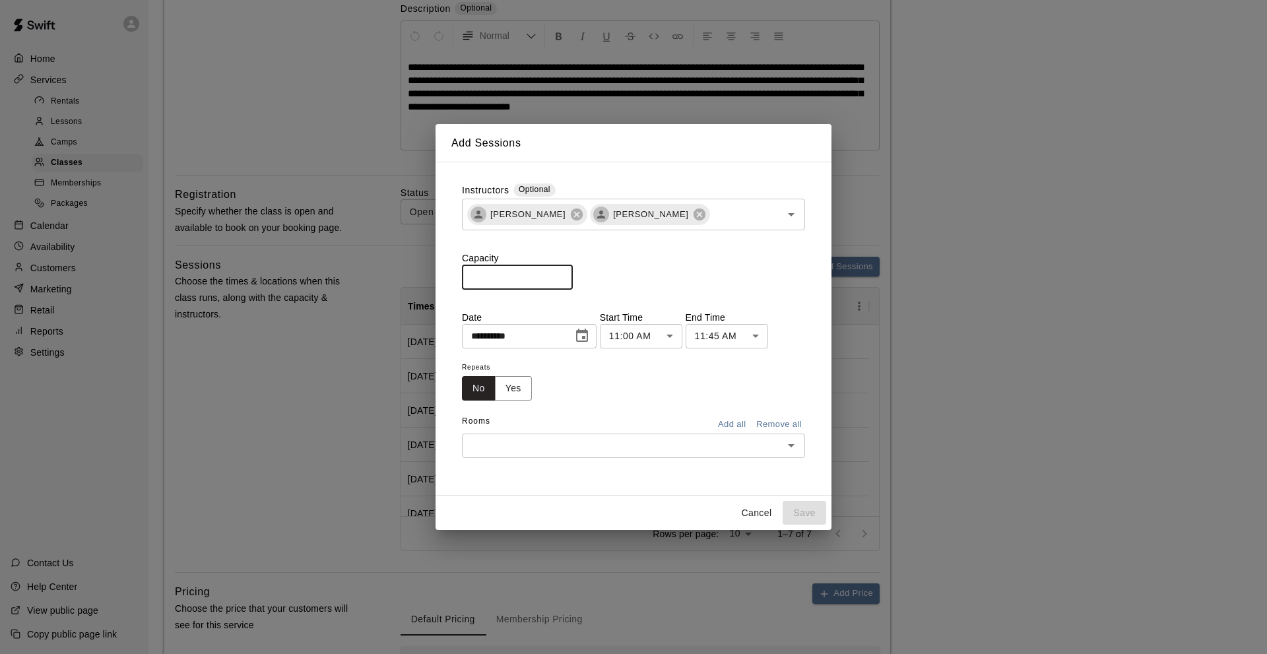
type input "**"
click at [734, 424] on button "Add all" at bounding box center [731, 424] width 42 height 20
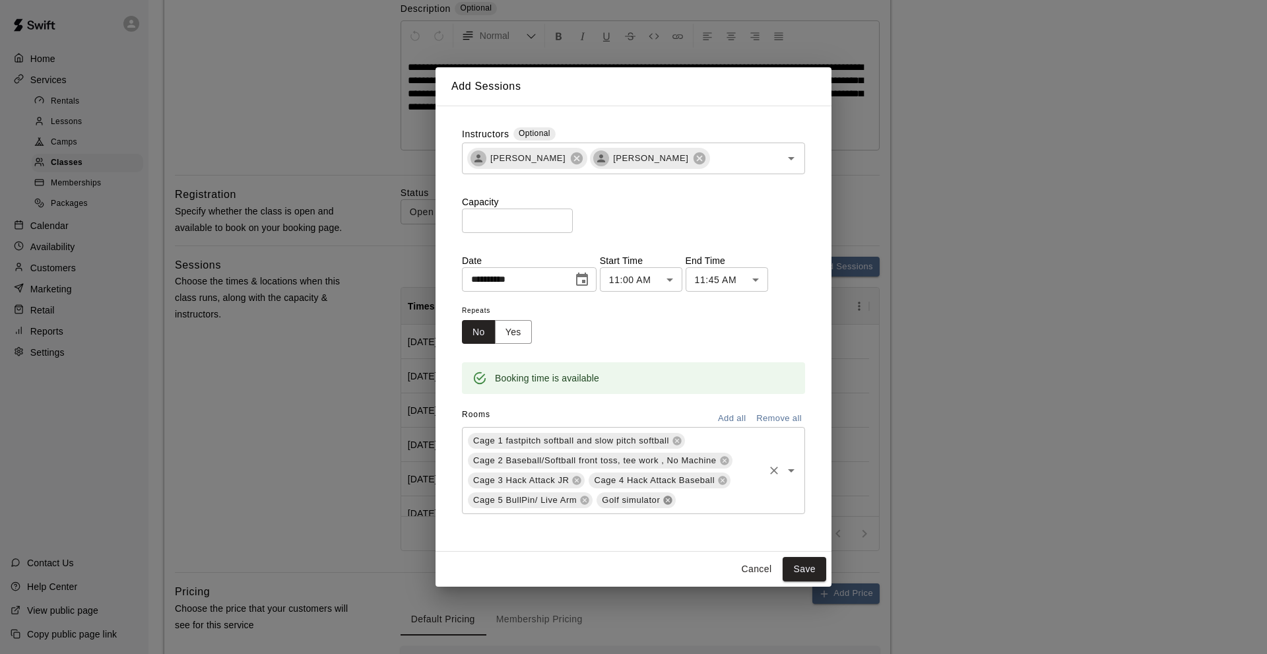
click at [668, 500] on icon at bounding box center [667, 500] width 11 height 11
click at [797, 565] on button "Save" at bounding box center [804, 569] width 44 height 24
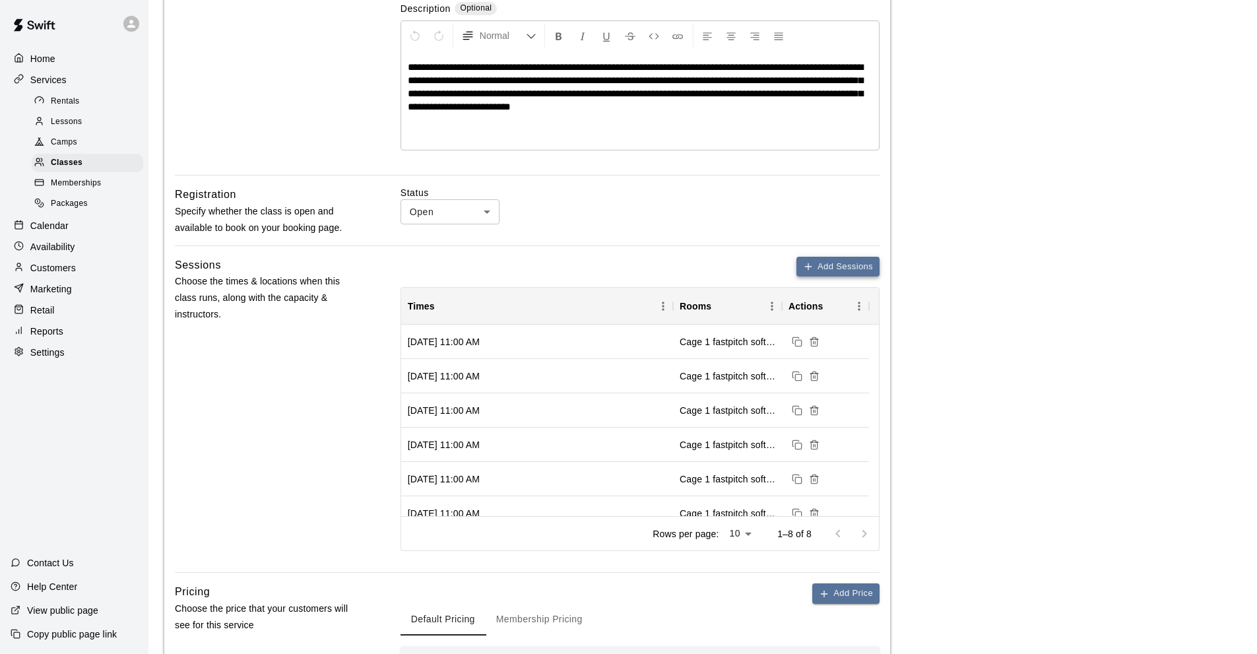
click at [811, 265] on icon "button" at bounding box center [808, 266] width 11 height 11
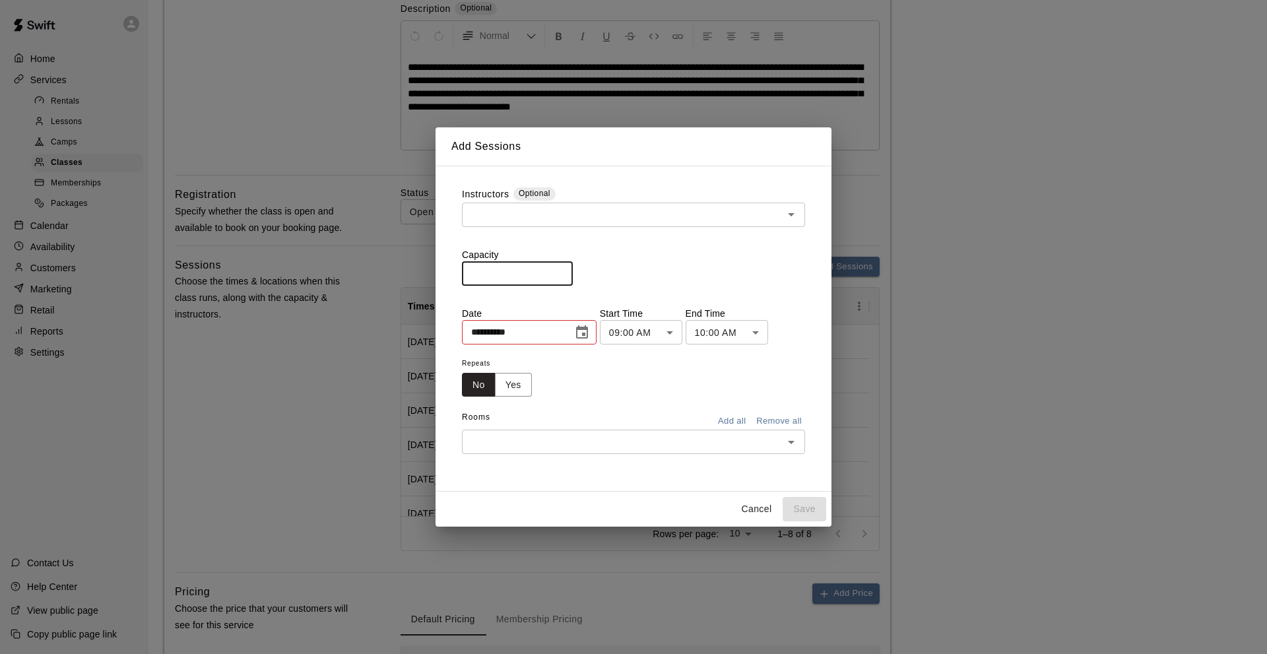
click at [466, 270] on input "*" at bounding box center [517, 273] width 111 height 24
type input "**"
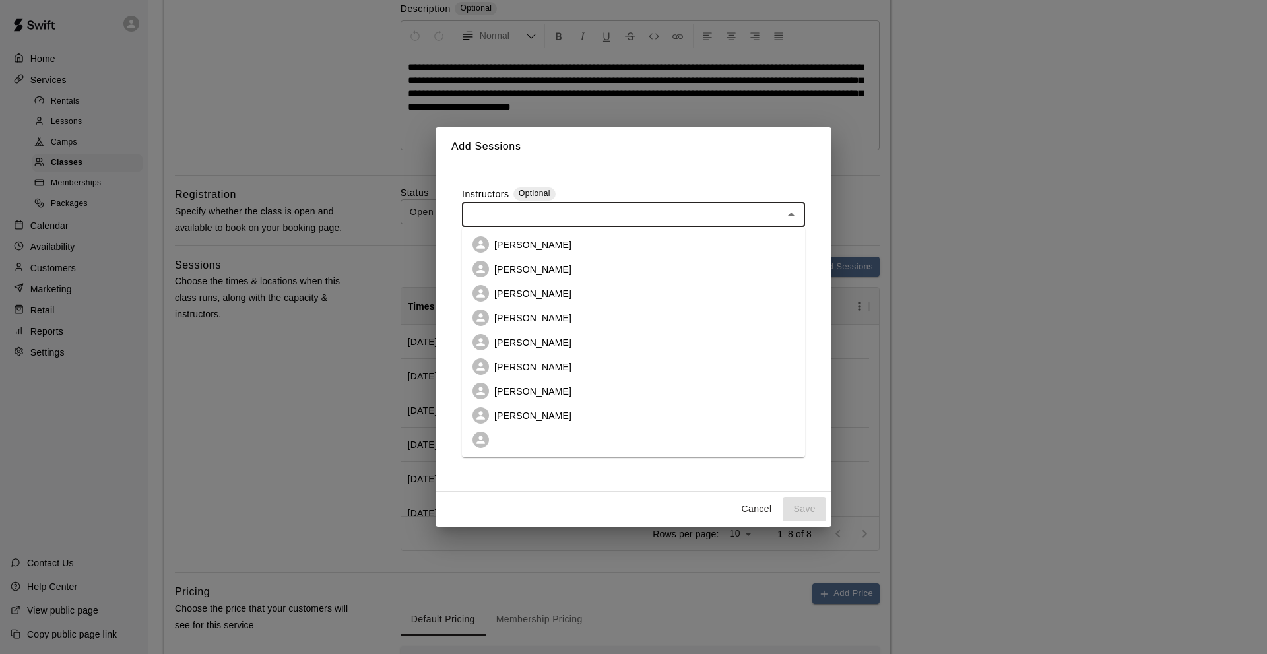
click at [472, 214] on input "text" at bounding box center [622, 214] width 313 height 16
type input "*"
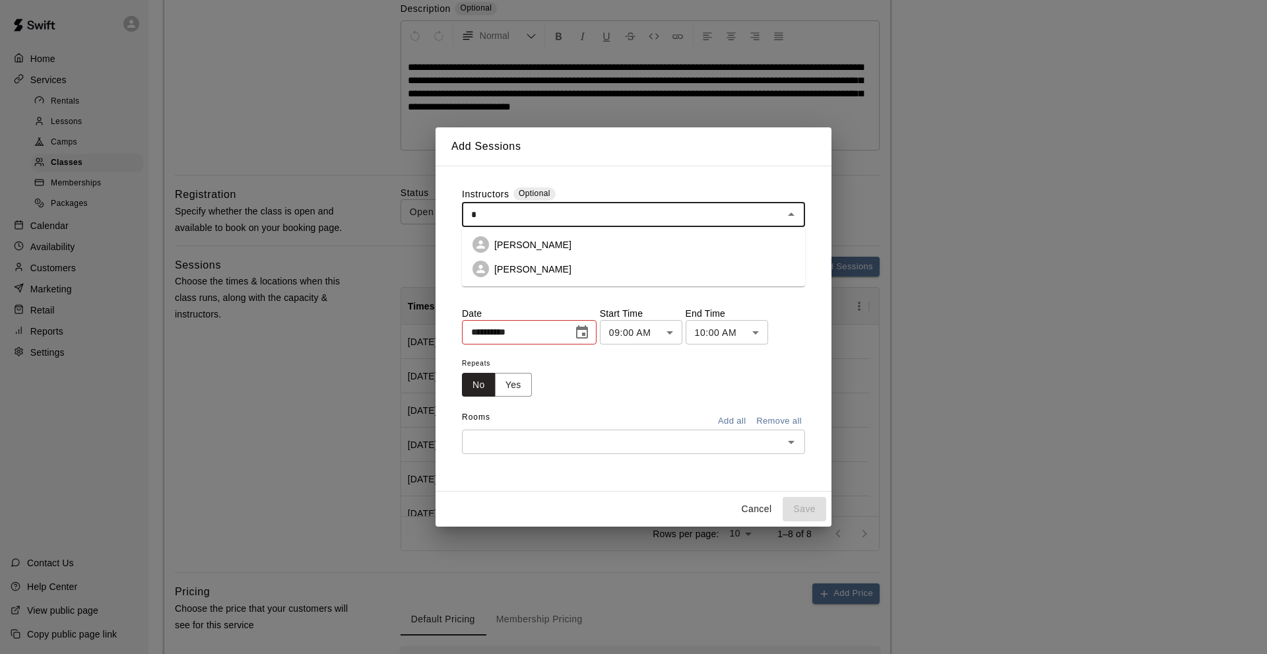
click at [532, 239] on p "[PERSON_NAME]" at bounding box center [532, 244] width 77 height 13
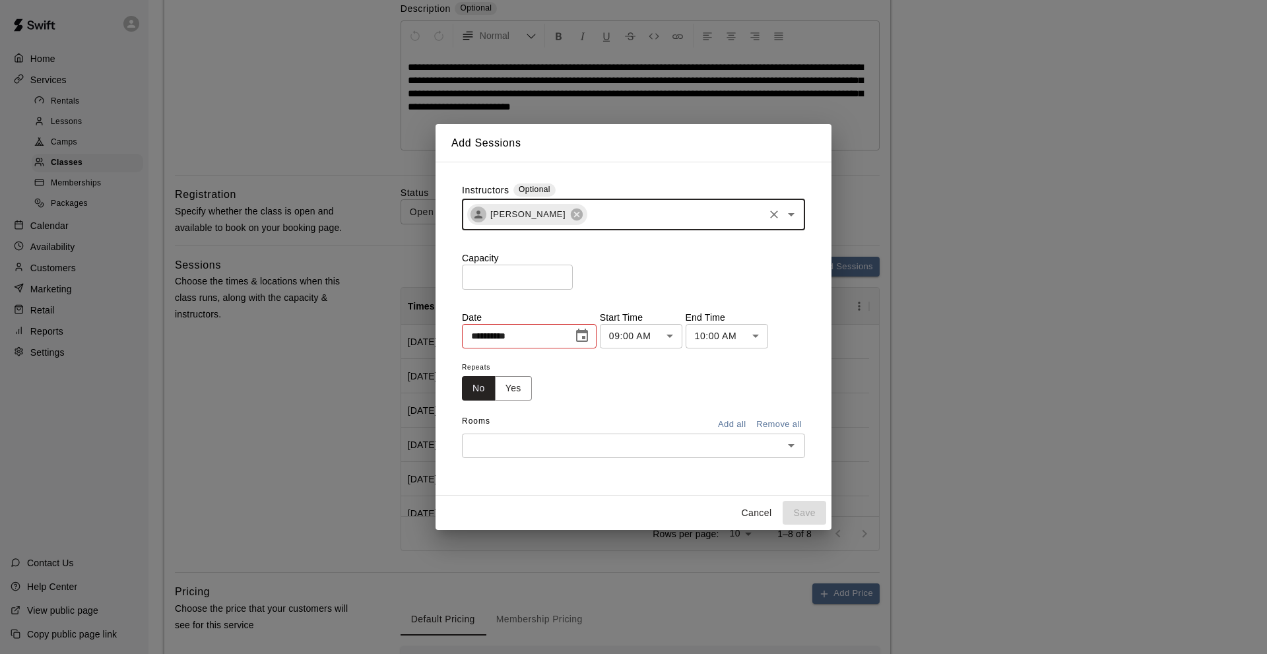
type input "*"
click at [548, 244] on li "[PERSON_NAME]" at bounding box center [633, 248] width 343 height 24
click at [584, 338] on icon "Choose date, selected date is Aug 16, 2025" at bounding box center [582, 335] width 12 height 13
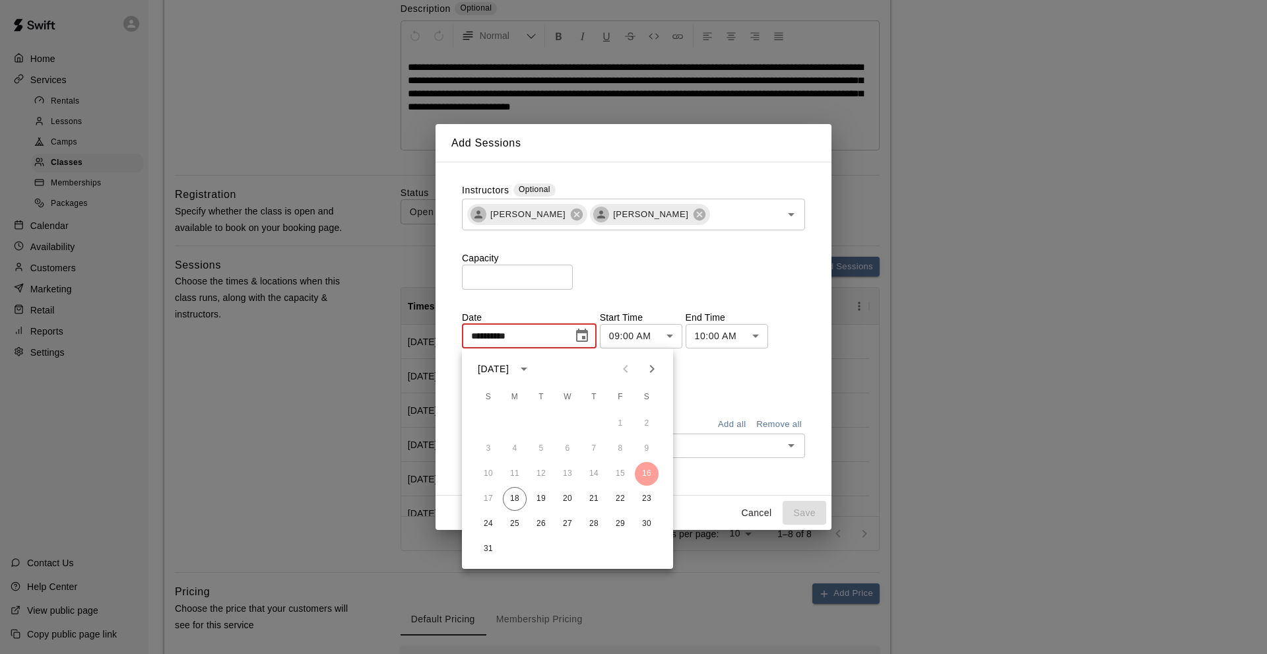
click at [646, 370] on icon "Next month" at bounding box center [652, 369] width 16 height 16
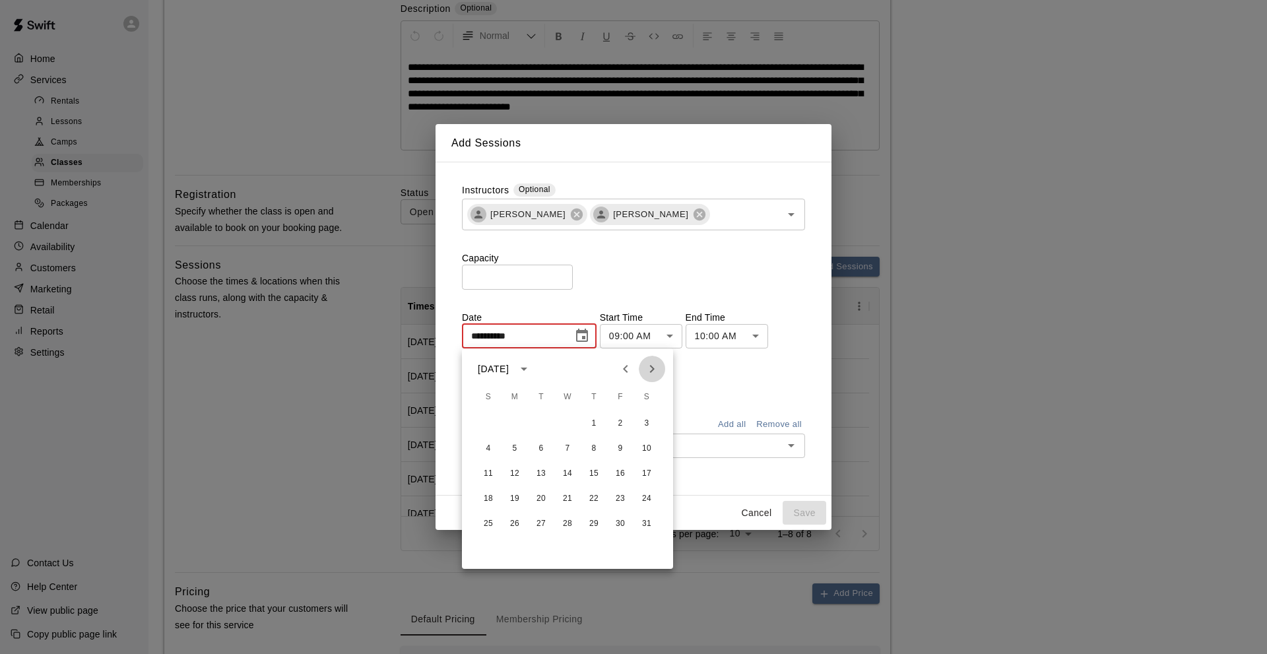
click at [646, 370] on icon "Next month" at bounding box center [652, 369] width 16 height 16
click at [617, 501] on button "24" at bounding box center [620, 499] width 24 height 24
type input "**********"
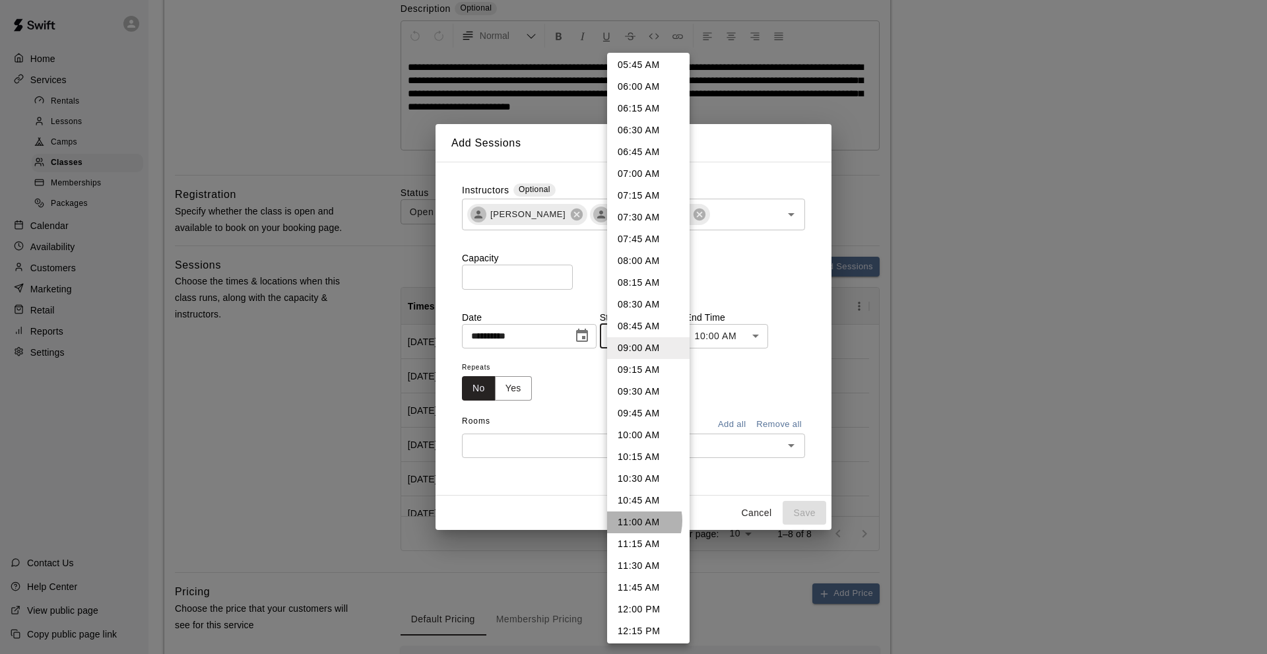
click at [629, 520] on li "11:00 AM" at bounding box center [648, 522] width 82 height 22
type input "********"
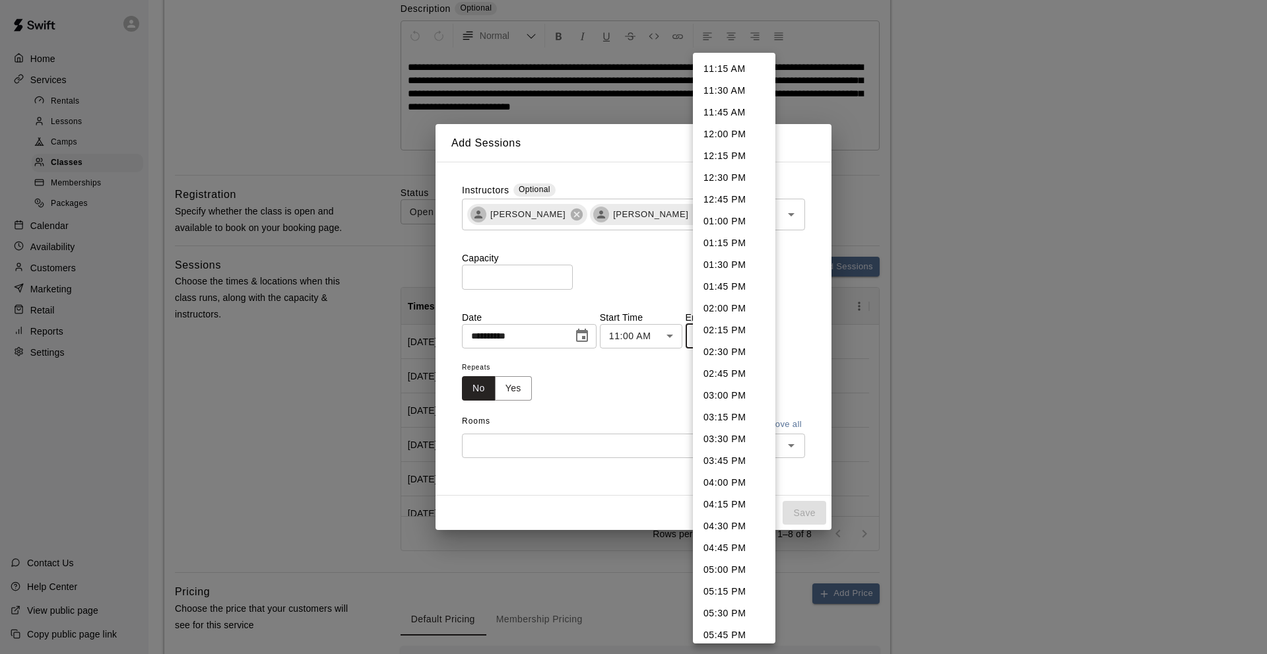
click at [709, 113] on li "11:45 AM" at bounding box center [734, 113] width 82 height 22
type input "********"
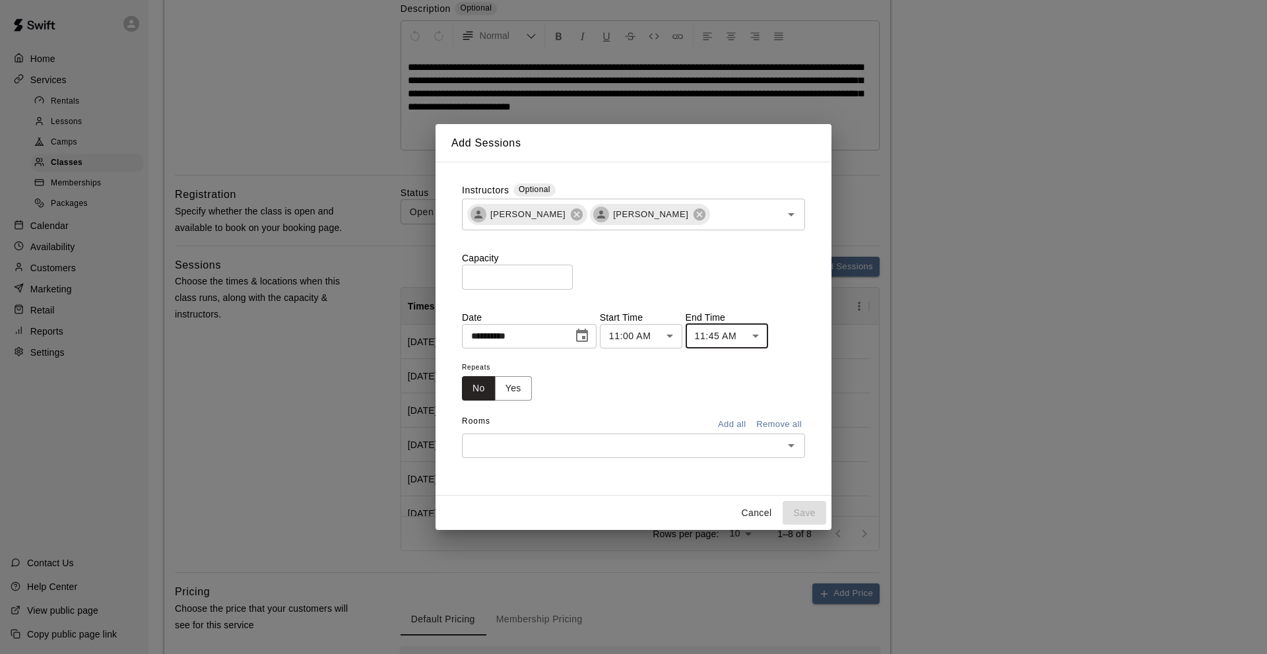
click at [743, 425] on button "Add all" at bounding box center [731, 424] width 42 height 20
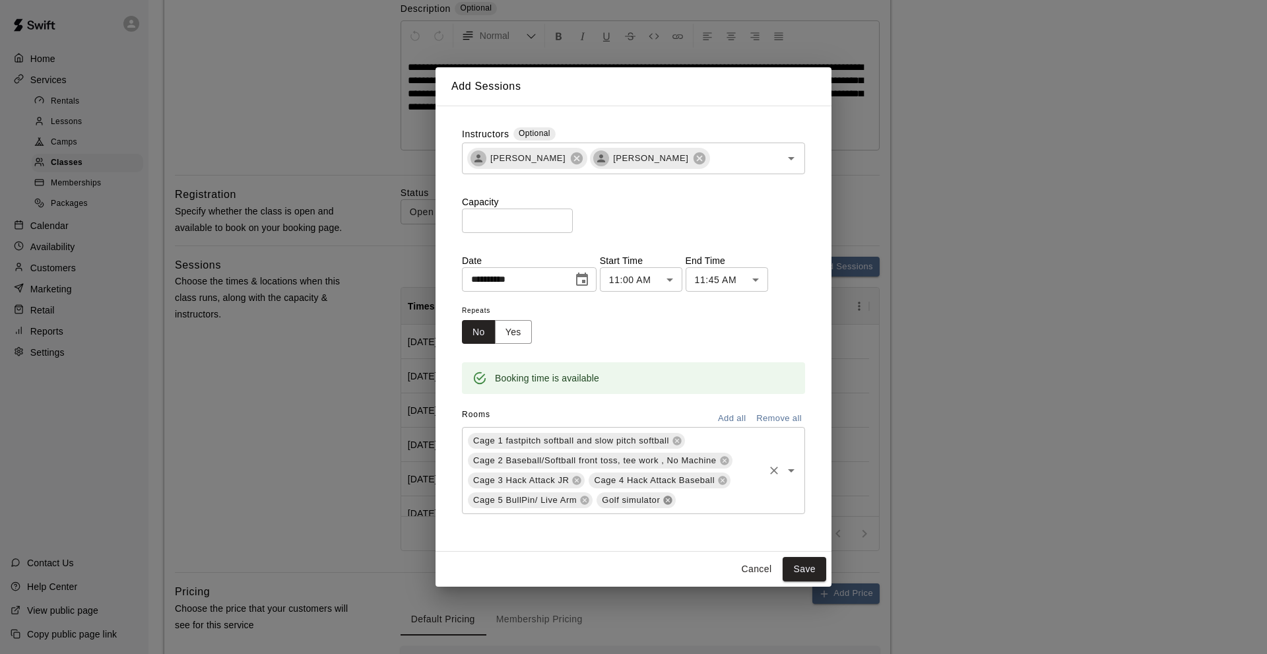
click at [666, 497] on icon at bounding box center [668, 500] width 9 height 9
click at [800, 571] on button "Save" at bounding box center [804, 569] width 44 height 24
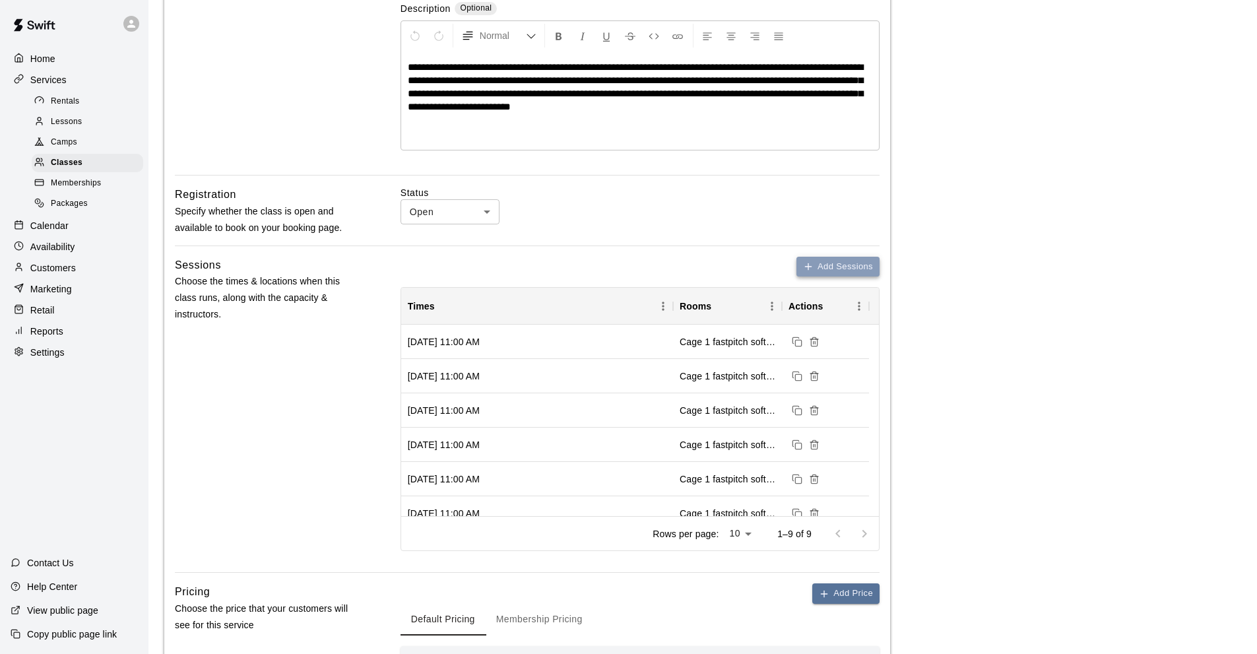
click at [811, 263] on icon "button" at bounding box center [808, 266] width 11 height 11
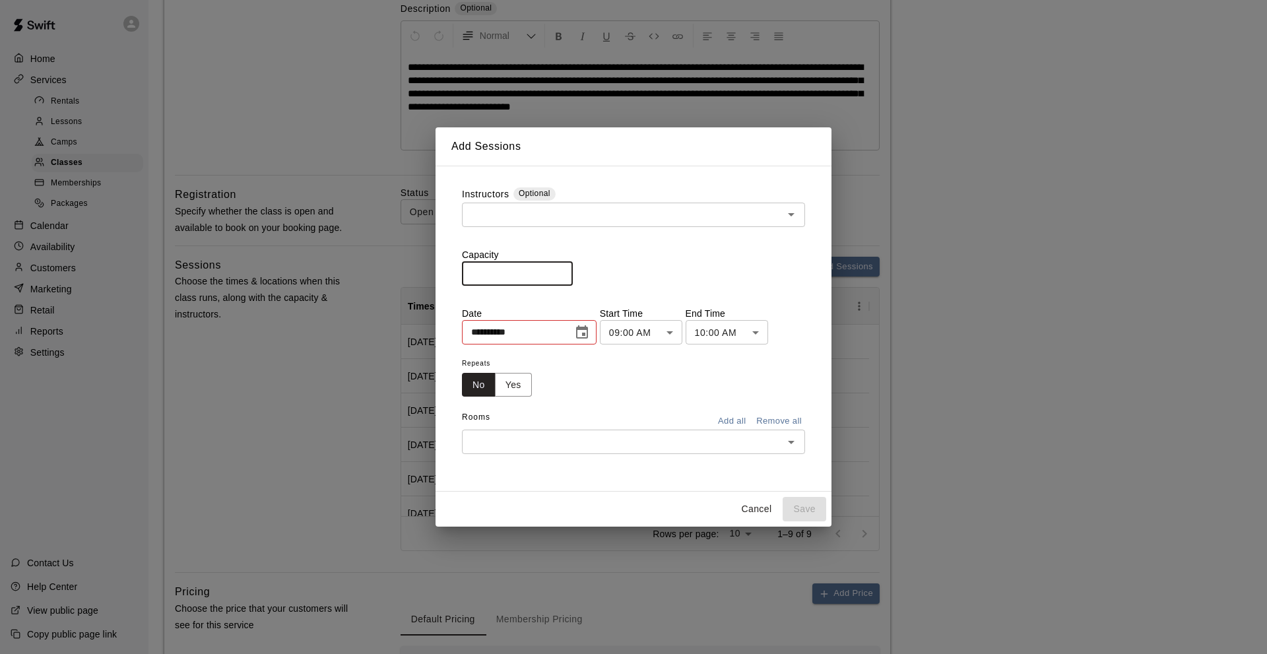
click at [472, 276] on input "*" at bounding box center [517, 273] width 111 height 24
type input "**"
click at [491, 213] on input "text" at bounding box center [622, 214] width 313 height 16
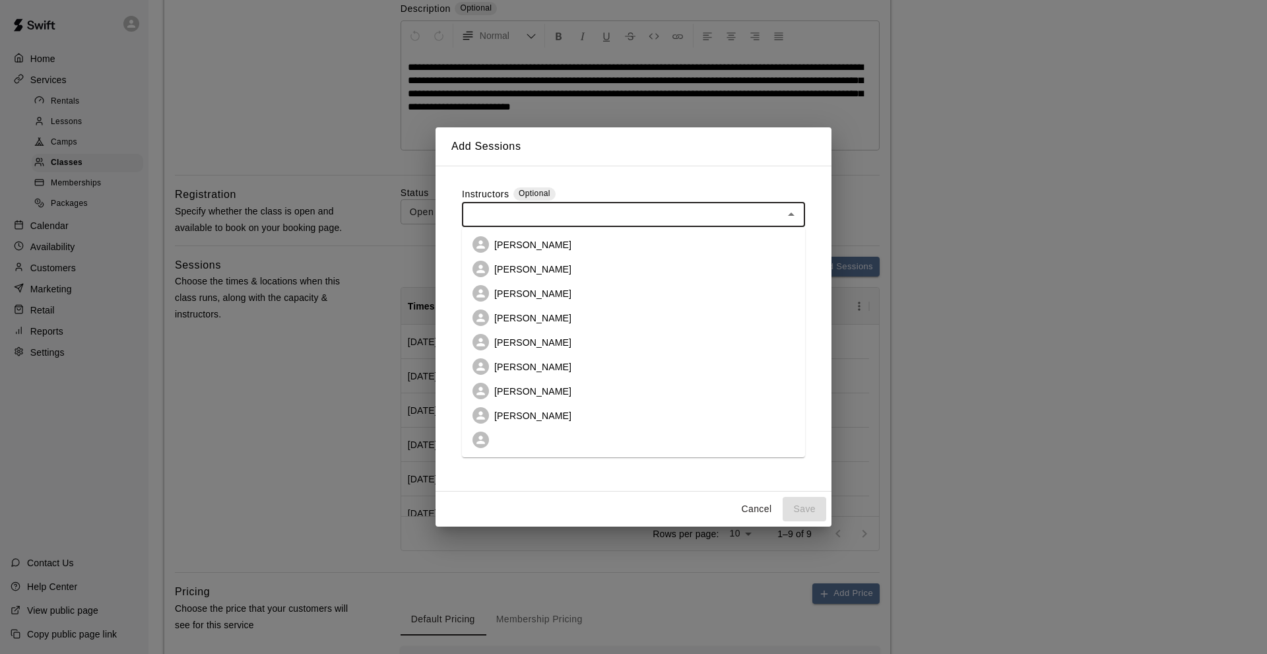
type input "*"
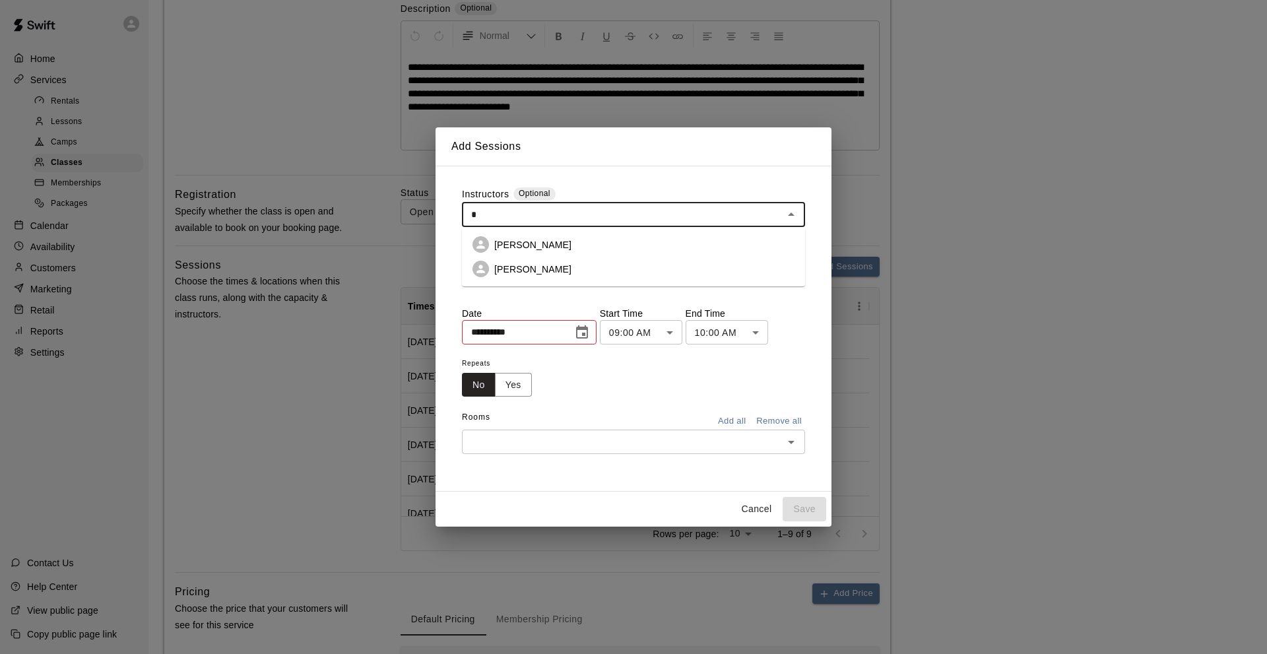
click at [507, 246] on p "[PERSON_NAME]" at bounding box center [532, 244] width 77 height 13
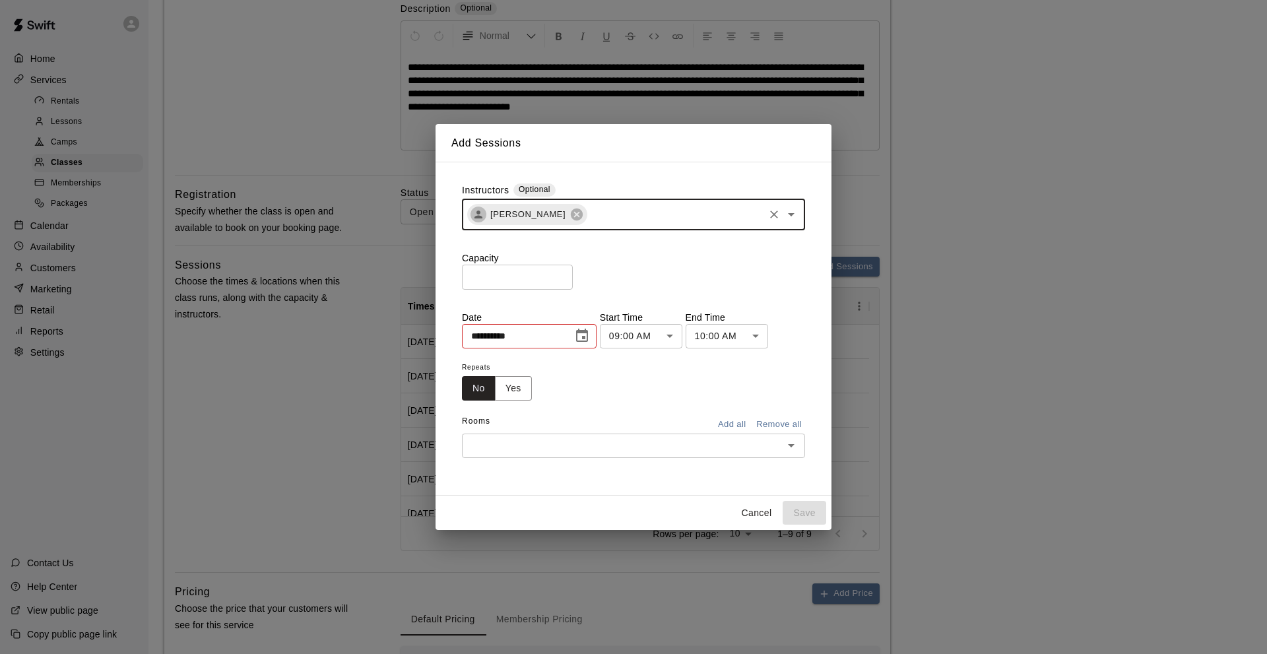
type input "*"
click at [516, 242] on p "[PERSON_NAME]" at bounding box center [532, 247] width 77 height 13
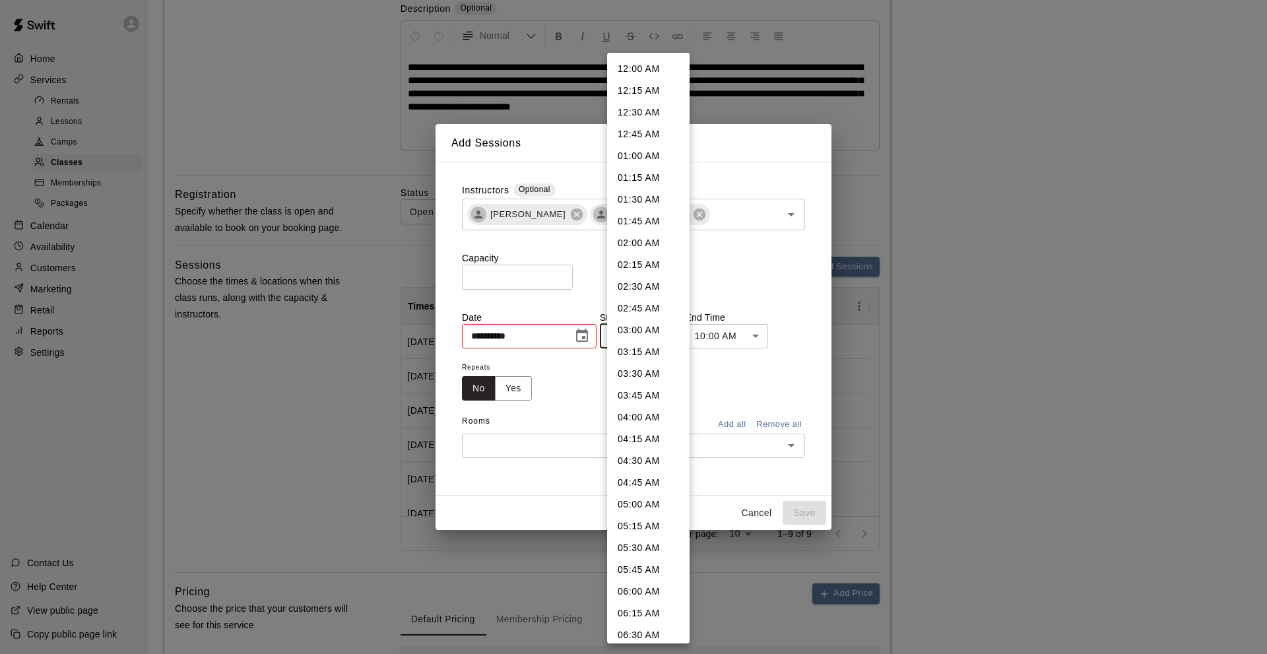
click at [631, 521] on li "11:00 AM" at bounding box center [648, 522] width 82 height 22
type input "********"
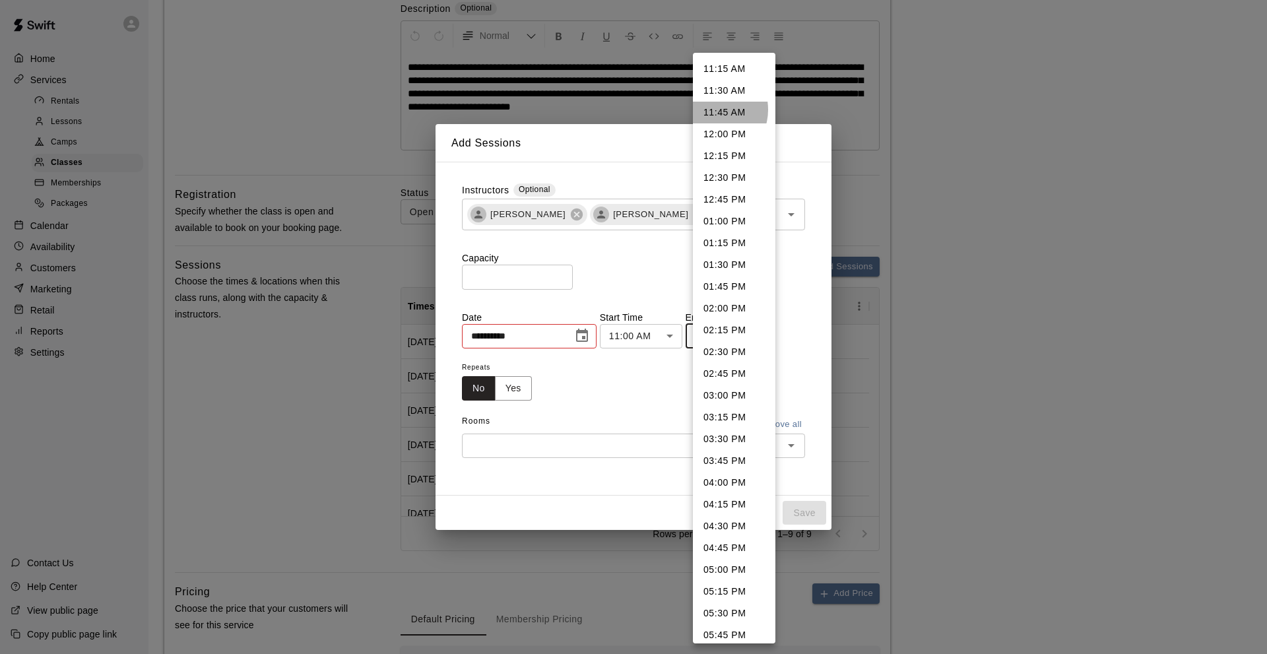
click at [710, 110] on li "11:45 AM" at bounding box center [734, 113] width 82 height 22
type input "********"
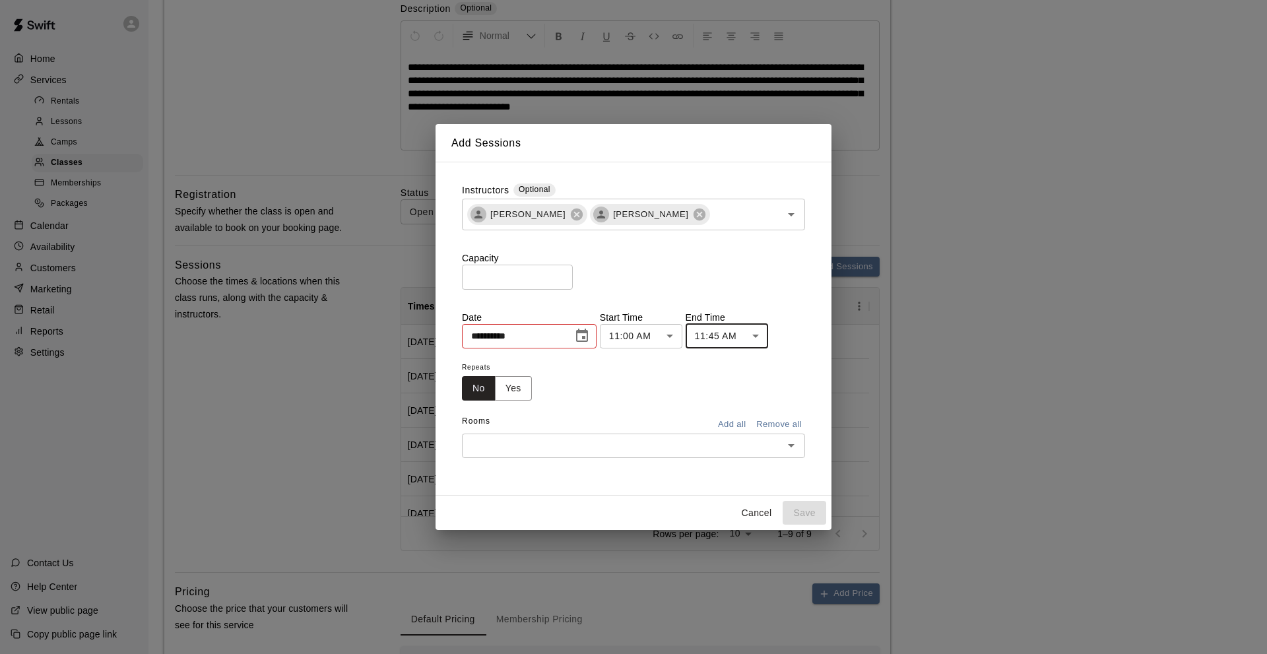
click at [584, 334] on icon "Choose date, selected date is Aug 16, 2025" at bounding box center [582, 335] width 12 height 13
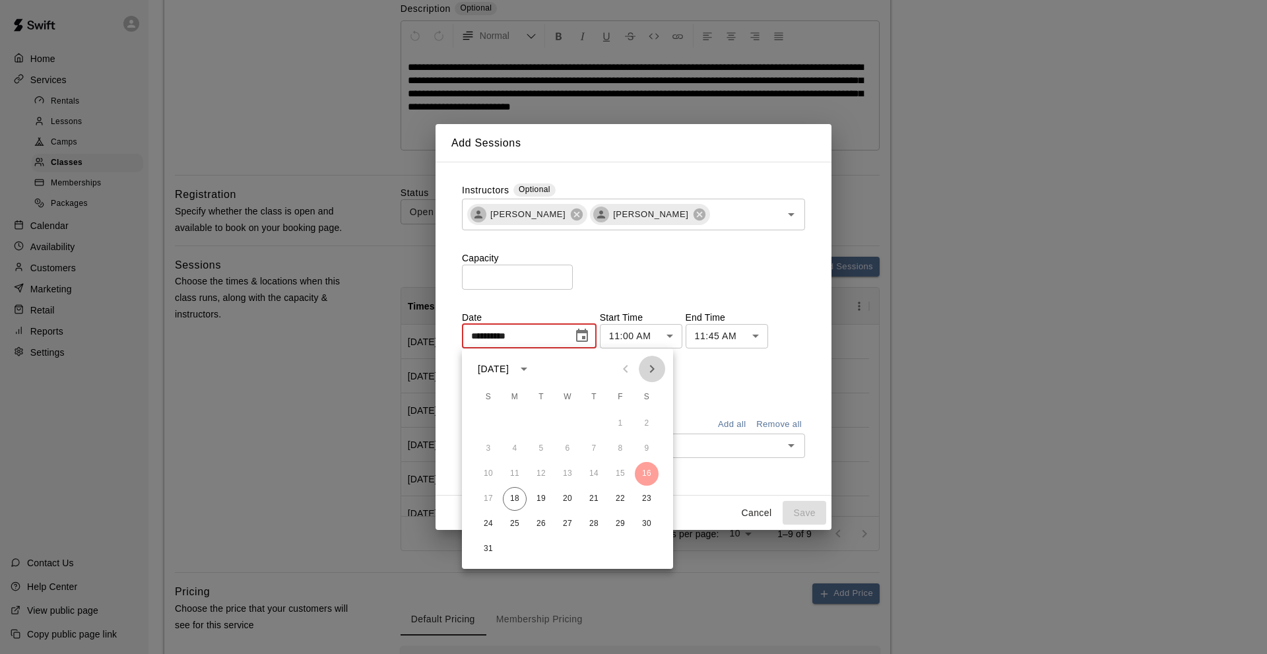
click at [645, 359] on button "Next month" at bounding box center [652, 369] width 26 height 26
click at [645, 360] on button "Next month" at bounding box center [652, 369] width 26 height 26
click at [645, 362] on button "Next month" at bounding box center [652, 369] width 26 height 26
click at [645, 366] on icon "Next month" at bounding box center [652, 369] width 16 height 16
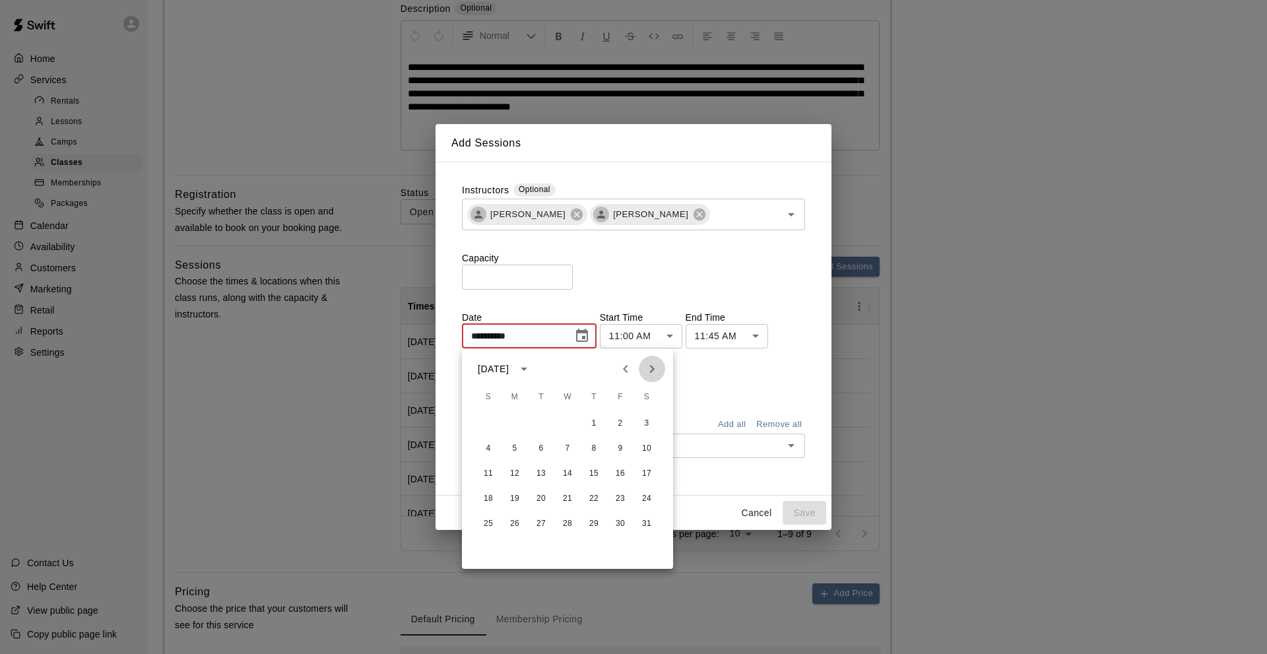
click at [645, 366] on icon "Next month" at bounding box center [652, 369] width 16 height 16
click at [620, 446] on button "8" at bounding box center [620, 449] width 24 height 24
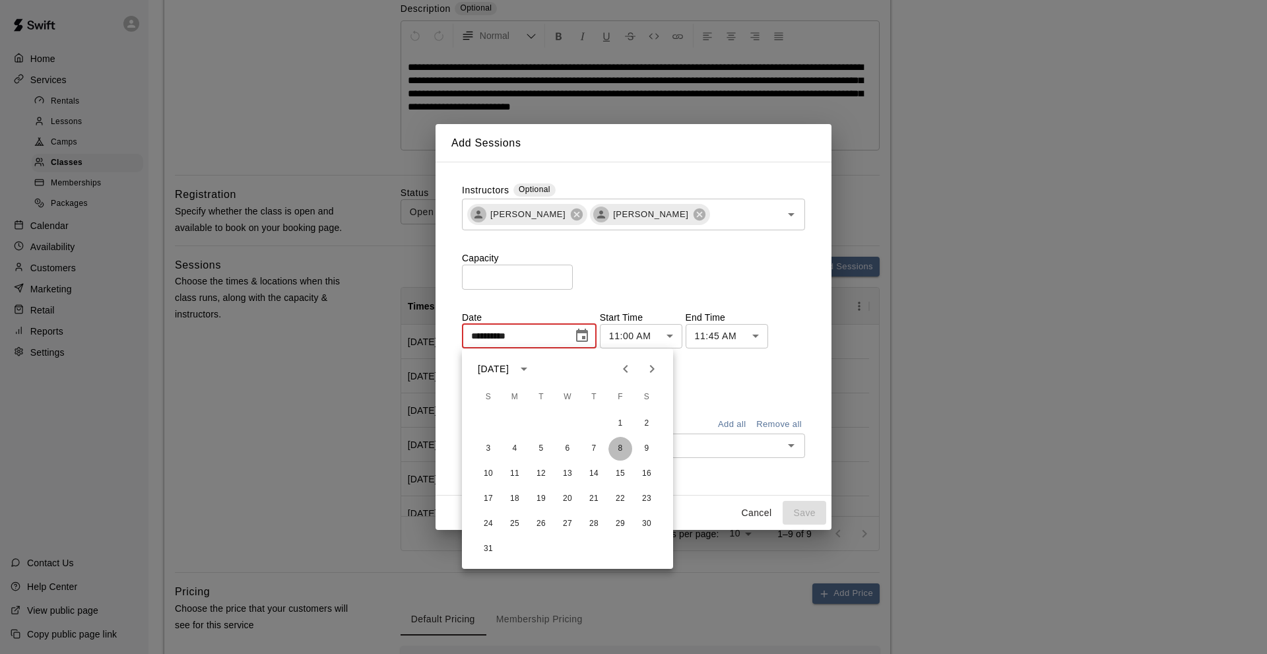
type input "**********"
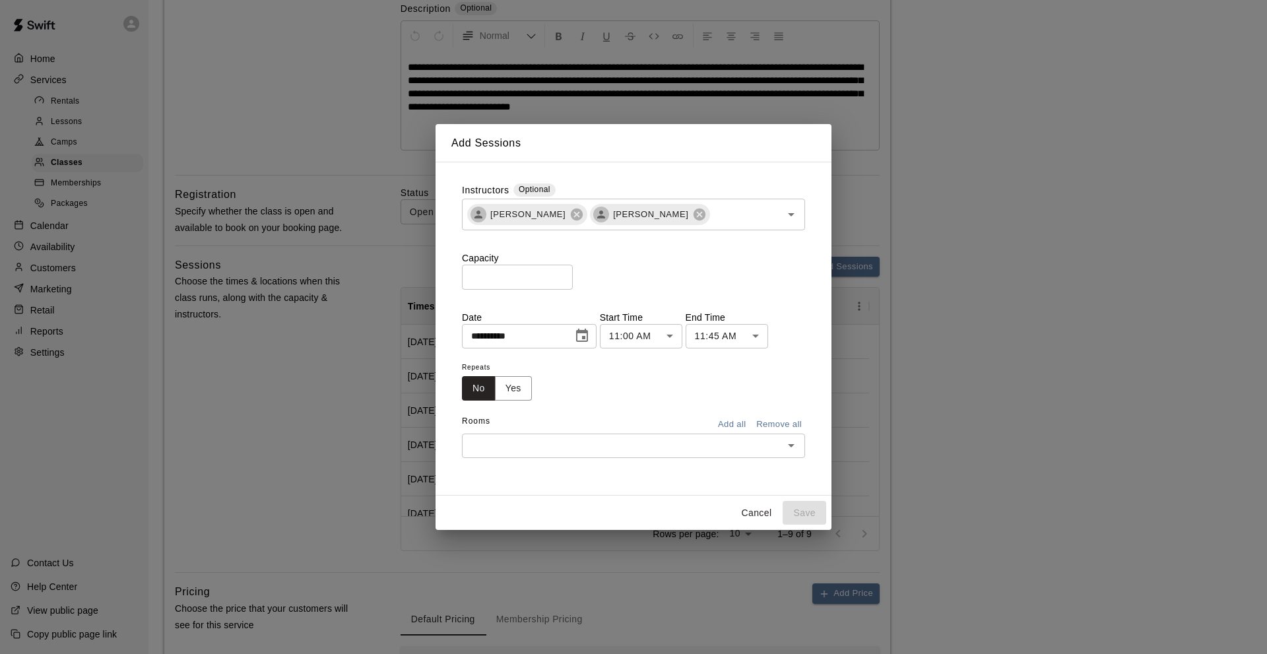
click at [736, 422] on button "Add all" at bounding box center [731, 424] width 42 height 20
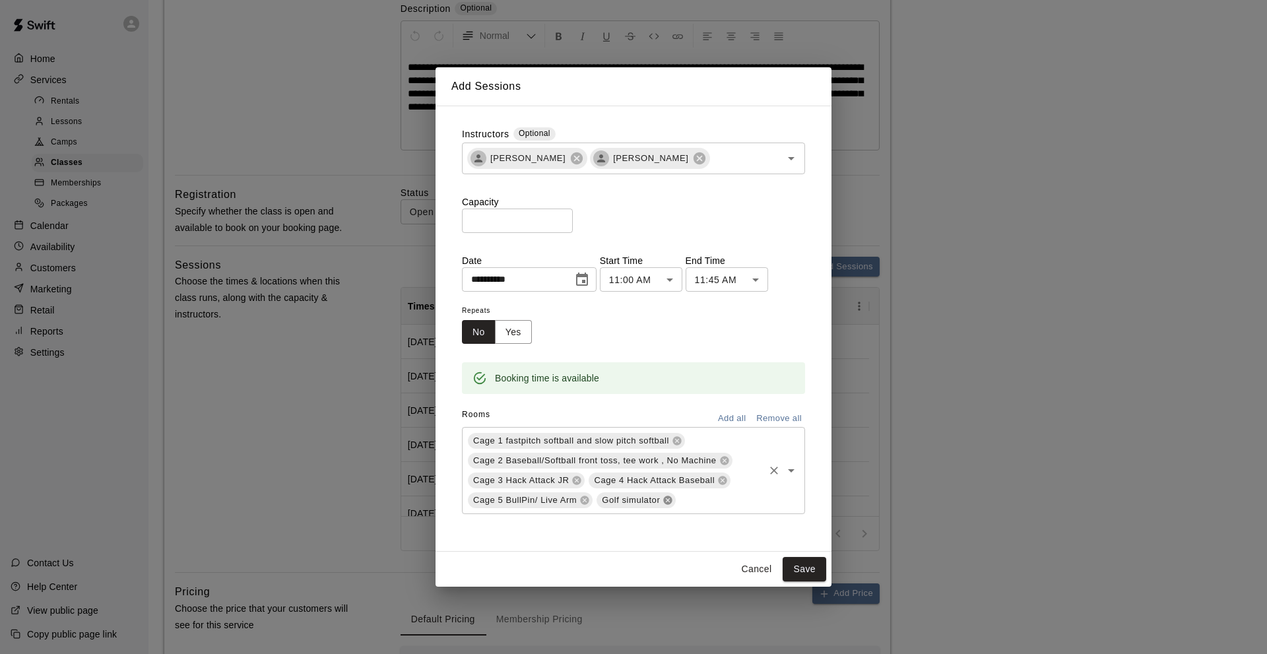
drag, startPoint x: 665, startPoint y: 501, endPoint x: 719, endPoint y: 530, distance: 61.4
click at [666, 501] on icon at bounding box center [667, 500] width 11 height 11
click at [801, 570] on button "Save" at bounding box center [804, 569] width 44 height 24
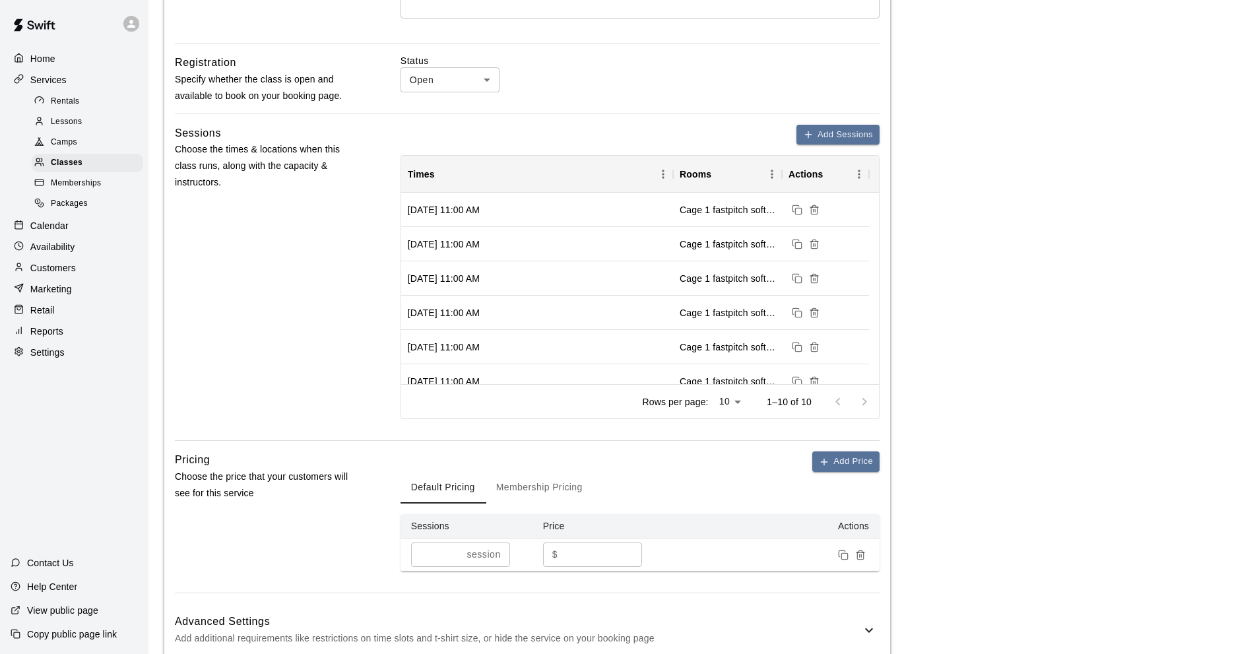
scroll to position [594, 0]
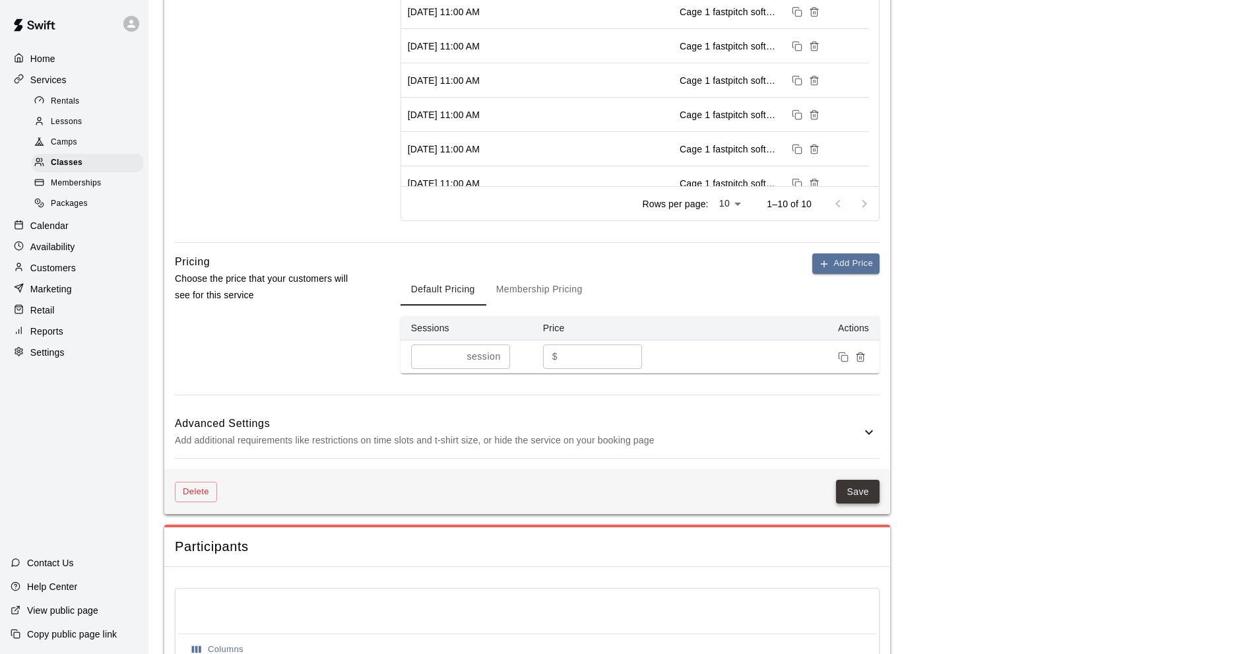
click at [848, 489] on button "Save" at bounding box center [858, 492] width 44 height 24
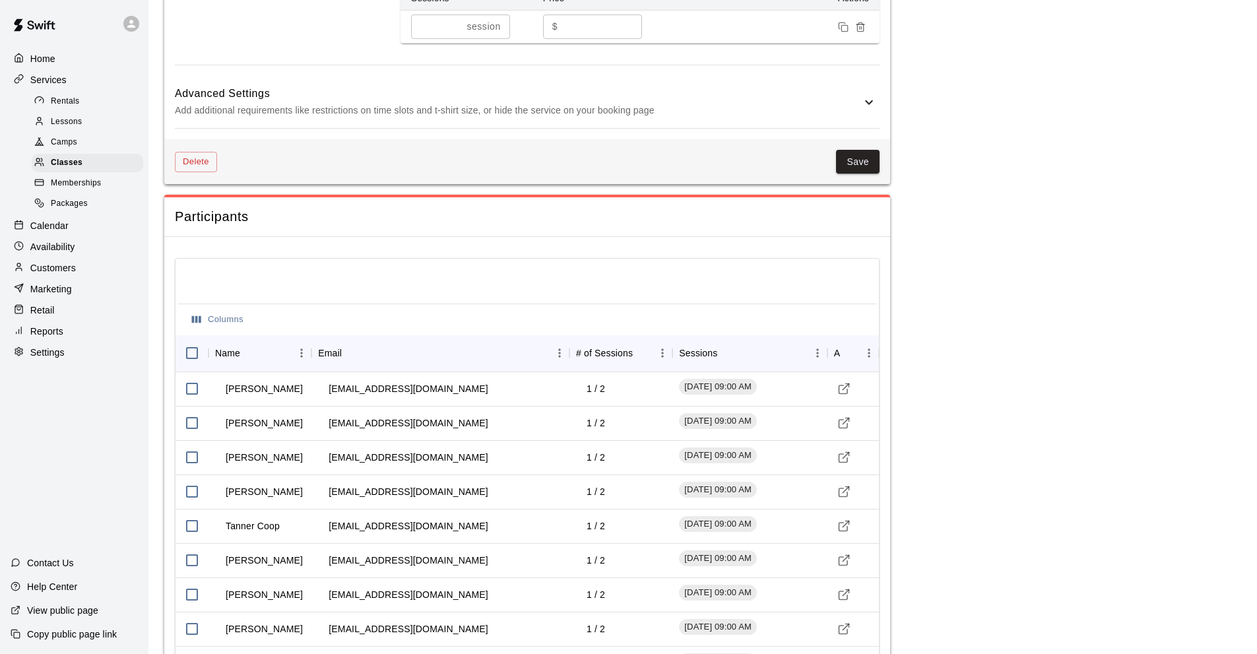
scroll to position [660, 0]
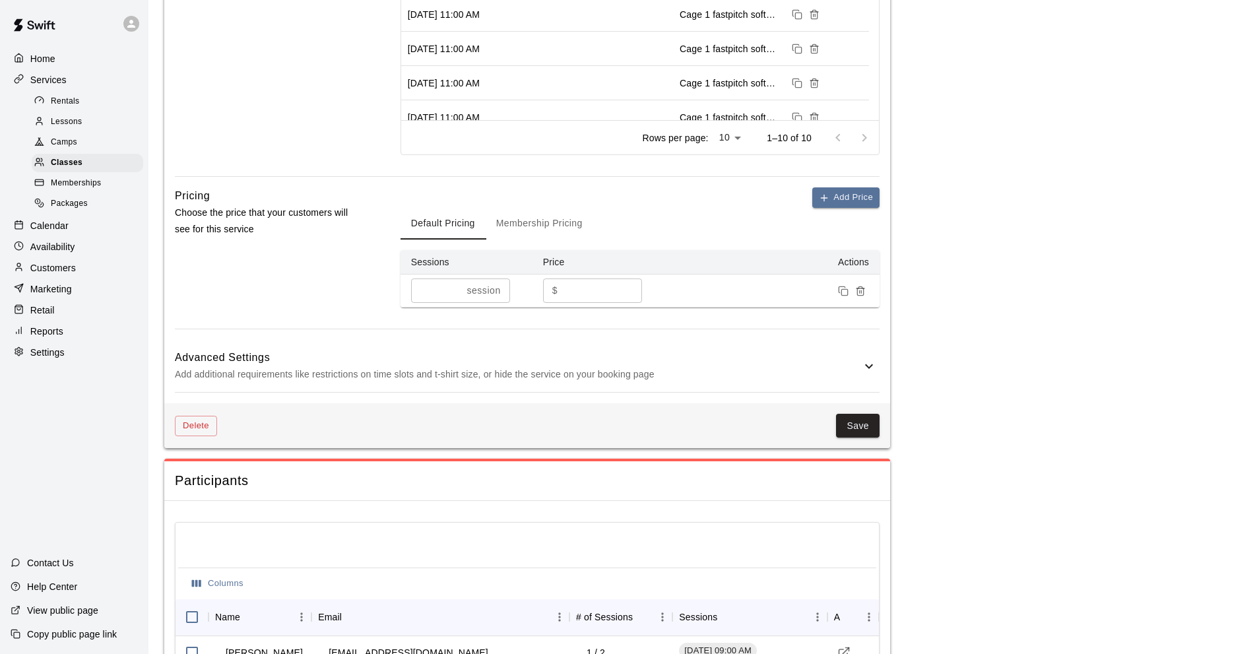
click at [863, 424] on button "Save" at bounding box center [858, 426] width 44 height 24
click at [56, 232] on p "Calendar" at bounding box center [49, 225] width 38 height 13
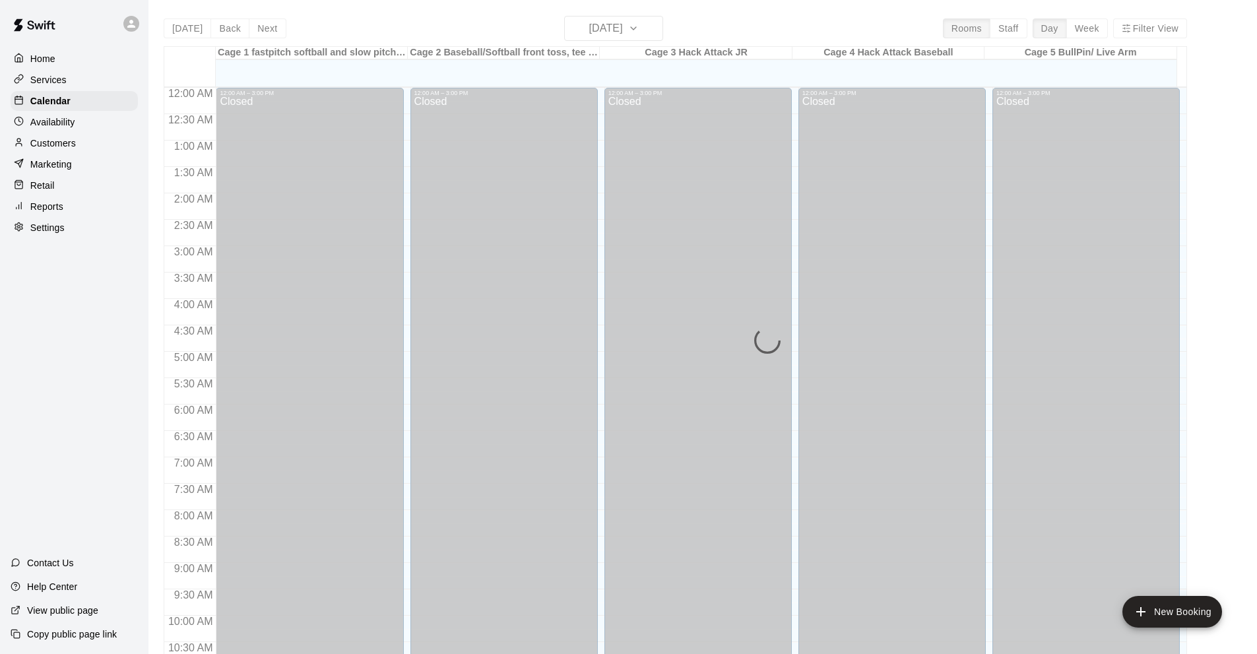
scroll to position [646, 0]
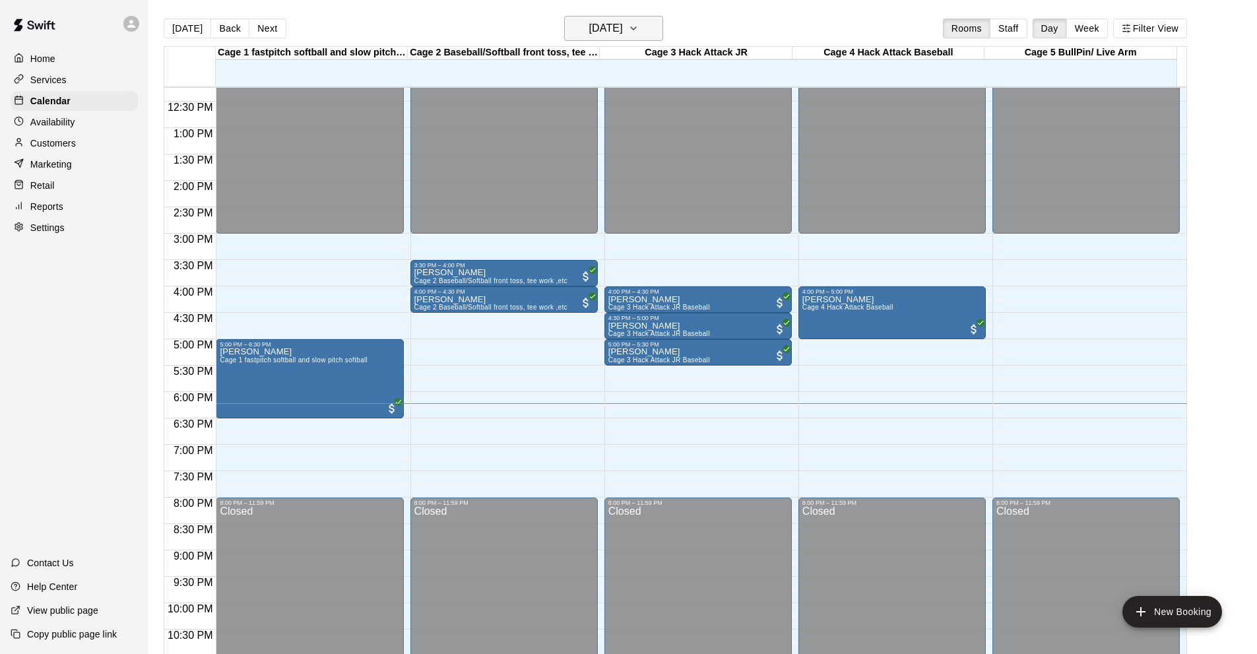
click at [639, 27] on icon "button" at bounding box center [633, 28] width 11 height 16
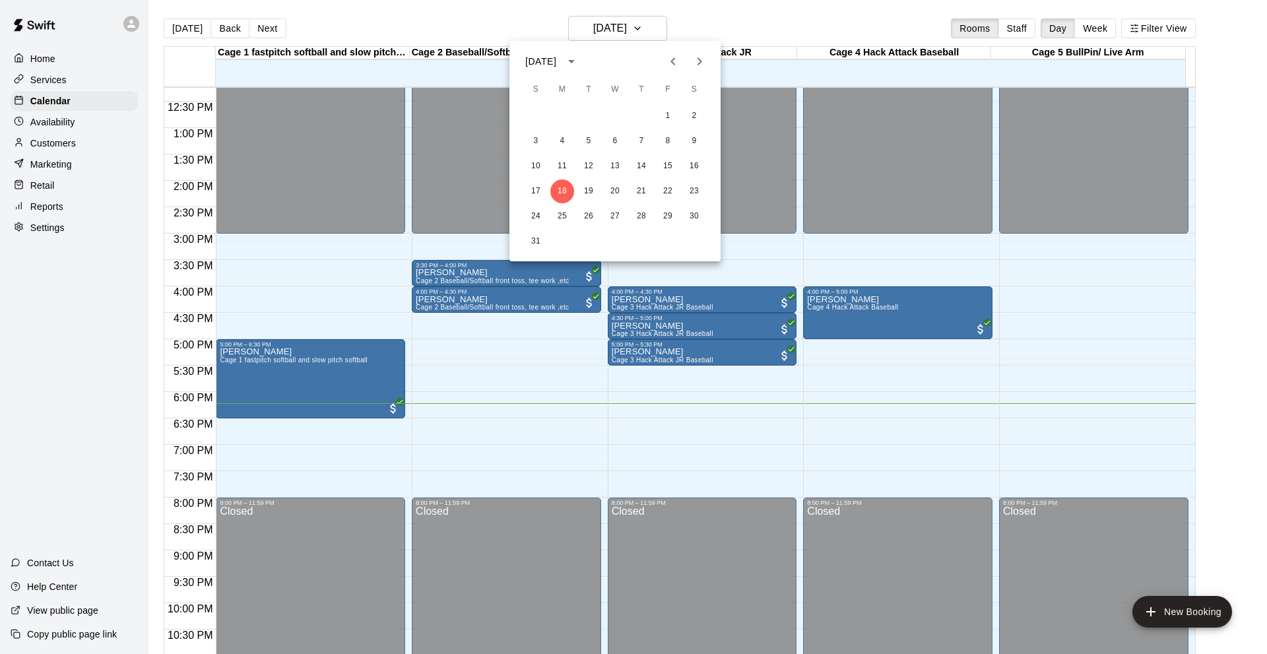
click at [701, 60] on icon "Next month" at bounding box center [699, 61] width 5 height 8
click at [668, 165] on button "19" at bounding box center [668, 166] width 24 height 24
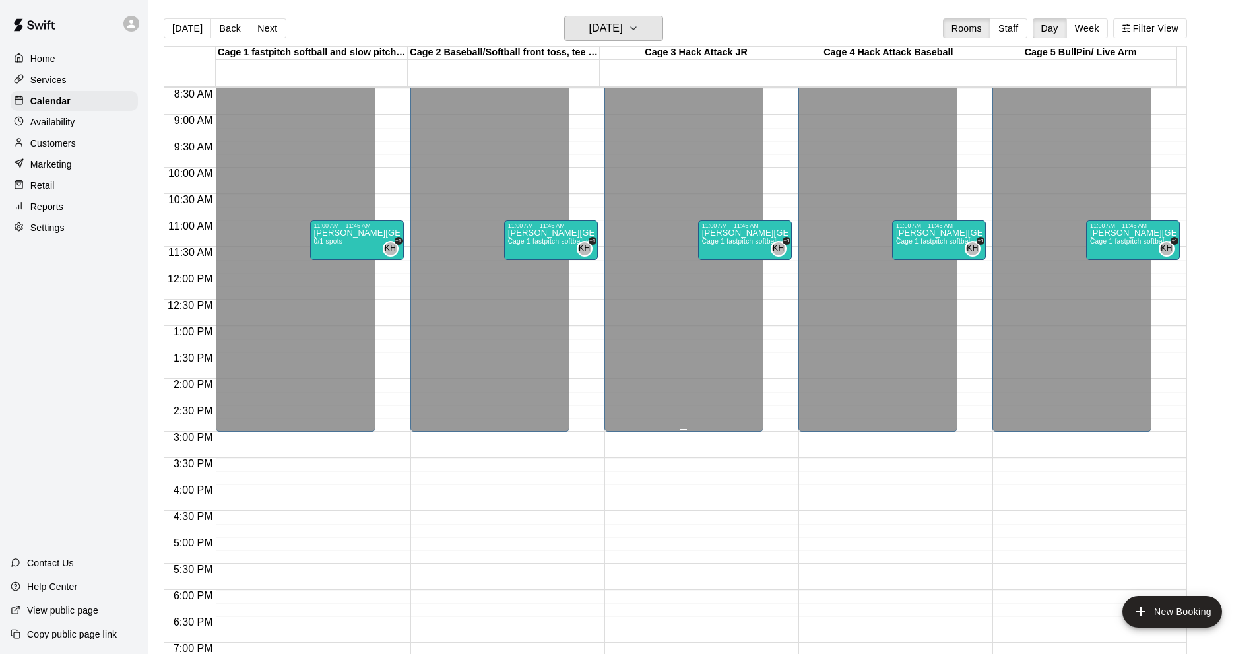
scroll to position [250, 0]
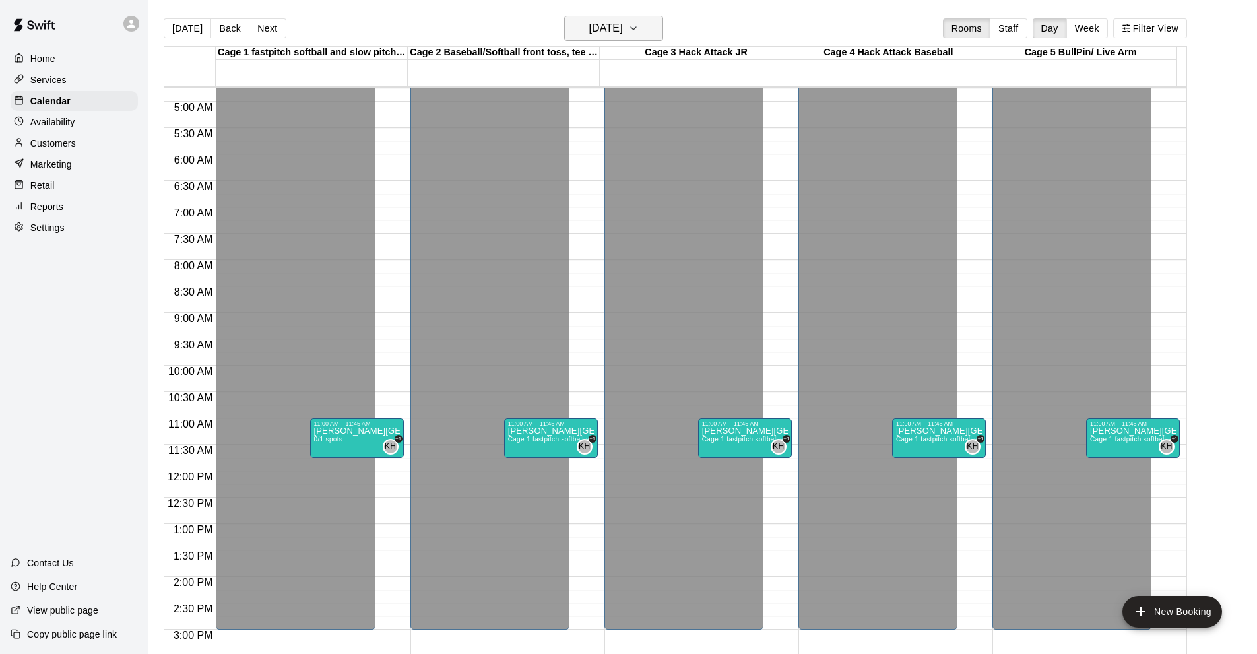
click at [636, 27] on icon "button" at bounding box center [633, 28] width 5 height 3
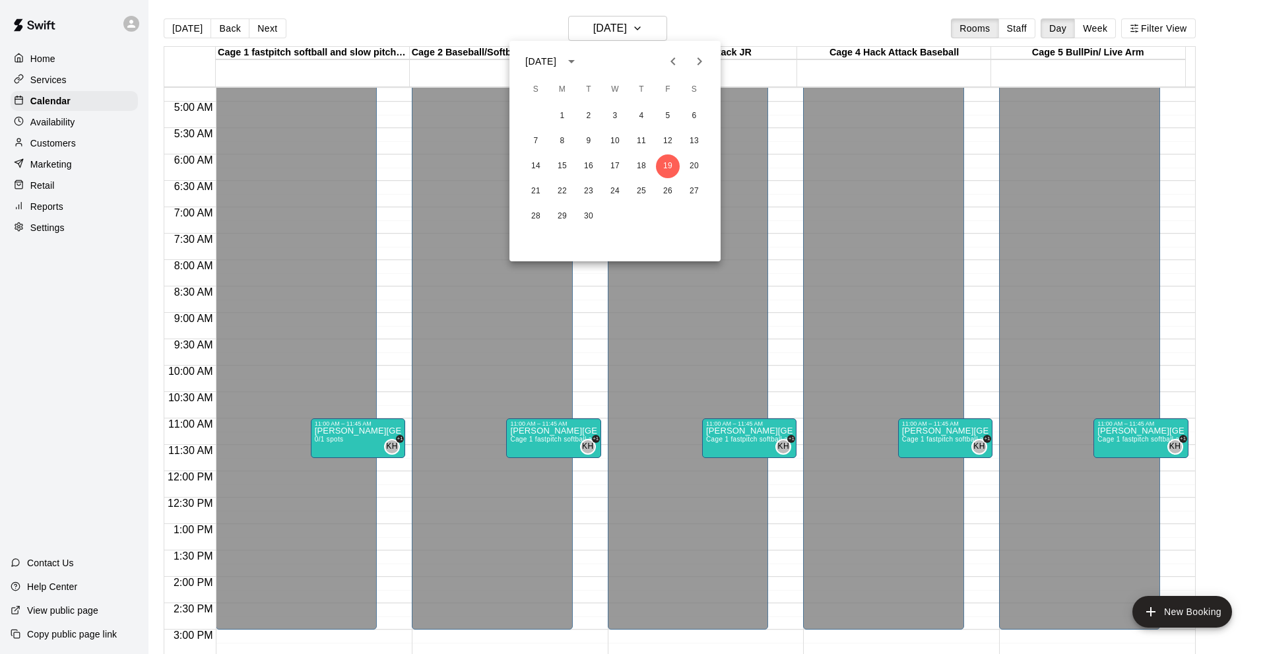
click at [696, 61] on icon "Next month" at bounding box center [699, 61] width 16 height 16
click at [671, 197] on button "24" at bounding box center [668, 191] width 24 height 24
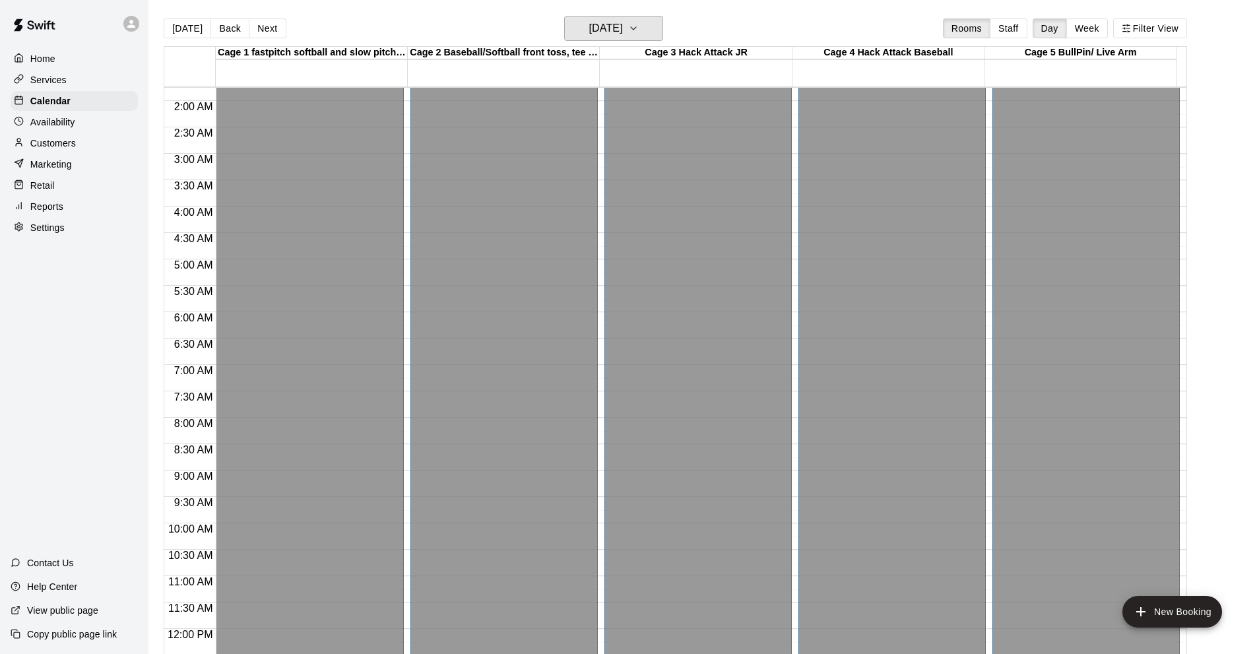
scroll to position [0, 0]
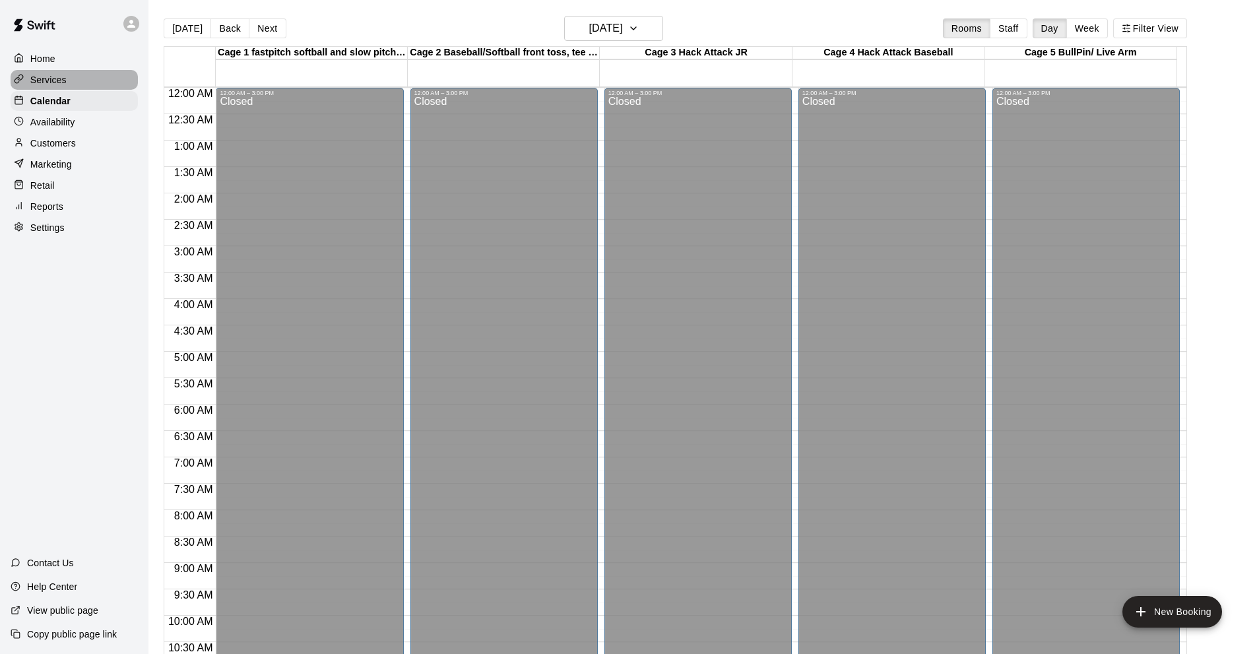
click at [59, 80] on p "Services" at bounding box center [48, 79] width 36 height 13
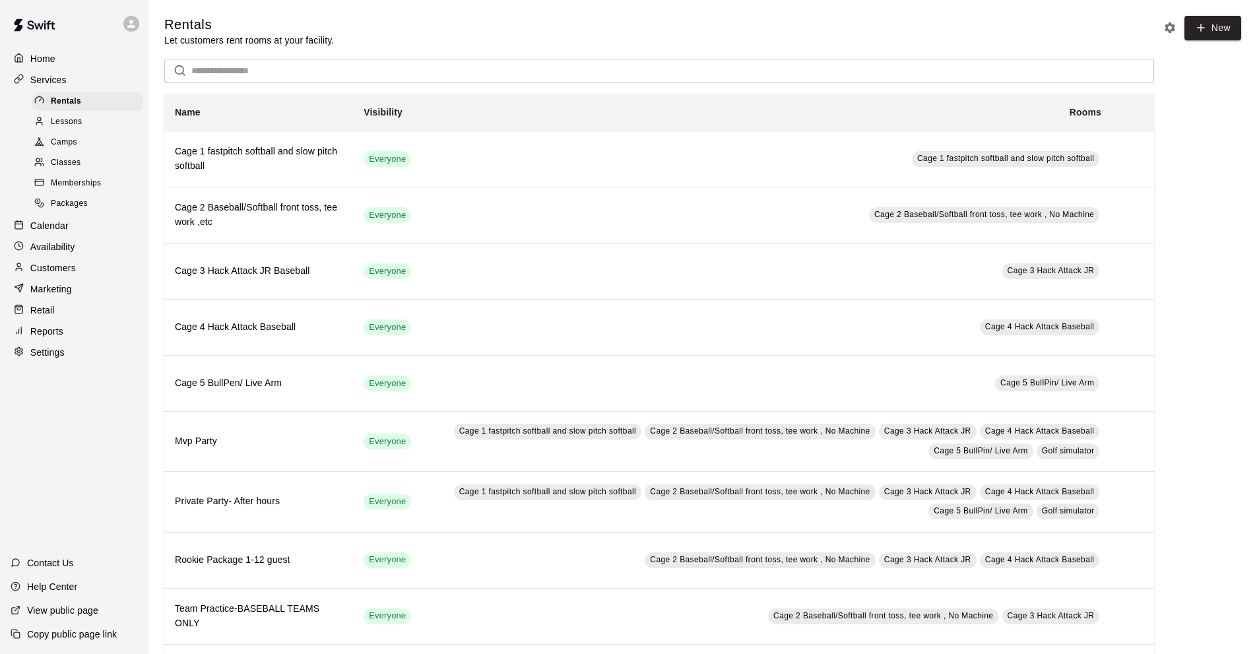
click at [72, 166] on span "Classes" at bounding box center [66, 162] width 30 height 13
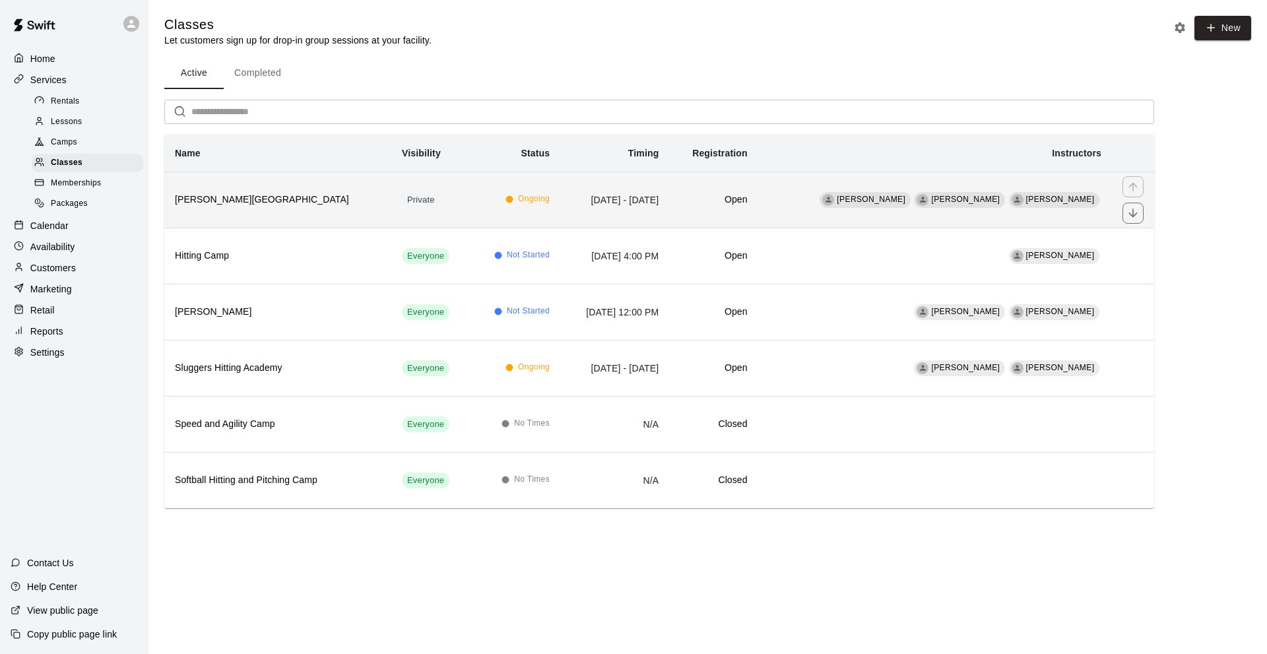
click at [273, 201] on h6 "[PERSON_NAME][GEOGRAPHIC_DATA]" at bounding box center [278, 200] width 206 height 15
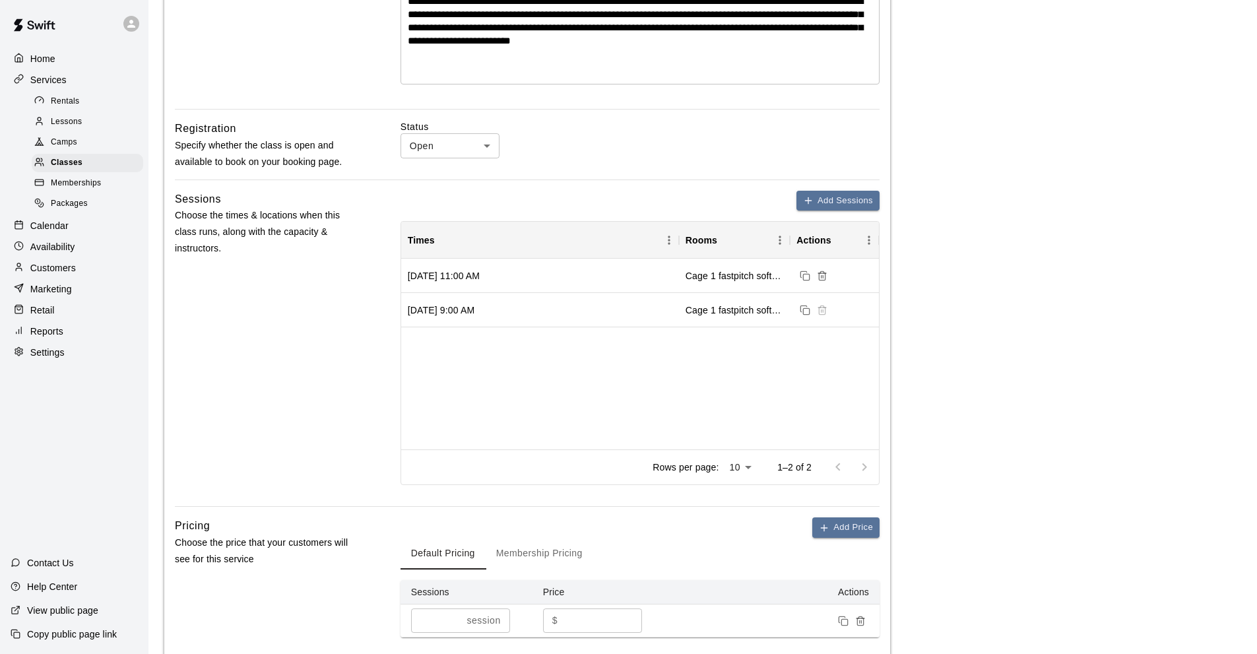
scroll to position [594, 0]
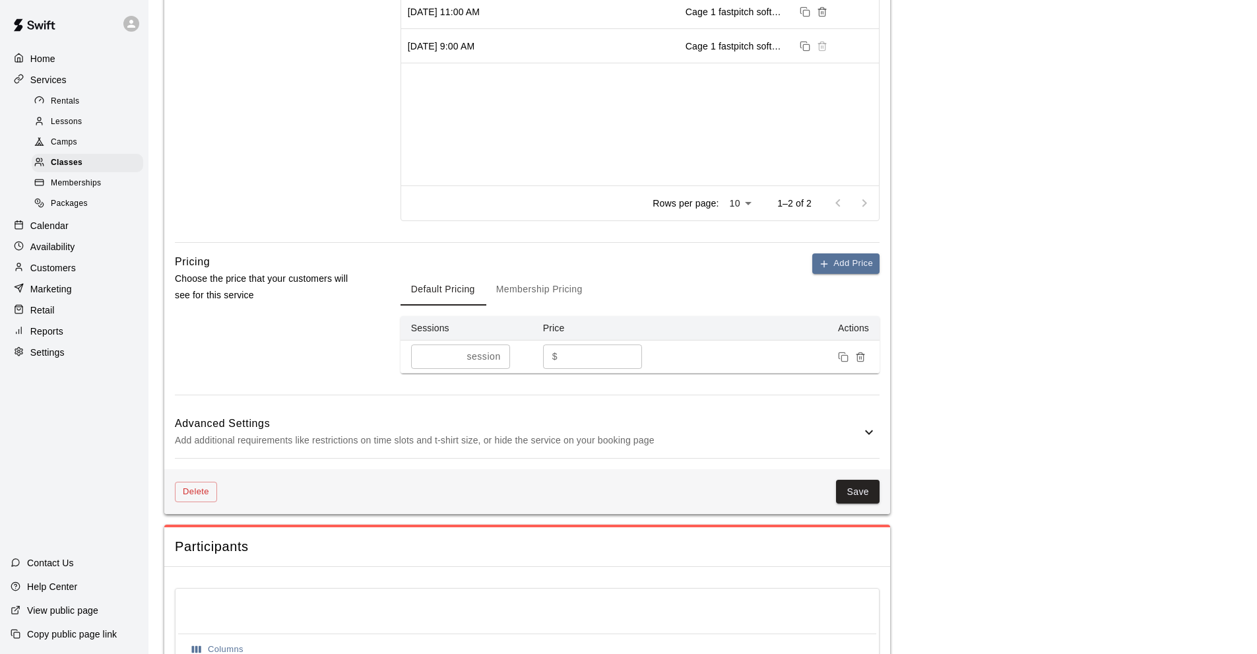
click at [864, 426] on icon at bounding box center [869, 432] width 16 height 16
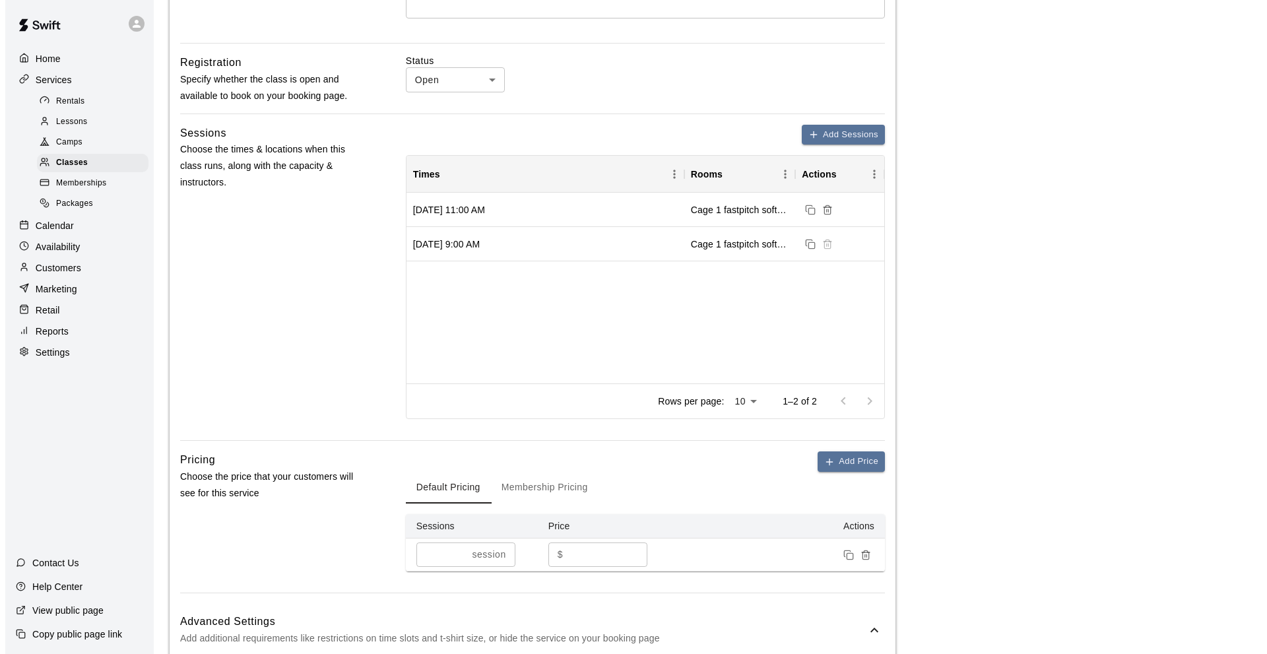
scroll to position [132, 0]
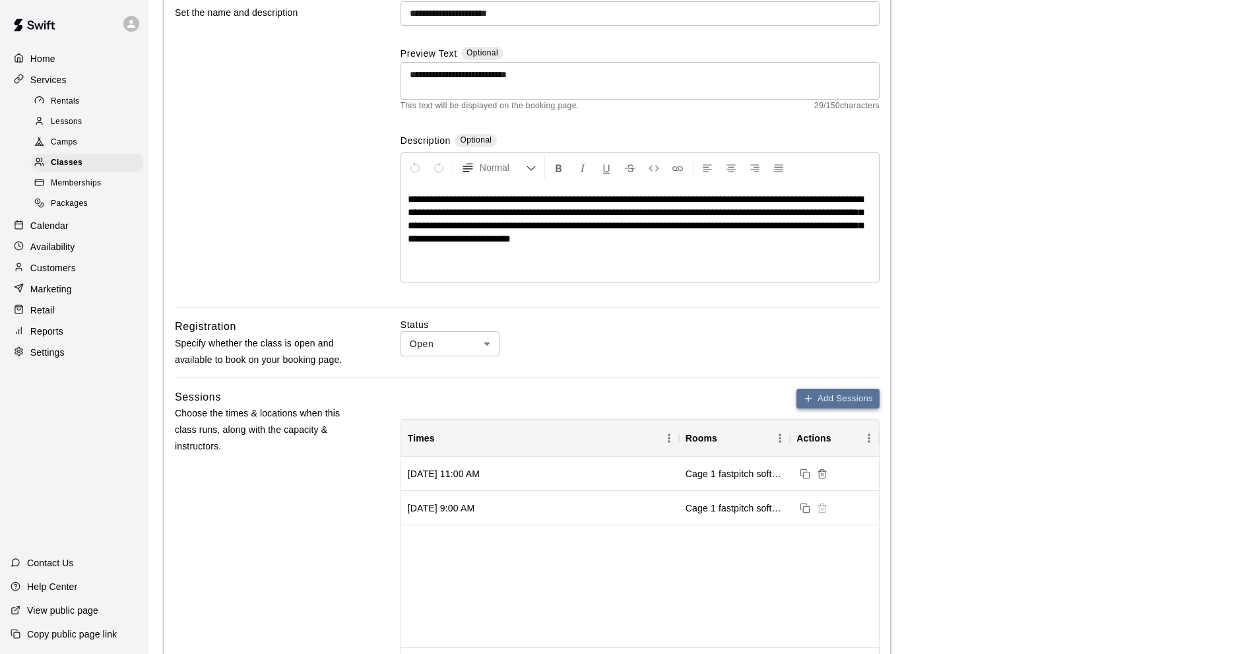
click at [825, 394] on button "Add Sessions" at bounding box center [837, 399] width 83 height 20
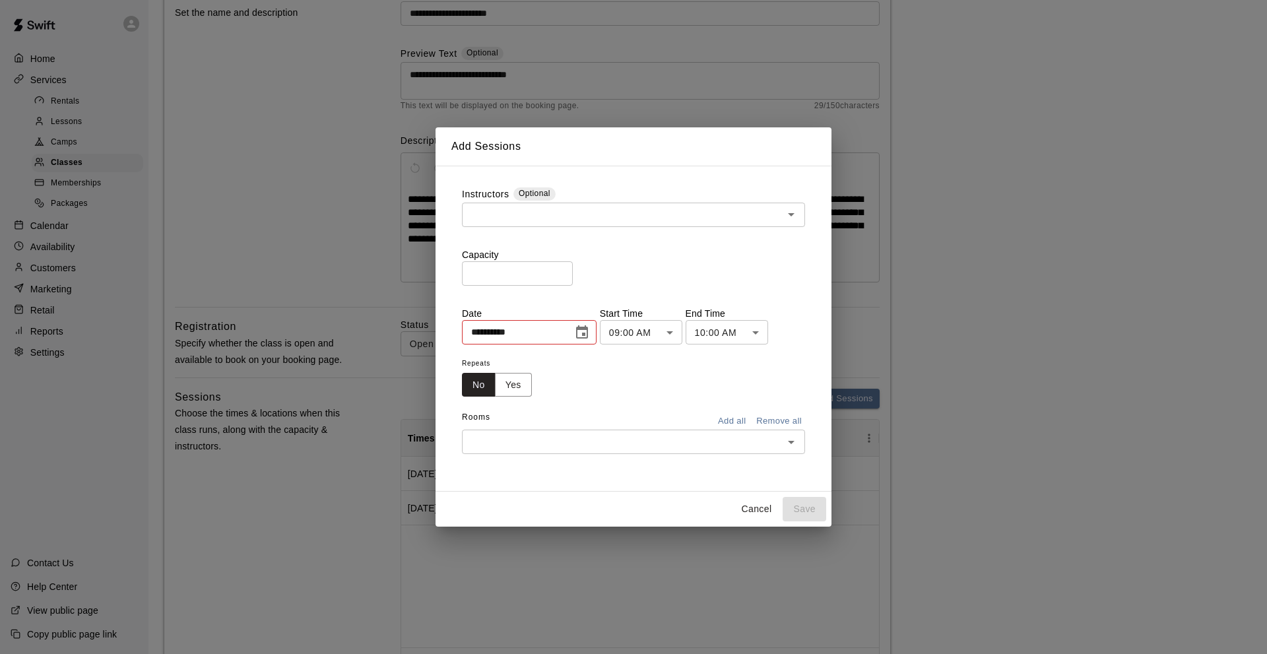
click at [587, 330] on icon "Choose date, selected date is Aug 16, 2025" at bounding box center [582, 333] width 16 height 16
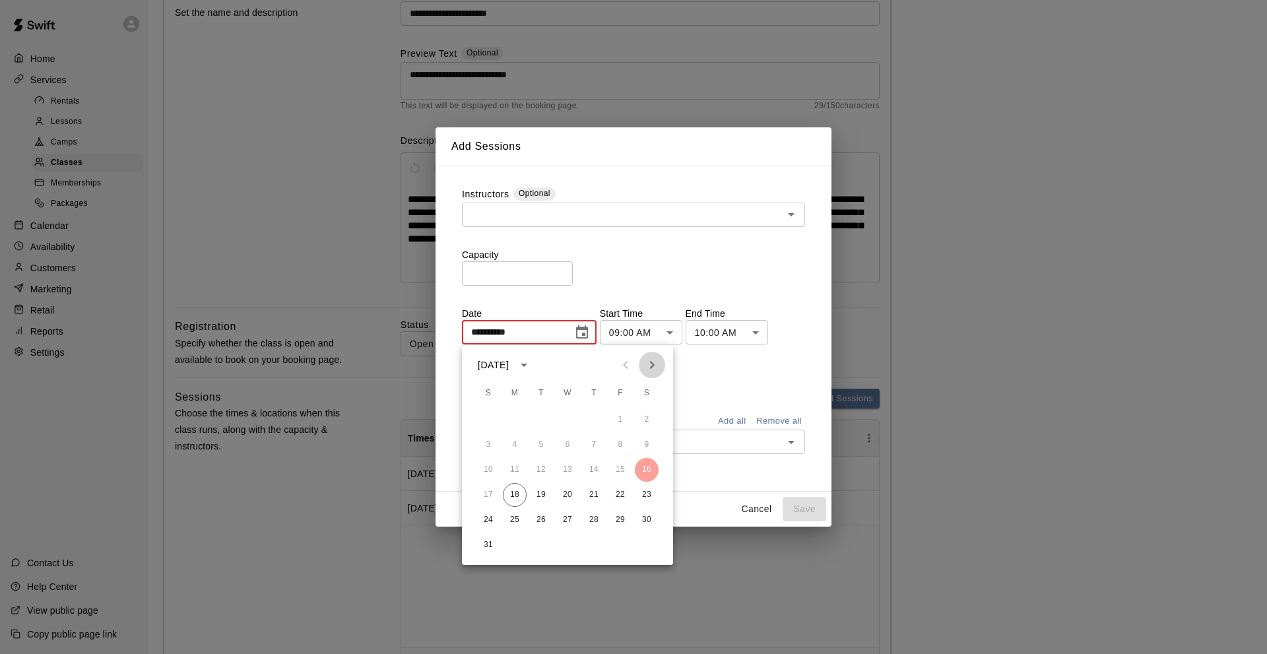
click at [649, 367] on icon "Next month" at bounding box center [652, 365] width 16 height 16
click at [623, 489] on button "24" at bounding box center [620, 495] width 24 height 24
type input "**********"
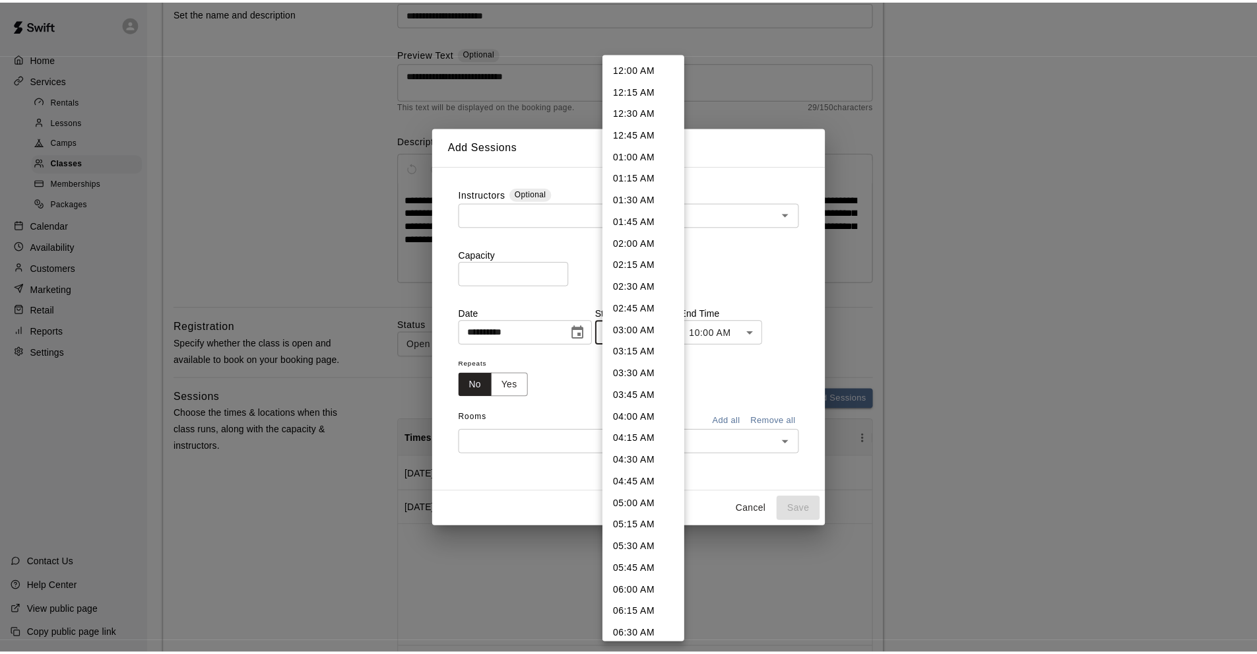
scroll to position [505, 0]
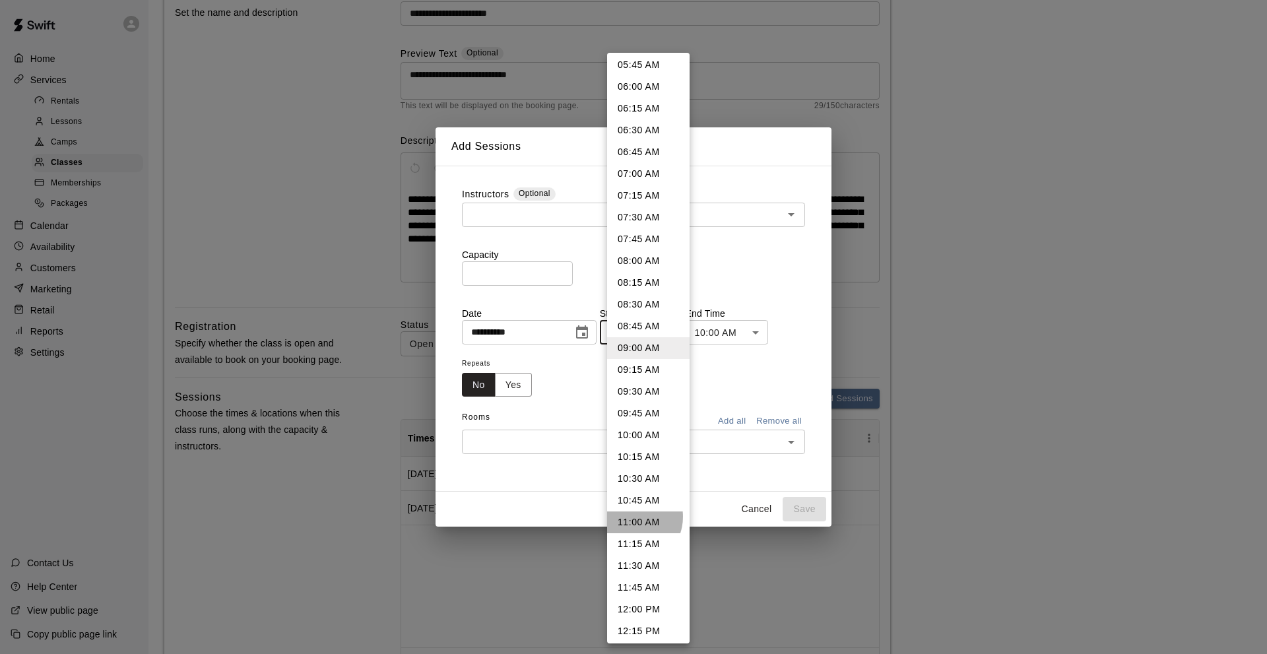
drag, startPoint x: 631, startPoint y: 517, endPoint x: 687, endPoint y: 390, distance: 138.8
click at [631, 516] on li "11:00 AM" at bounding box center [648, 522] width 82 height 22
type input "********"
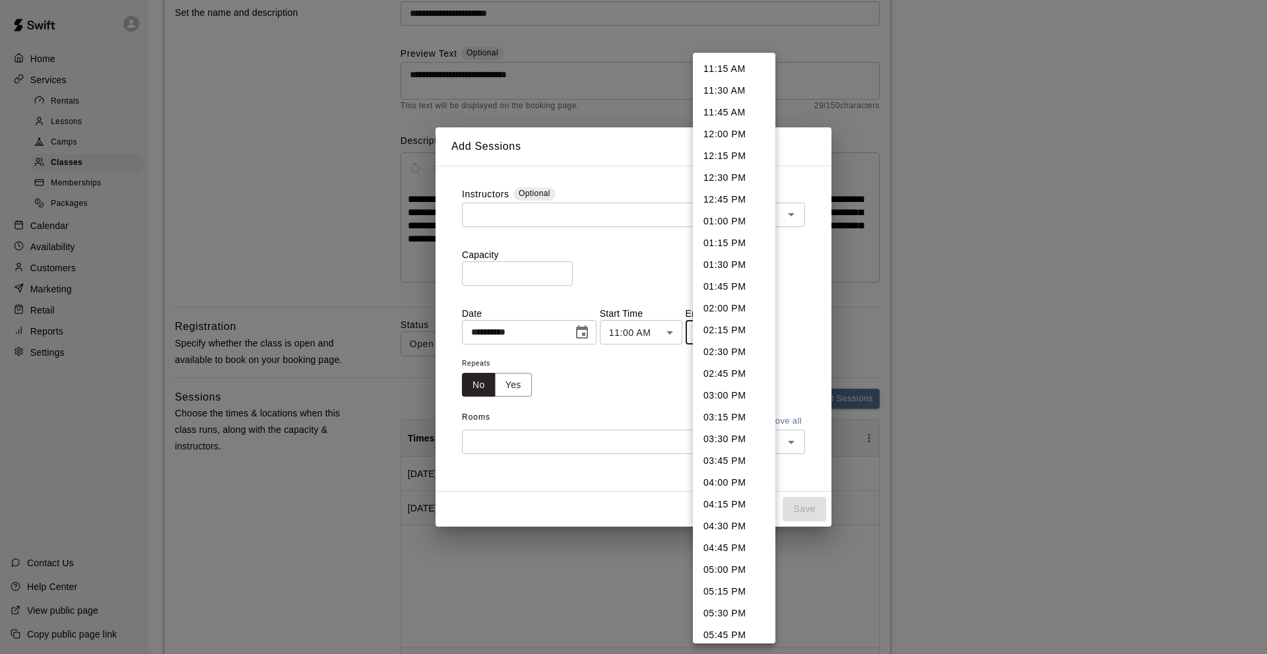
click at [707, 111] on li "11:45 AM" at bounding box center [734, 113] width 82 height 22
type input "********"
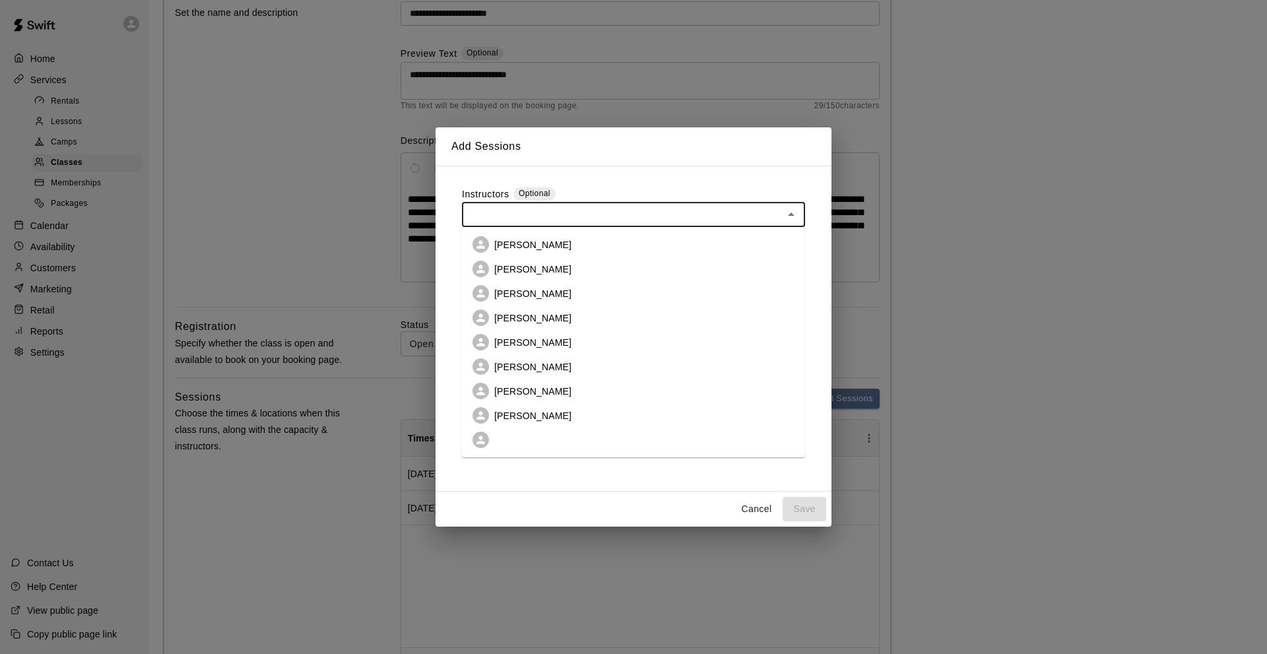
click at [489, 210] on input "text" at bounding box center [622, 214] width 313 height 16
click at [519, 265] on p "[PERSON_NAME]" at bounding box center [532, 269] width 77 height 13
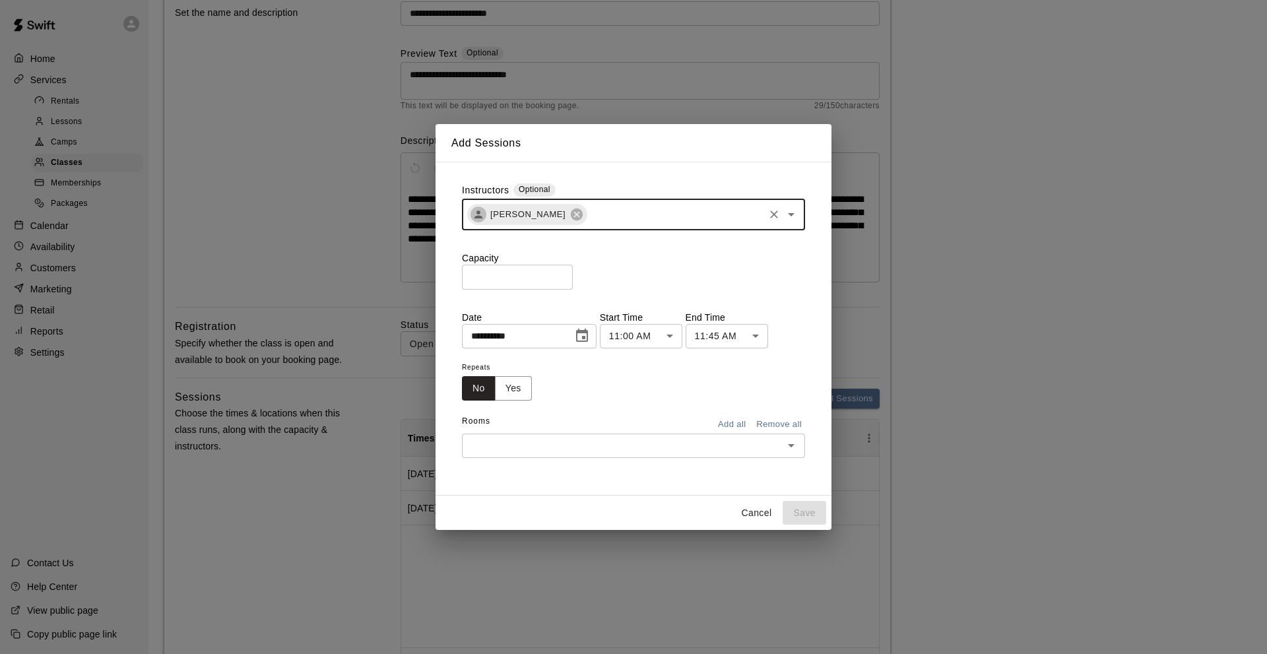
click at [602, 210] on input "text" at bounding box center [674, 214] width 173 height 16
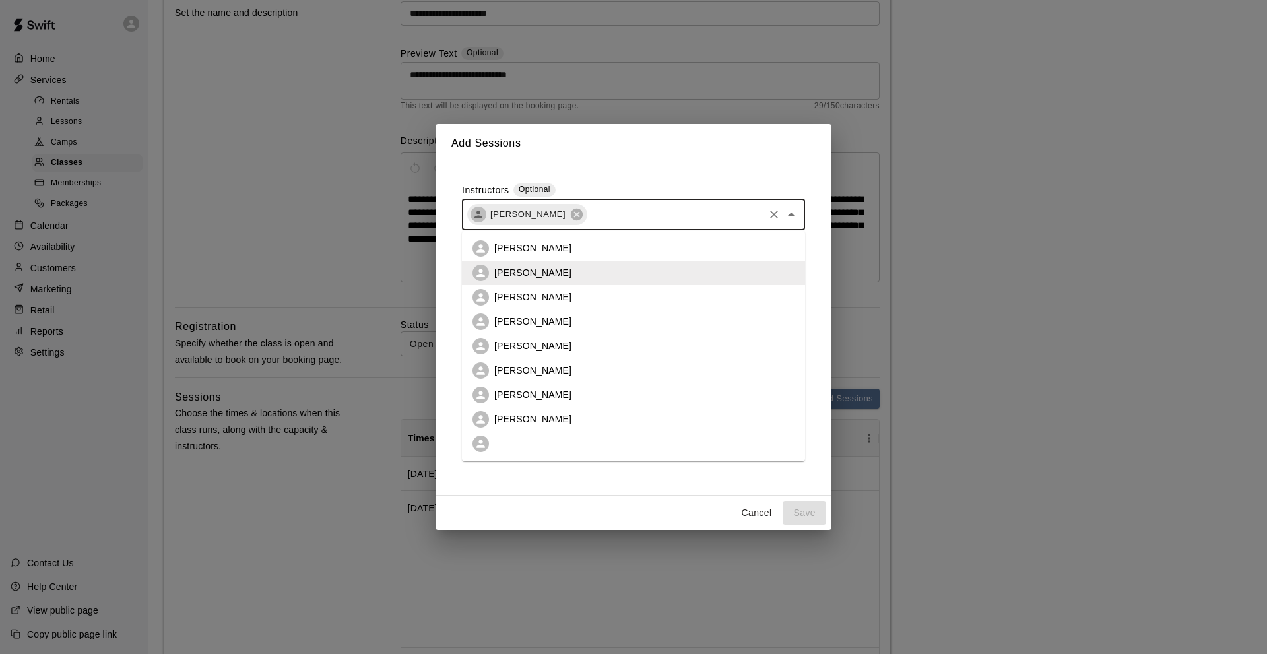
click at [523, 418] on p "[PERSON_NAME]" at bounding box center [532, 418] width 77 height 13
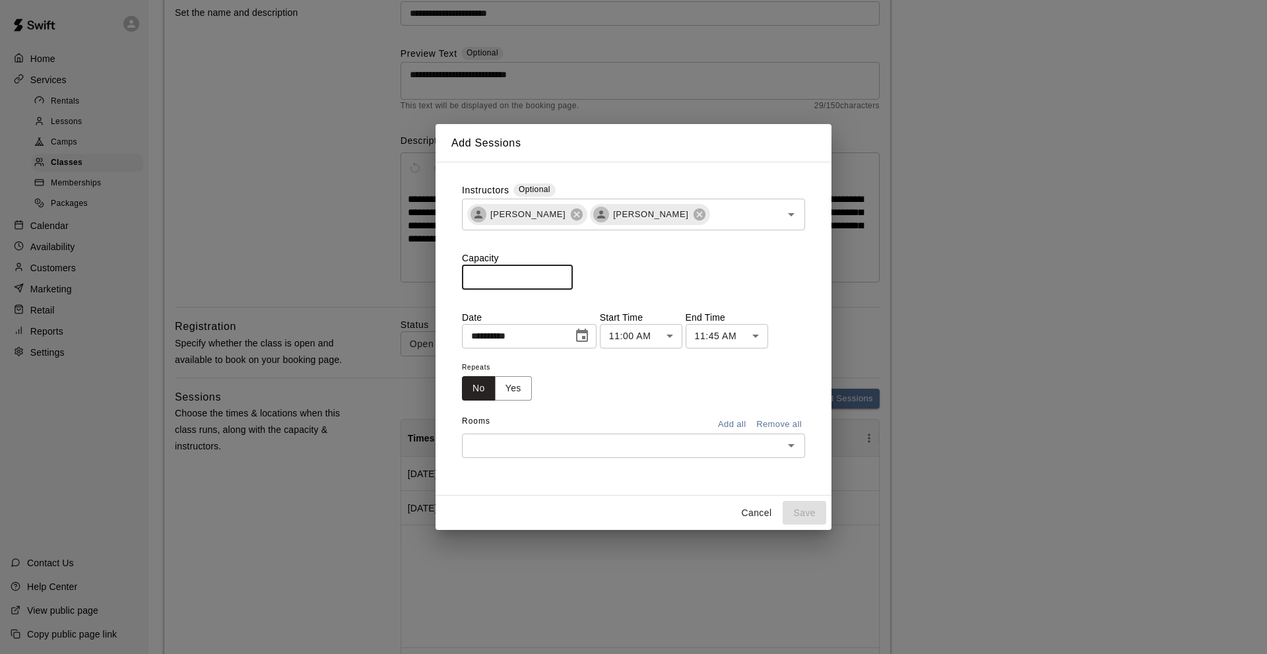
click at [468, 276] on input "*" at bounding box center [517, 277] width 111 height 24
type input "**"
click at [738, 424] on button "Add all" at bounding box center [731, 424] width 42 height 20
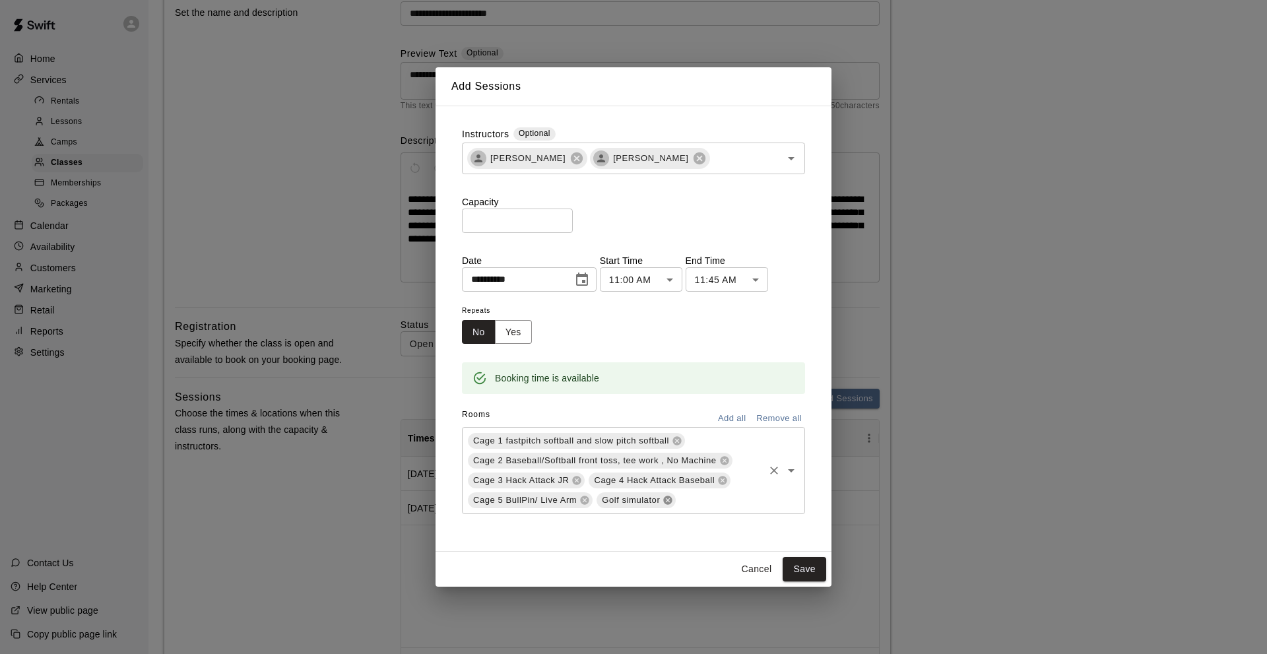
click at [668, 496] on icon at bounding box center [668, 500] width 9 height 9
click at [801, 565] on button "Save" at bounding box center [804, 569] width 44 height 24
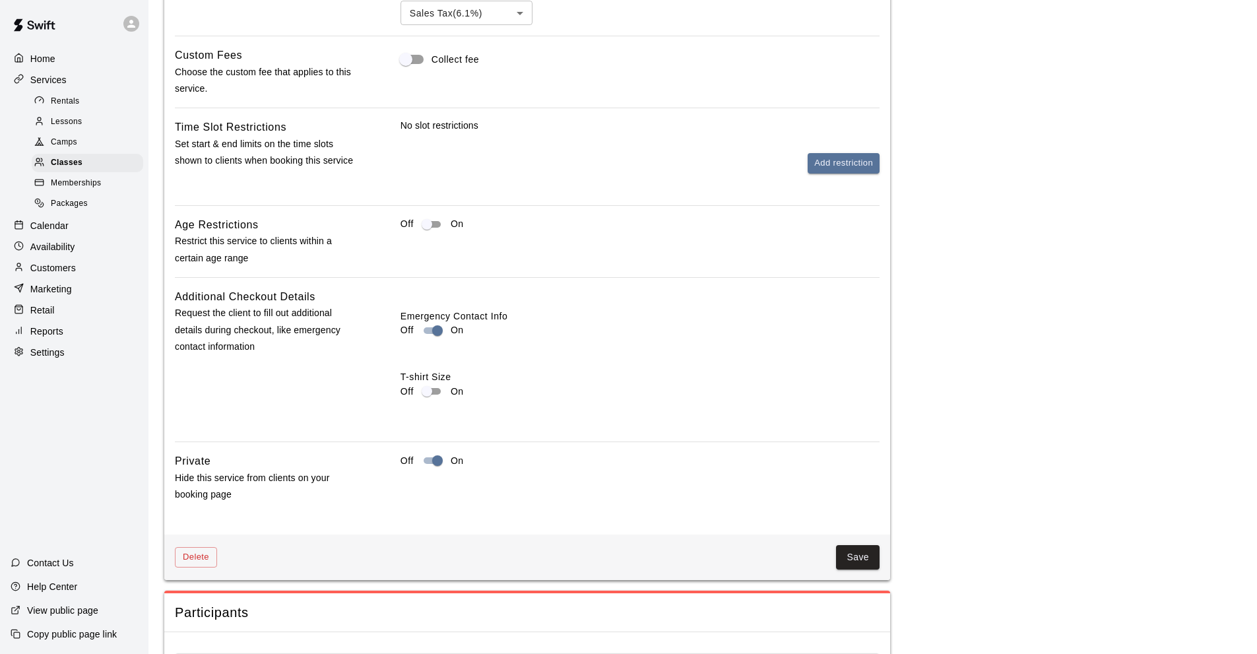
scroll to position [1187, 0]
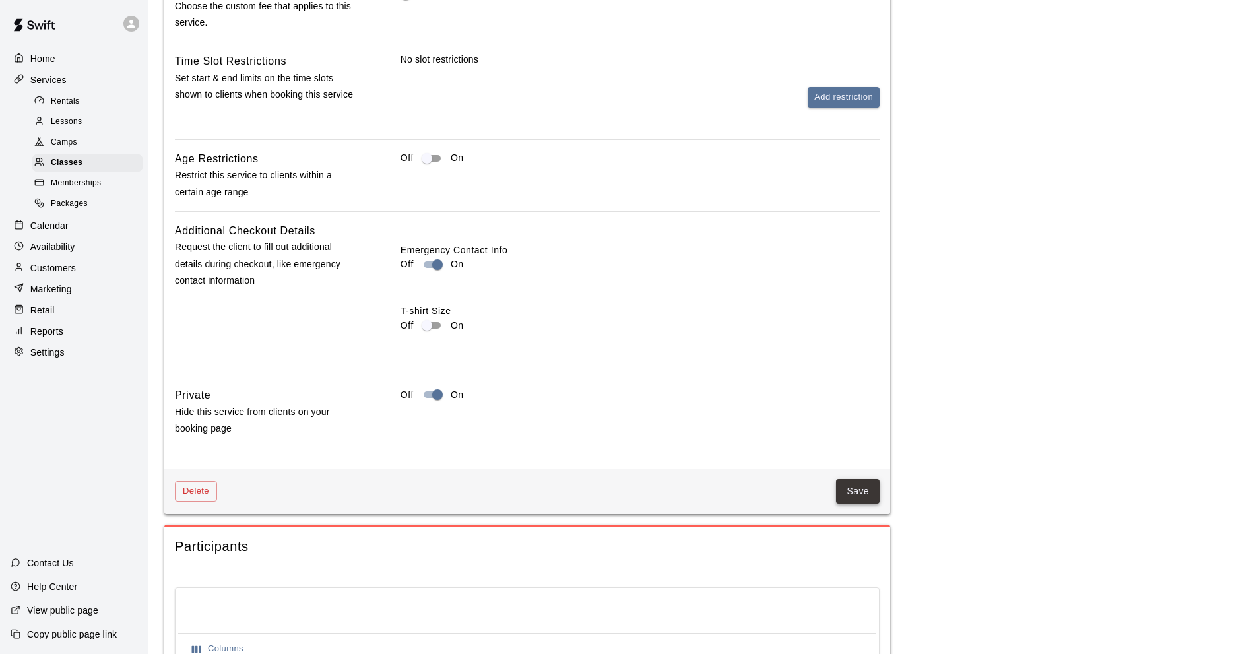
click at [858, 497] on button "Save" at bounding box center [858, 491] width 44 height 24
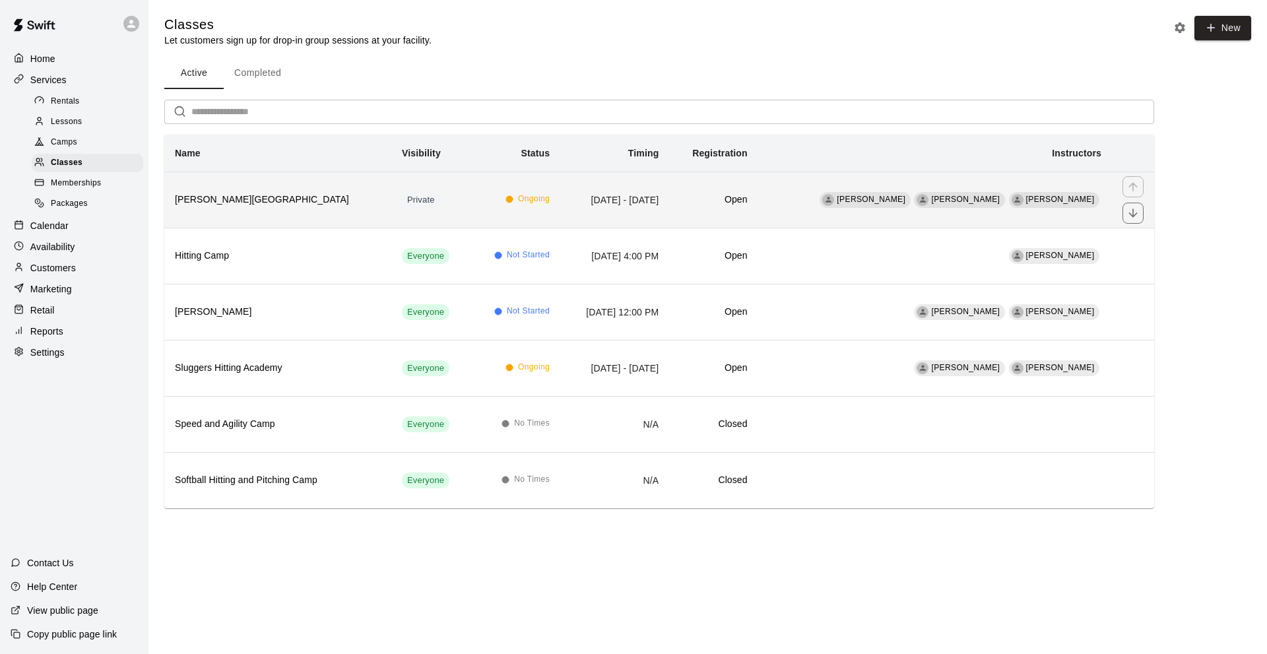
click at [252, 200] on h6 "[PERSON_NAME][GEOGRAPHIC_DATA]" at bounding box center [278, 200] width 206 height 15
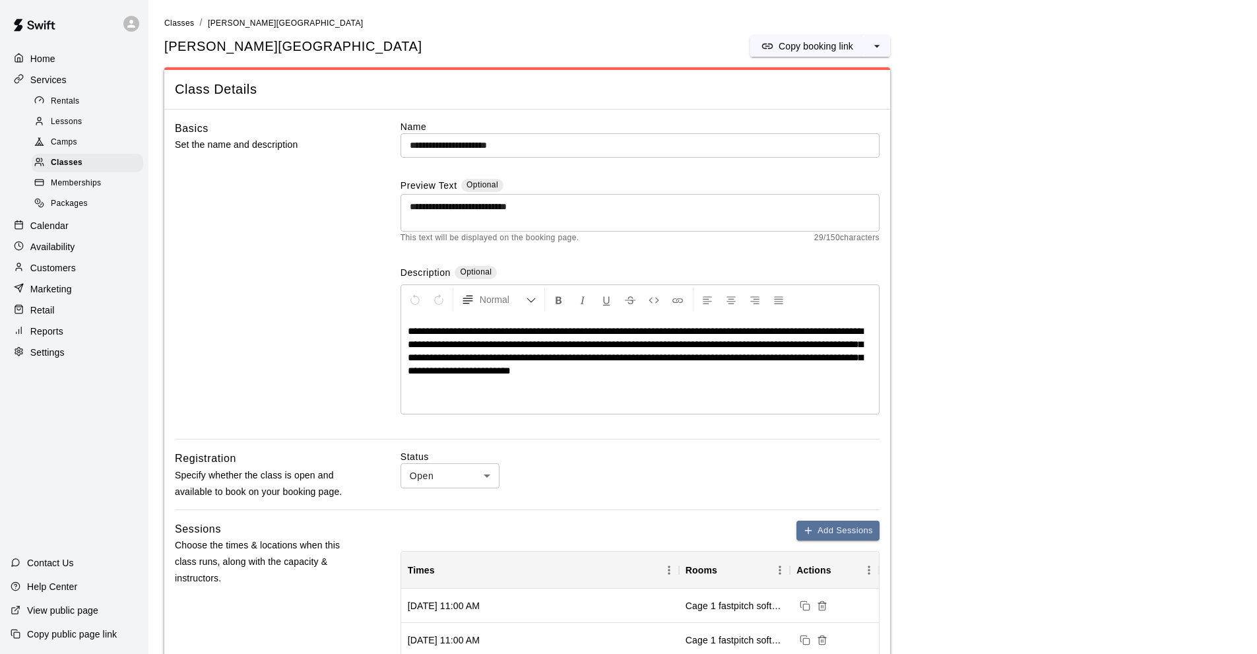
scroll to position [198, 0]
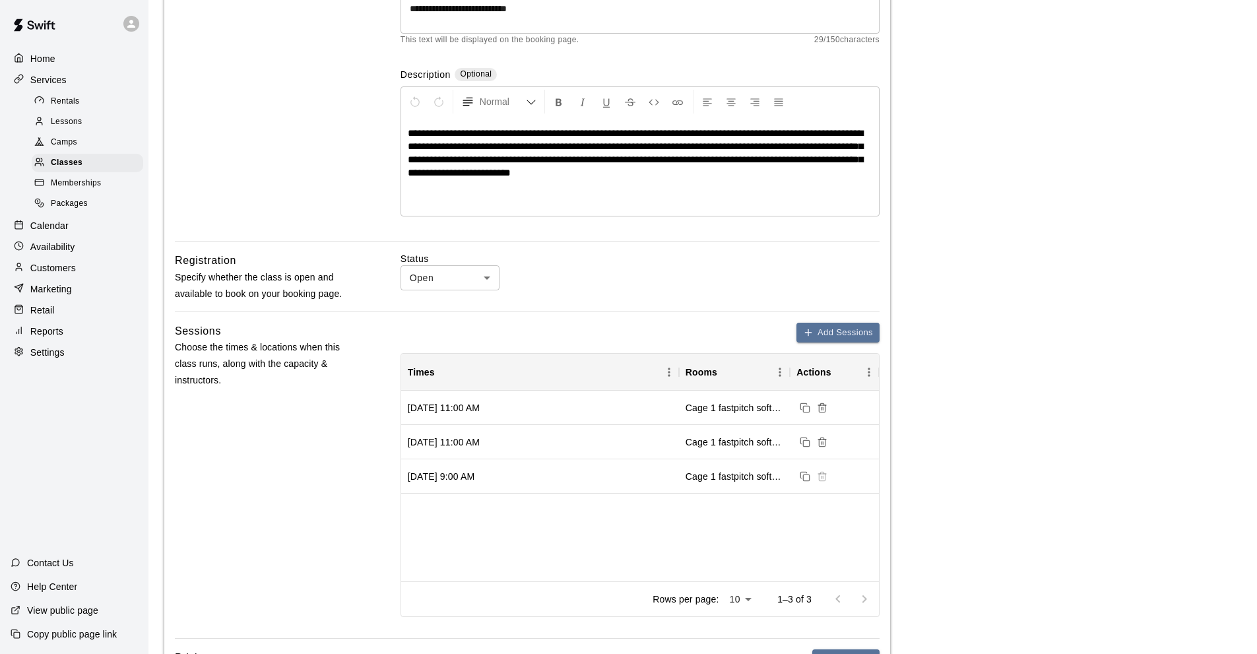
click at [44, 232] on p "Calendar" at bounding box center [49, 225] width 38 height 13
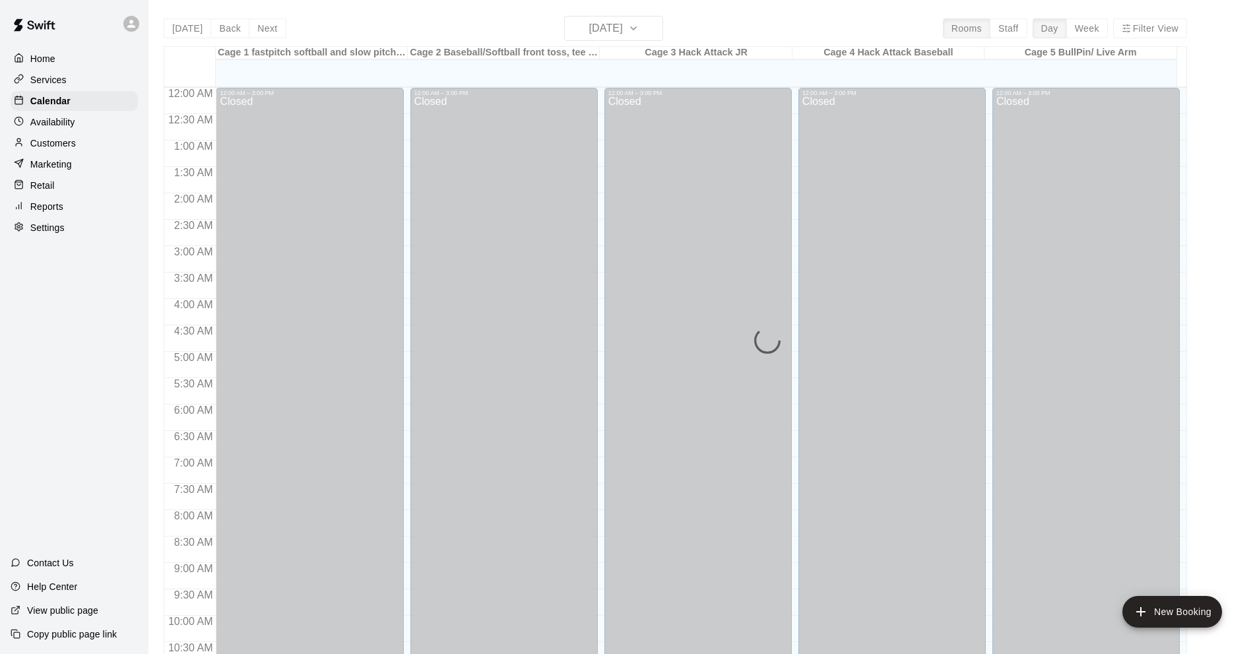
scroll to position [646, 0]
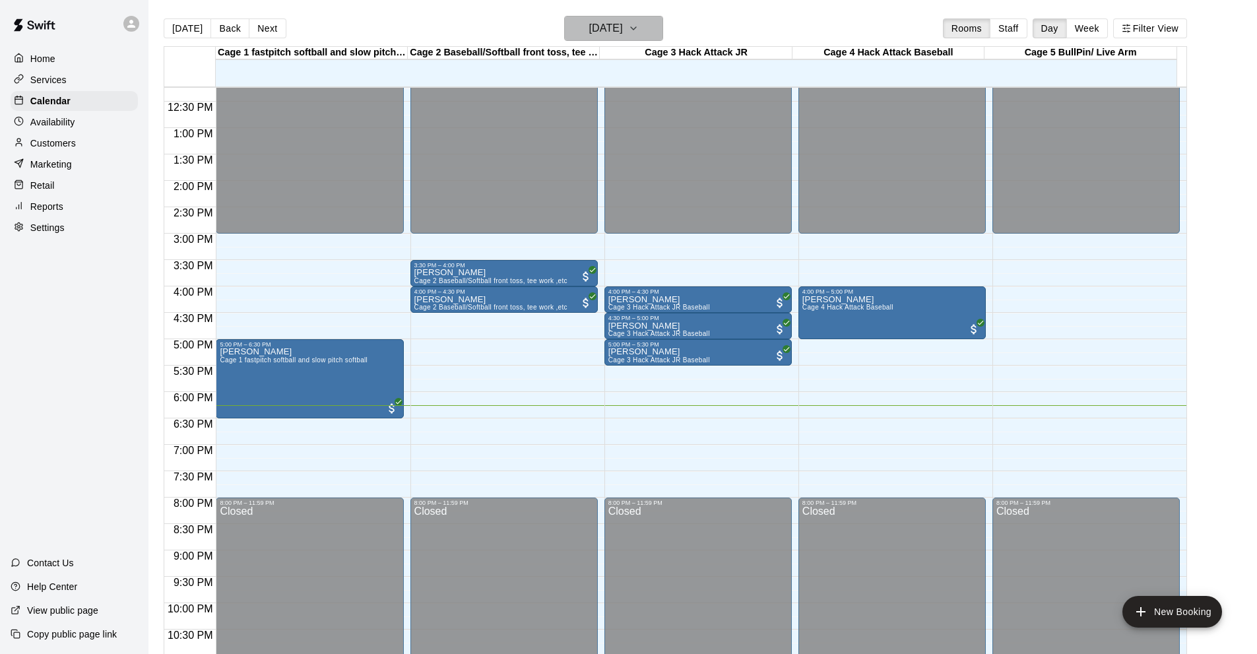
click at [639, 29] on icon "button" at bounding box center [633, 28] width 11 height 16
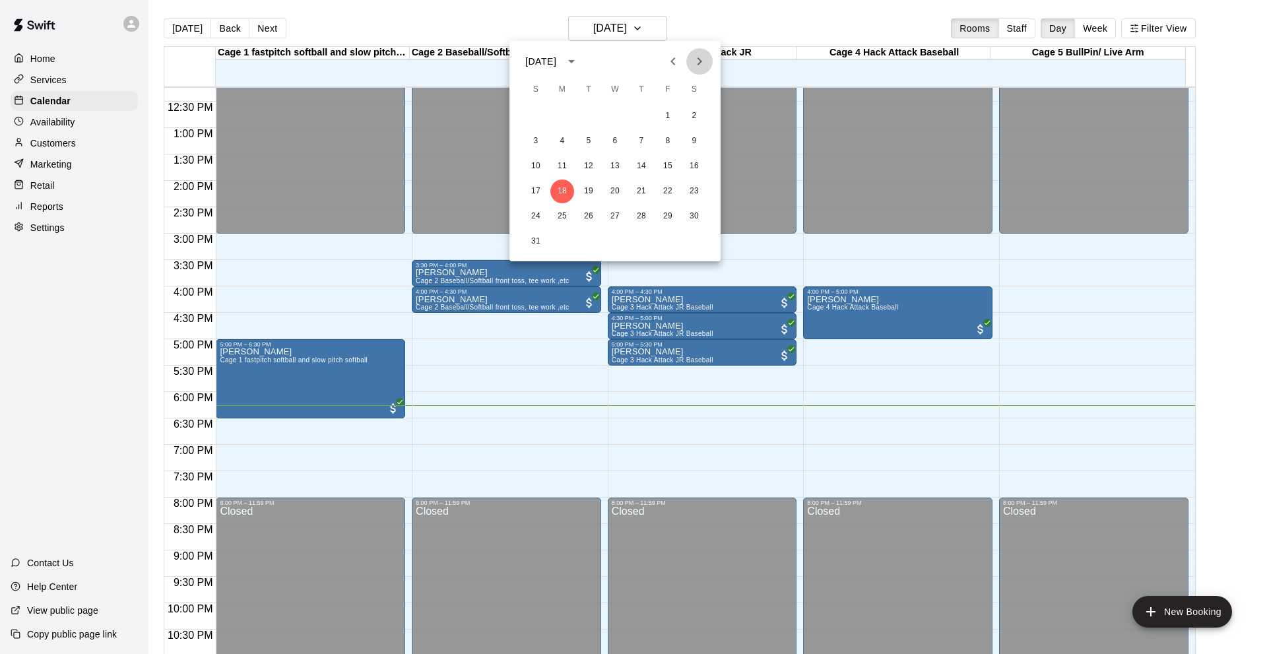
click at [697, 54] on icon "Next month" at bounding box center [699, 61] width 16 height 16
click at [668, 163] on button "19" at bounding box center [668, 166] width 24 height 24
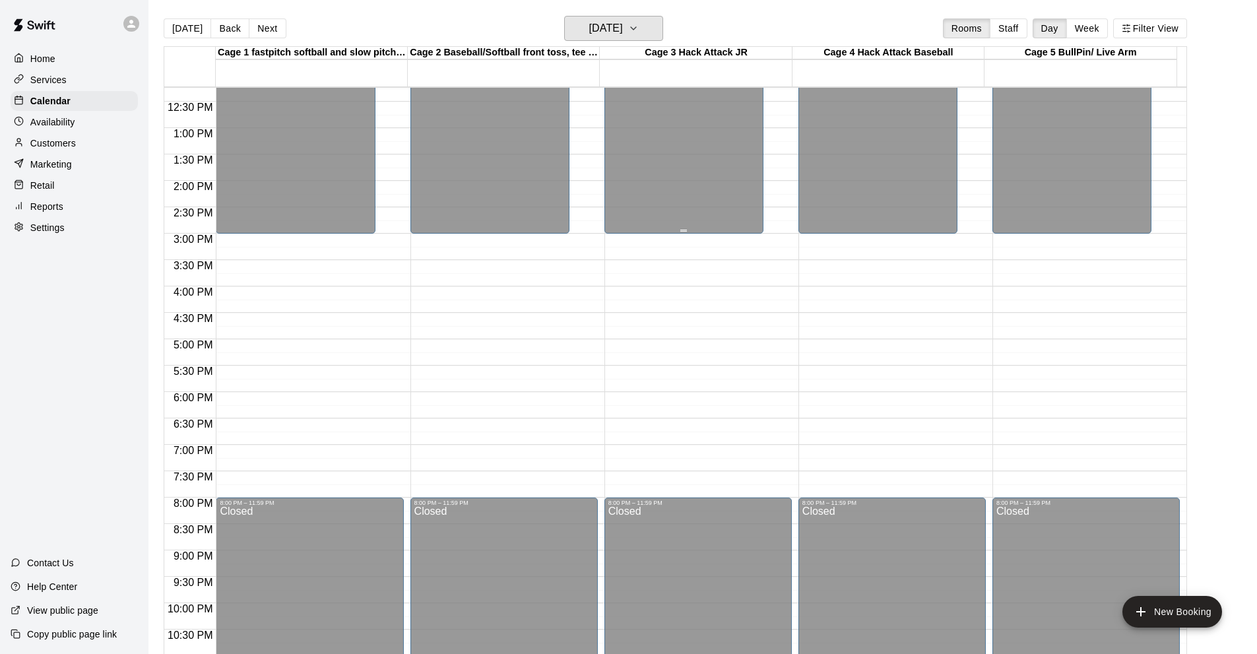
scroll to position [382, 0]
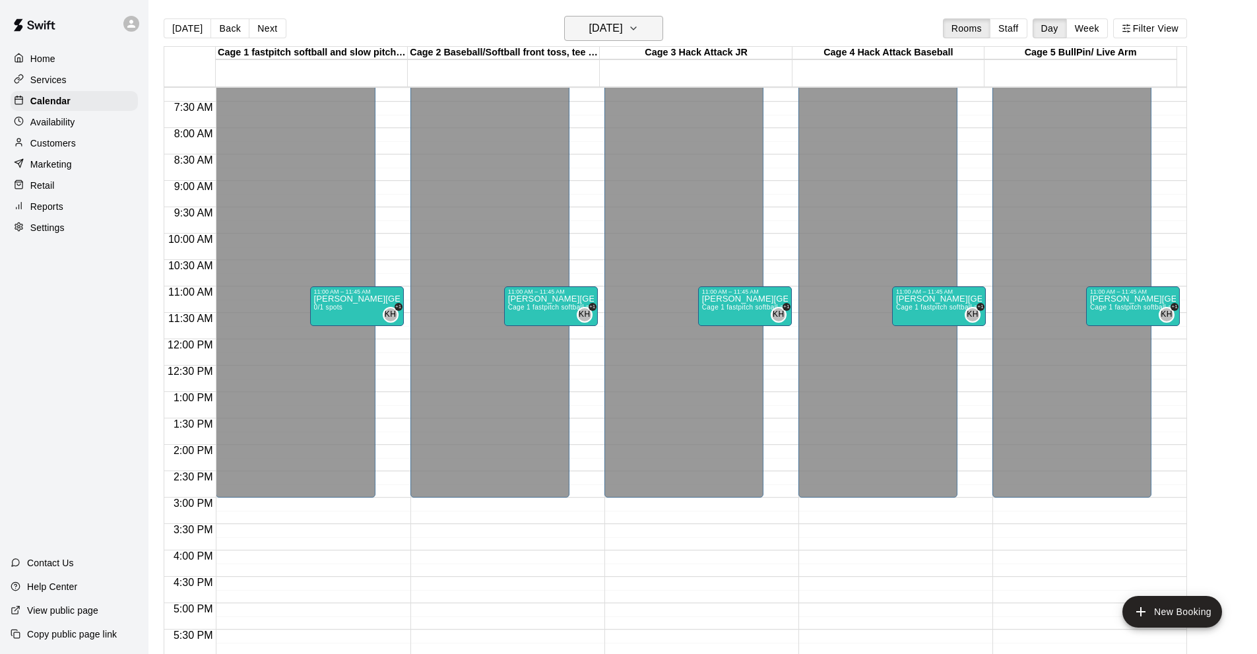
click at [643, 27] on button "[DATE]" at bounding box center [613, 28] width 99 height 25
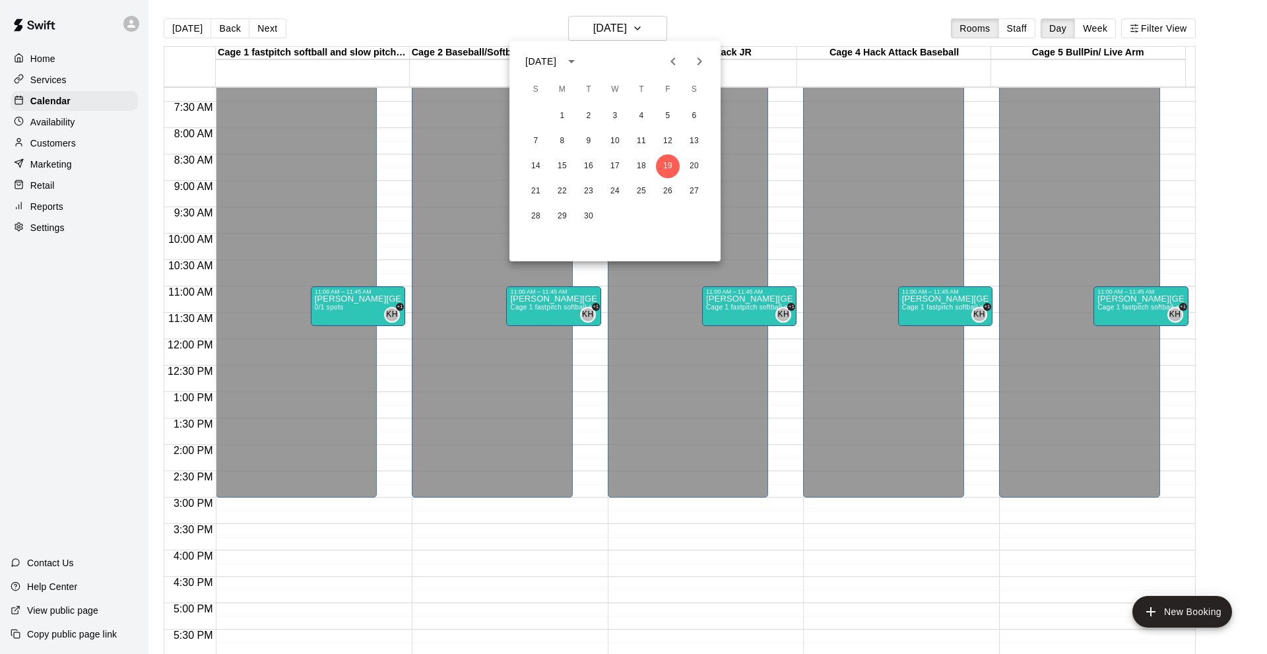
click at [698, 59] on icon "Next month" at bounding box center [699, 61] width 16 height 16
click at [665, 187] on button "24" at bounding box center [668, 191] width 24 height 24
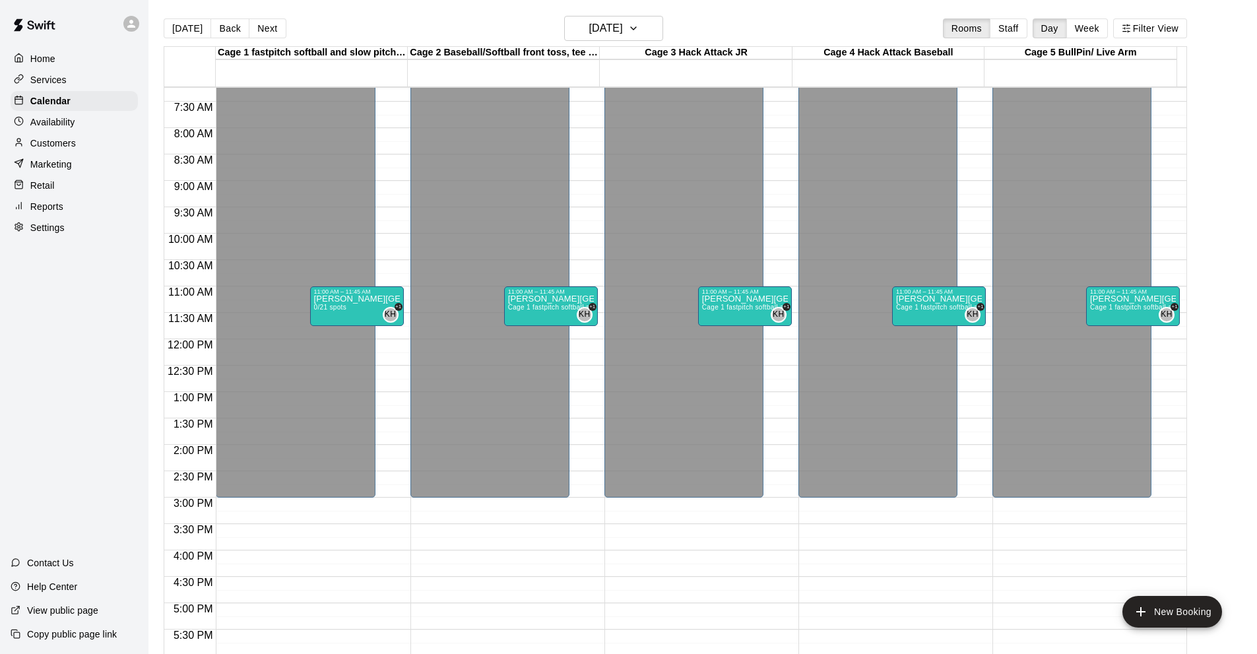
click at [57, 82] on p "Services" at bounding box center [48, 79] width 36 height 13
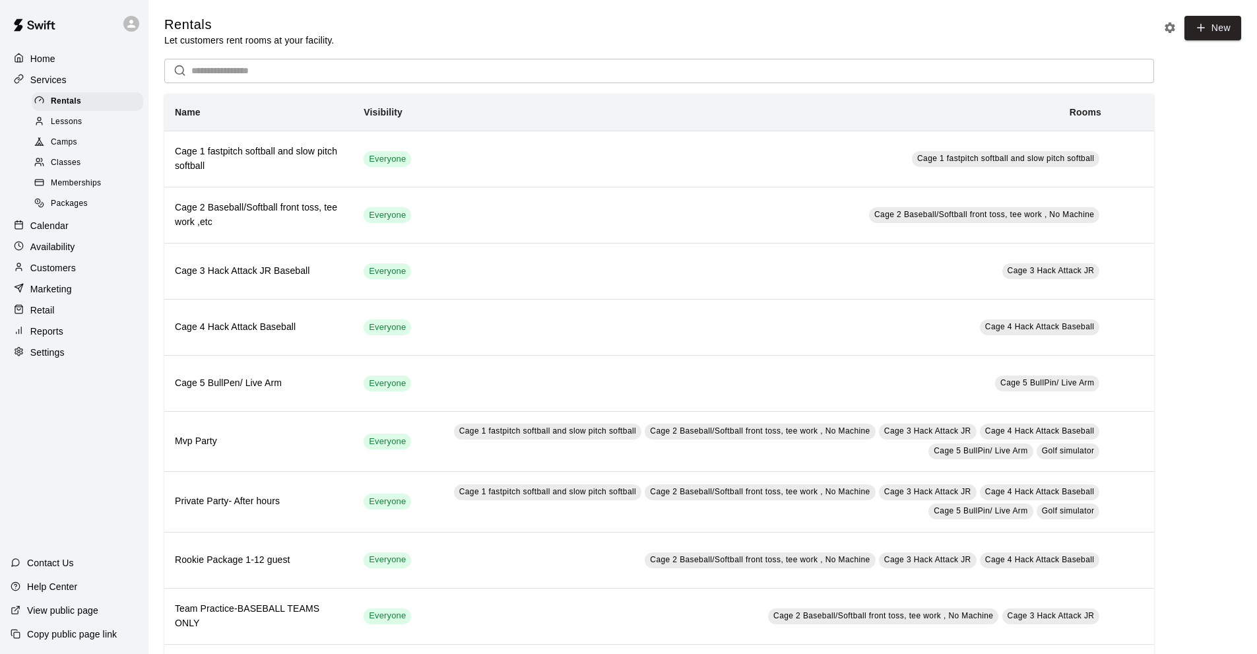
click at [67, 166] on span "Classes" at bounding box center [66, 162] width 30 height 13
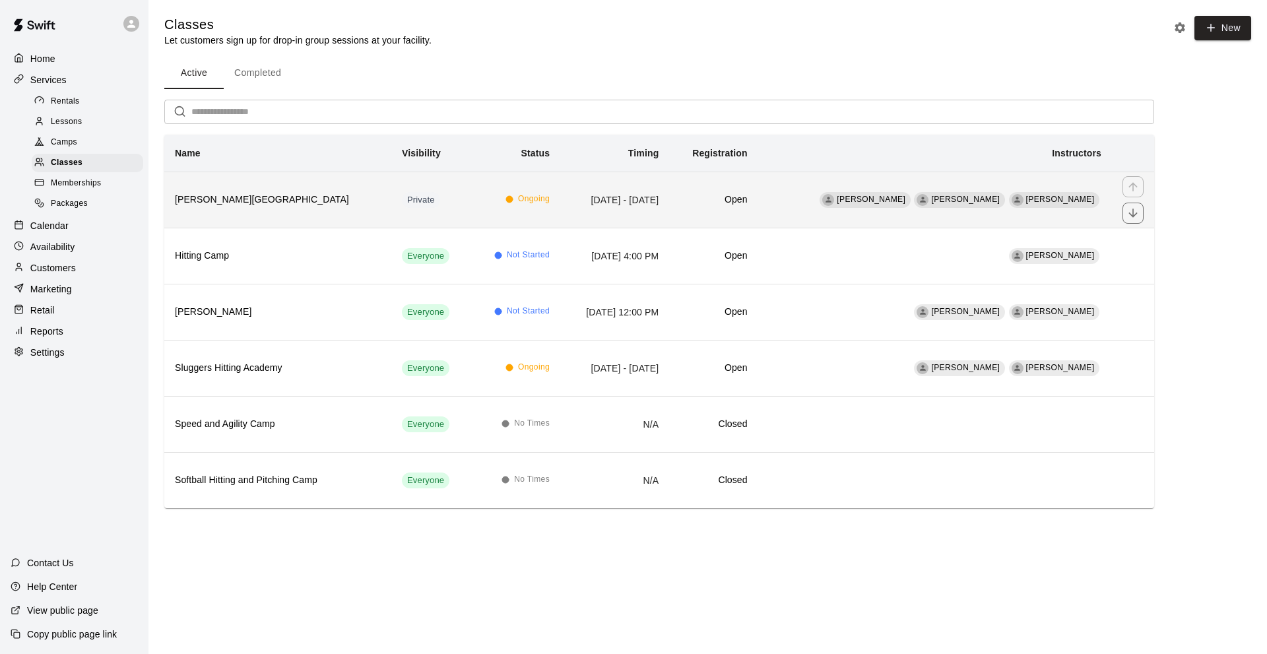
click at [254, 191] on th "[PERSON_NAME][GEOGRAPHIC_DATA]" at bounding box center [277, 200] width 227 height 56
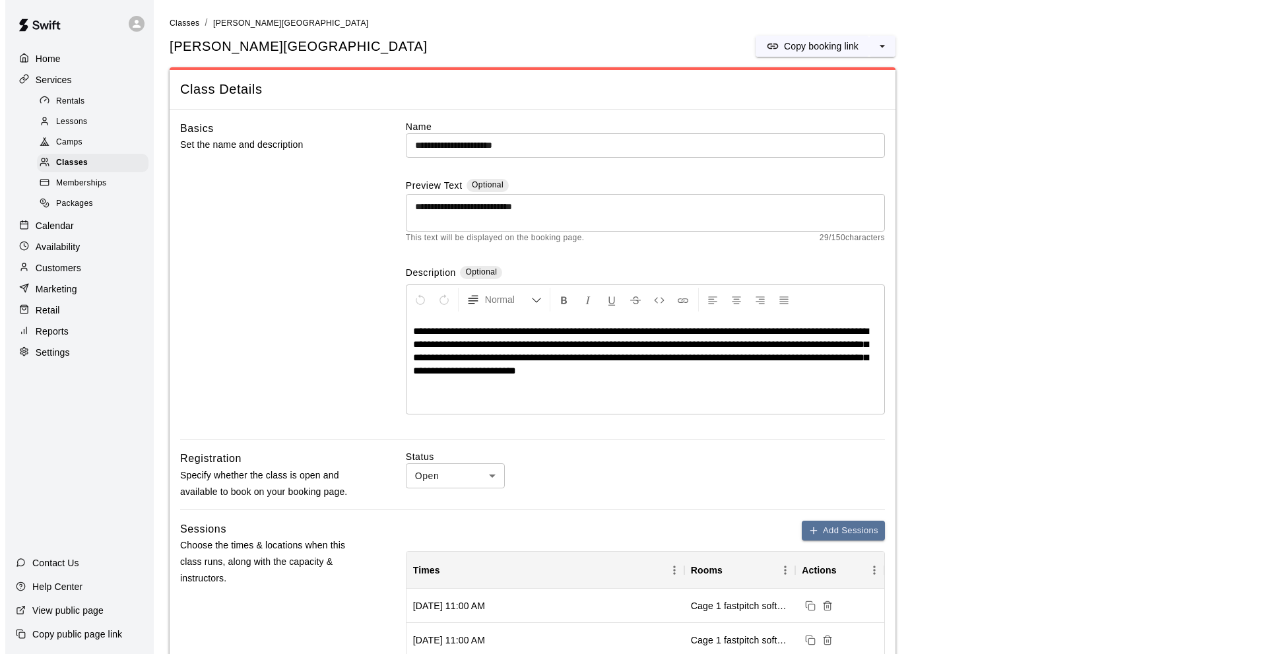
scroll to position [264, 0]
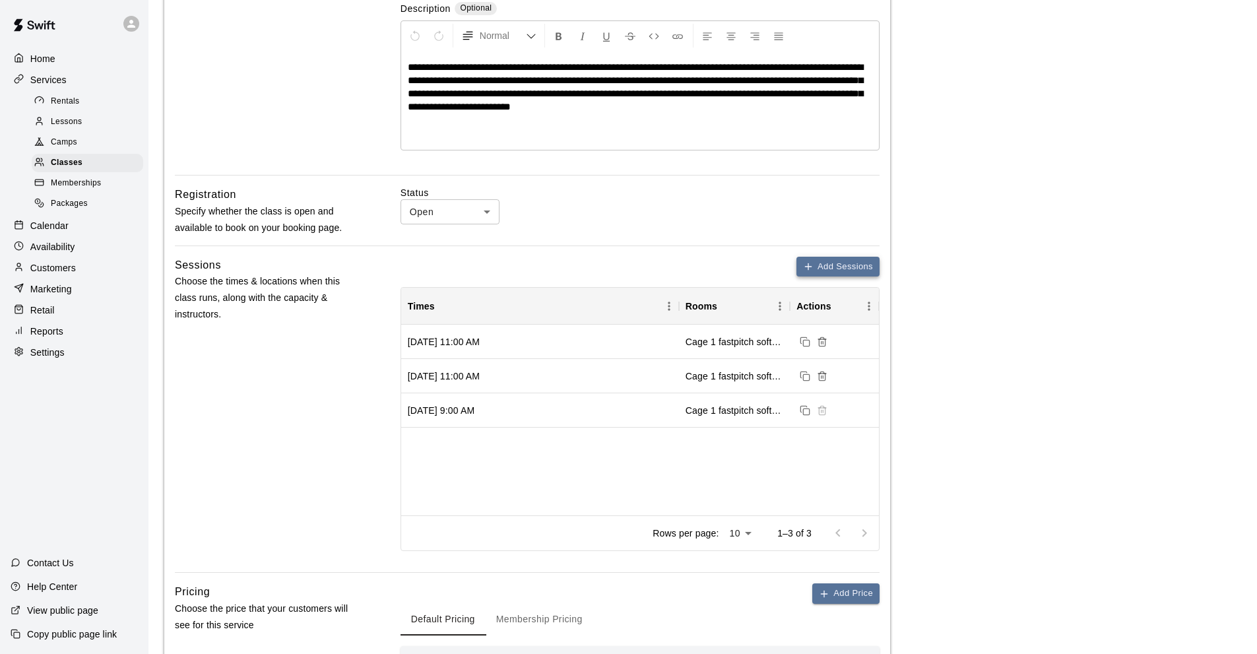
click at [806, 263] on icon "button" at bounding box center [808, 266] width 11 height 11
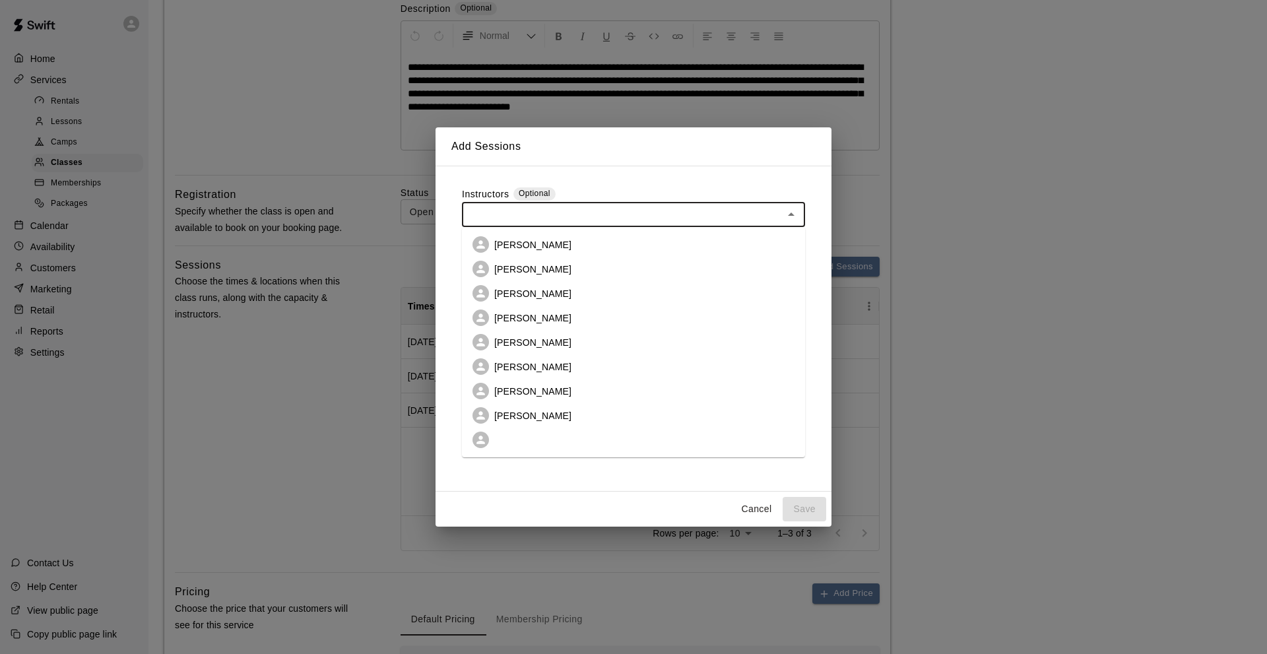
click at [526, 214] on input "text" at bounding box center [622, 214] width 313 height 16
drag, startPoint x: 524, startPoint y: 269, endPoint x: 529, endPoint y: 262, distance: 8.6
click at [524, 268] on p "[PERSON_NAME]" at bounding box center [532, 269] width 77 height 13
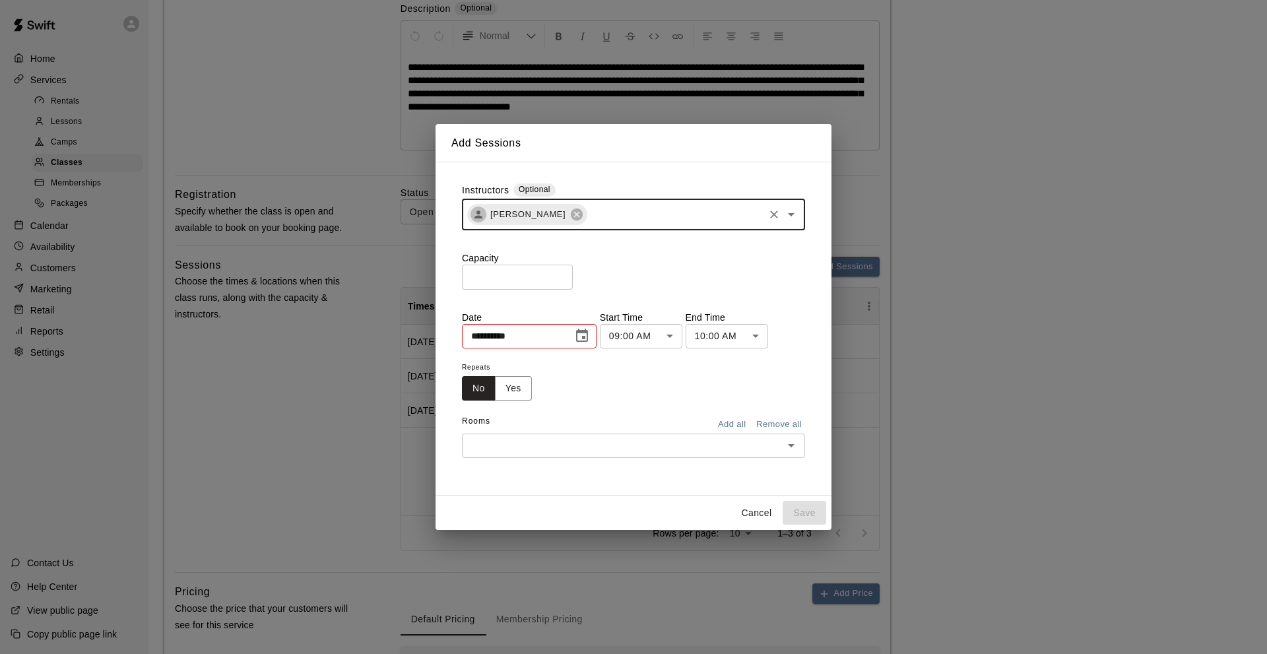
click at [590, 221] on input "text" at bounding box center [674, 214] width 173 height 16
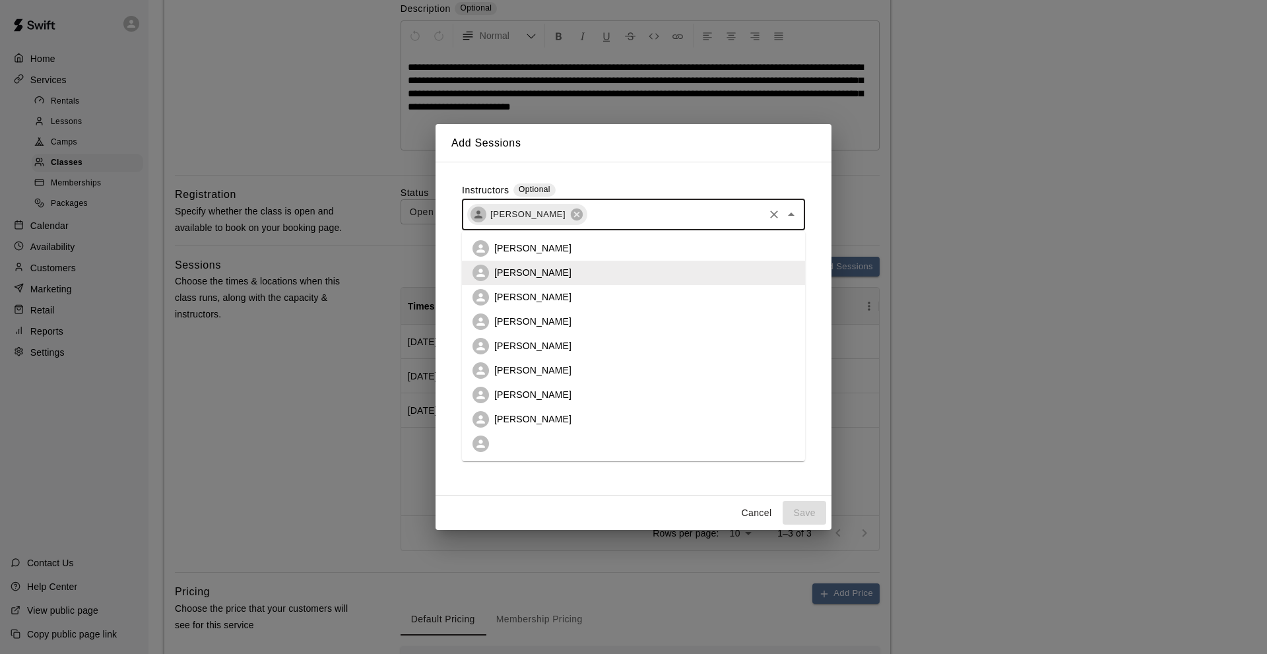
click at [548, 418] on li "[PERSON_NAME]" at bounding box center [633, 419] width 343 height 24
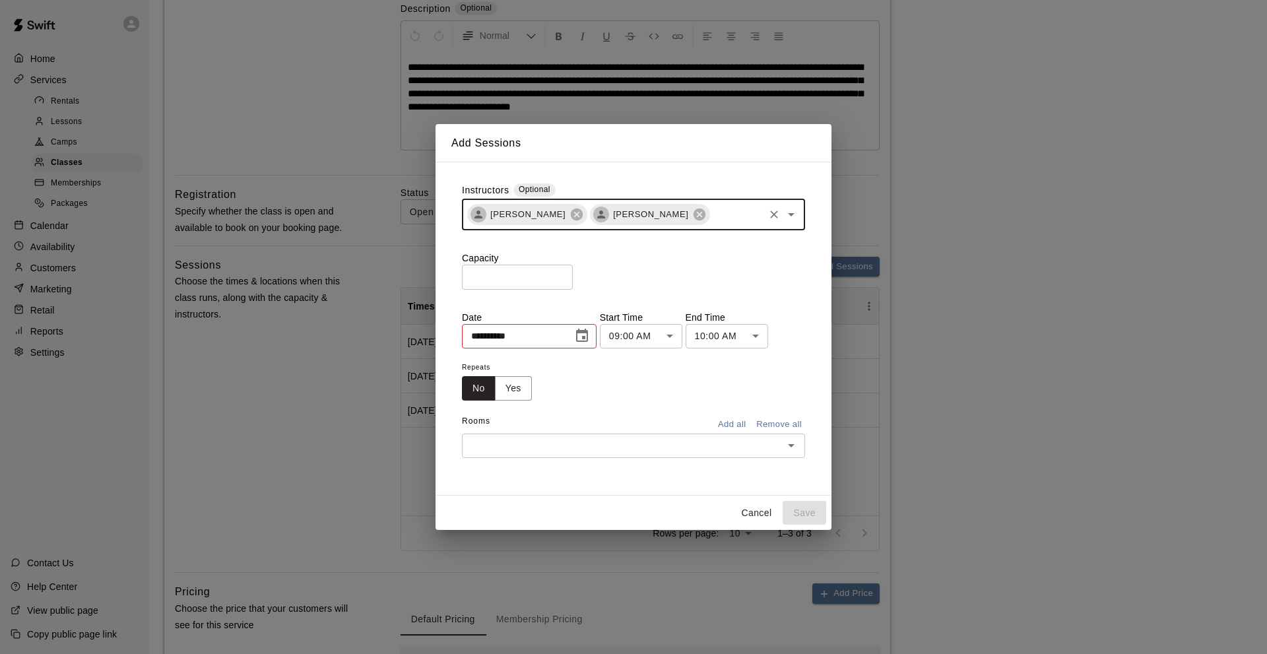
click at [474, 280] on input "*" at bounding box center [517, 277] width 111 height 24
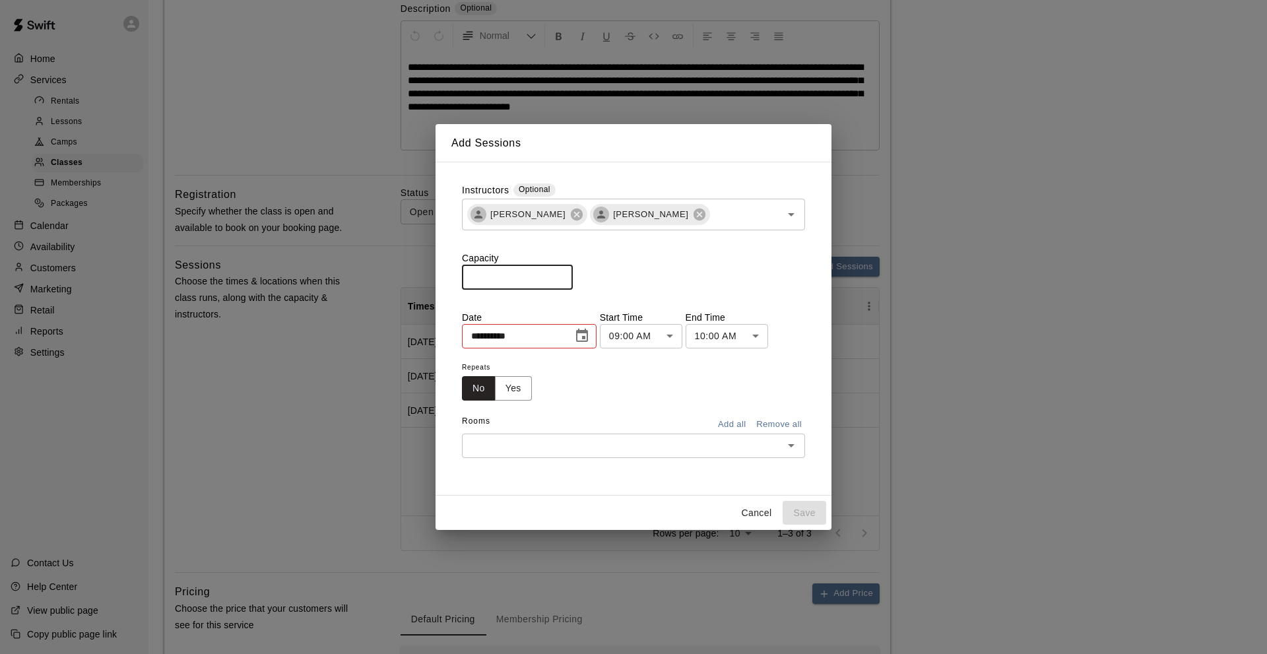
type input "**"
click at [587, 338] on icon "Choose date, selected date is Aug 16, 2025" at bounding box center [582, 336] width 16 height 16
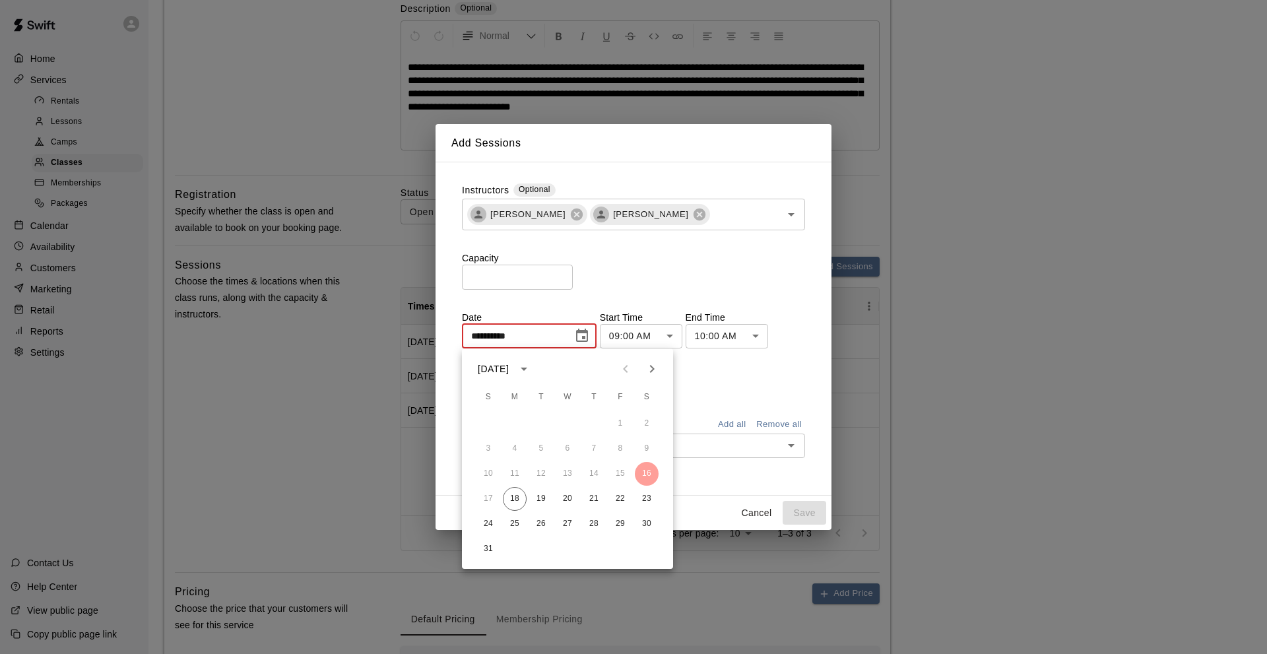
click at [649, 363] on icon "Next month" at bounding box center [652, 369] width 16 height 16
click at [625, 473] on button "14" at bounding box center [620, 474] width 24 height 24
type input "**********"
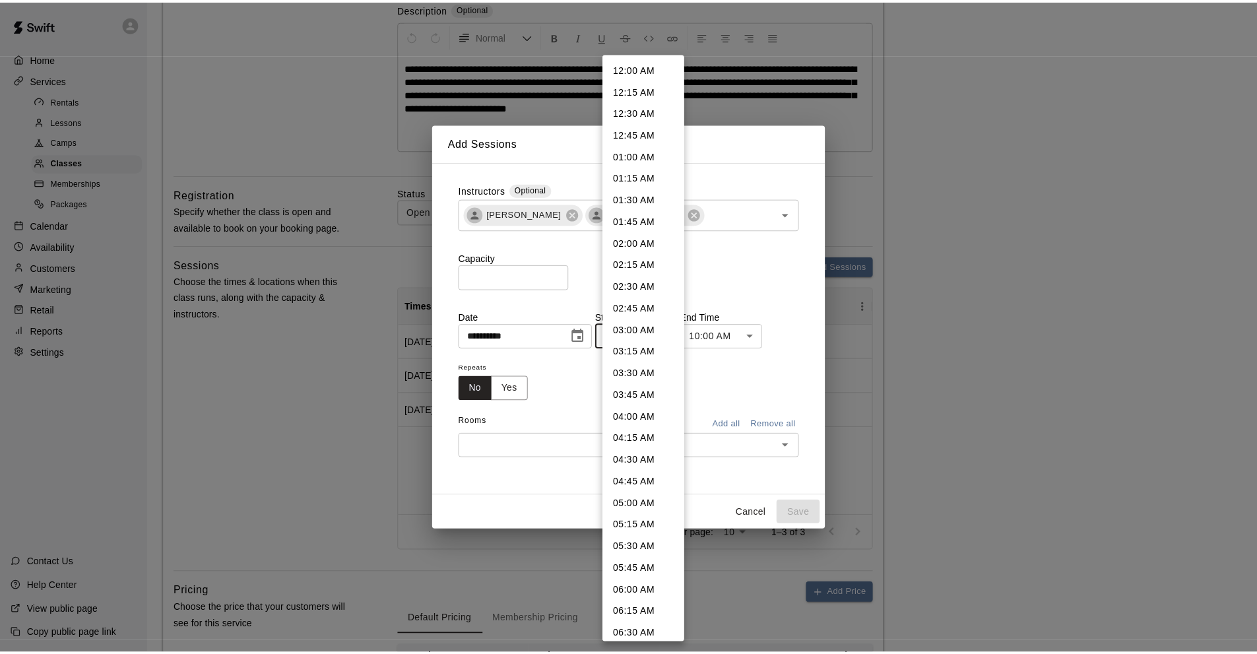
scroll to position [505, 0]
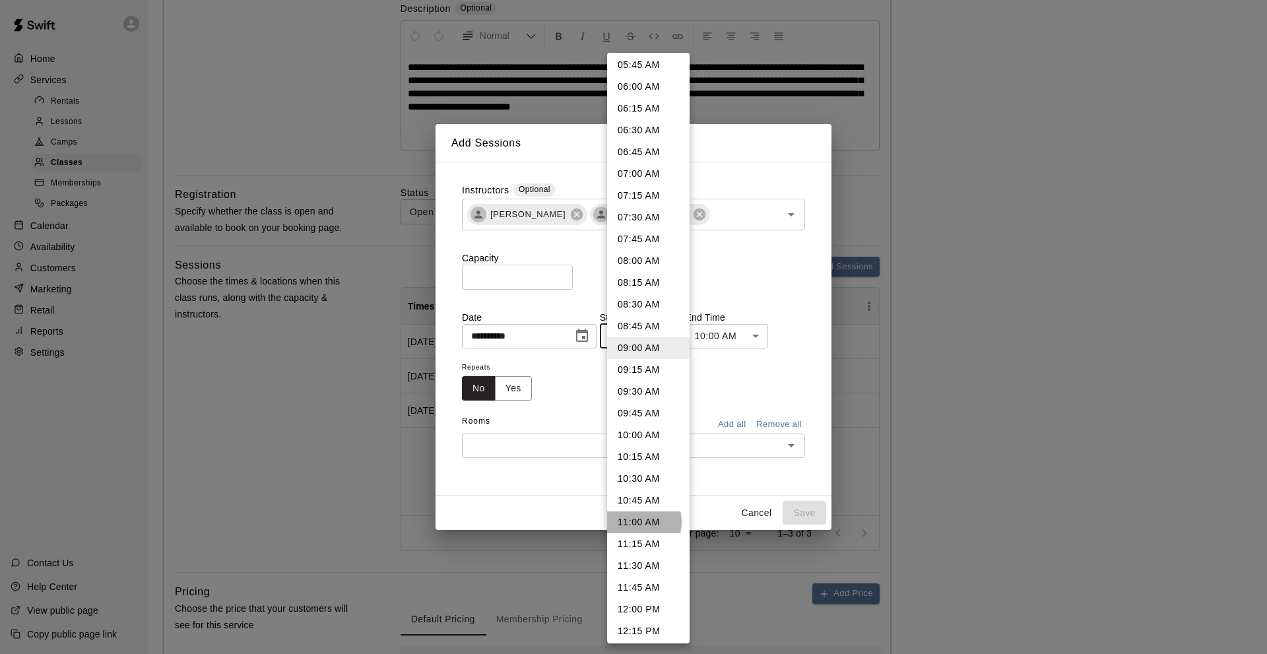
click at [634, 522] on li "11:00 AM" at bounding box center [648, 522] width 82 height 22
type input "********"
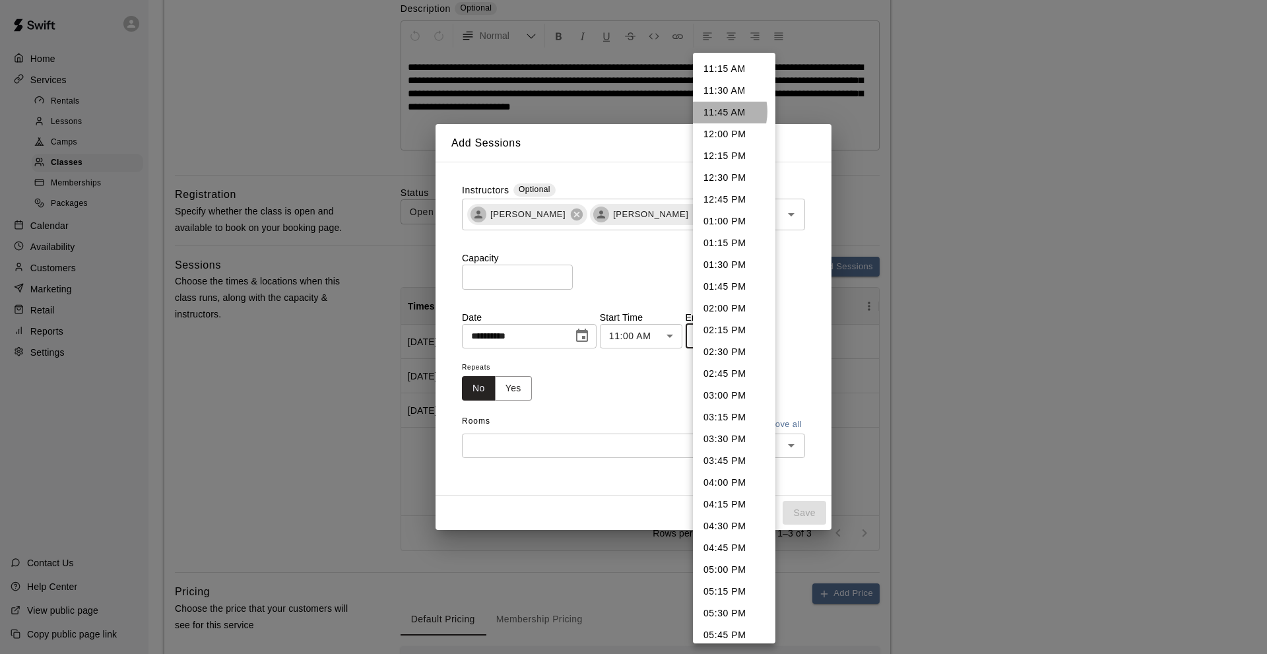
click at [712, 111] on li "11:45 AM" at bounding box center [734, 113] width 82 height 22
type input "********"
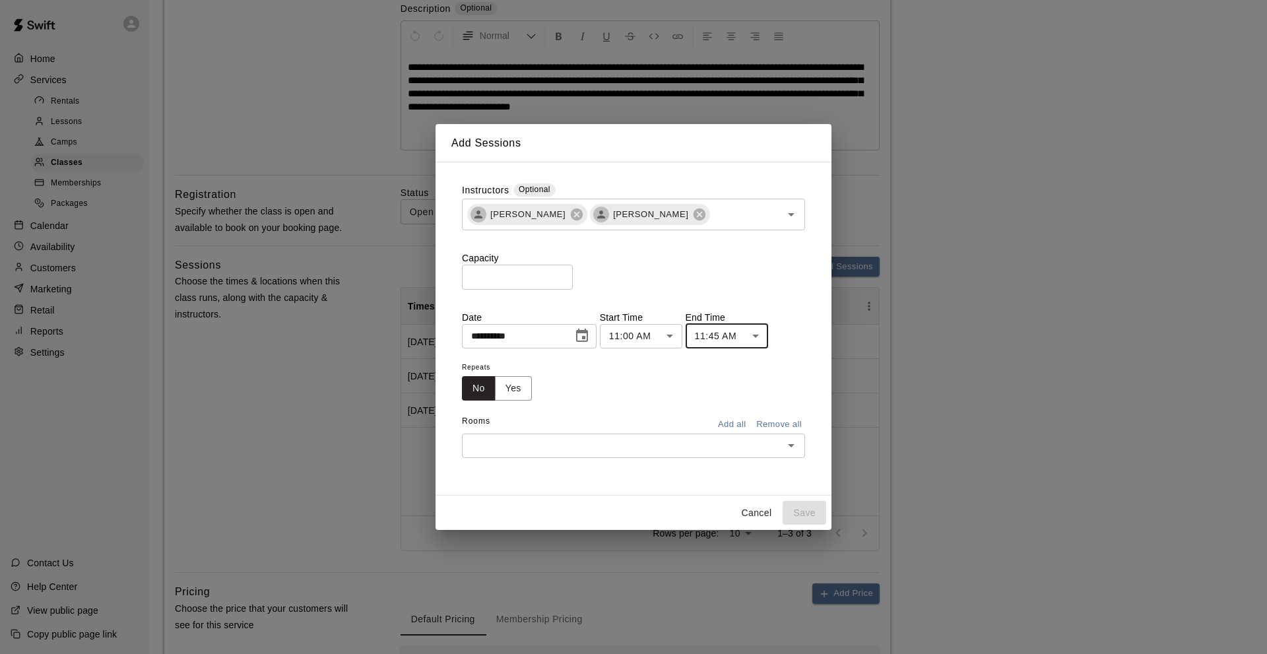
click at [732, 423] on button "Add all" at bounding box center [731, 424] width 42 height 20
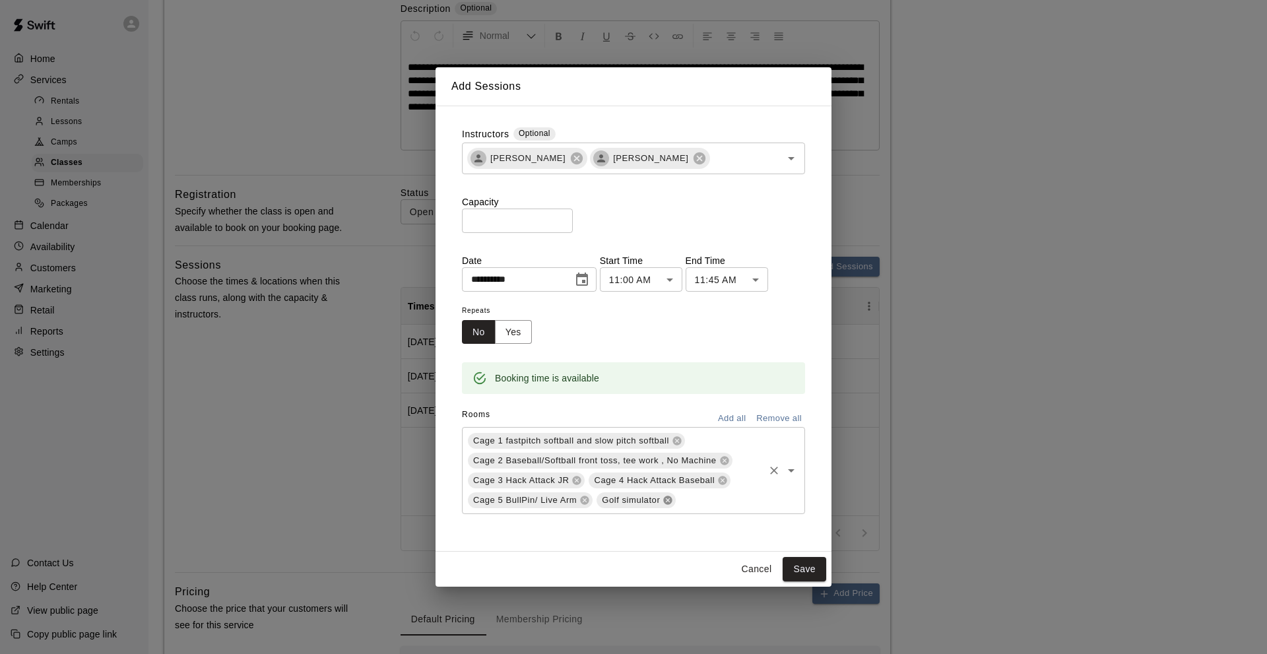
click at [667, 499] on icon at bounding box center [668, 500] width 9 height 9
click at [799, 561] on button "Save" at bounding box center [804, 569] width 44 height 24
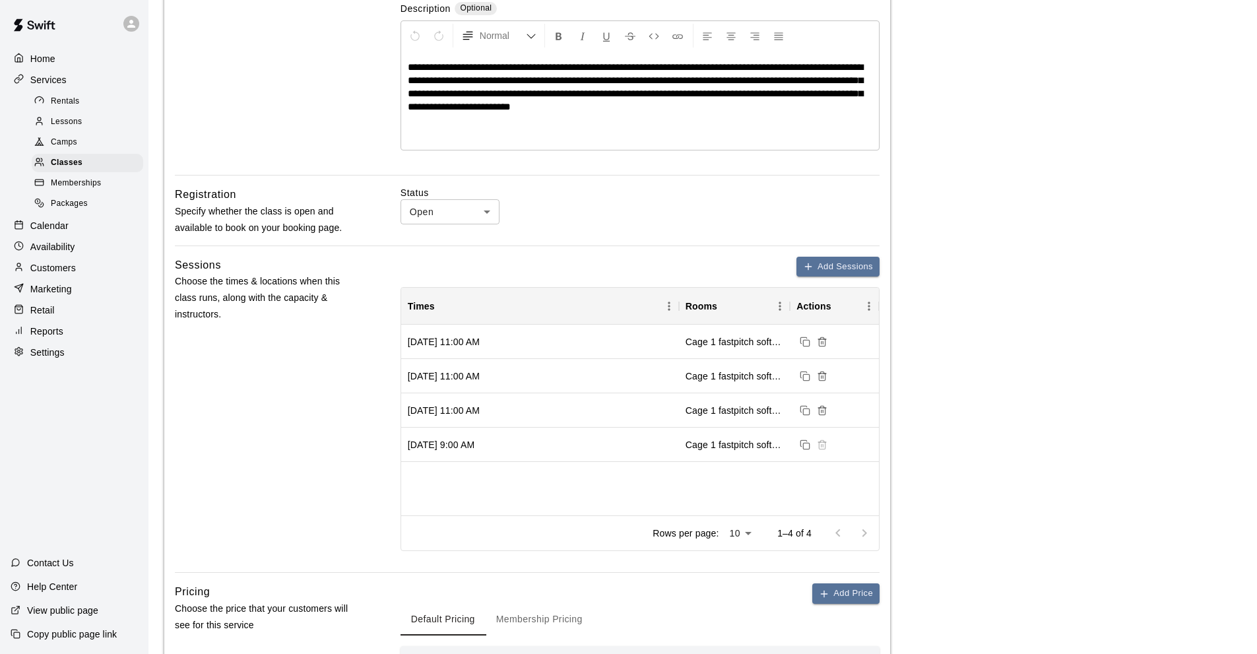
scroll to position [528, 0]
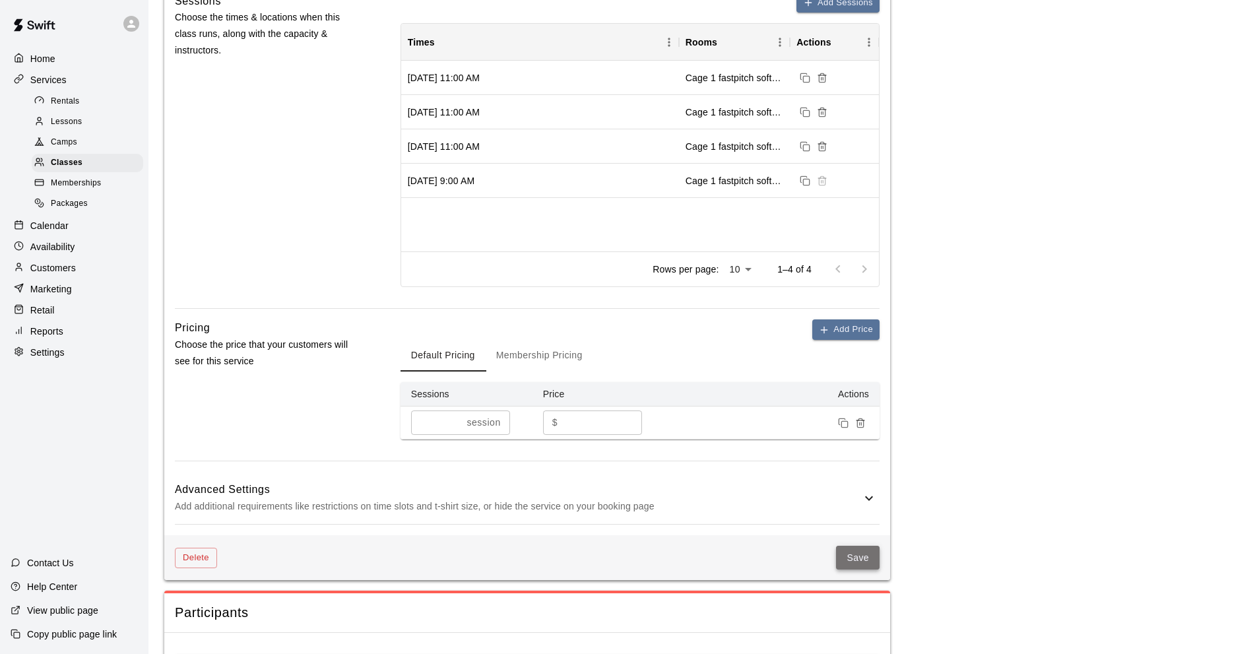
click at [846, 553] on button "Save" at bounding box center [858, 558] width 44 height 24
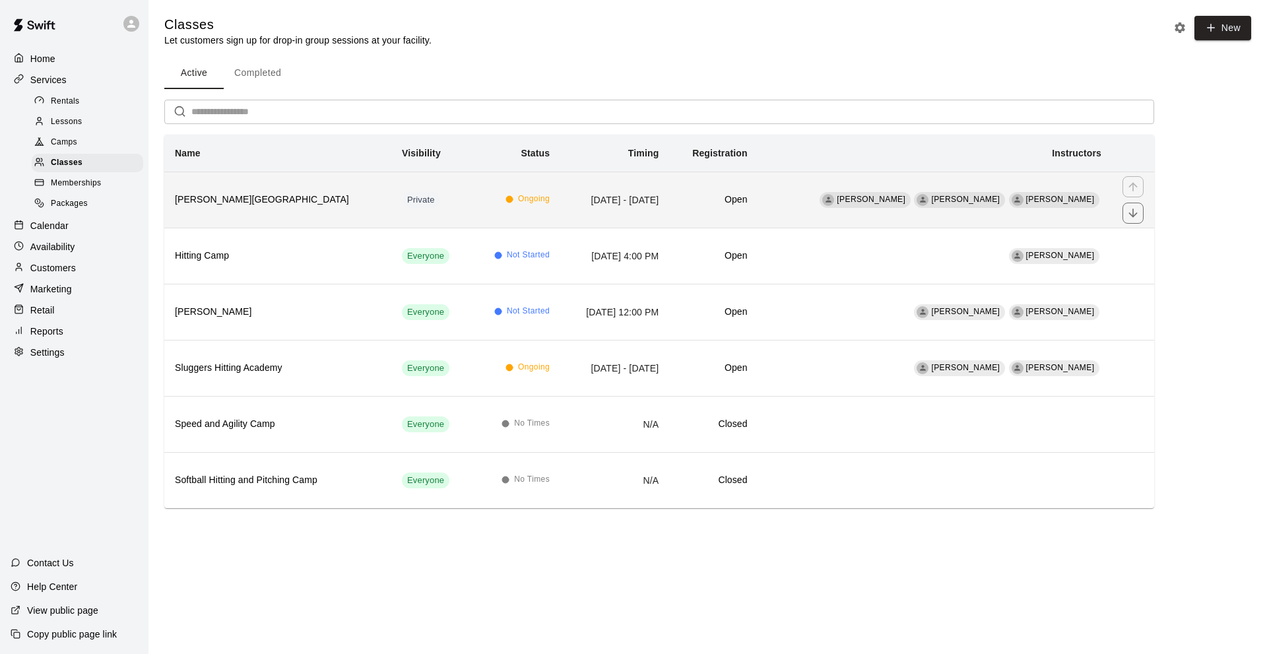
click at [245, 197] on h6 "[PERSON_NAME][GEOGRAPHIC_DATA]" at bounding box center [278, 200] width 206 height 15
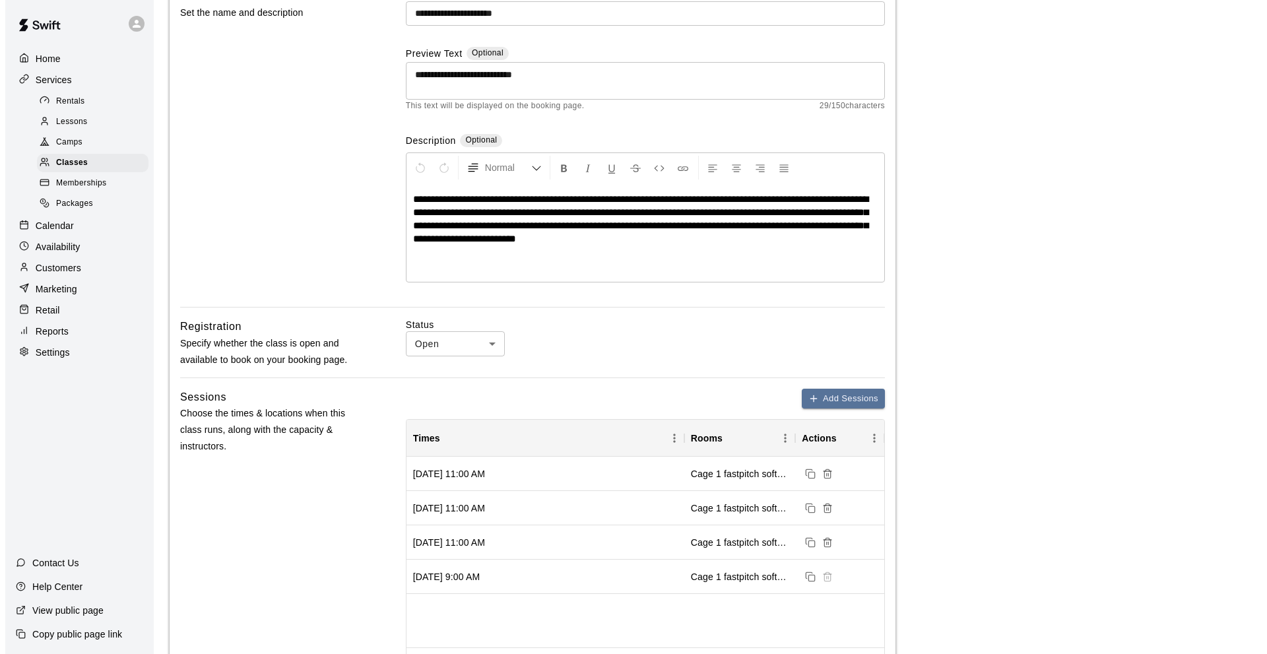
scroll to position [198, 0]
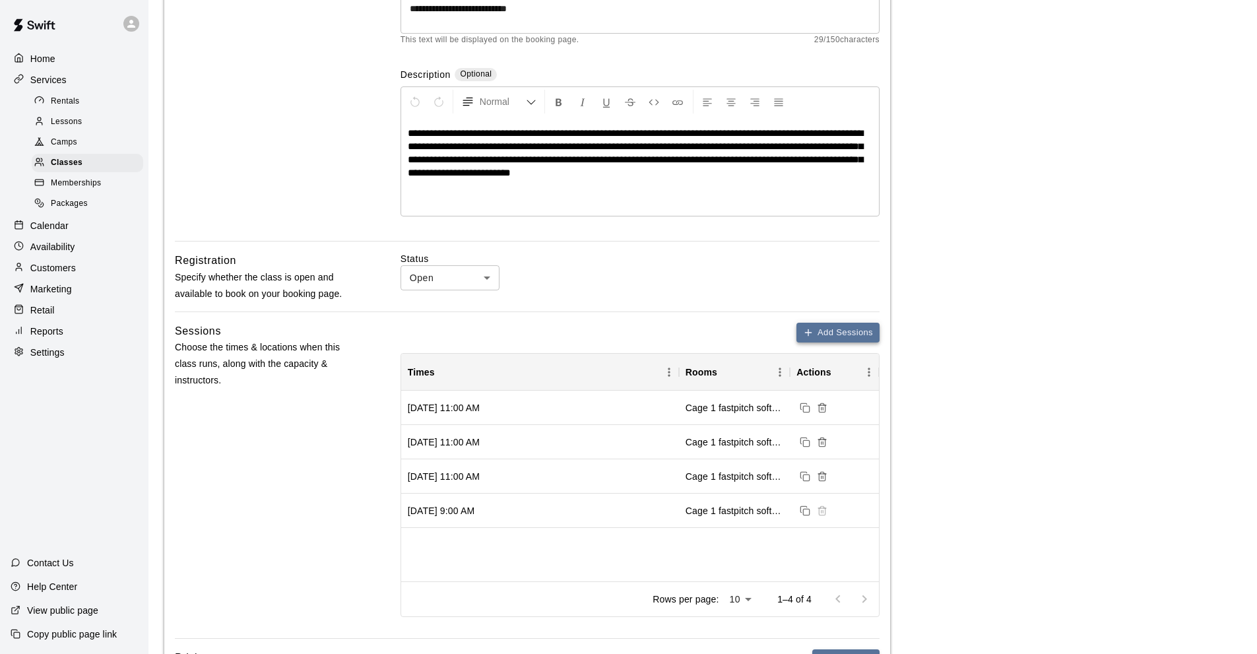
click at [808, 330] on icon "button" at bounding box center [808, 332] width 11 height 11
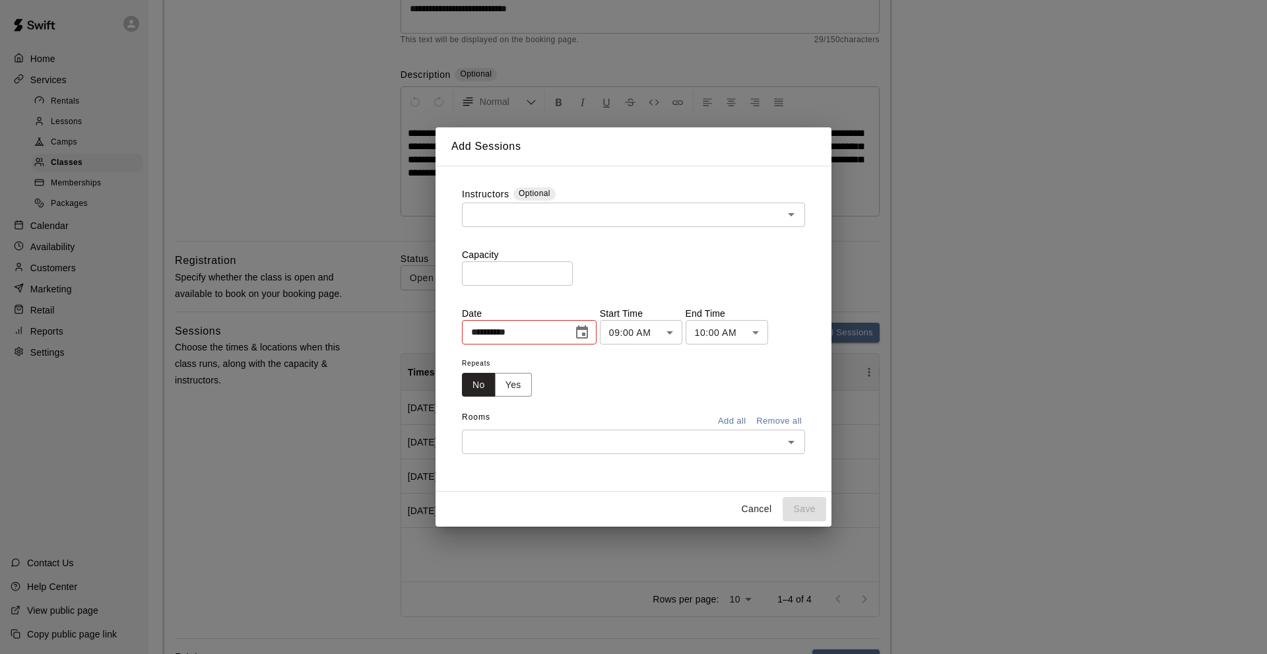
click at [585, 331] on icon "Choose date, selected date is Aug 16, 2025" at bounding box center [582, 333] width 16 height 16
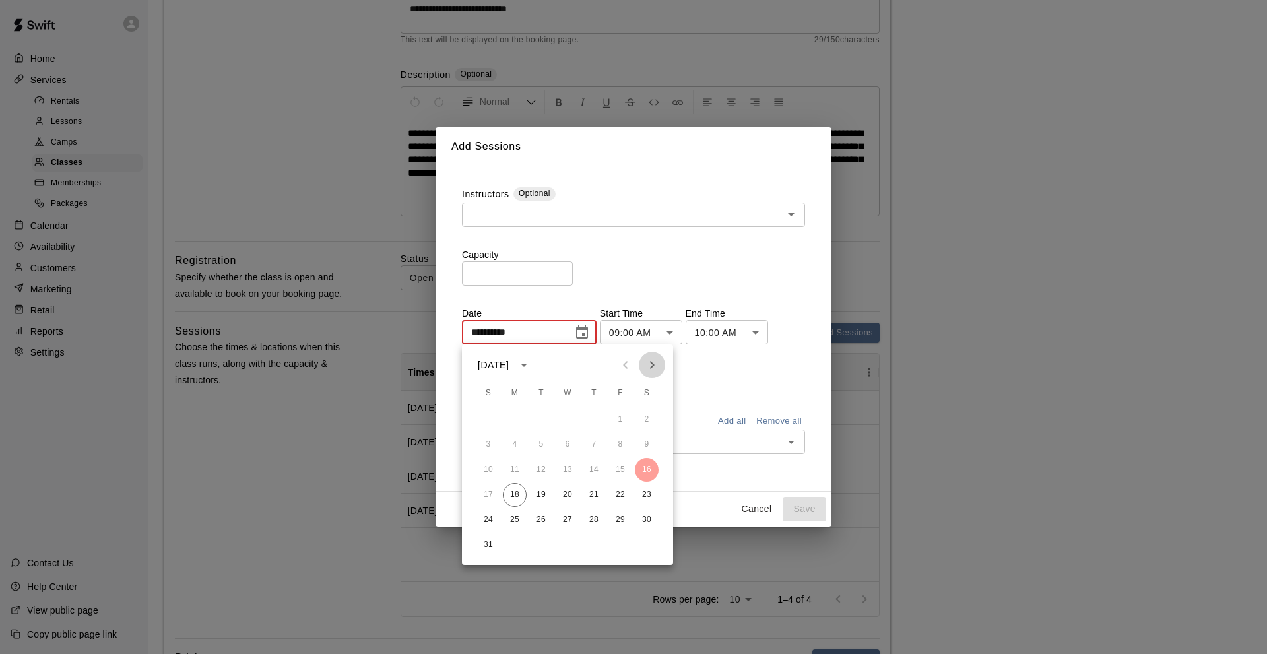
click at [655, 363] on icon "Next month" at bounding box center [652, 365] width 16 height 16
click at [515, 439] on button "8" at bounding box center [515, 445] width 24 height 24
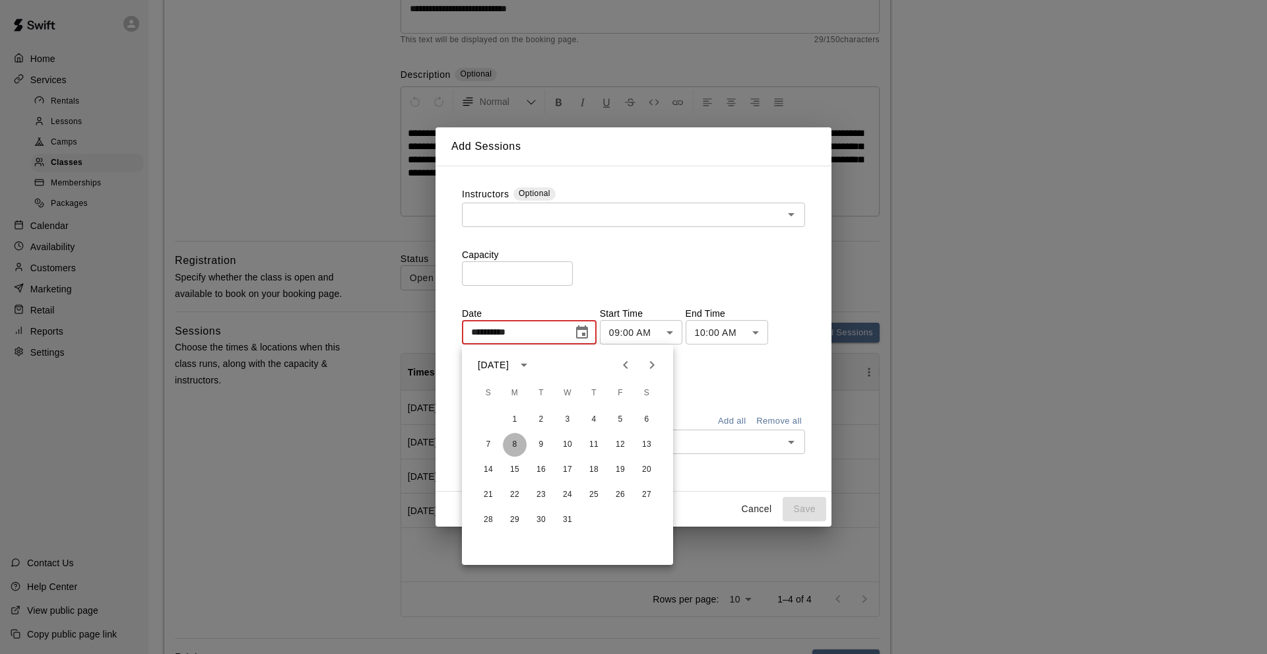
type input "**********"
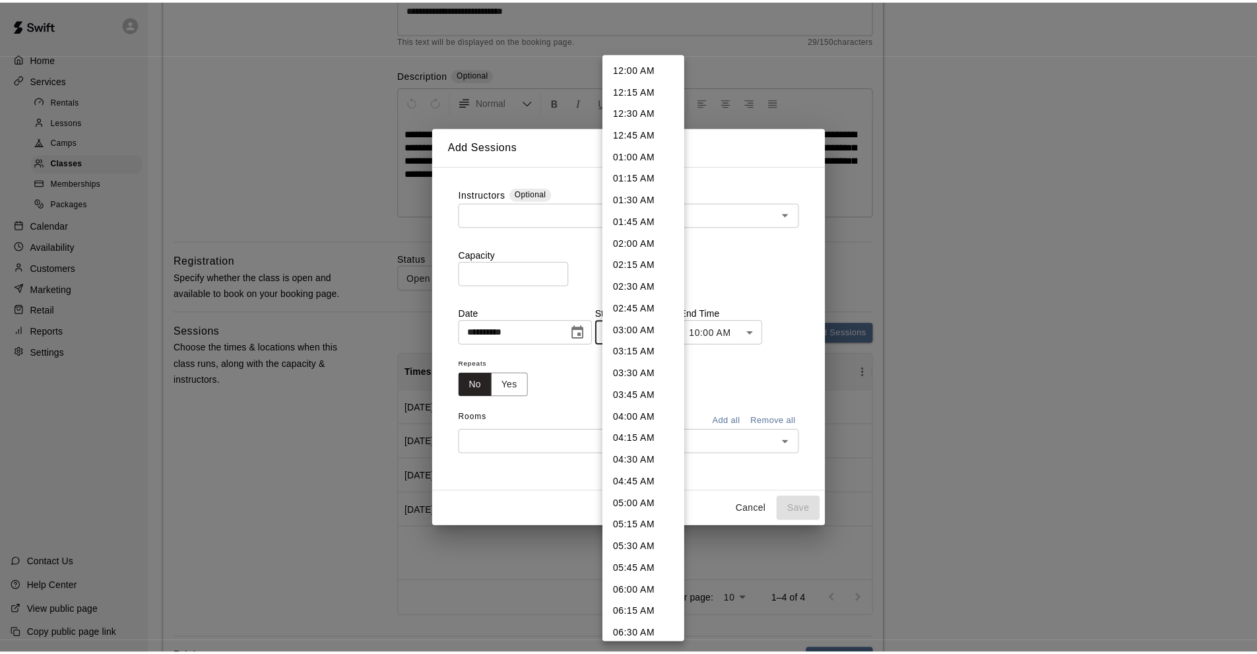
scroll to position [505, 0]
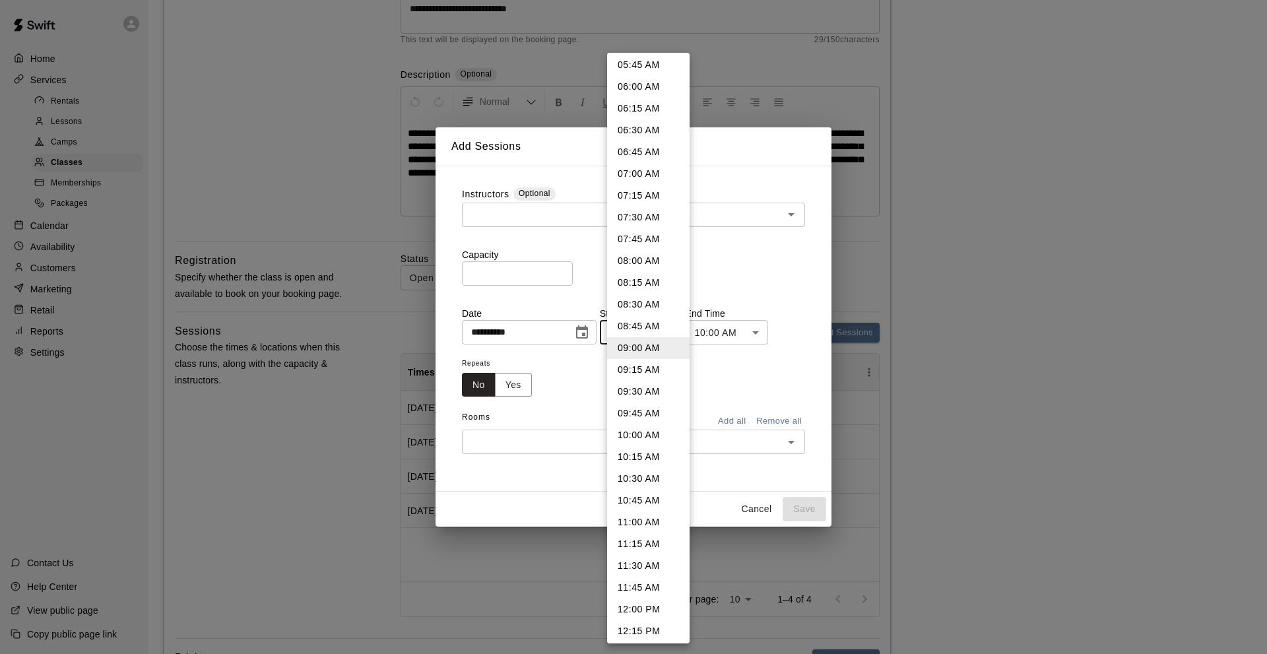
click at [641, 513] on li "11:00 AM" at bounding box center [648, 522] width 82 height 22
type input "********"
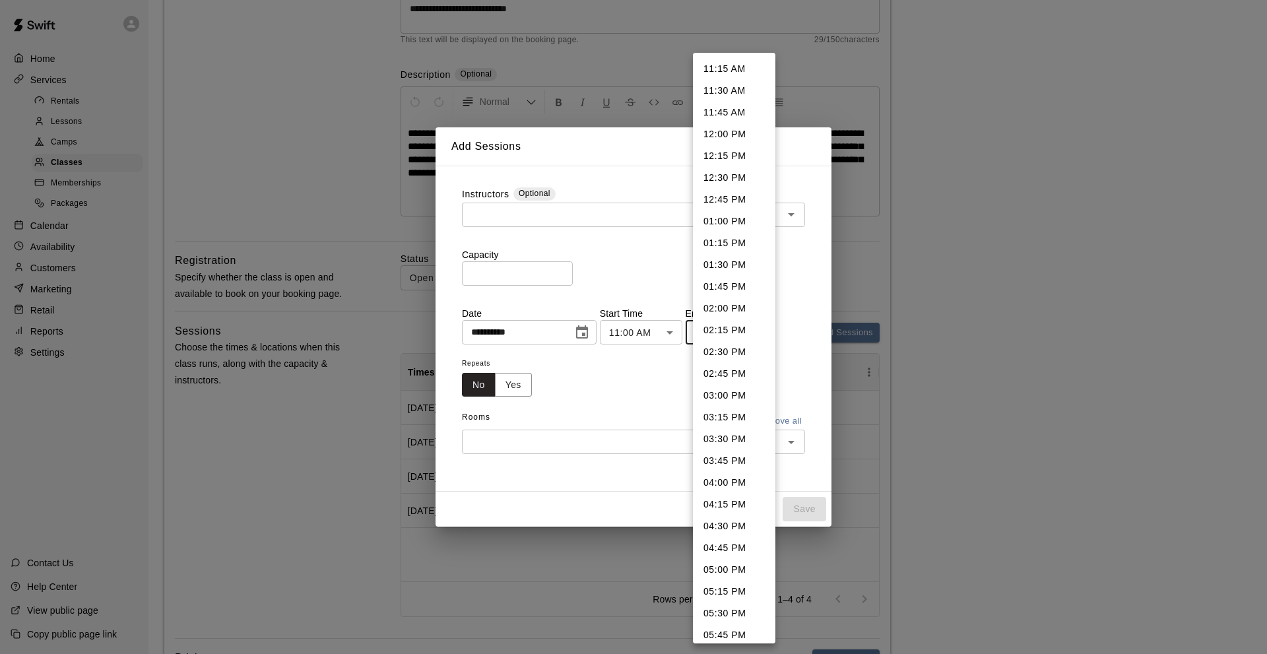
click at [713, 110] on li "11:45 AM" at bounding box center [734, 113] width 82 height 22
type input "********"
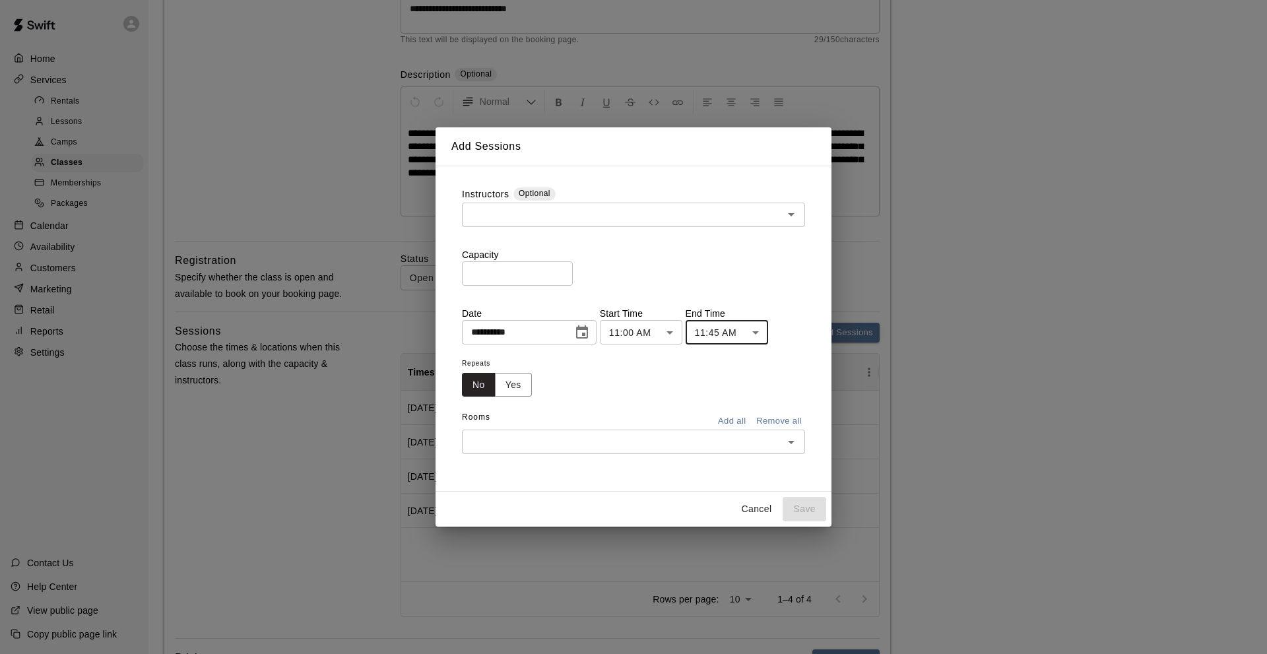
click at [537, 214] on input "text" at bounding box center [622, 214] width 313 height 16
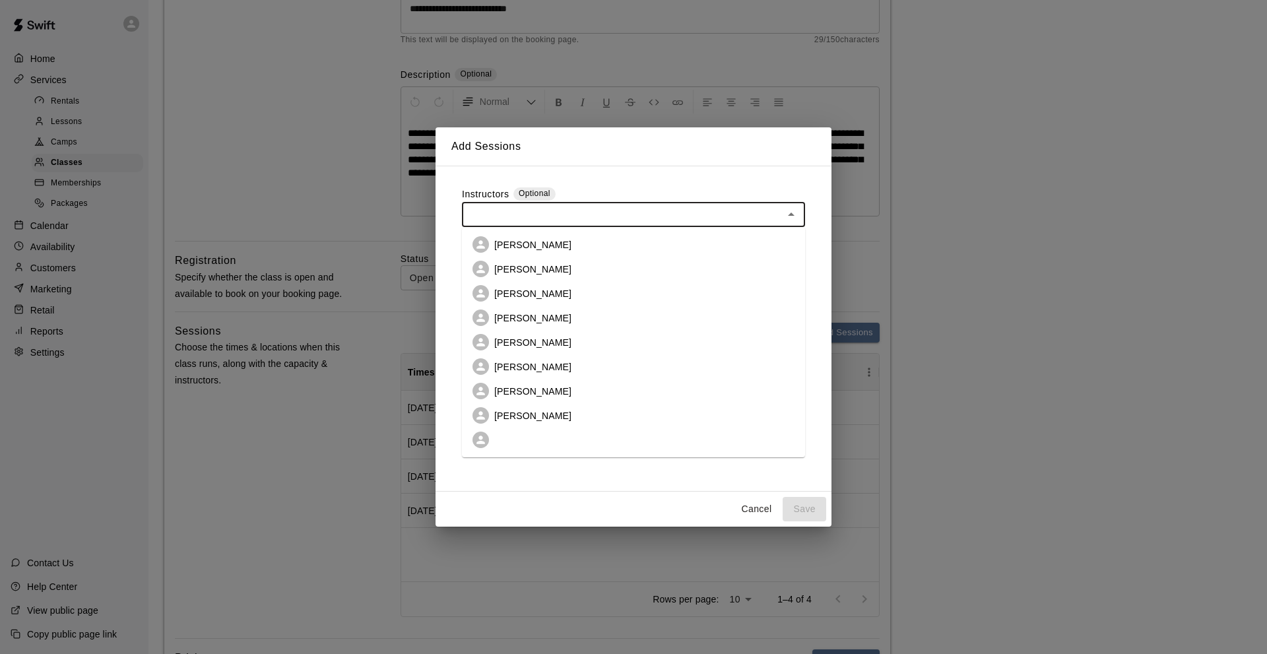
click at [535, 264] on p "[PERSON_NAME]" at bounding box center [532, 269] width 77 height 13
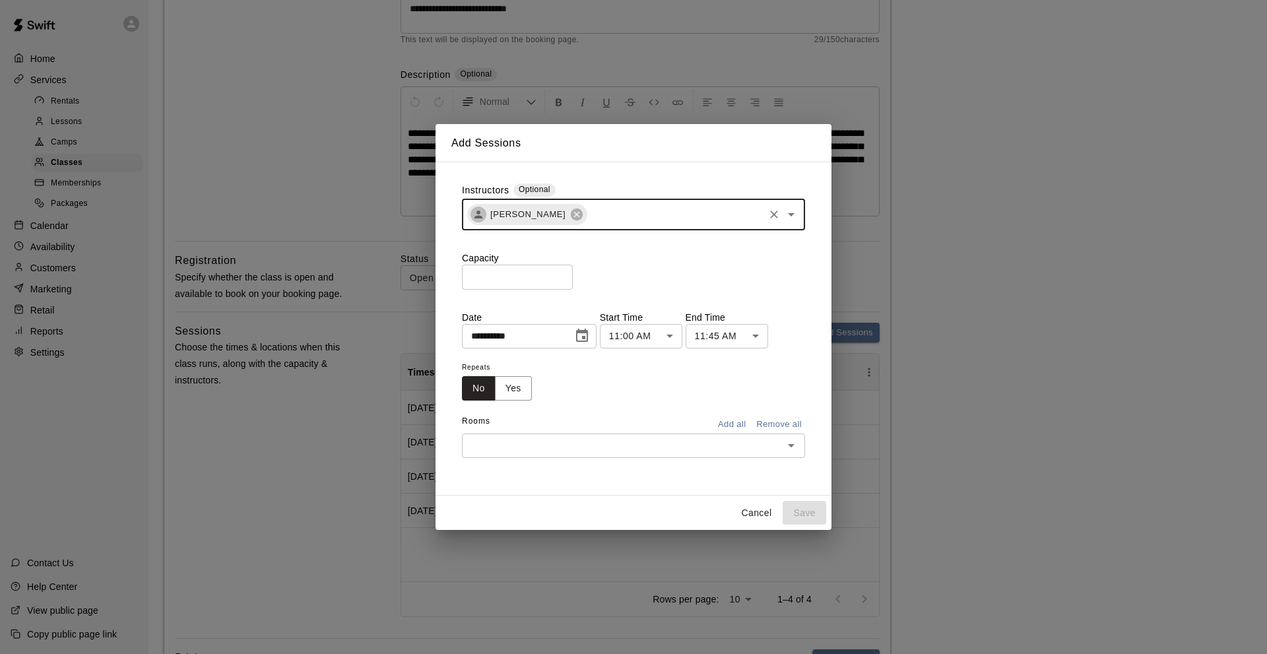
click at [594, 216] on input "text" at bounding box center [674, 214] width 173 height 16
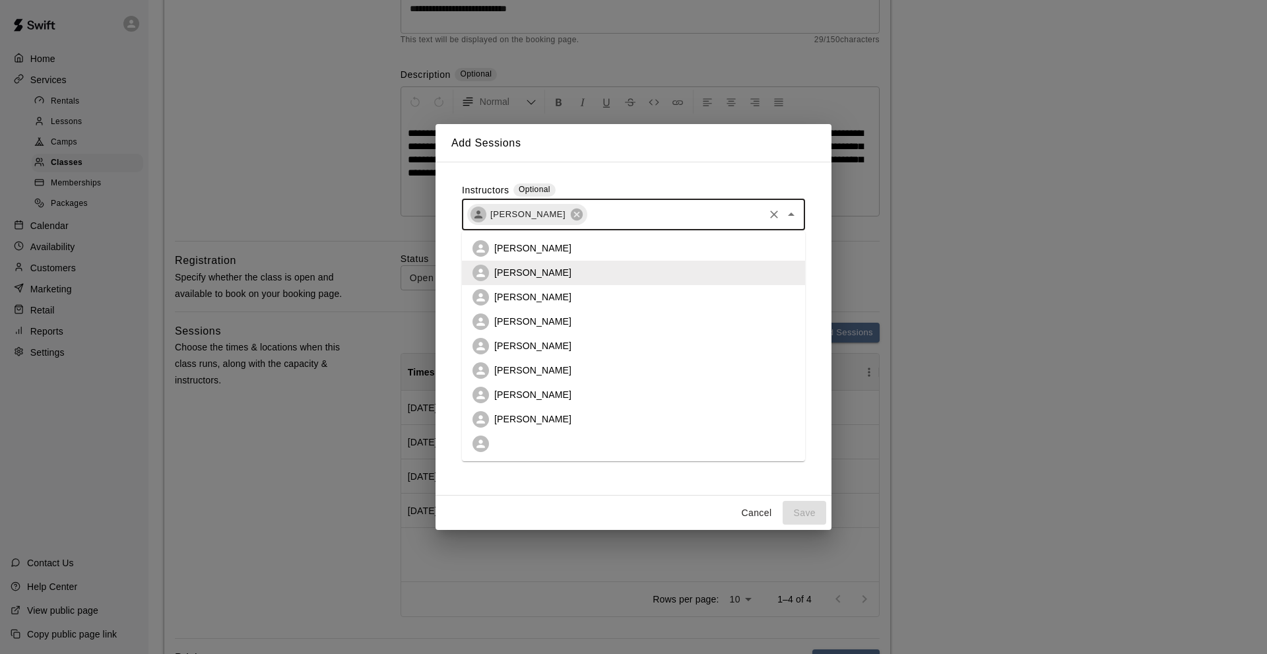
click at [529, 416] on p "[PERSON_NAME]" at bounding box center [532, 418] width 77 height 13
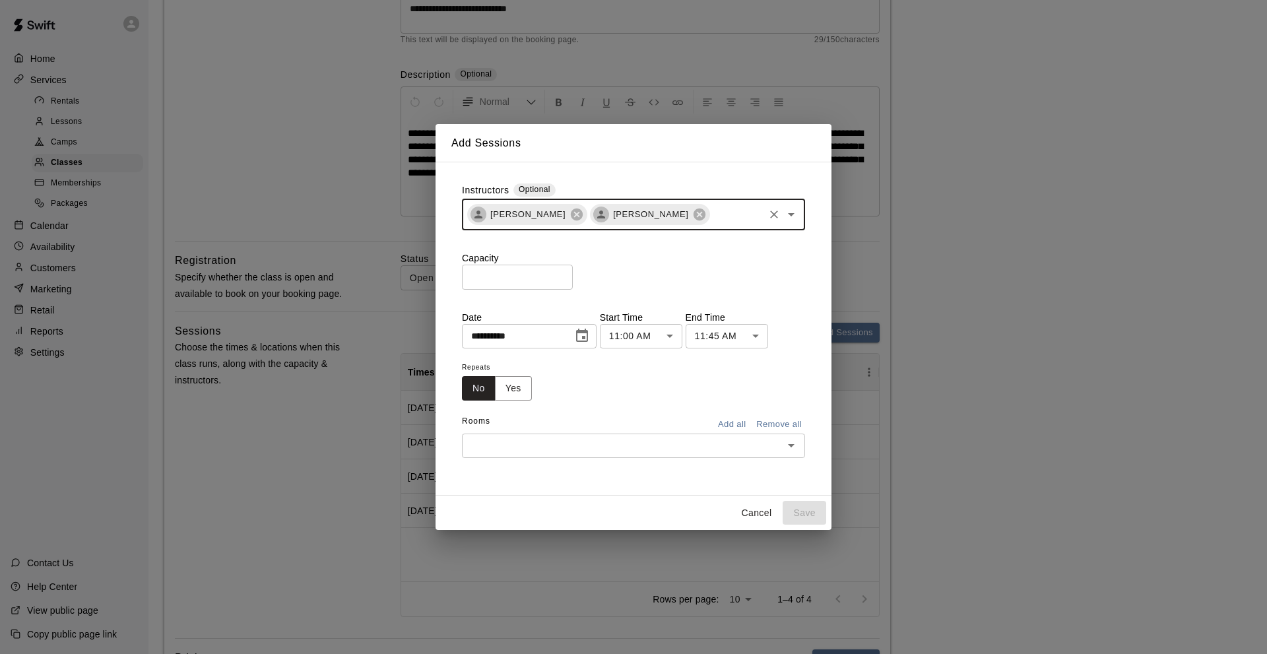
click at [472, 276] on input "*" at bounding box center [517, 277] width 111 height 24
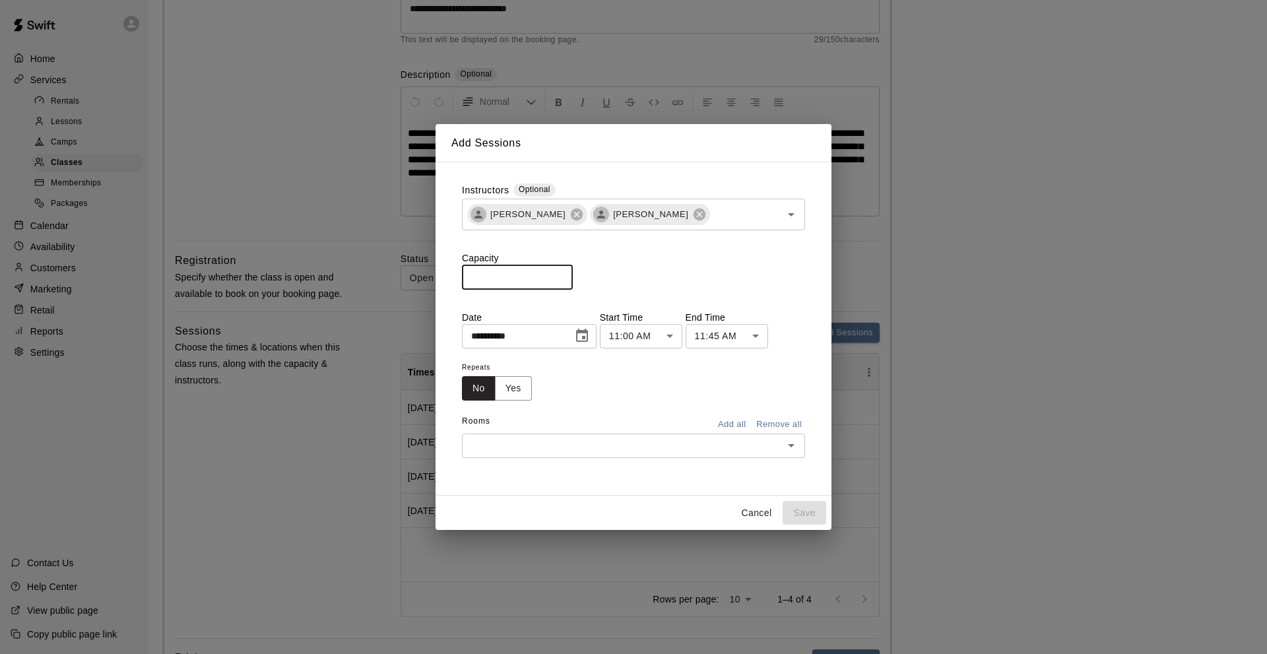
type input "**"
click at [730, 422] on button "Add all" at bounding box center [731, 424] width 42 height 20
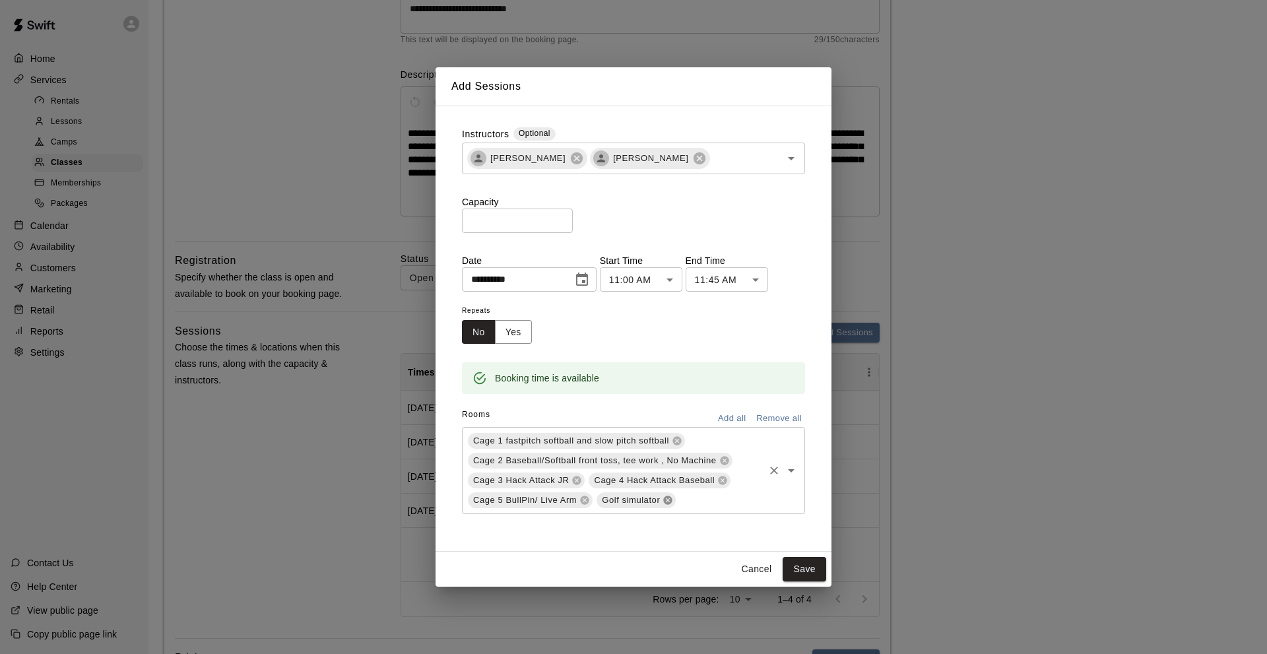
click at [666, 504] on icon at bounding box center [668, 500] width 9 height 9
click at [796, 561] on button "Save" at bounding box center [804, 569] width 44 height 24
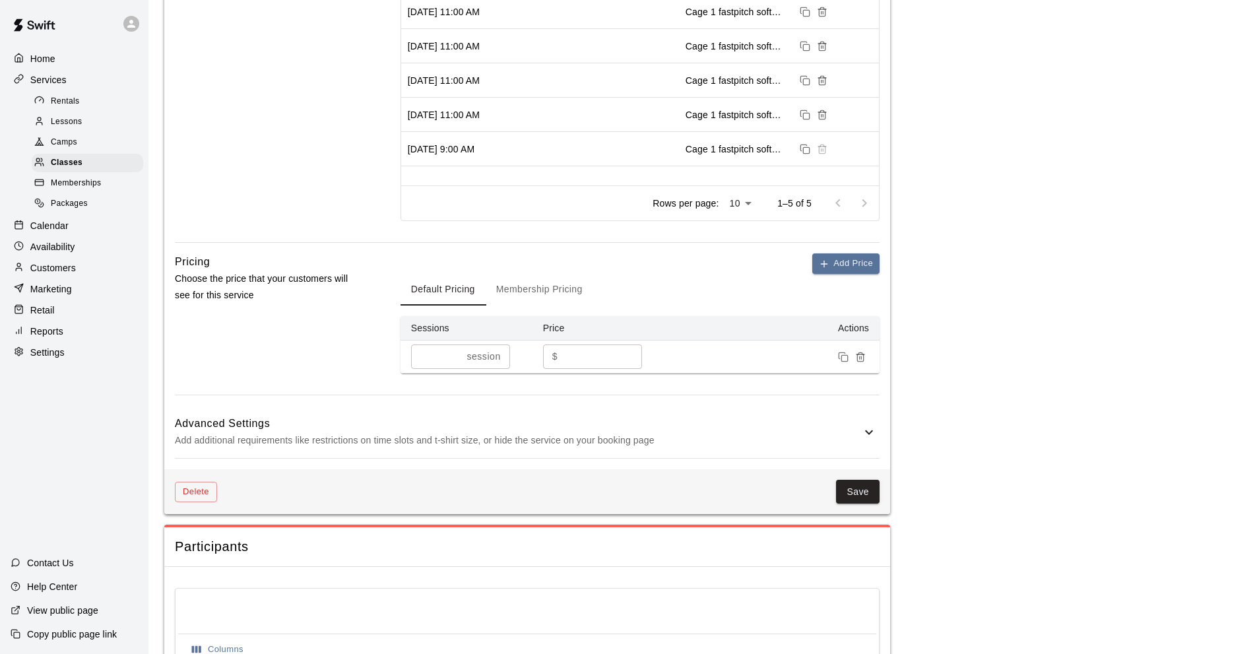
scroll to position [660, 0]
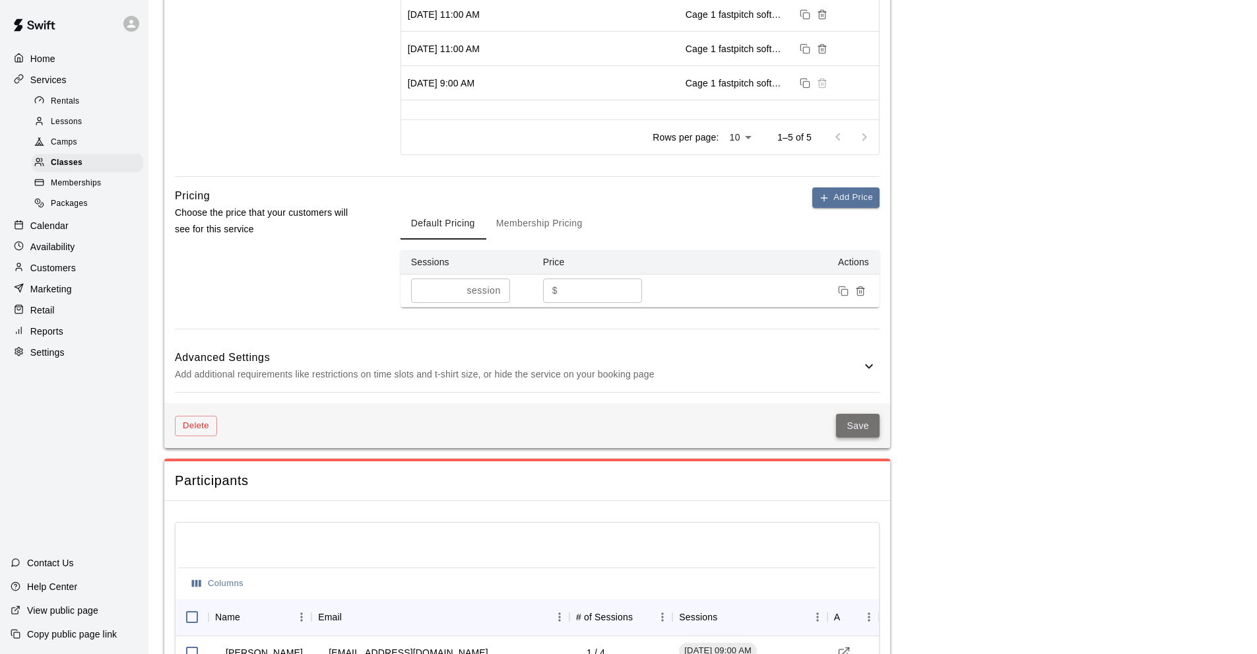
click at [838, 420] on button "Save" at bounding box center [858, 426] width 44 height 24
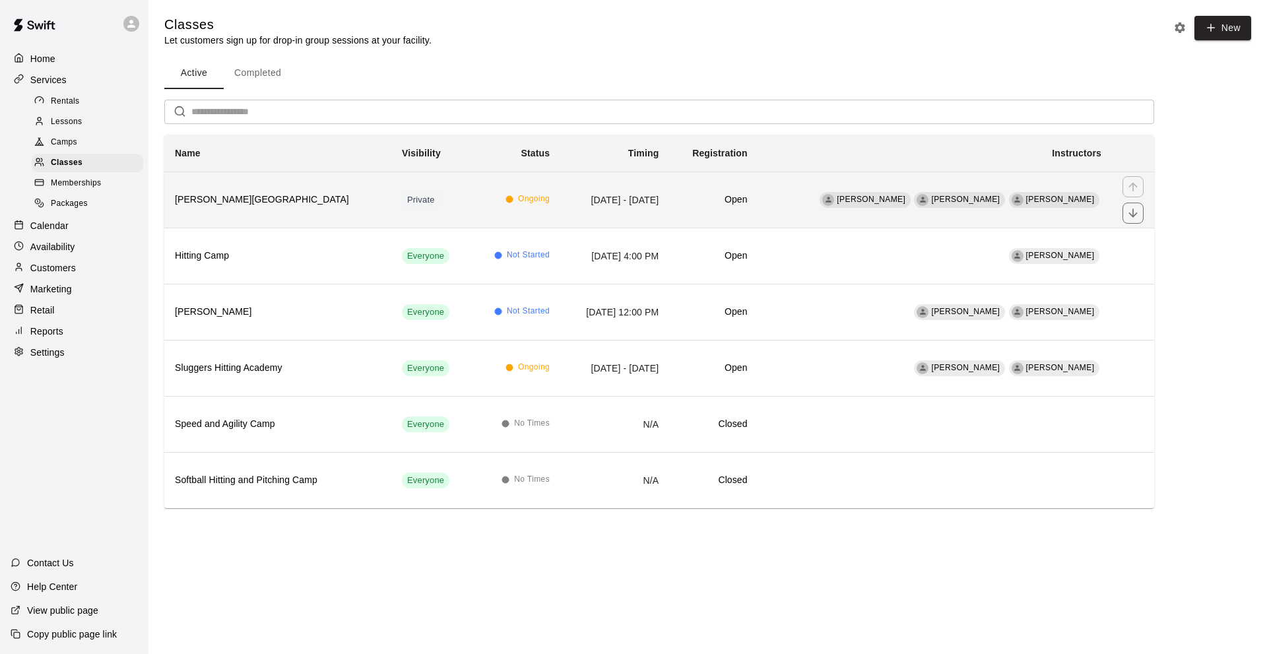
click at [307, 201] on h6 "[PERSON_NAME][GEOGRAPHIC_DATA]" at bounding box center [278, 200] width 206 height 15
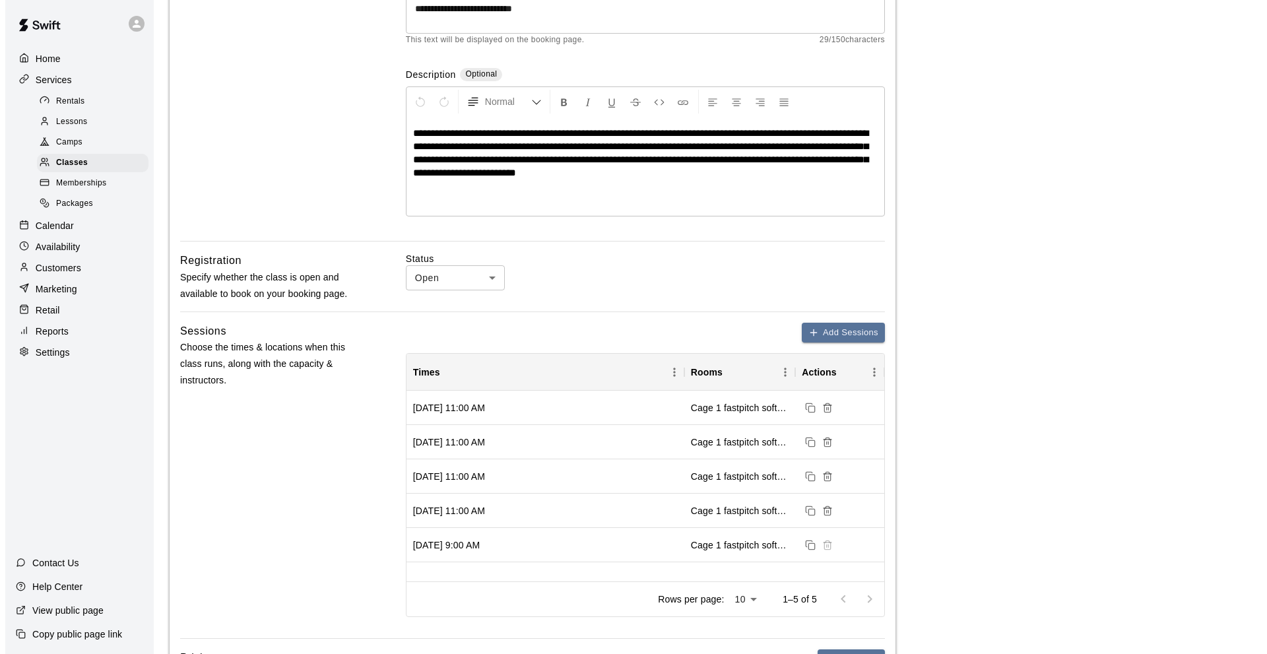
scroll to position [264, 0]
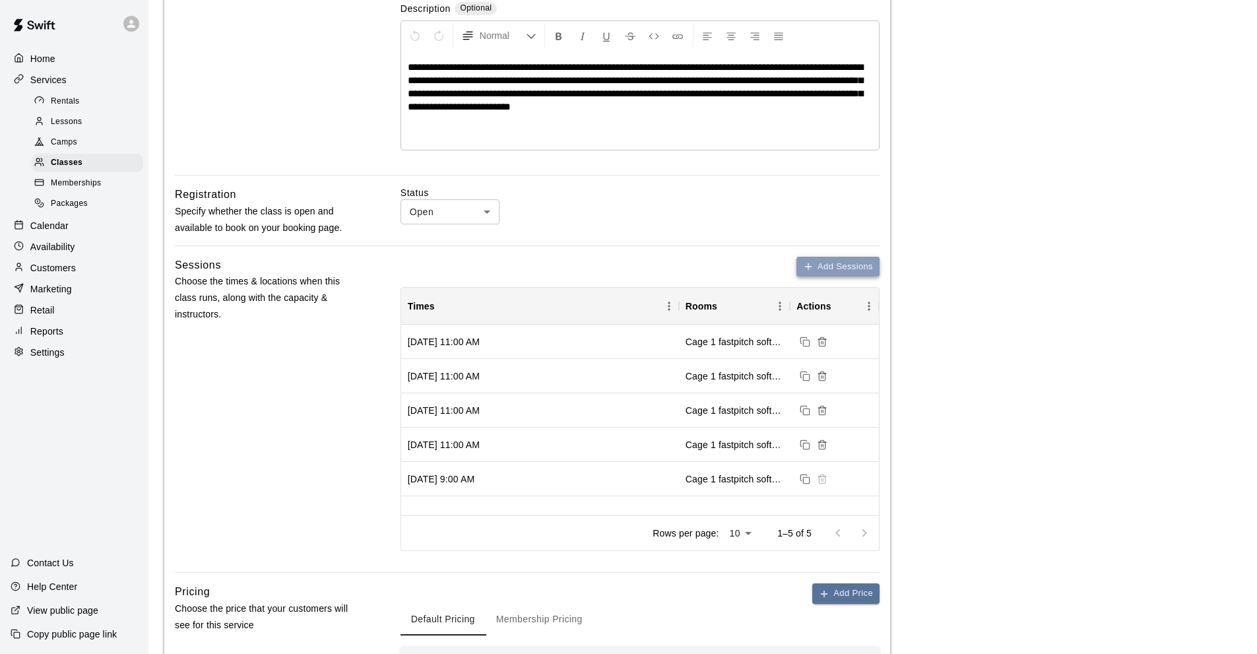
click at [821, 265] on button "Add Sessions" at bounding box center [837, 267] width 83 height 20
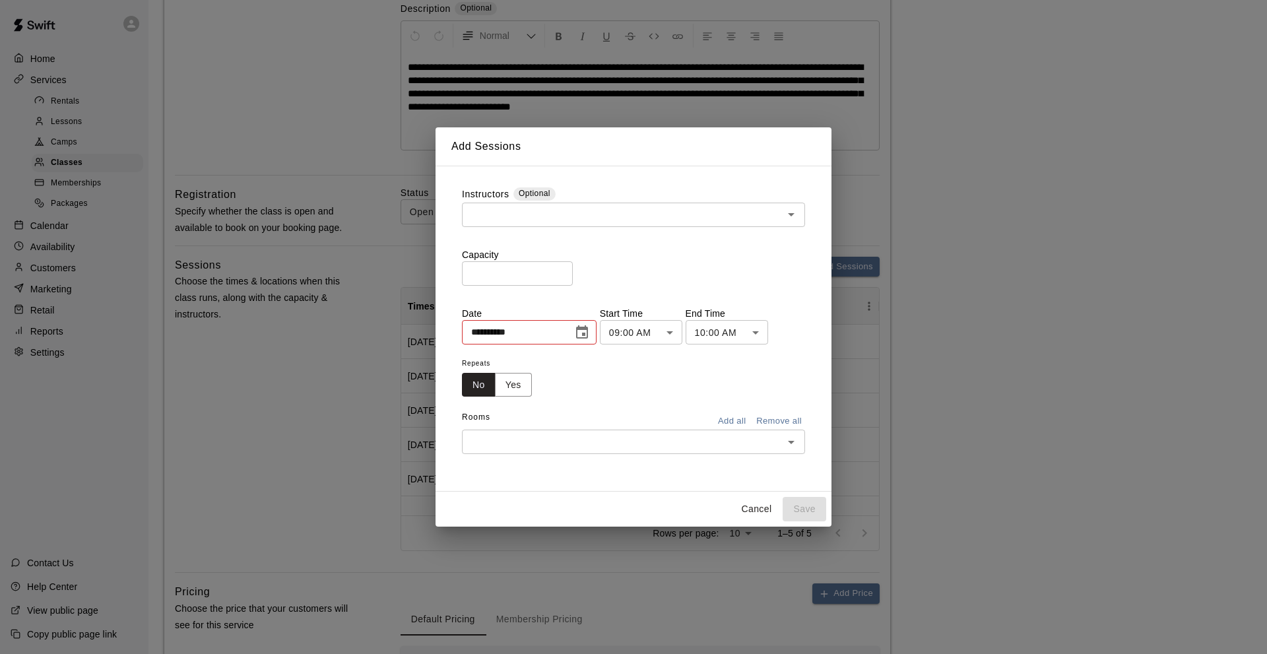
click at [589, 330] on icon "Choose date, selected date is Aug 16, 2025" at bounding box center [582, 333] width 16 height 16
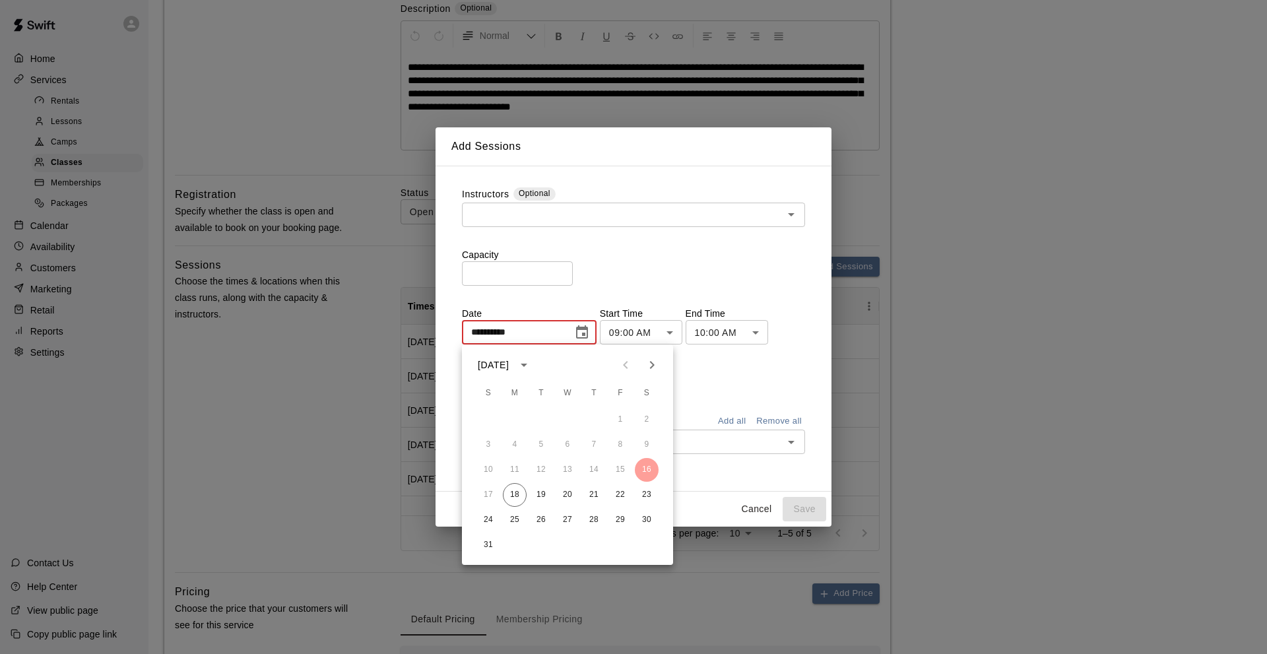
click at [654, 360] on icon "Next month" at bounding box center [652, 365] width 16 height 16
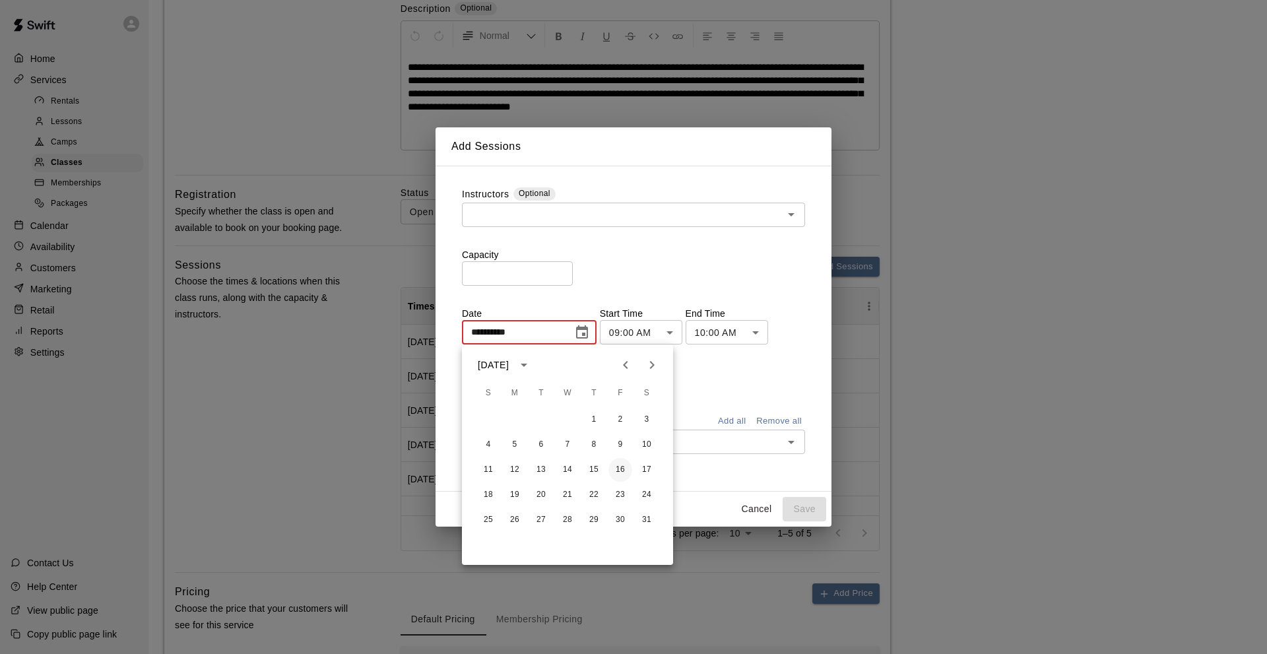
click at [615, 472] on button "16" at bounding box center [620, 470] width 24 height 24
type input "**********"
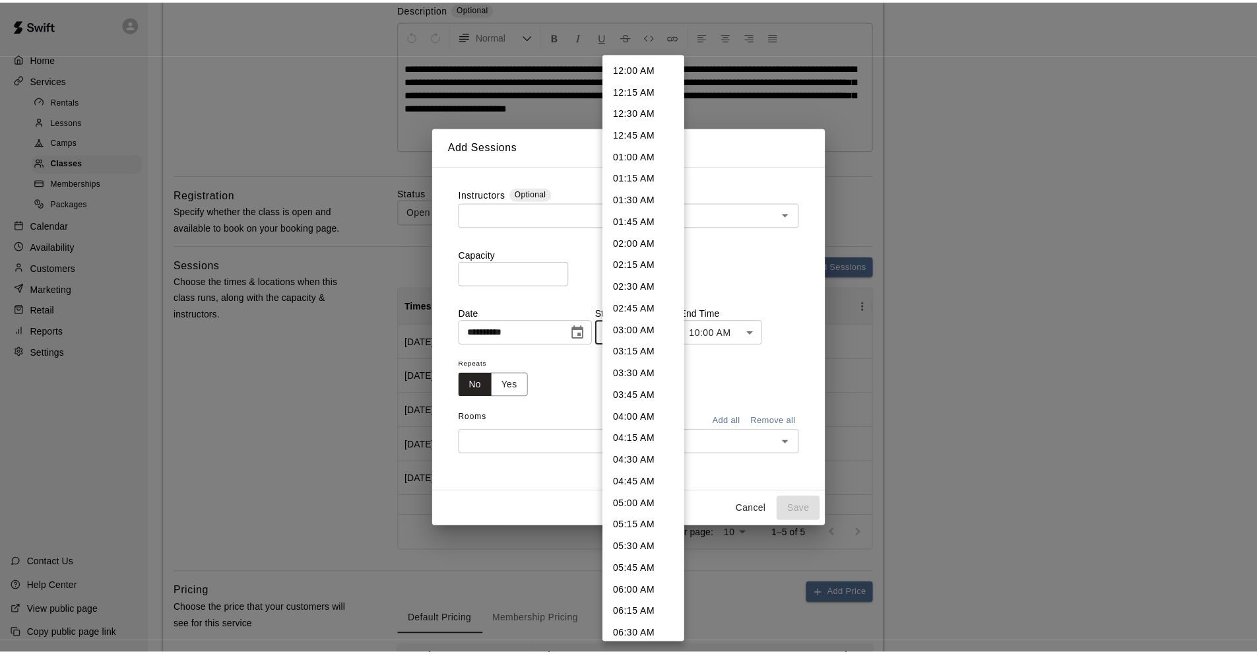
scroll to position [505, 0]
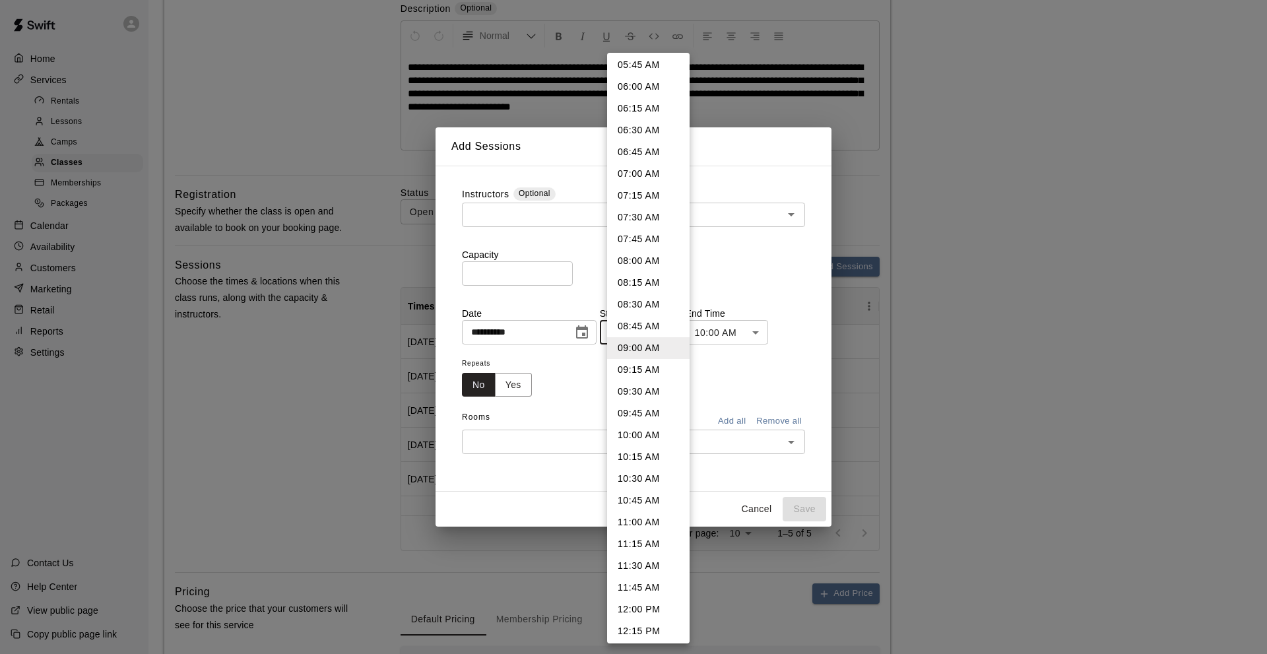
click at [629, 517] on li "11:00 AM" at bounding box center [648, 522] width 82 height 22
type input "********"
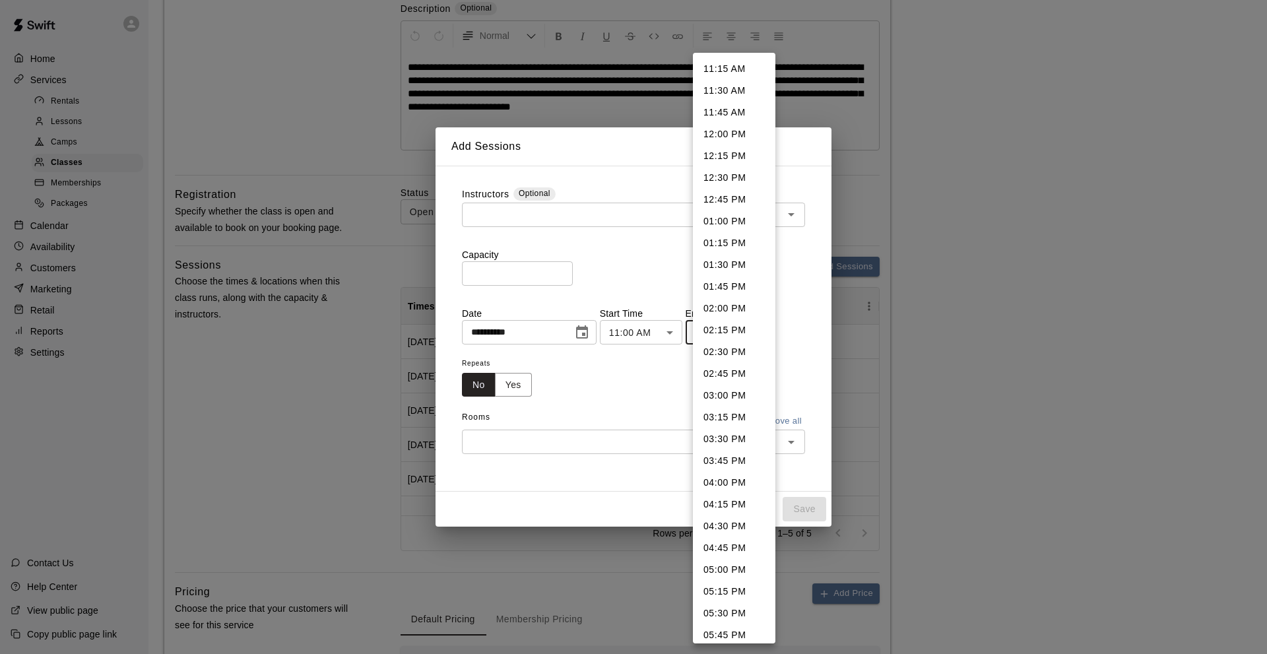
click at [710, 115] on li "11:45 AM" at bounding box center [734, 113] width 82 height 22
type input "********"
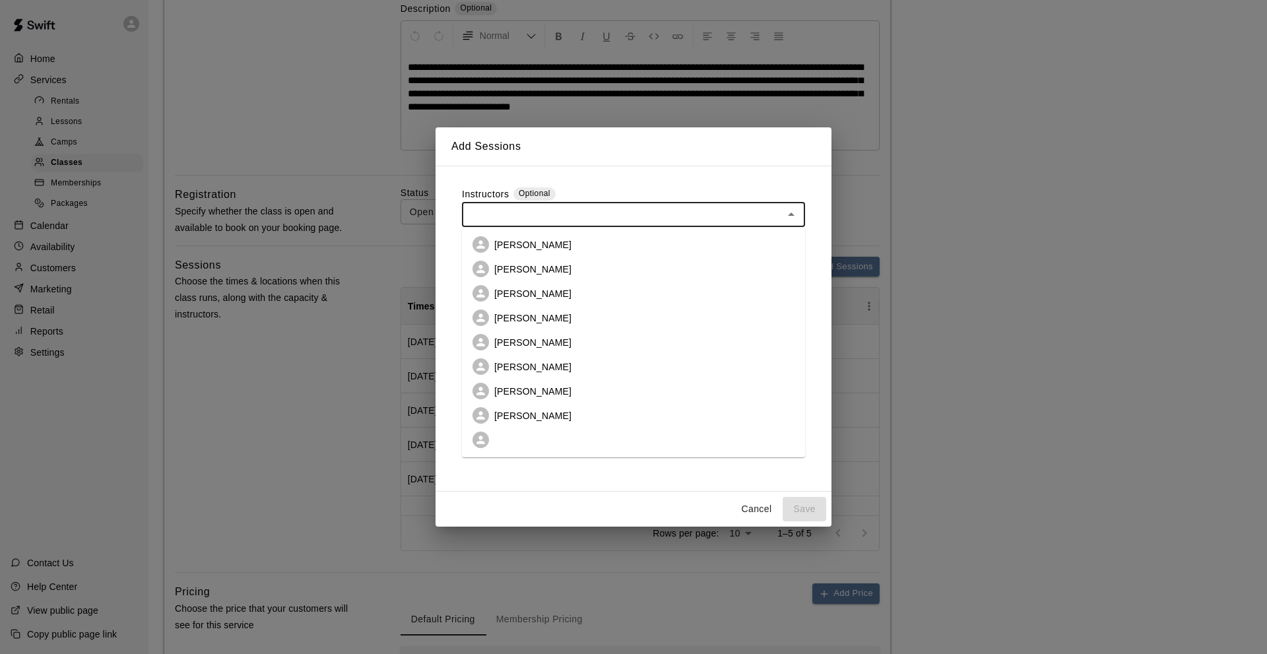
click at [501, 216] on input "text" at bounding box center [622, 214] width 313 height 16
drag, startPoint x: 517, startPoint y: 272, endPoint x: 539, endPoint y: 256, distance: 27.3
click at [520, 272] on p "[PERSON_NAME]" at bounding box center [532, 269] width 77 height 13
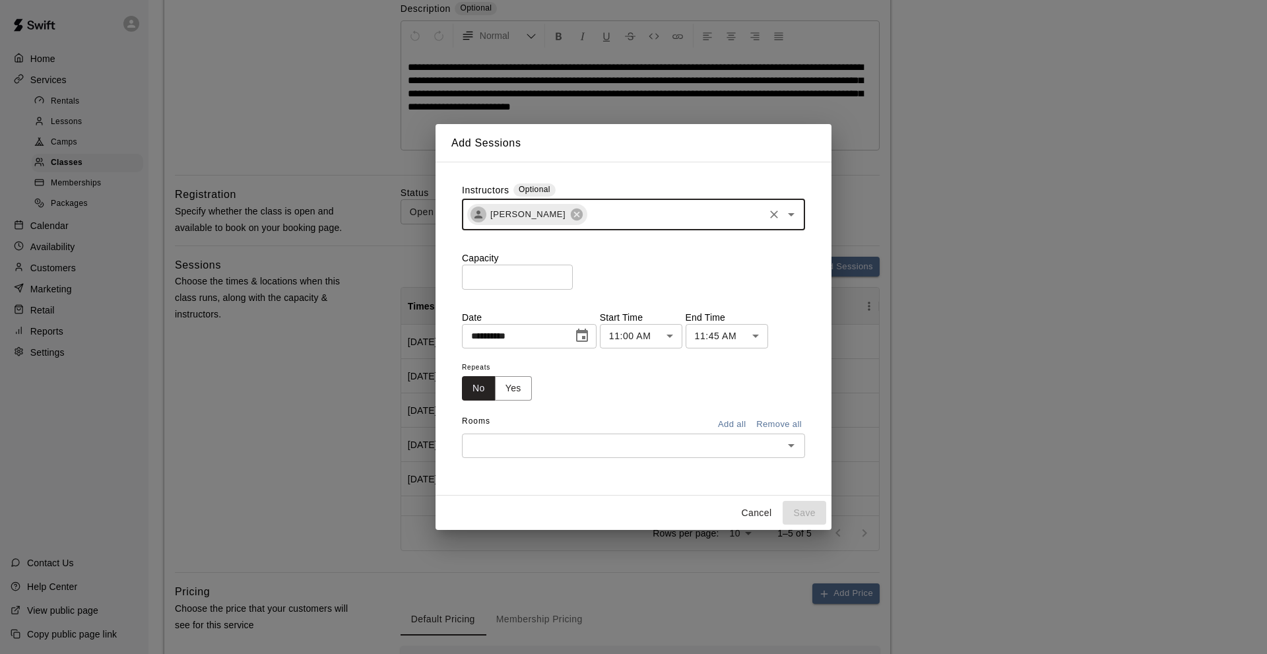
click at [603, 213] on input "text" at bounding box center [674, 214] width 173 height 16
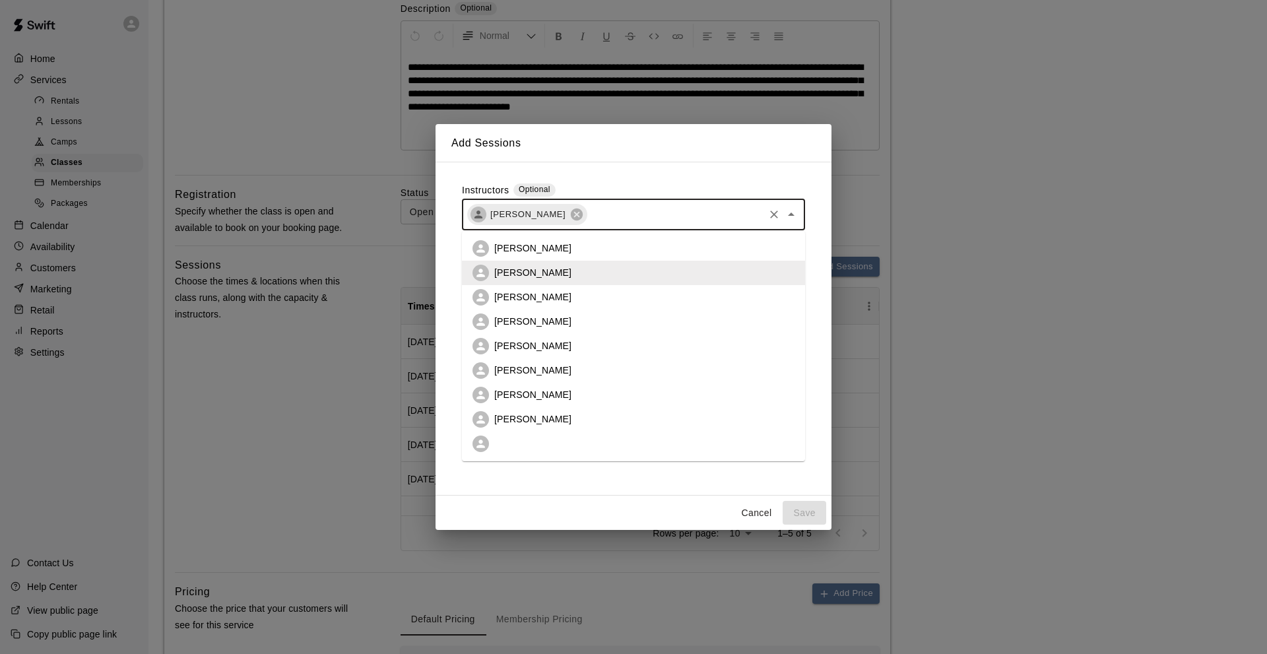
drag, startPoint x: 525, startPoint y: 415, endPoint x: 499, endPoint y: 361, distance: 59.9
click at [525, 410] on li "[PERSON_NAME]" at bounding box center [633, 419] width 343 height 24
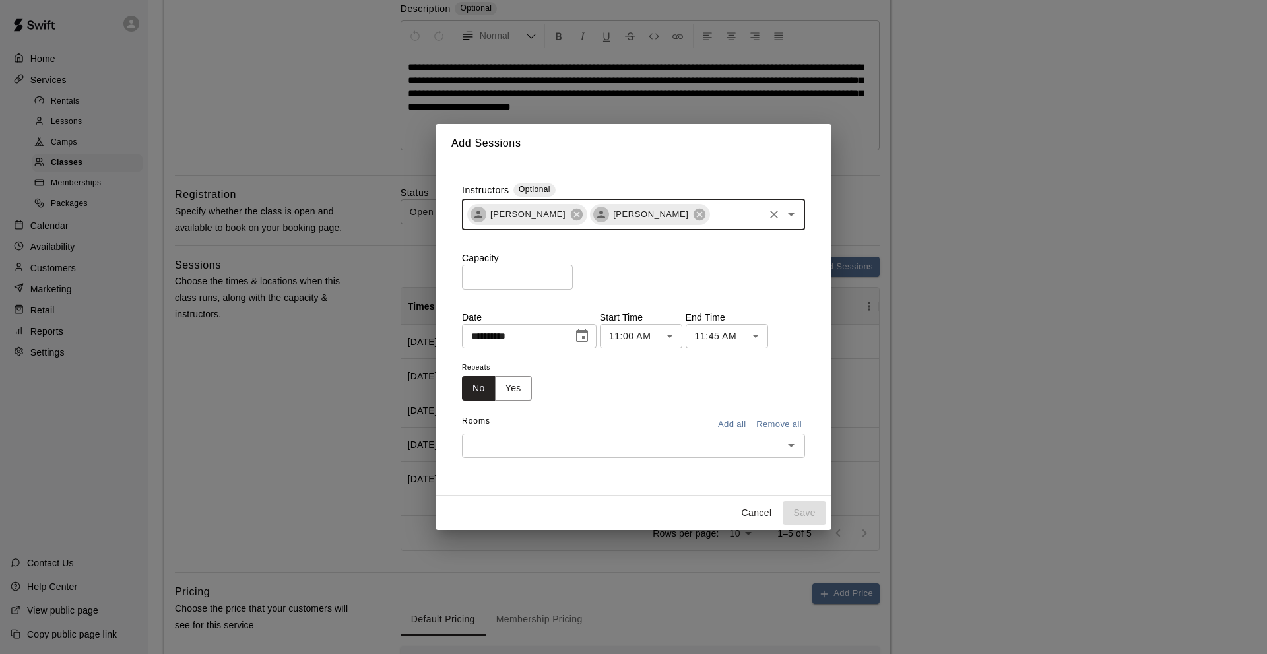
click at [471, 276] on input "*" at bounding box center [517, 277] width 111 height 24
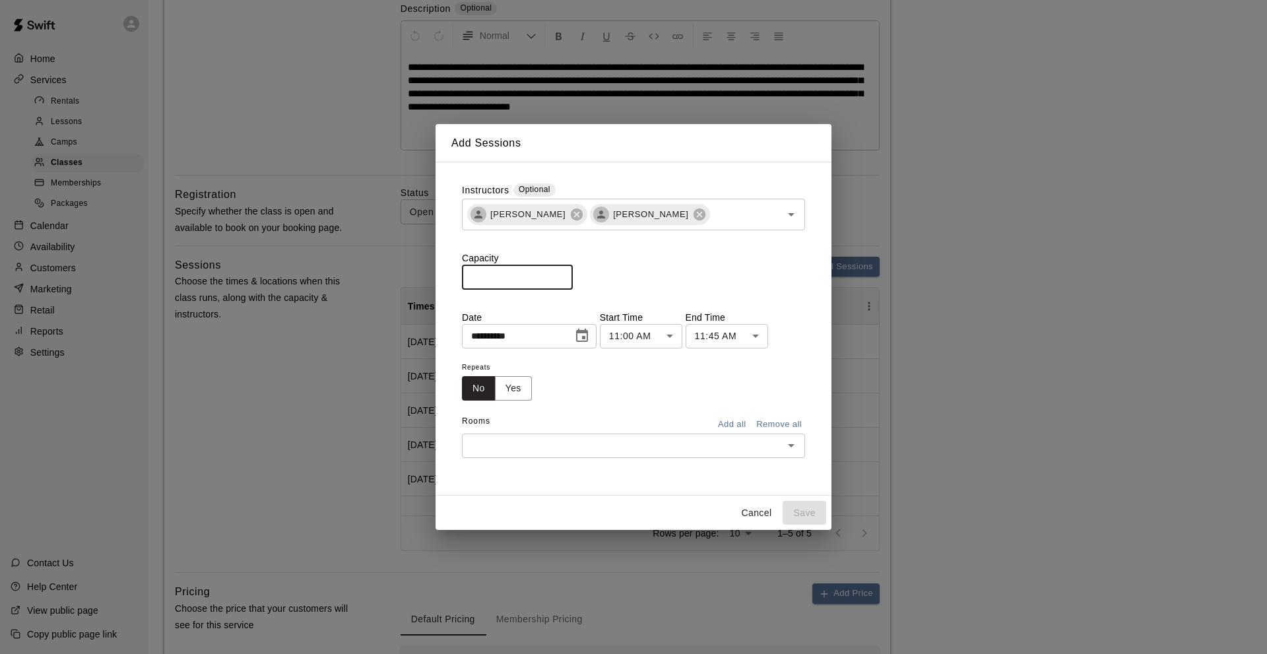
type input "**"
click at [725, 422] on button "Add all" at bounding box center [731, 424] width 42 height 20
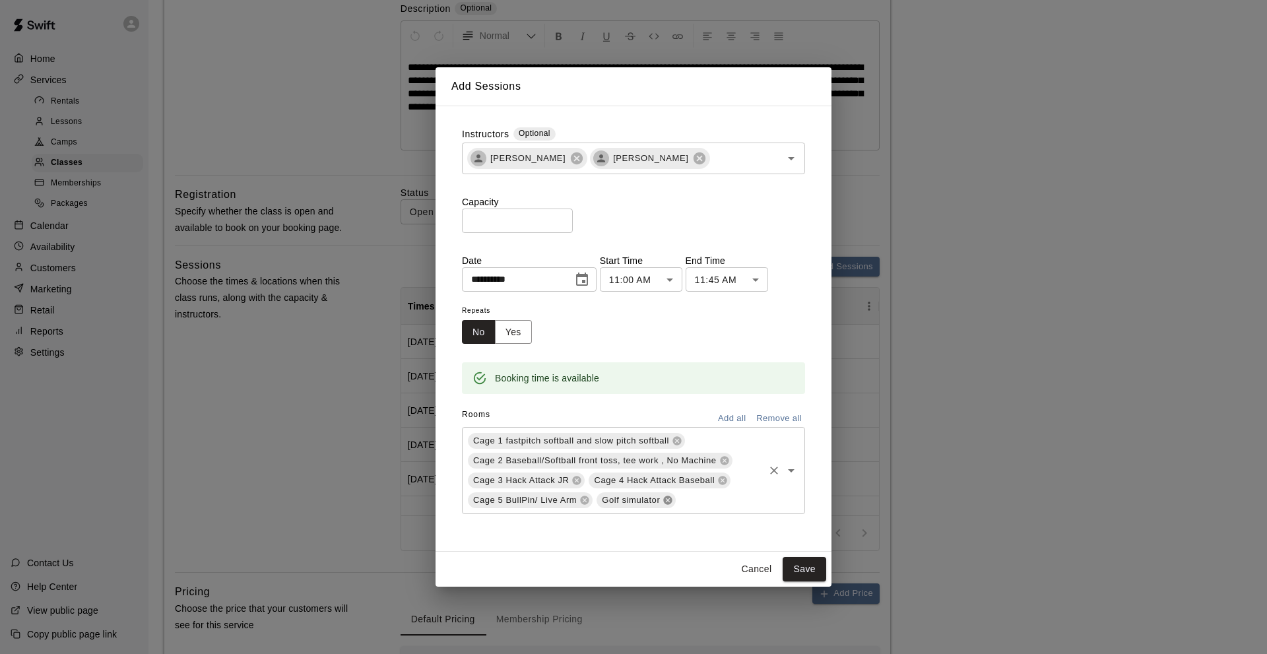
click at [668, 501] on icon at bounding box center [668, 500] width 9 height 9
click at [807, 568] on button "Save" at bounding box center [804, 569] width 44 height 24
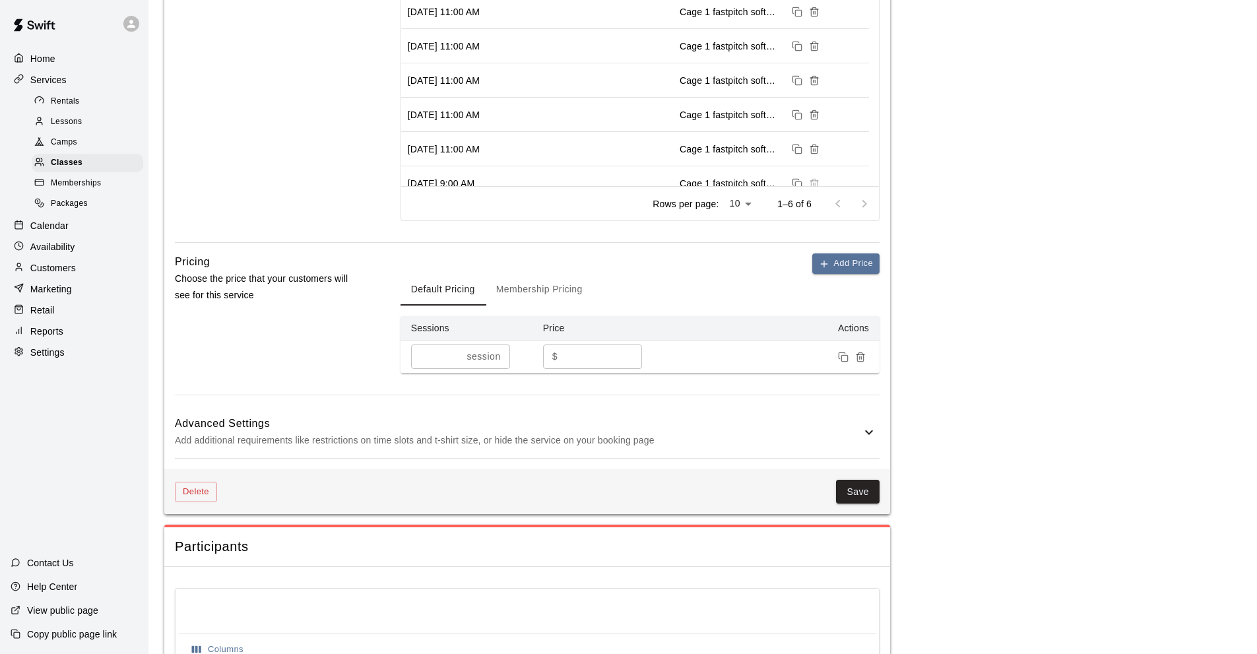
scroll to position [792, 0]
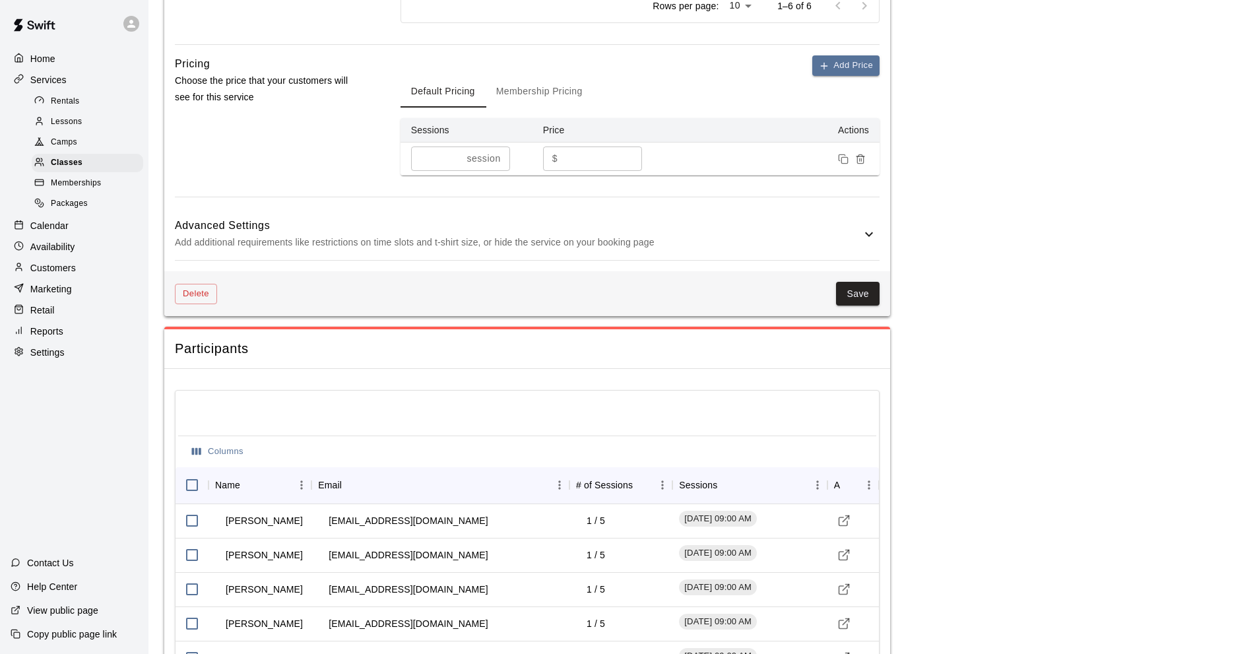
click at [852, 294] on button "Save" at bounding box center [858, 294] width 44 height 24
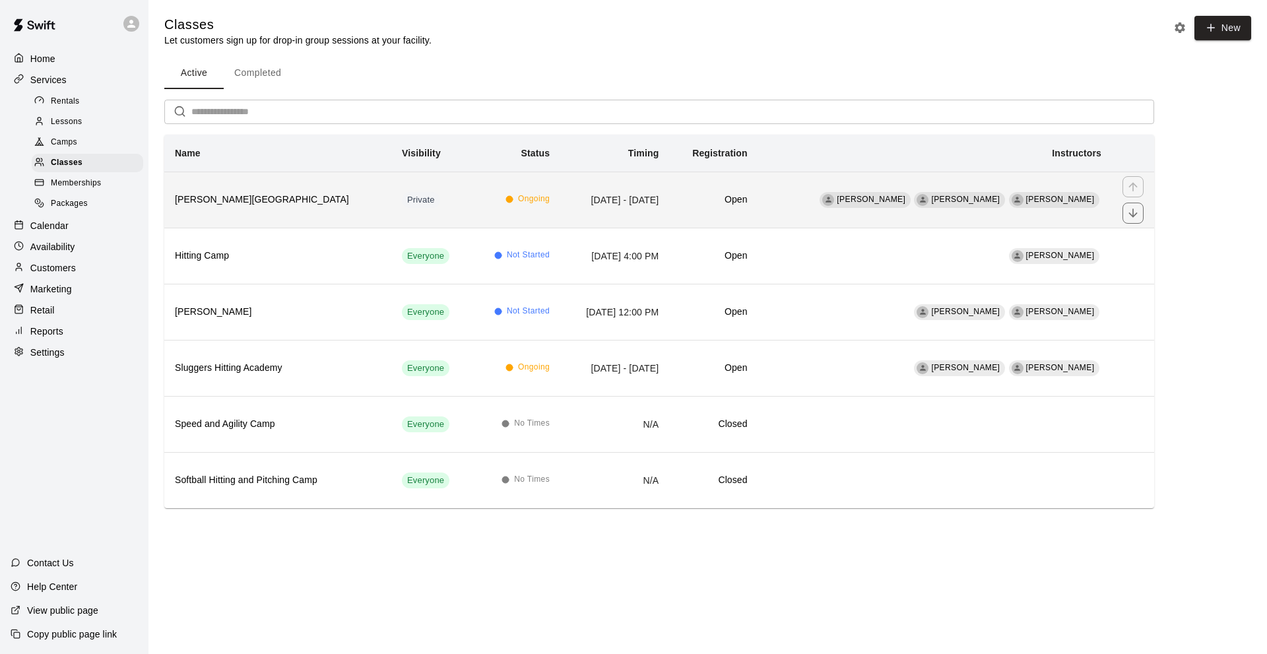
click at [249, 203] on h6 "[PERSON_NAME][GEOGRAPHIC_DATA]" at bounding box center [278, 200] width 206 height 15
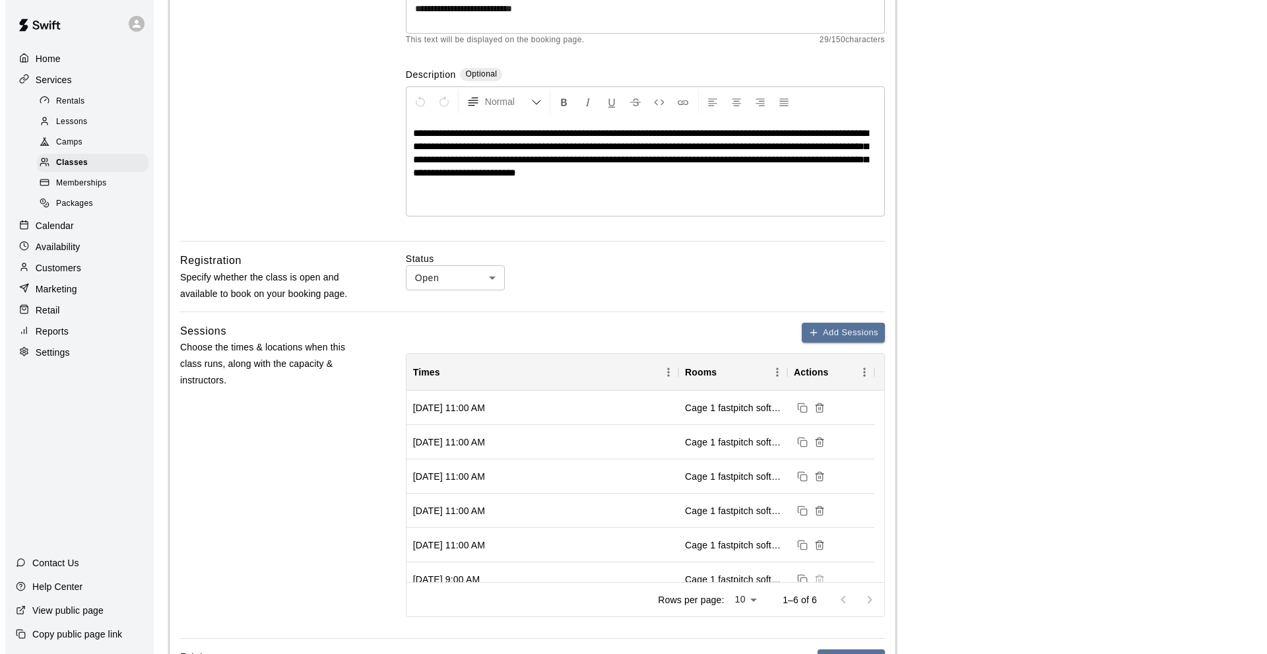
scroll to position [264, 0]
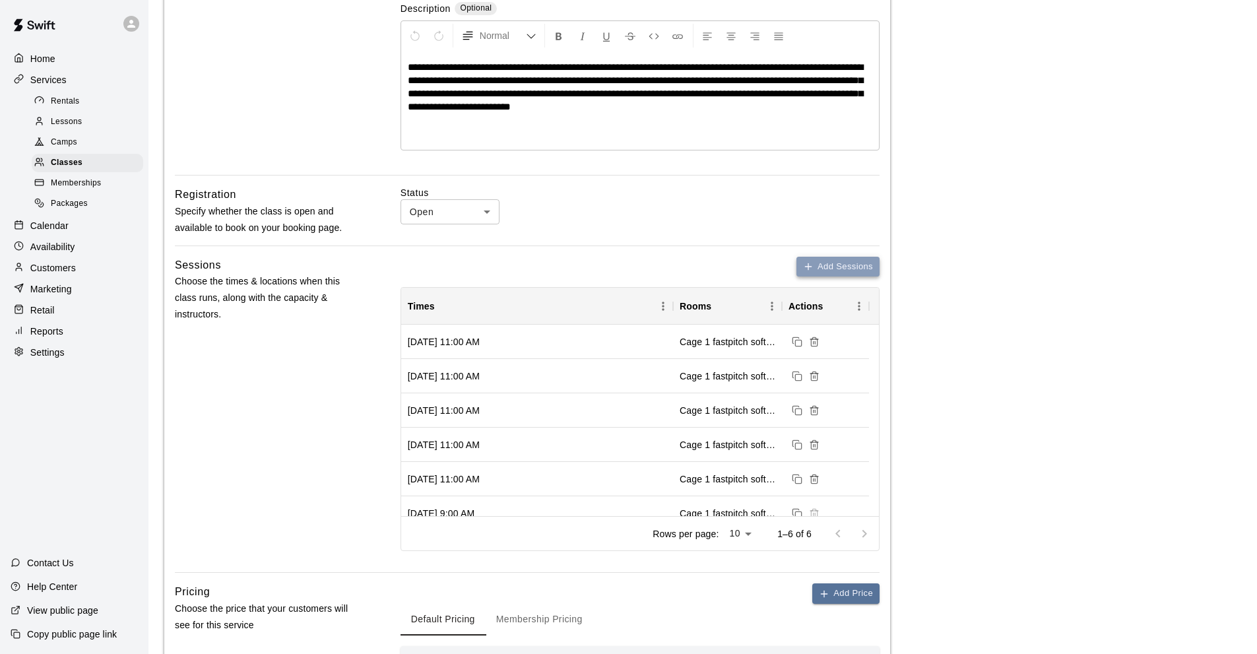
click at [829, 265] on button "Add Sessions" at bounding box center [837, 267] width 83 height 20
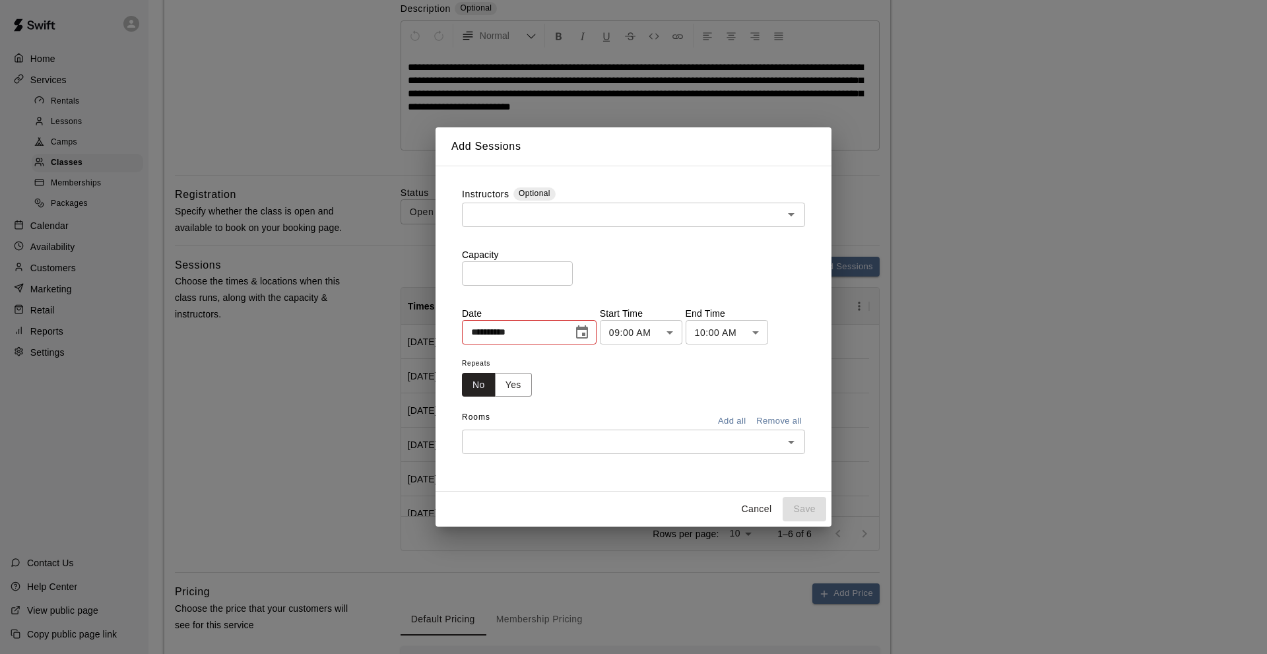
click at [478, 215] on input "text" at bounding box center [622, 214] width 313 height 16
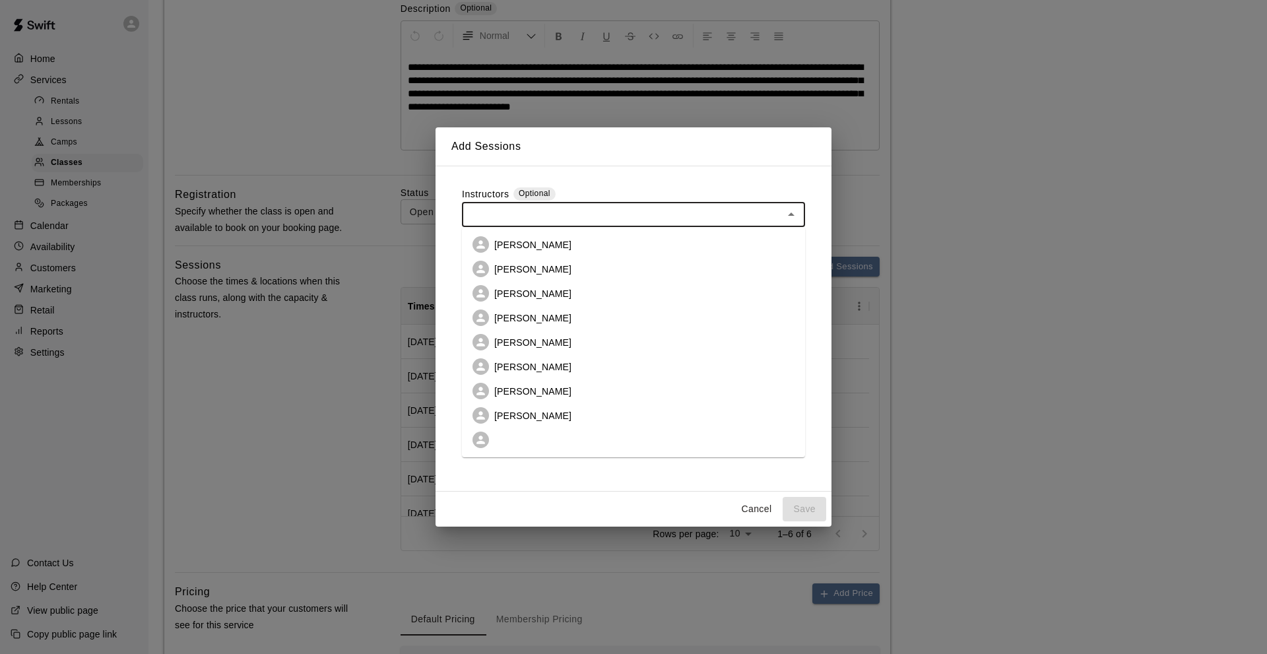
click at [522, 268] on p "[PERSON_NAME]" at bounding box center [532, 269] width 77 height 13
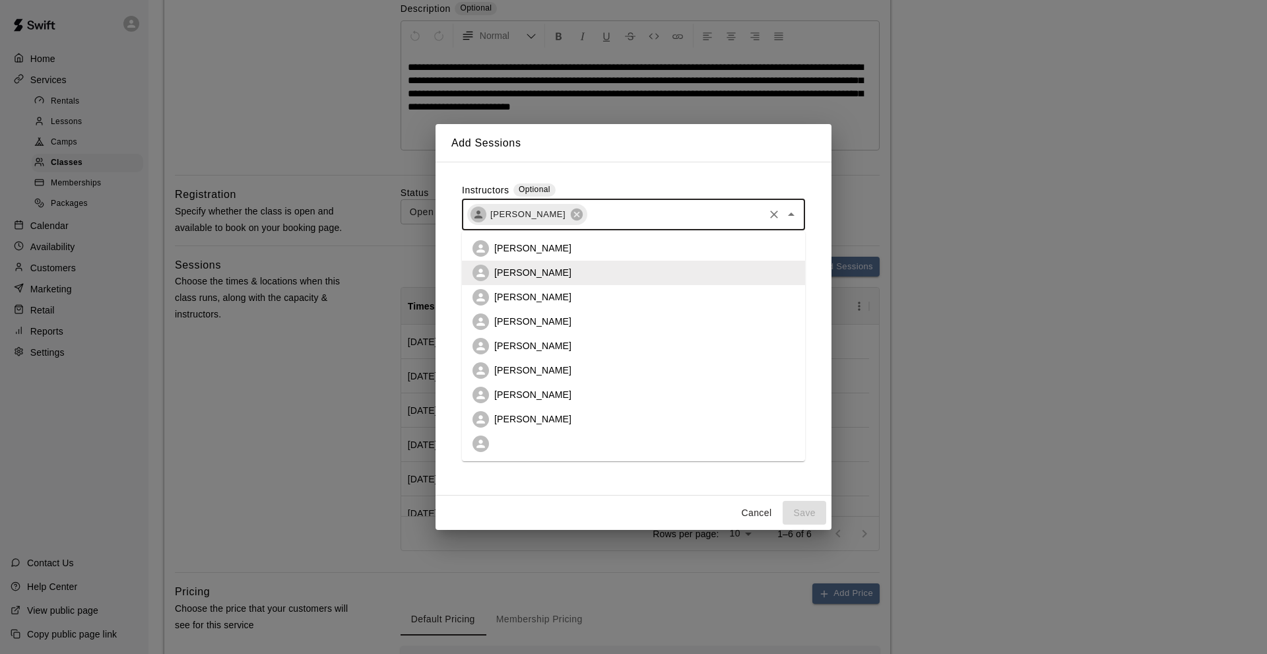
click at [619, 210] on input "text" at bounding box center [674, 214] width 173 height 16
click at [520, 414] on p "[PERSON_NAME]" at bounding box center [532, 418] width 77 height 13
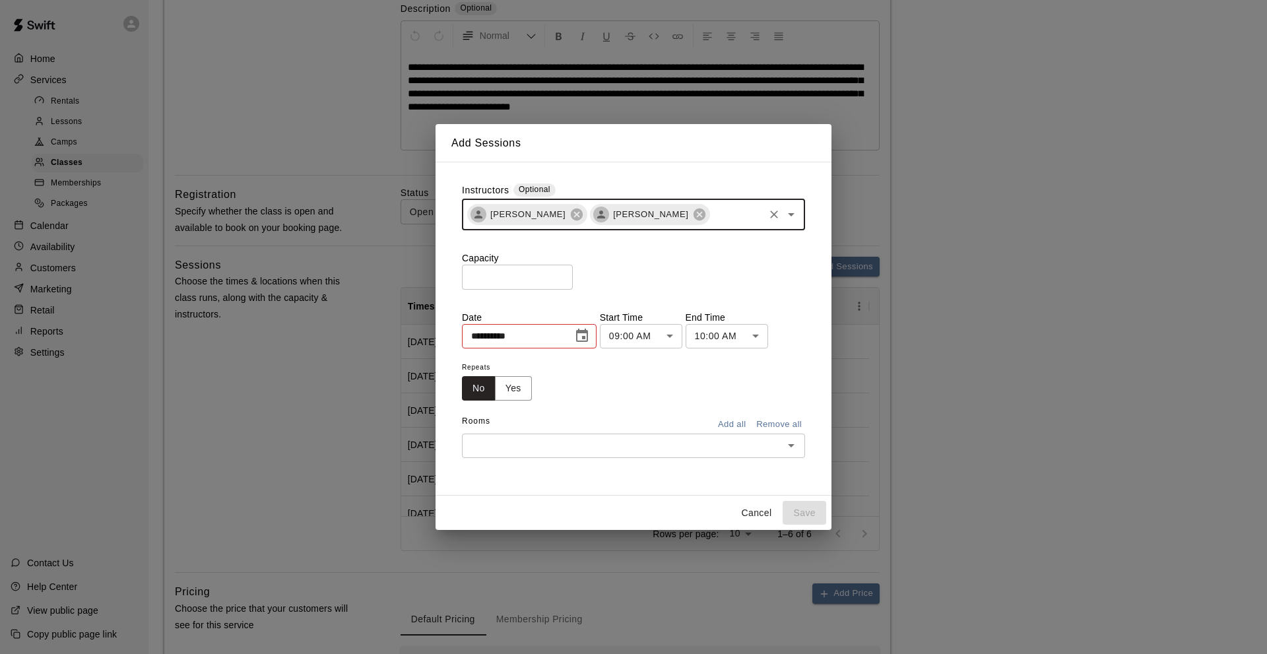
click at [468, 273] on input "*" at bounding box center [517, 277] width 111 height 24
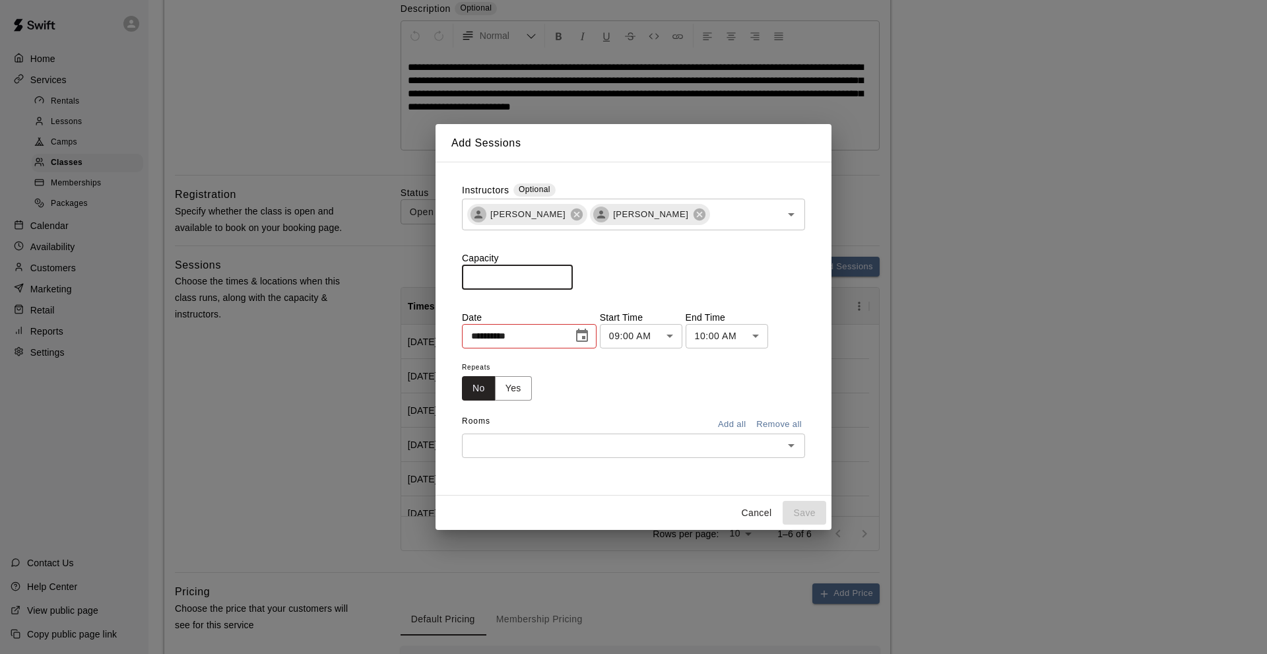
type input "**"
click at [588, 334] on icon "Choose date, selected date is Aug 16, 2025" at bounding box center [582, 335] width 12 height 13
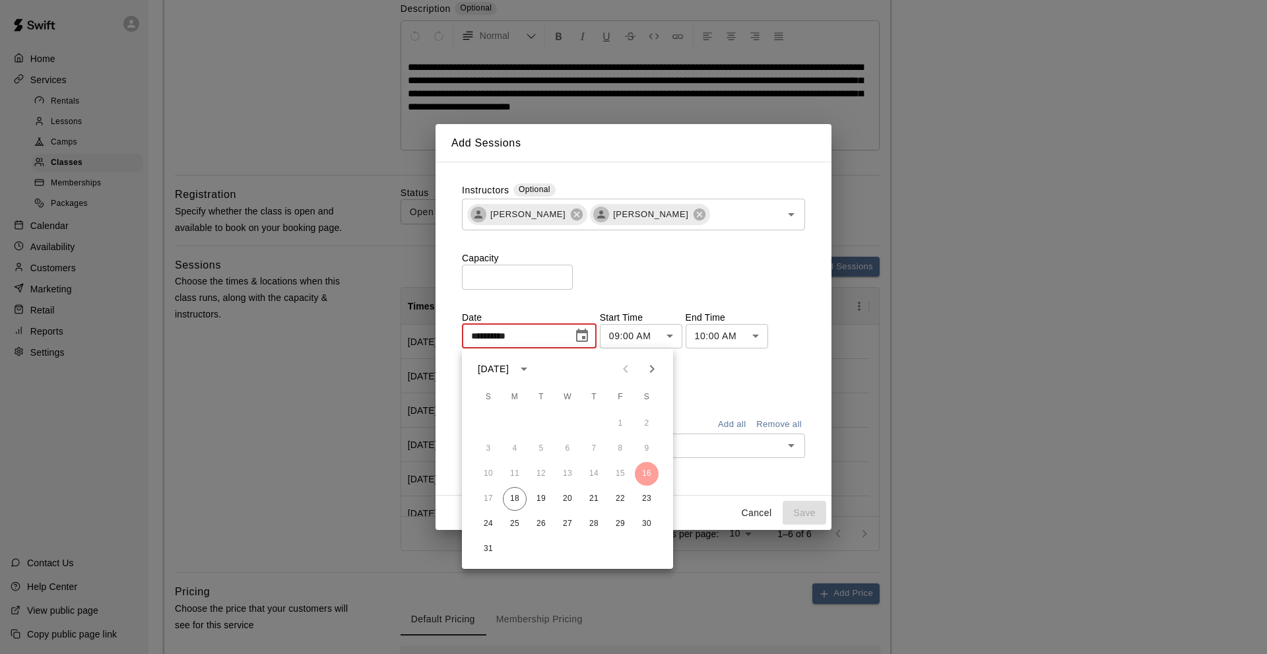
click at [650, 364] on icon "Next month" at bounding box center [652, 369] width 16 height 16
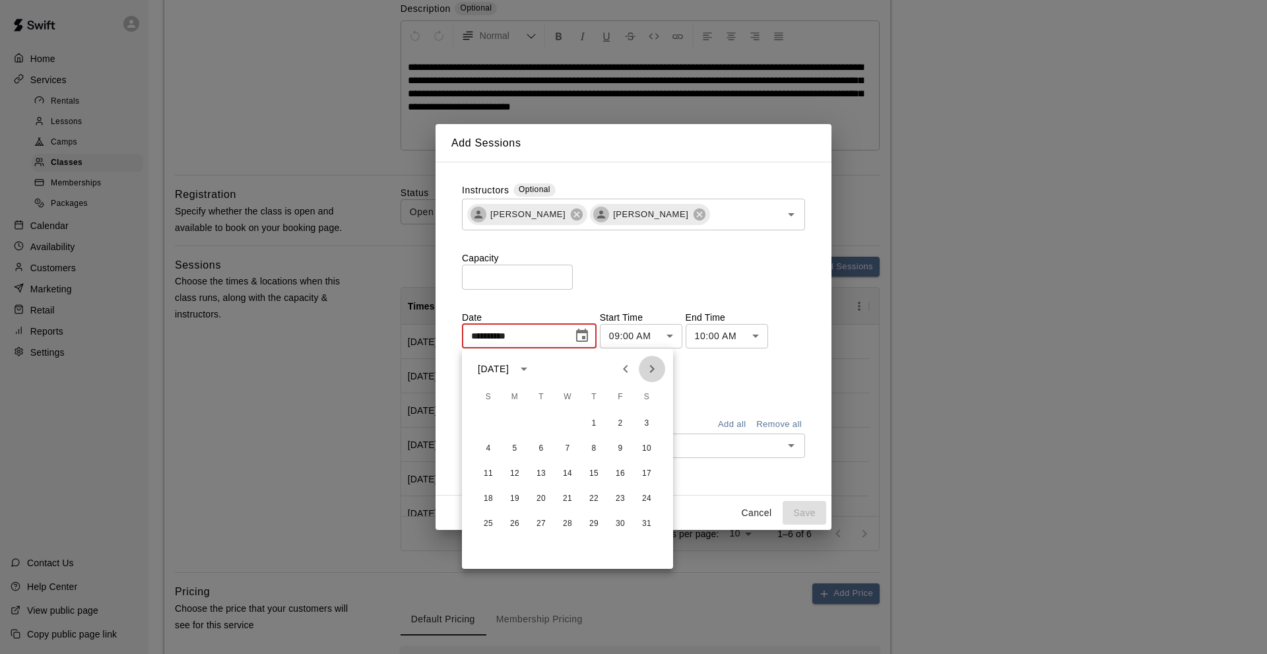
click at [652, 364] on icon "Next month" at bounding box center [652, 369] width 16 height 16
drag, startPoint x: 509, startPoint y: 495, endPoint x: 555, endPoint y: 450, distance: 64.4
click at [515, 491] on button "23" at bounding box center [515, 499] width 24 height 24
type input "**********"
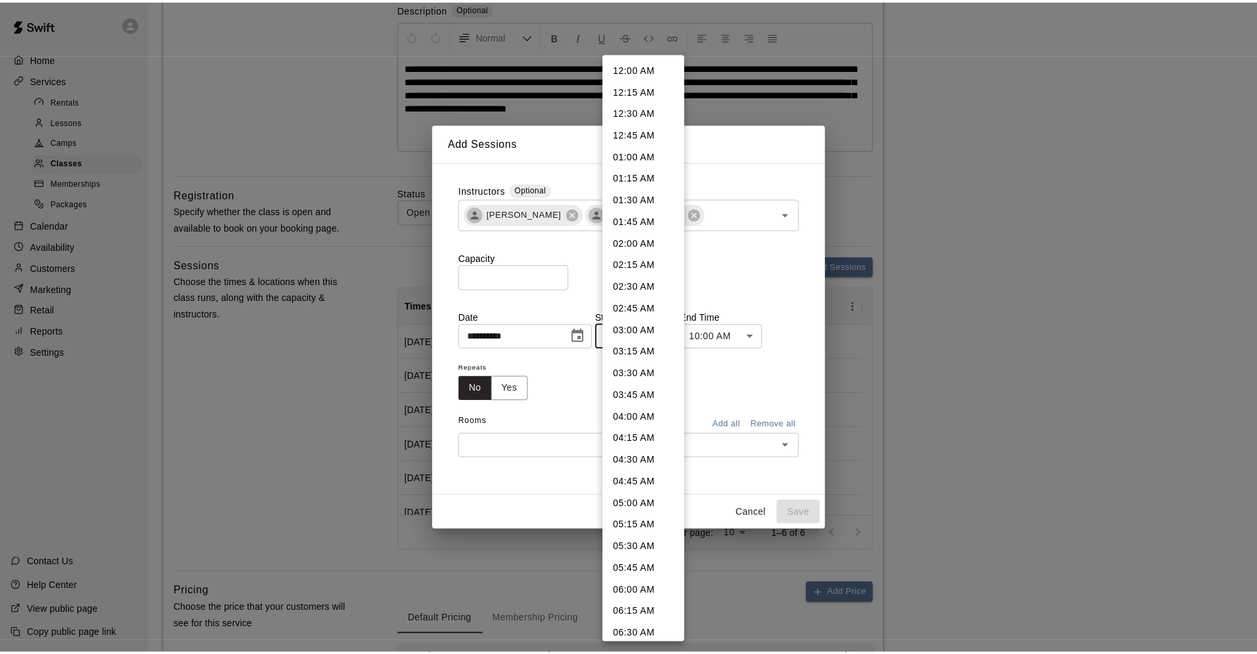
scroll to position [505, 0]
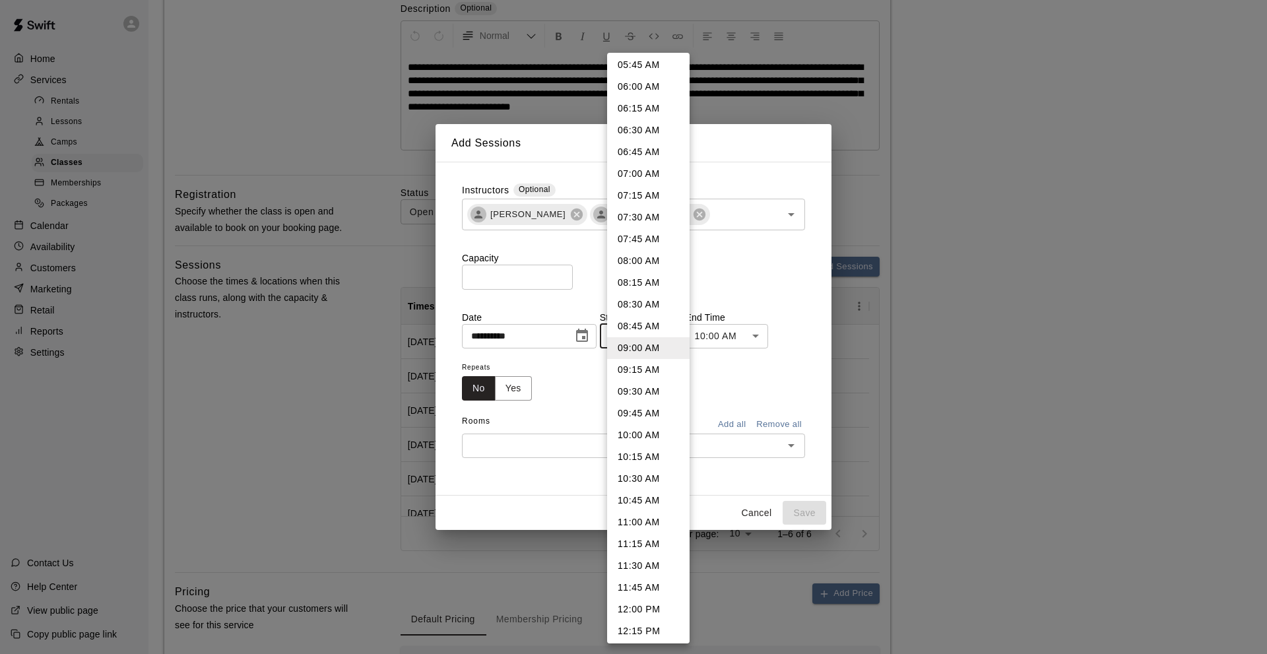
click at [638, 516] on li "11:00 AM" at bounding box center [648, 522] width 82 height 22
type input "********"
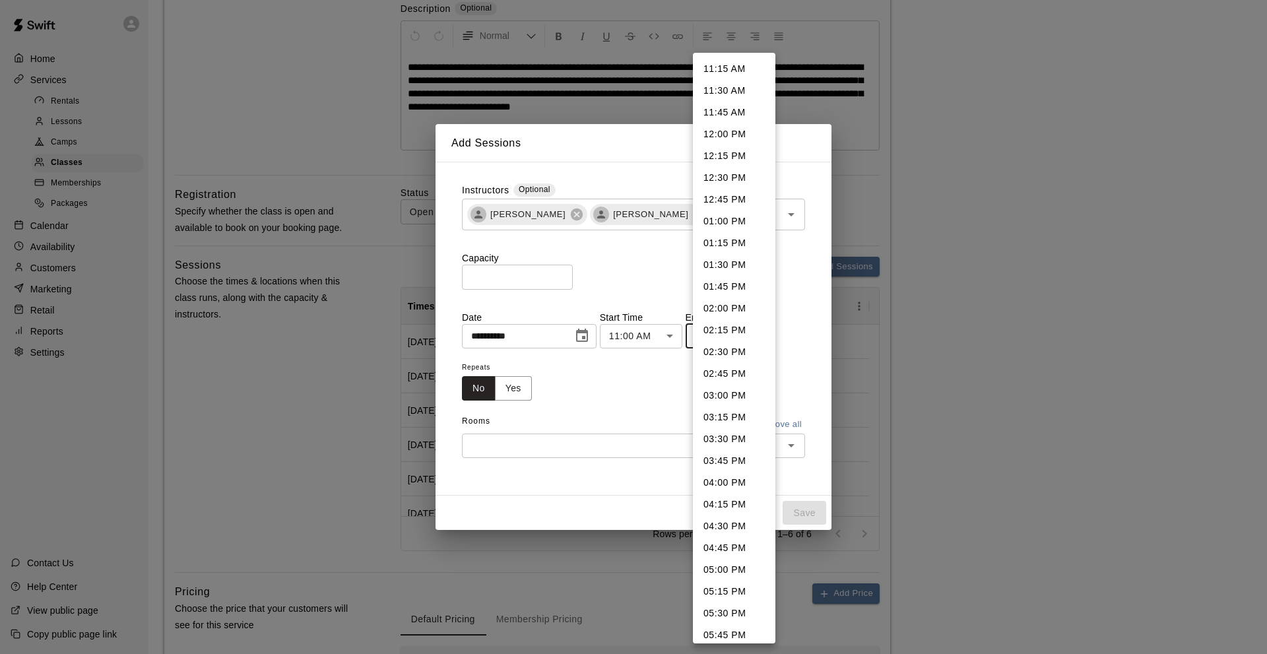
click at [728, 108] on li "11:45 AM" at bounding box center [734, 113] width 82 height 22
type input "********"
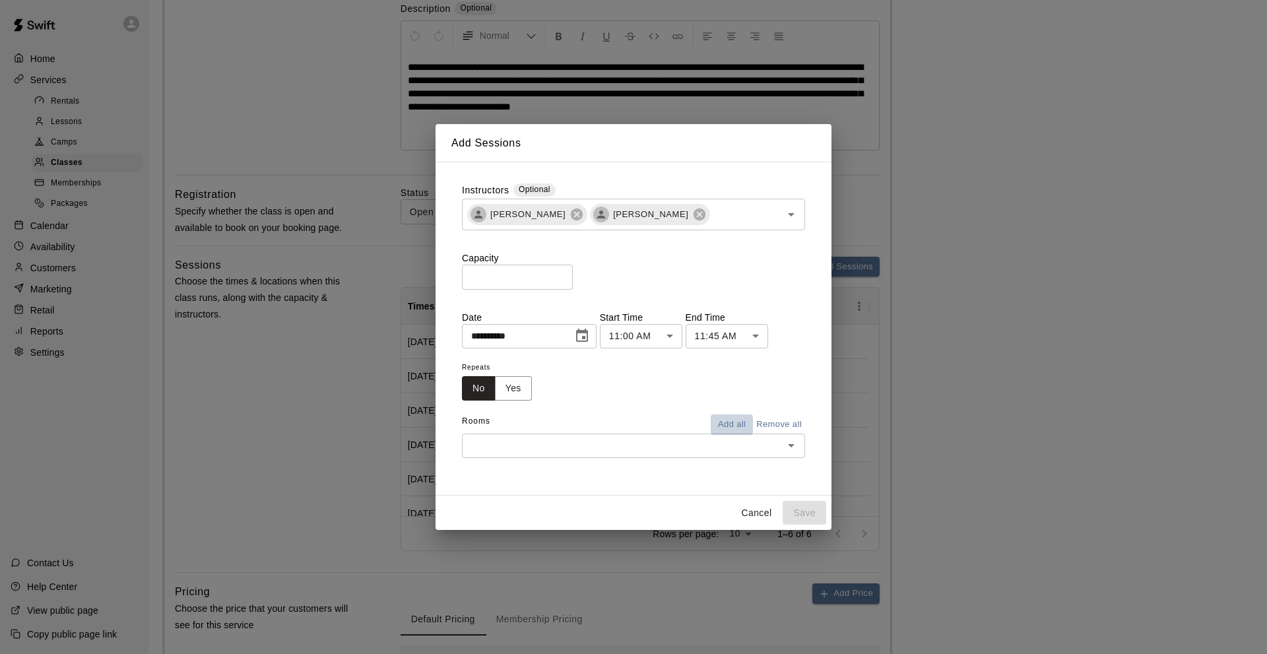
click at [726, 429] on button "Add all" at bounding box center [731, 424] width 42 height 20
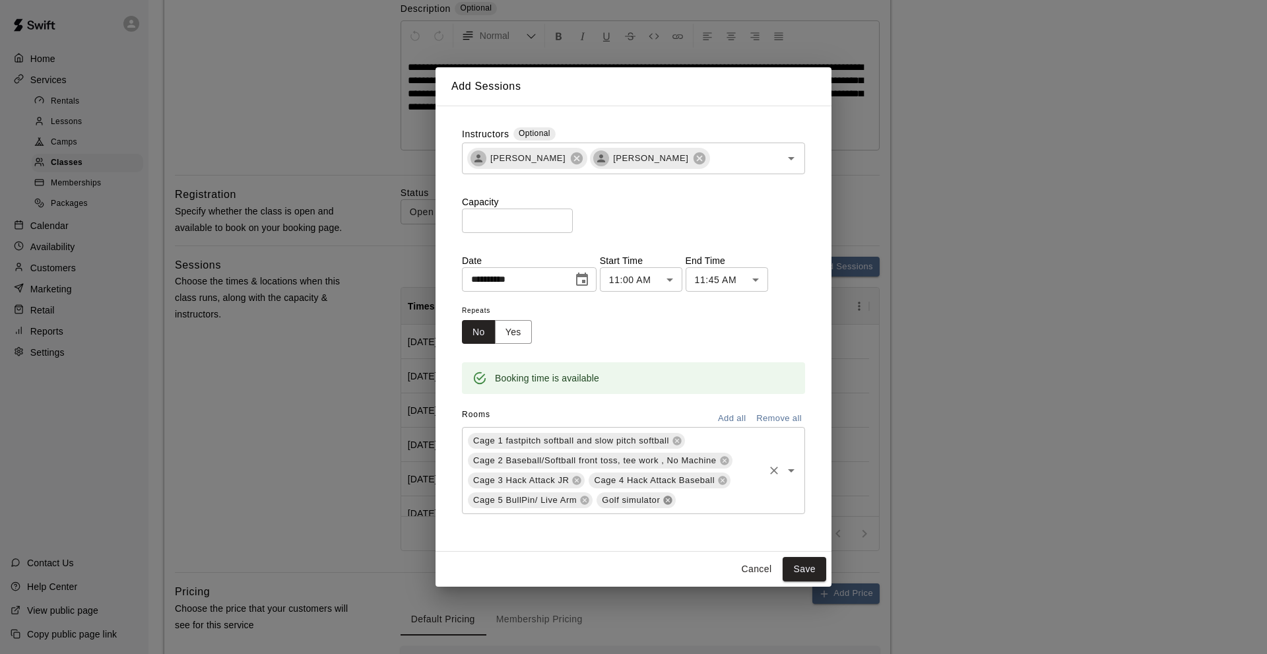
click at [669, 500] on icon at bounding box center [668, 500] width 9 height 9
click at [802, 564] on button "Save" at bounding box center [804, 569] width 44 height 24
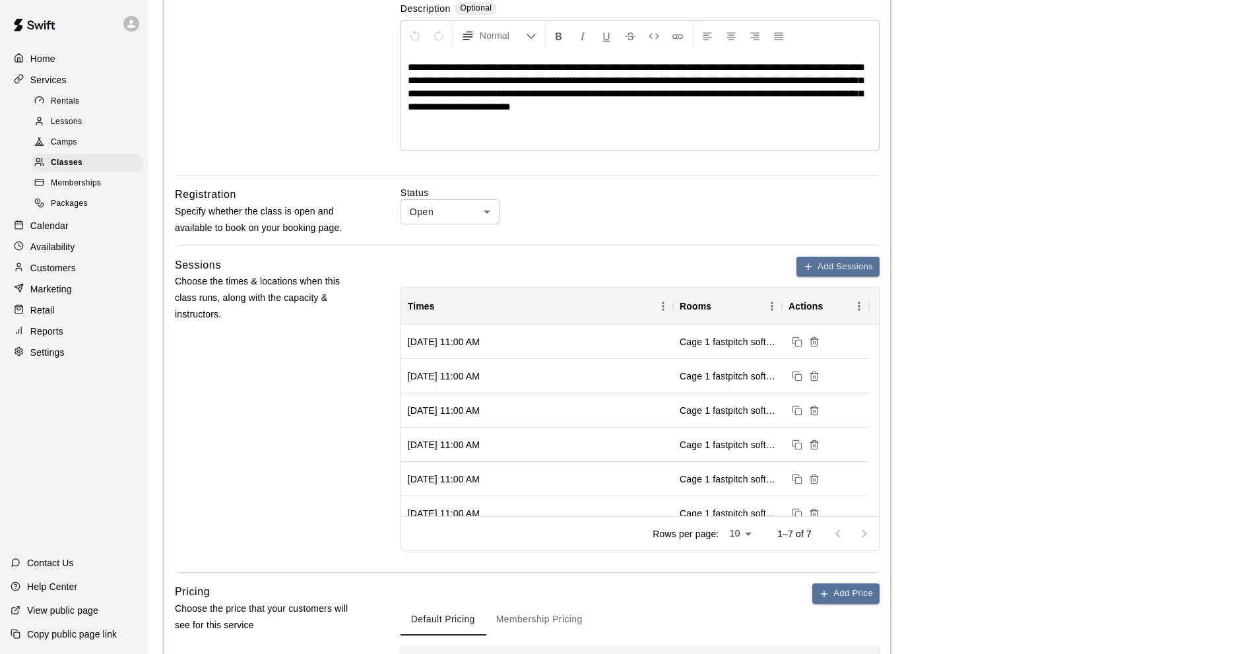
scroll to position [594, 0]
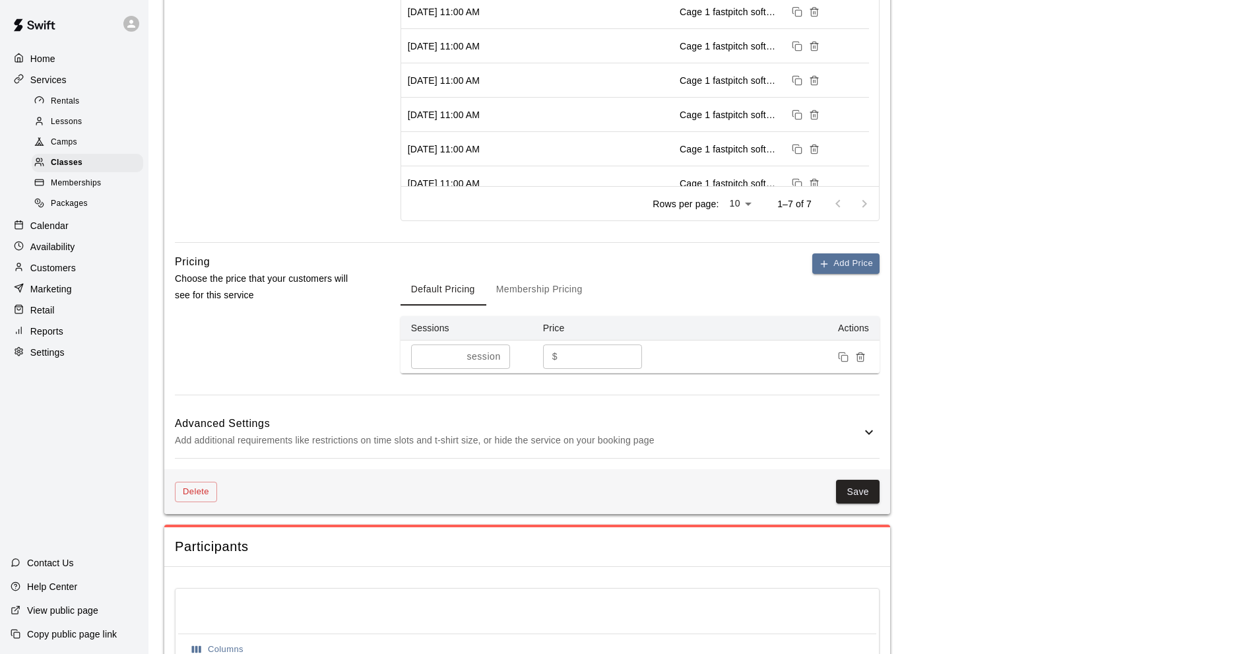
click at [860, 491] on button "Save" at bounding box center [858, 492] width 44 height 24
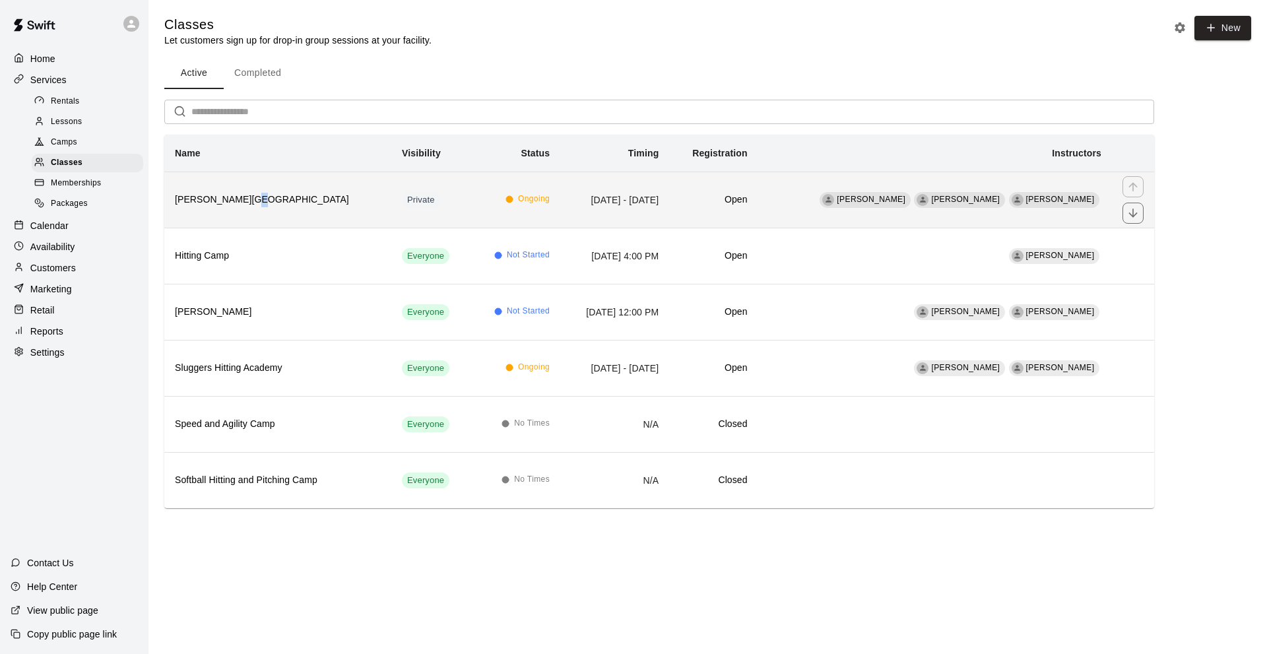
click at [247, 196] on h6 "[PERSON_NAME][GEOGRAPHIC_DATA]" at bounding box center [278, 200] width 206 height 15
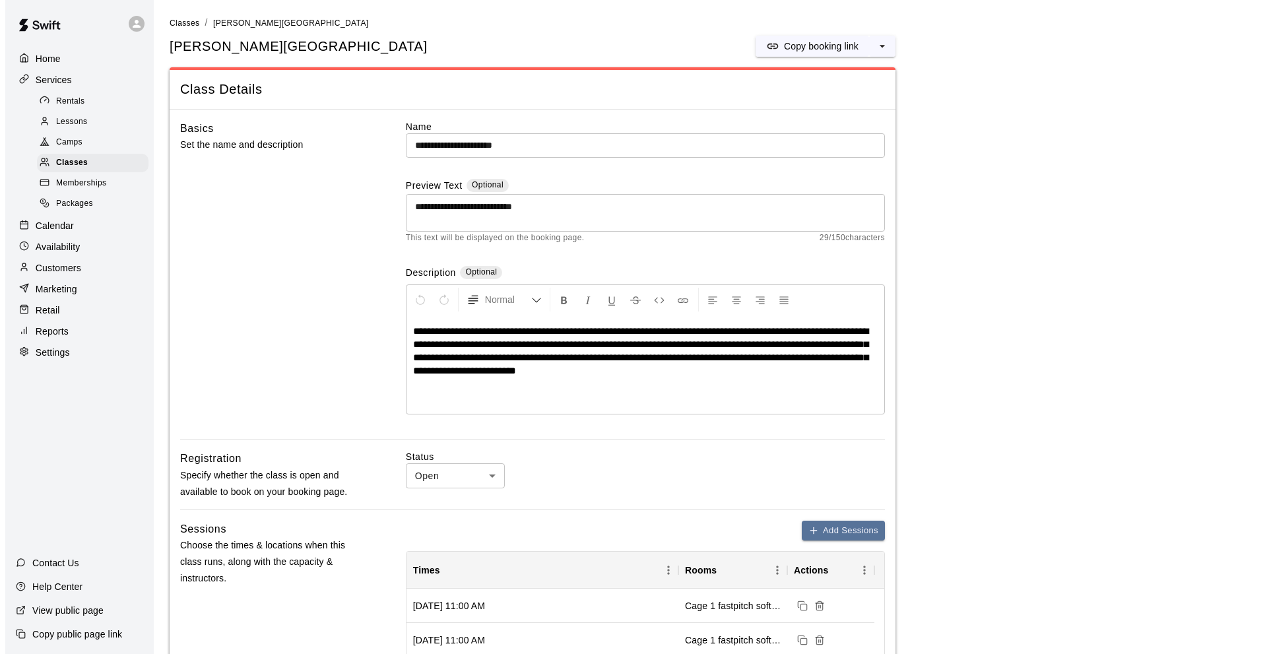
scroll to position [264, 0]
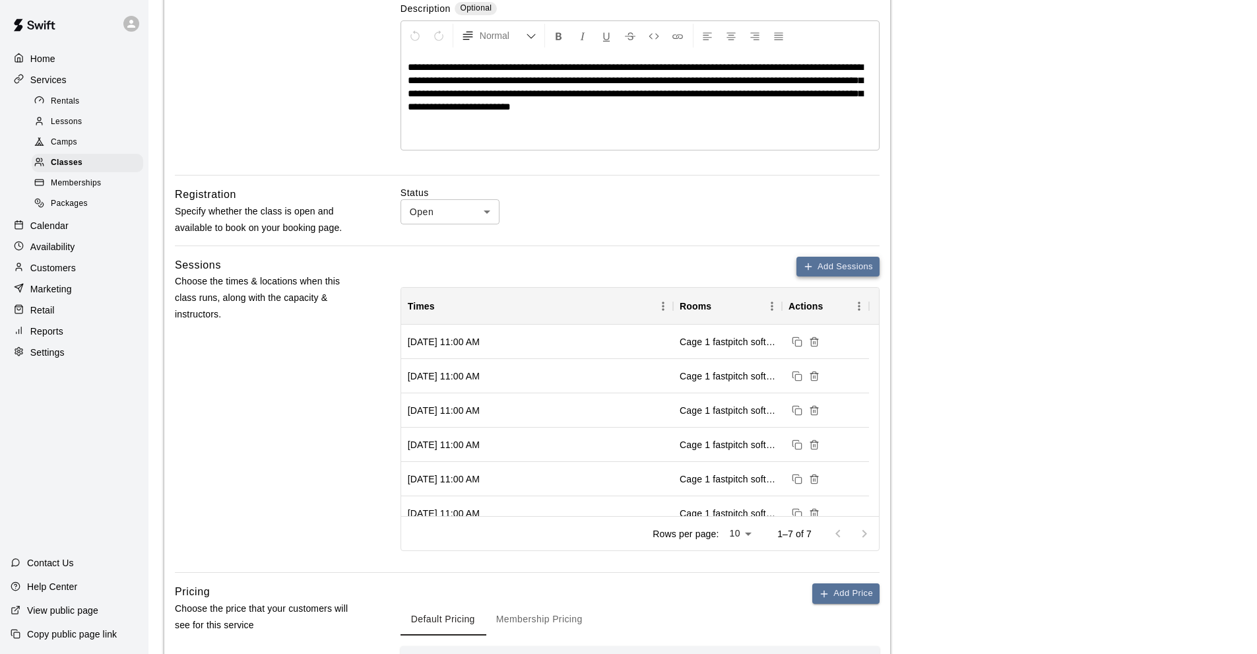
click at [811, 264] on icon "button" at bounding box center [808, 266] width 11 height 11
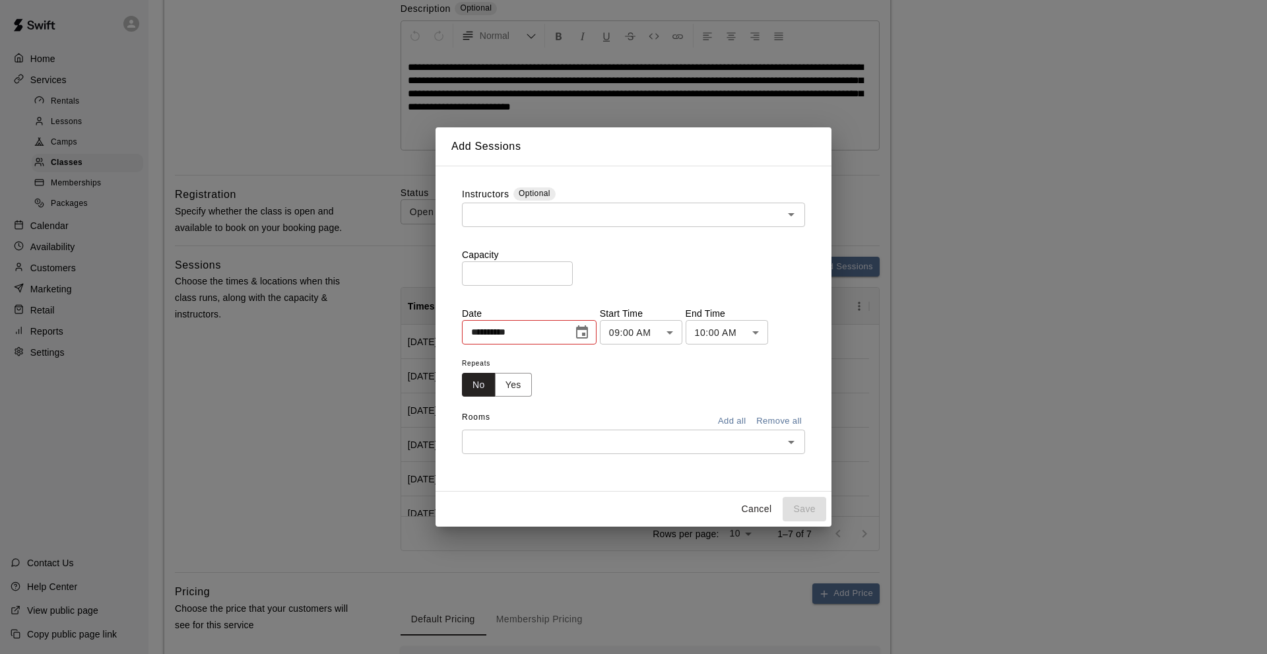
click at [580, 332] on button "Choose date, selected date is Aug 16, 2025" at bounding box center [582, 332] width 26 height 26
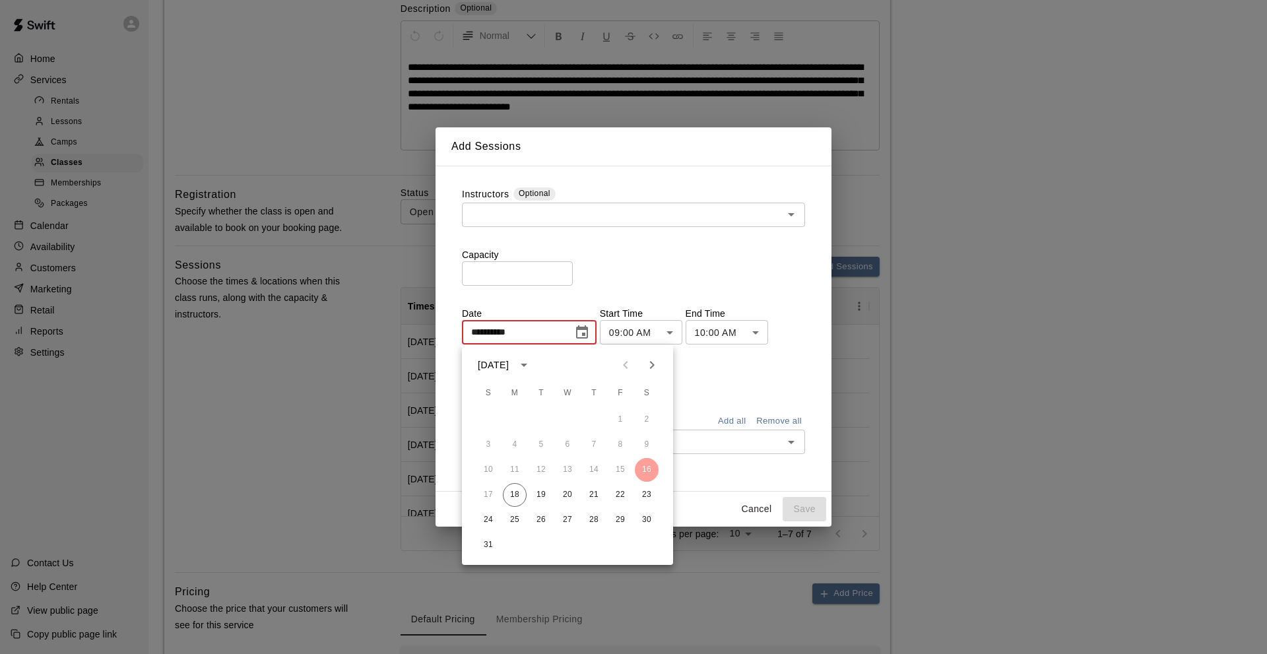
click at [652, 367] on icon "Next month" at bounding box center [652, 365] width 5 height 8
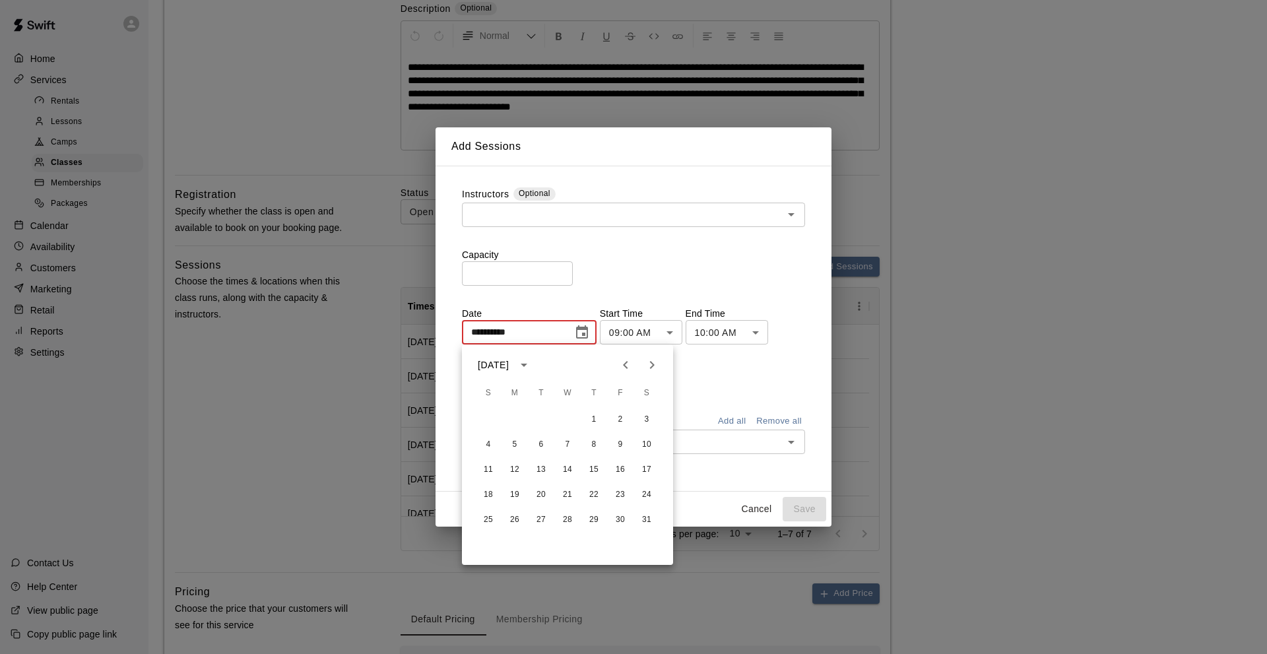
click at [652, 367] on icon "Next month" at bounding box center [652, 365] width 5 height 8
click at [621, 489] on button "27" at bounding box center [620, 495] width 24 height 24
type input "**********"
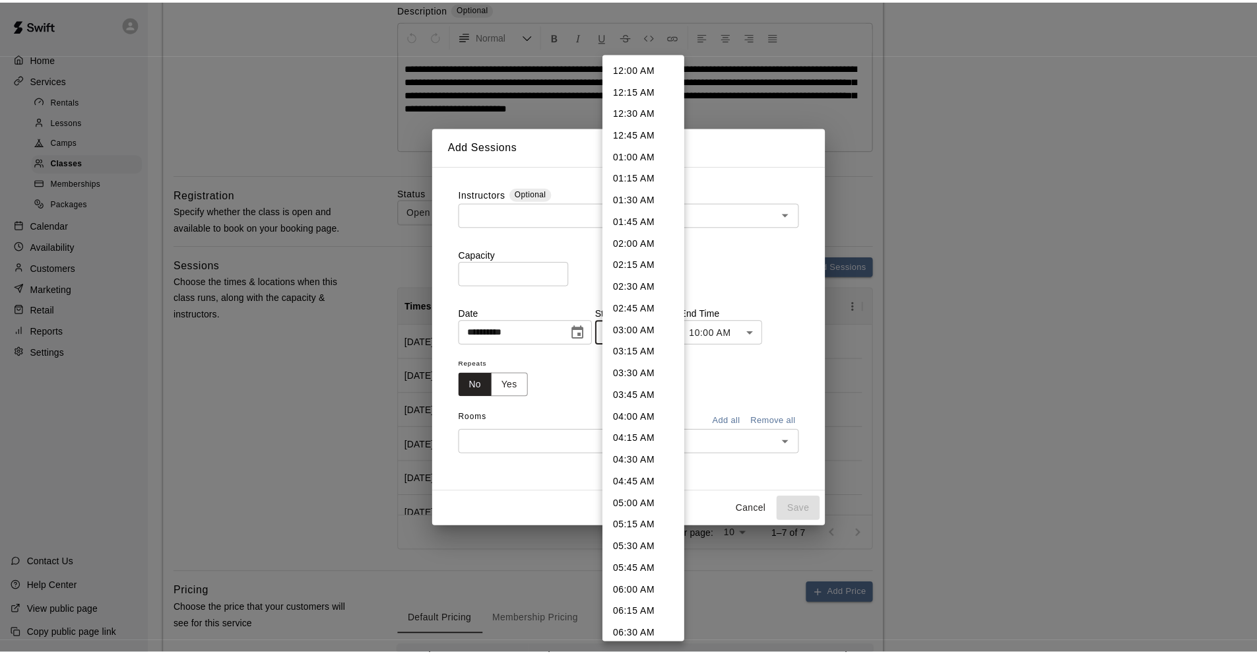
scroll to position [505, 0]
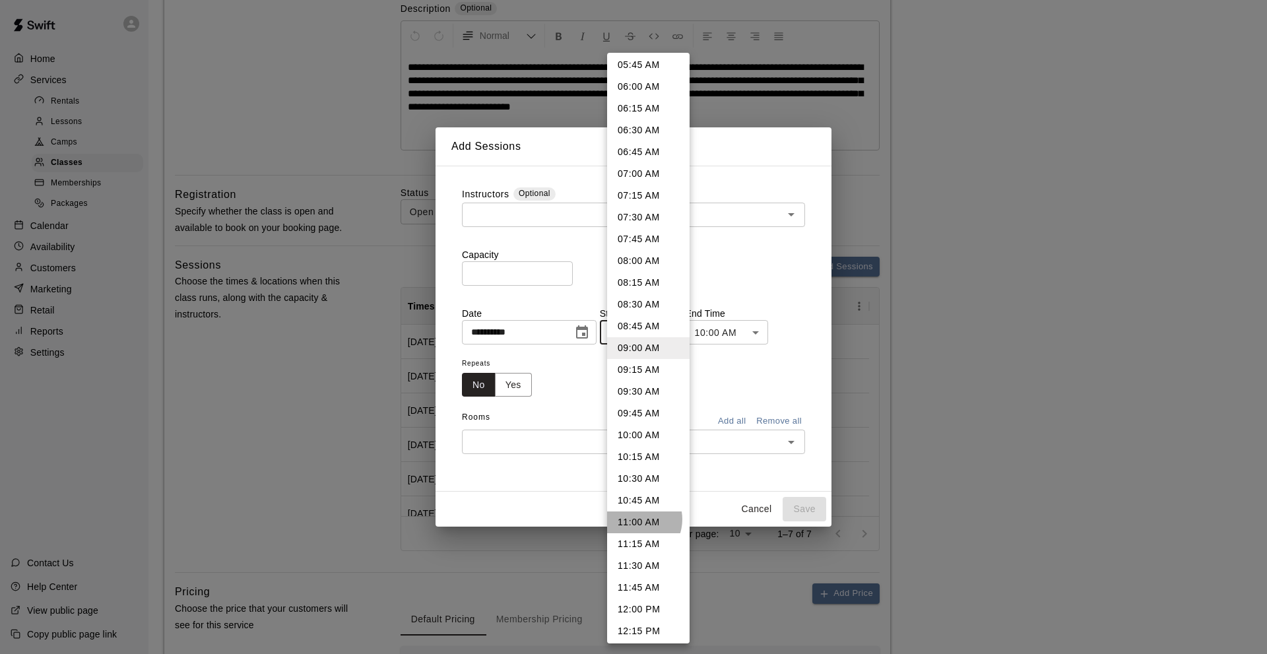
click at [635, 519] on li "11:00 AM" at bounding box center [648, 522] width 82 height 22
type input "********"
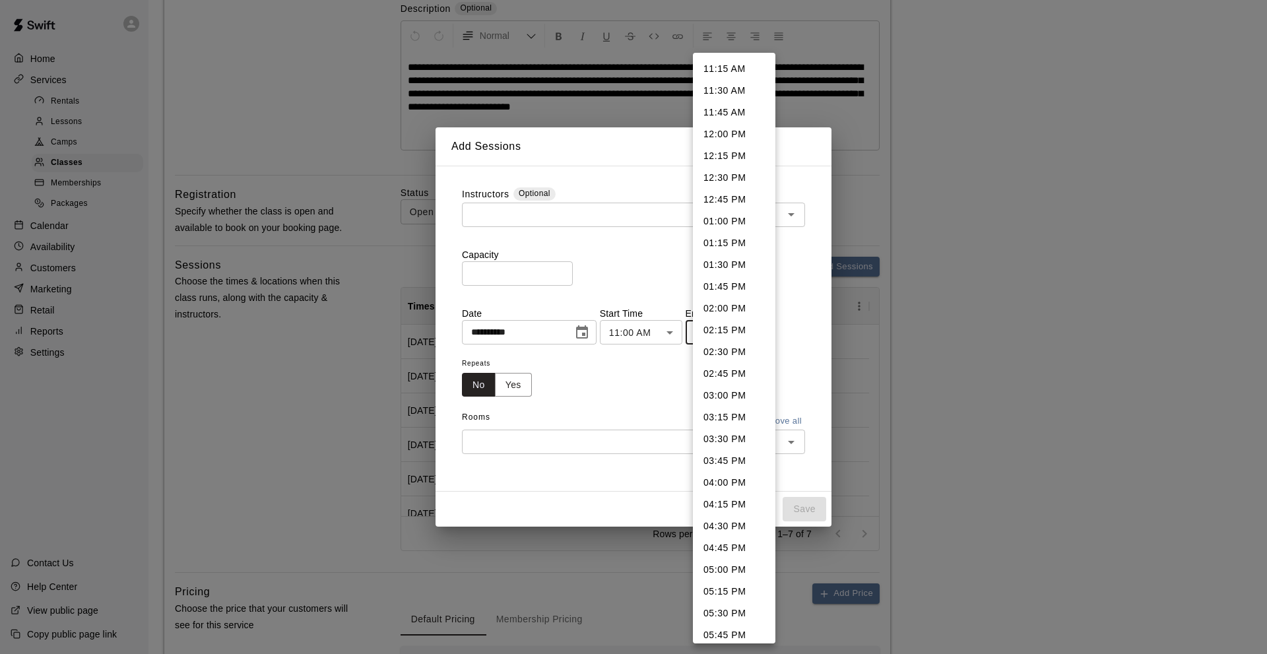
click at [714, 113] on li "11:45 AM" at bounding box center [734, 113] width 82 height 22
type input "********"
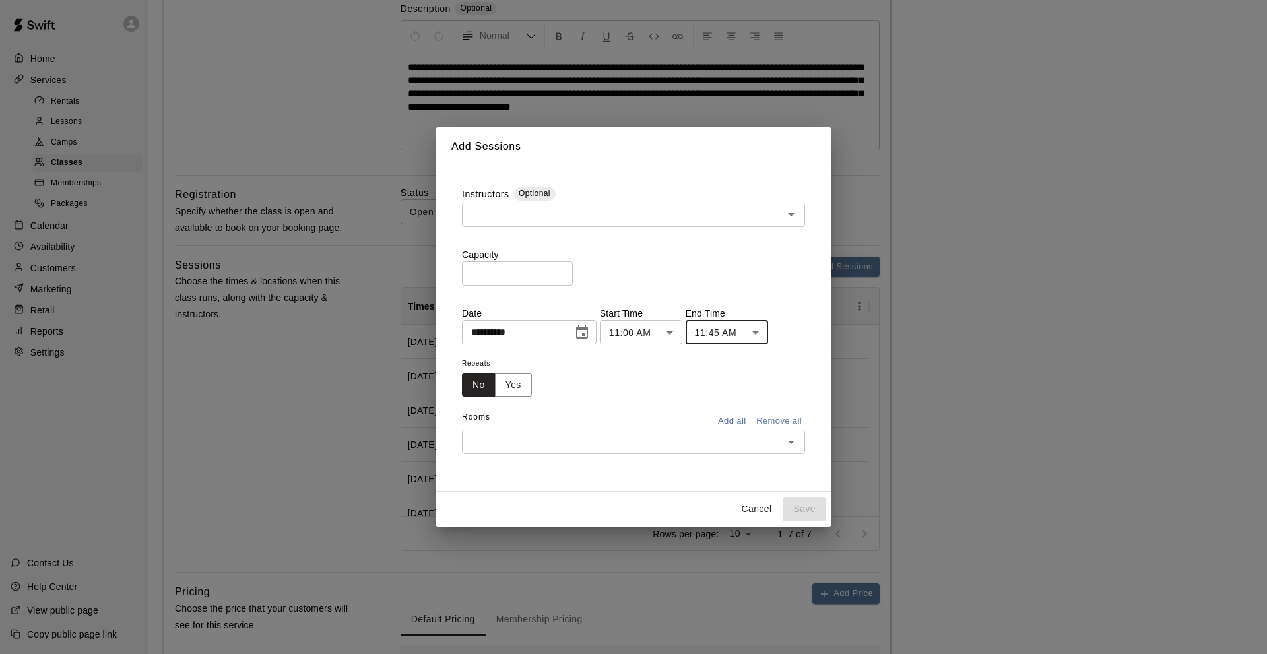
click at [509, 214] on input "text" at bounding box center [622, 214] width 313 height 16
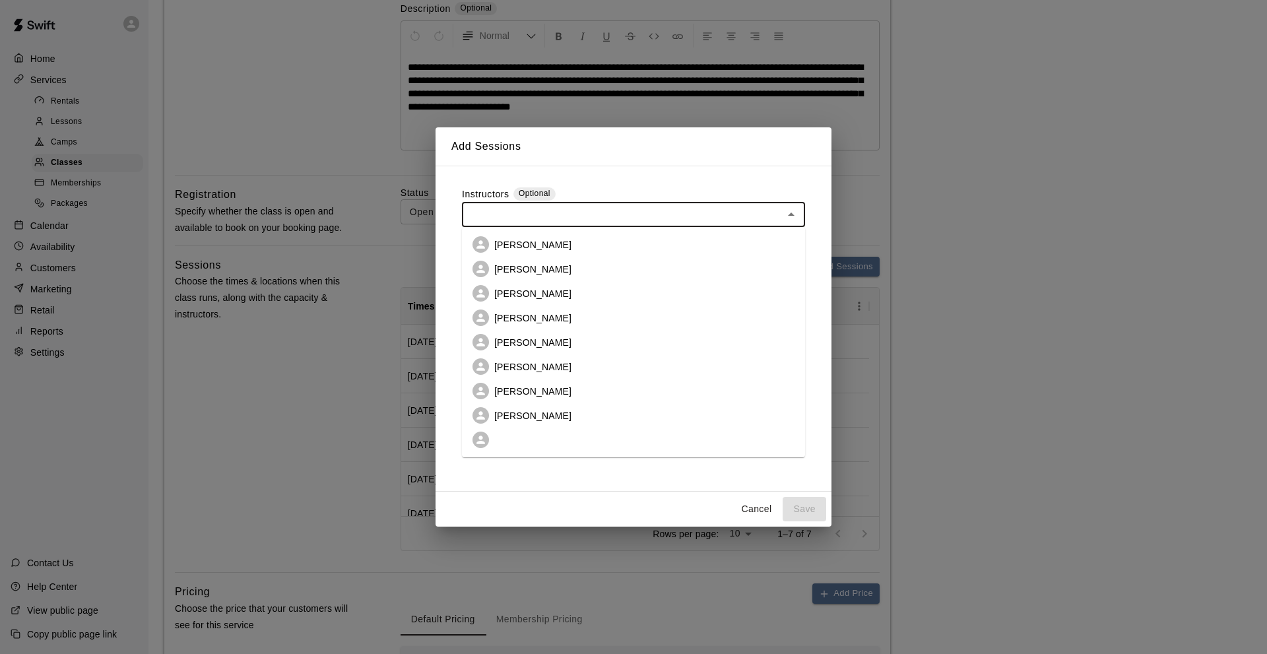
drag, startPoint x: 500, startPoint y: 265, endPoint x: 540, endPoint y: 227, distance: 55.1
click at [503, 261] on li "[PERSON_NAME]" at bounding box center [633, 269] width 343 height 24
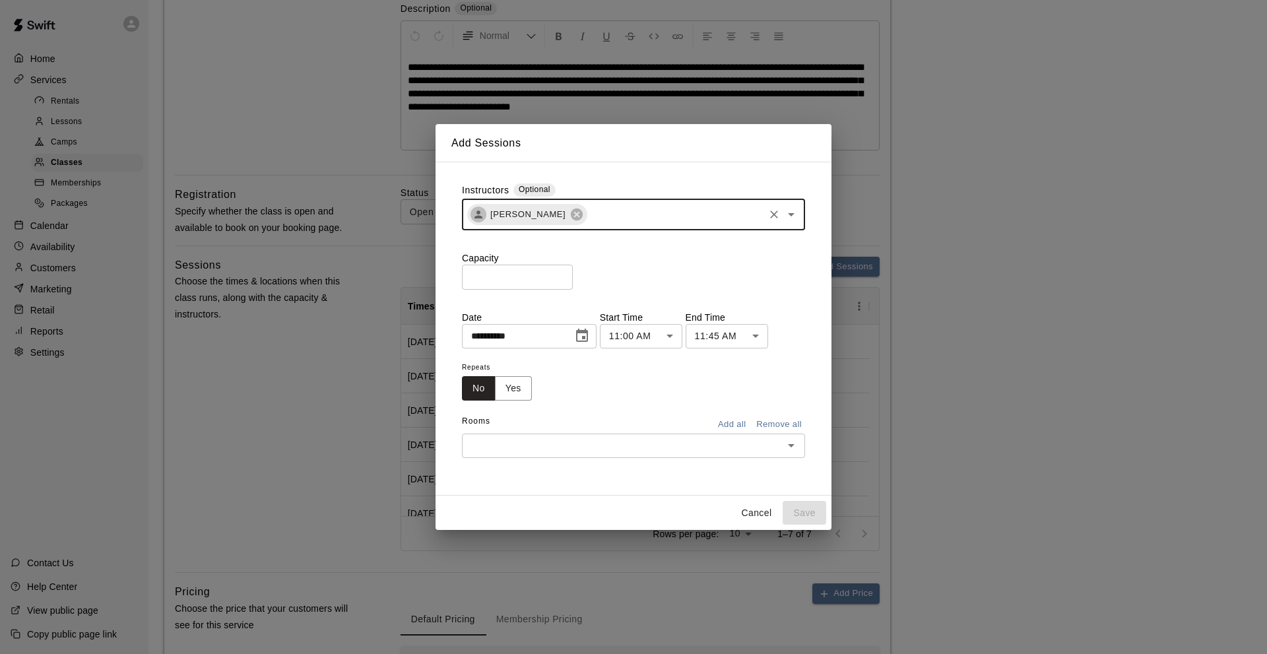
click at [588, 216] on input "text" at bounding box center [674, 214] width 173 height 16
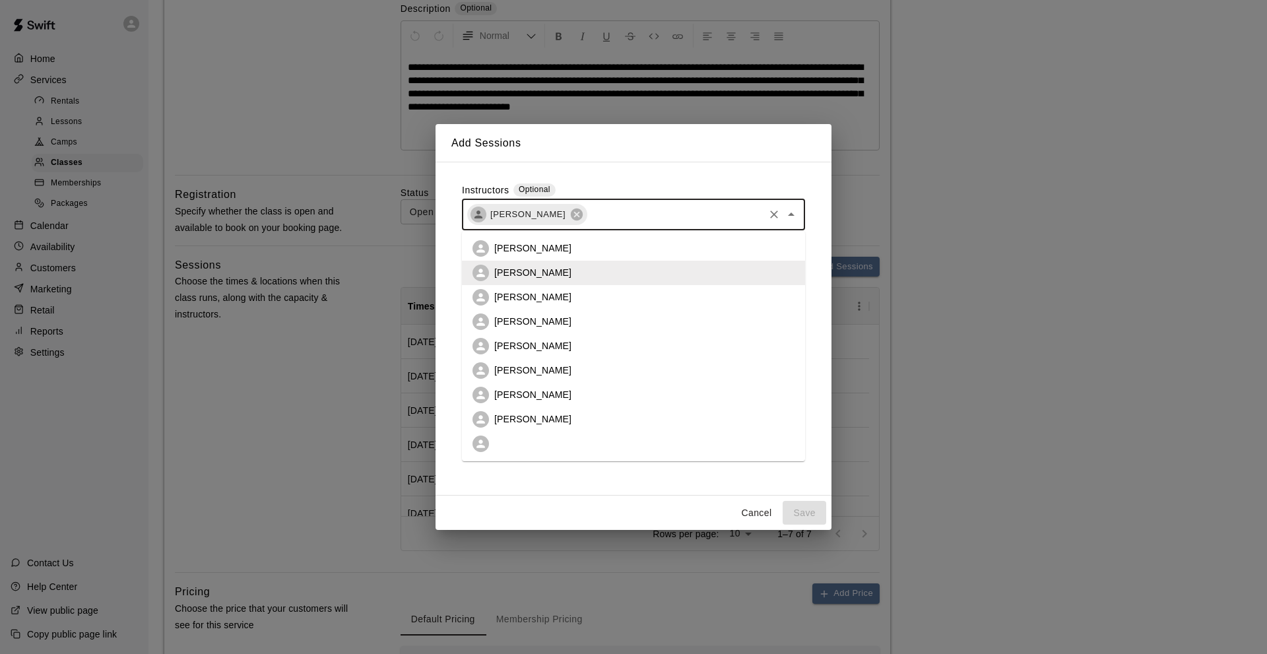
click at [527, 412] on li "[PERSON_NAME]" at bounding box center [633, 419] width 343 height 24
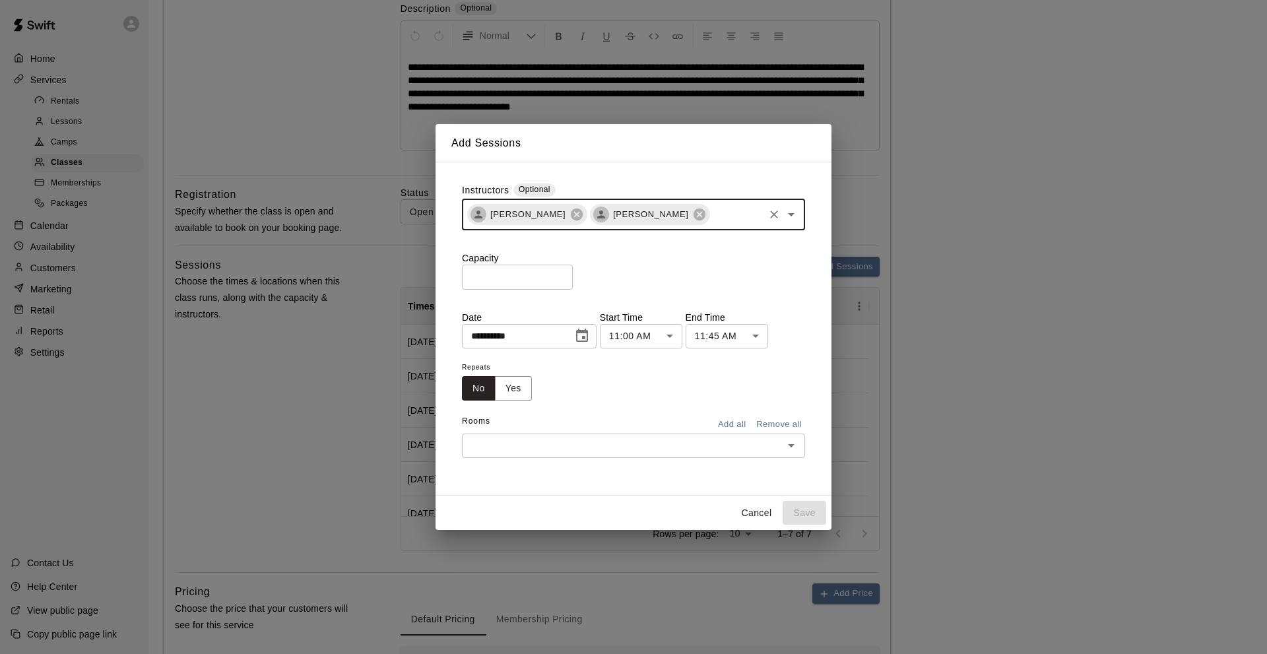
click at [466, 267] on input "*" at bounding box center [517, 277] width 111 height 24
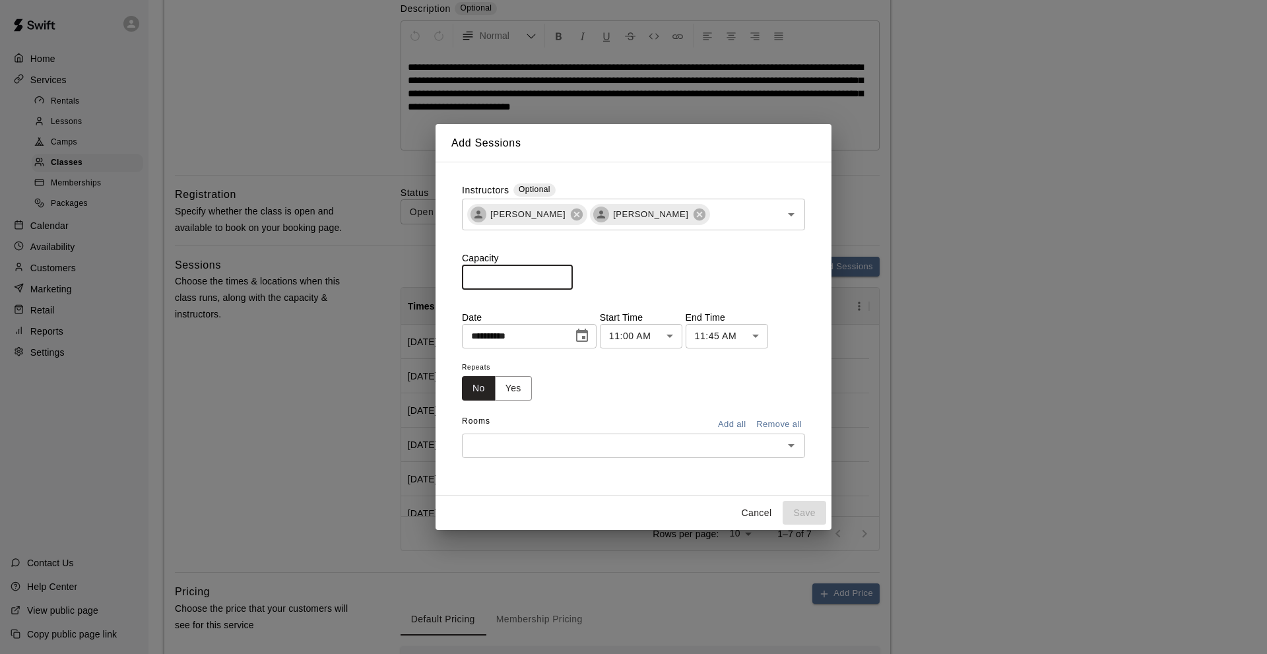
type input "**"
click at [735, 427] on button "Add all" at bounding box center [731, 424] width 42 height 20
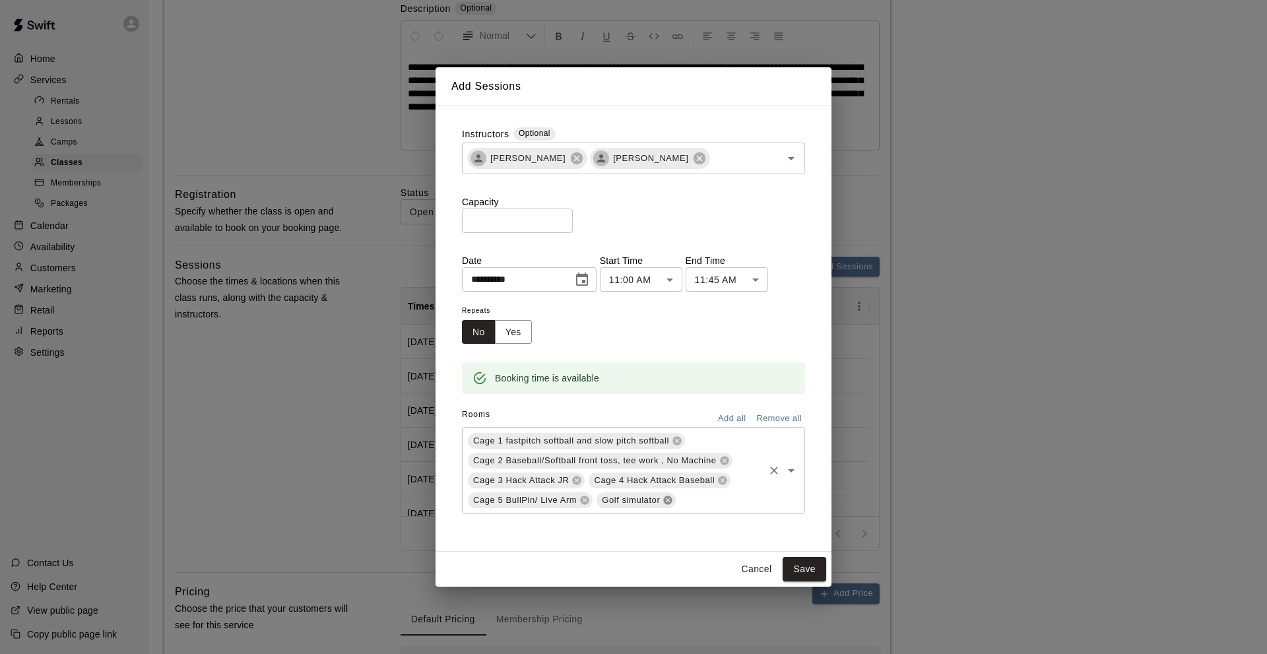
click at [665, 497] on icon at bounding box center [668, 500] width 9 height 9
click at [790, 567] on button "Save" at bounding box center [804, 569] width 44 height 24
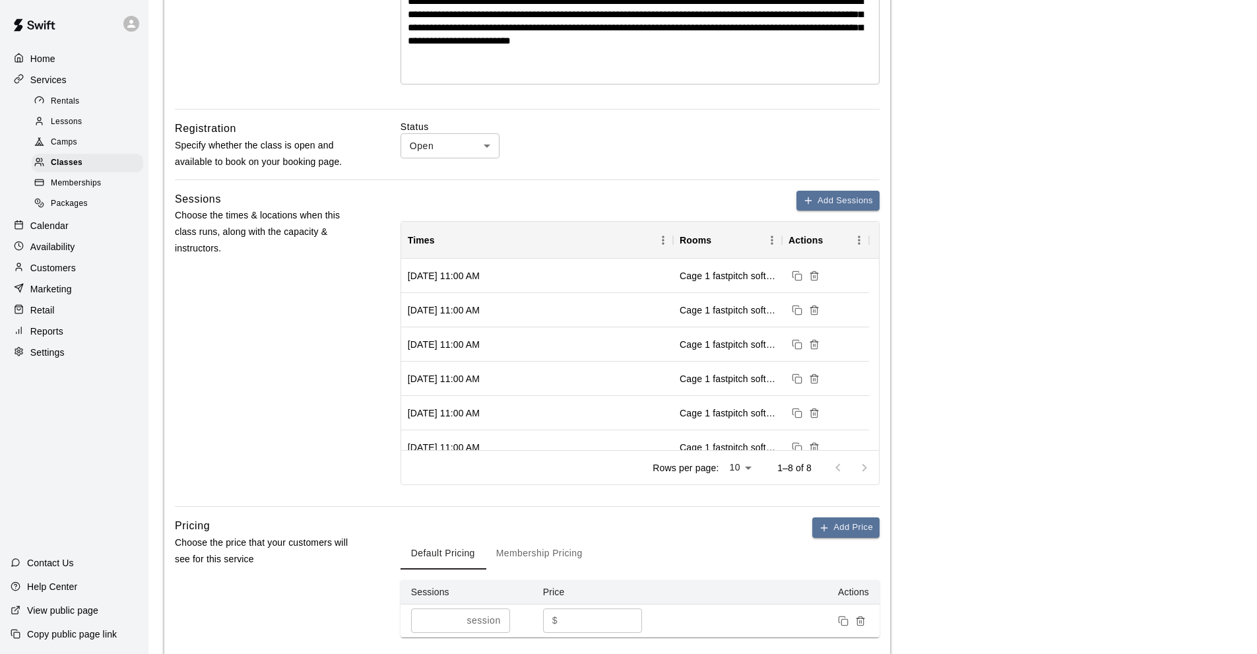
scroll to position [528, 0]
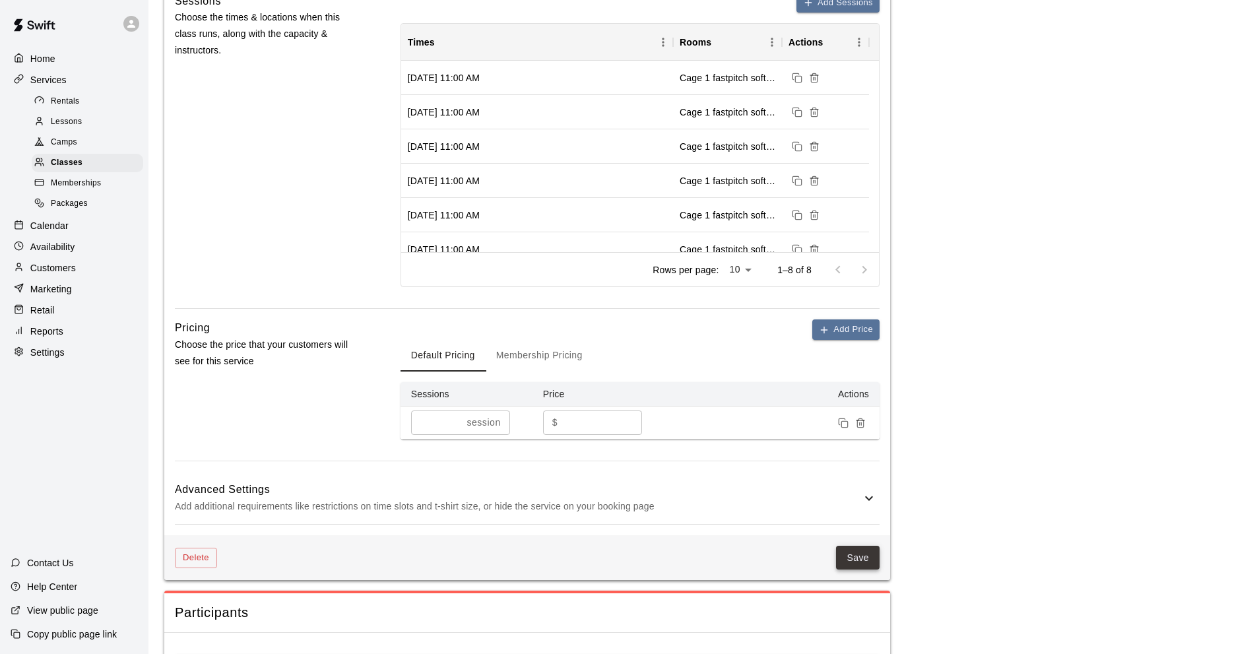
click at [847, 559] on button "Save" at bounding box center [858, 558] width 44 height 24
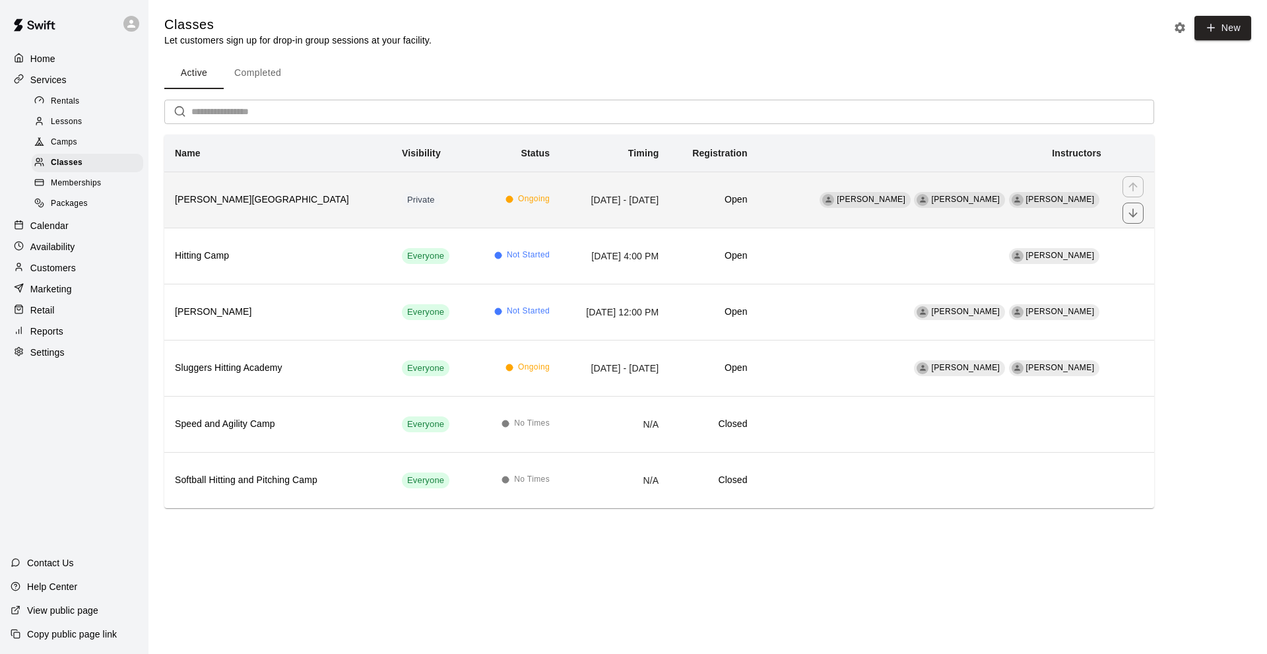
click at [237, 205] on h6 "[PERSON_NAME][GEOGRAPHIC_DATA]" at bounding box center [278, 200] width 206 height 15
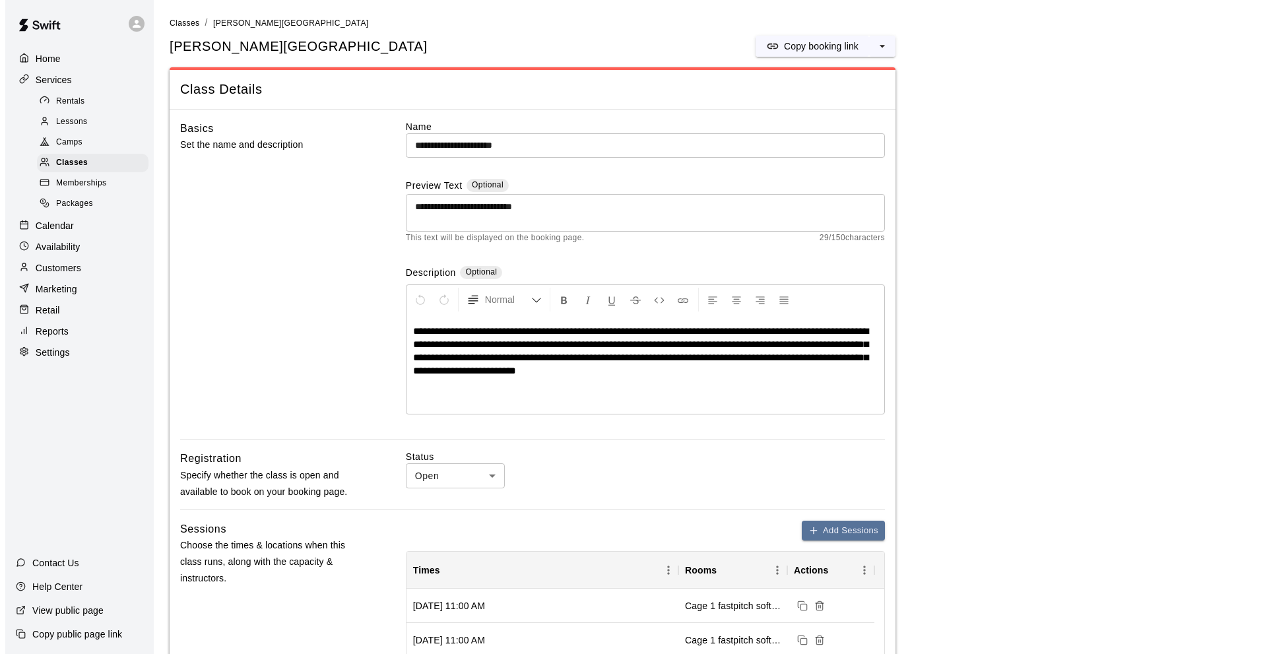
scroll to position [264, 0]
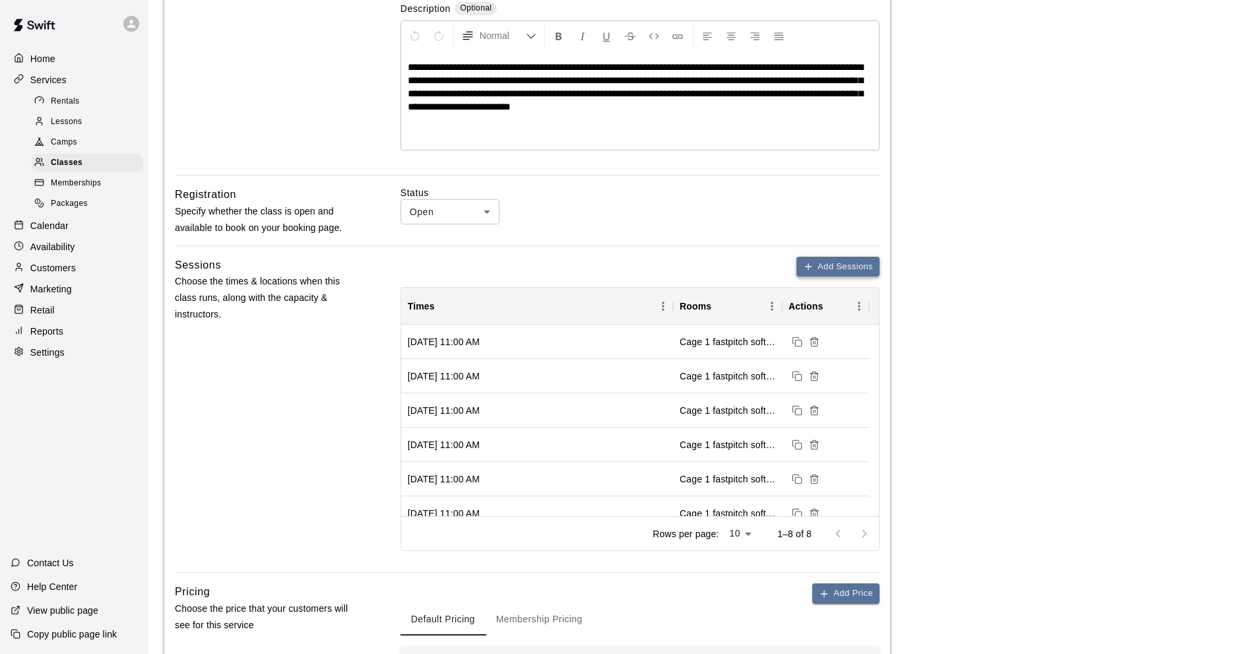
click at [804, 268] on icon "button" at bounding box center [808, 266] width 11 height 11
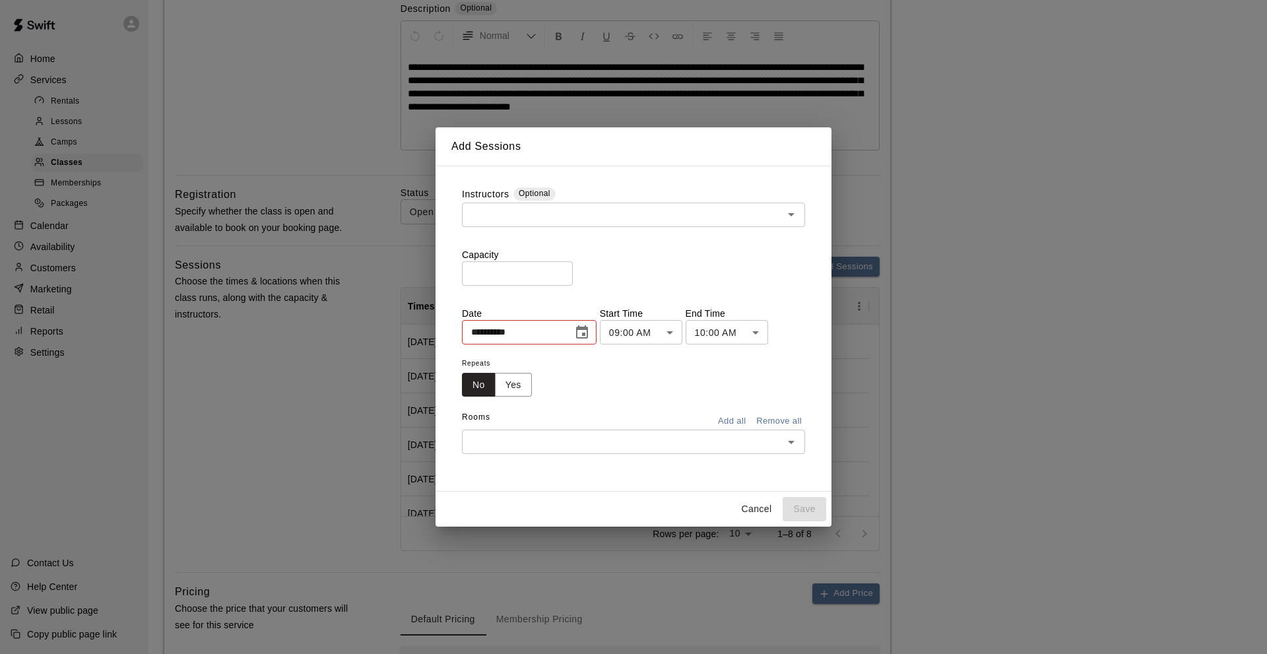
click at [588, 327] on icon "Choose date, selected date is Aug 16, 2025" at bounding box center [582, 331] width 12 height 13
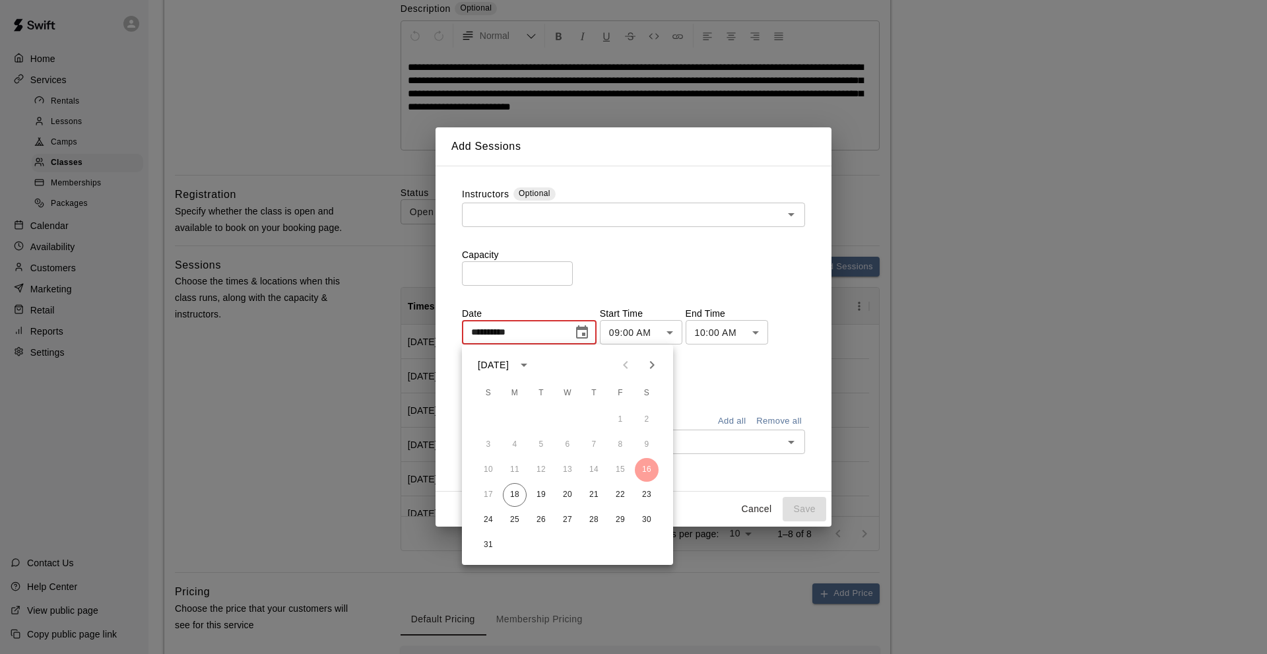
click at [643, 361] on button "Next month" at bounding box center [652, 365] width 26 height 26
click at [649, 361] on icon "Next month" at bounding box center [652, 365] width 16 height 16
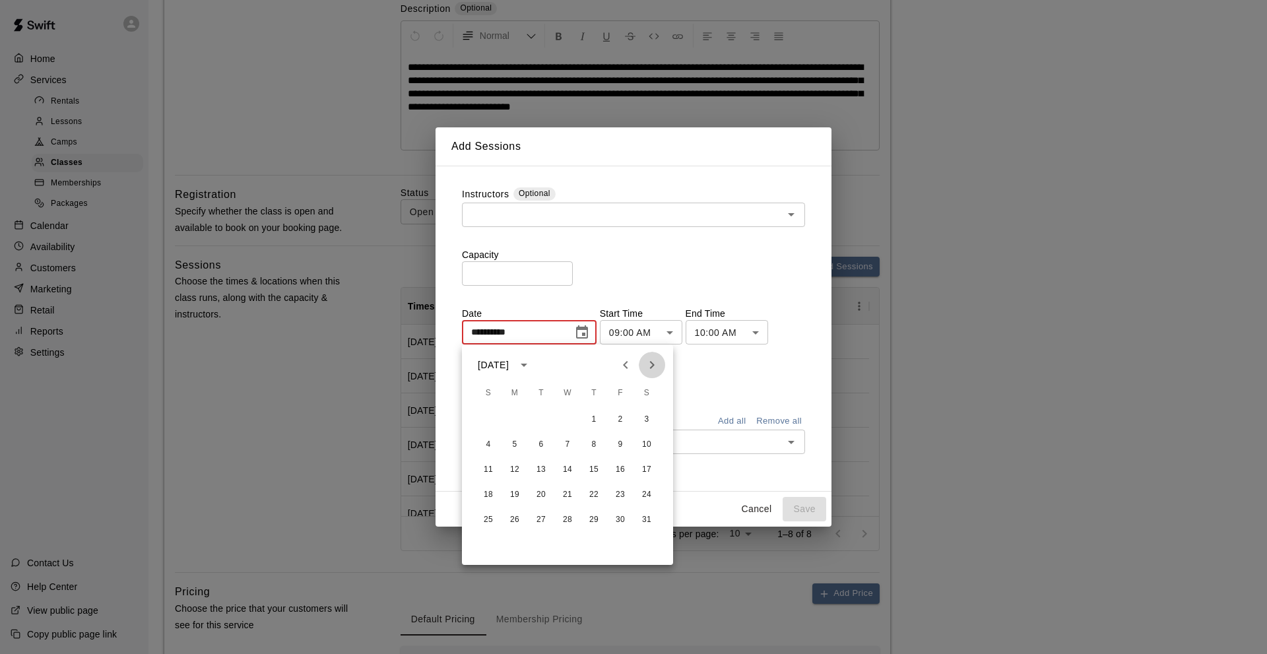
click at [649, 361] on icon "Next month" at bounding box center [652, 365] width 16 height 16
click at [650, 361] on icon "Next month" at bounding box center [652, 365] width 16 height 16
drag, startPoint x: 626, startPoint y: 491, endPoint x: 626, endPoint y: 449, distance: 42.2
click at [627, 491] on button "24" at bounding box center [620, 495] width 24 height 24
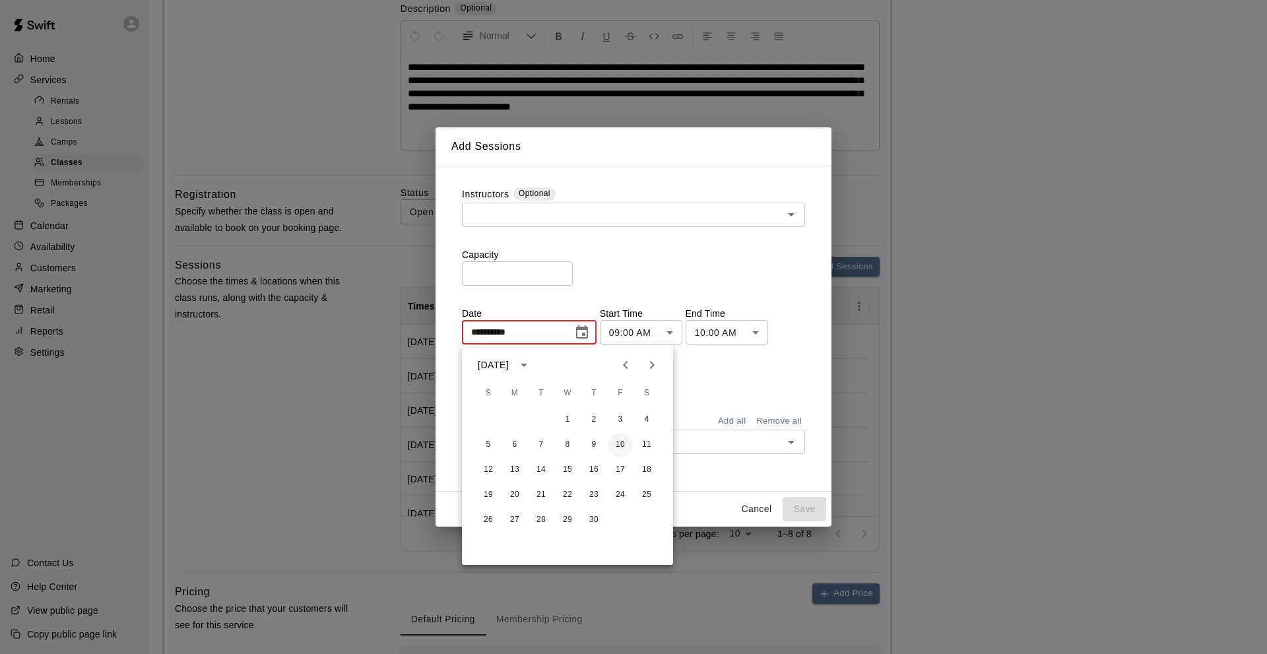
type input "**********"
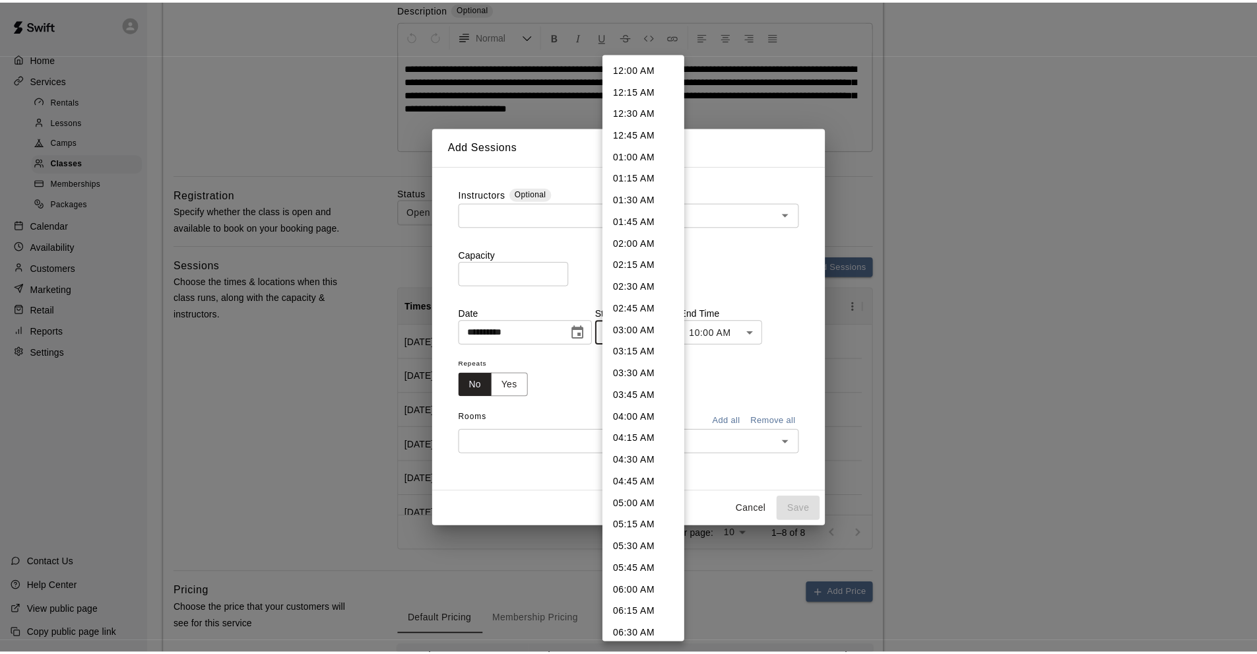
scroll to position [505, 0]
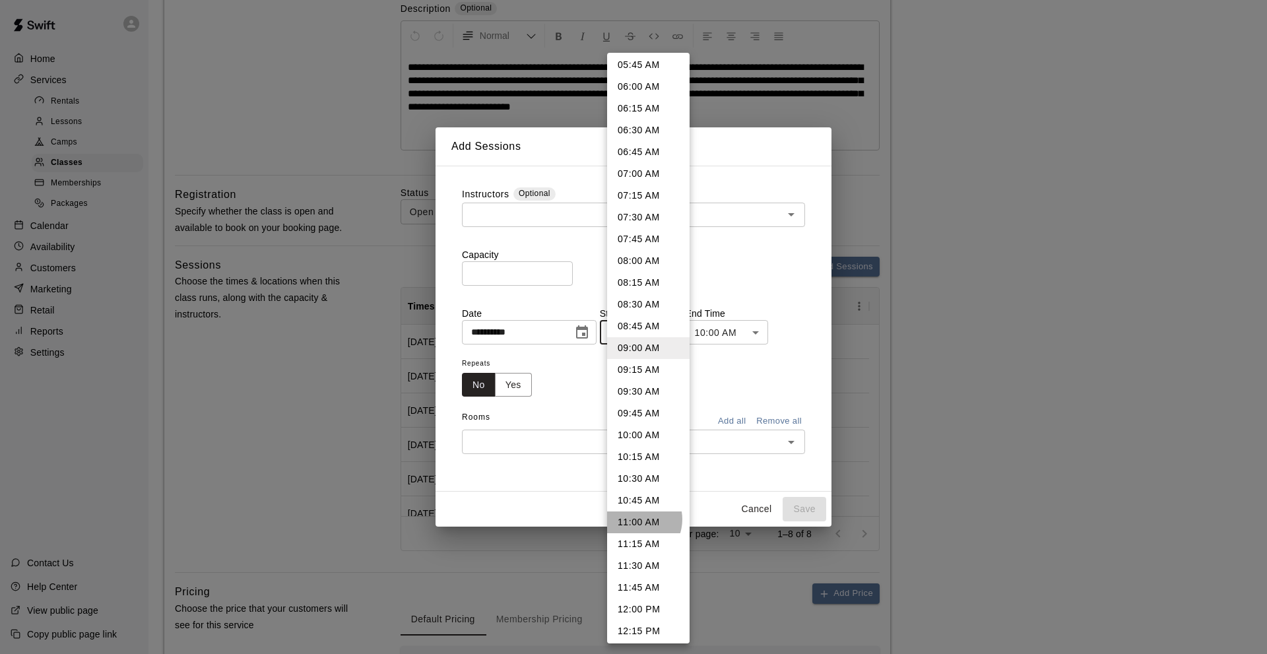
click at [635, 519] on li "11:00 AM" at bounding box center [648, 522] width 82 height 22
type input "********"
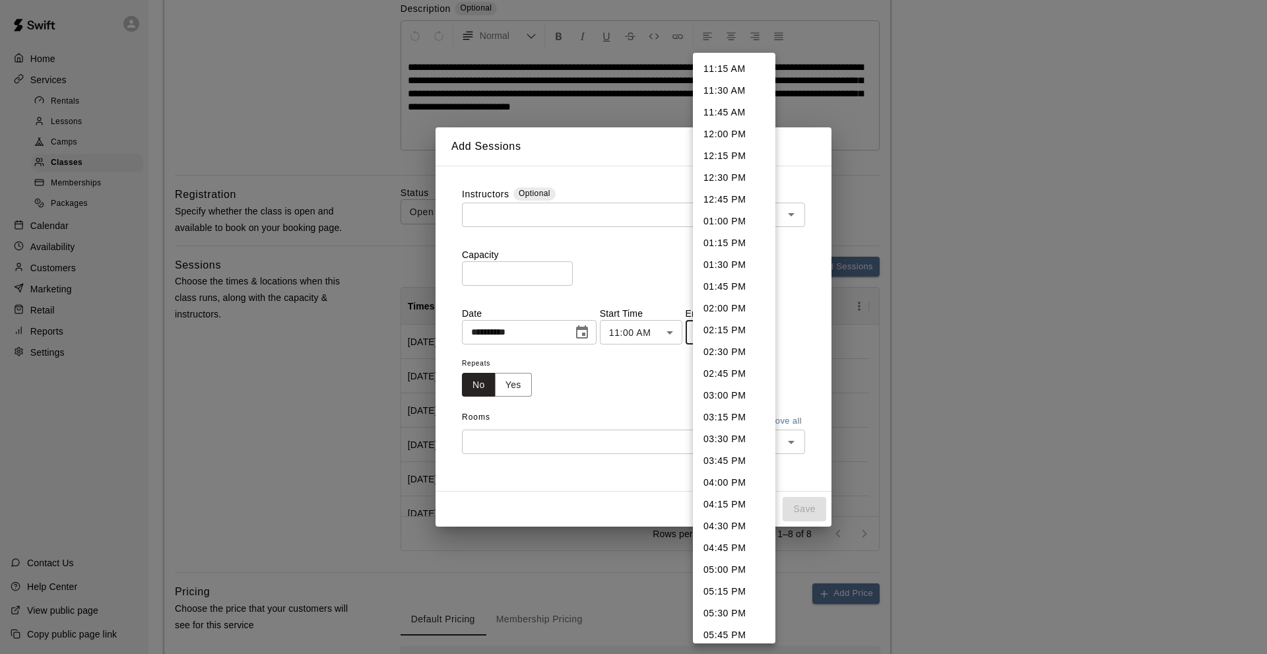
click at [712, 108] on li "11:45 AM" at bounding box center [734, 113] width 82 height 22
type input "********"
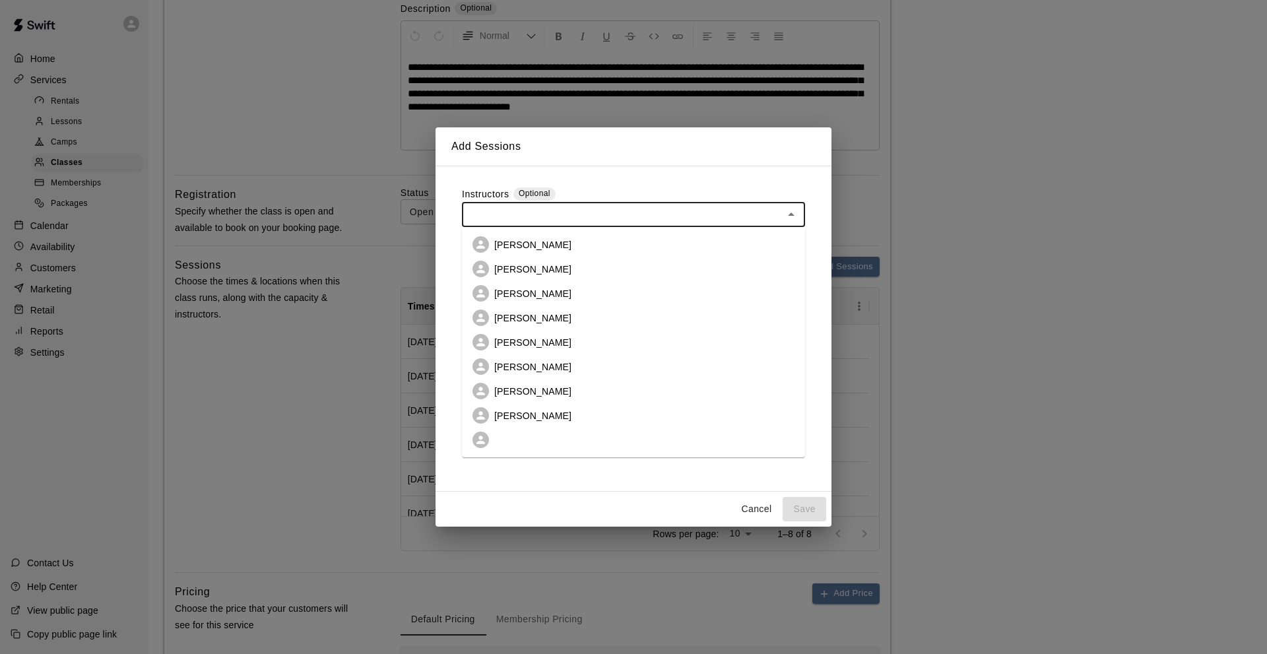
click at [522, 212] on input "text" at bounding box center [622, 214] width 313 height 16
click at [511, 270] on p "[PERSON_NAME]" at bounding box center [532, 269] width 77 height 13
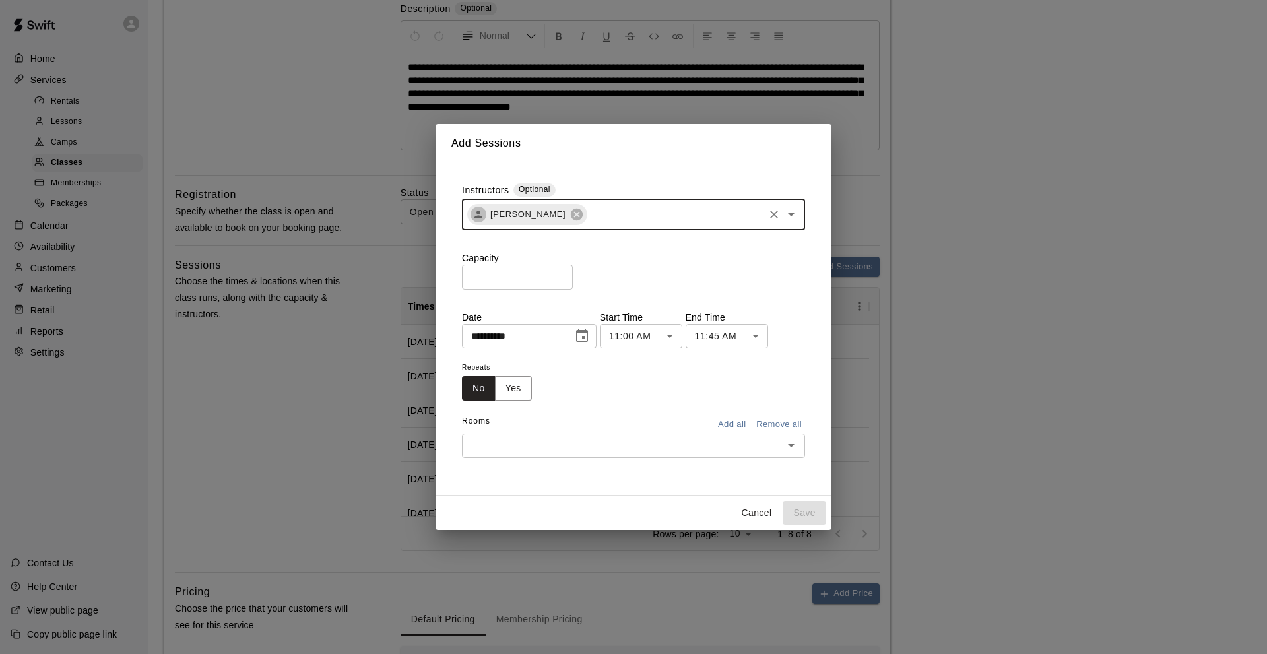
click at [597, 205] on div "[PERSON_NAME] ​" at bounding box center [633, 215] width 343 height 32
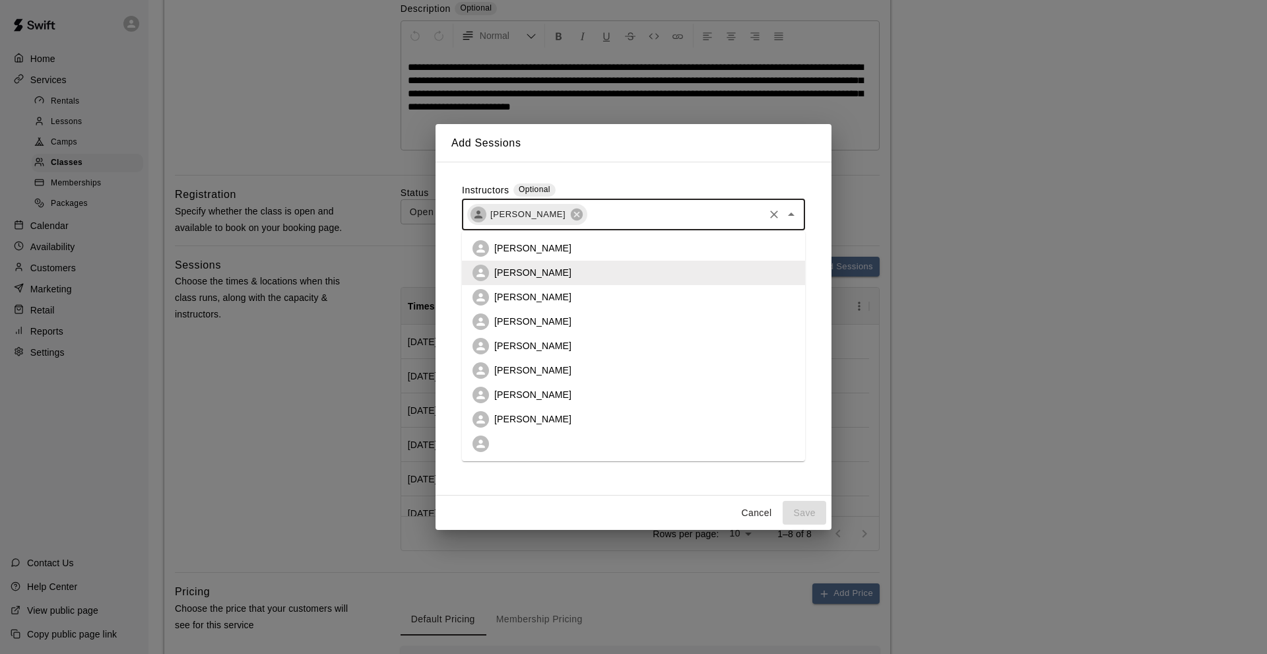
click at [534, 420] on p "[PERSON_NAME]" at bounding box center [532, 418] width 77 height 13
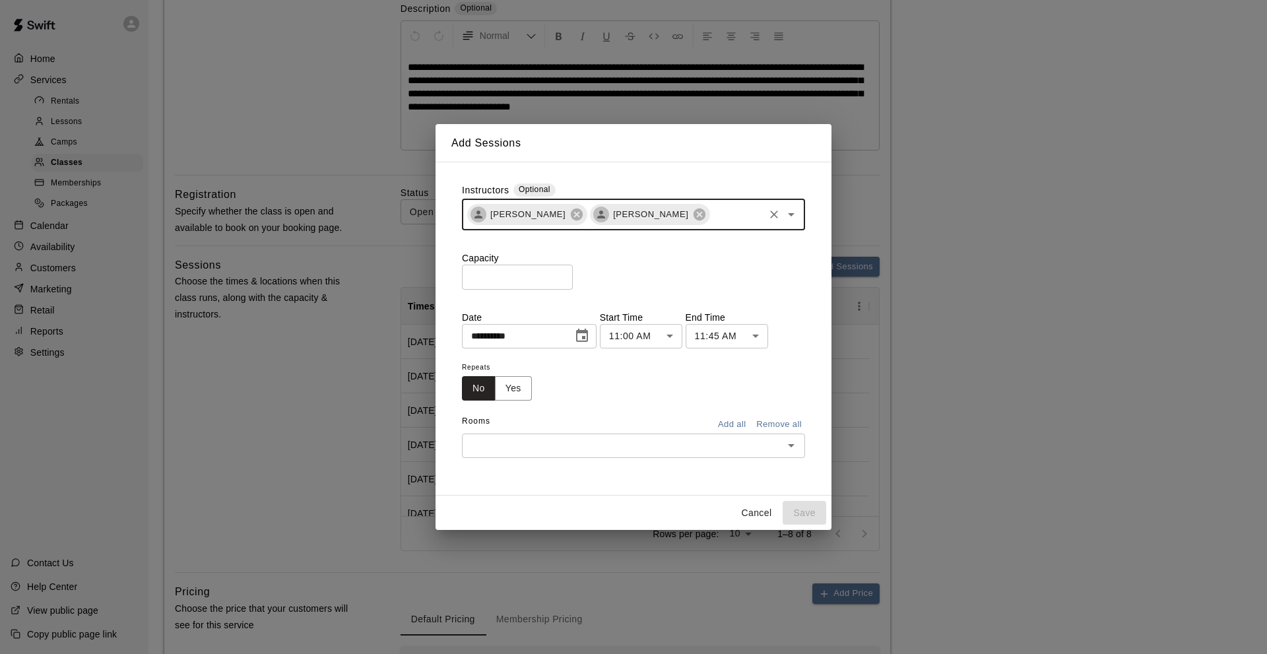
click at [462, 275] on input "*" at bounding box center [517, 277] width 111 height 24
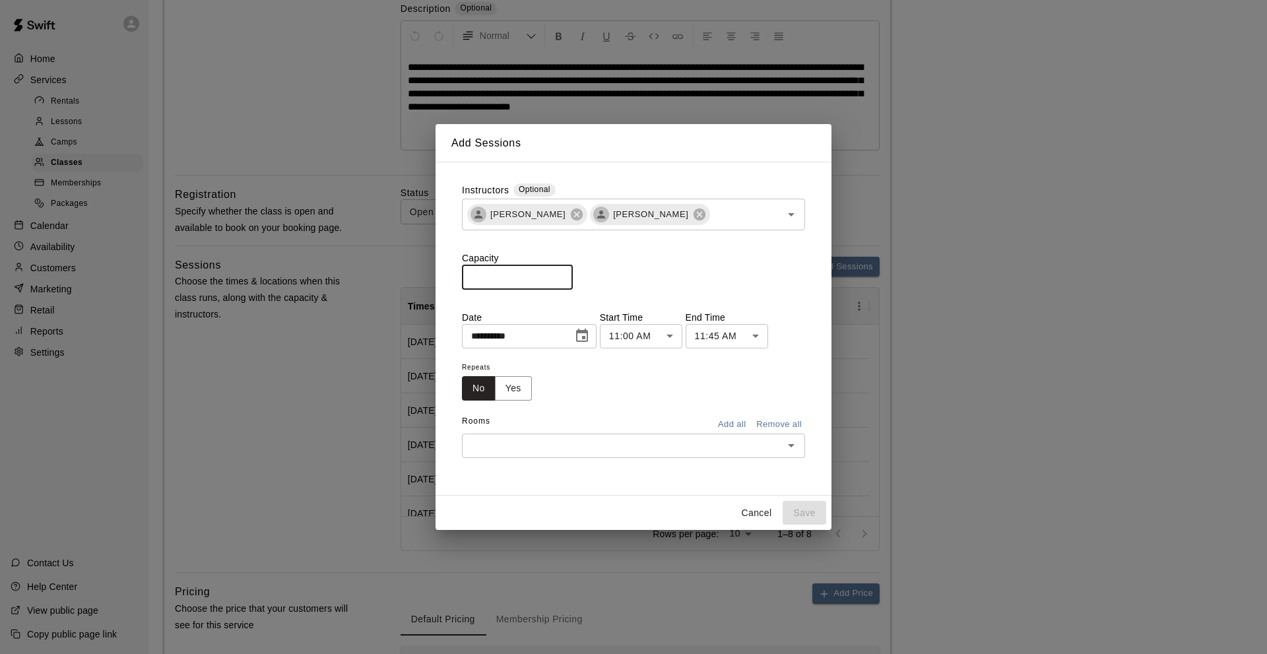
type input "**"
click at [728, 422] on button "Add all" at bounding box center [731, 424] width 42 height 20
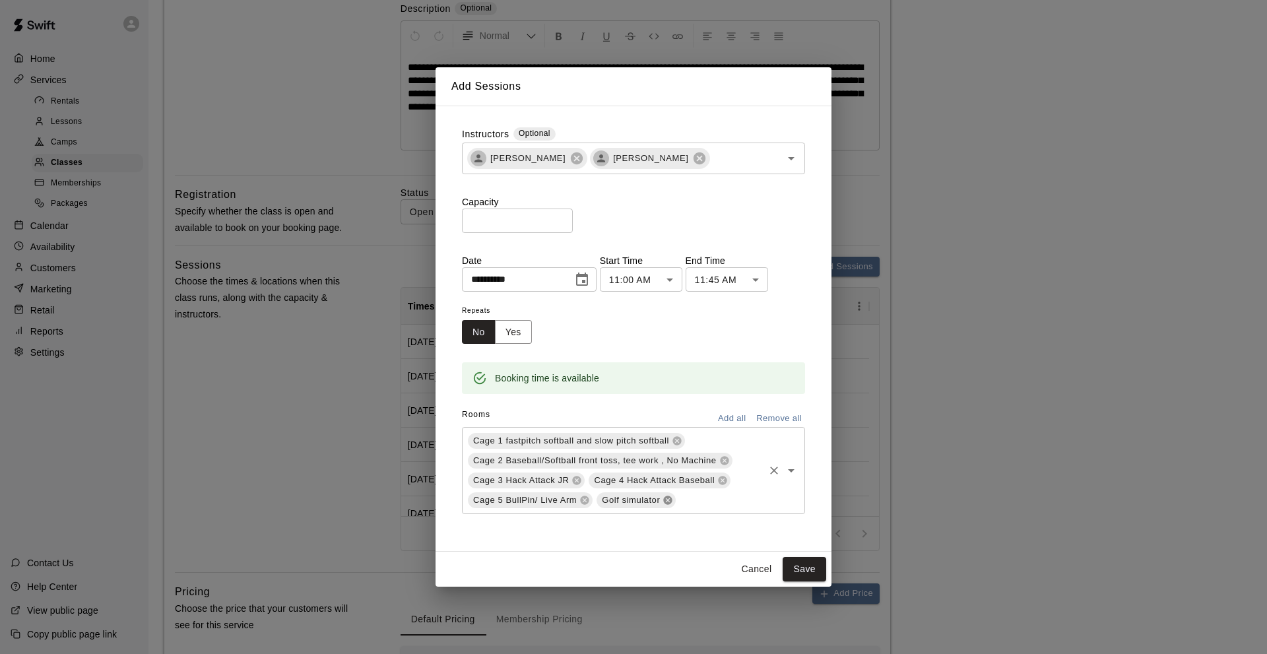
click at [663, 502] on icon at bounding box center [667, 500] width 11 height 11
click at [802, 567] on button "Save" at bounding box center [804, 569] width 44 height 24
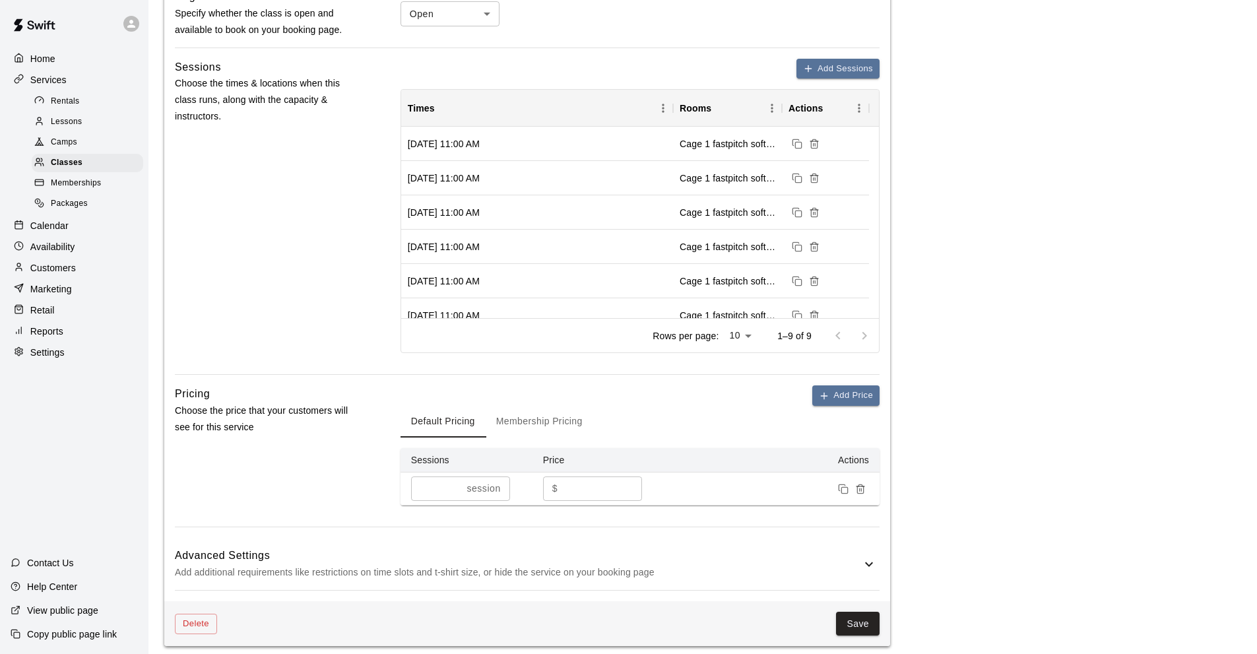
scroll to position [594, 0]
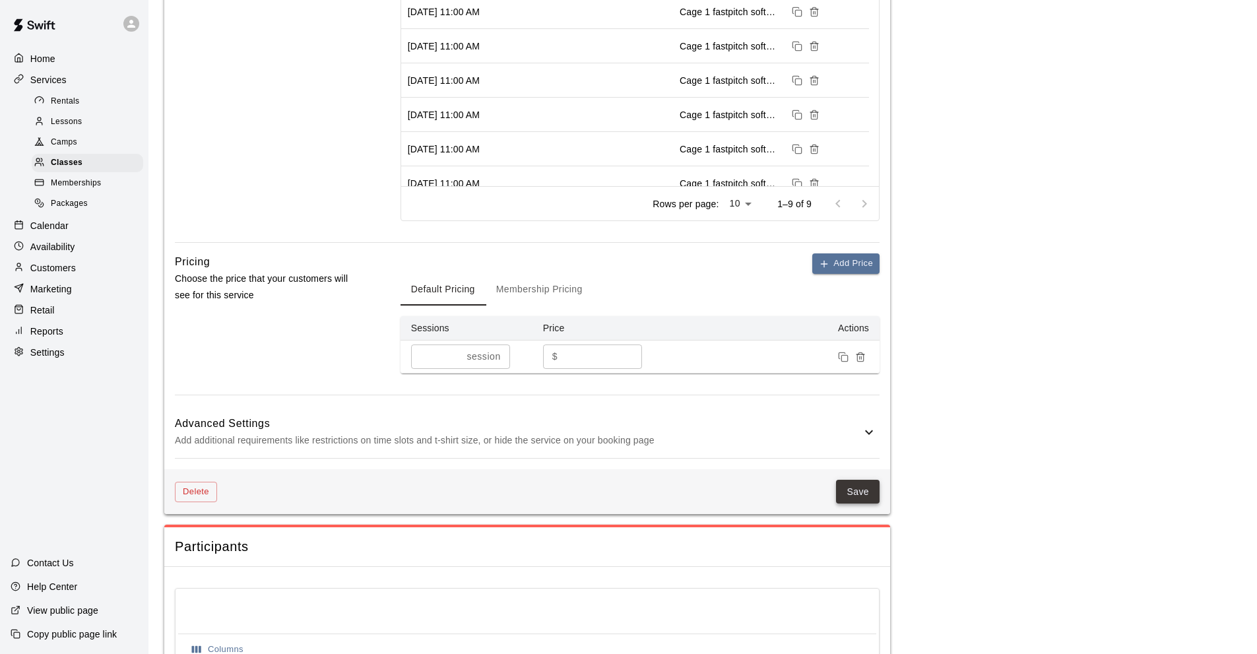
click at [852, 491] on button "Save" at bounding box center [858, 492] width 44 height 24
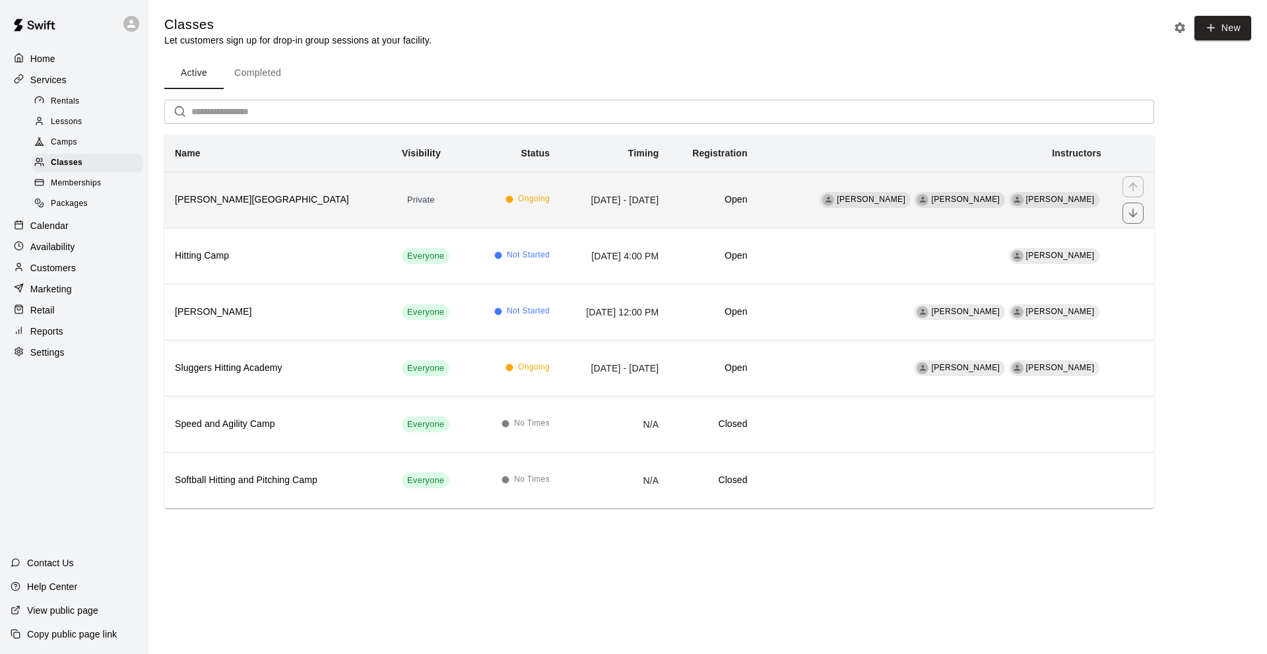
click at [245, 199] on h6 "[PERSON_NAME][GEOGRAPHIC_DATA]" at bounding box center [278, 200] width 206 height 15
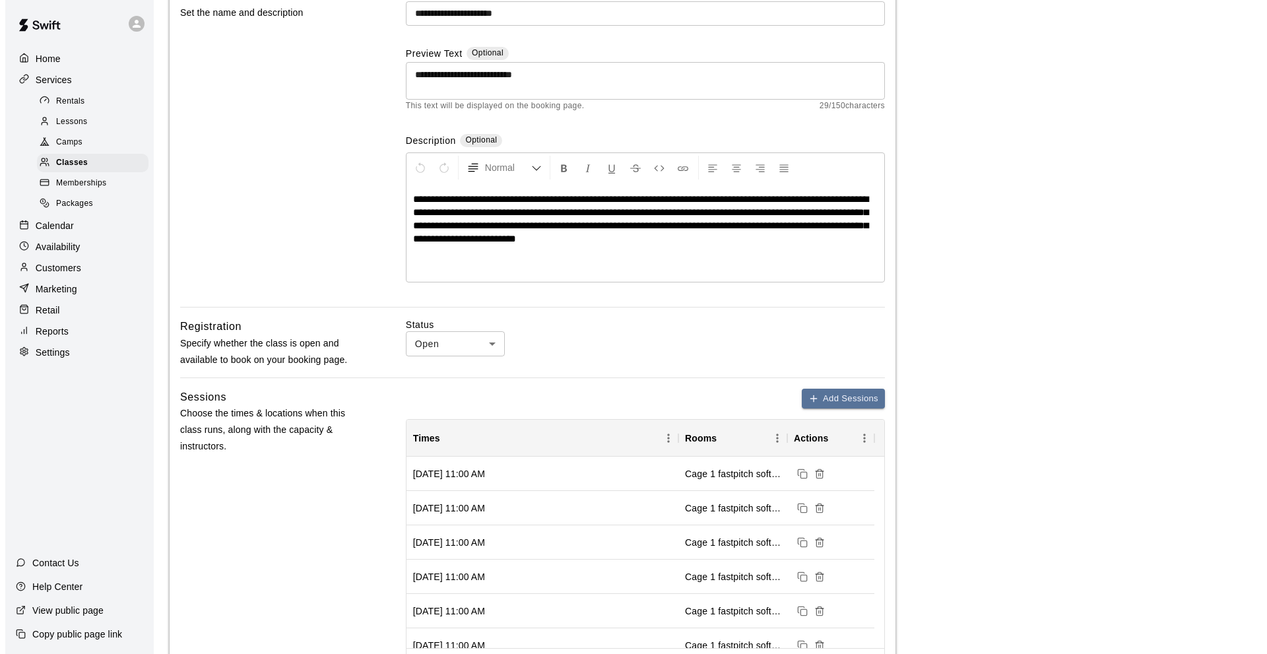
scroll to position [264, 0]
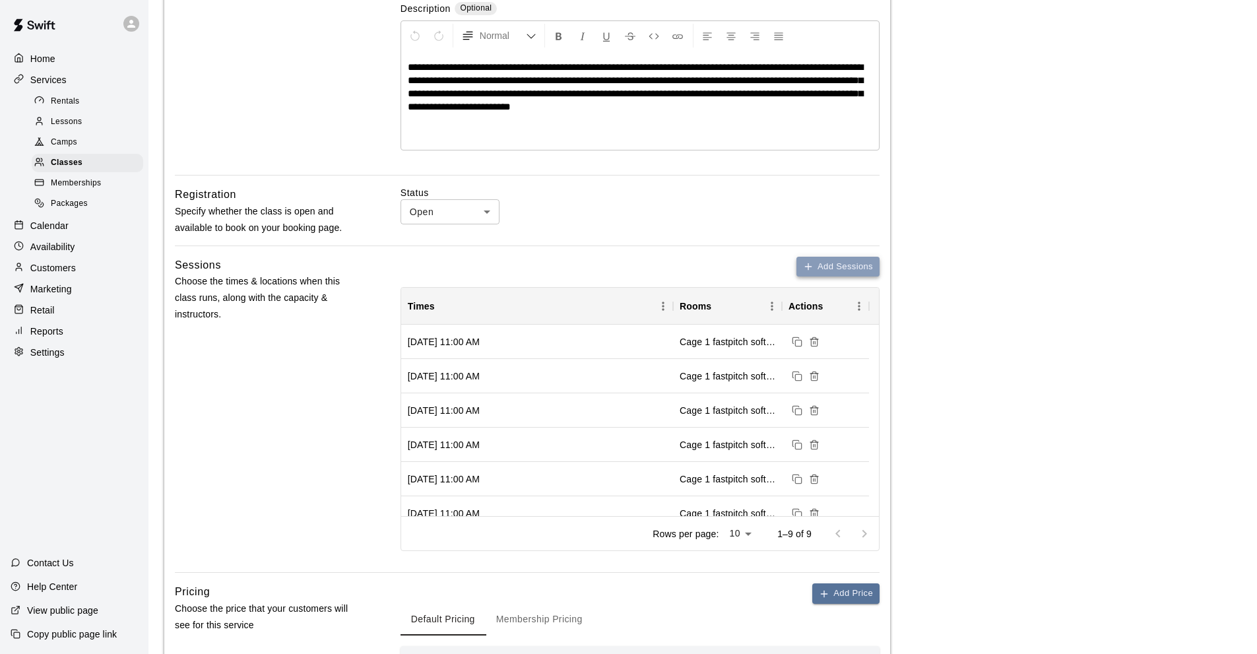
click at [846, 259] on button "Add Sessions" at bounding box center [837, 267] width 83 height 20
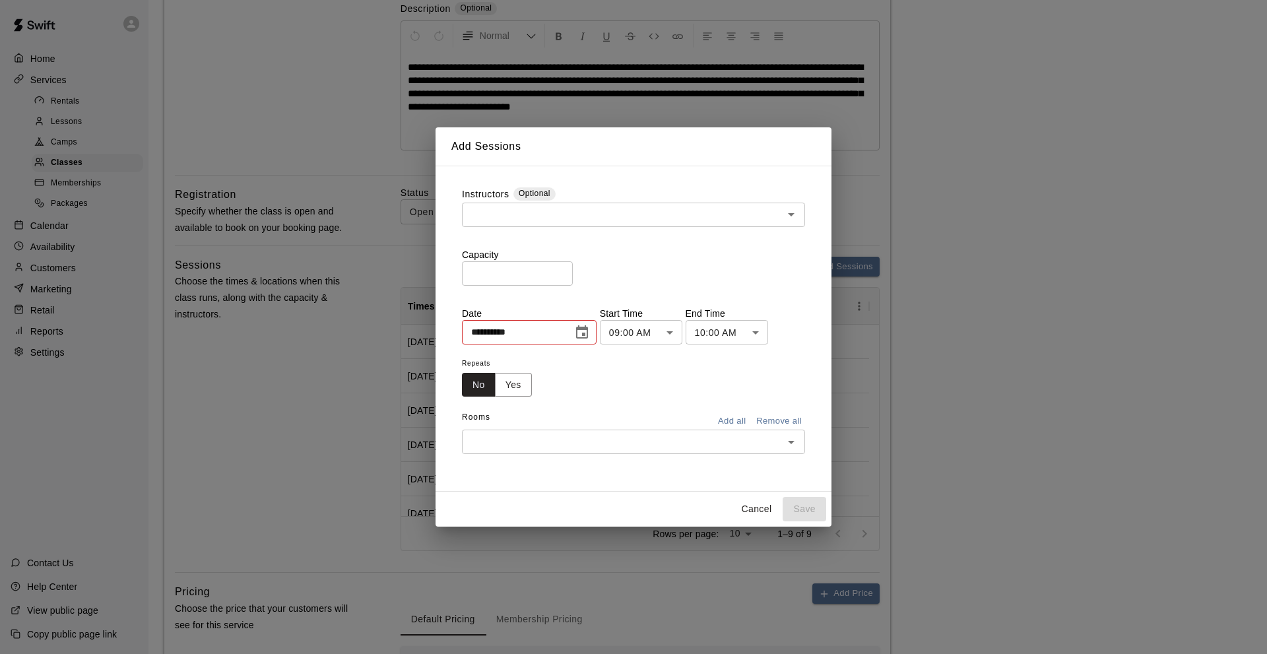
click at [588, 329] on icon "Choose date, selected date is Aug 16, 2025" at bounding box center [582, 331] width 12 height 13
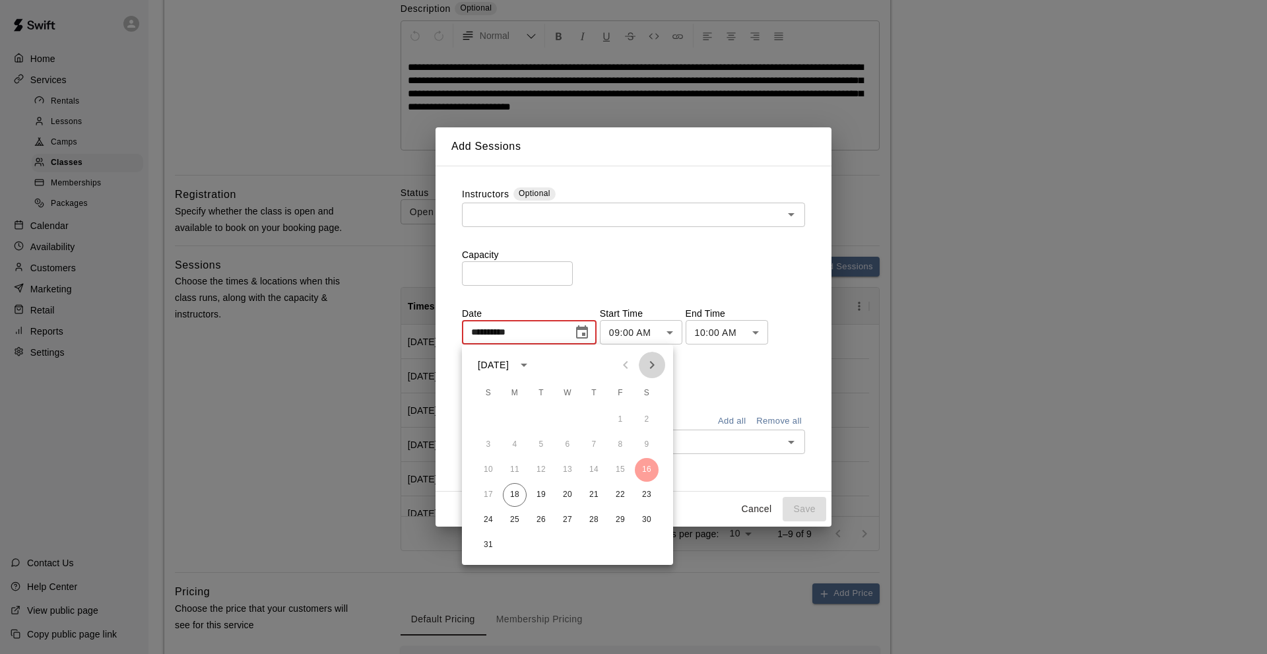
click at [654, 362] on icon "Next month" at bounding box center [652, 365] width 16 height 16
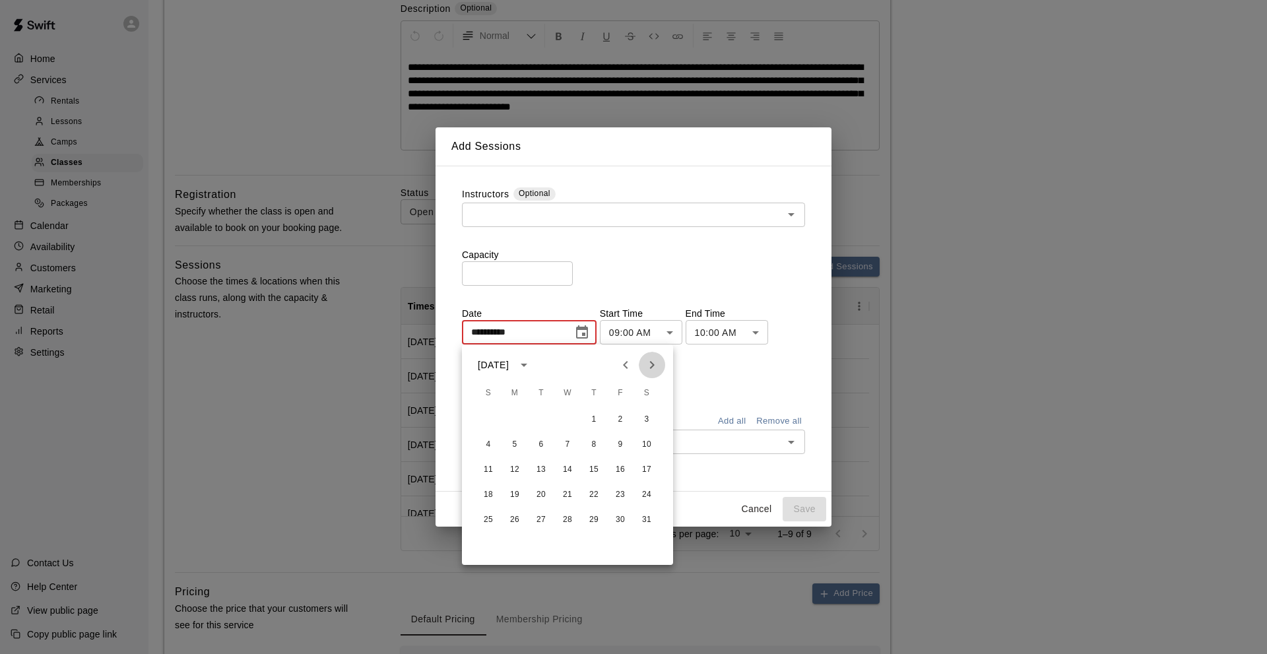
click at [654, 362] on icon "Next month" at bounding box center [652, 365] width 16 height 16
drag, startPoint x: 625, startPoint y: 448, endPoint x: 631, endPoint y: 384, distance: 64.2
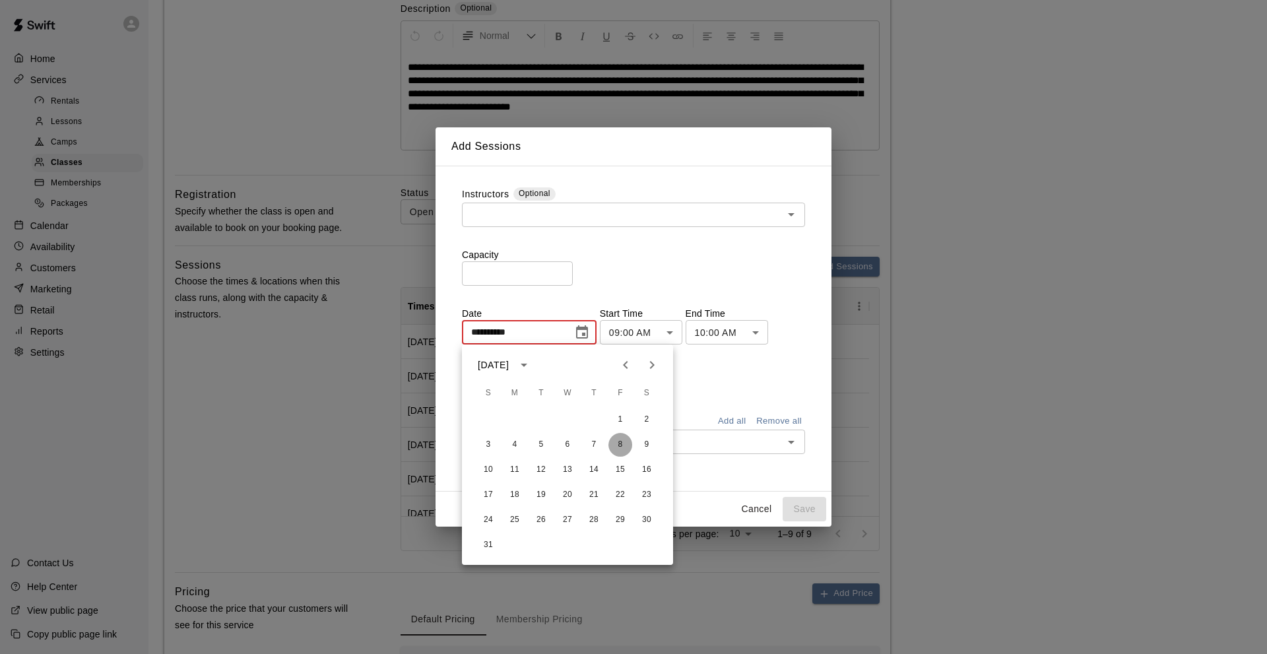
click at [625, 447] on button "8" at bounding box center [620, 445] width 24 height 24
type input "**********"
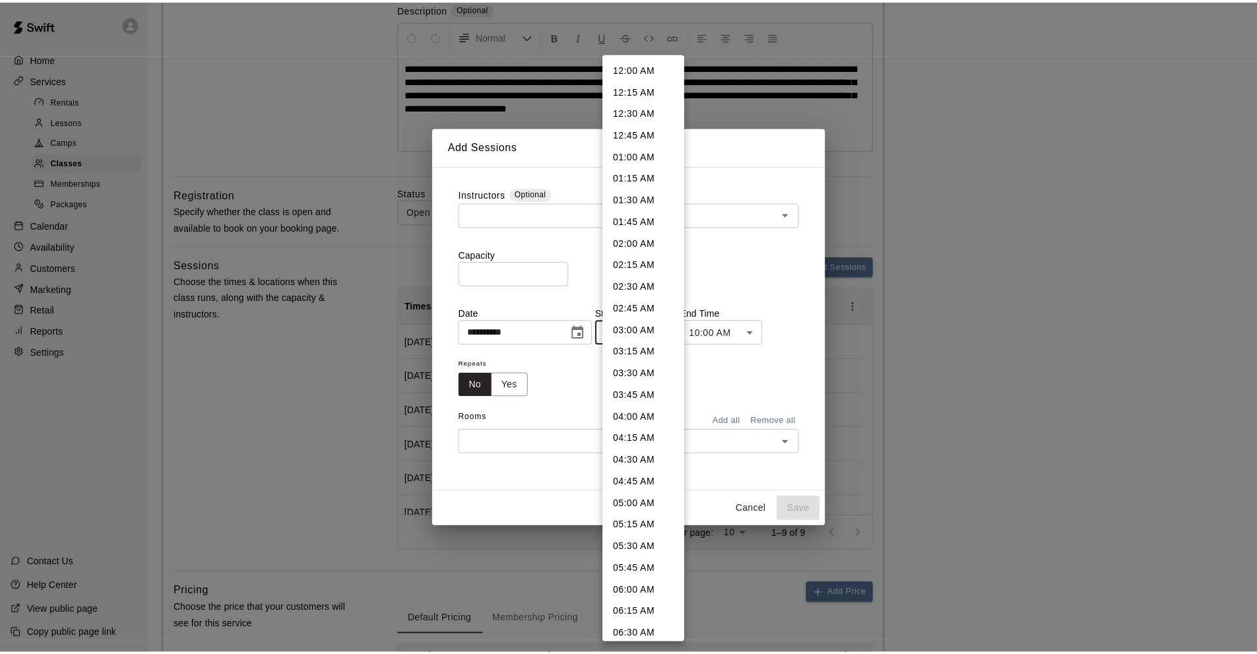
scroll to position [505, 0]
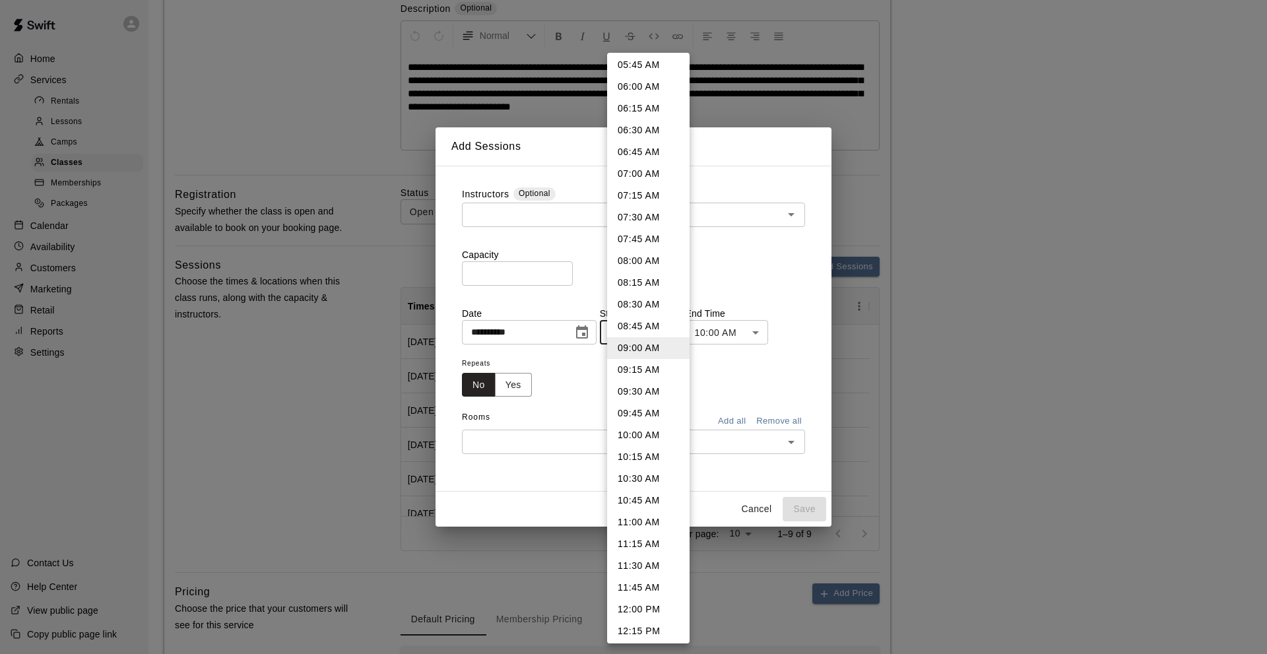
click at [645, 519] on li "11:00 AM" at bounding box center [648, 522] width 82 height 22
type input "********"
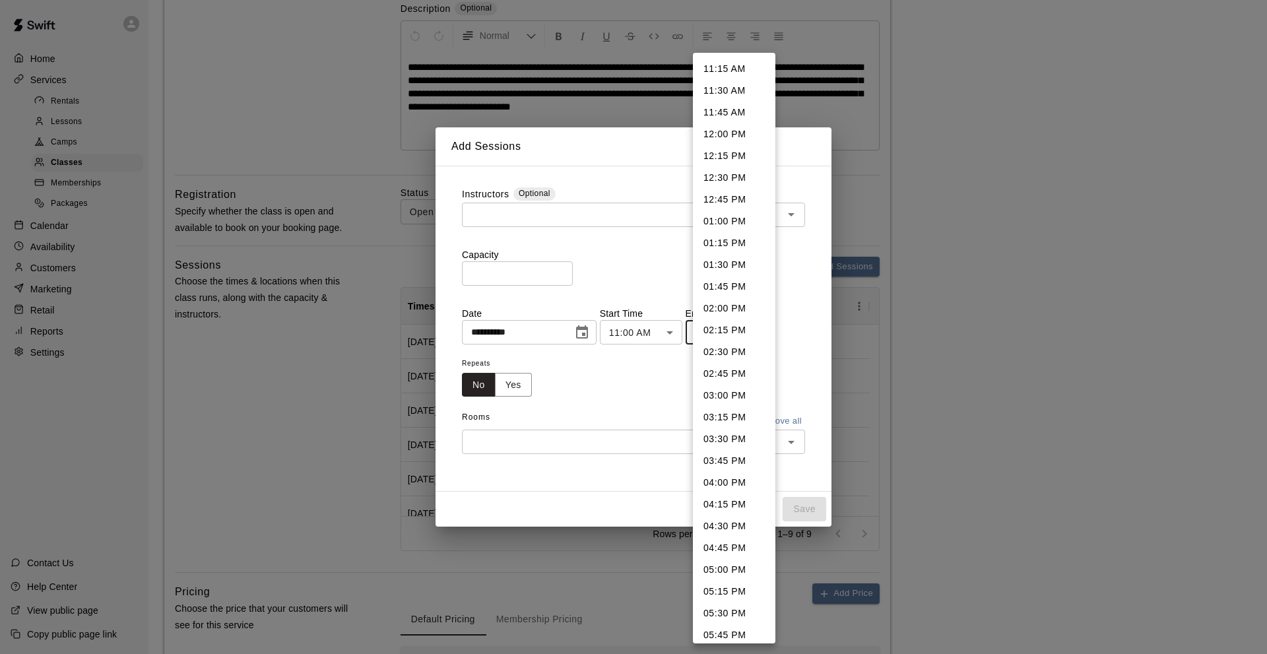
click at [725, 113] on li "11:45 AM" at bounding box center [734, 113] width 82 height 22
type input "********"
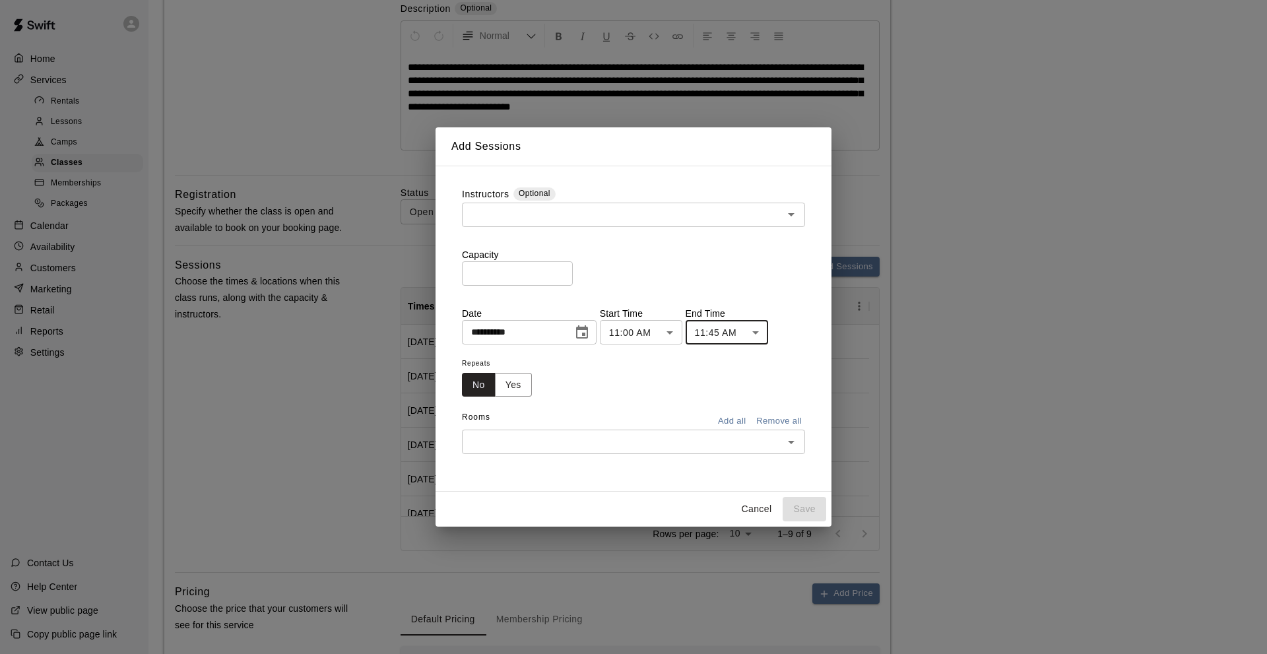
click at [499, 206] on input "text" at bounding box center [622, 214] width 313 height 16
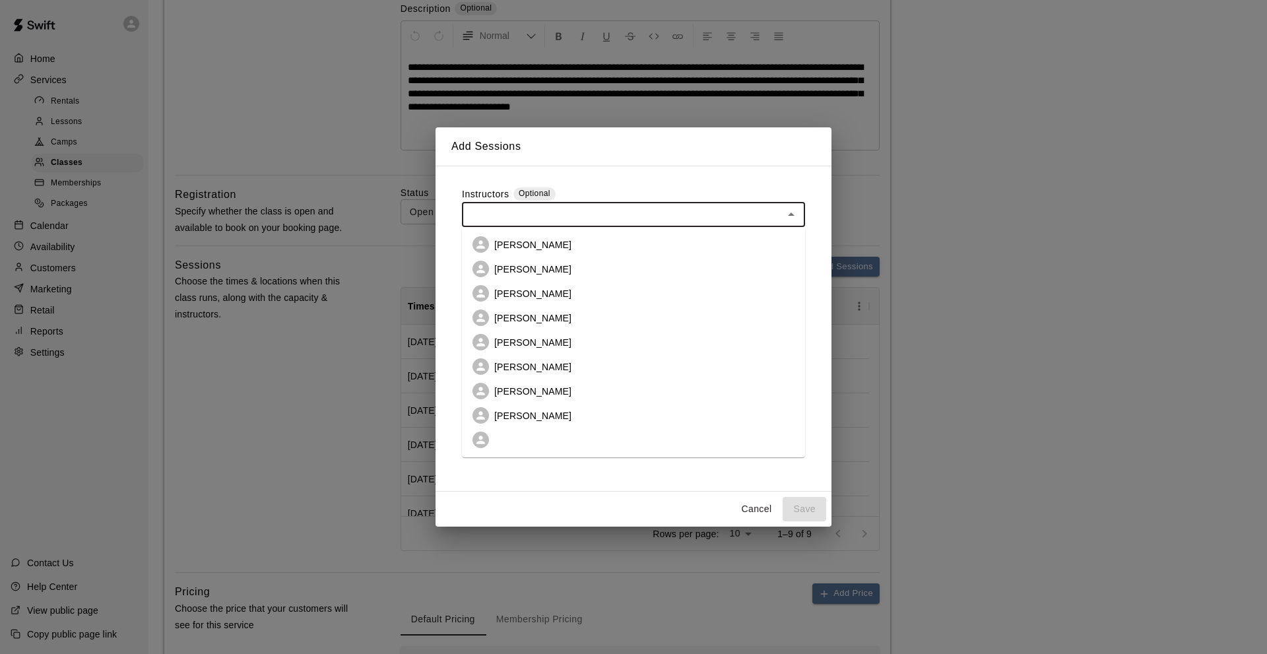
click at [506, 266] on p "[PERSON_NAME]" at bounding box center [532, 269] width 77 height 13
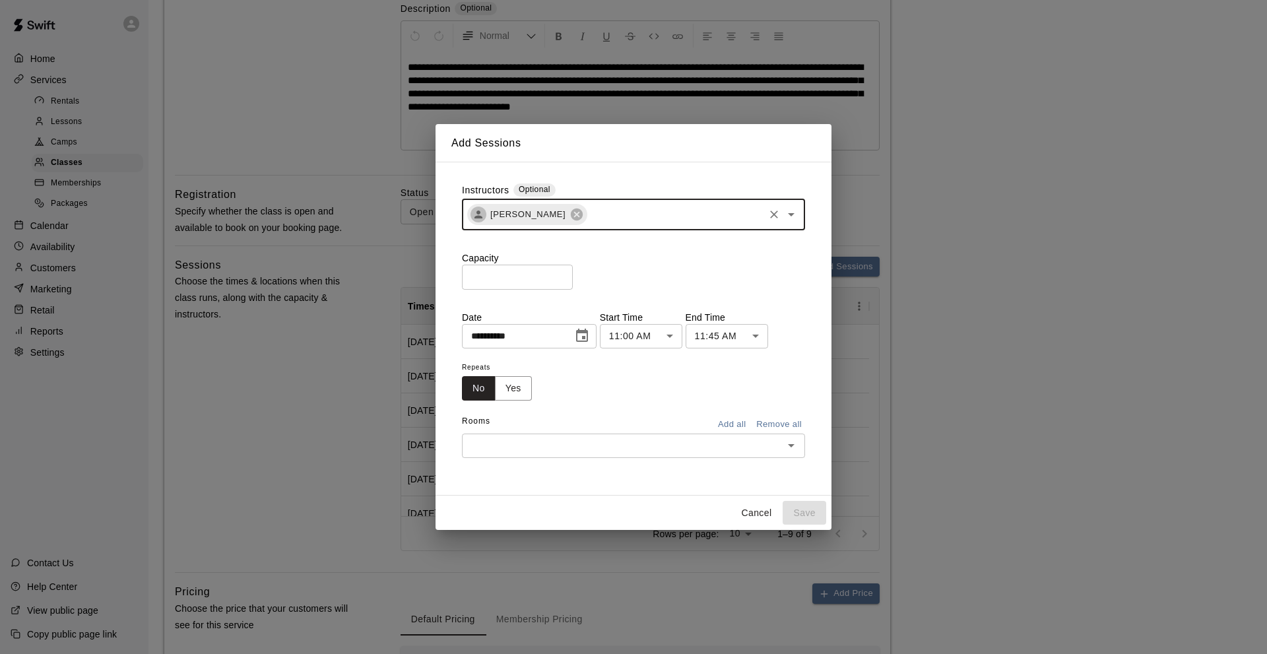
click at [592, 215] on input "text" at bounding box center [674, 214] width 173 height 16
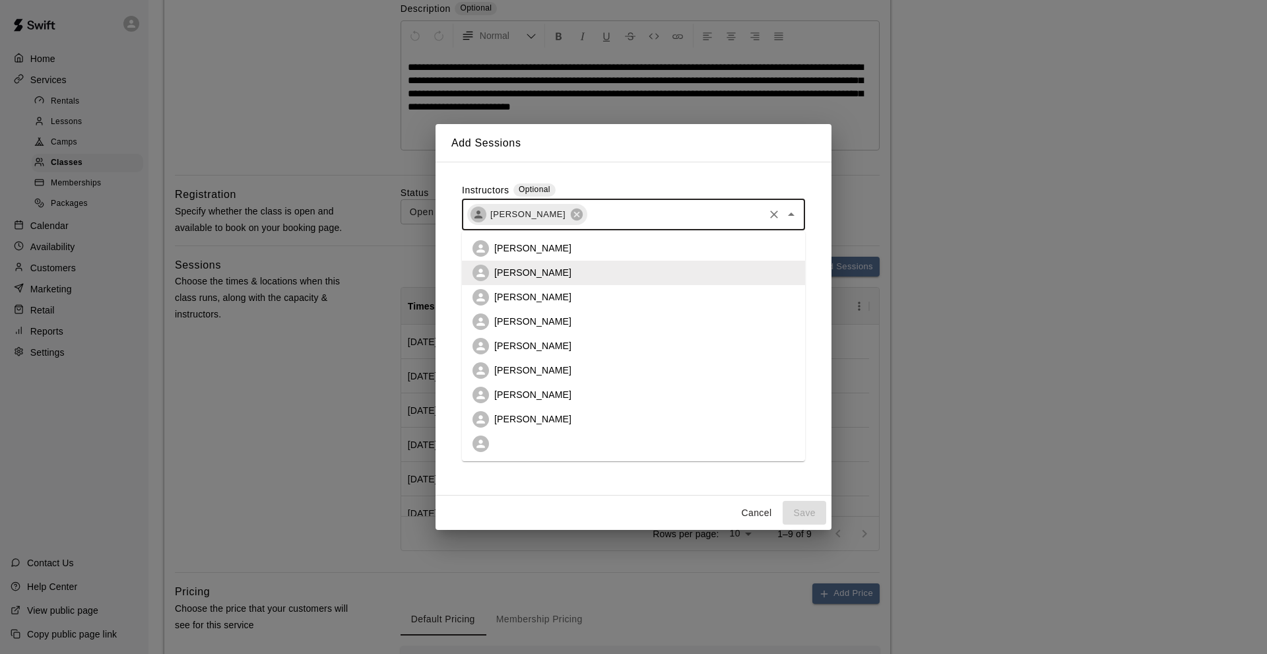
click at [528, 422] on p "[PERSON_NAME]" at bounding box center [532, 418] width 77 height 13
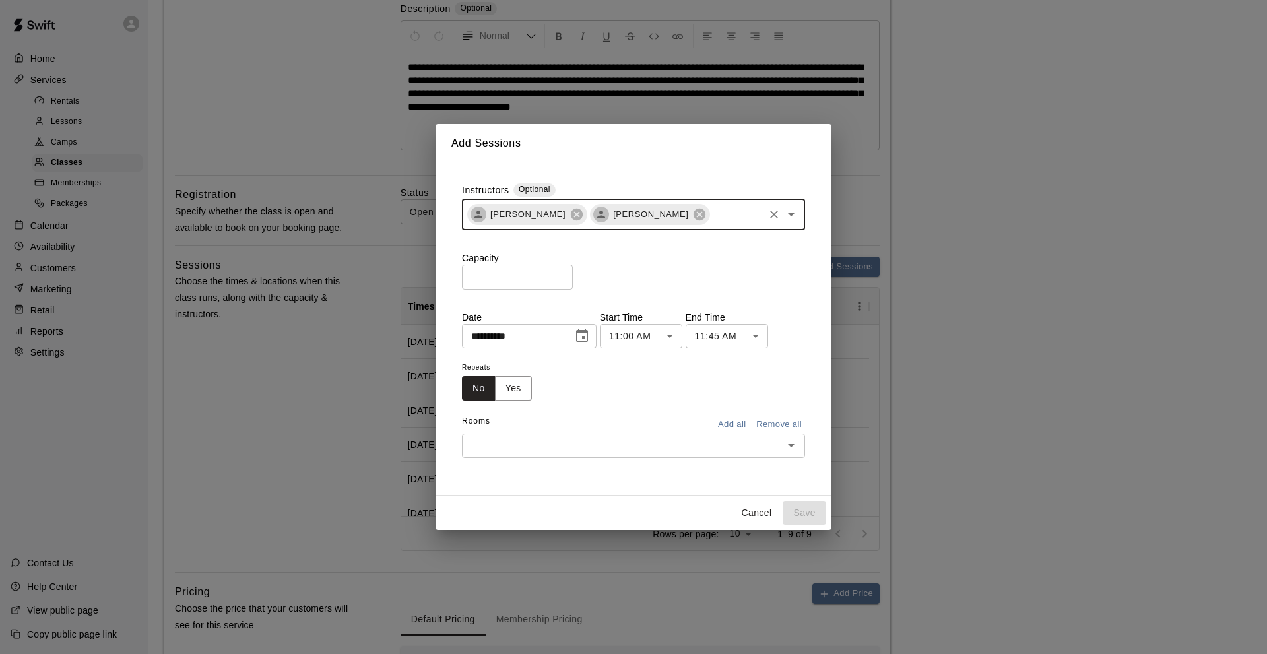
click at [472, 275] on input "*" at bounding box center [517, 277] width 111 height 24
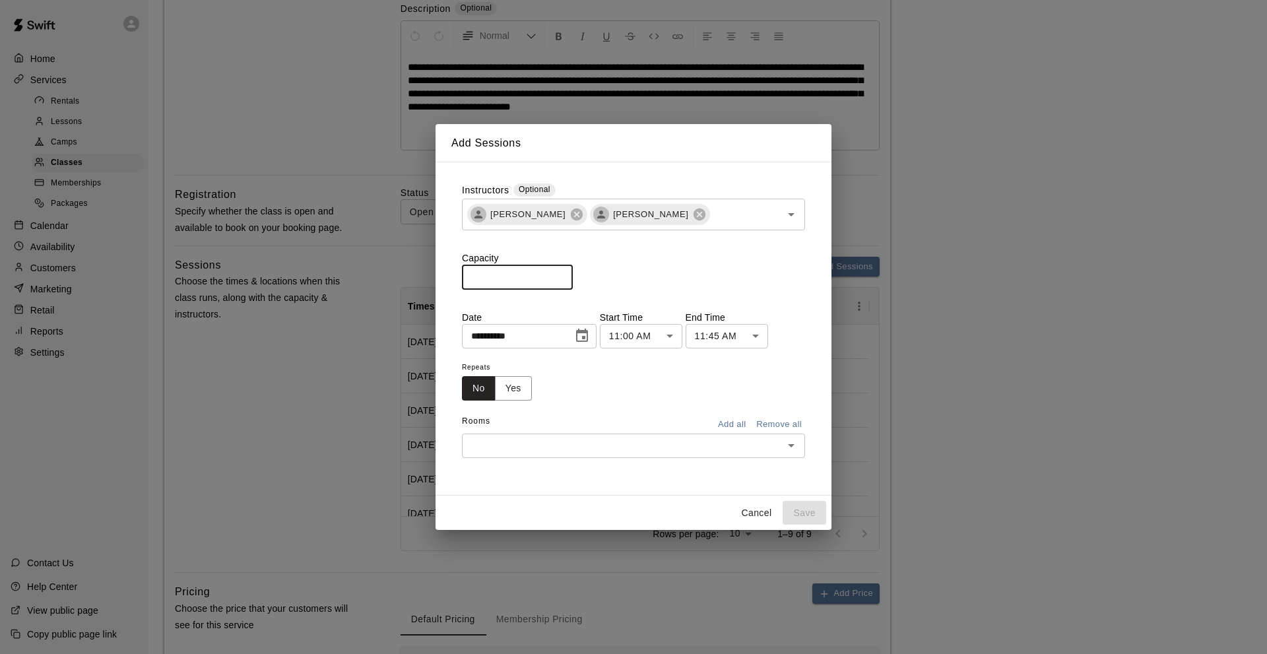
type input "**"
click at [727, 426] on button "Add all" at bounding box center [731, 424] width 42 height 20
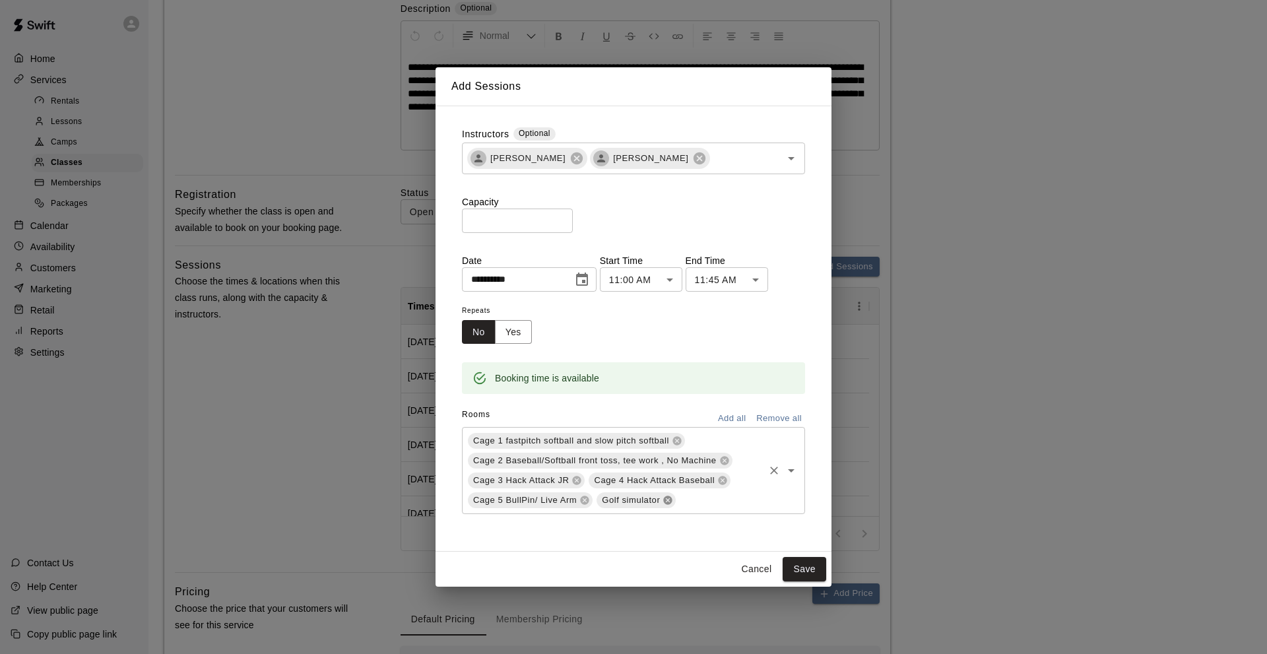
click at [665, 500] on icon at bounding box center [668, 500] width 9 height 9
click at [806, 571] on button "Save" at bounding box center [804, 569] width 44 height 24
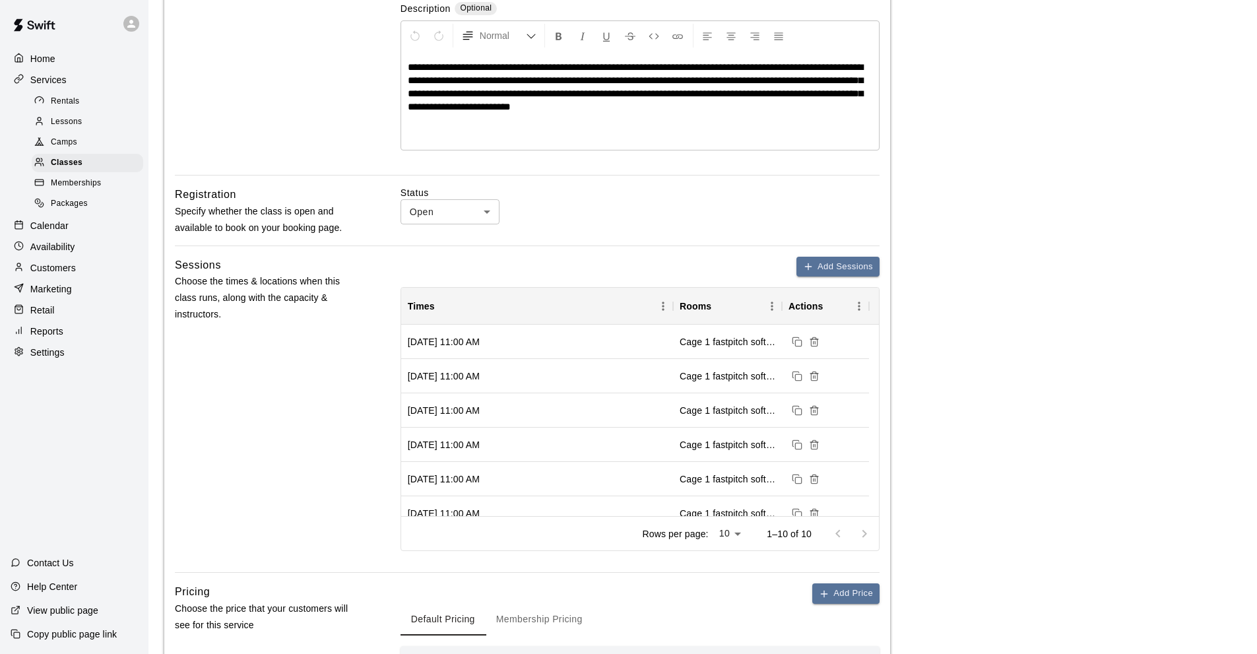
scroll to position [528, 0]
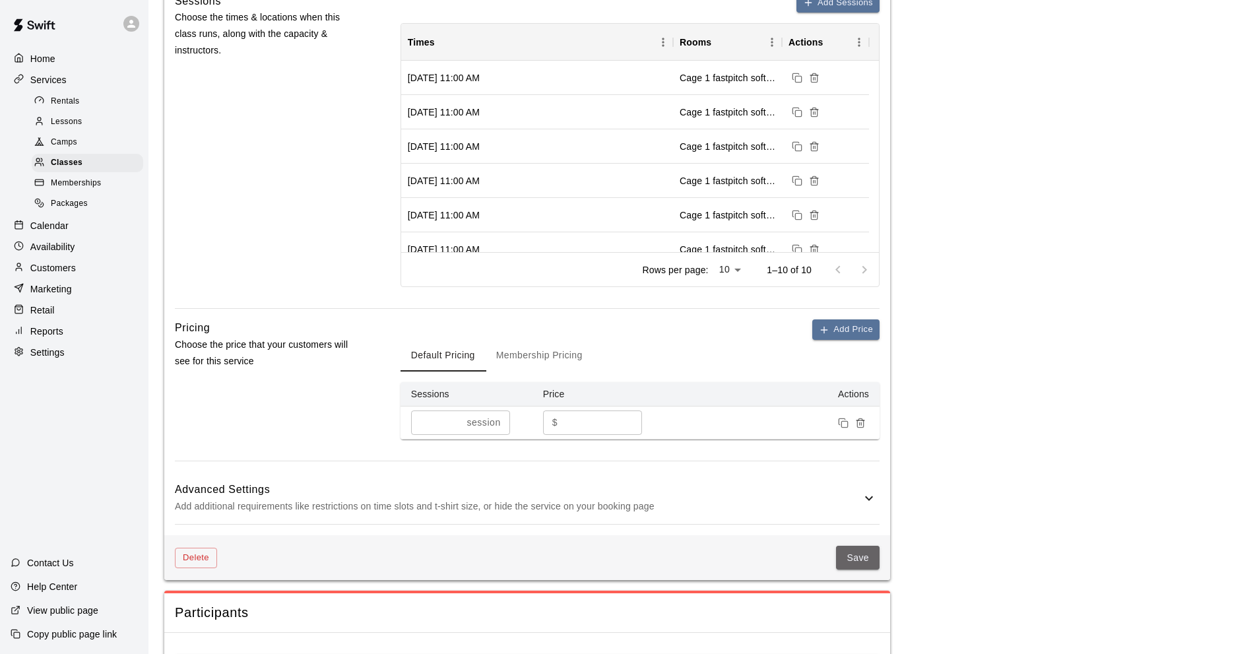
click at [864, 546] on button "Save" at bounding box center [858, 558] width 44 height 24
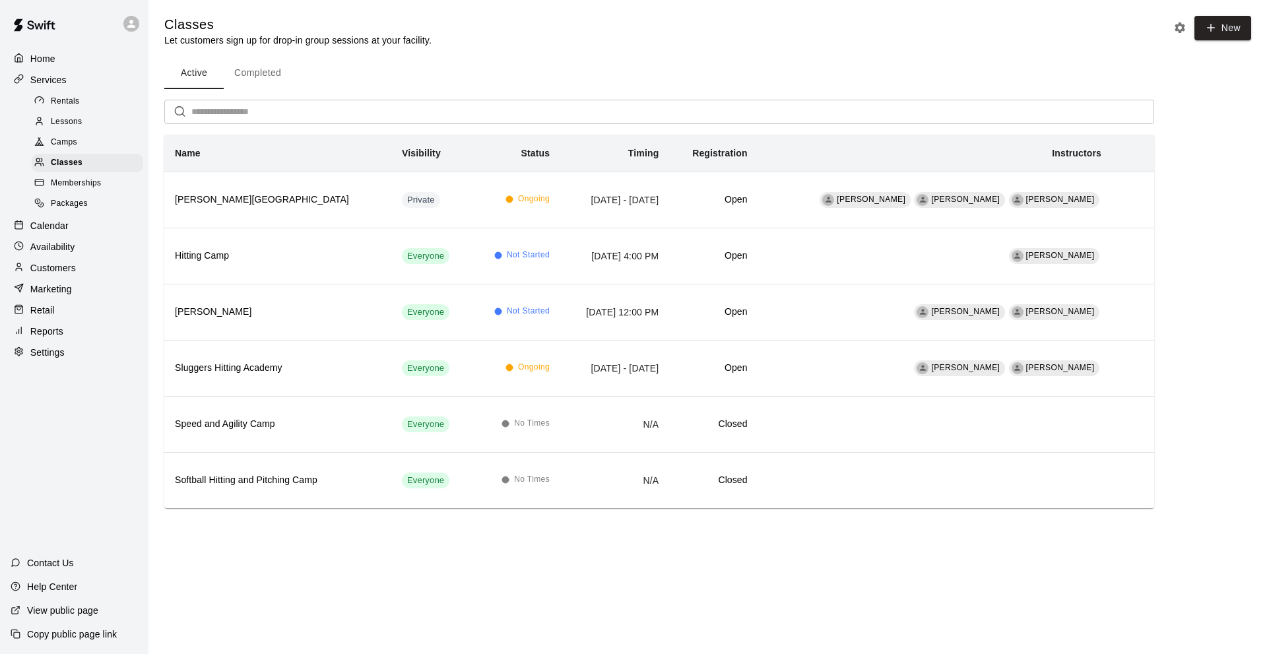
click at [57, 227] on p "Calendar" at bounding box center [49, 225] width 38 height 13
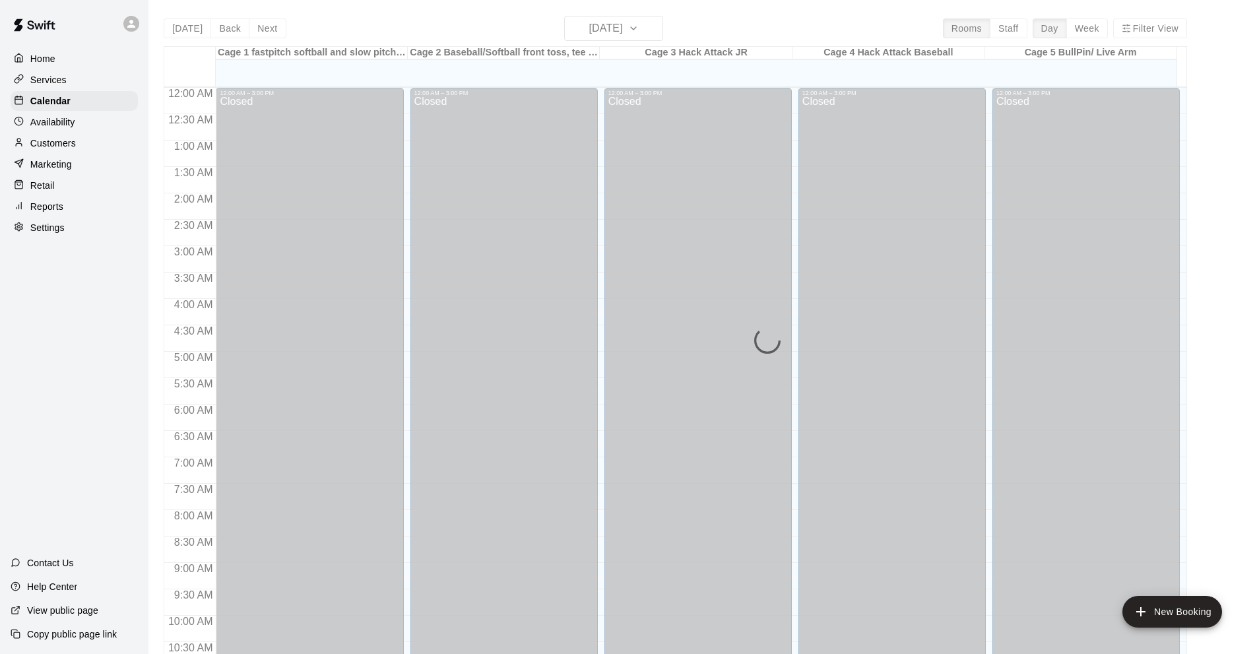
scroll to position [646, 0]
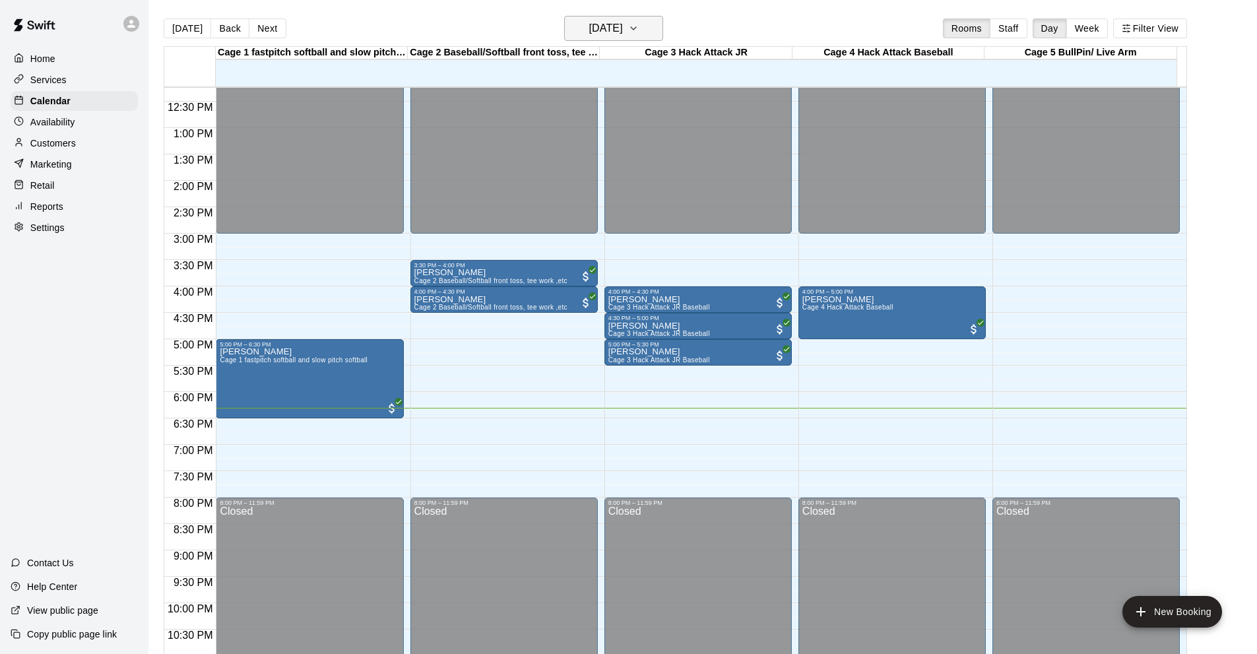
click at [639, 22] on icon "button" at bounding box center [633, 28] width 11 height 16
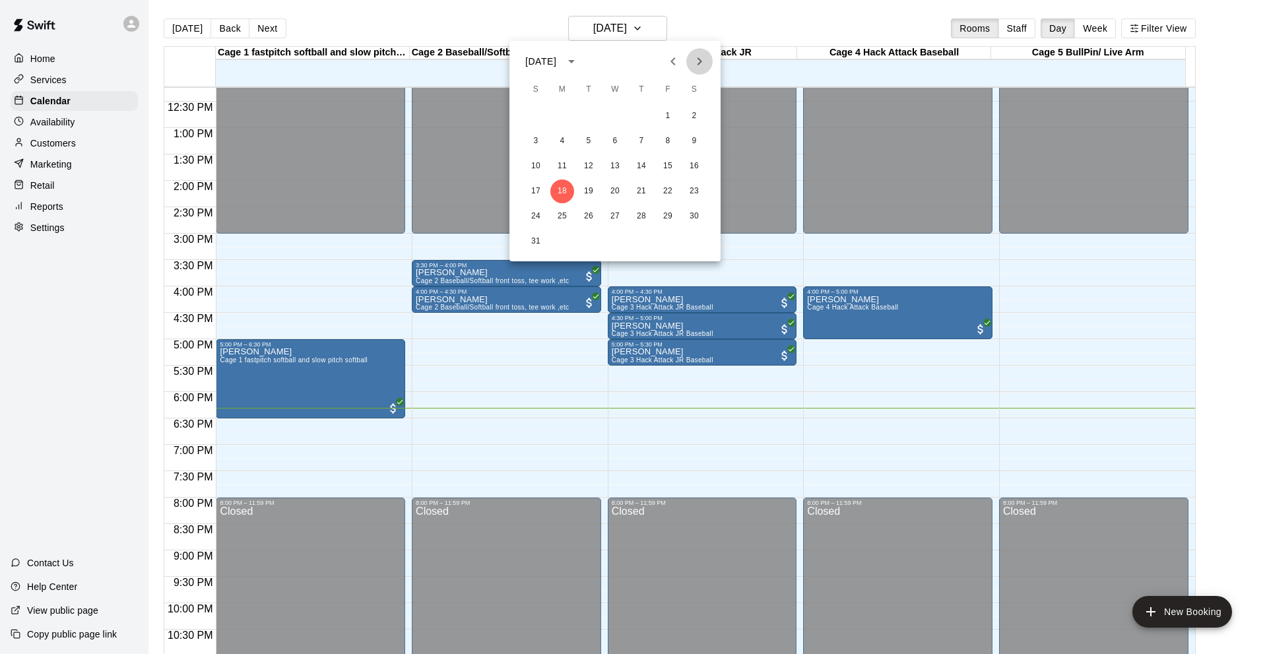
click at [697, 57] on icon "Next month" at bounding box center [699, 61] width 16 height 16
click at [668, 163] on button "19" at bounding box center [668, 166] width 24 height 24
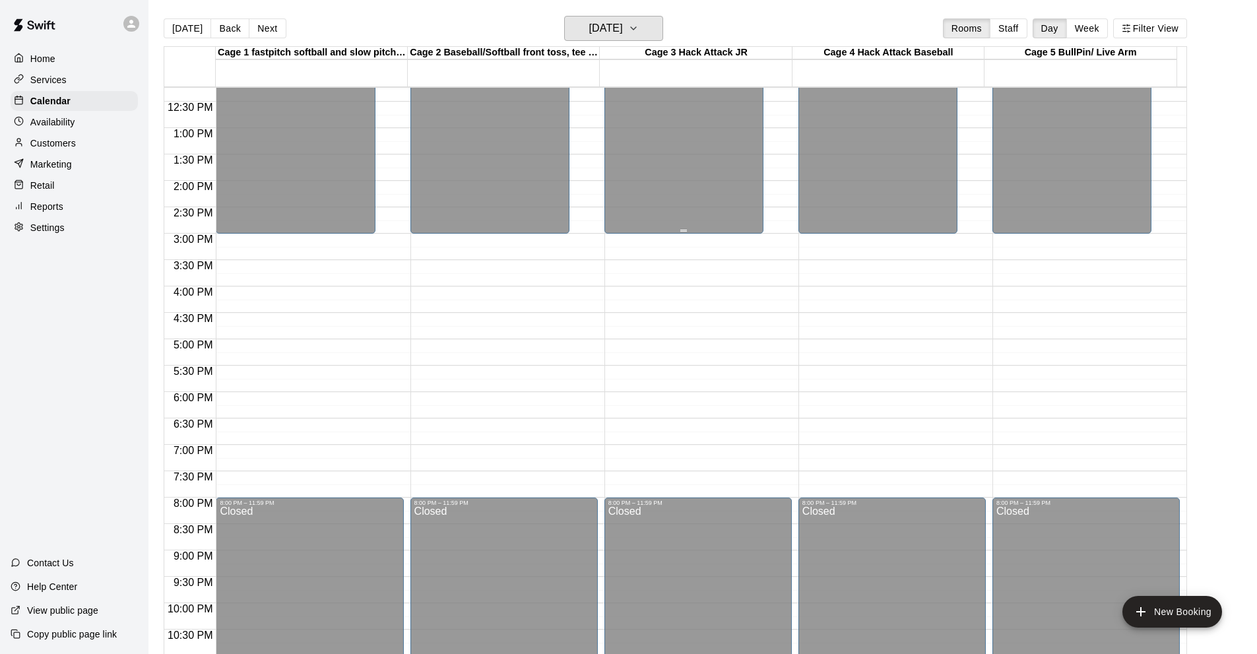
scroll to position [448, 0]
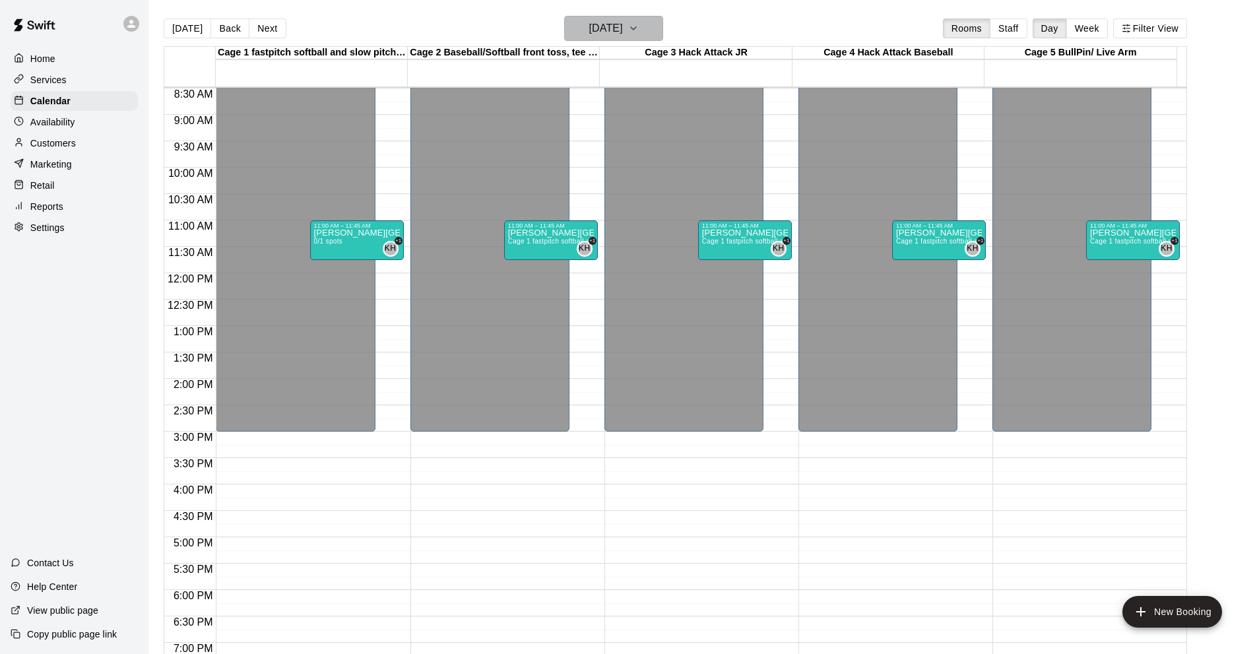
click at [639, 20] on icon "button" at bounding box center [633, 28] width 11 height 16
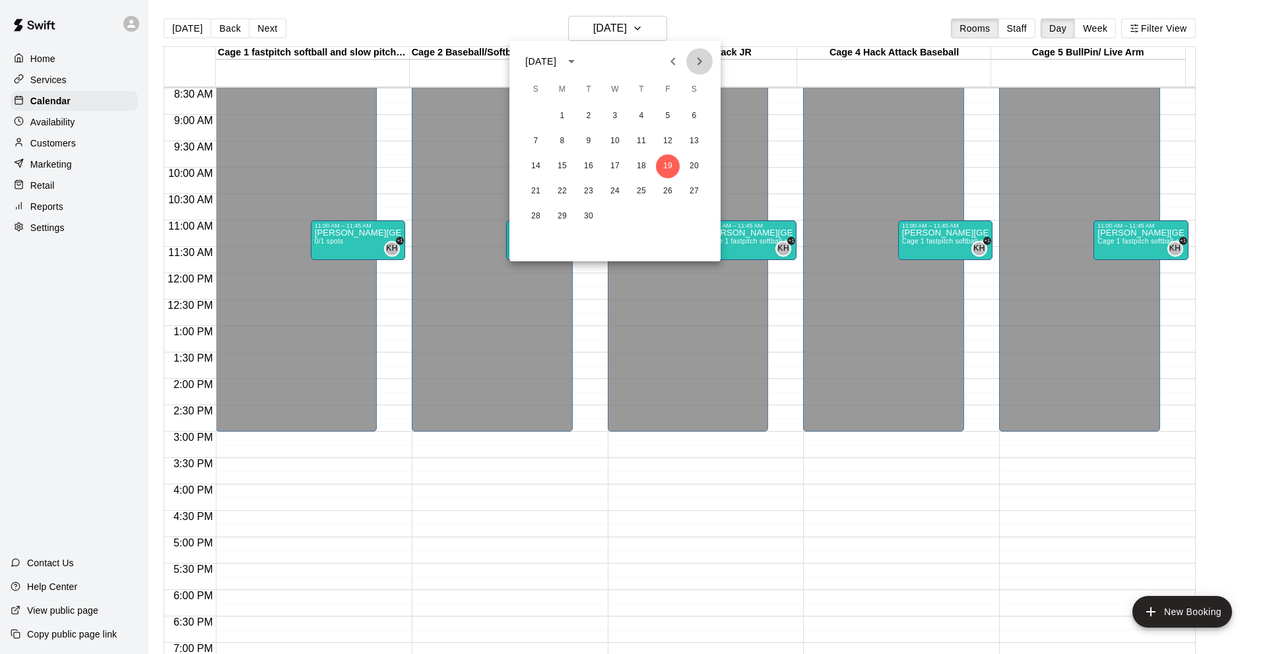
click at [691, 59] on button "Next month" at bounding box center [699, 61] width 26 height 26
click at [664, 187] on button "24" at bounding box center [668, 191] width 24 height 24
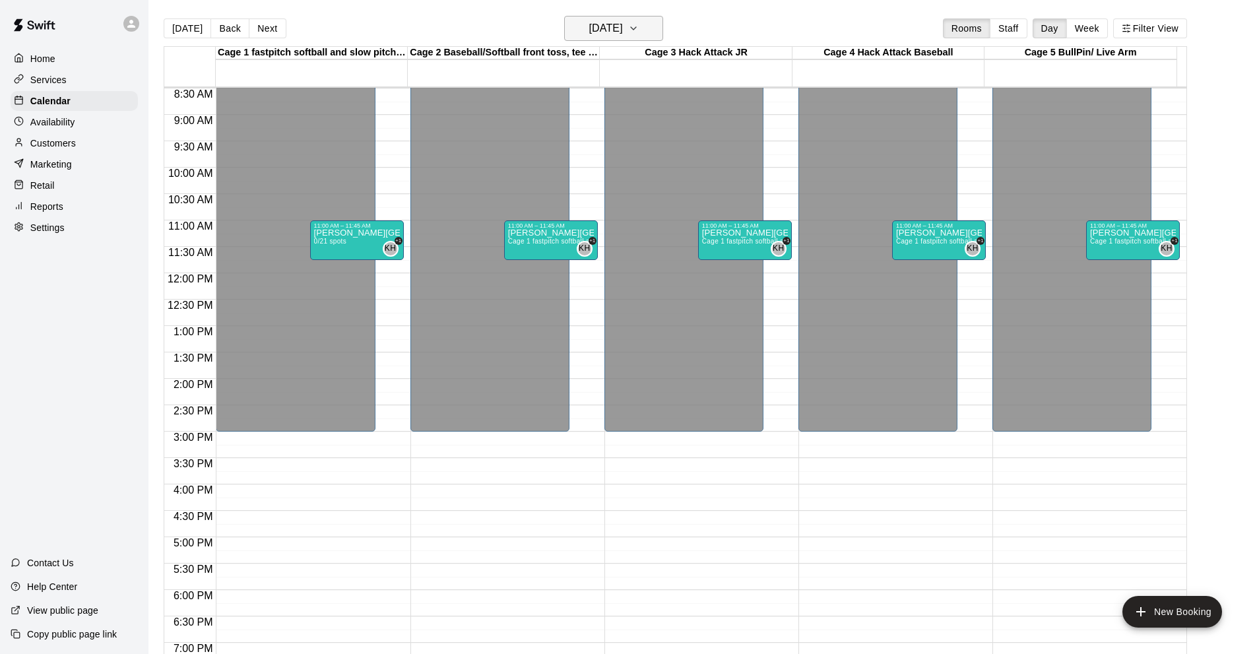
click at [639, 24] on icon "button" at bounding box center [633, 28] width 11 height 16
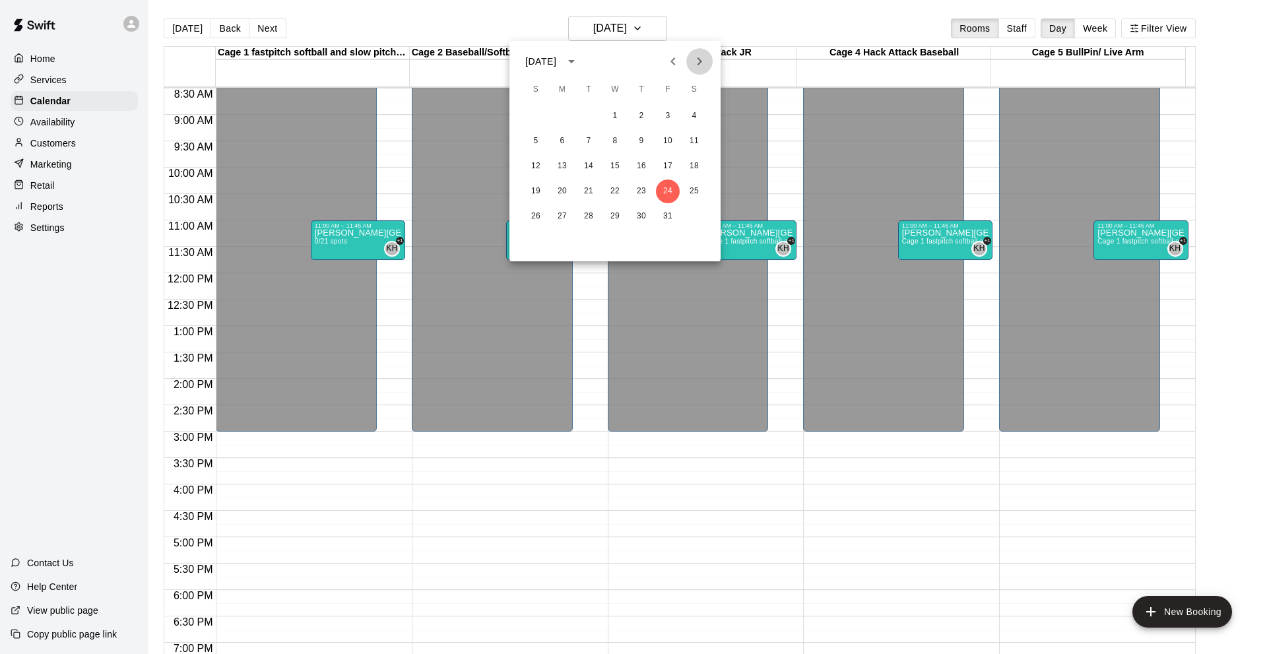
click at [695, 59] on icon "Next month" at bounding box center [699, 61] width 16 height 16
click at [672, 164] on button "14" at bounding box center [668, 166] width 24 height 24
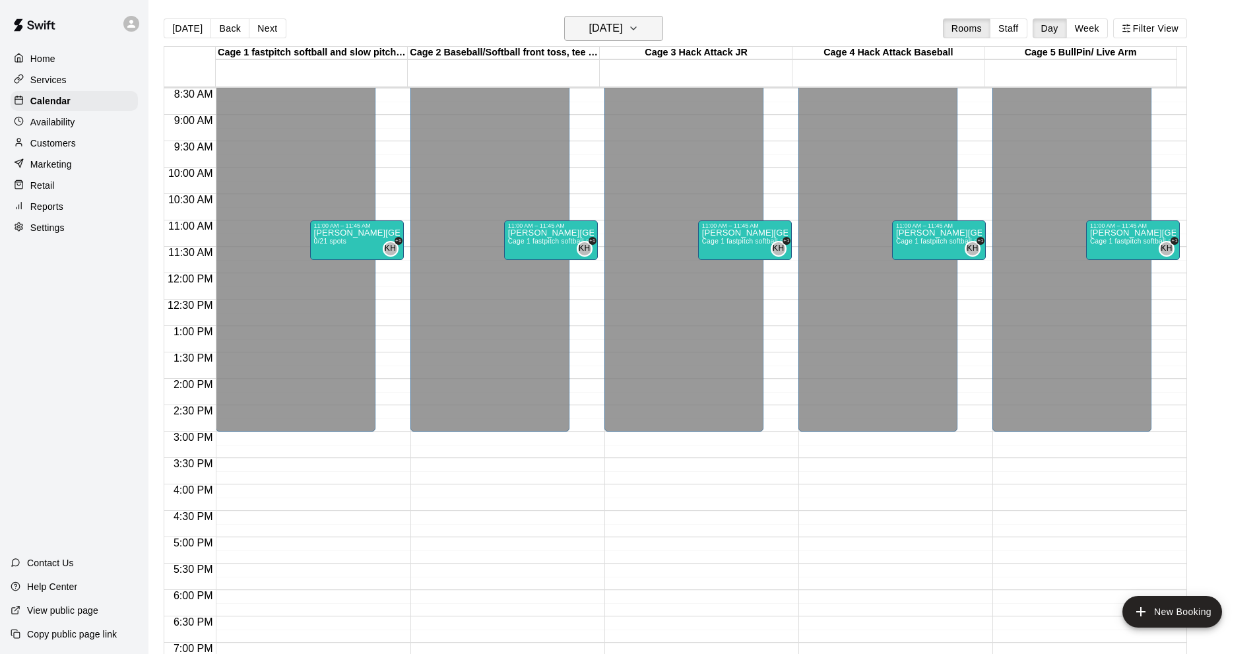
click at [657, 28] on button "[DATE]" at bounding box center [613, 28] width 99 height 25
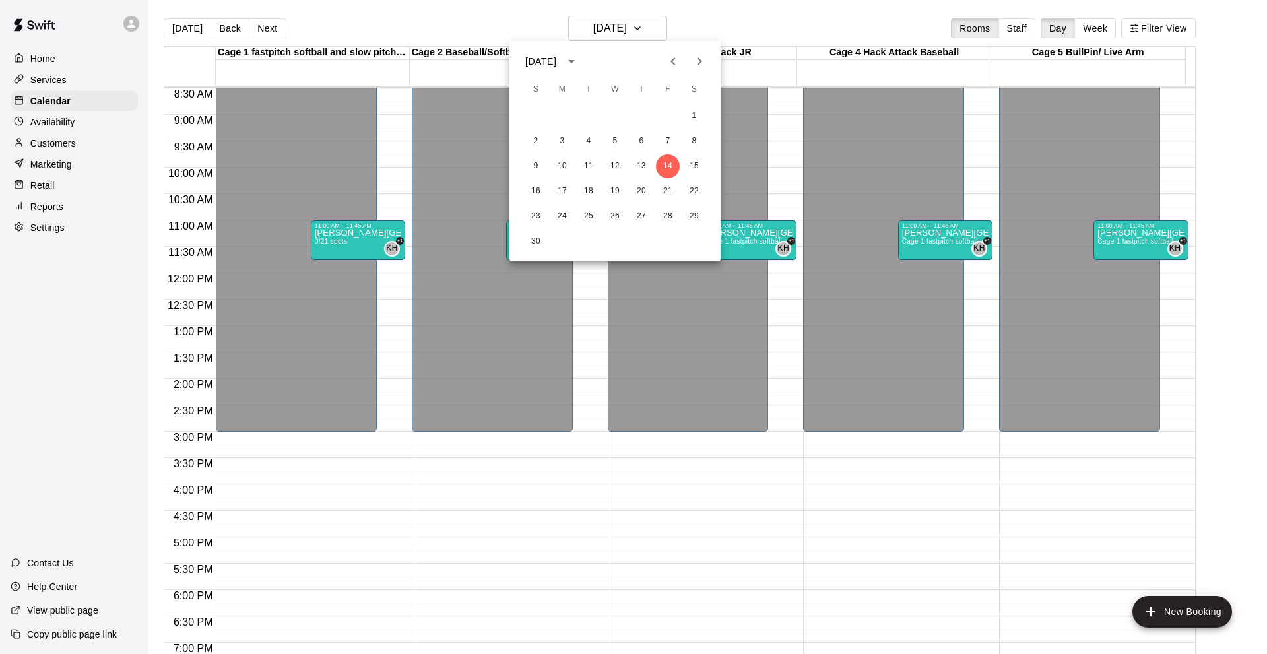
click at [698, 62] on icon "Next month" at bounding box center [699, 61] width 16 height 16
click at [667, 116] on button "5" at bounding box center [668, 116] width 24 height 24
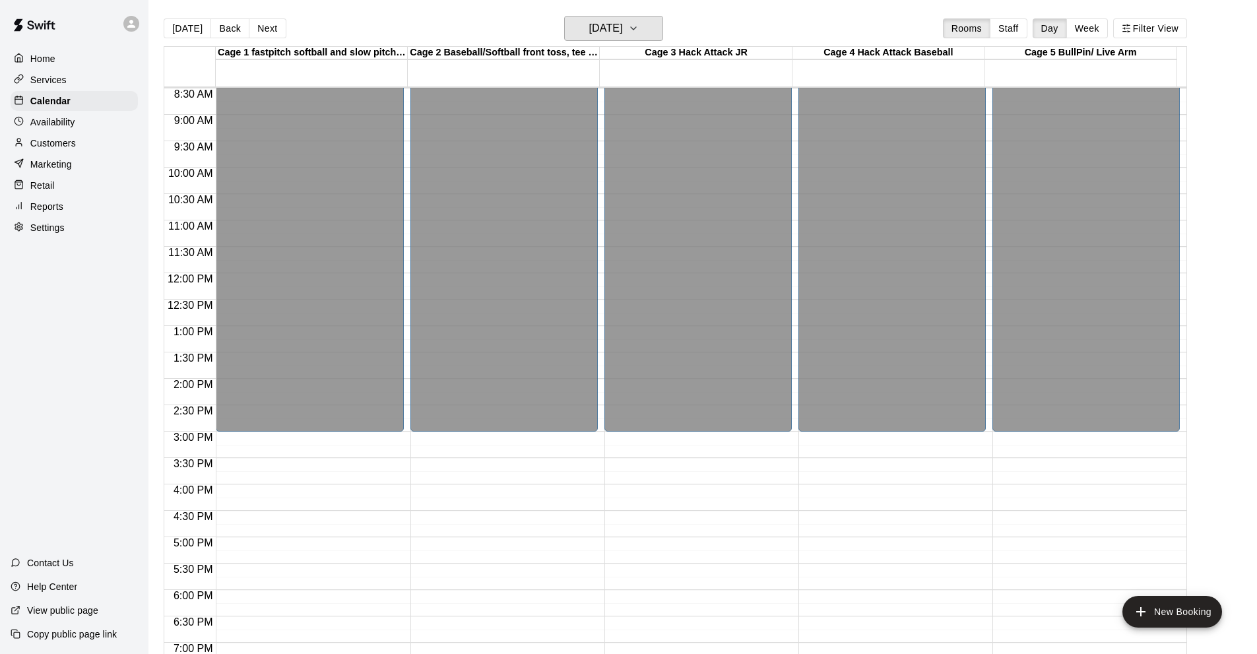
scroll to position [316, 0]
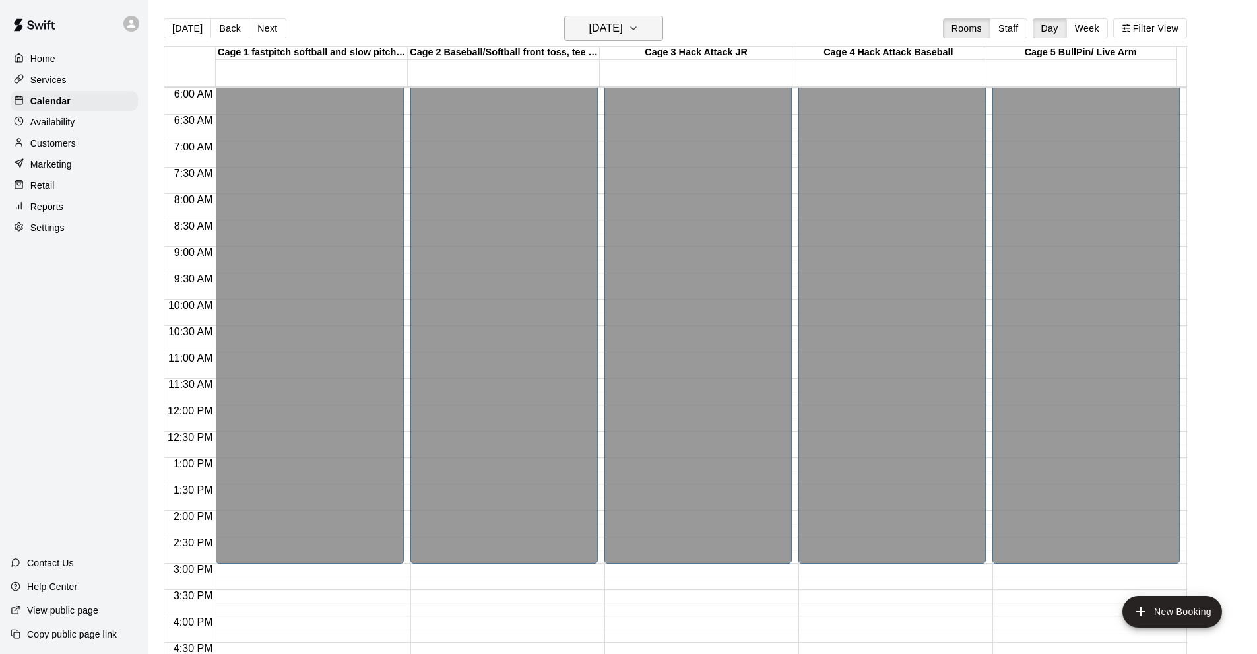
click at [644, 28] on button "[DATE]" at bounding box center [613, 28] width 99 height 25
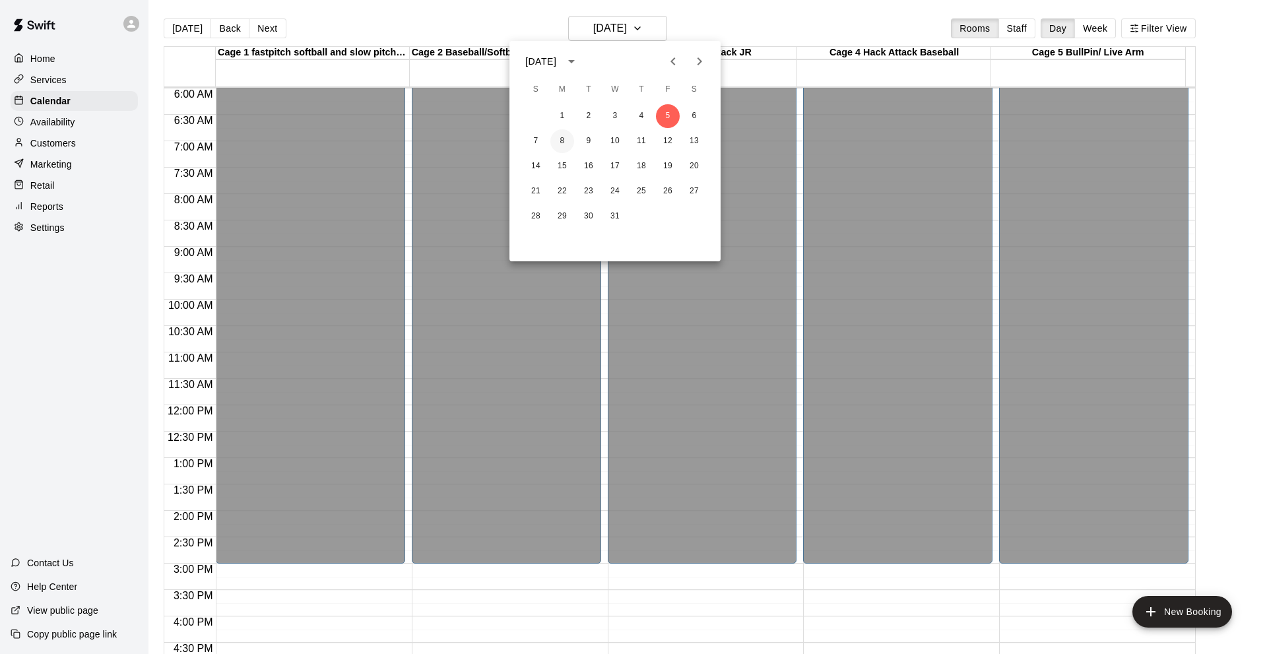
click at [563, 138] on button "8" at bounding box center [562, 141] width 24 height 24
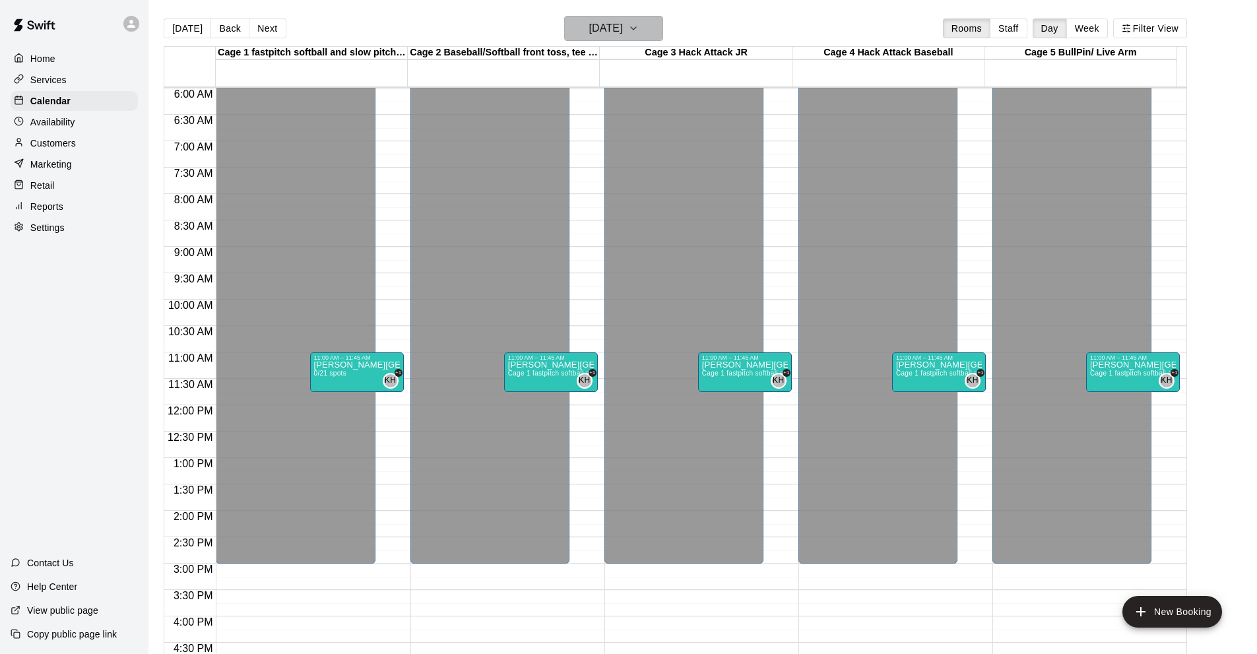
click at [639, 26] on icon "button" at bounding box center [633, 28] width 11 height 16
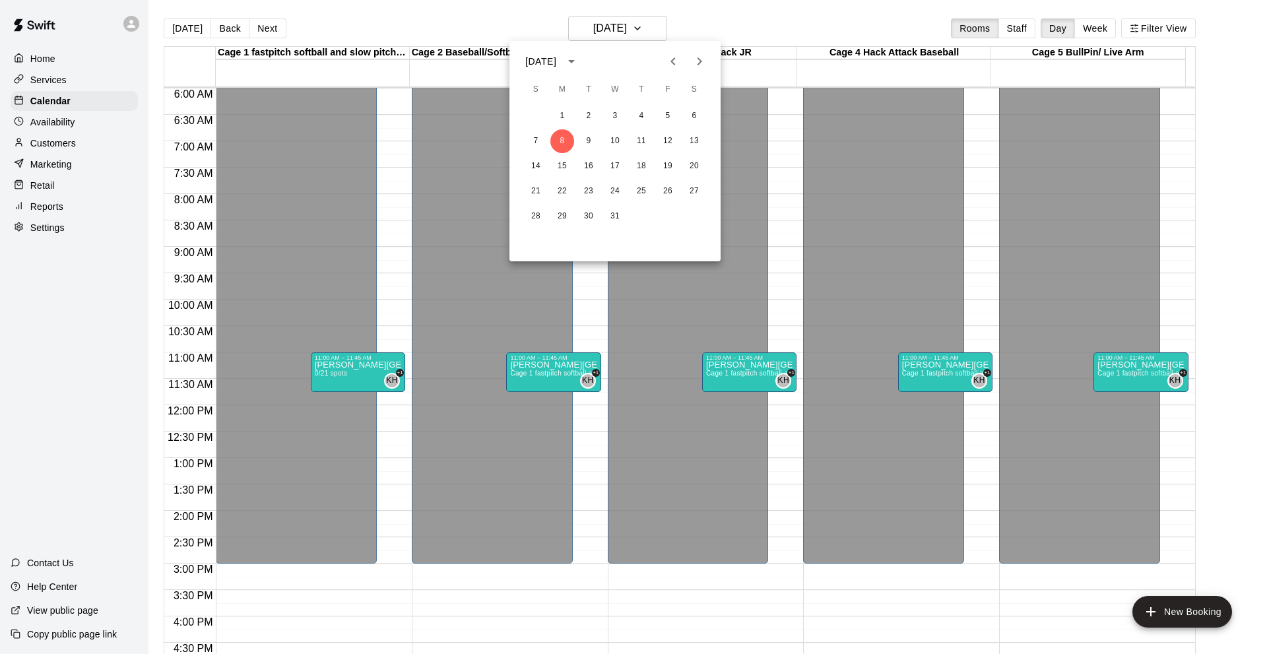
click at [693, 58] on icon "Next month" at bounding box center [699, 61] width 16 height 16
click at [664, 163] on button "16" at bounding box center [668, 166] width 24 height 24
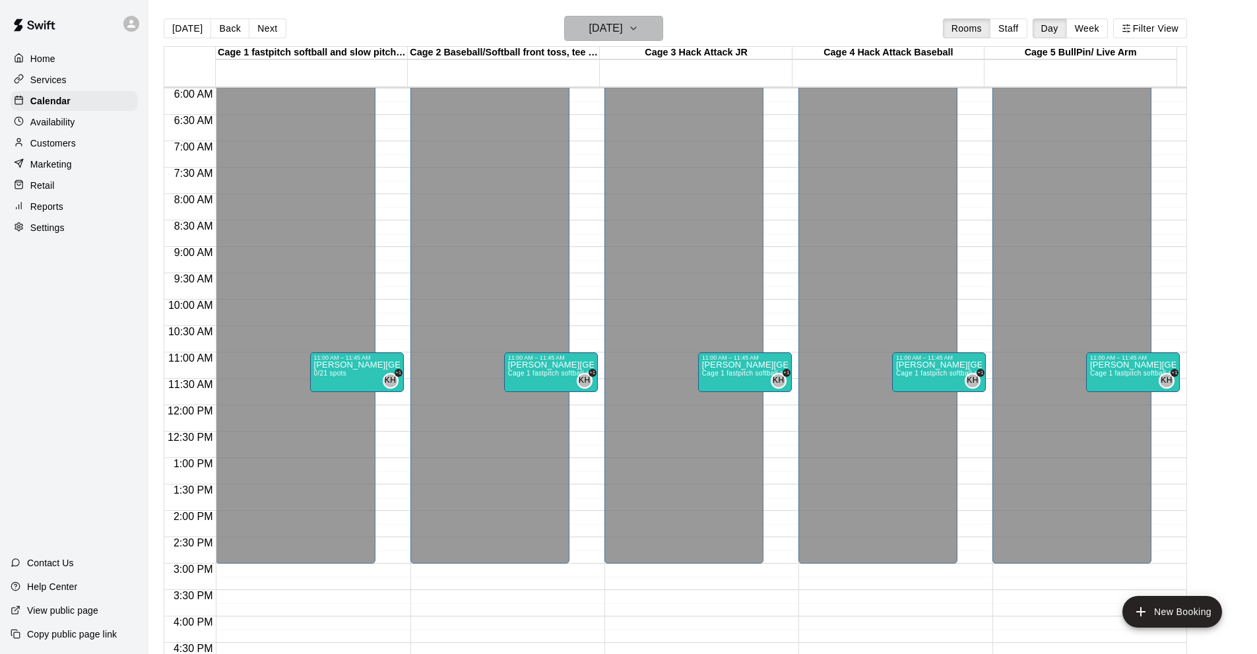
click at [639, 23] on icon "button" at bounding box center [633, 28] width 11 height 16
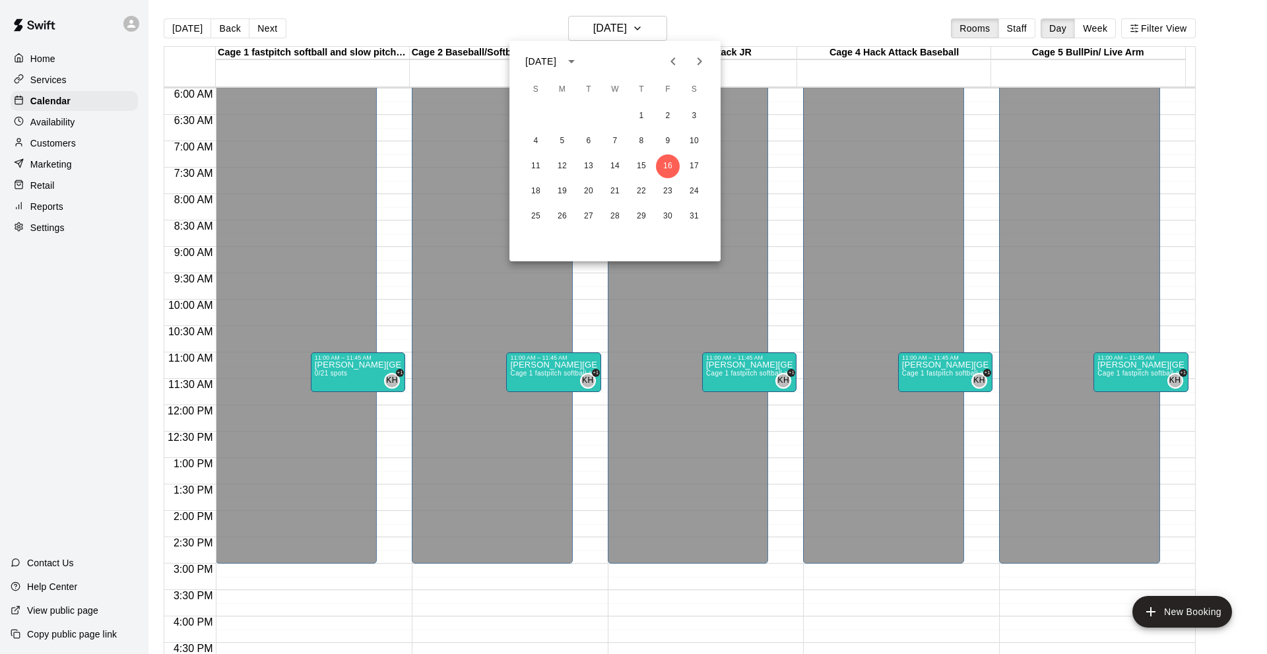
click at [697, 54] on icon "Next month" at bounding box center [699, 61] width 16 height 16
click at [556, 189] on button "23" at bounding box center [562, 191] width 24 height 24
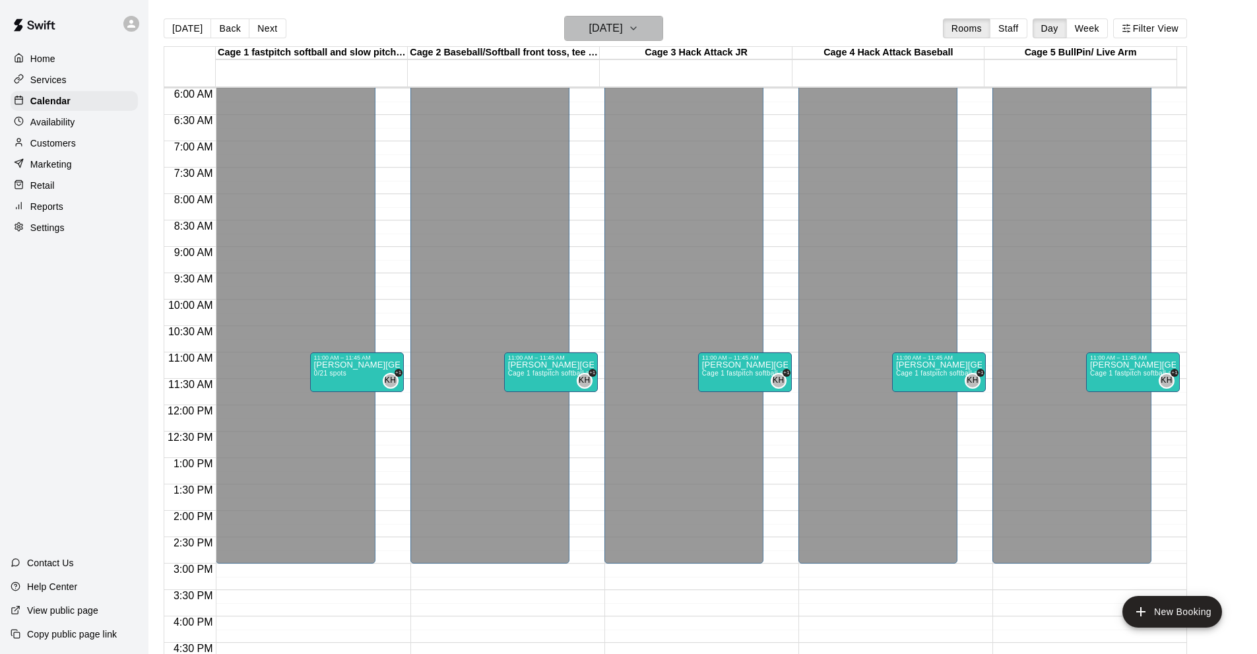
click at [648, 24] on button "[DATE]" at bounding box center [613, 28] width 99 height 25
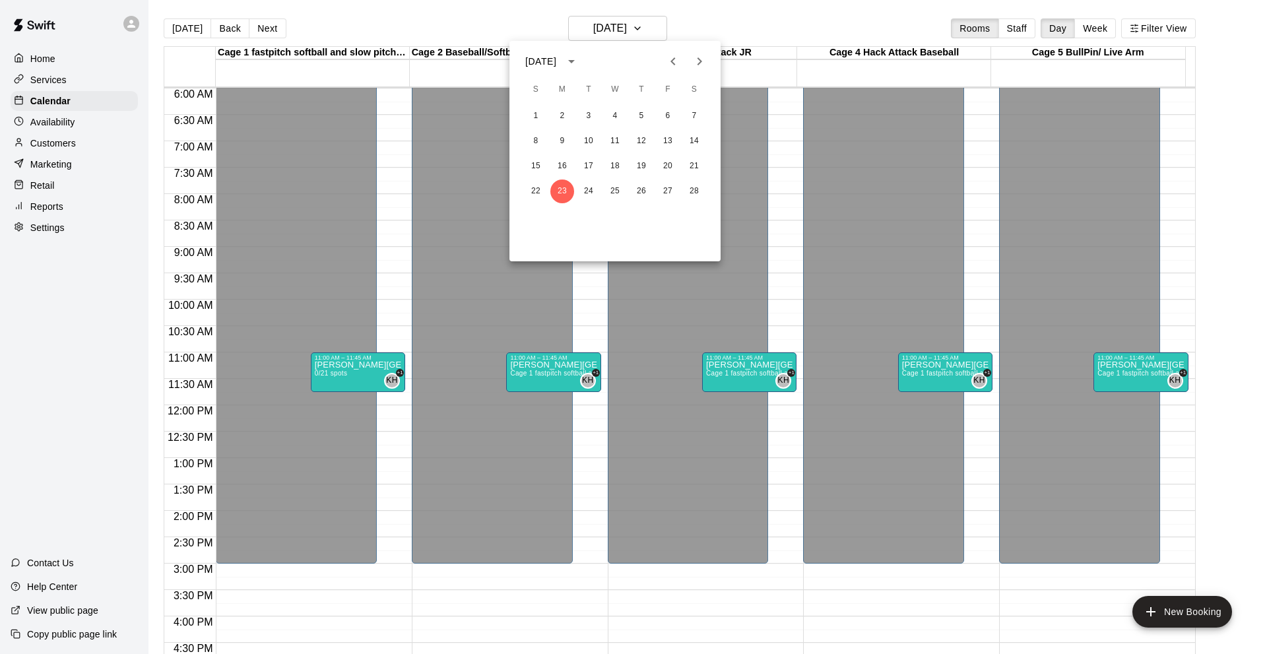
click at [697, 59] on icon "Next month" at bounding box center [699, 61] width 16 height 16
click at [672, 191] on button "27" at bounding box center [668, 191] width 24 height 24
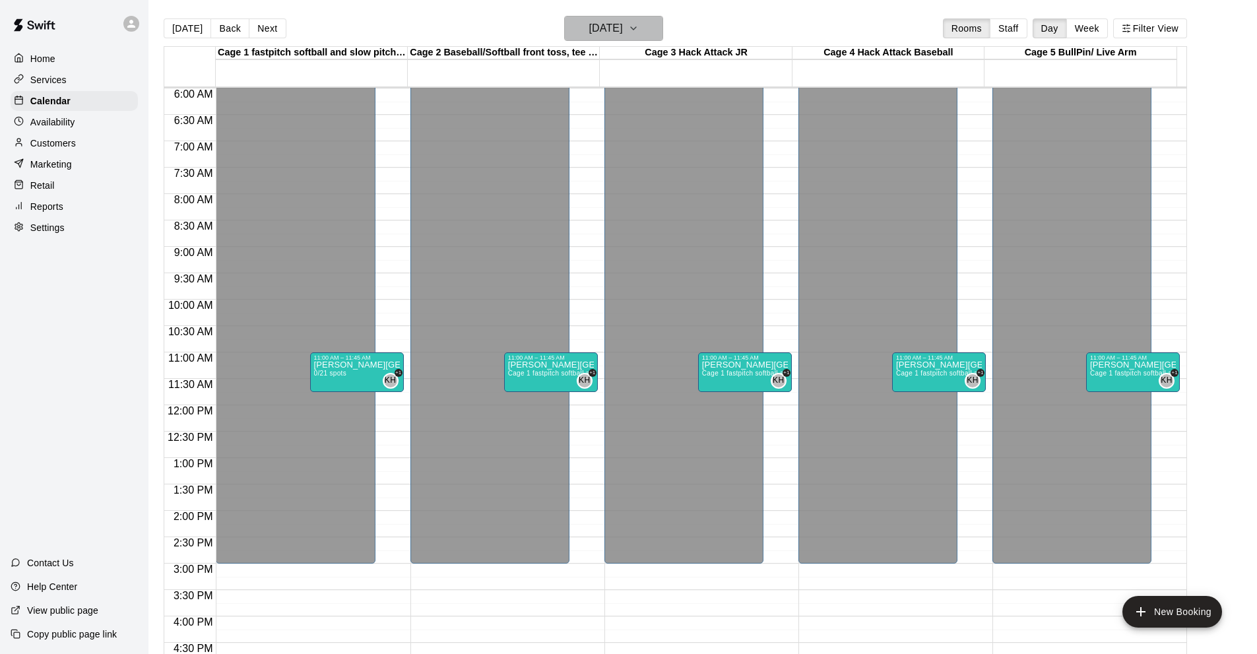
click at [639, 32] on icon "button" at bounding box center [633, 28] width 11 height 16
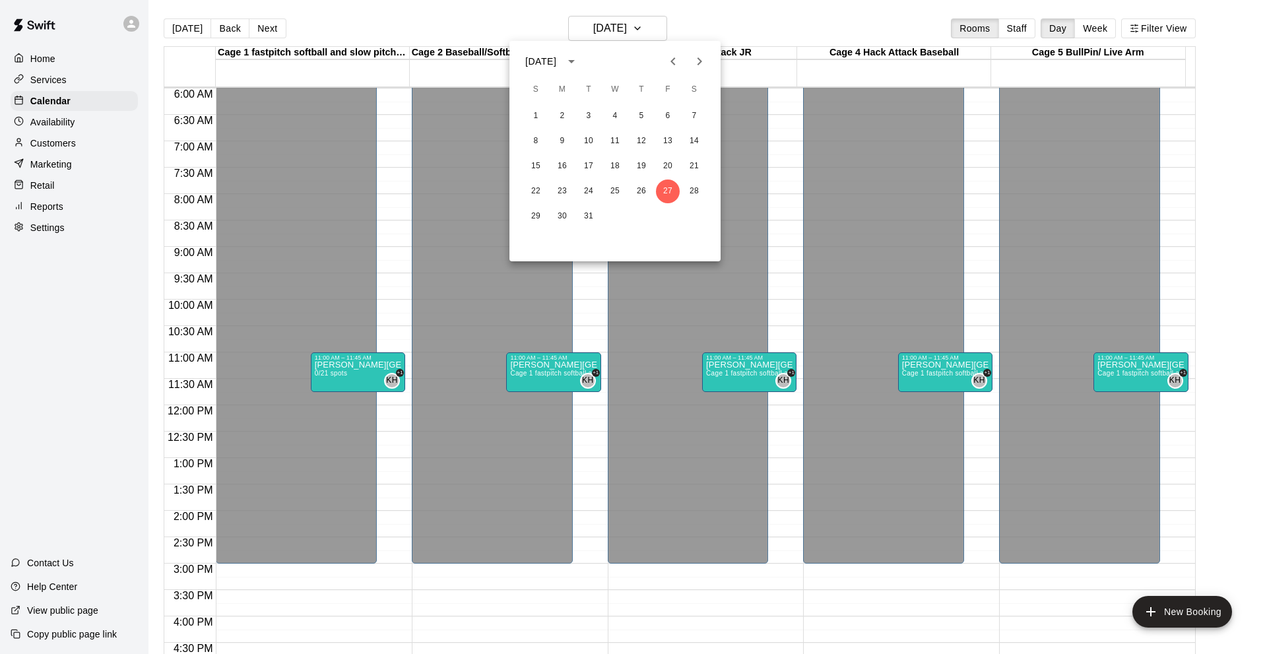
click at [703, 64] on icon "Next month" at bounding box center [699, 61] width 16 height 16
click at [668, 189] on button "24" at bounding box center [668, 191] width 24 height 24
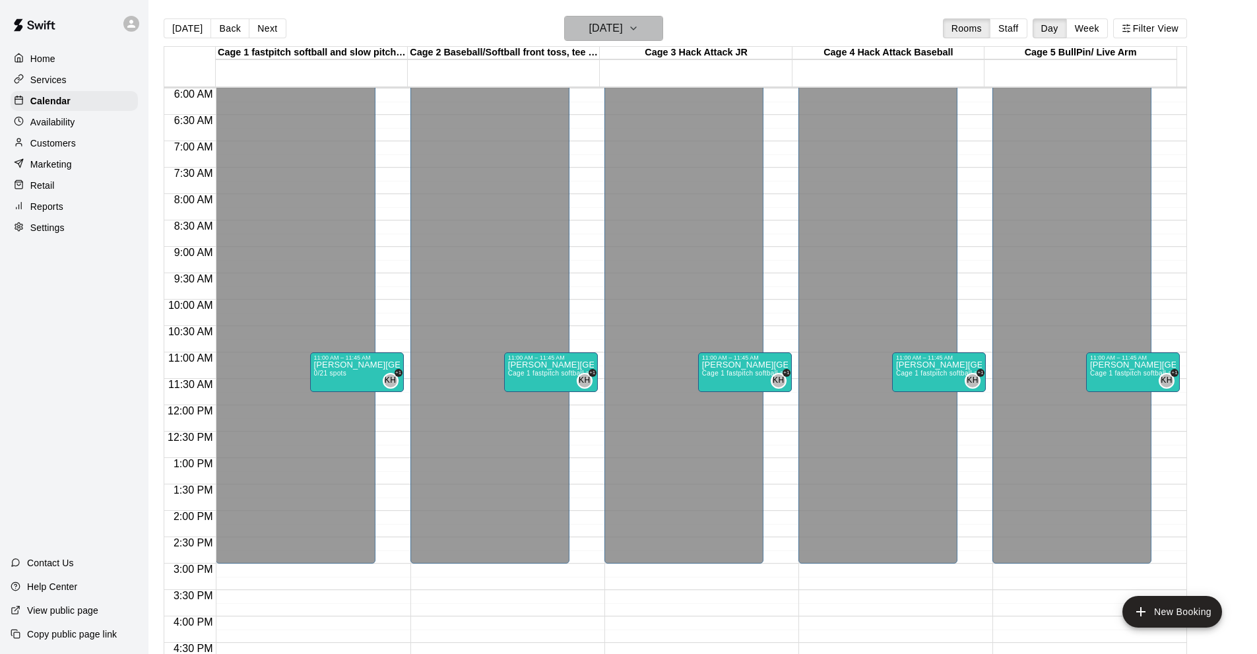
click at [639, 27] on icon "button" at bounding box center [633, 28] width 11 height 16
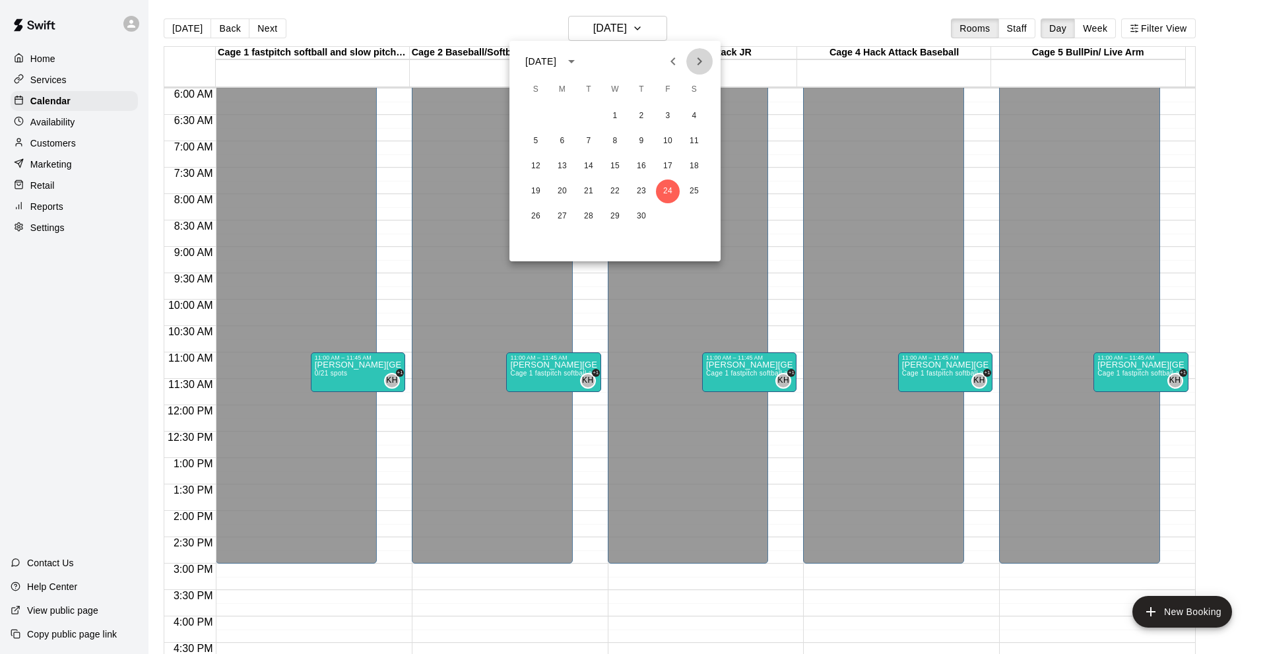
click at [703, 61] on icon "Next month" at bounding box center [699, 61] width 16 height 16
click at [669, 141] on button "8" at bounding box center [668, 141] width 24 height 24
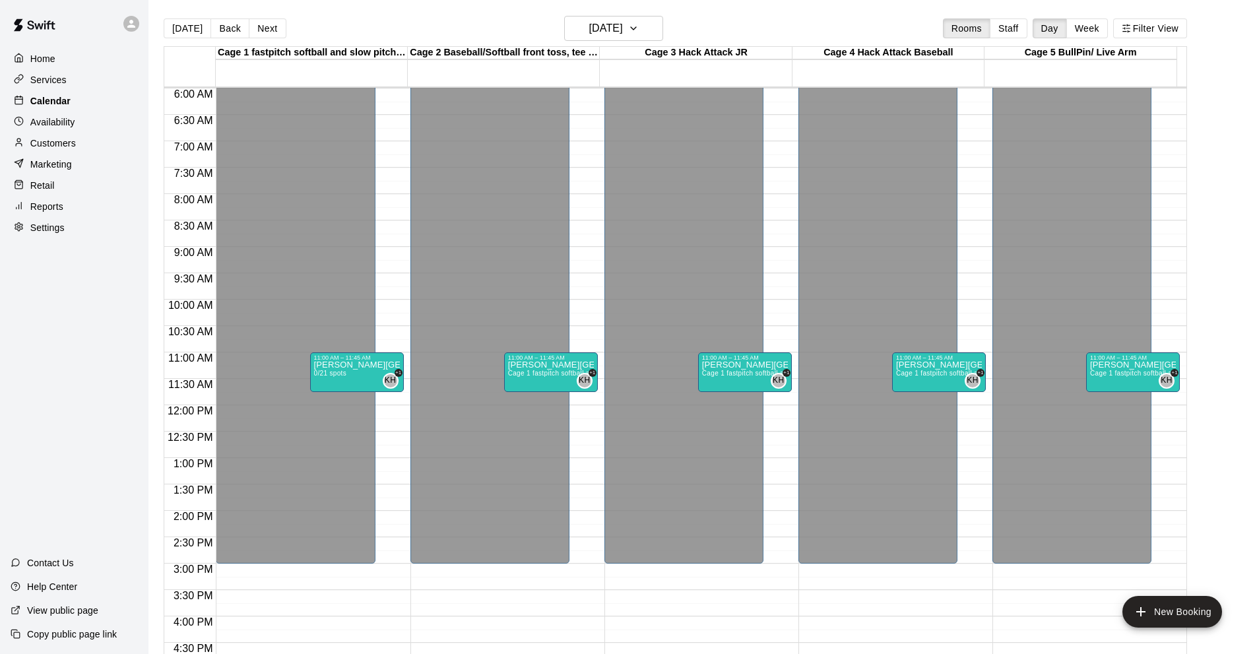
click at [59, 101] on p "Calendar" at bounding box center [50, 100] width 40 height 13
click at [183, 31] on button "[DATE]" at bounding box center [187, 28] width 47 height 20
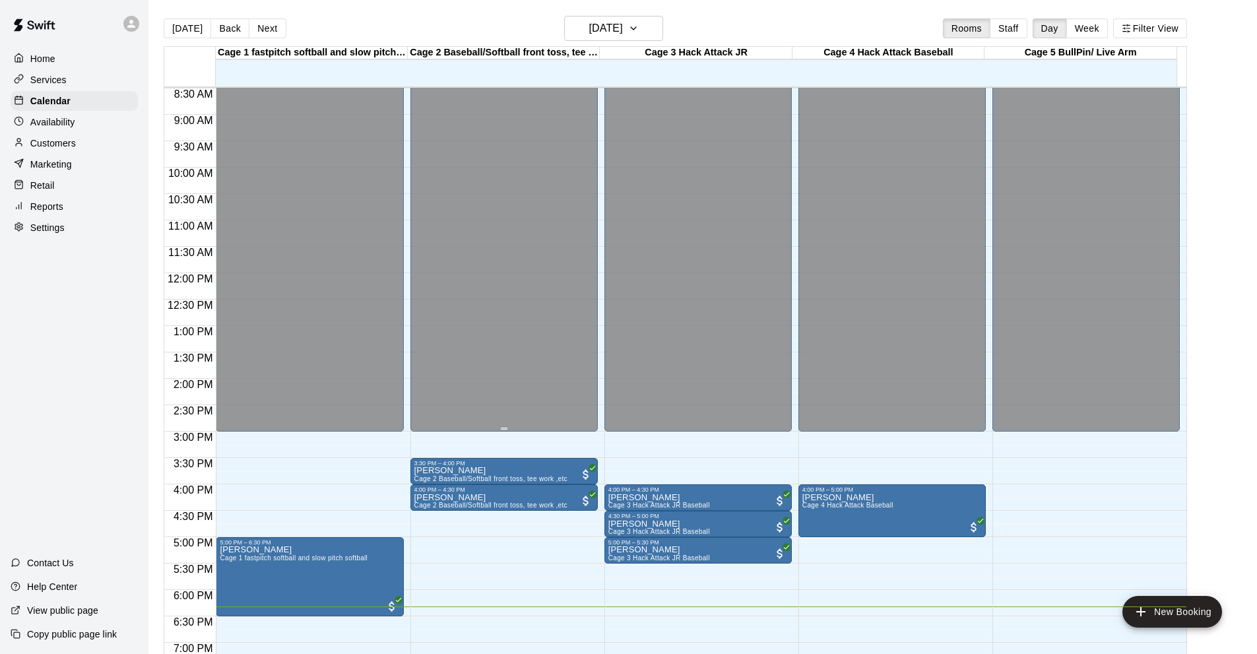
scroll to position [646, 0]
